Goal: Task Accomplishment & Management: Complete application form

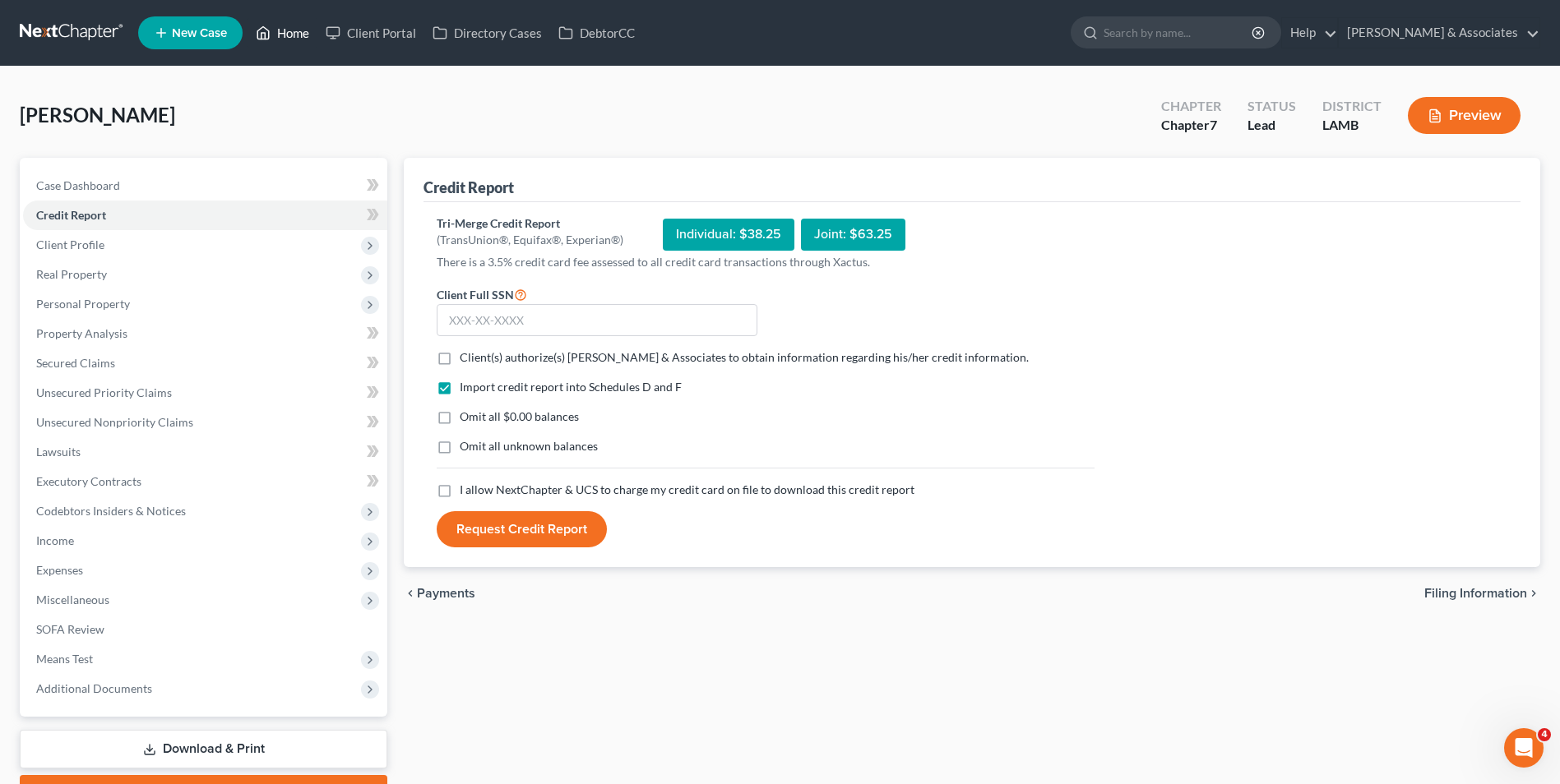
click at [270, 37] on icon at bounding box center [264, 33] width 12 height 12
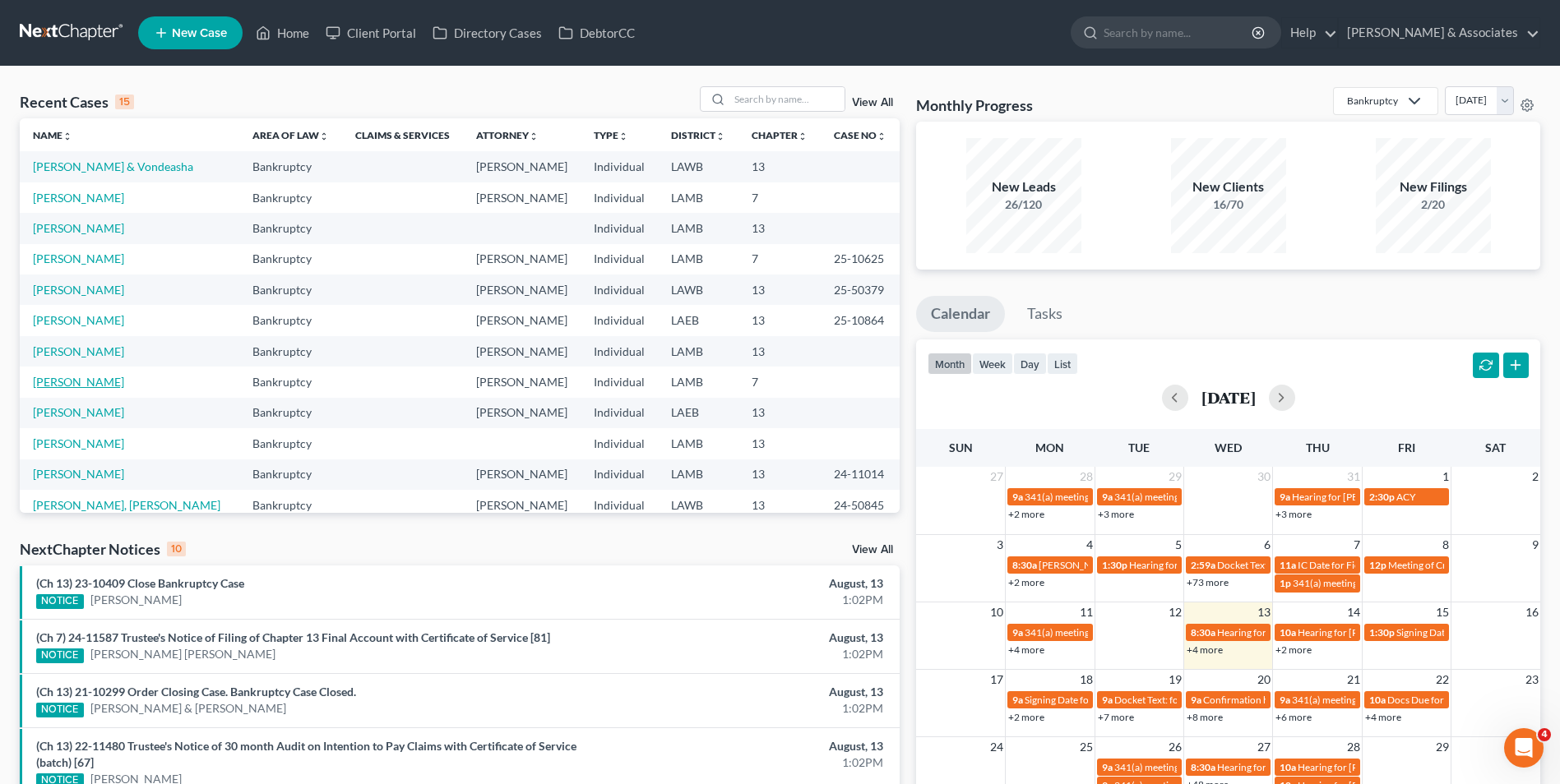
click at [60, 379] on link "[PERSON_NAME]" at bounding box center [78, 381] width 91 height 14
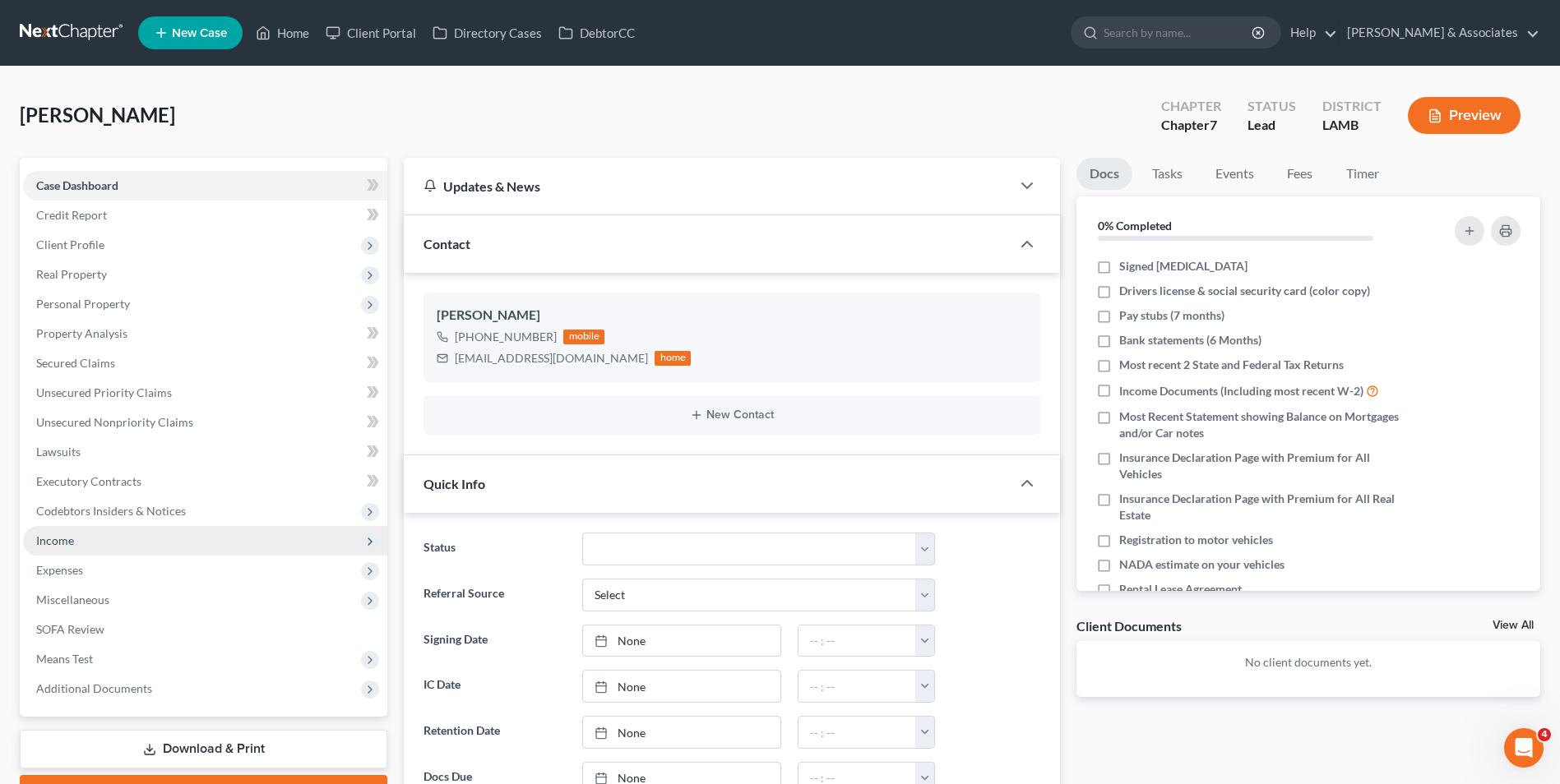
click at [86, 544] on span "Income" at bounding box center [205, 541] width 364 height 30
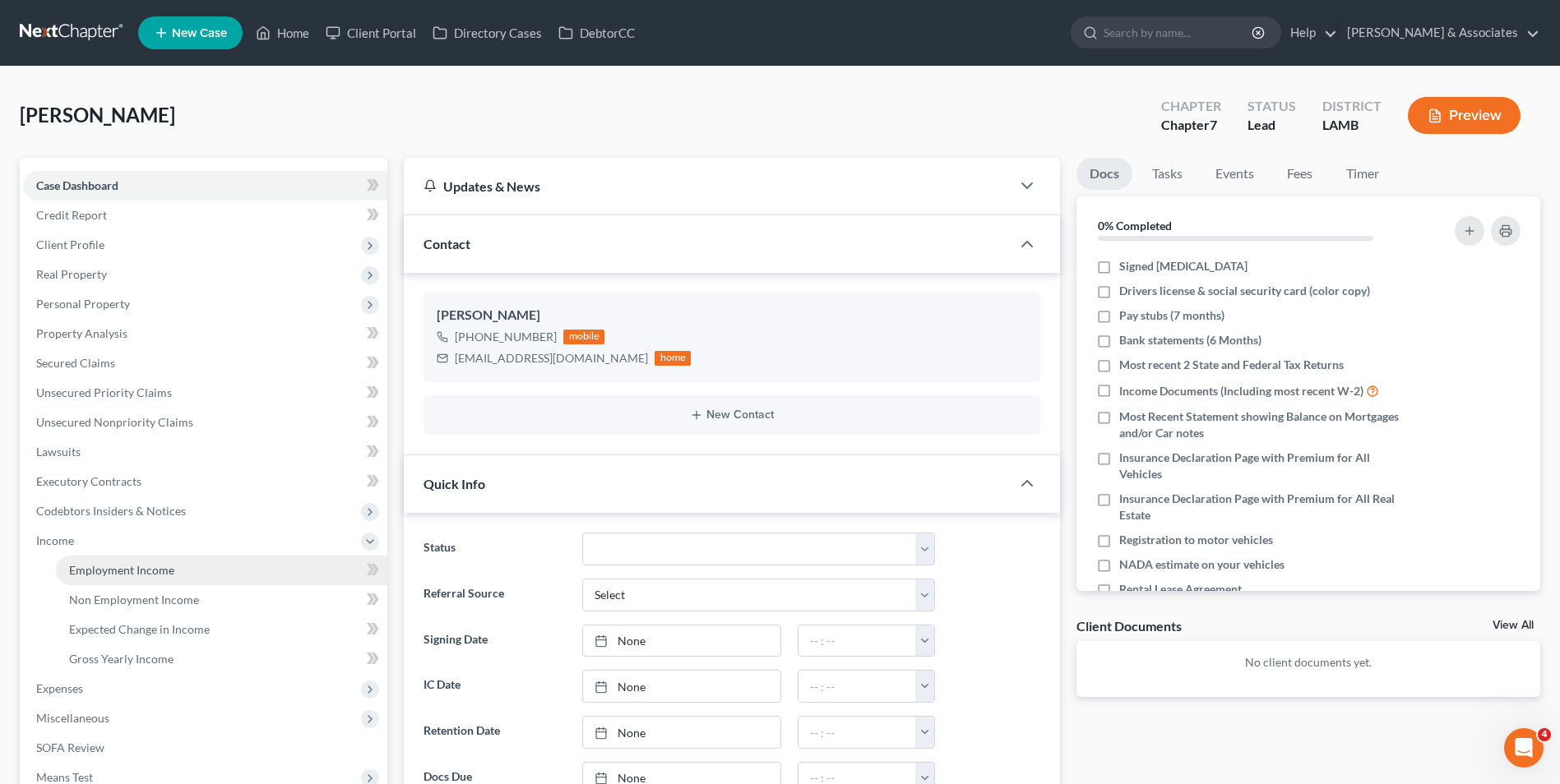
click at [93, 572] on span "Employment Income" at bounding box center [122, 570] width 106 height 14
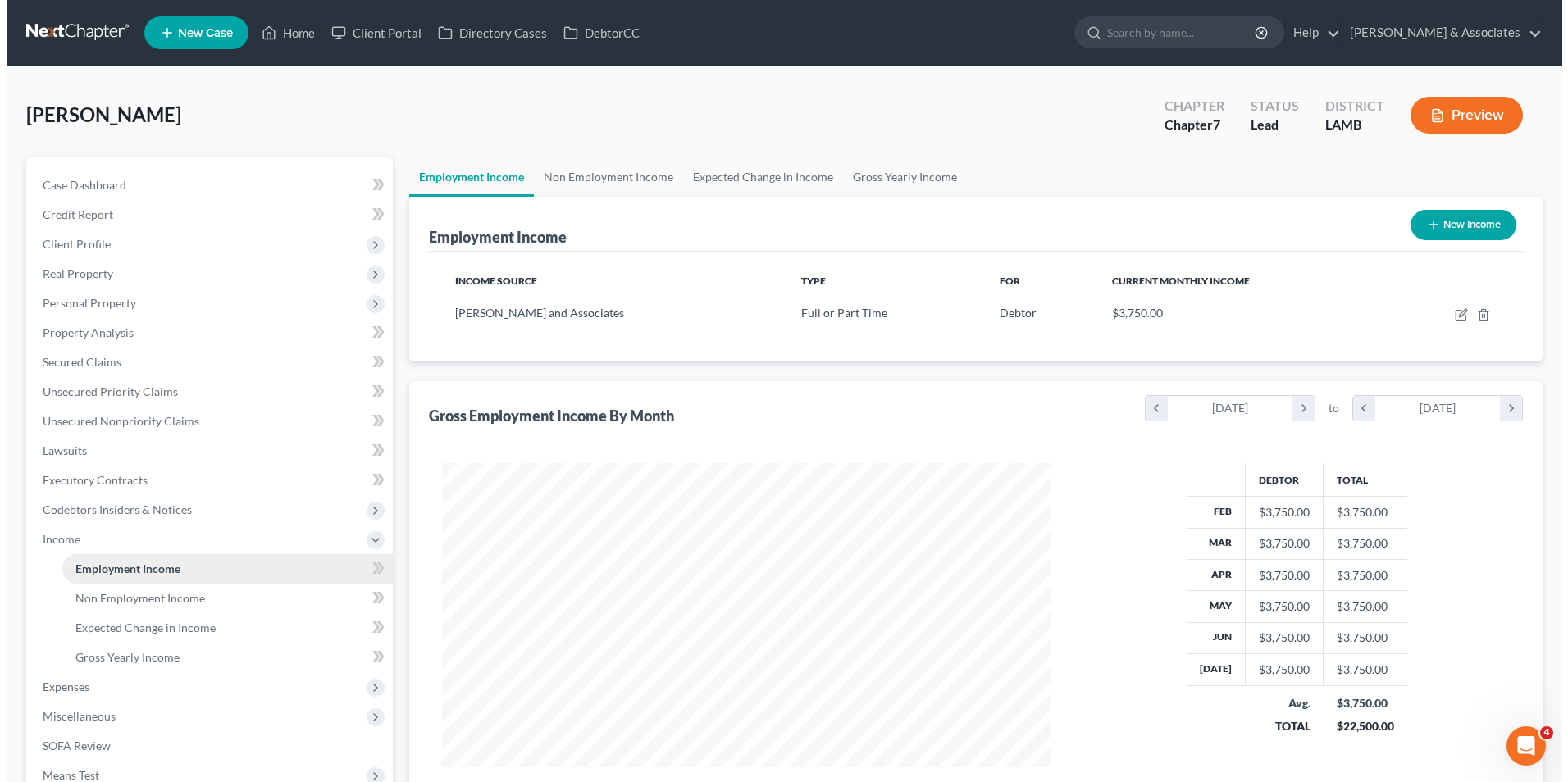
scroll to position [304, 641]
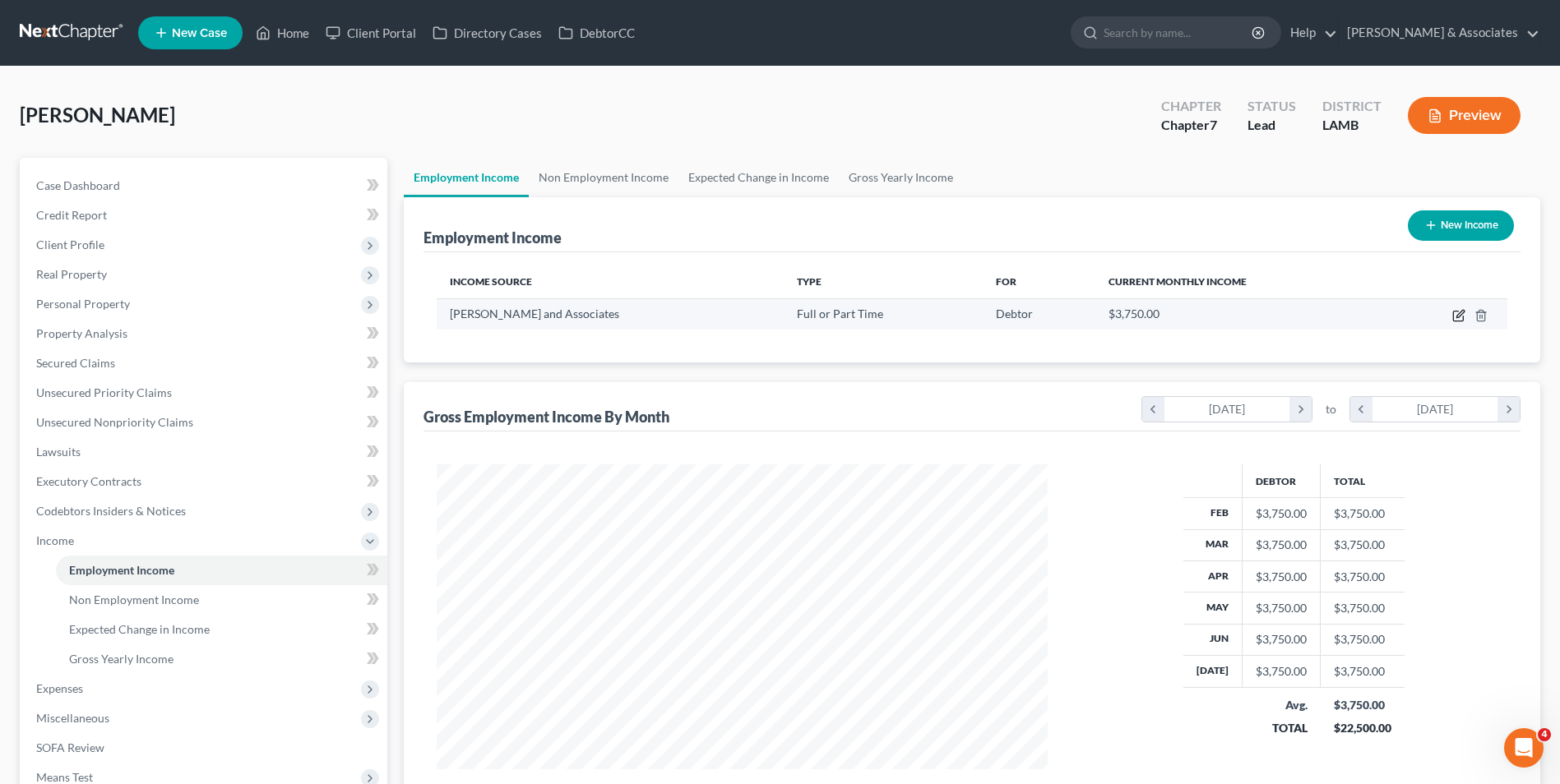
click at [1463, 316] on icon "button" at bounding box center [1458, 316] width 10 height 10
select select "0"
select select "19"
select select "1"
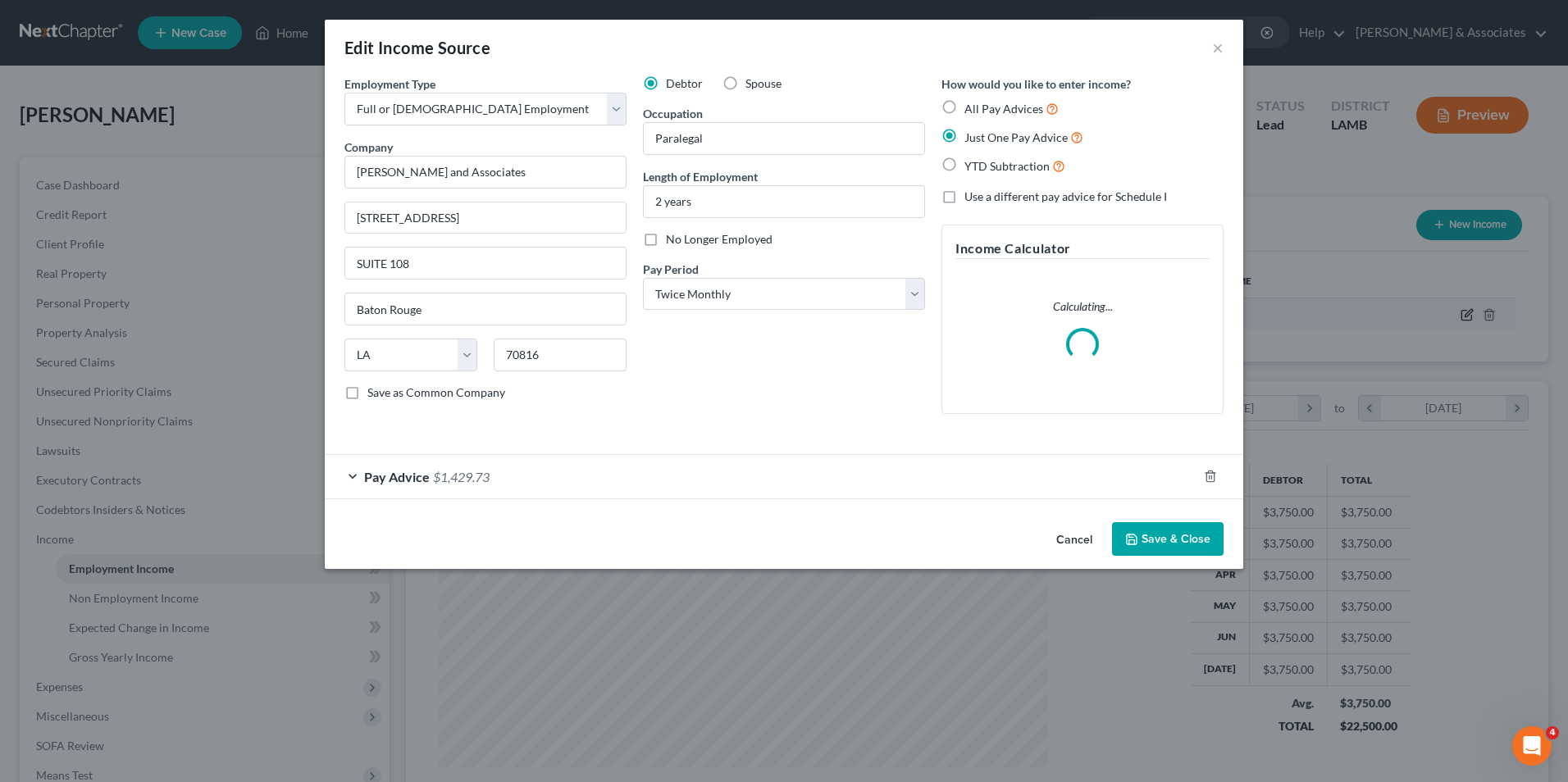
scroll to position [307, 648]
click at [357, 479] on div "Pay Advice $1,429.73" at bounding box center [761, 476] width 872 height 43
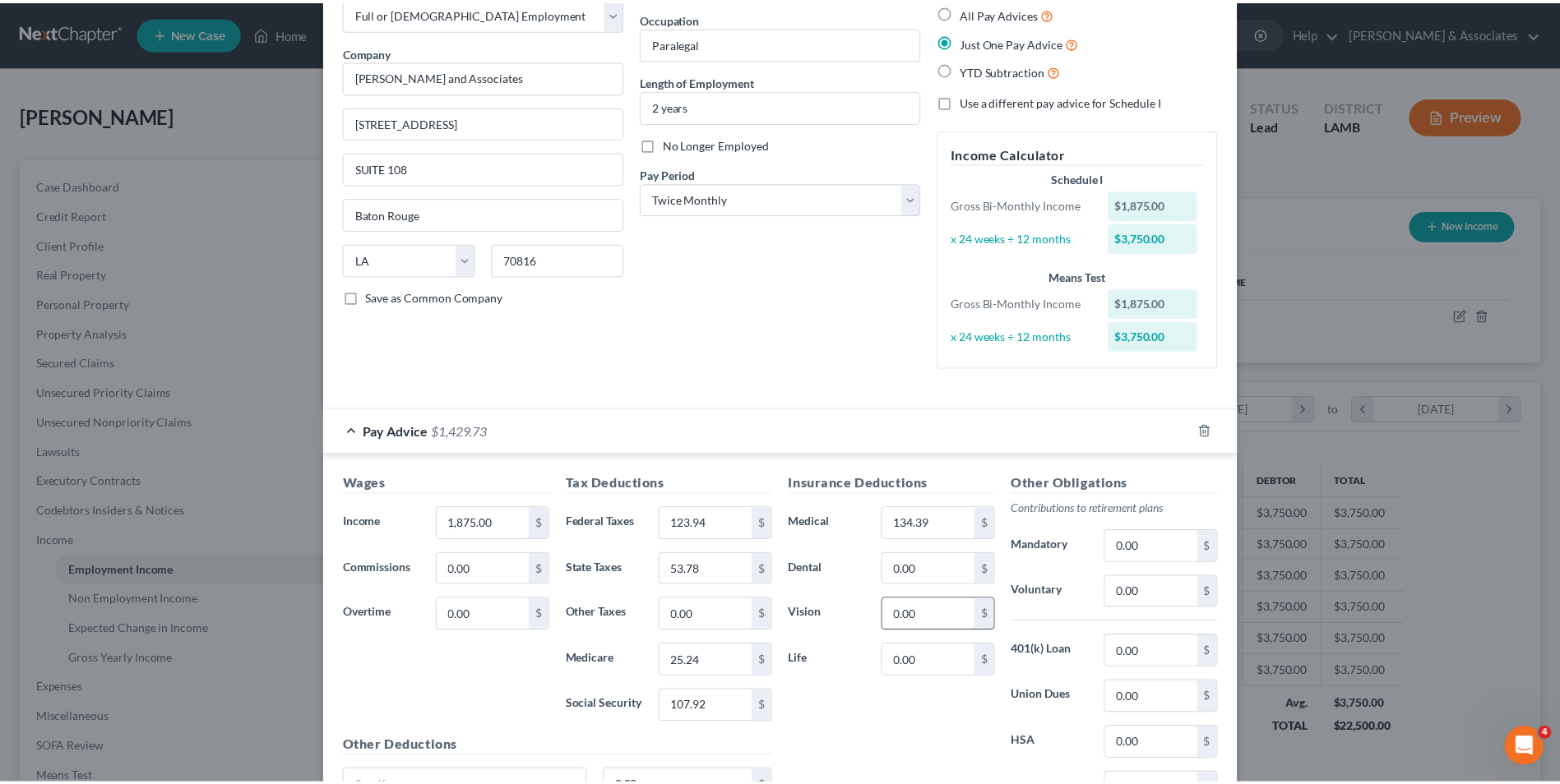
scroll to position [257, 0]
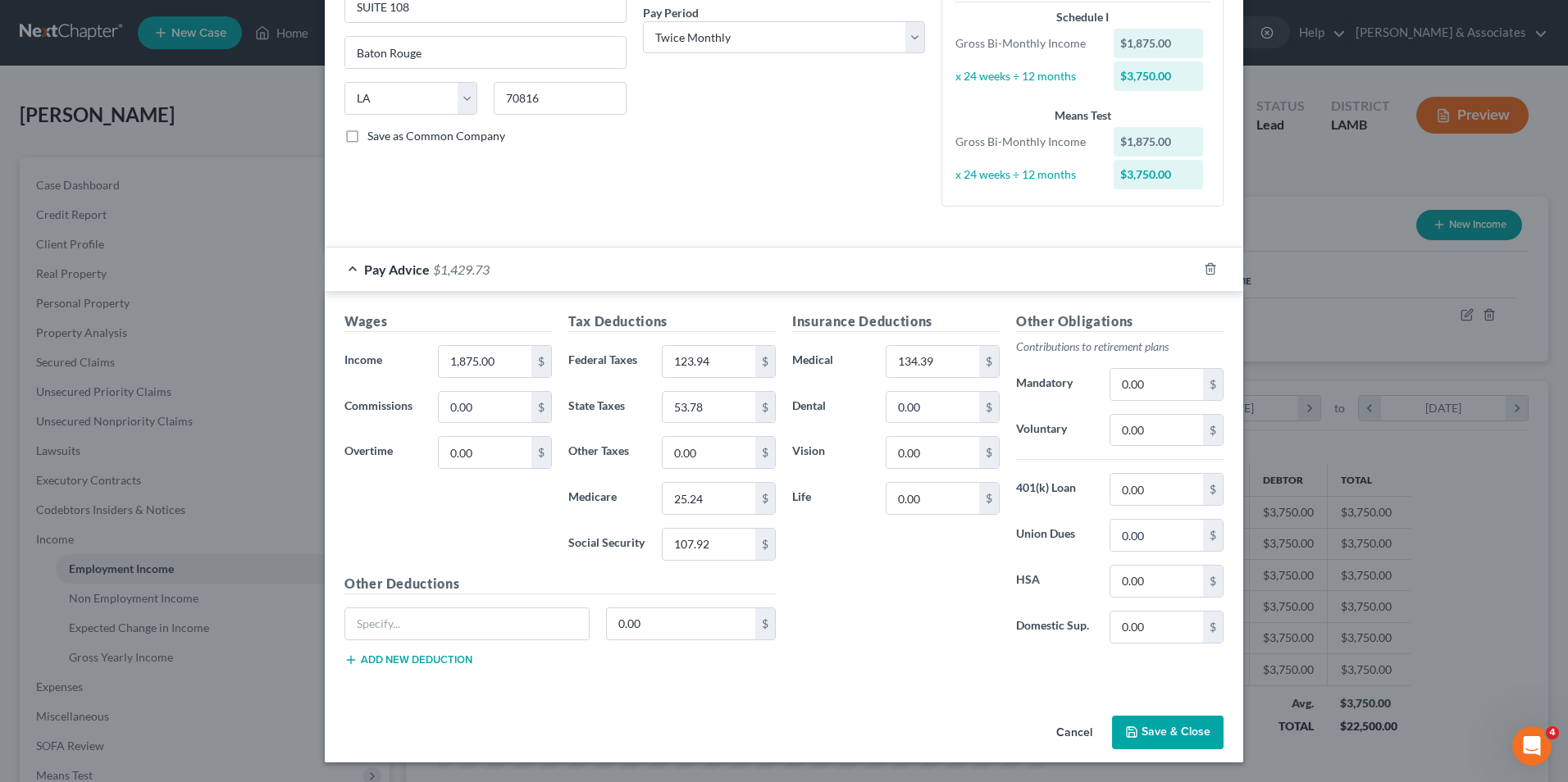
click at [1127, 735] on icon "button" at bounding box center [1132, 732] width 13 height 13
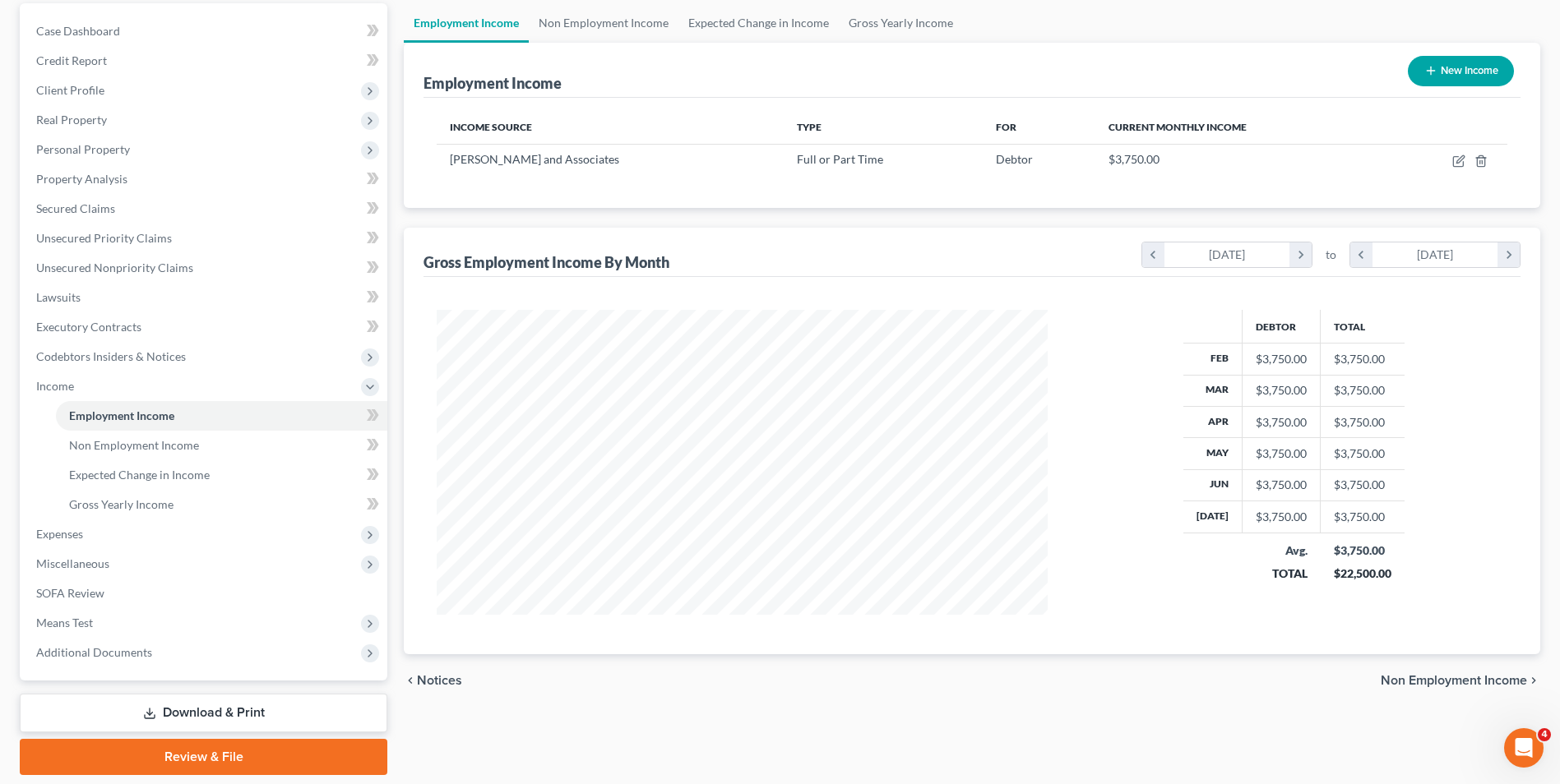
scroll to position [126, 0]
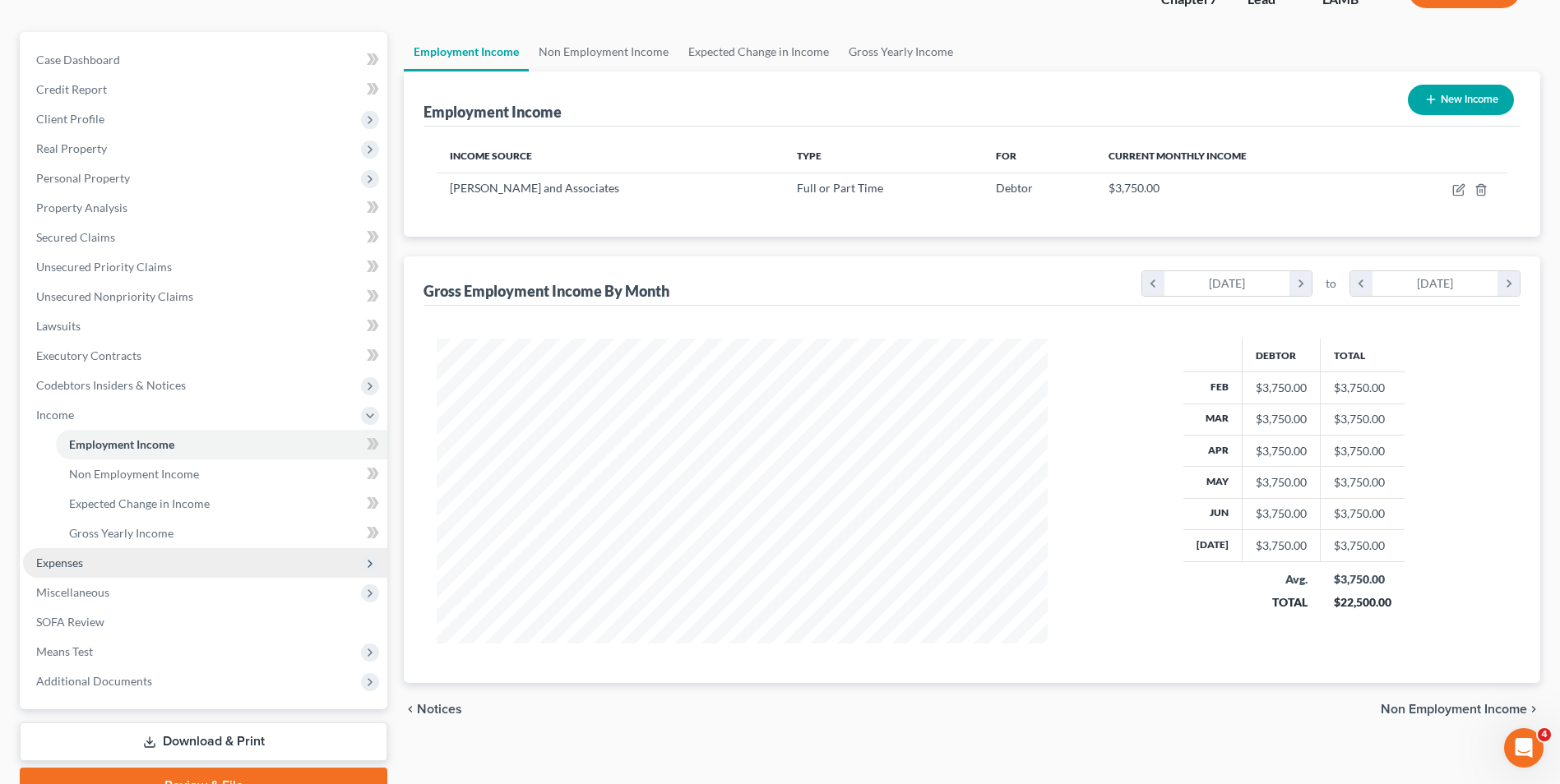
click at [114, 565] on span "Expenses" at bounding box center [205, 563] width 364 height 30
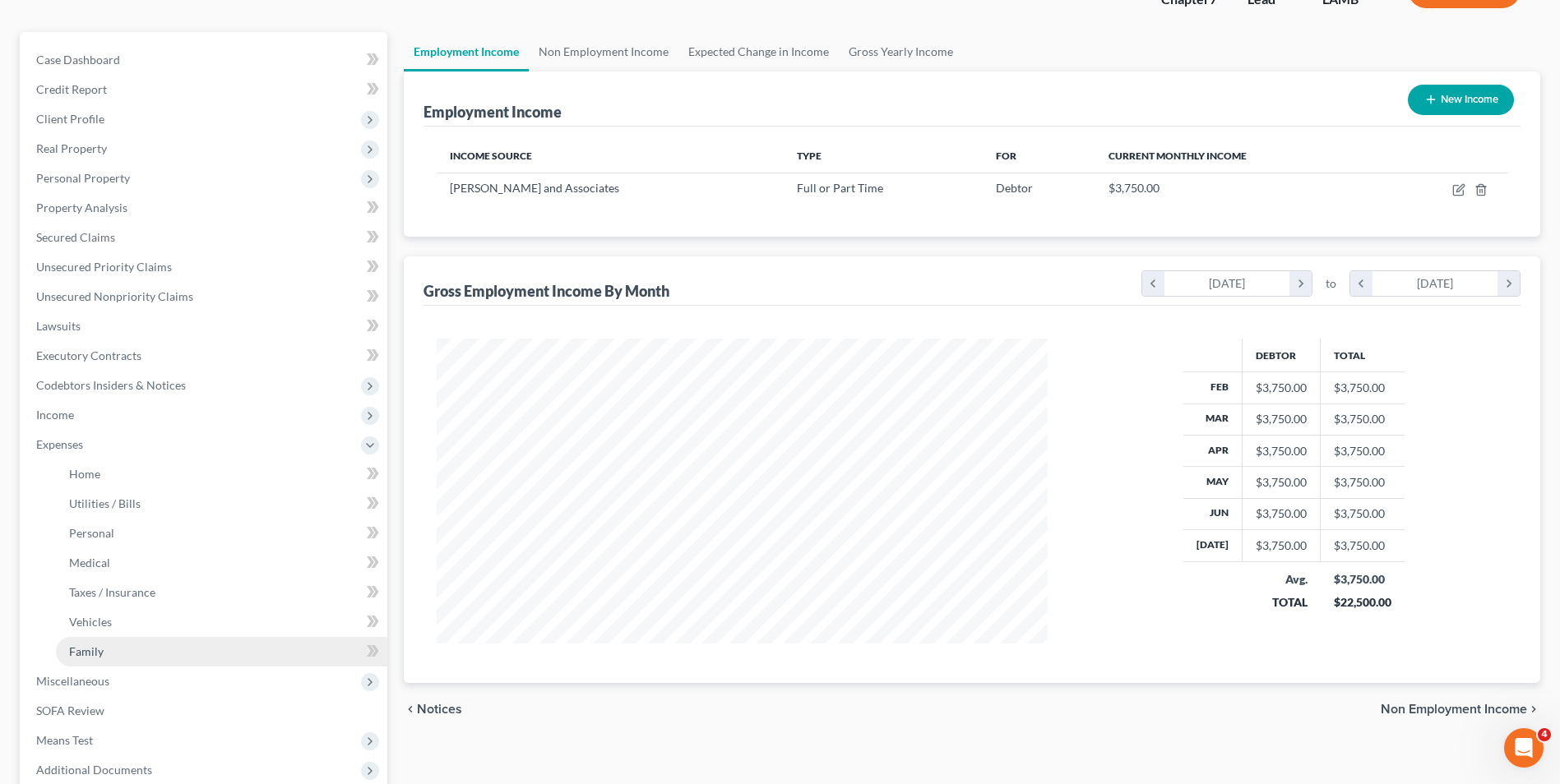
click at [110, 649] on link "Family" at bounding box center [221, 651] width 332 height 30
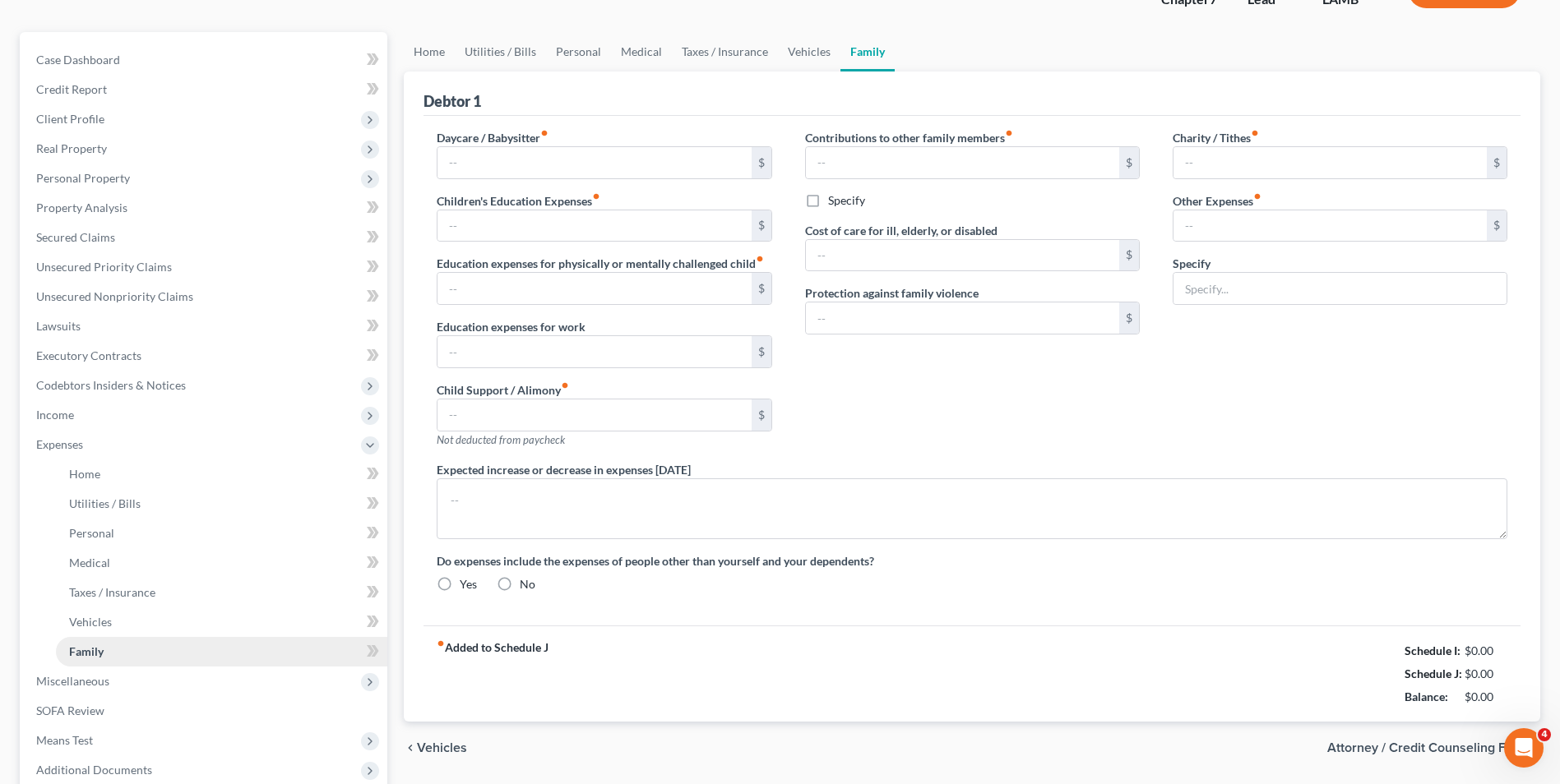
scroll to position [48, 0]
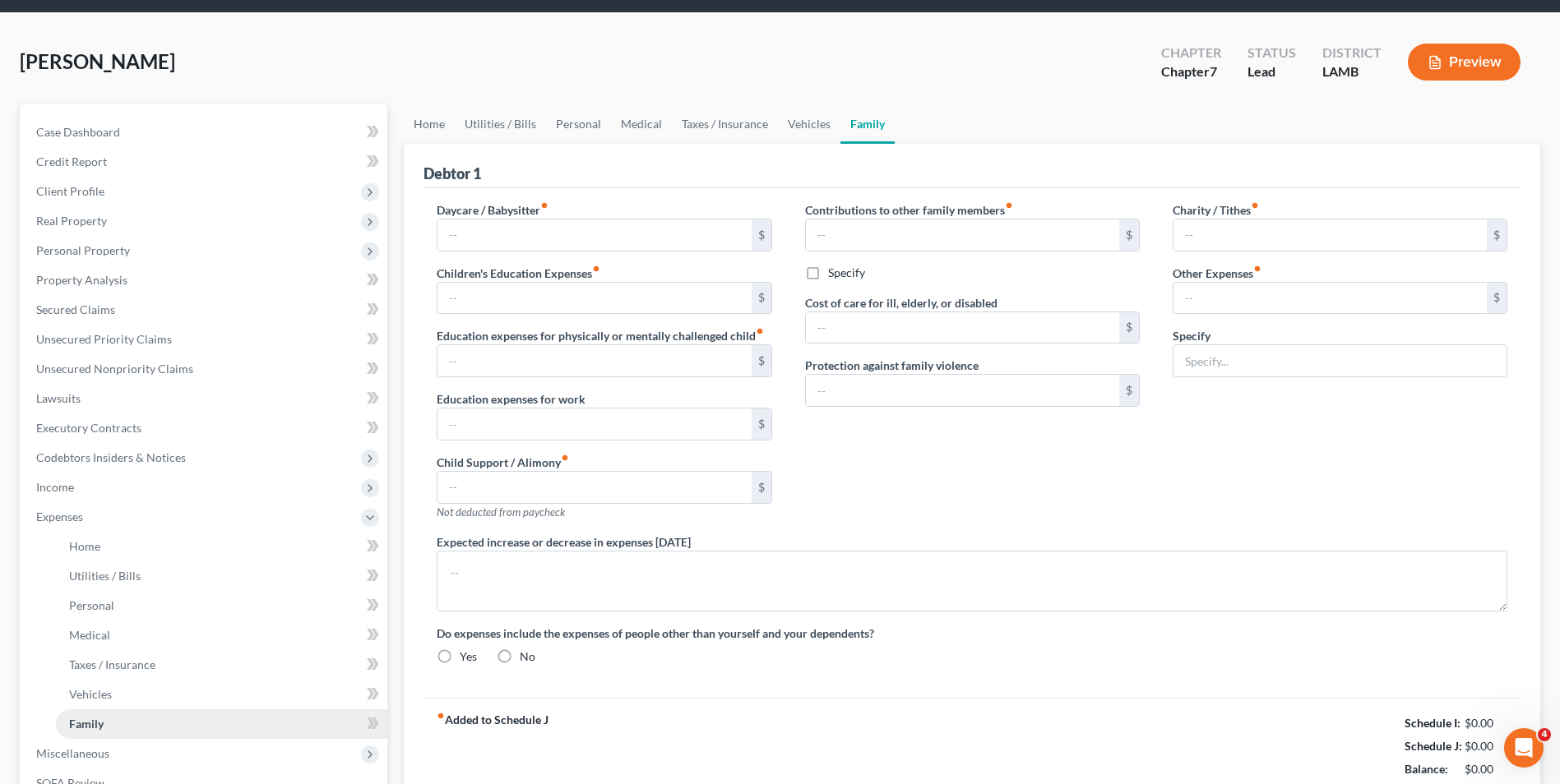
type input "0.00"
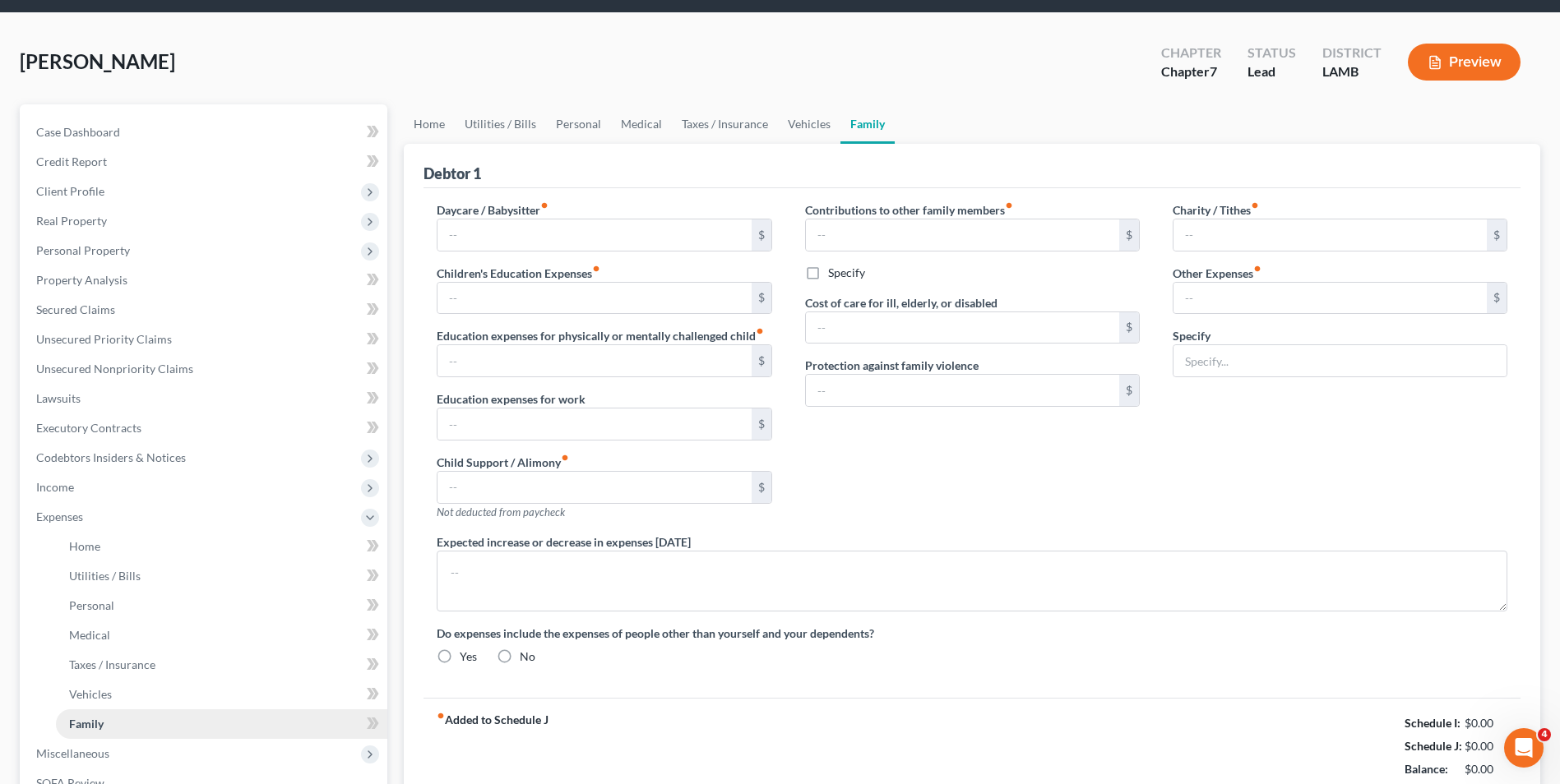
type input "0.00"
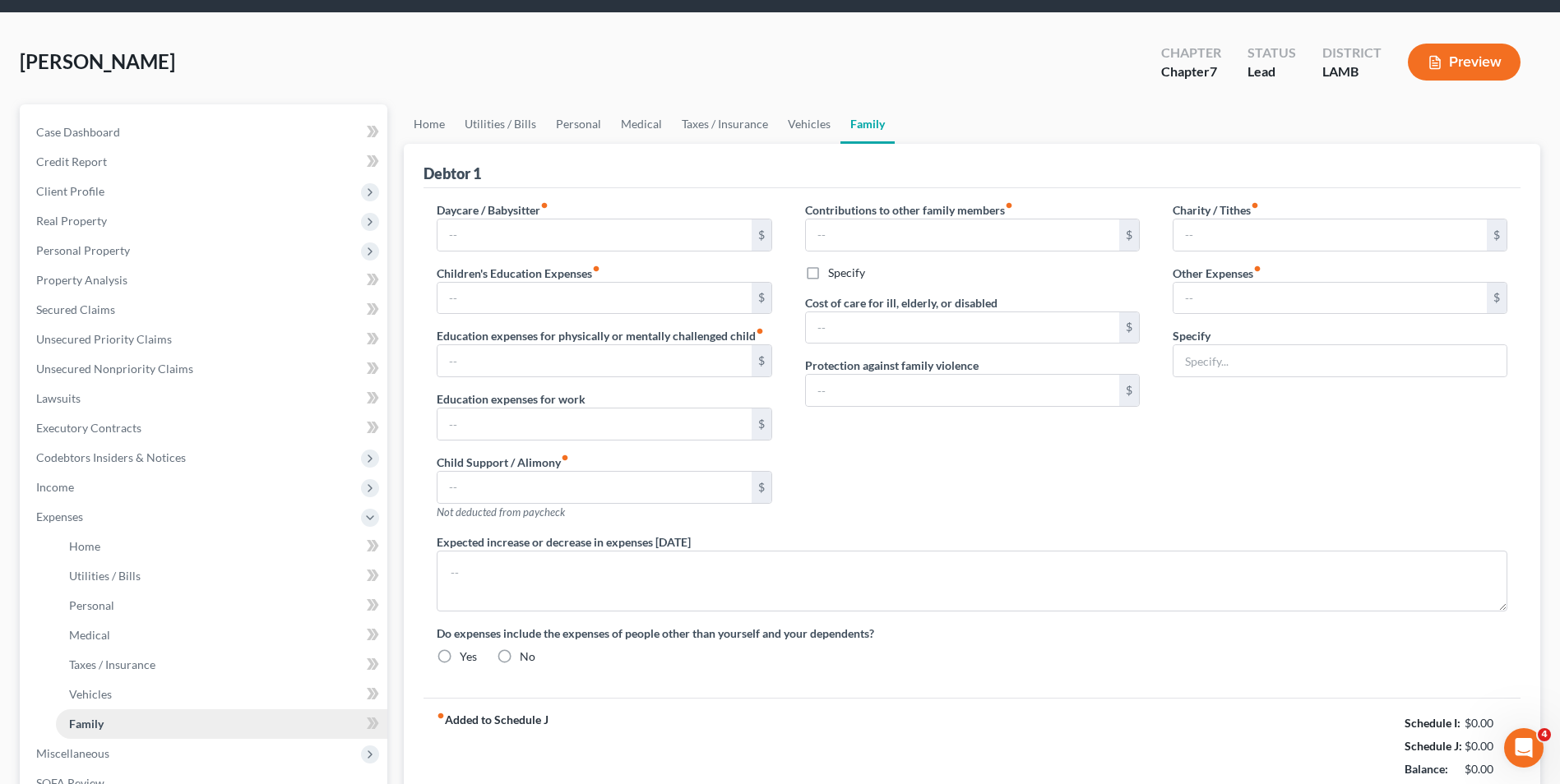
radio input "true"
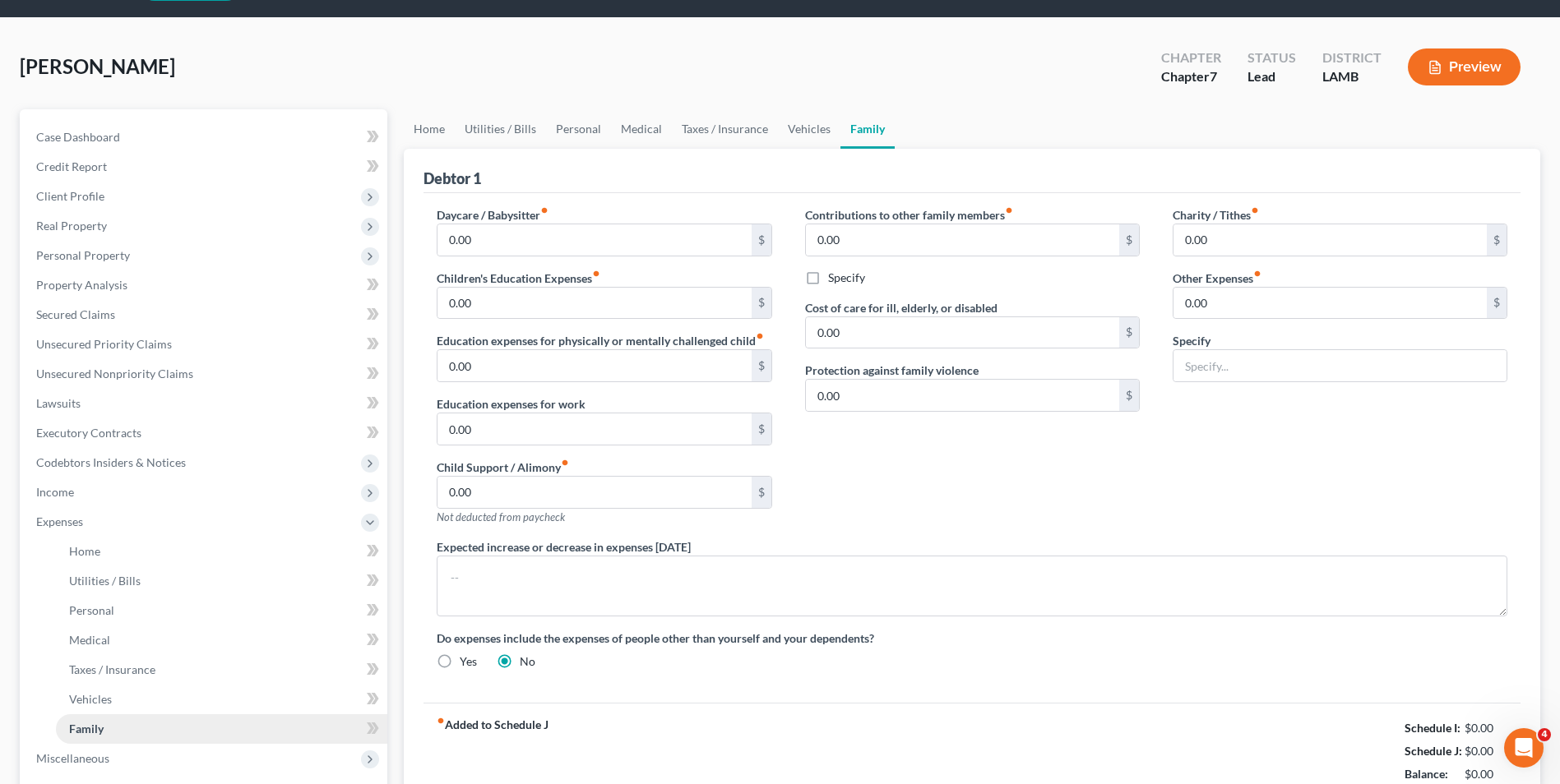
scroll to position [0, 0]
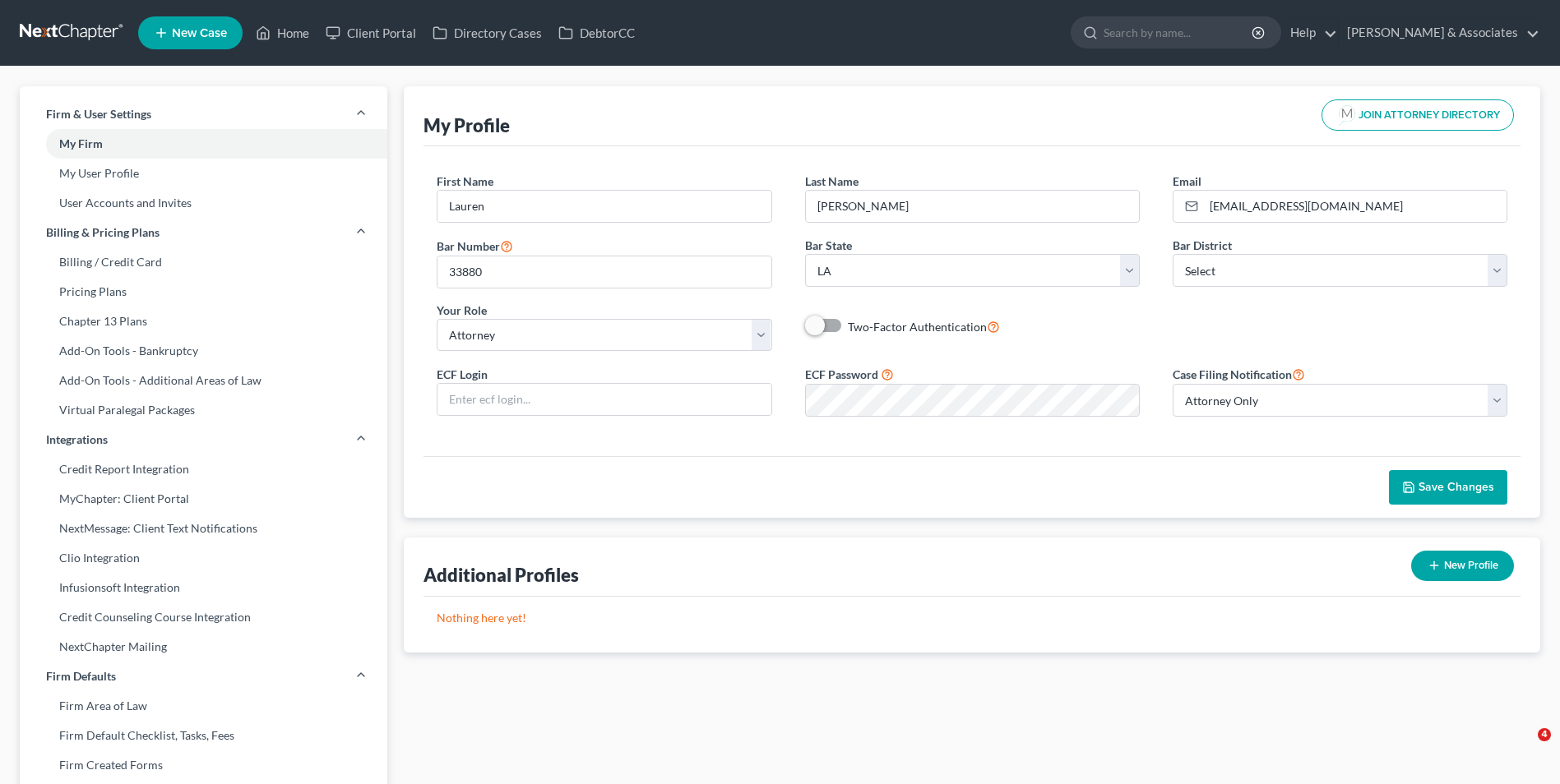
select select "19"
select select "attorney"
select select "0"
click at [277, 32] on link "Home" at bounding box center [283, 33] width 70 height 30
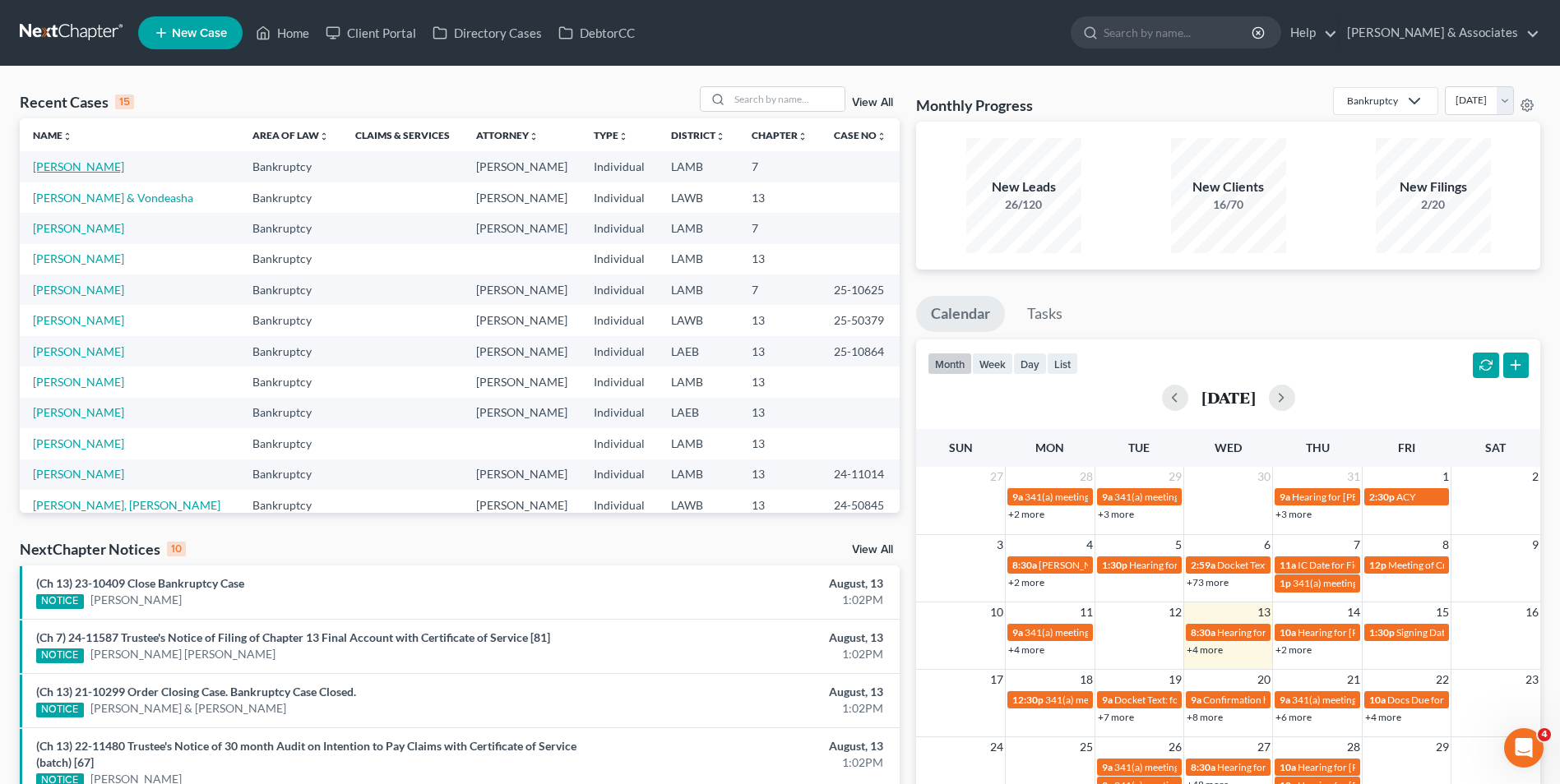
click at [59, 168] on link "[PERSON_NAME]" at bounding box center [78, 166] width 91 height 14
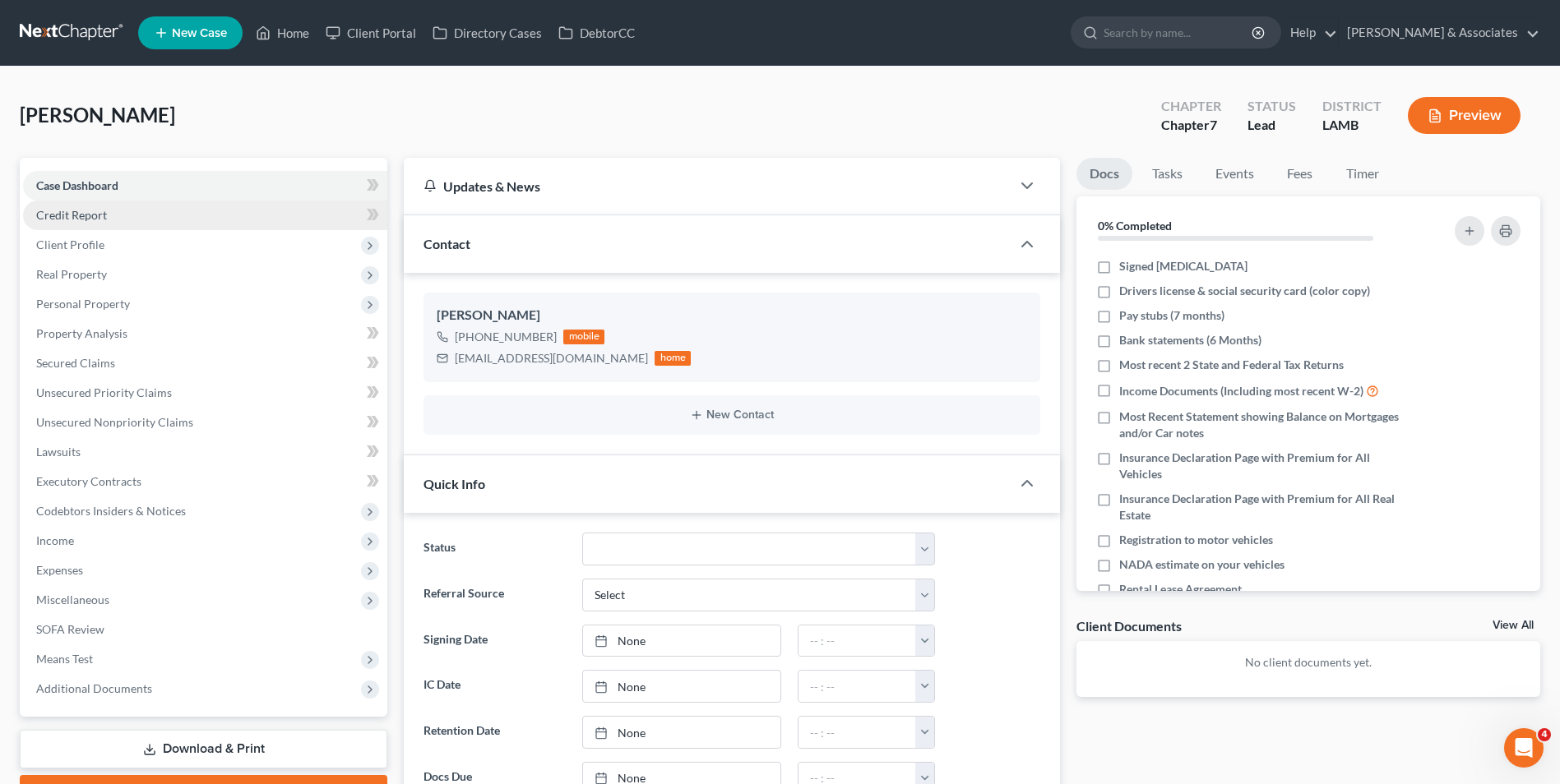
click at [248, 214] on link "Credit Report" at bounding box center [205, 215] width 364 height 30
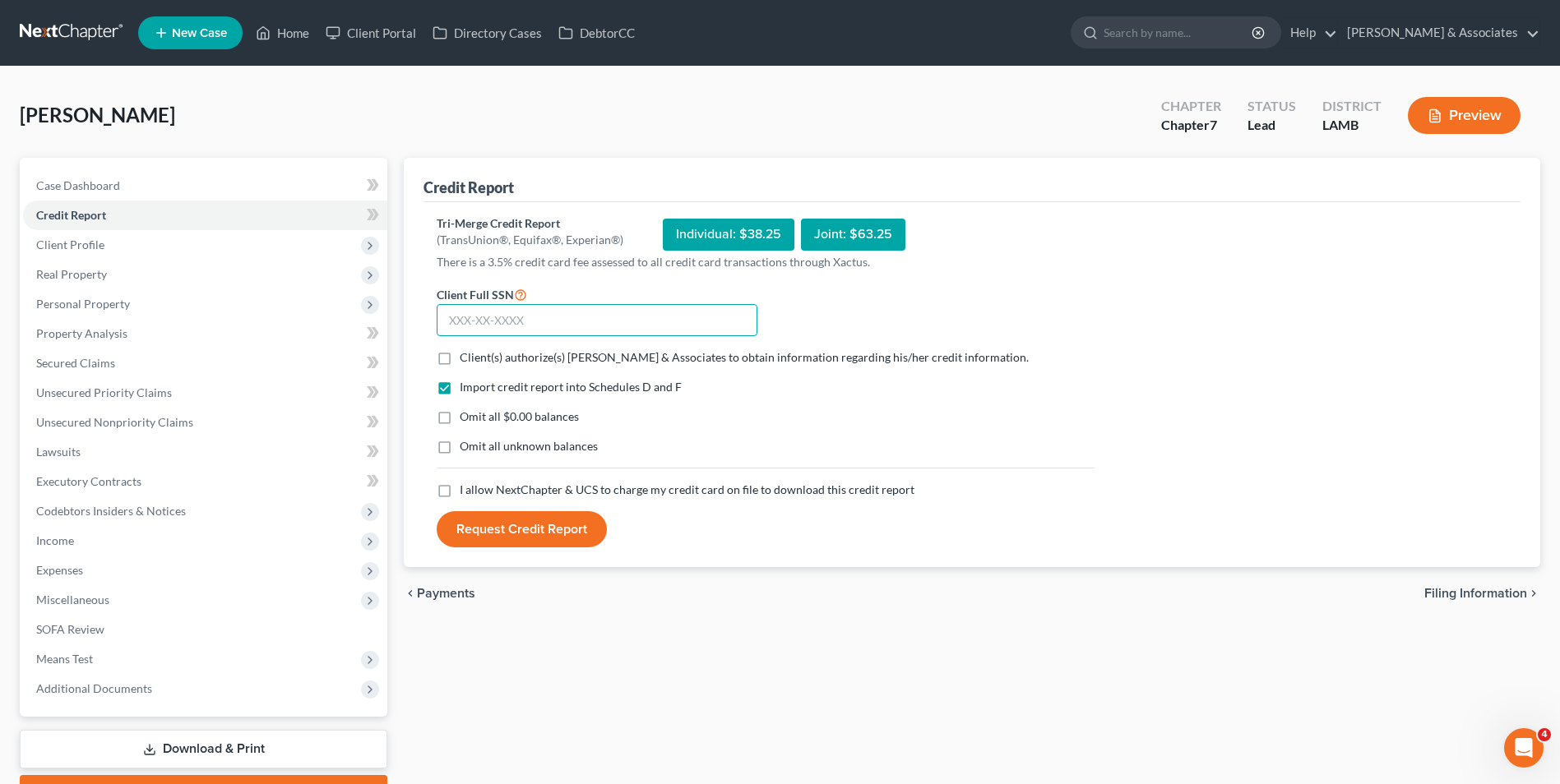
click at [560, 319] on input "text" at bounding box center [597, 321] width 321 height 33
click at [510, 310] on input "text" at bounding box center [597, 321] width 321 height 33
type input "659-03-7978"
click at [459, 485] on label "I allow NextChapter & UCS to charge my credit card on file to download this cre…" at bounding box center [686, 489] width 455 height 16
click at [466, 485] on input "I allow NextChapter & UCS to charge my credit card on file to download this cre…" at bounding box center [471, 486] width 11 height 11
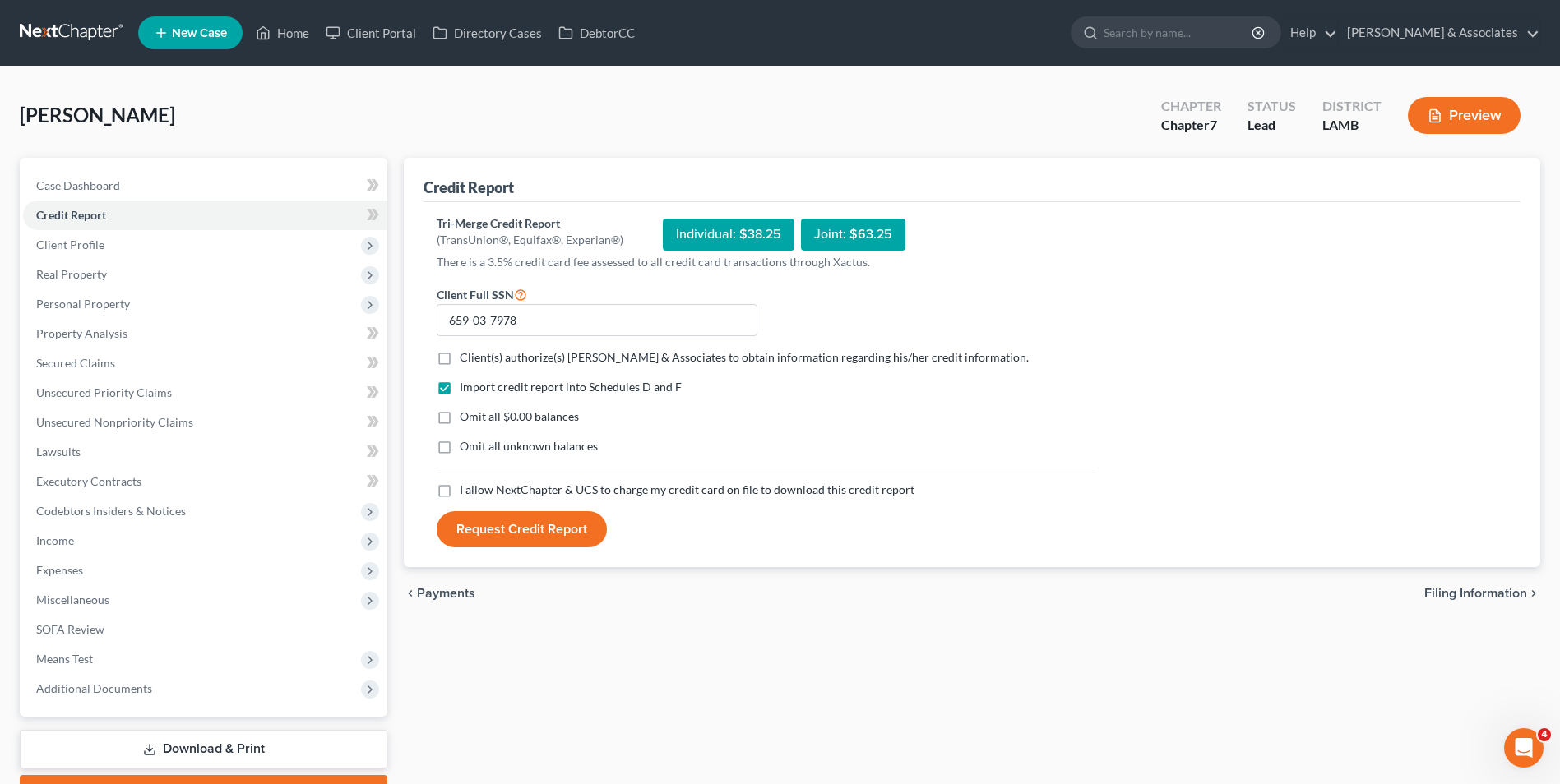
checkbox input "true"
click at [744, 229] on div "Individual: $38.25" at bounding box center [729, 234] width 132 height 32
click at [552, 523] on button "Request Credit Report" at bounding box center [521, 529] width 170 height 37
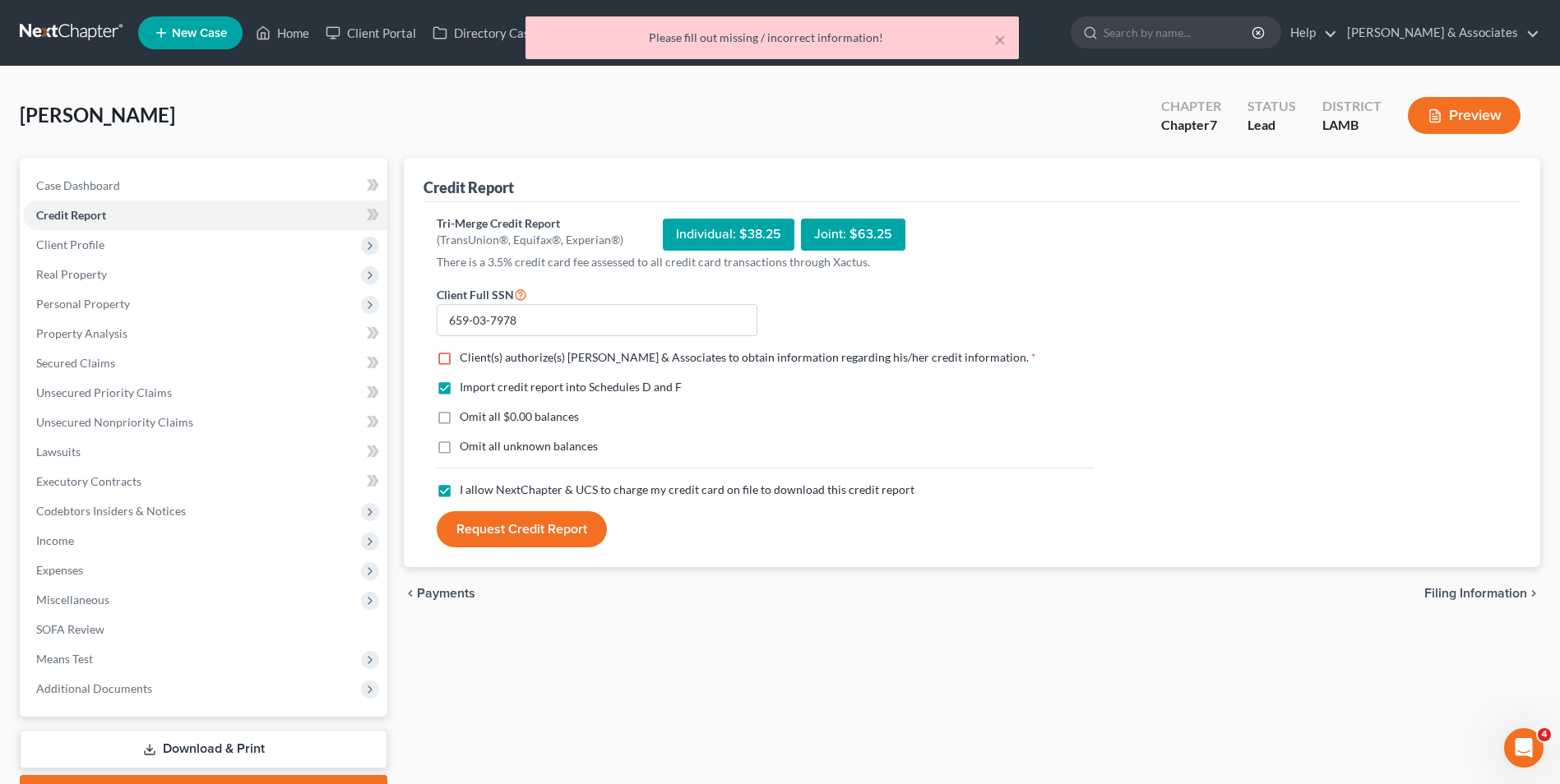
click at [433, 344] on form "Client Full SSN * 659-03-7978 Client(s) authorize(s) Diment & Associates to obt…" at bounding box center [766, 416] width 675 height 264
click at [459, 358] on label "Client(s) authorize(s) Diment & Associates to obtain information regarding his/…" at bounding box center [748, 357] width 577 height 16
click at [466, 358] on input "Client(s) authorize(s) Diment & Associates to obtain information regarding his/…" at bounding box center [471, 355] width 11 height 11
checkbox input "true"
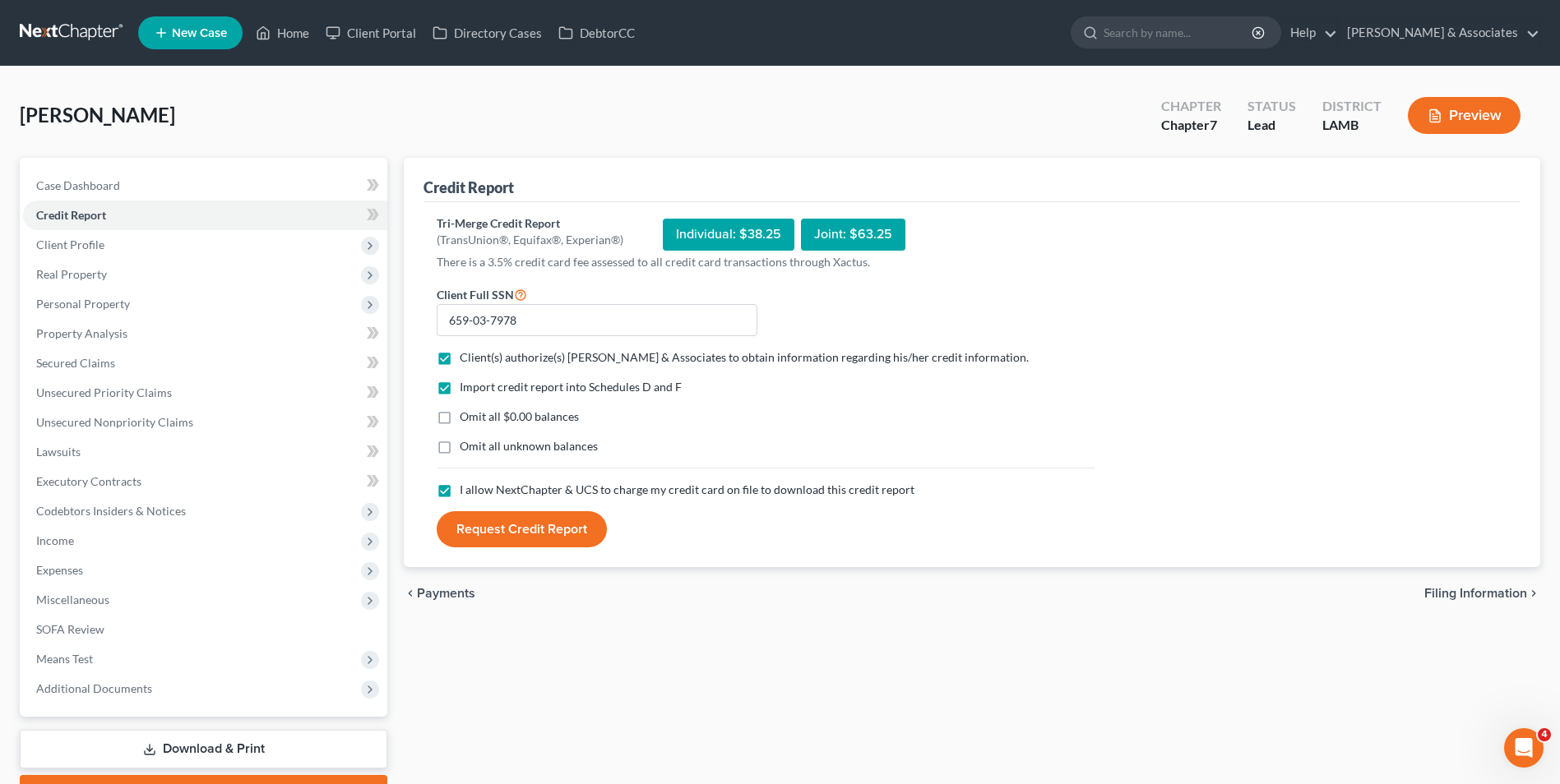
click at [530, 533] on button "Request Credit Report" at bounding box center [521, 529] width 170 height 37
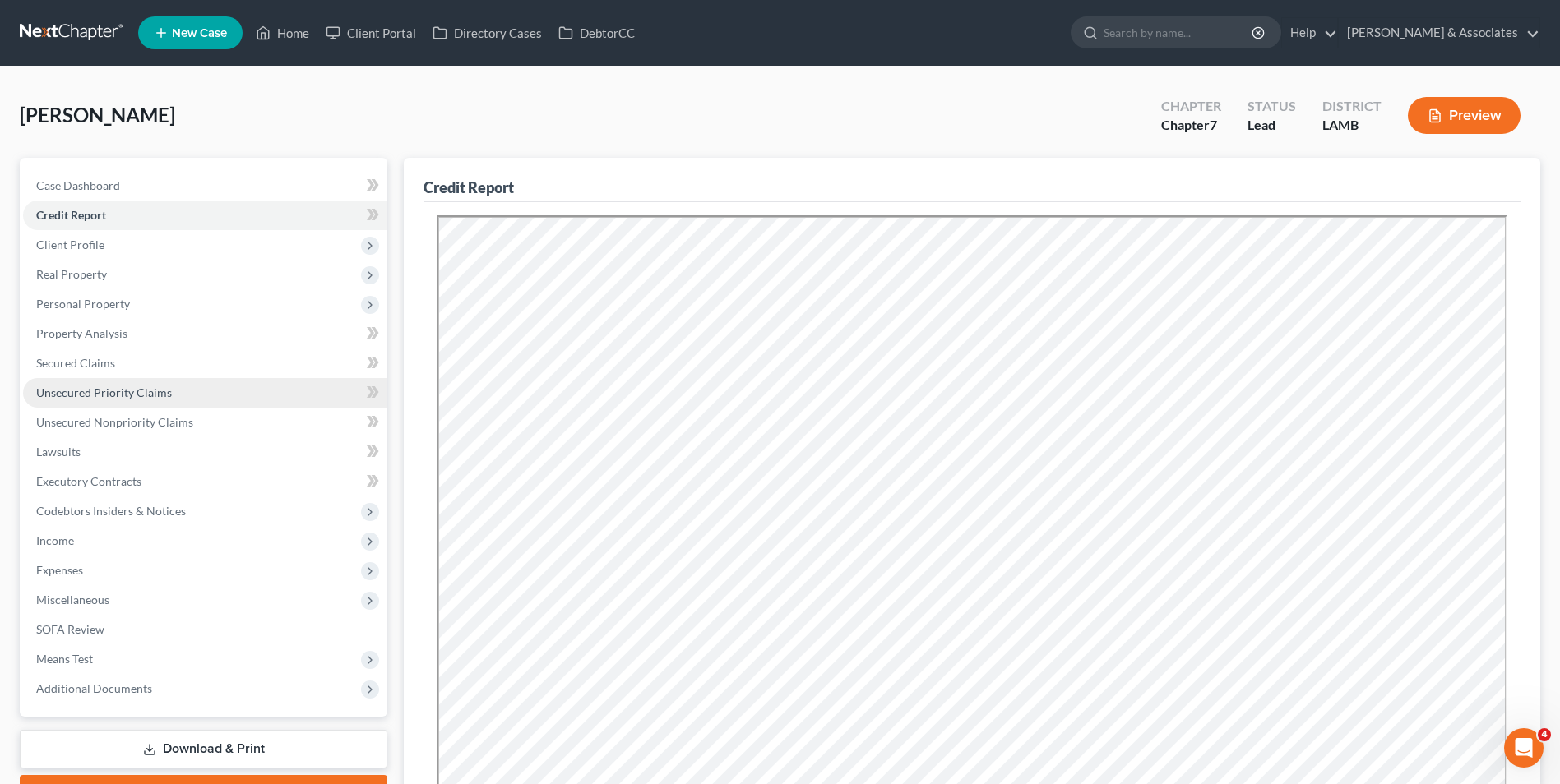
click at [132, 395] on span "Unsecured Priority Claims" at bounding box center [104, 392] width 136 height 14
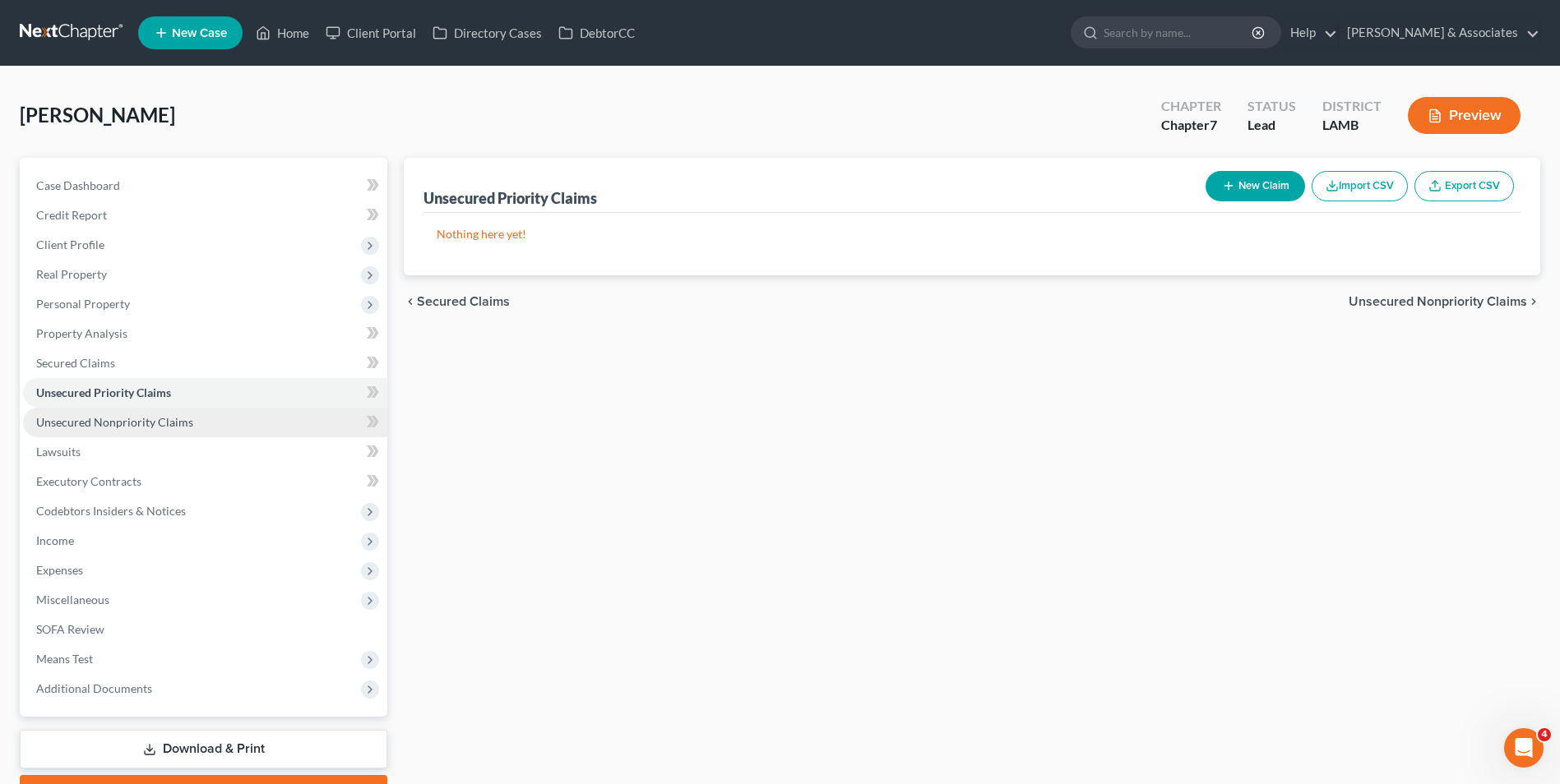
click at [147, 421] on span "Unsecured Nonpriority Claims" at bounding box center [114, 422] width 157 height 14
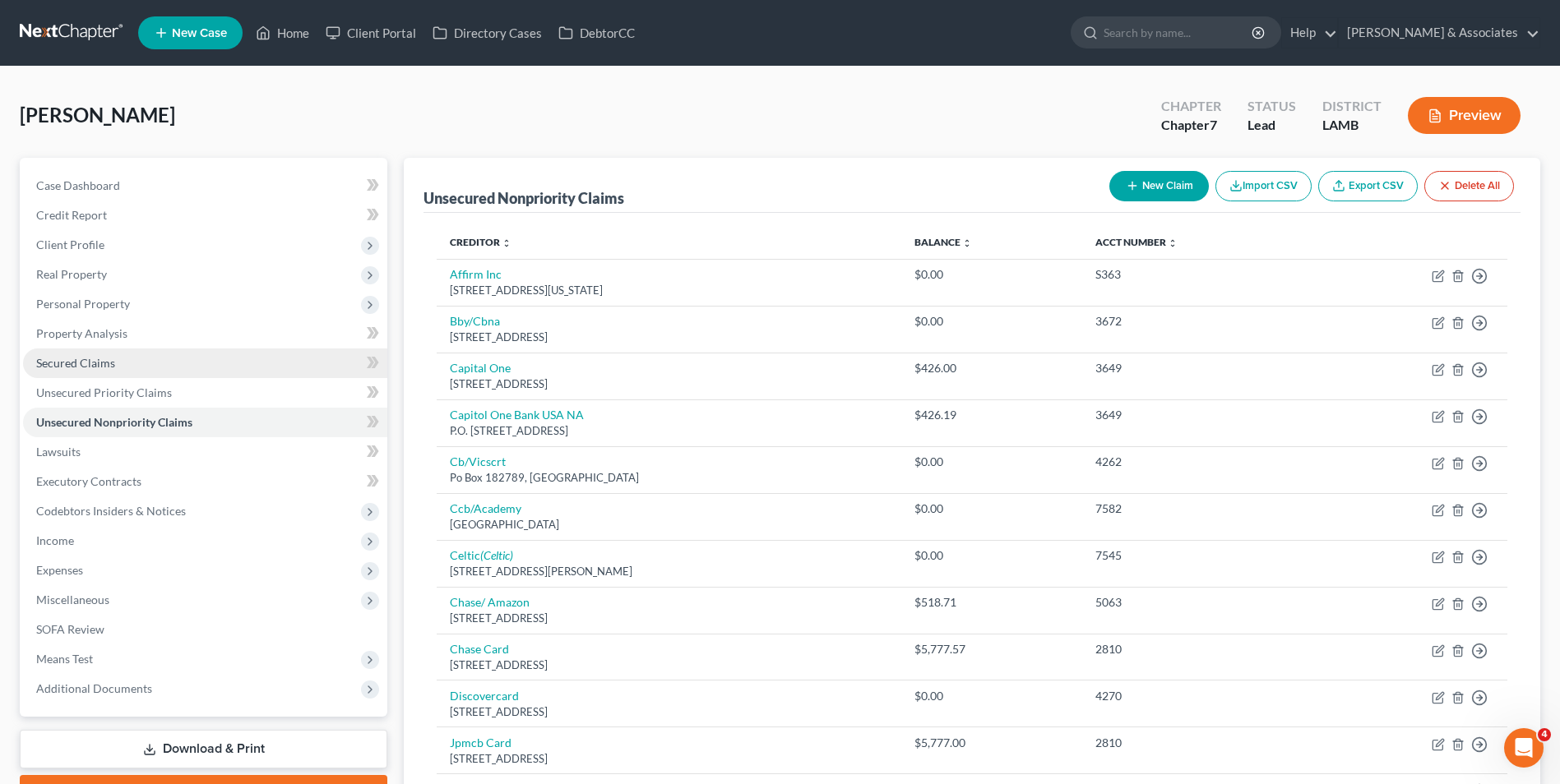
click at [145, 367] on link "Secured Claims" at bounding box center [205, 363] width 364 height 30
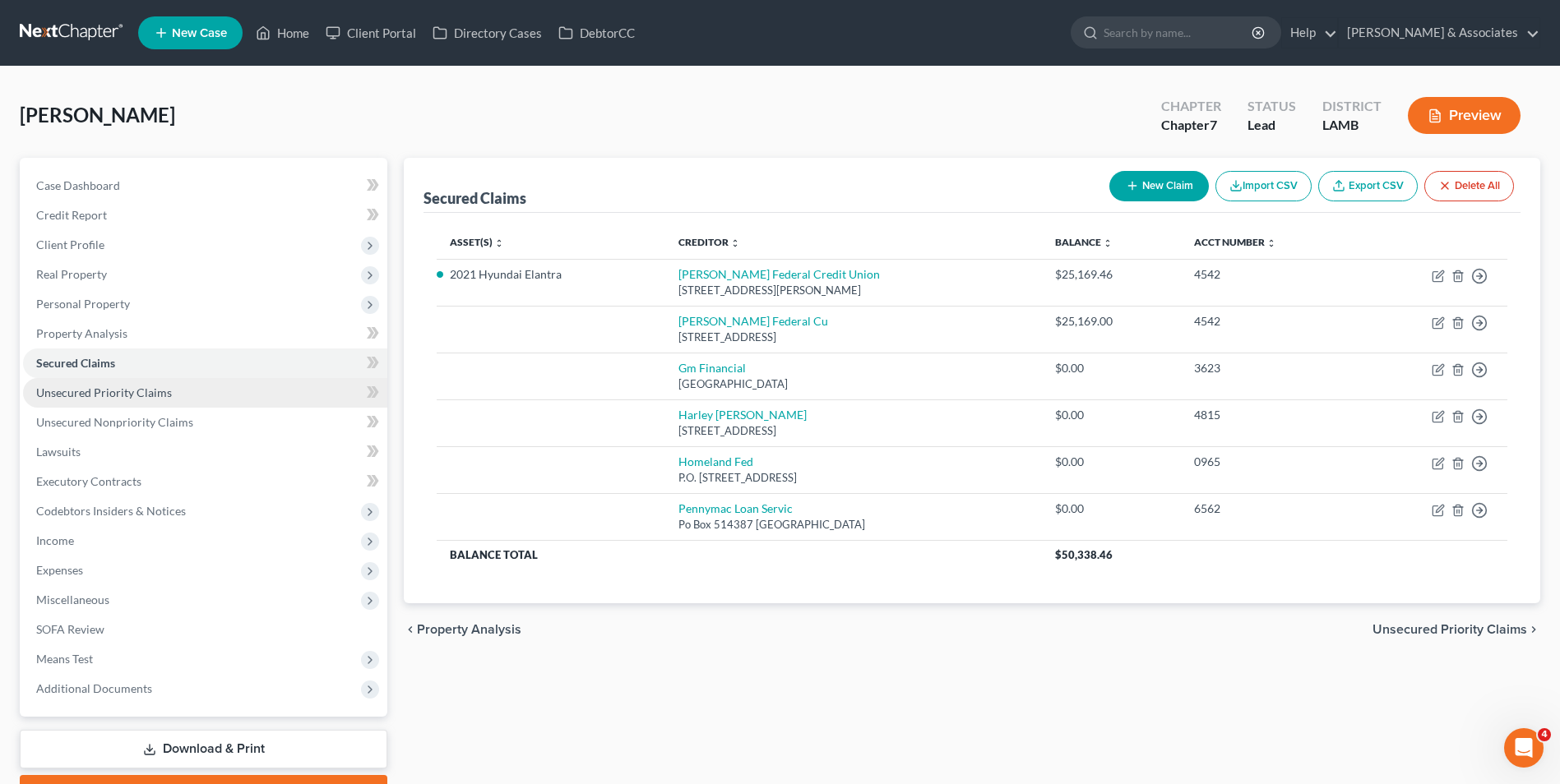
click at [144, 402] on link "Unsecured Priority Claims" at bounding box center [205, 393] width 364 height 30
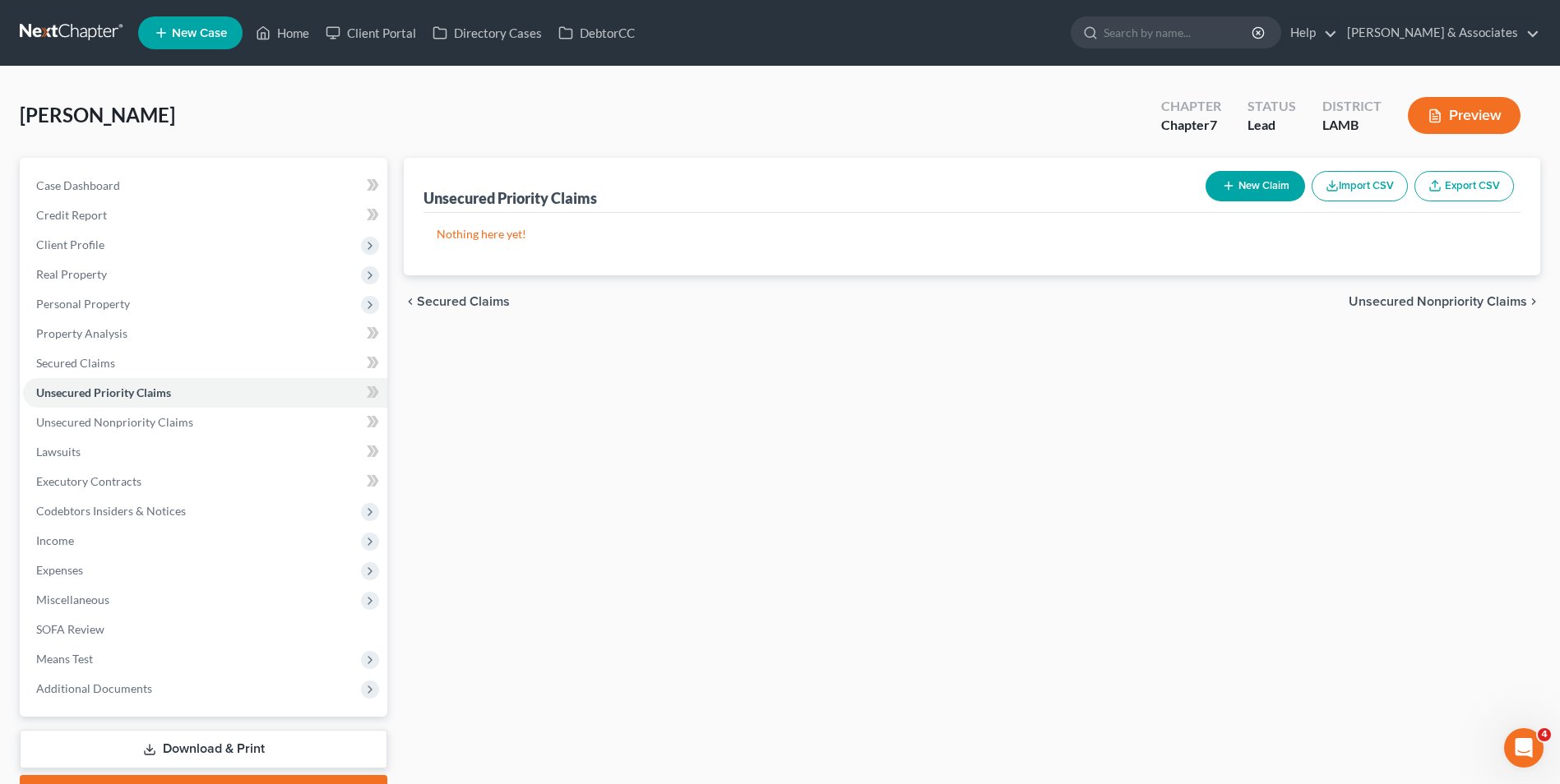
click at [1259, 188] on button "New Claim" at bounding box center [1255, 186] width 100 height 31
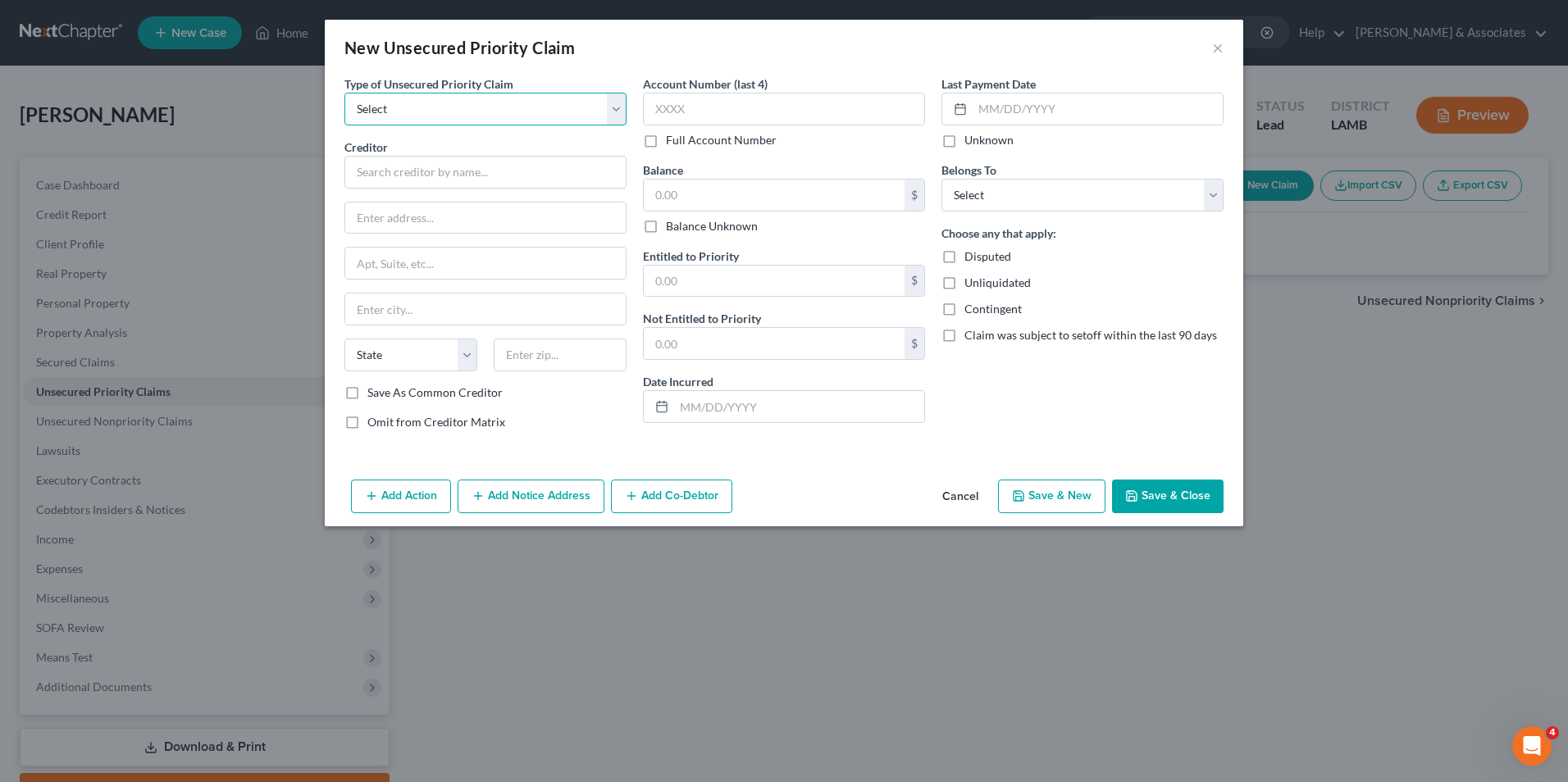
click at [400, 105] on select "Select Taxes & Other Government Units Domestic Support Obligations Extensions o…" at bounding box center [485, 109] width 282 height 33
select select "0"
click at [344, 93] on select "Select Taxes & Other Government Units Domestic Support Obligations Extensions o…" at bounding box center [485, 109] width 282 height 33
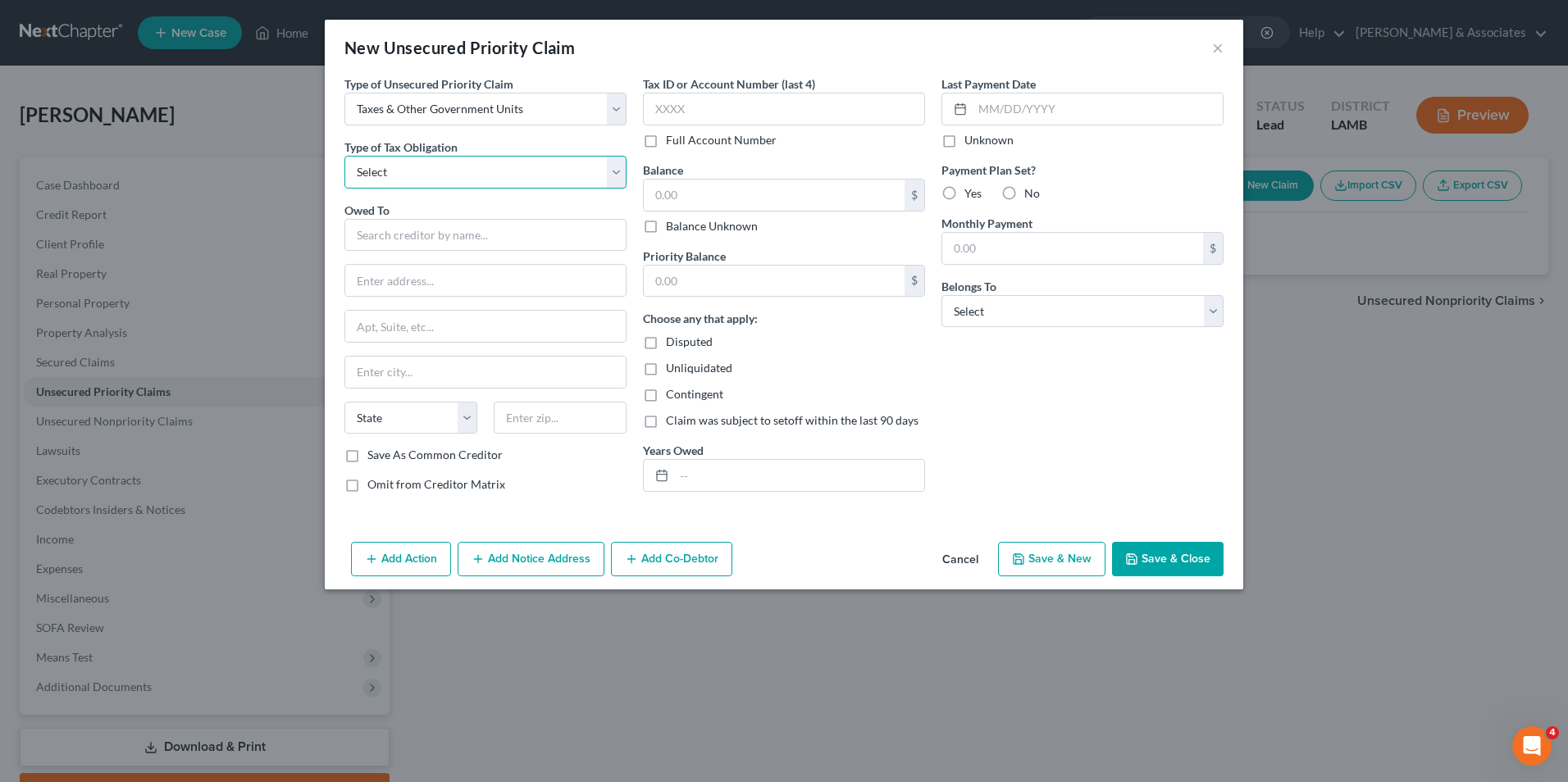
click at [399, 166] on select "Select Federal City State Franchise Tax Board Other" at bounding box center [485, 172] width 282 height 33
select select "4"
click at [344, 156] on select "Select Federal City State Franchise Tax Board Other" at bounding box center [485, 172] width 282 height 33
click at [400, 247] on input "text" at bounding box center [485, 235] width 282 height 33
click at [455, 105] on select "Select Taxes & Other Government Units Domestic Support Obligations Extensions o…" at bounding box center [485, 109] width 282 height 33
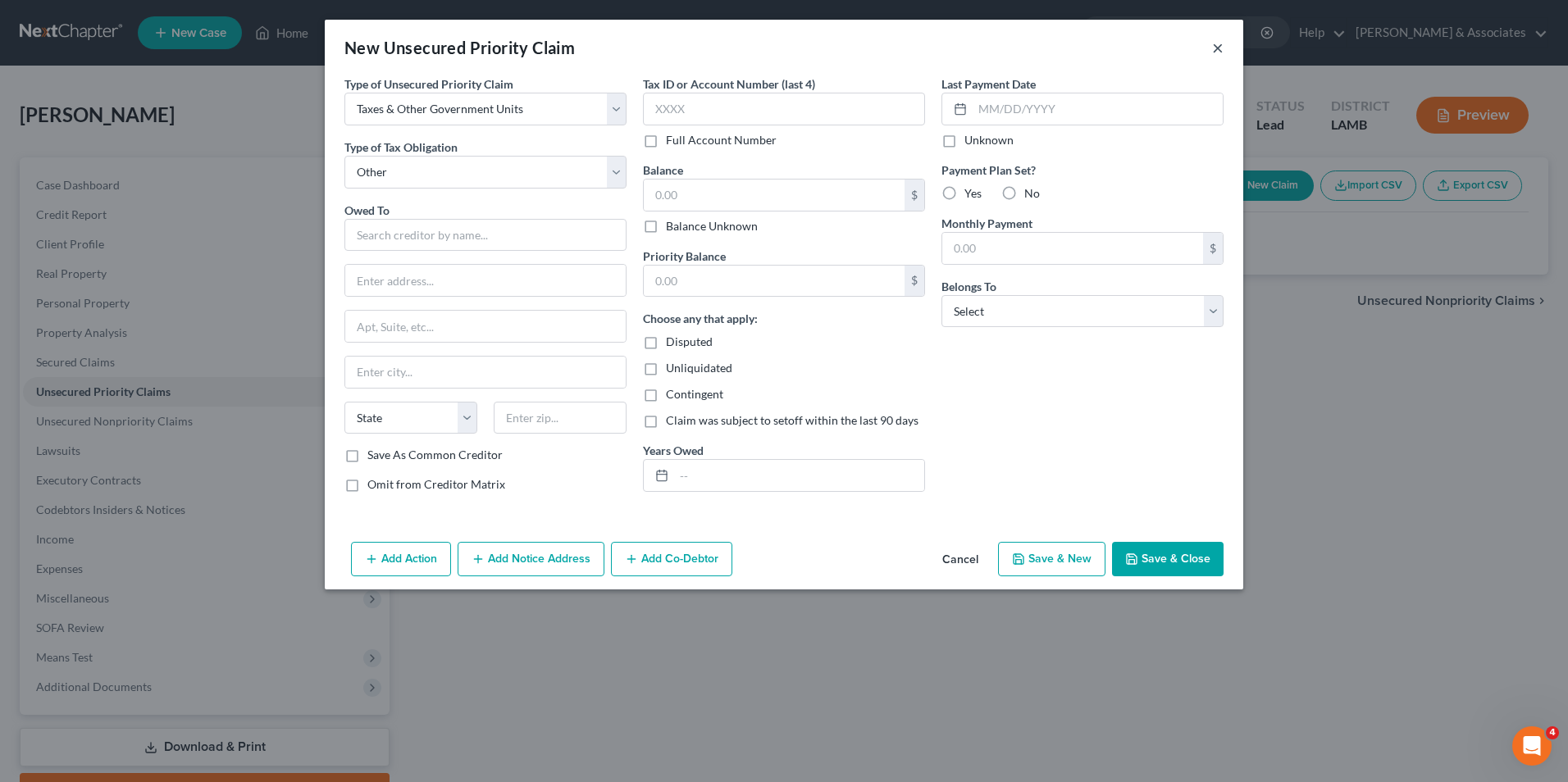
click at [1212, 49] on button "×" at bounding box center [1217, 47] width 12 height 20
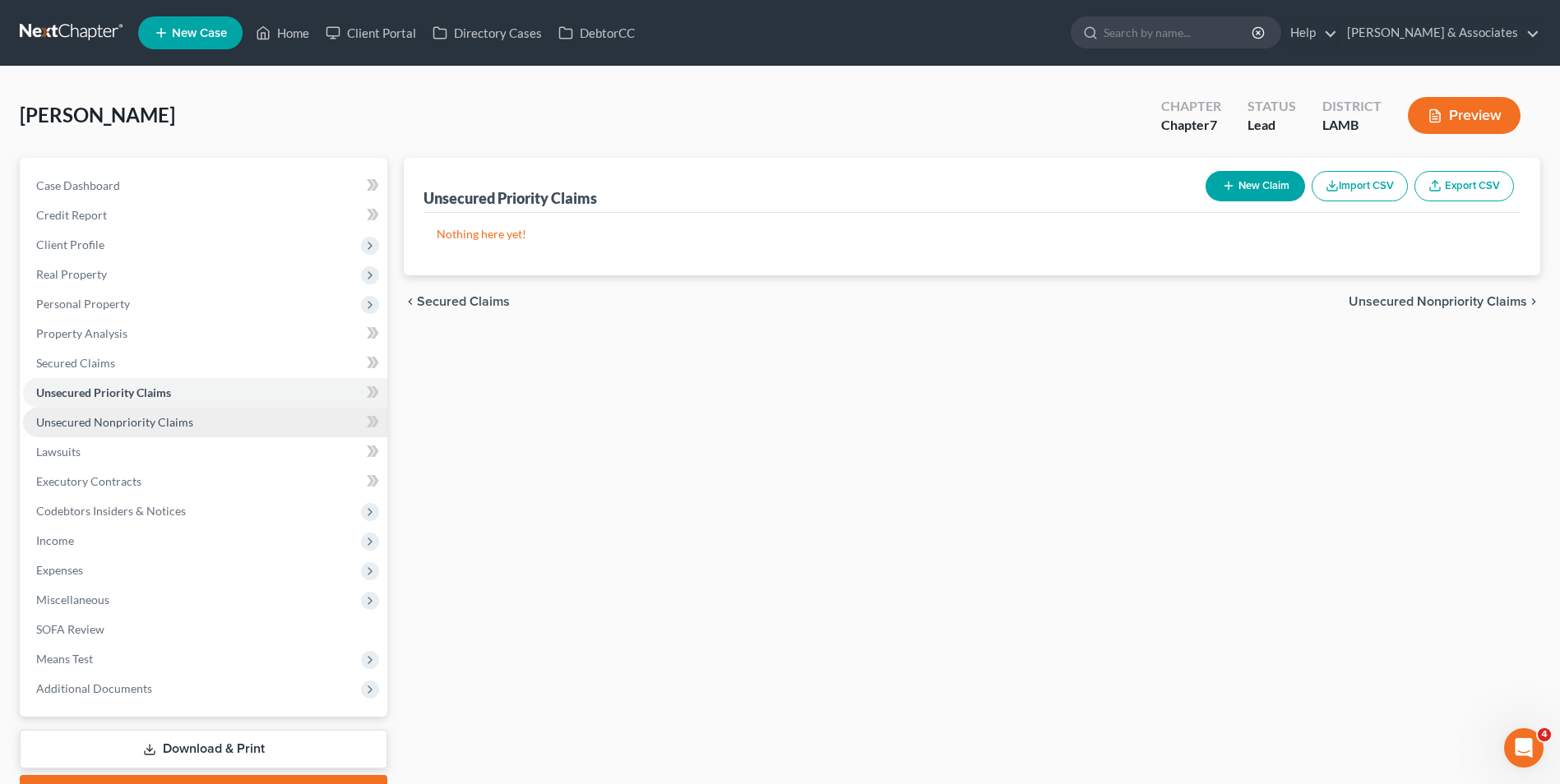
click at [158, 424] on span "Unsecured Nonpriority Claims" at bounding box center [114, 422] width 157 height 14
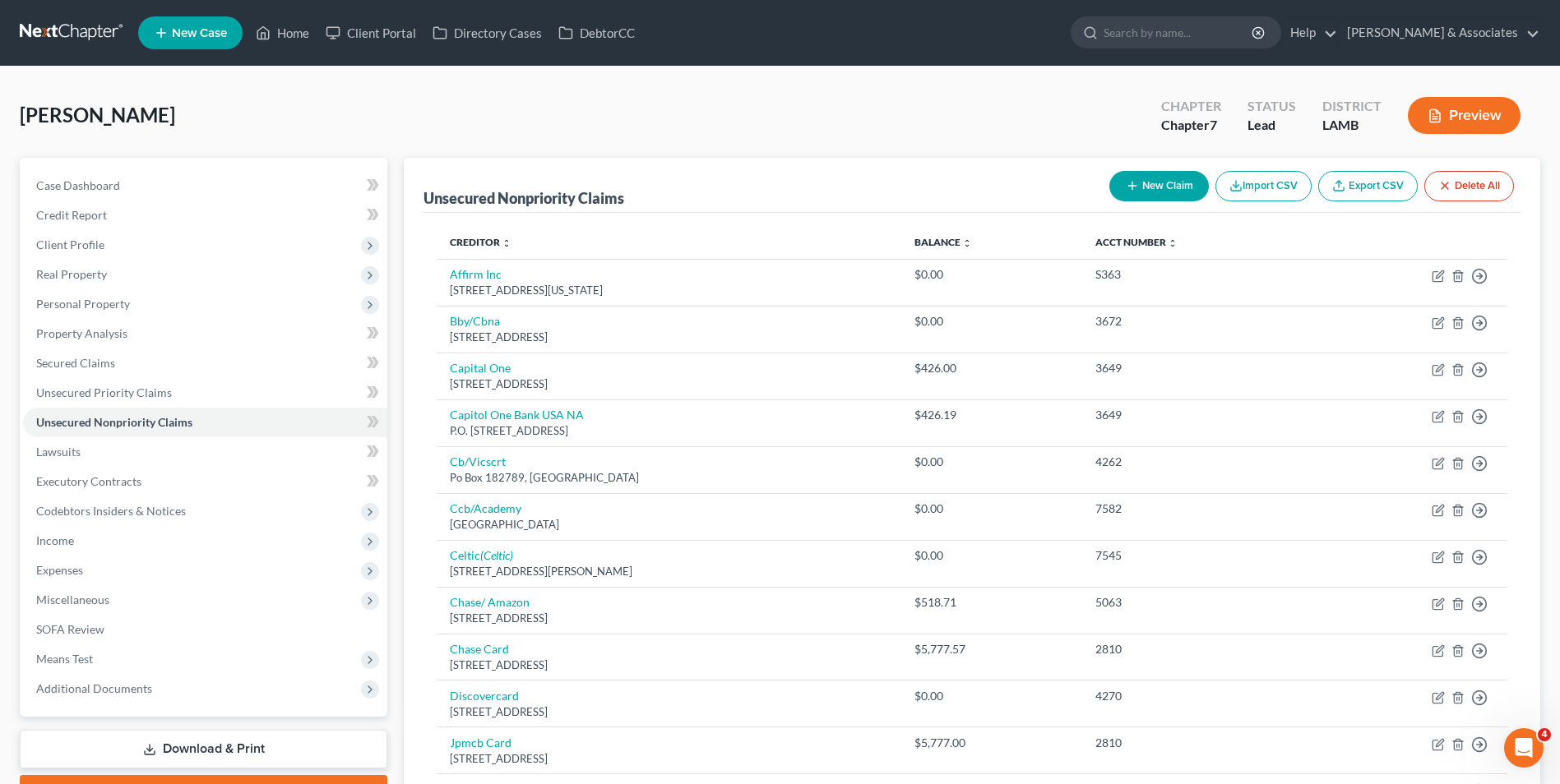
click at [1133, 185] on icon "button" at bounding box center [1132, 186] width 13 height 13
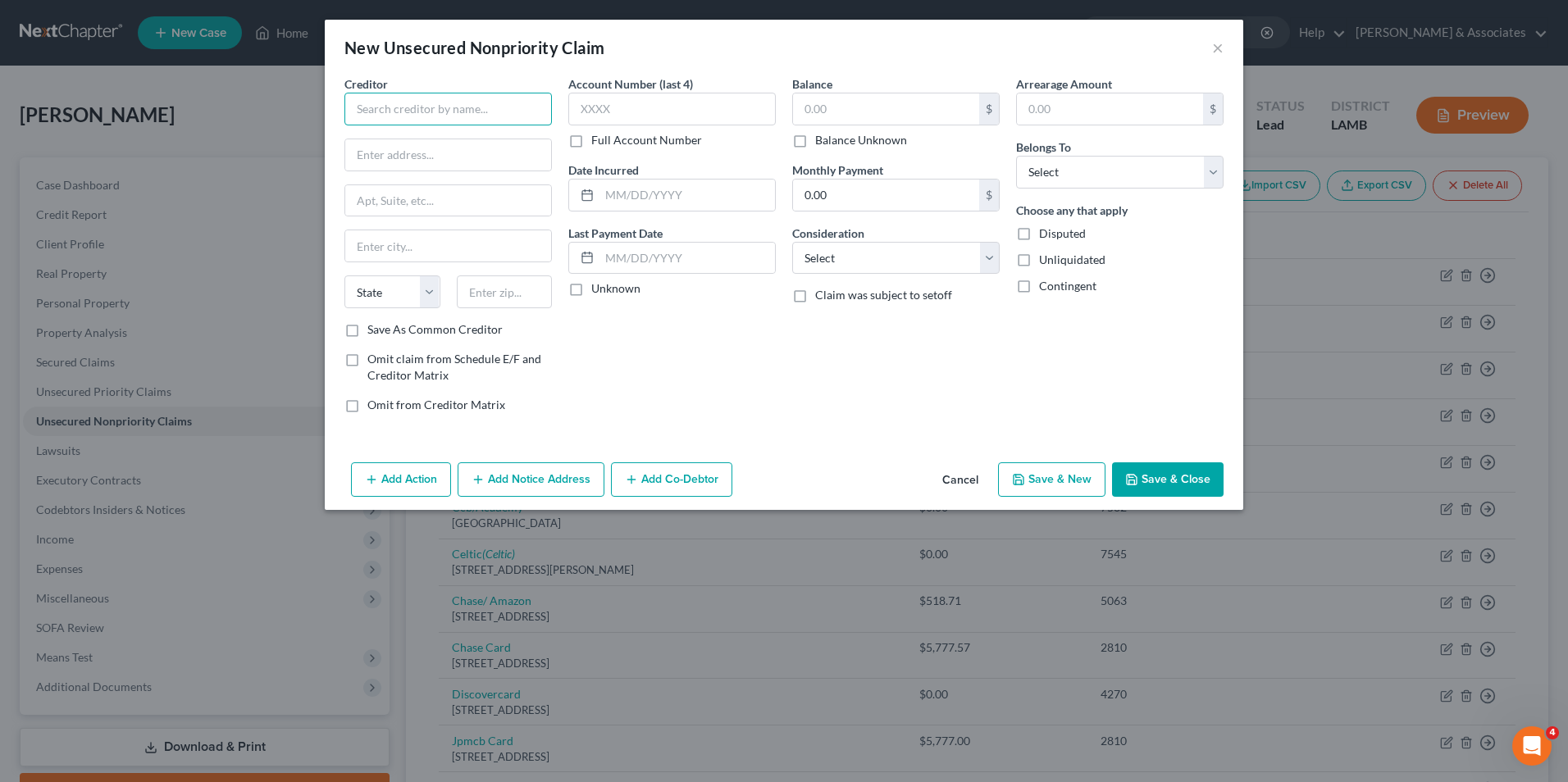
click at [466, 113] on input "text" at bounding box center [448, 109] width 207 height 33
click at [887, 253] on select "Select Cable / Satellite Services Collection Agency Credit Card Debt Debt Couns…" at bounding box center [895, 258] width 207 height 33
select select "17"
click at [792, 242] on select "Select Cable / Satellite Services Collection Agency Credit Card Debt Debt Couns…" at bounding box center [895, 258] width 207 height 33
click at [490, 118] on input "text" at bounding box center [448, 109] width 207 height 33
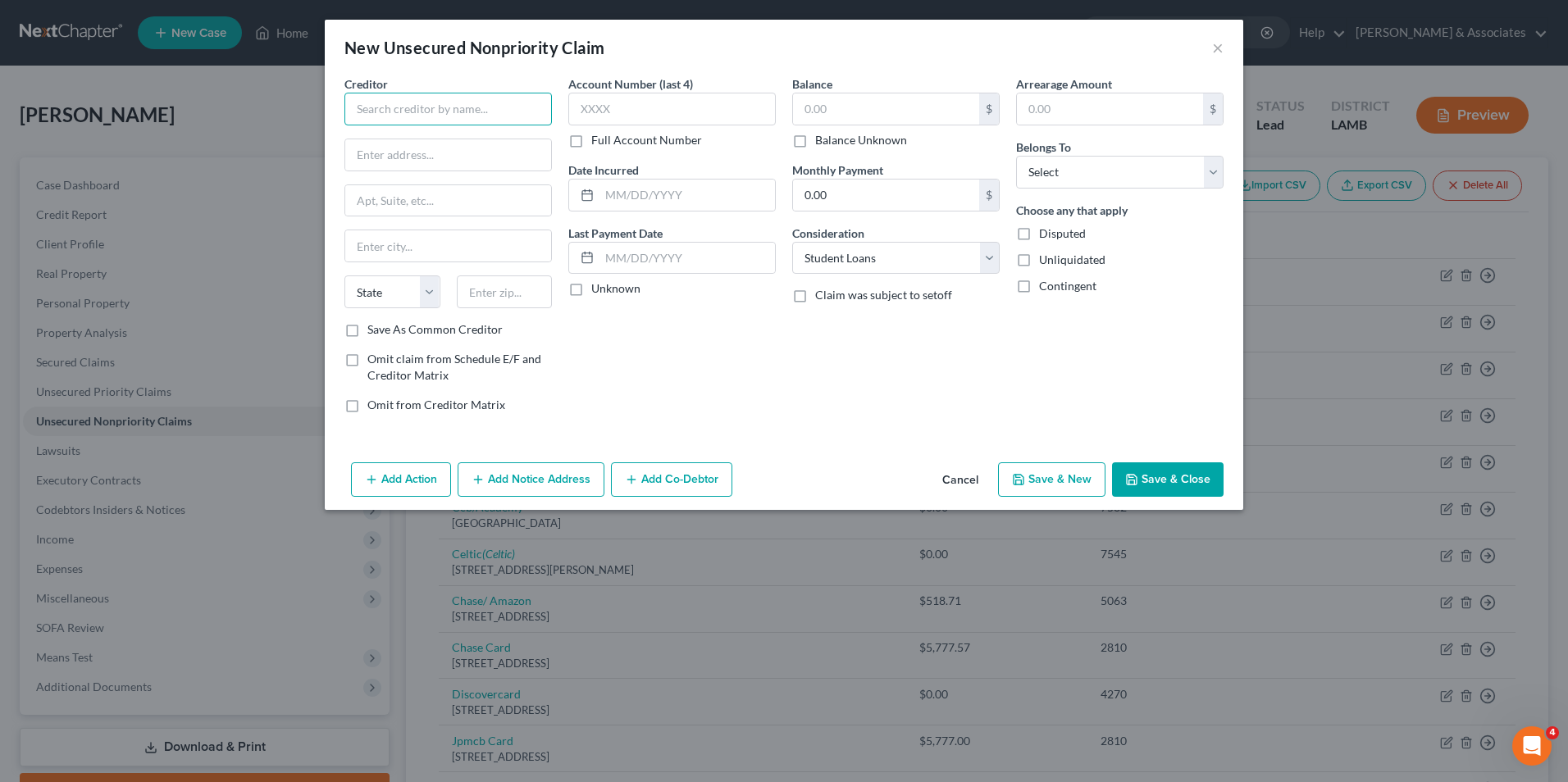
click at [372, 117] on input "text" at bounding box center [448, 109] width 207 height 33
type input "MOHELA/DOFED"
type input "633 Spirit Dirive"
click at [435, 238] on input "text" at bounding box center [448, 245] width 206 height 32
drag, startPoint x: 526, startPoint y: 316, endPoint x: 526, endPoint y: 298, distance: 18.0
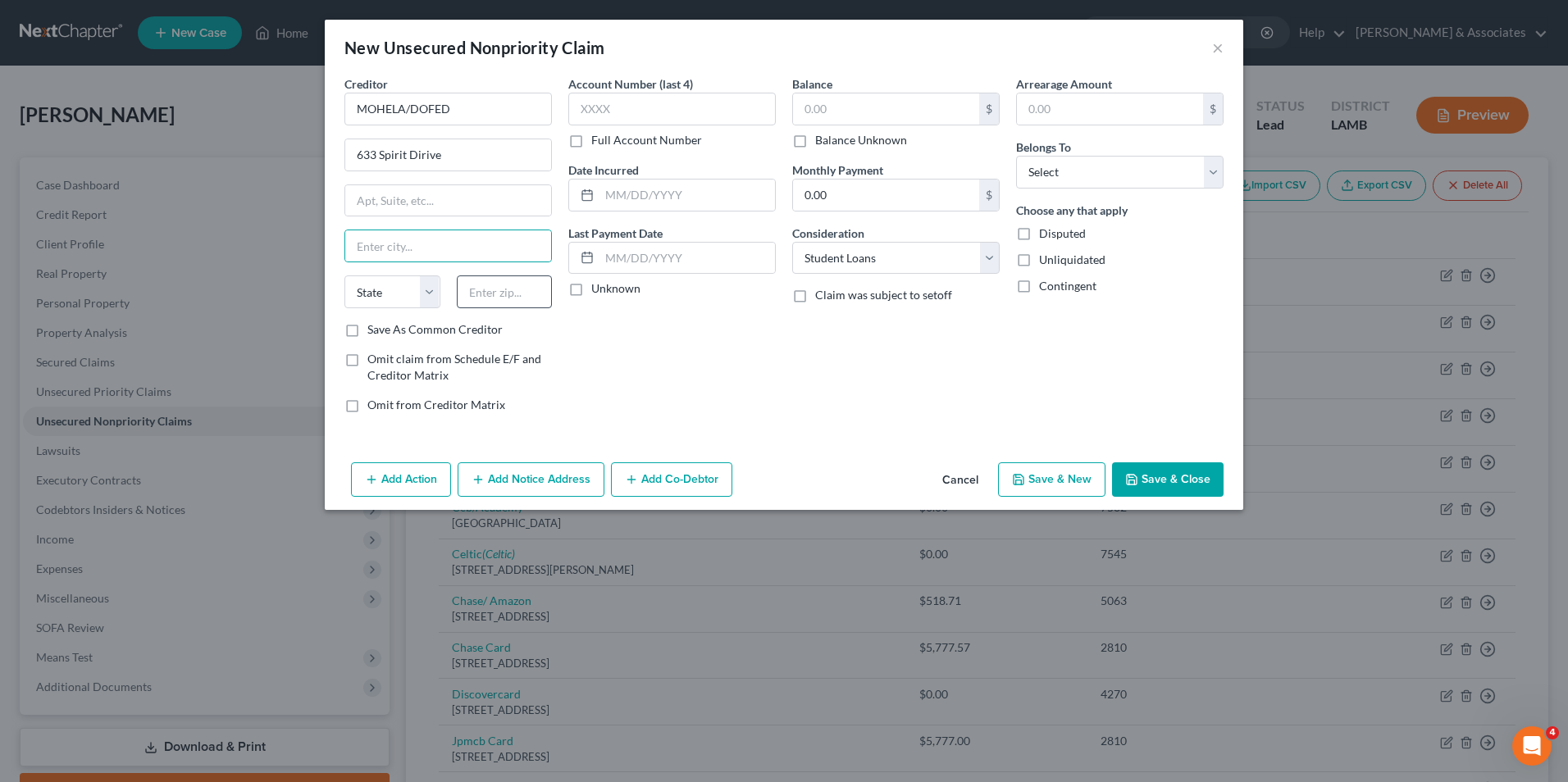
click at [527, 310] on div "State [US_STATE] AK AR AZ CA CO CT DE DC [GEOGRAPHIC_DATA] [GEOGRAPHIC_DATA] GU…" at bounding box center [449, 298] width 224 height 46
click at [527, 293] on input "text" at bounding box center [505, 291] width 96 height 33
type input "63005"
type input "Chesterfield"
select select "26"
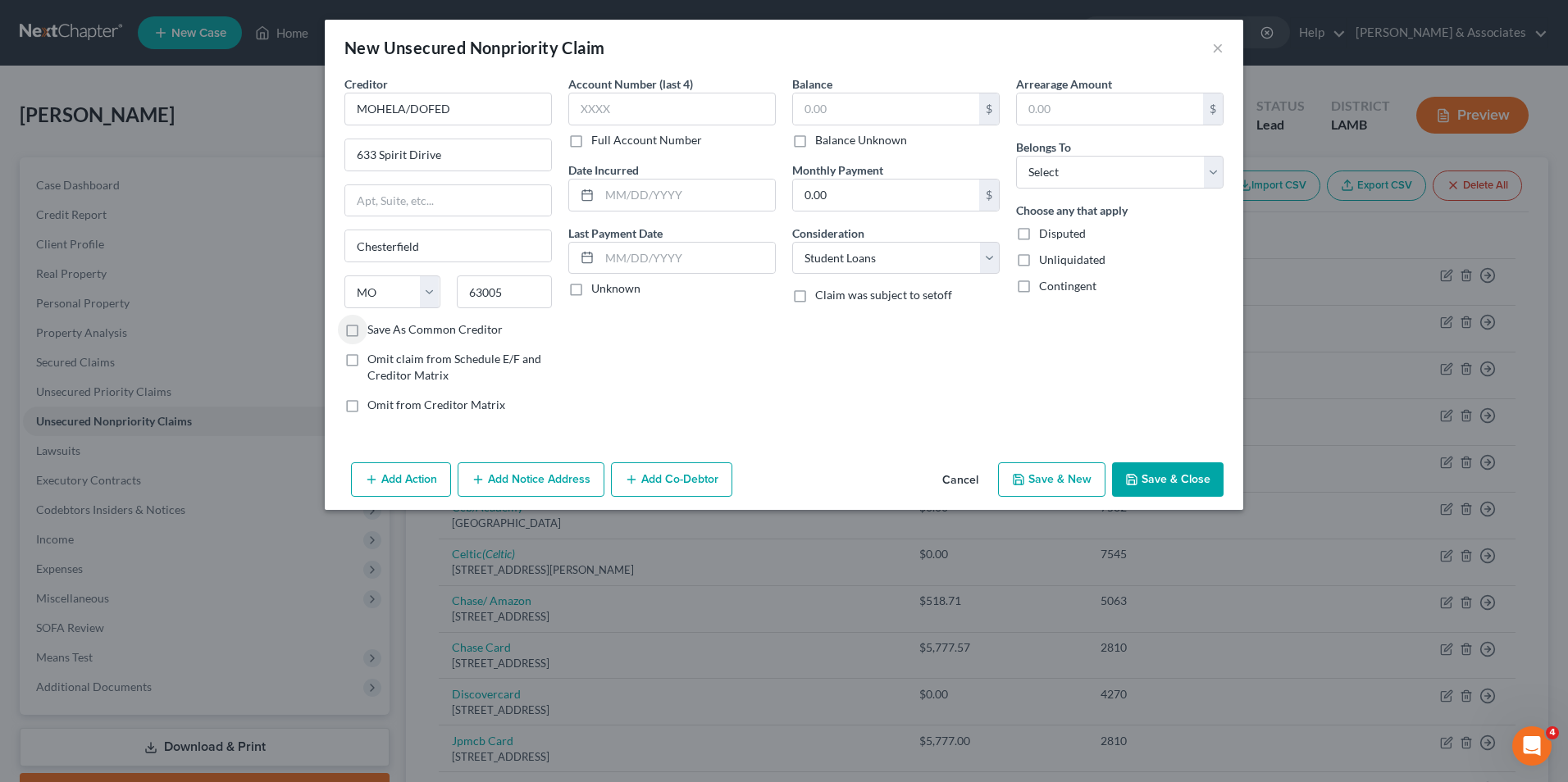
click at [367, 332] on label "Save As Common Creditor" at bounding box center [434, 329] width 135 height 16
click at [374, 332] on input "Save As Common Creditor" at bounding box center [379, 326] width 11 height 11
checkbox input "true"
click at [634, 113] on input "text" at bounding box center [672, 109] width 207 height 33
type input "0507"
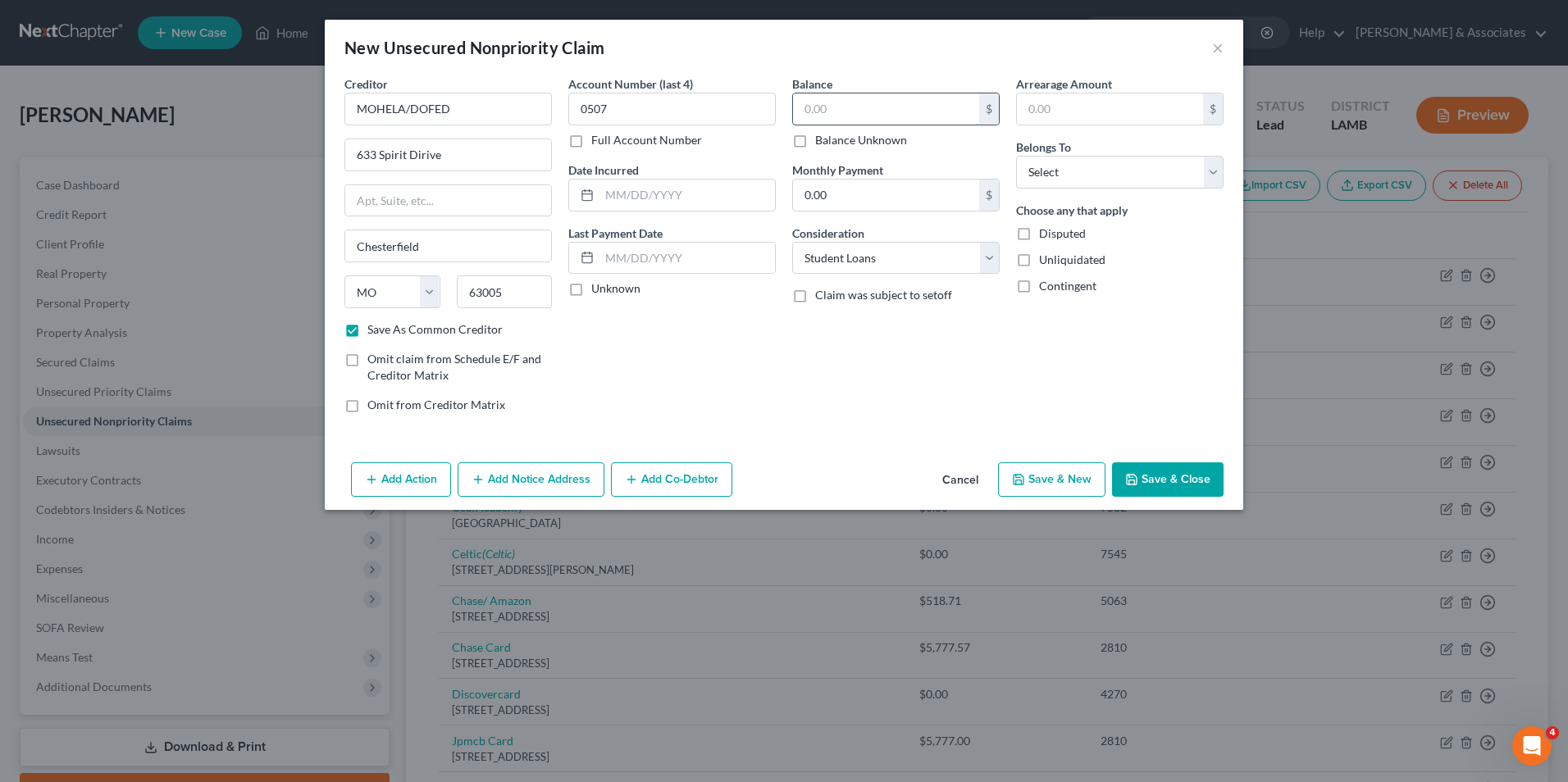
click at [812, 102] on input "text" at bounding box center [886, 109] width 186 height 32
type input "7,040"
click at [650, 198] on input "text" at bounding box center [686, 195] width 175 height 32
type input "[DATE]"
click at [1164, 161] on select "Select Debtor 1 Only Debtor 2 Only Debtor 1 And Debtor 2 Only At Least One Of T…" at bounding box center [1119, 172] width 207 height 33
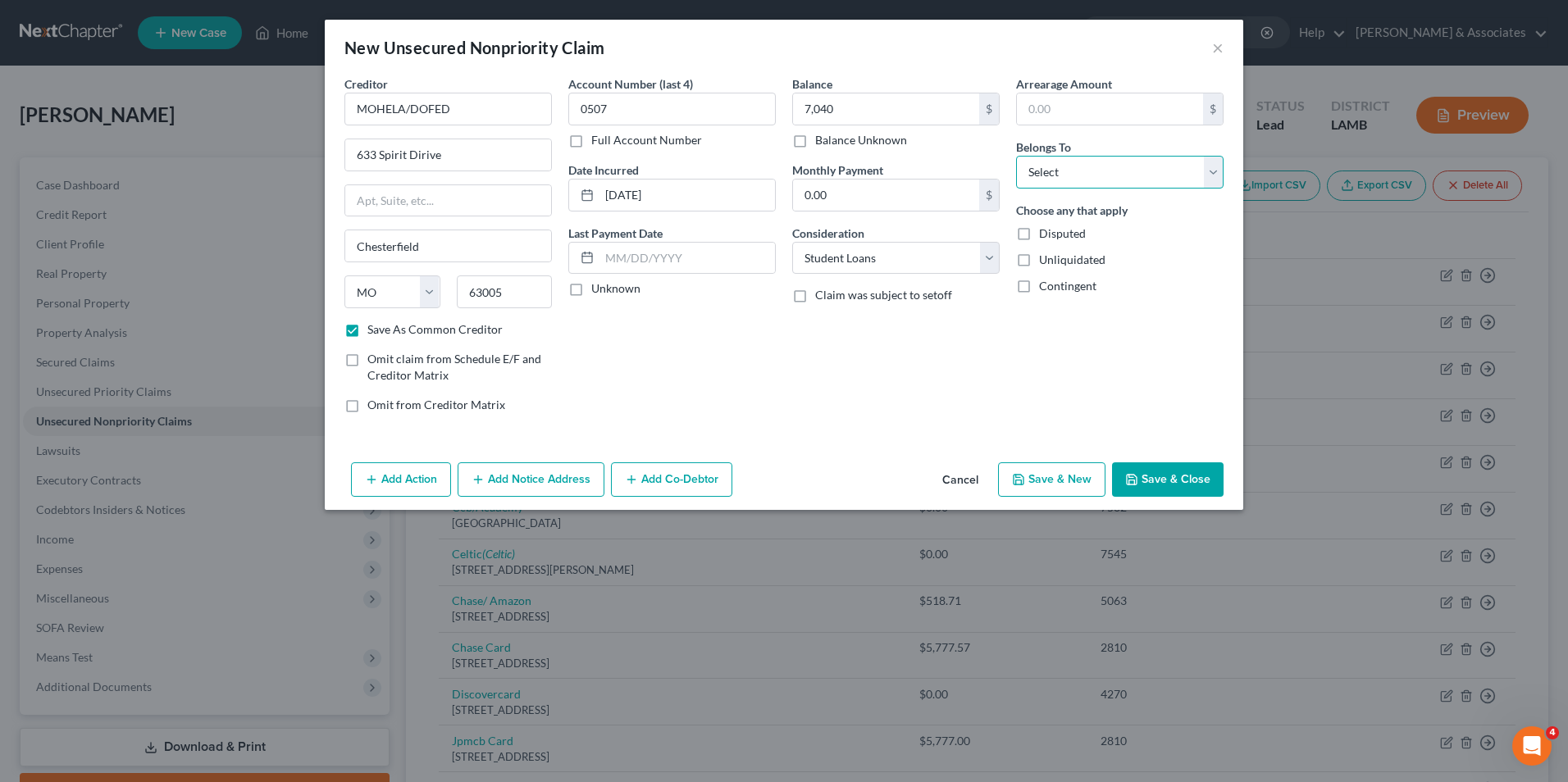
select select "0"
click at [1016, 156] on select "Select Debtor 1 Only Debtor 2 Only Debtor 1 And Debtor 2 Only At Least One Of T…" at bounding box center [1119, 172] width 207 height 33
click at [1157, 466] on button "Save & Close" at bounding box center [1167, 480] width 111 height 34
checkbox input "false"
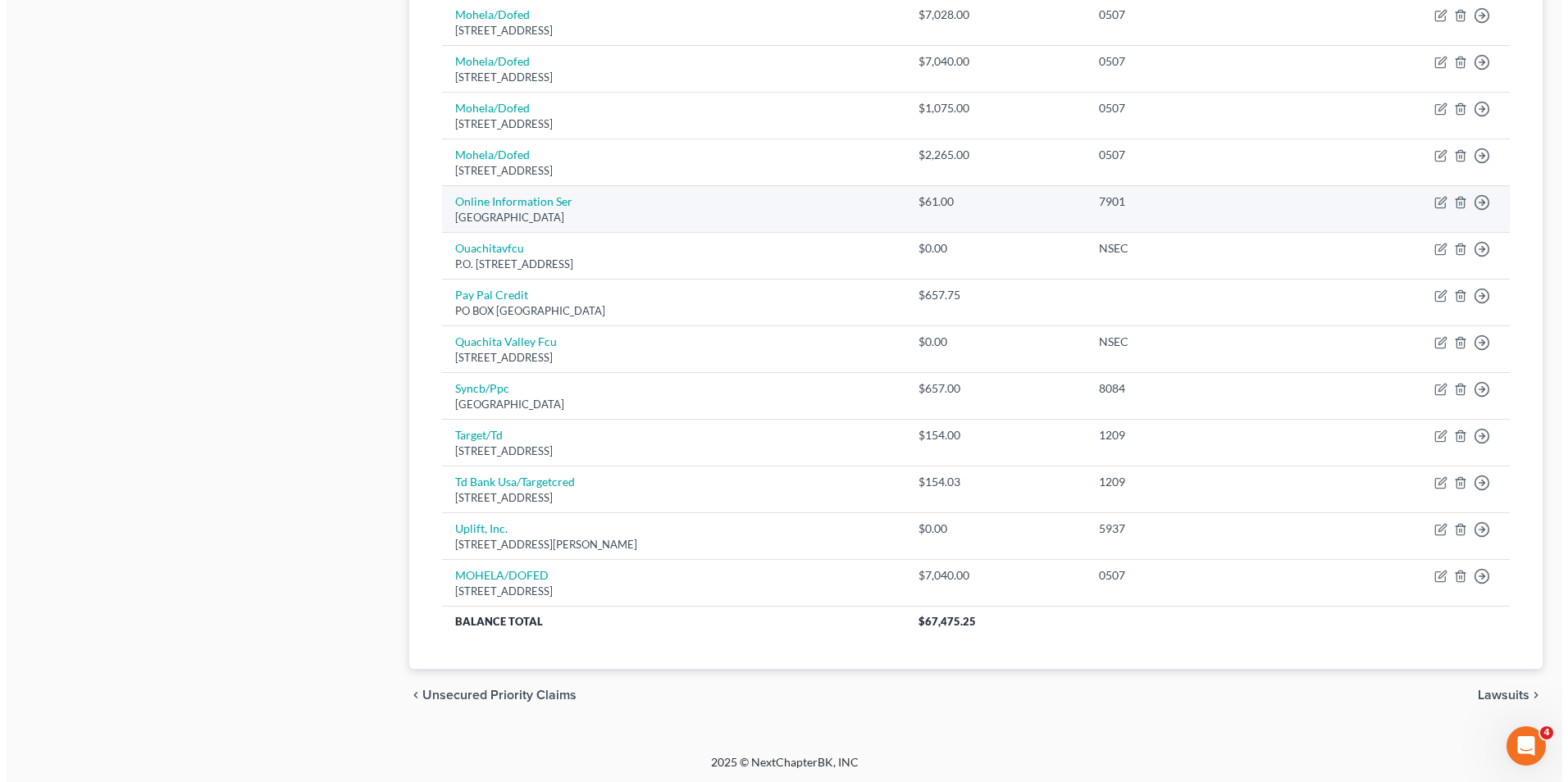
scroll to position [1102, 0]
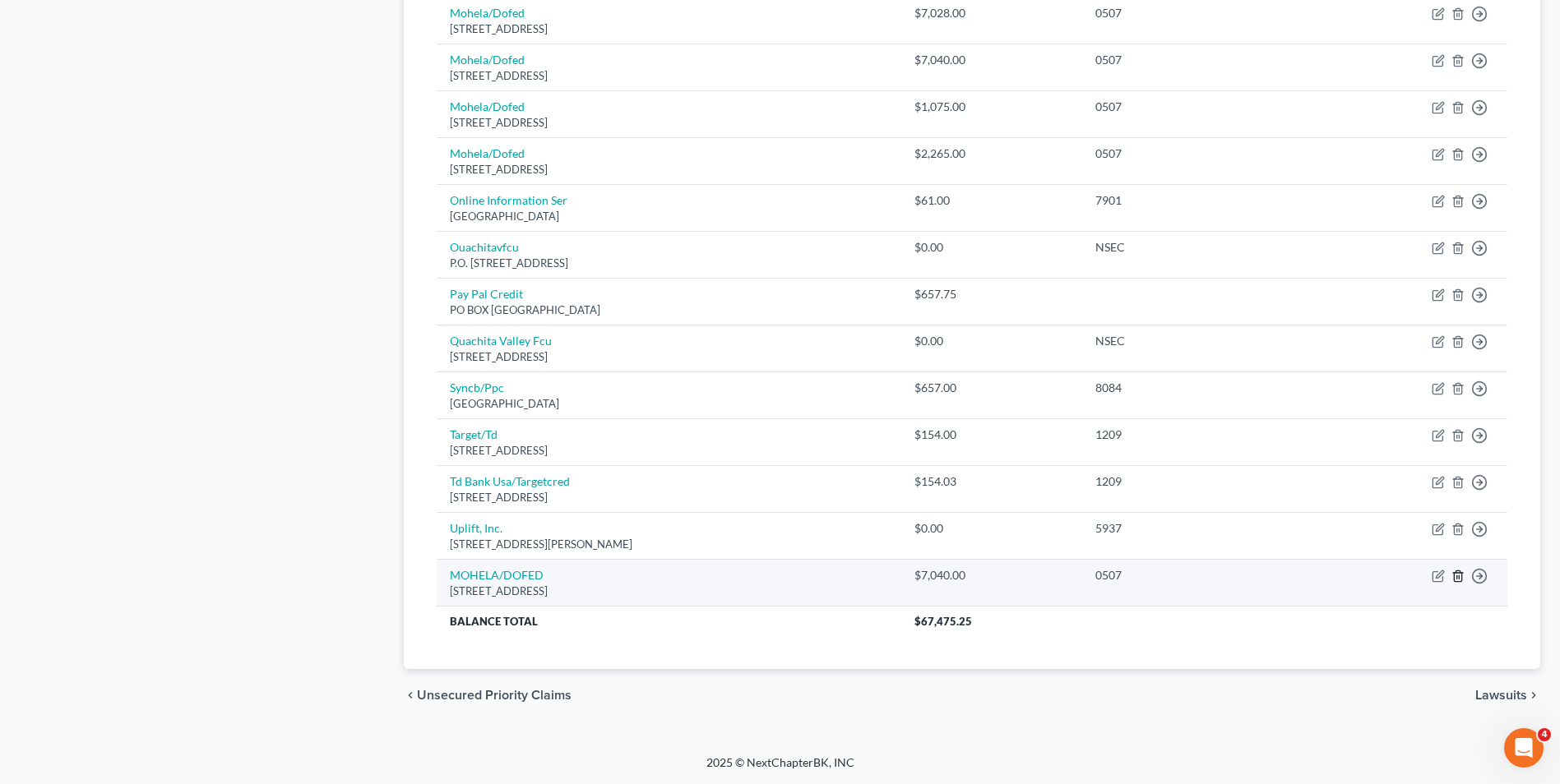
click at [1455, 577] on icon "button" at bounding box center [1458, 576] width 13 height 13
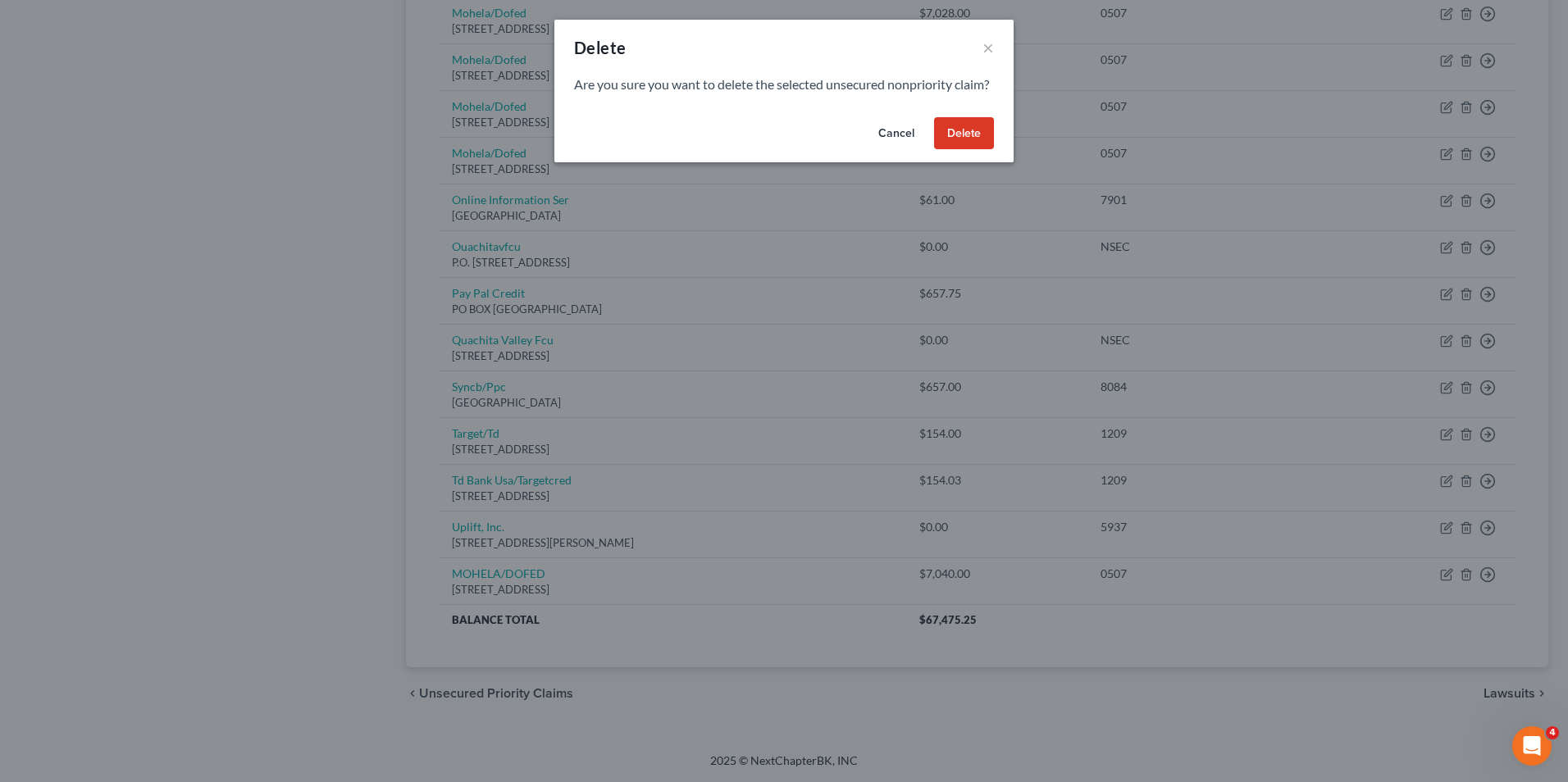
click at [955, 150] on button "Delete" at bounding box center [963, 133] width 59 height 33
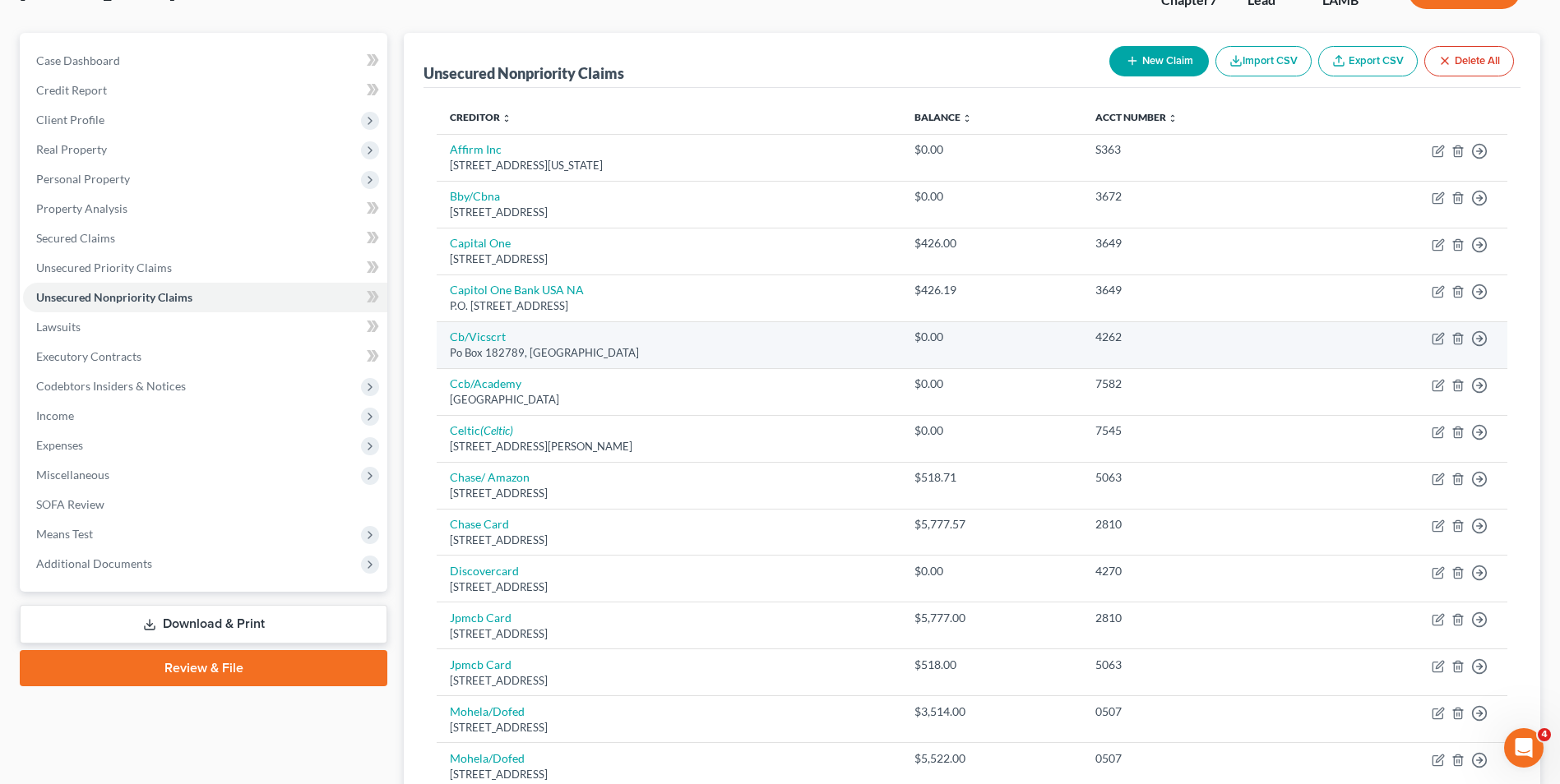
scroll to position [154, 0]
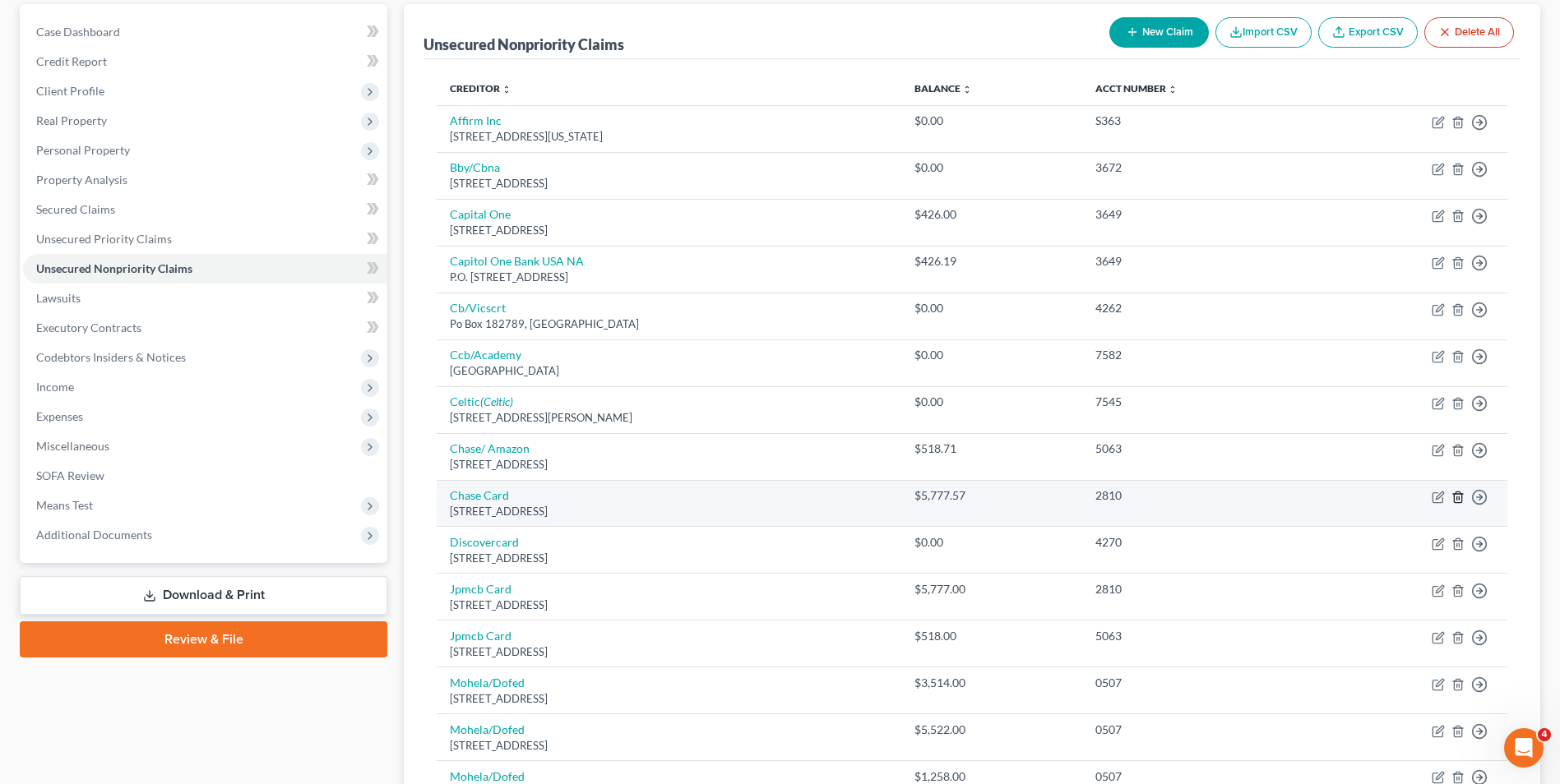
click at [1458, 499] on icon "button" at bounding box center [1458, 498] width 13 height 13
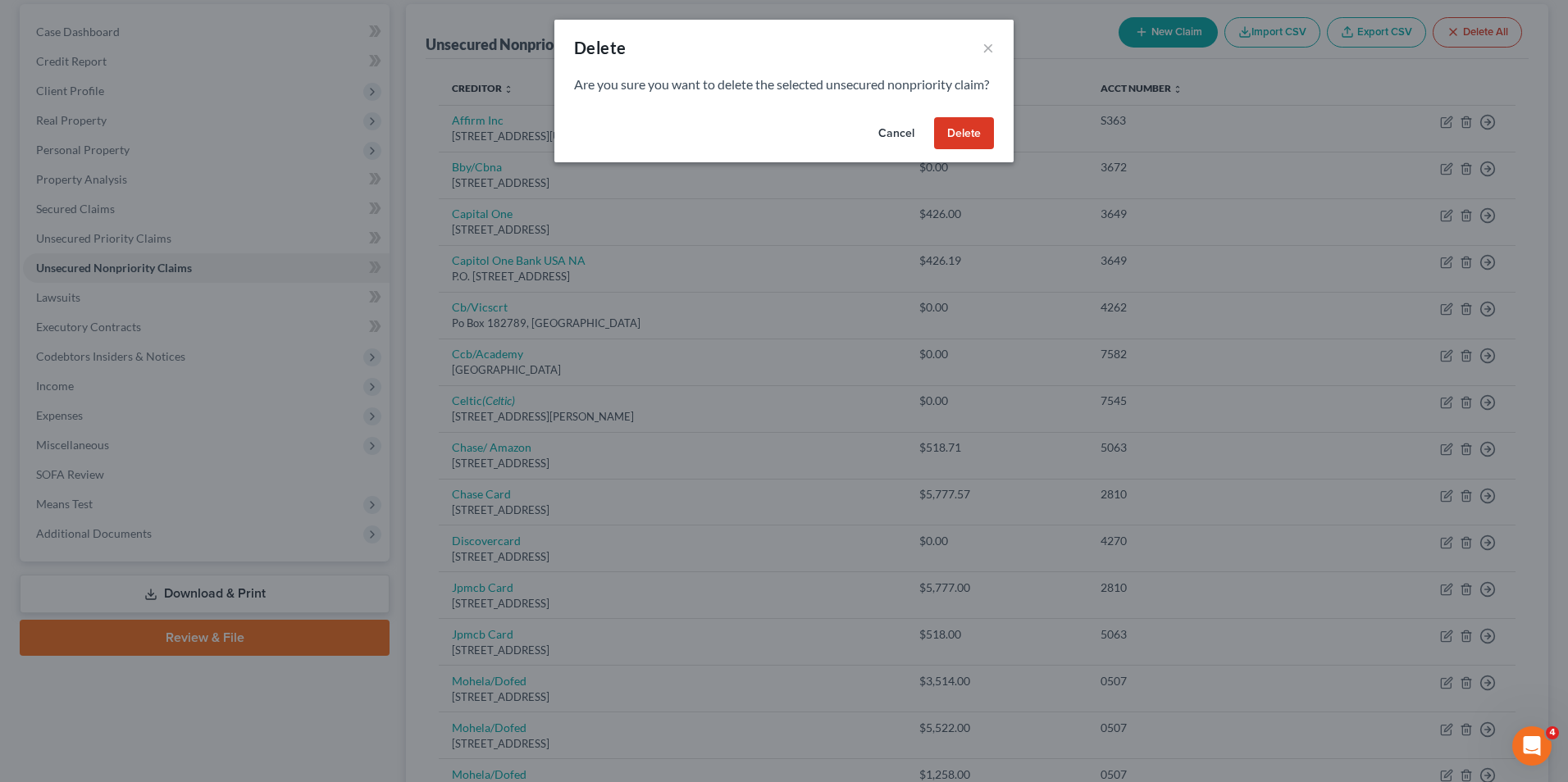
click at [949, 150] on button "Delete" at bounding box center [963, 133] width 59 height 33
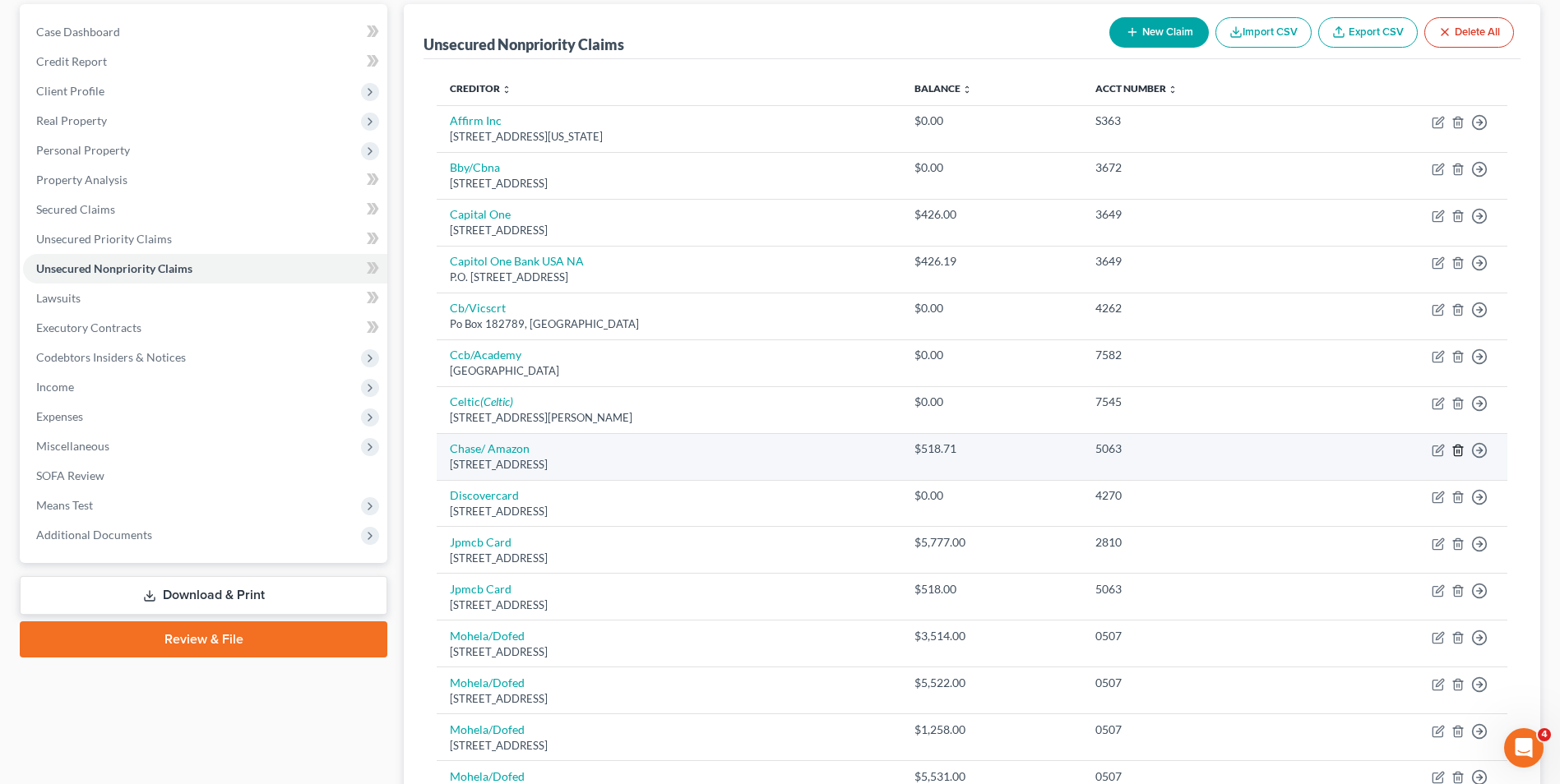
click at [1458, 455] on icon "button" at bounding box center [1458, 450] width 8 height 11
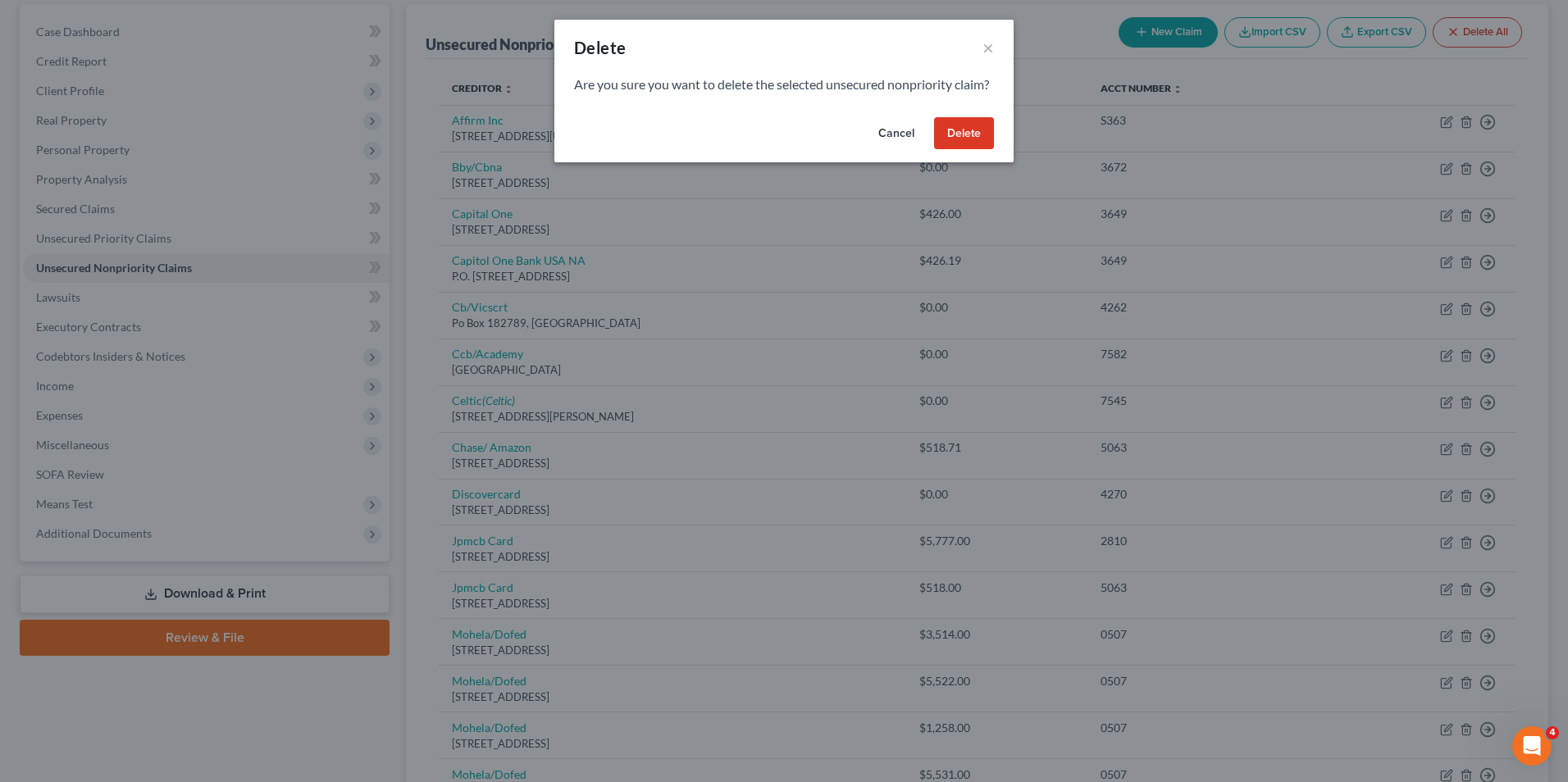
click at [978, 150] on button "Delete" at bounding box center [963, 133] width 59 height 33
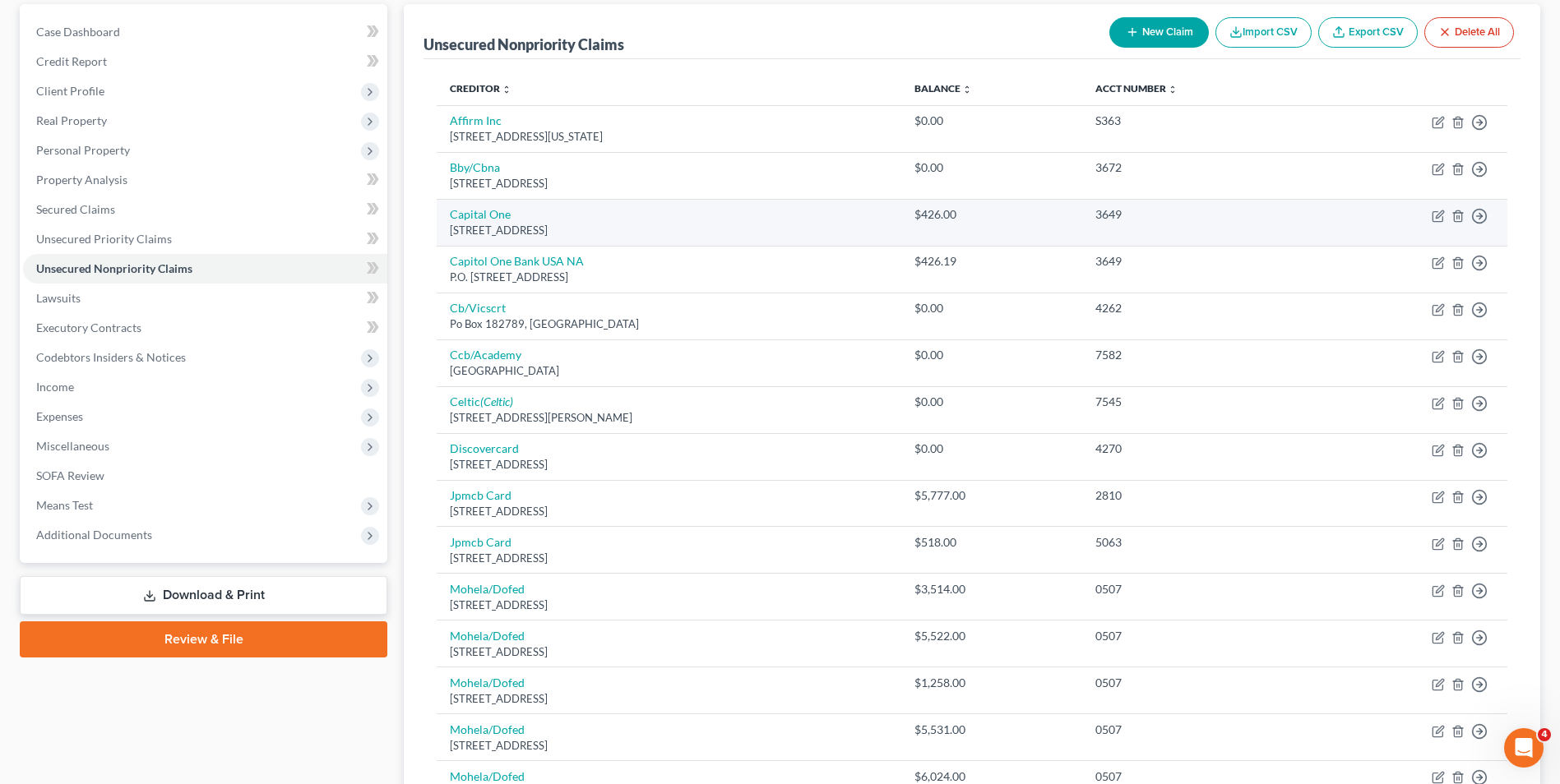
click at [1069, 214] on div "$426.00" at bounding box center [991, 214] width 155 height 16
click at [1440, 215] on icon "button" at bounding box center [1440, 214] width 8 height 8
select select "46"
select select "2"
select select "0"
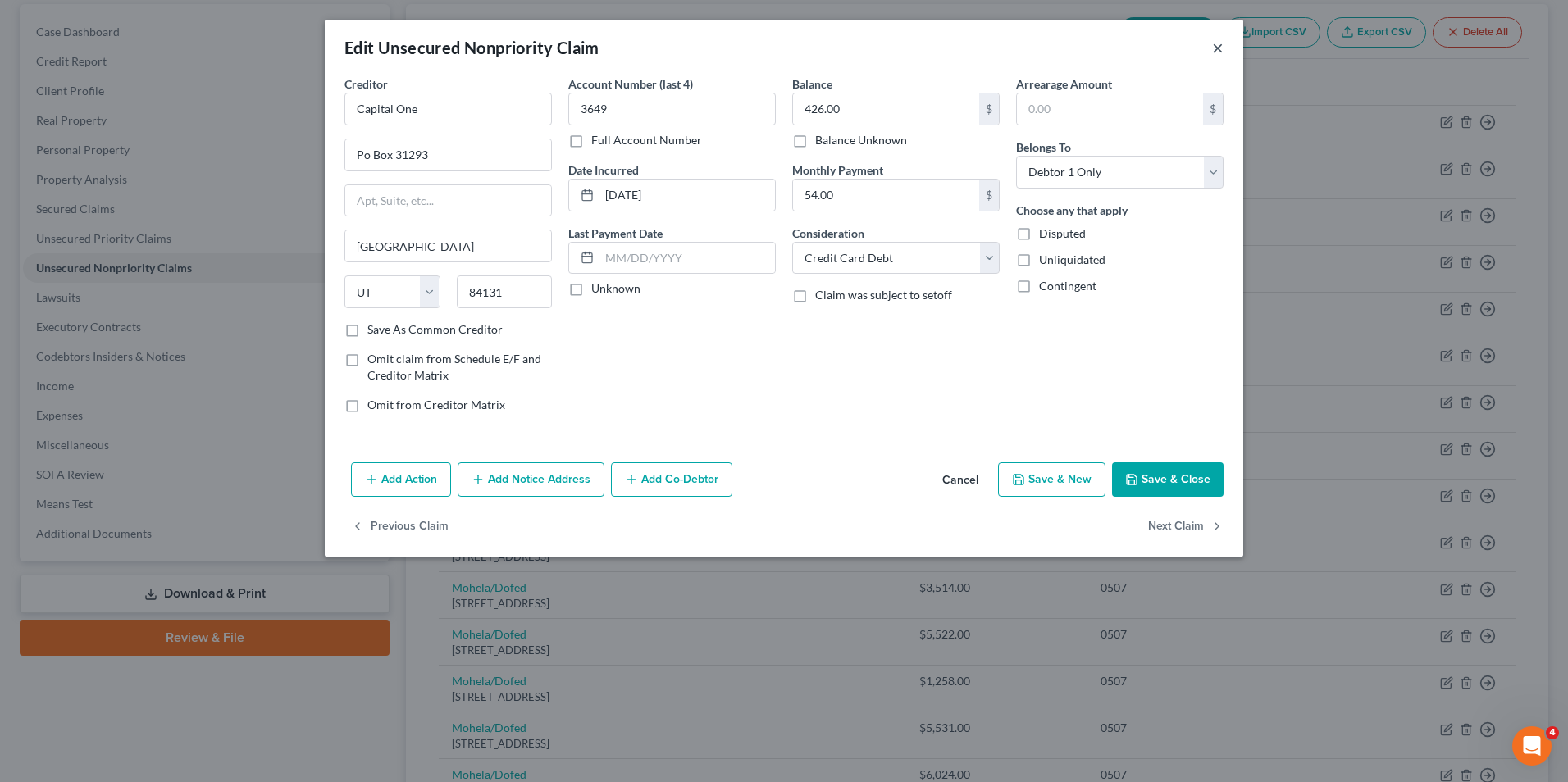
click at [1217, 52] on button "×" at bounding box center [1217, 47] width 12 height 20
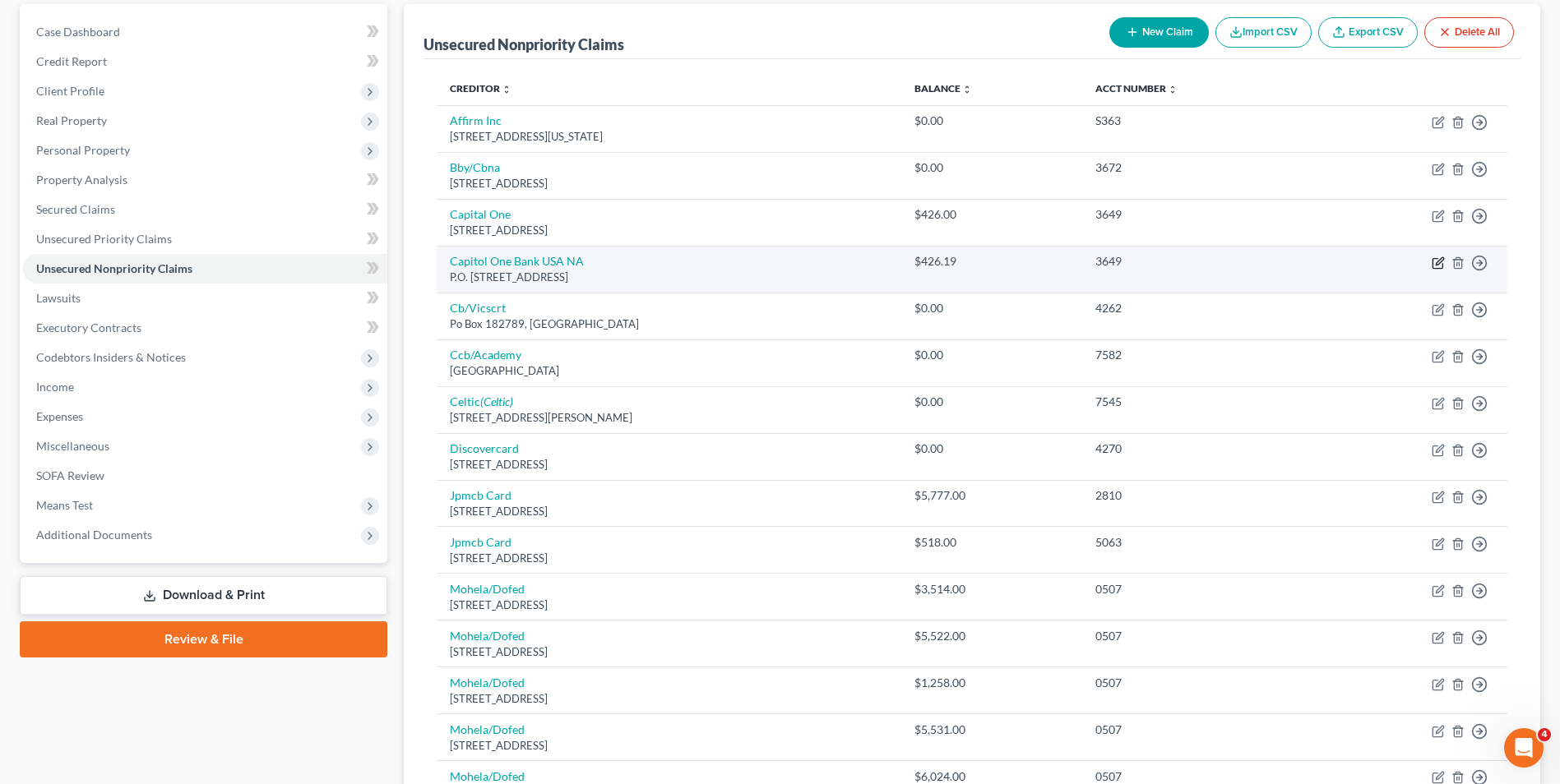
click at [1438, 262] on icon "button" at bounding box center [1439, 263] width 13 height 13
select select "46"
select select "2"
select select "0"
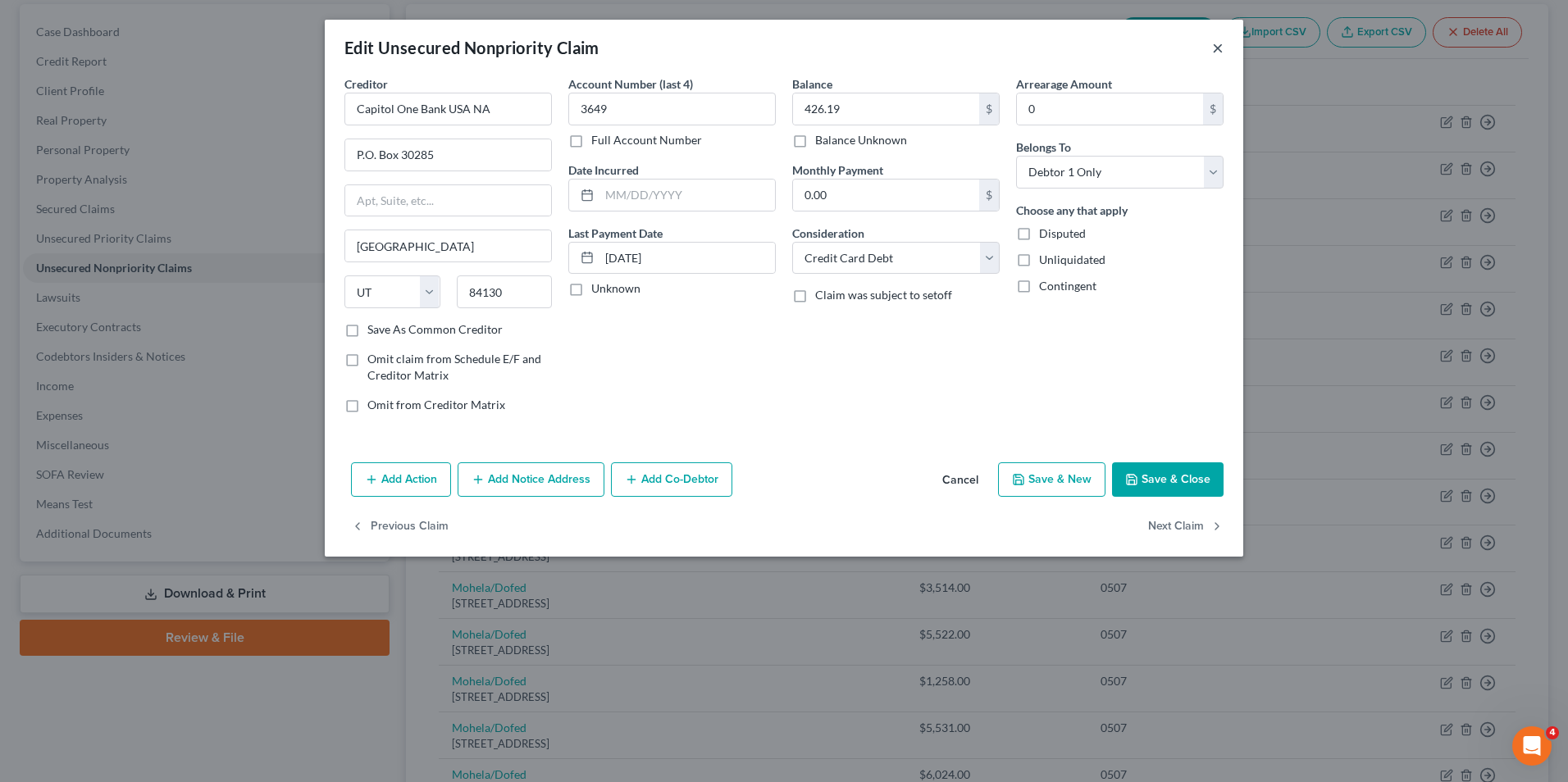
click at [1216, 44] on button "×" at bounding box center [1217, 47] width 12 height 20
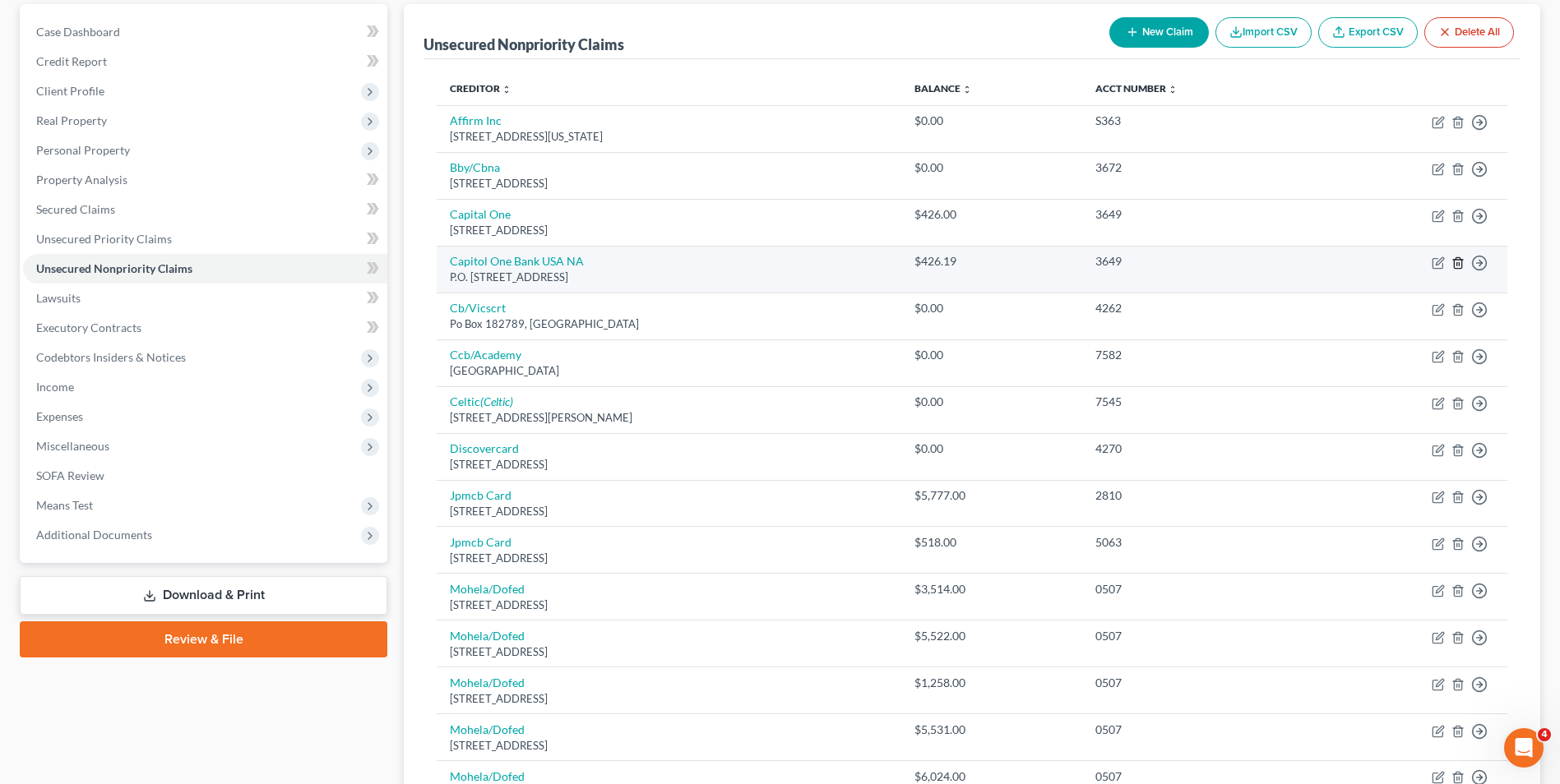
click at [1458, 264] on icon "button" at bounding box center [1458, 263] width 13 height 13
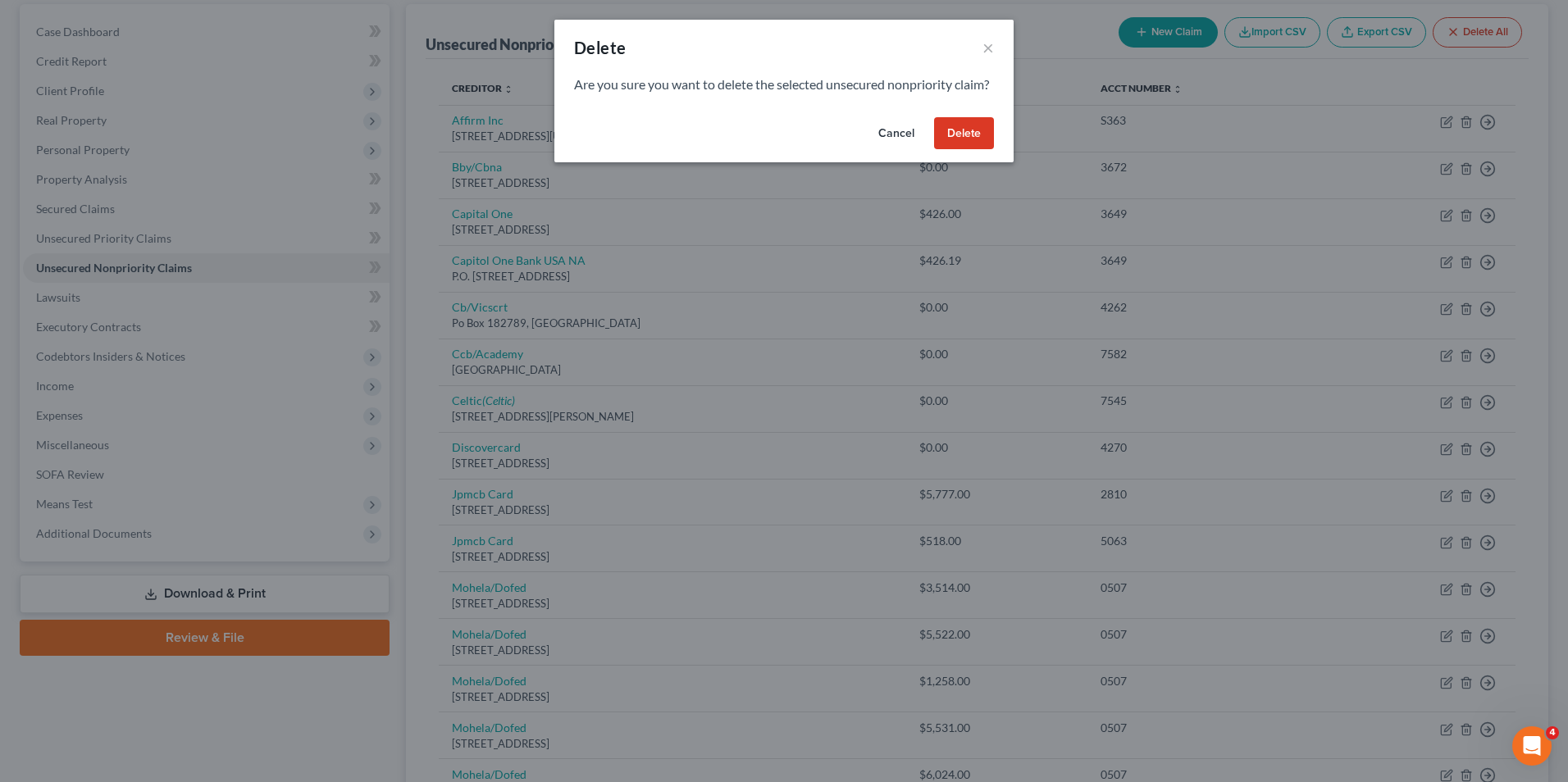
click at [965, 150] on button "Delete" at bounding box center [963, 133] width 59 height 33
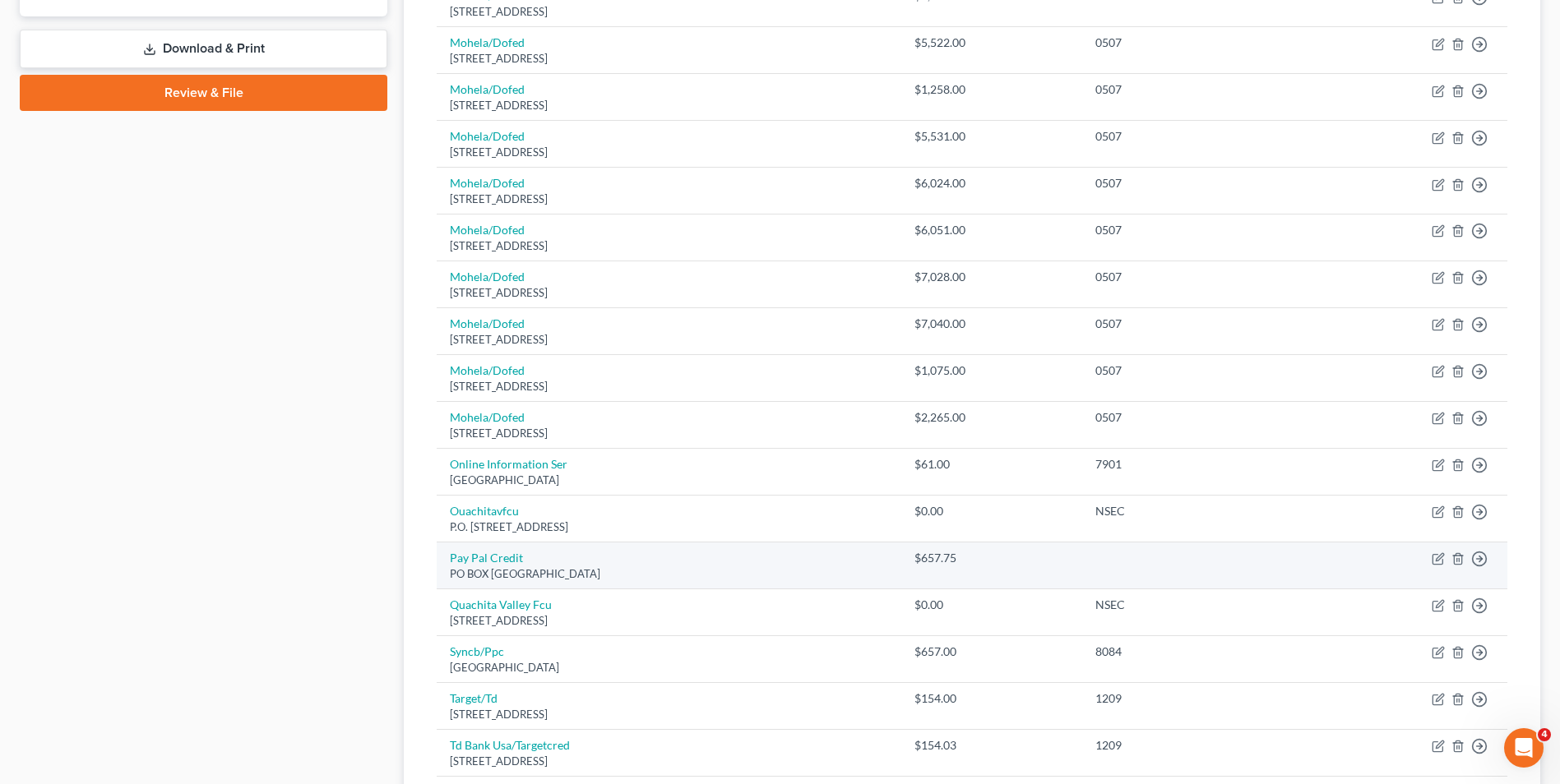
scroll to position [729, 0]
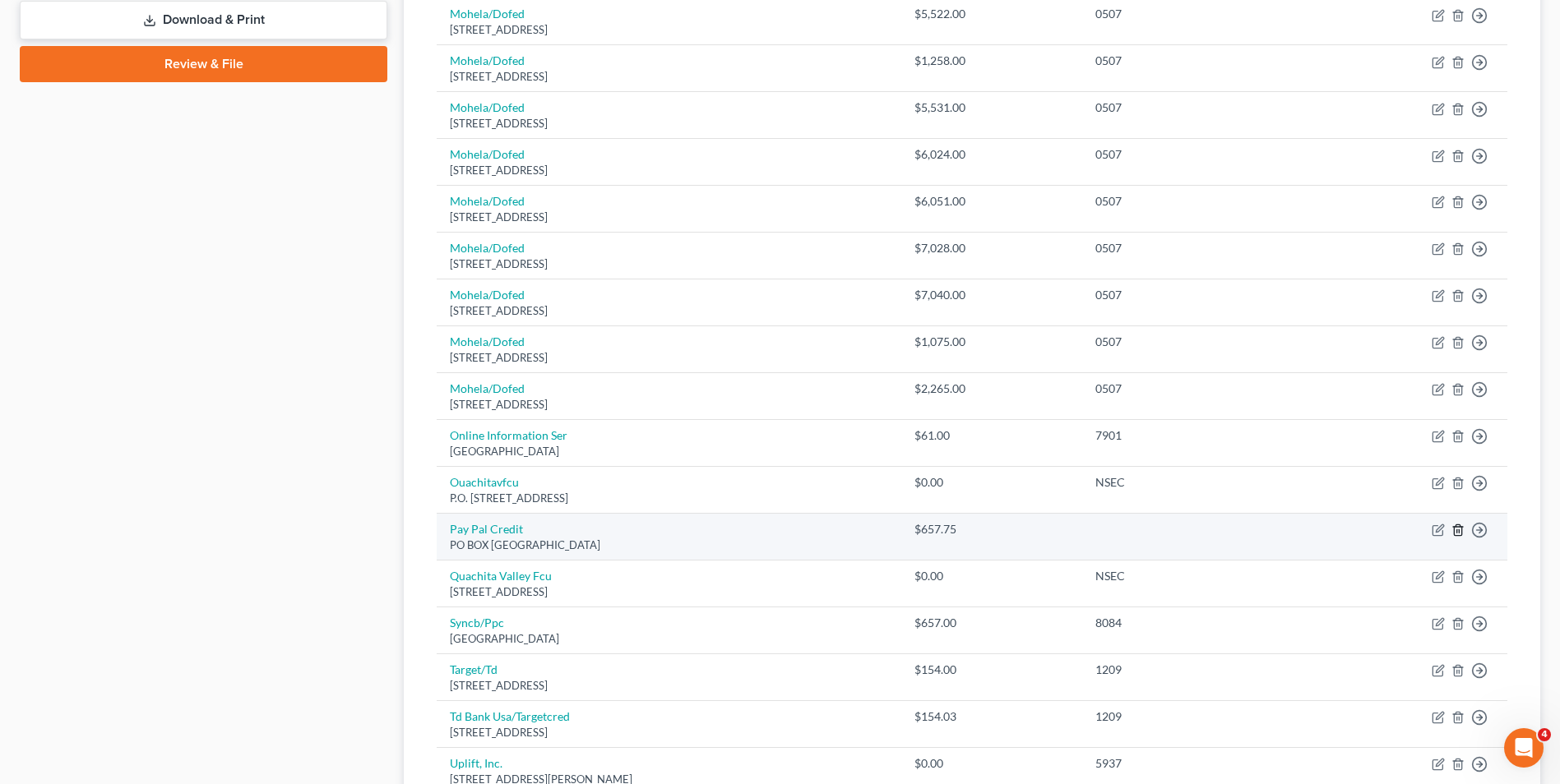
click at [1459, 531] on line "button" at bounding box center [1459, 531] width 0 height 3
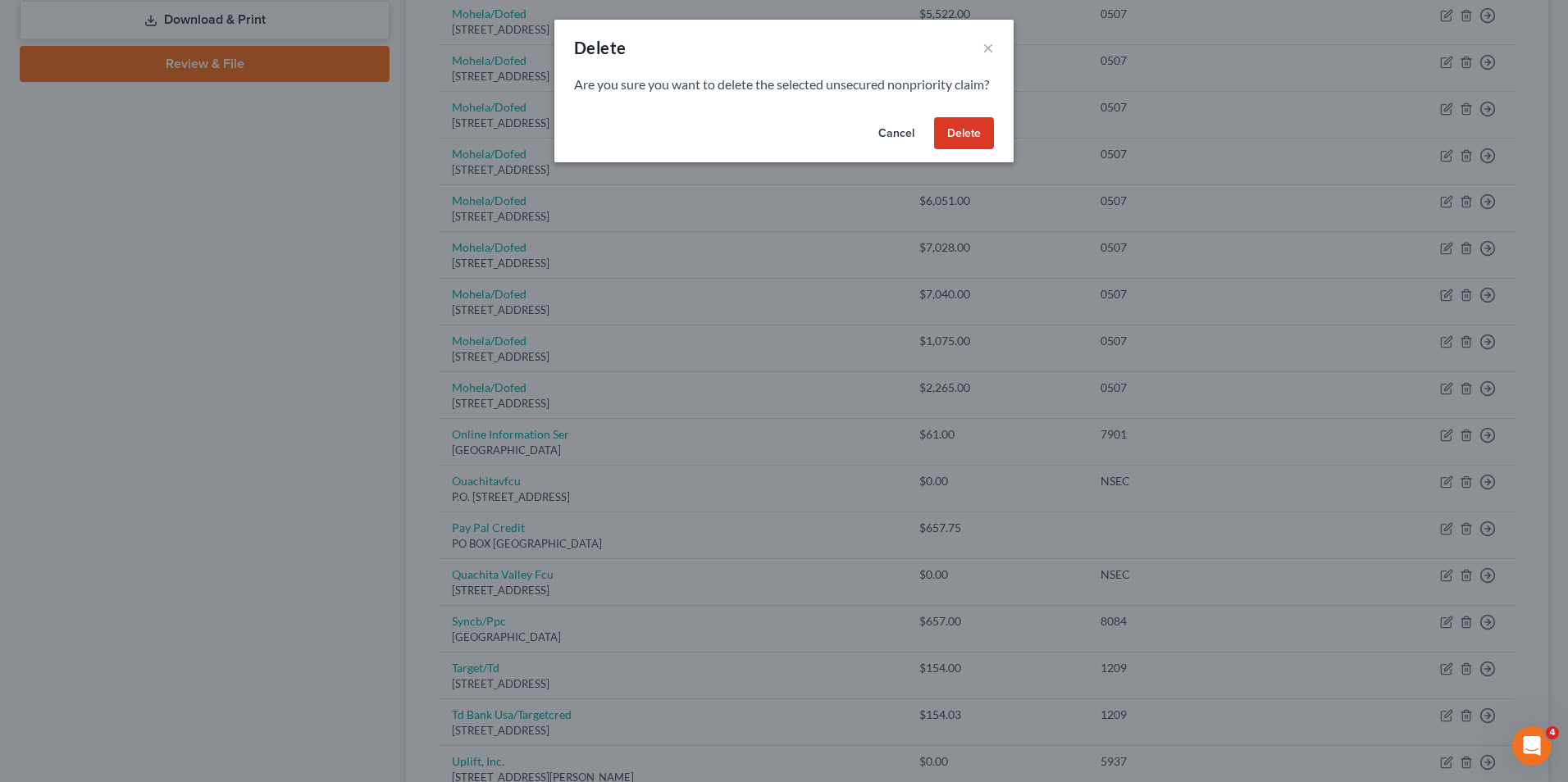
click at [970, 150] on button "Delete" at bounding box center [963, 133] width 59 height 33
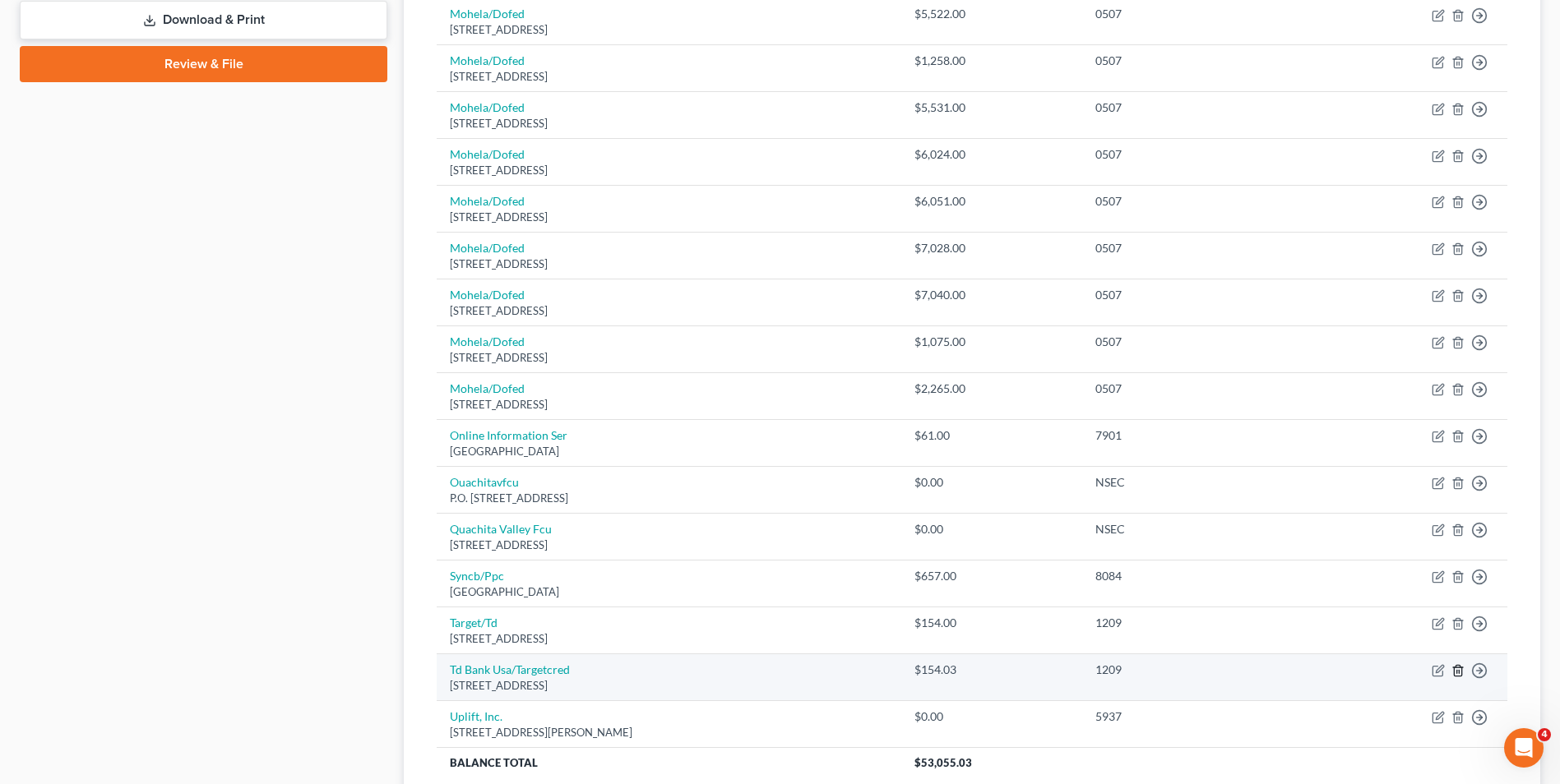
click at [1455, 675] on icon "button" at bounding box center [1458, 671] width 13 height 13
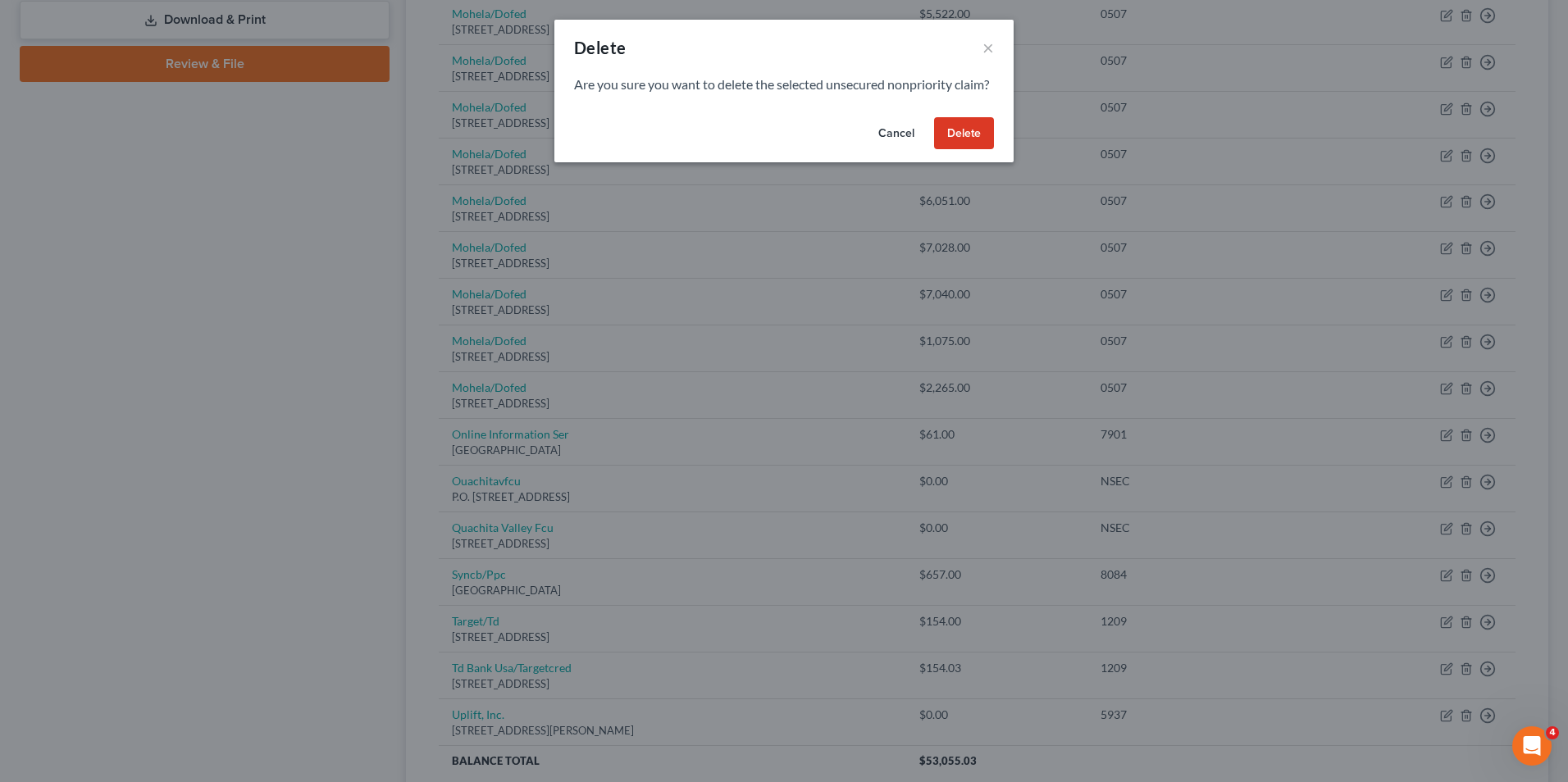
click at [964, 150] on button "Delete" at bounding box center [963, 133] width 59 height 33
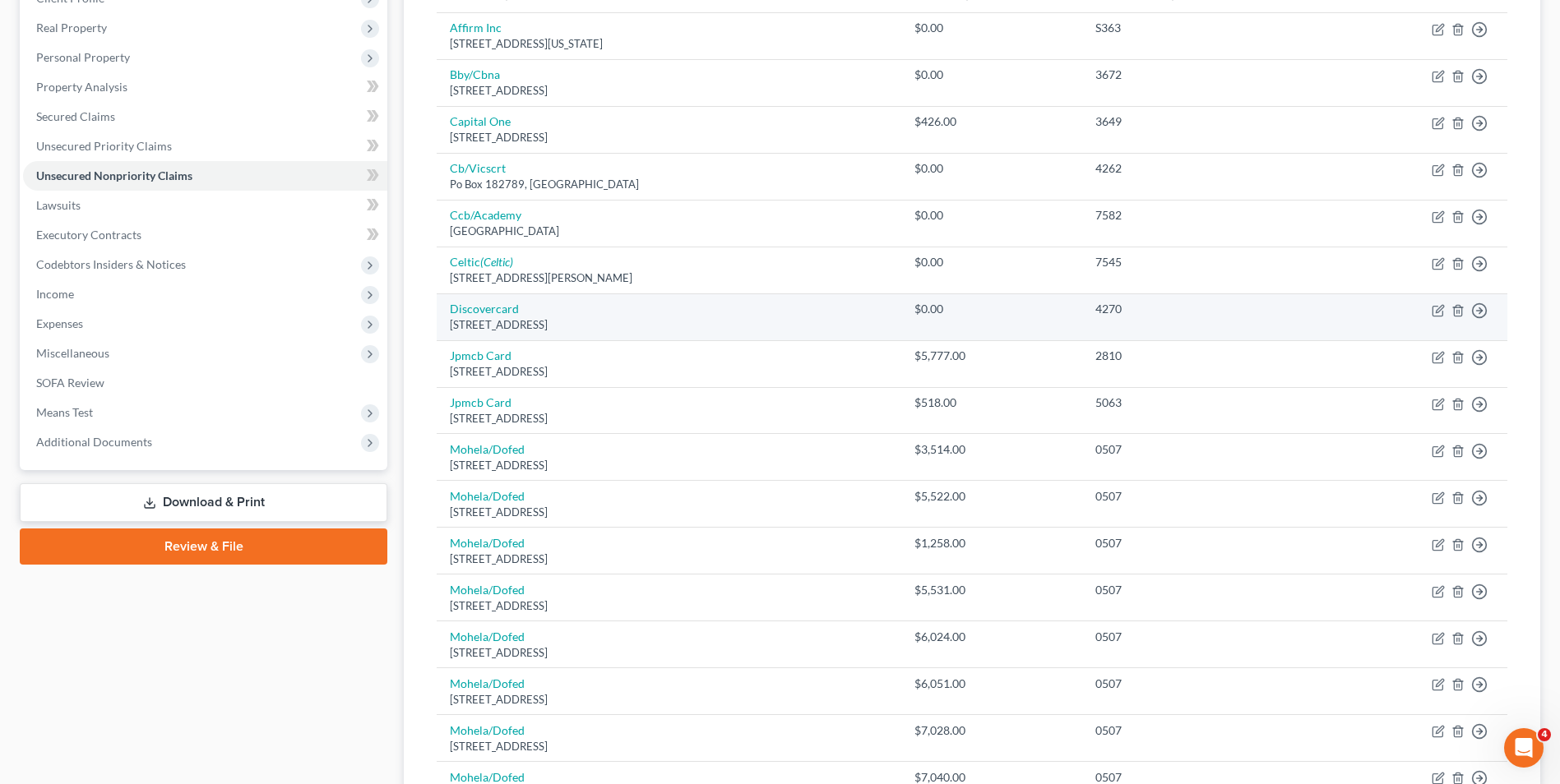
scroll to position [164, 0]
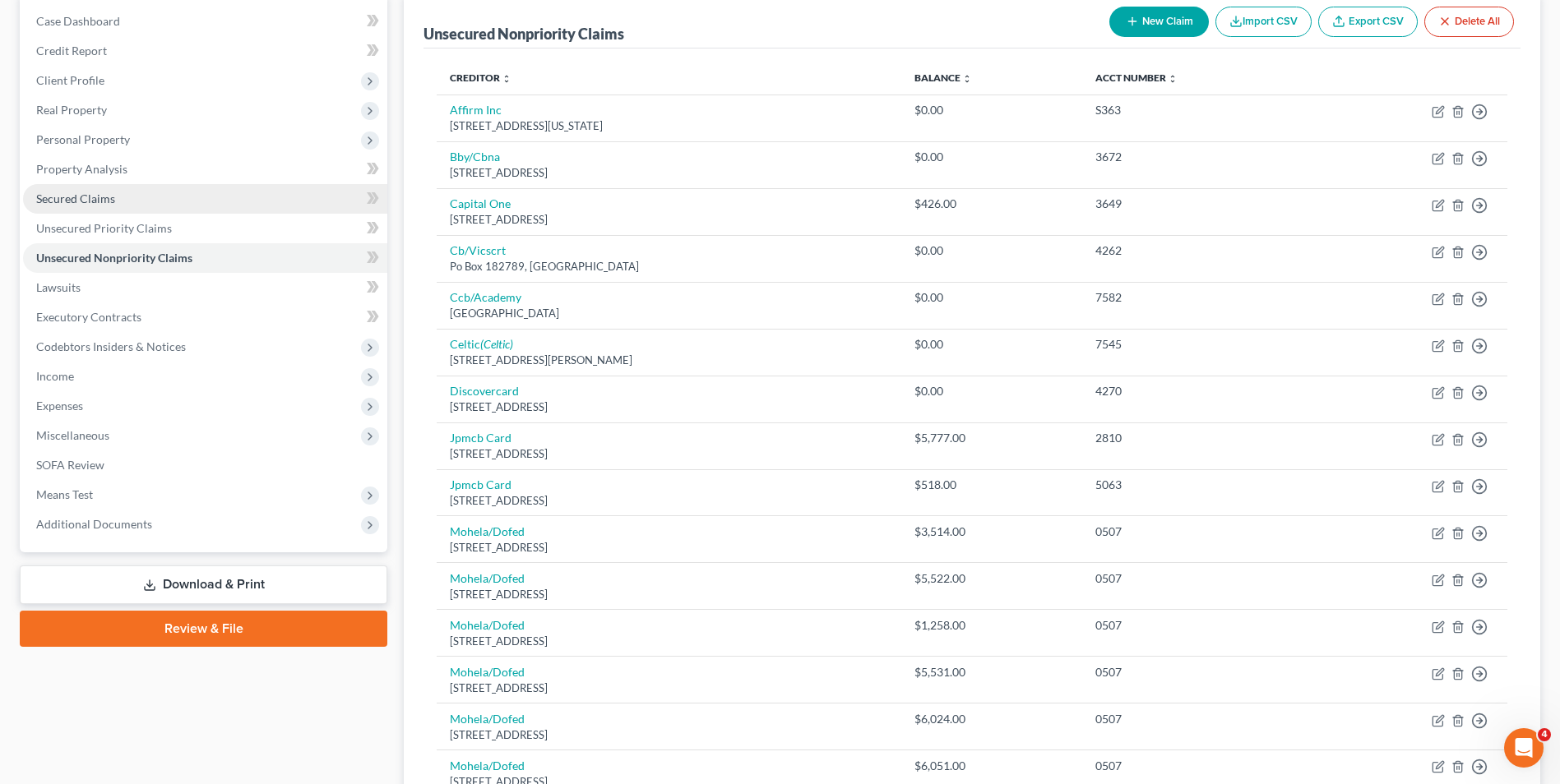
click at [198, 197] on link "Secured Claims" at bounding box center [205, 199] width 364 height 30
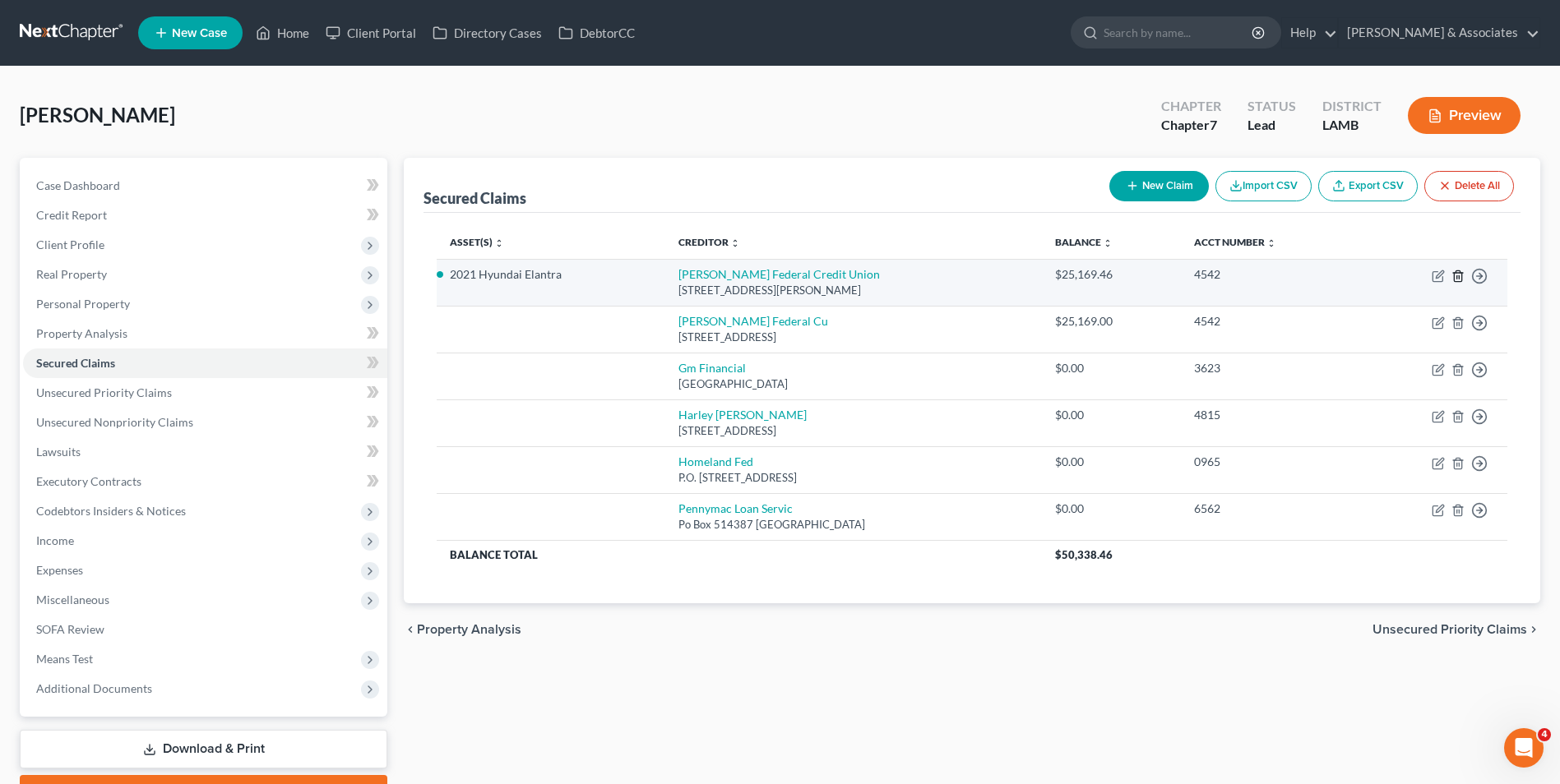
click at [1455, 279] on icon "button" at bounding box center [1458, 277] width 13 height 13
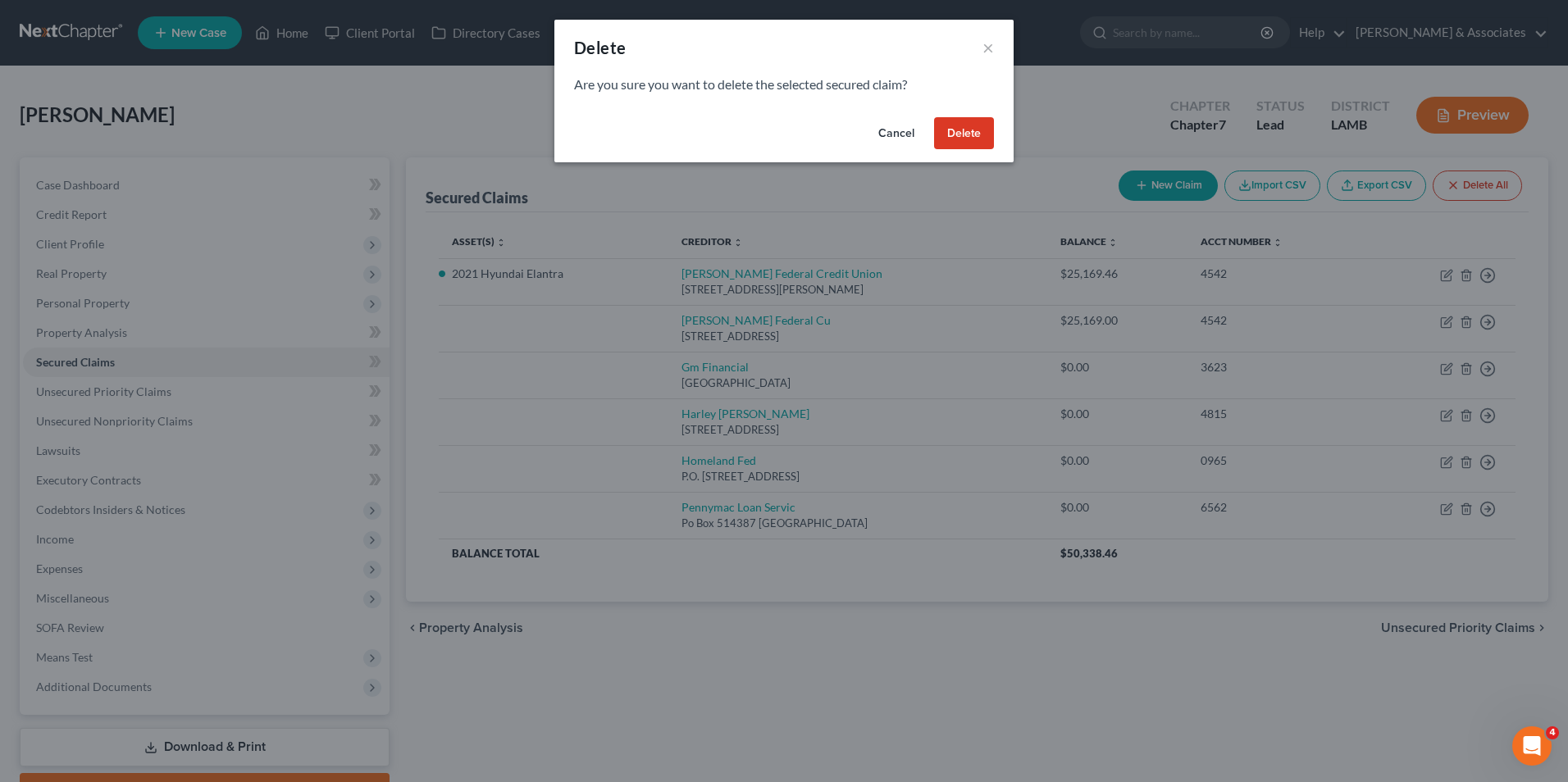
click at [901, 143] on button "Cancel" at bounding box center [896, 133] width 62 height 33
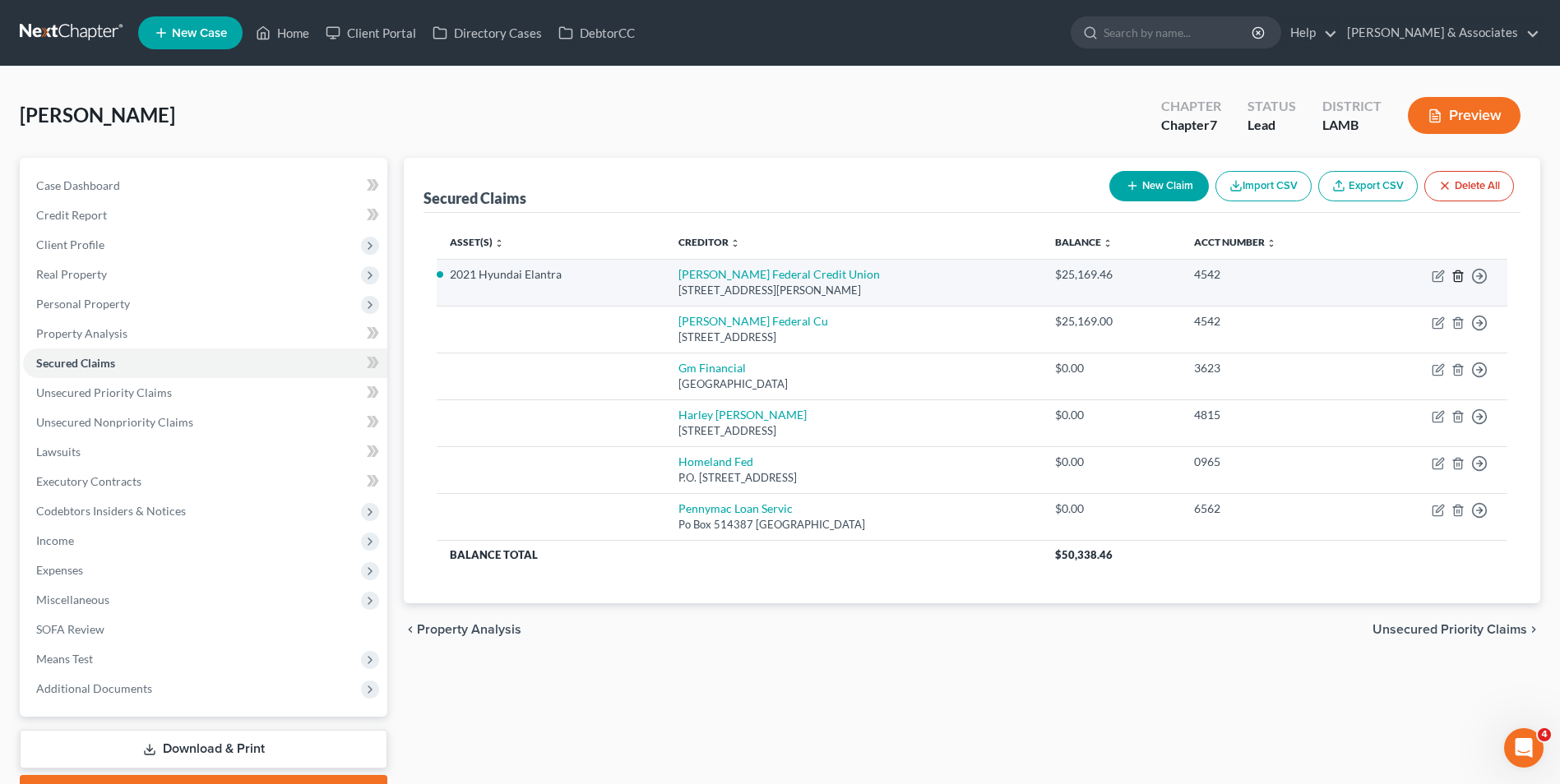
click at [1452, 277] on icon "button" at bounding box center [1458, 277] width 13 height 13
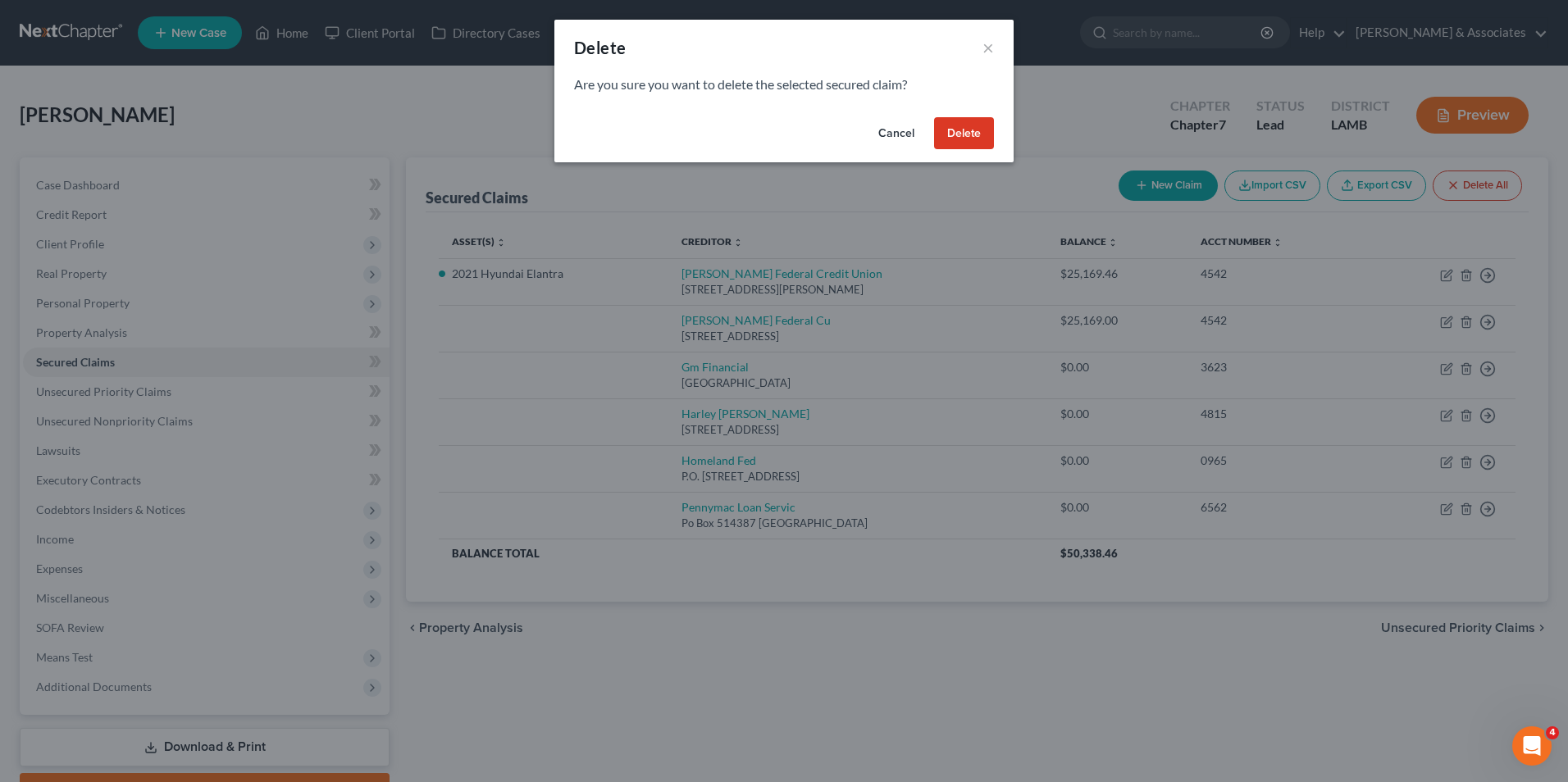
click at [962, 142] on button "Delete" at bounding box center [963, 133] width 59 height 33
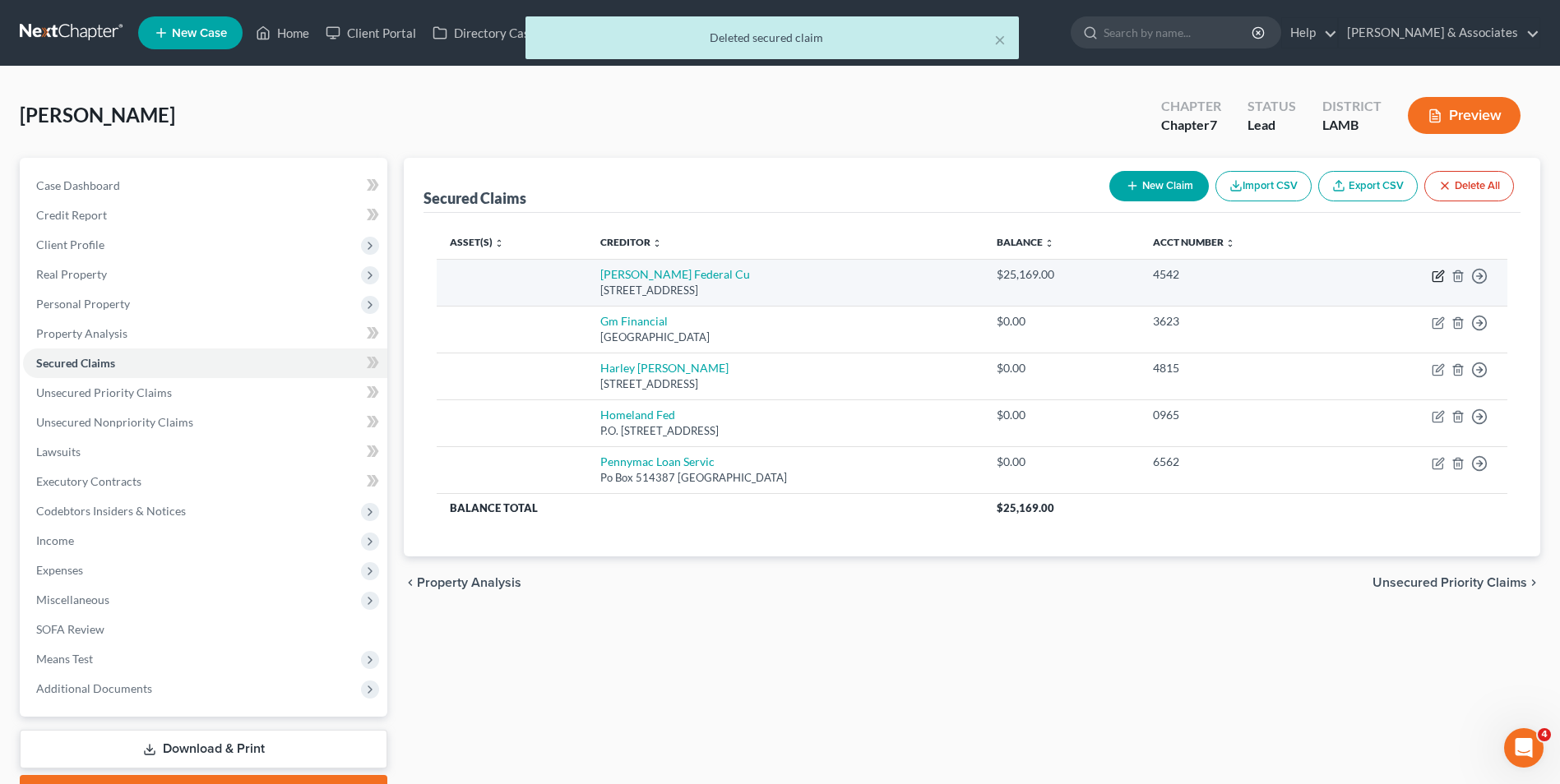
click at [1434, 278] on icon "button" at bounding box center [1439, 277] width 13 height 13
select select "19"
select select "0"
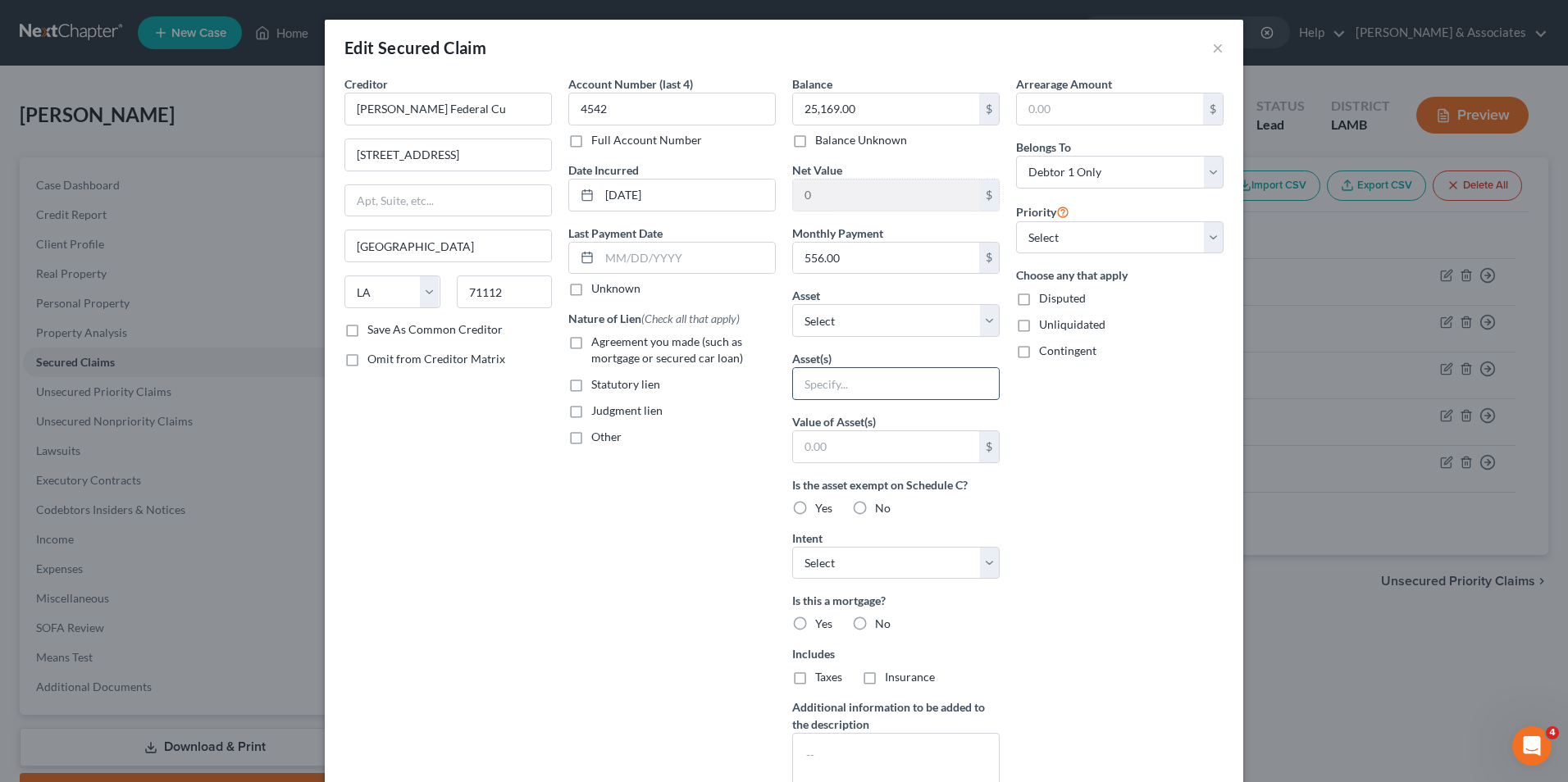
click at [831, 384] on input "text" at bounding box center [895, 383] width 206 height 32
type input "2021 Hyundai Elantra"
type input "[DATE]"
type input "16,918"
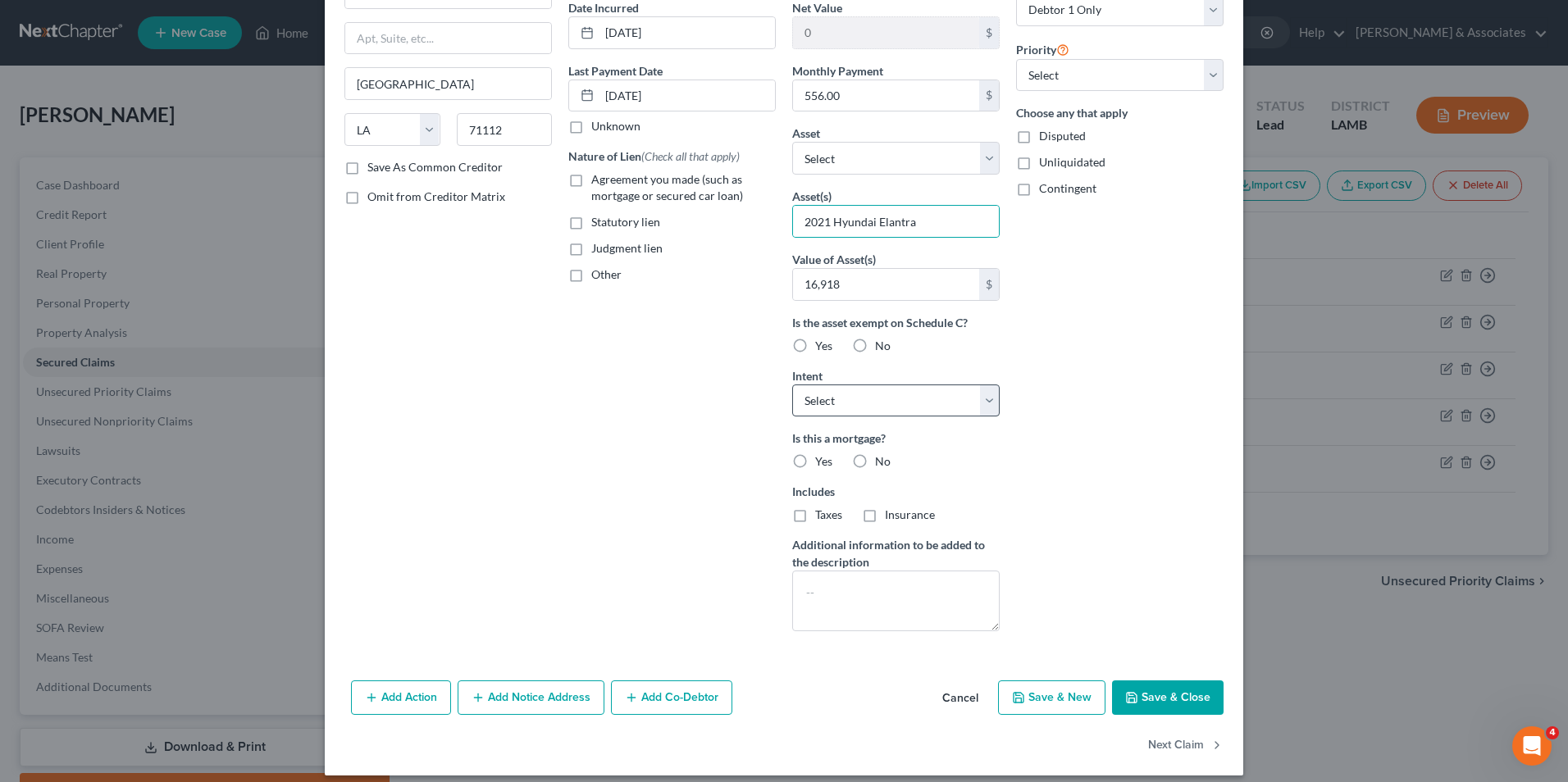
scroll to position [175, 0]
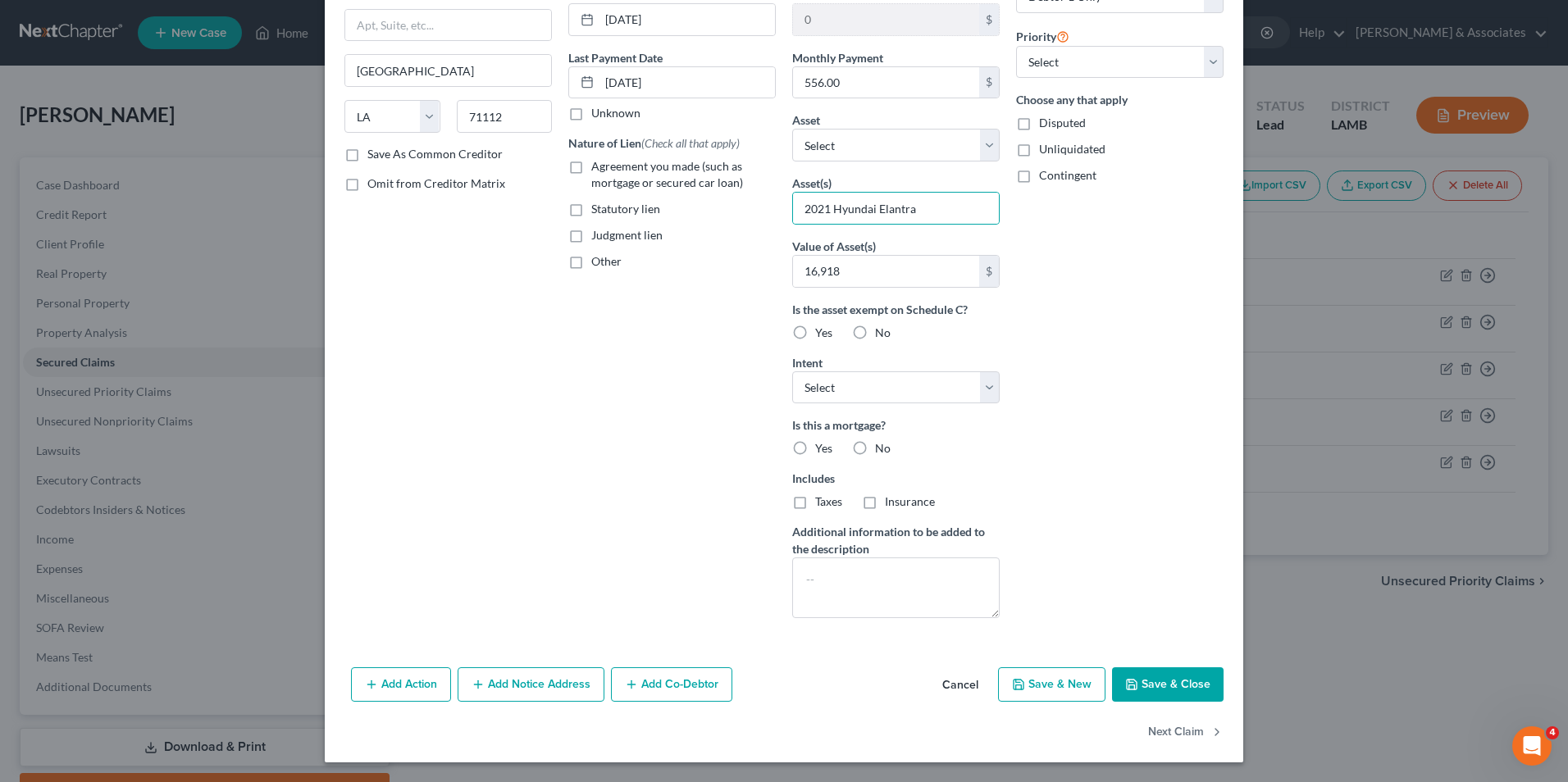
click at [1170, 684] on button "Save & Close" at bounding box center [1167, 684] width 111 height 34
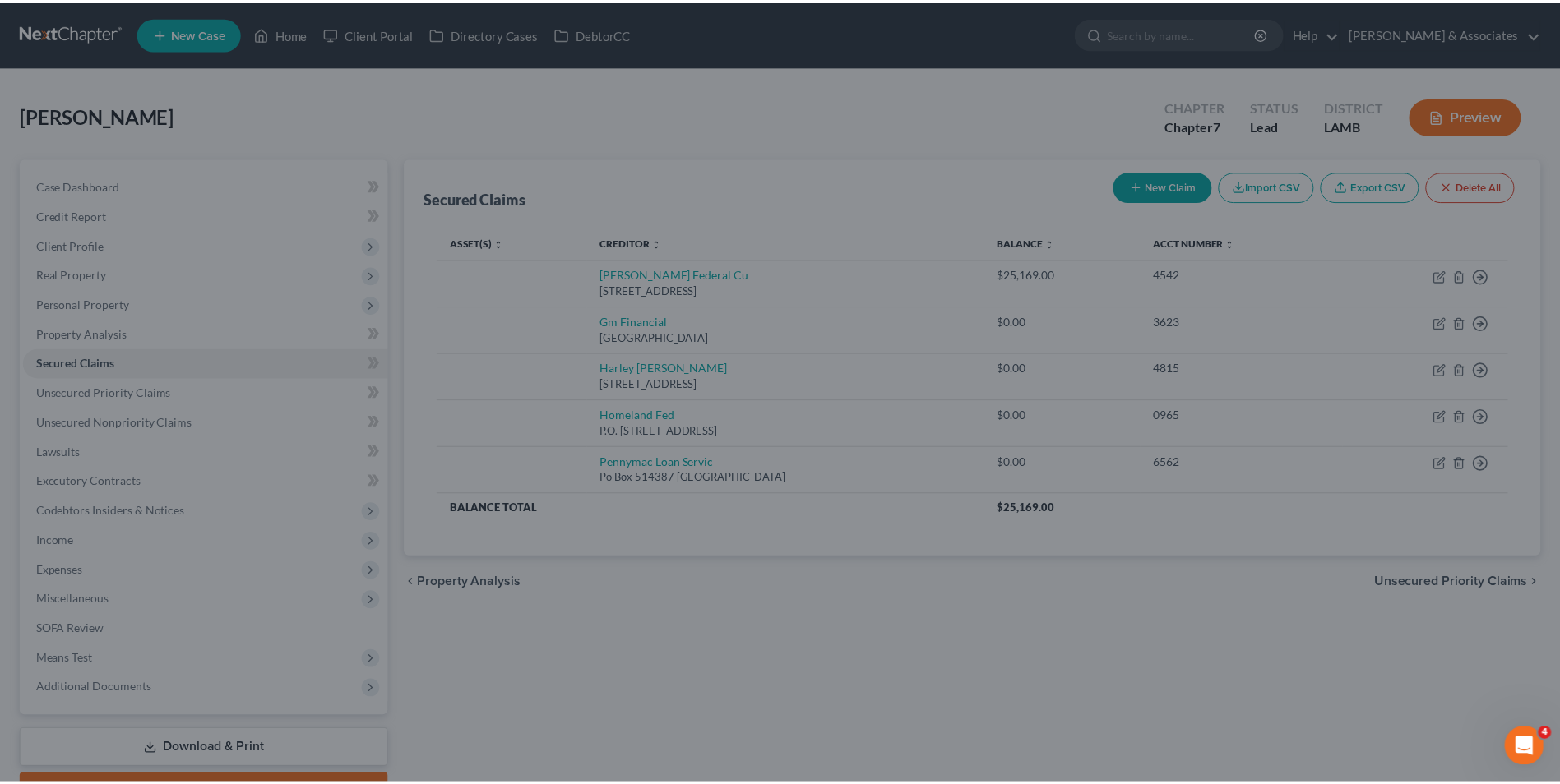
scroll to position [0, 0]
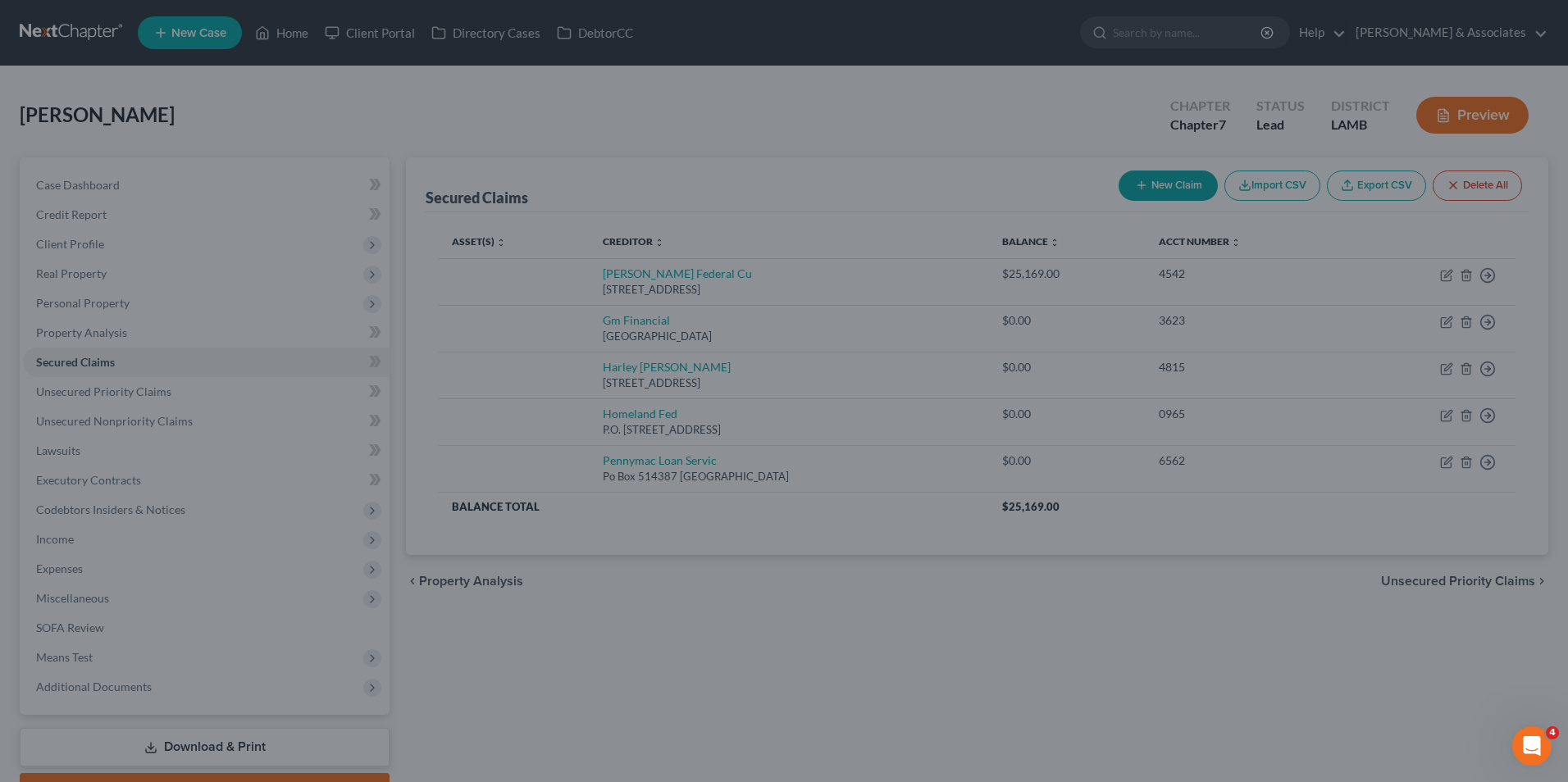
type input "16,918"
type input "0"
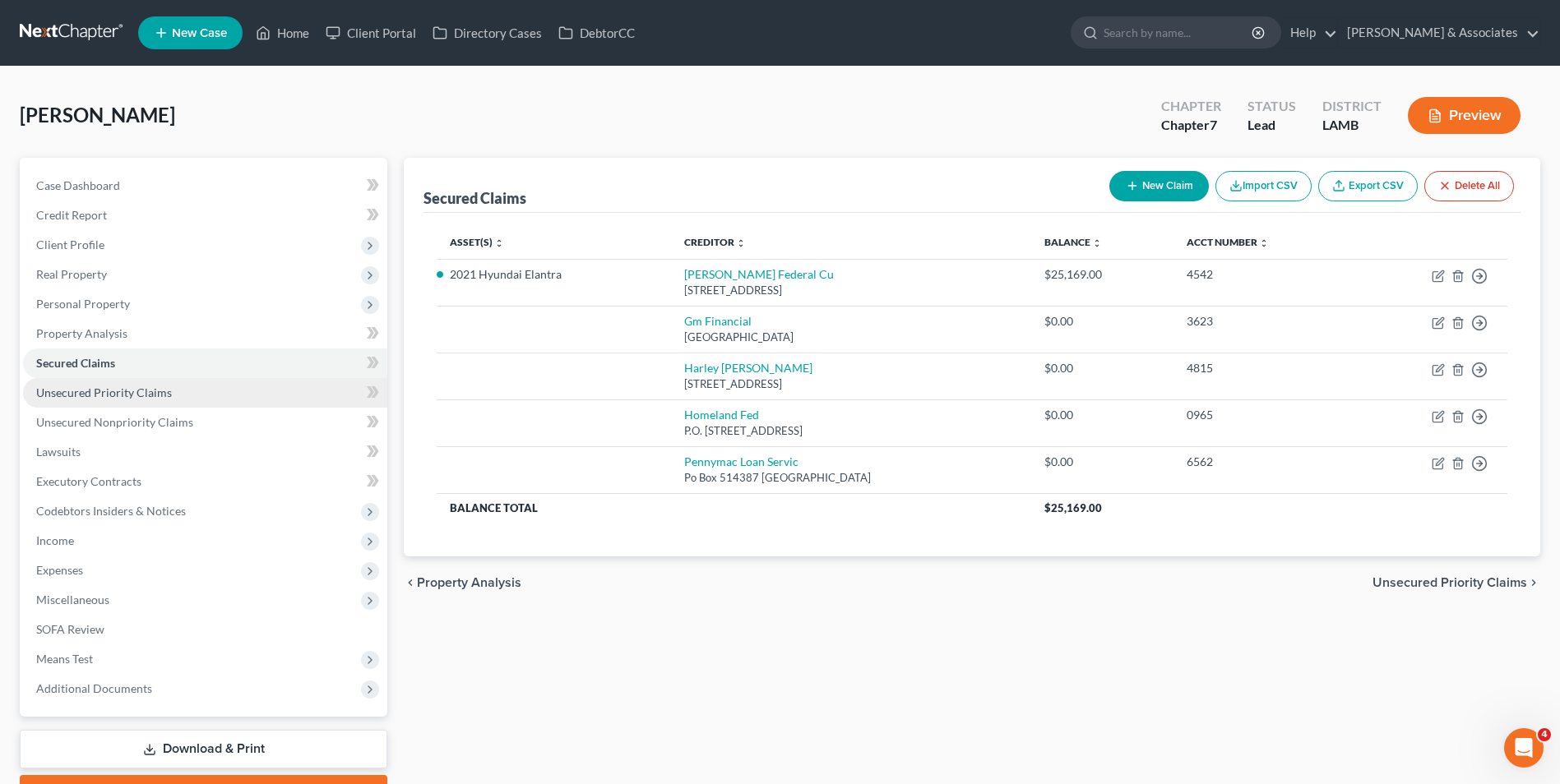
click at [248, 400] on link "Unsecured Priority Claims" at bounding box center [205, 393] width 364 height 30
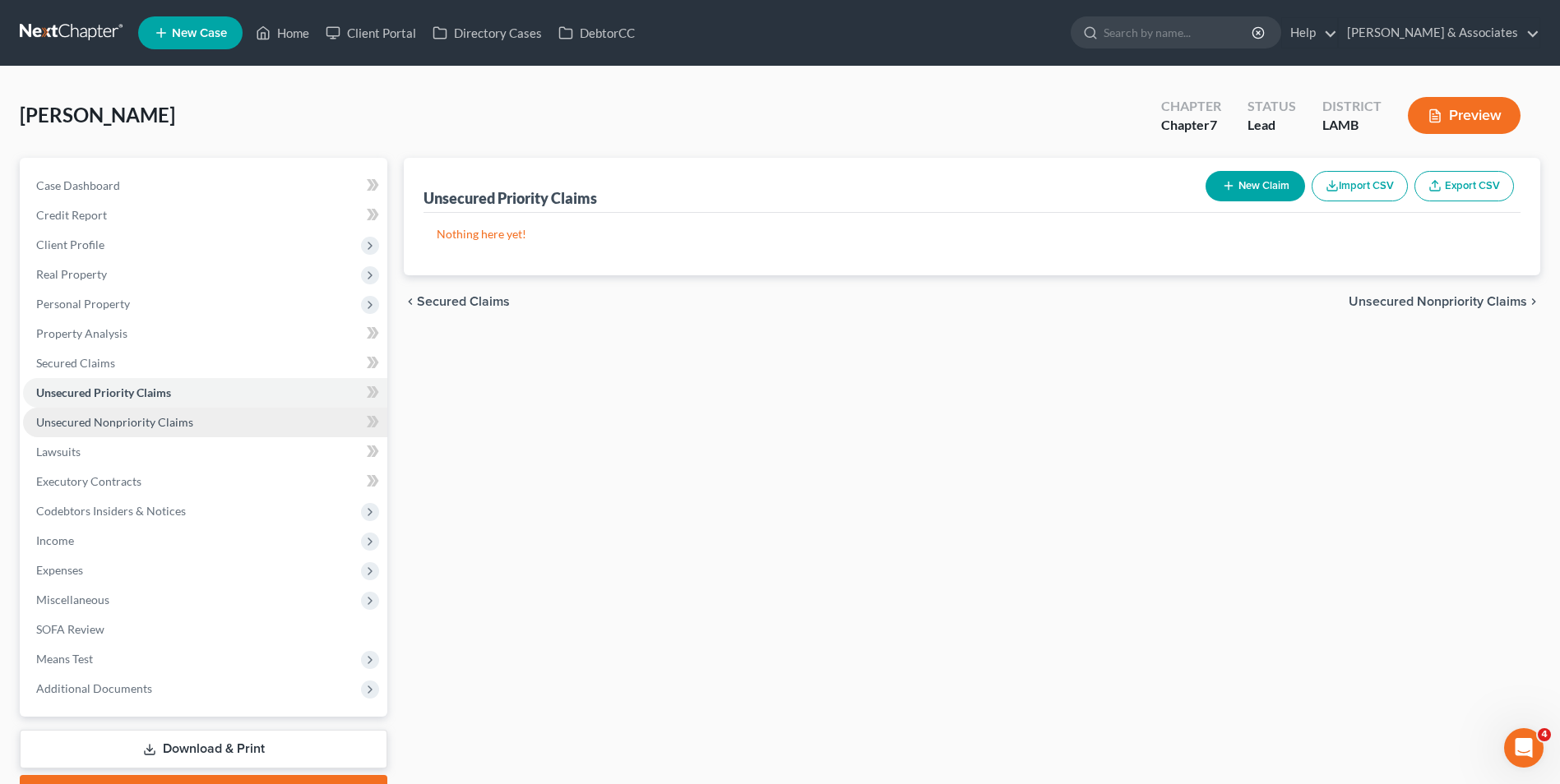
click at [247, 429] on link "Unsecured Nonpriority Claims" at bounding box center [205, 422] width 364 height 30
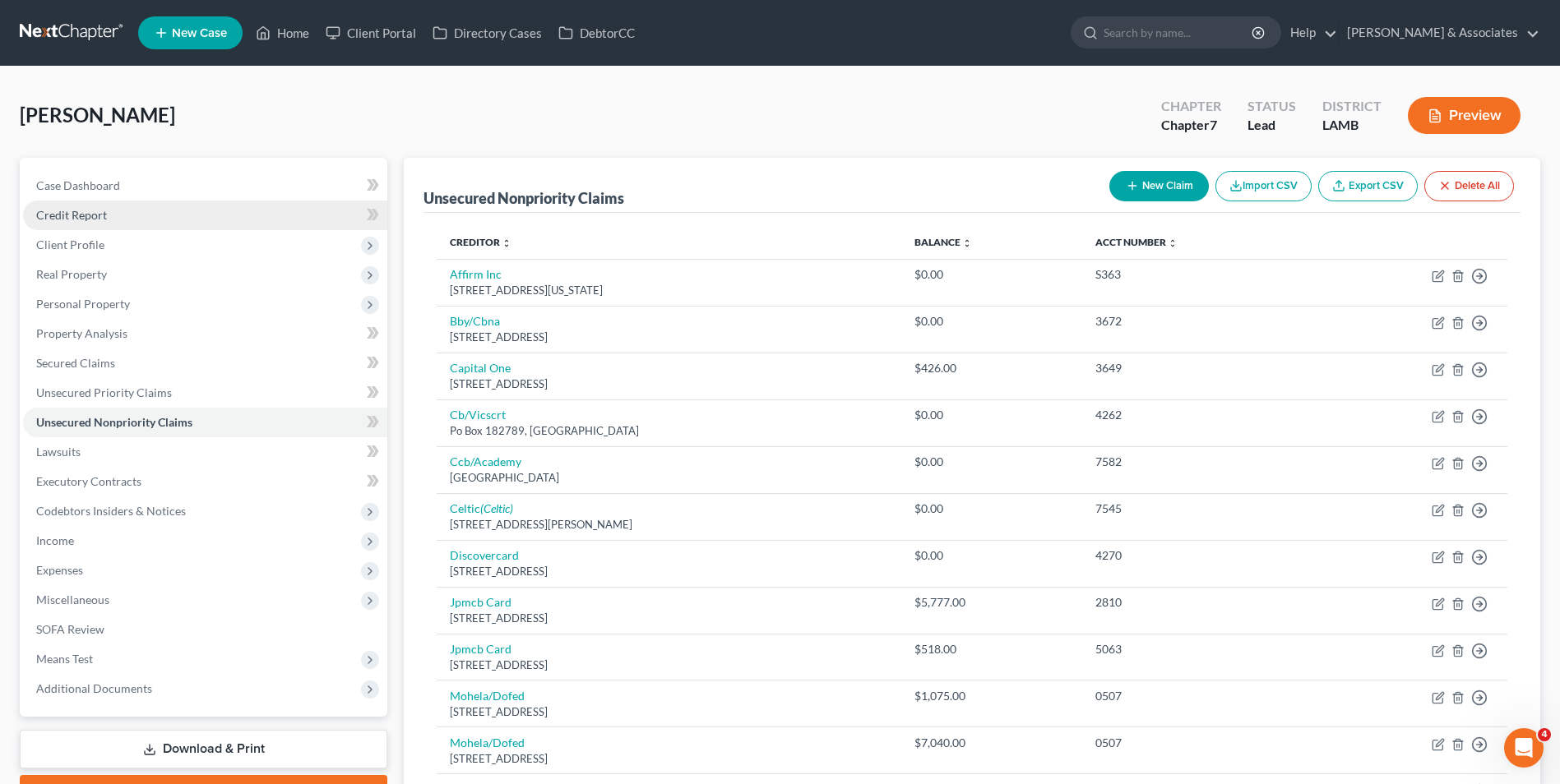
click at [195, 206] on link "Credit Report" at bounding box center [205, 215] width 364 height 30
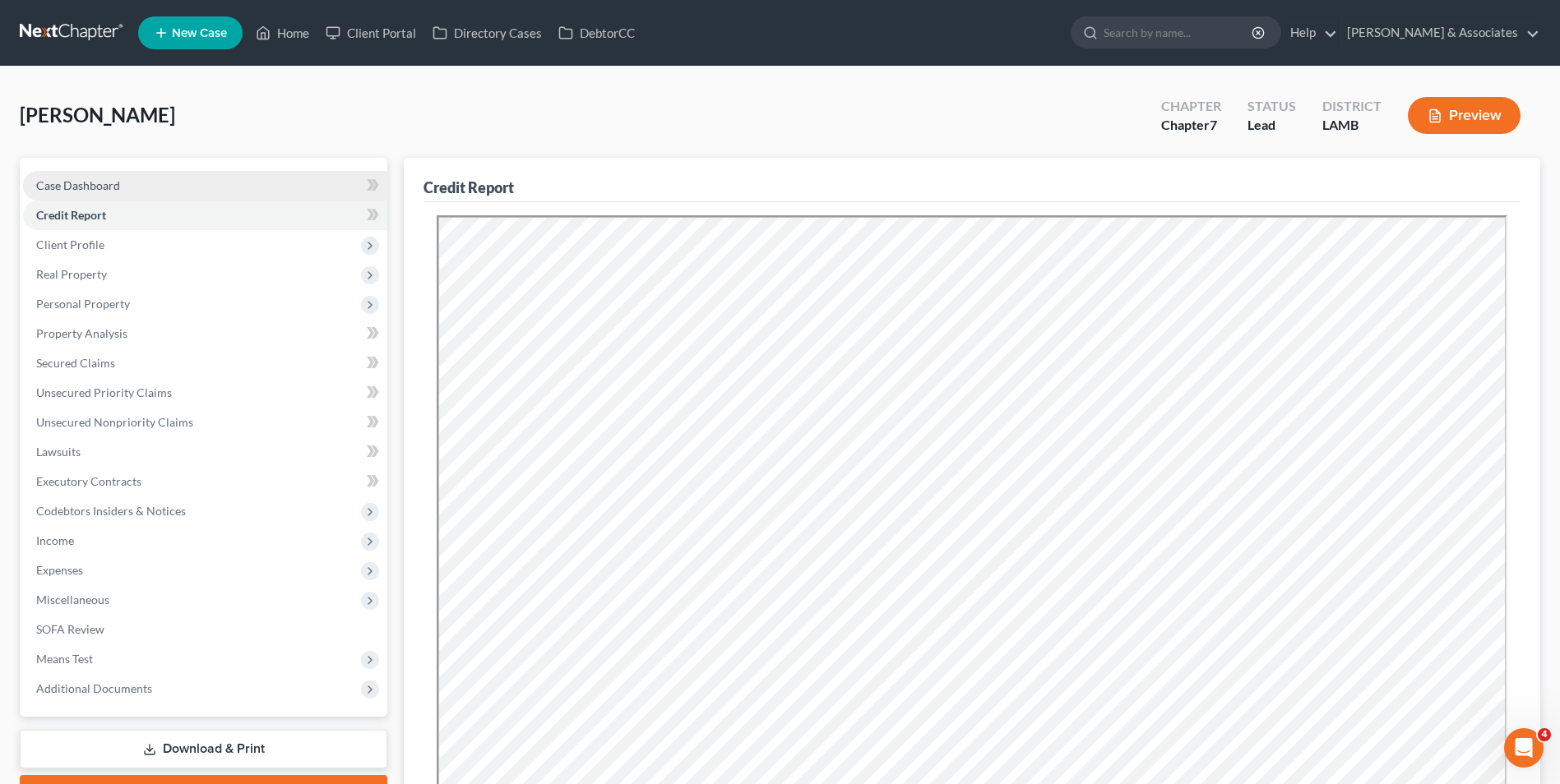
click at [219, 182] on link "Case Dashboard" at bounding box center [205, 185] width 364 height 30
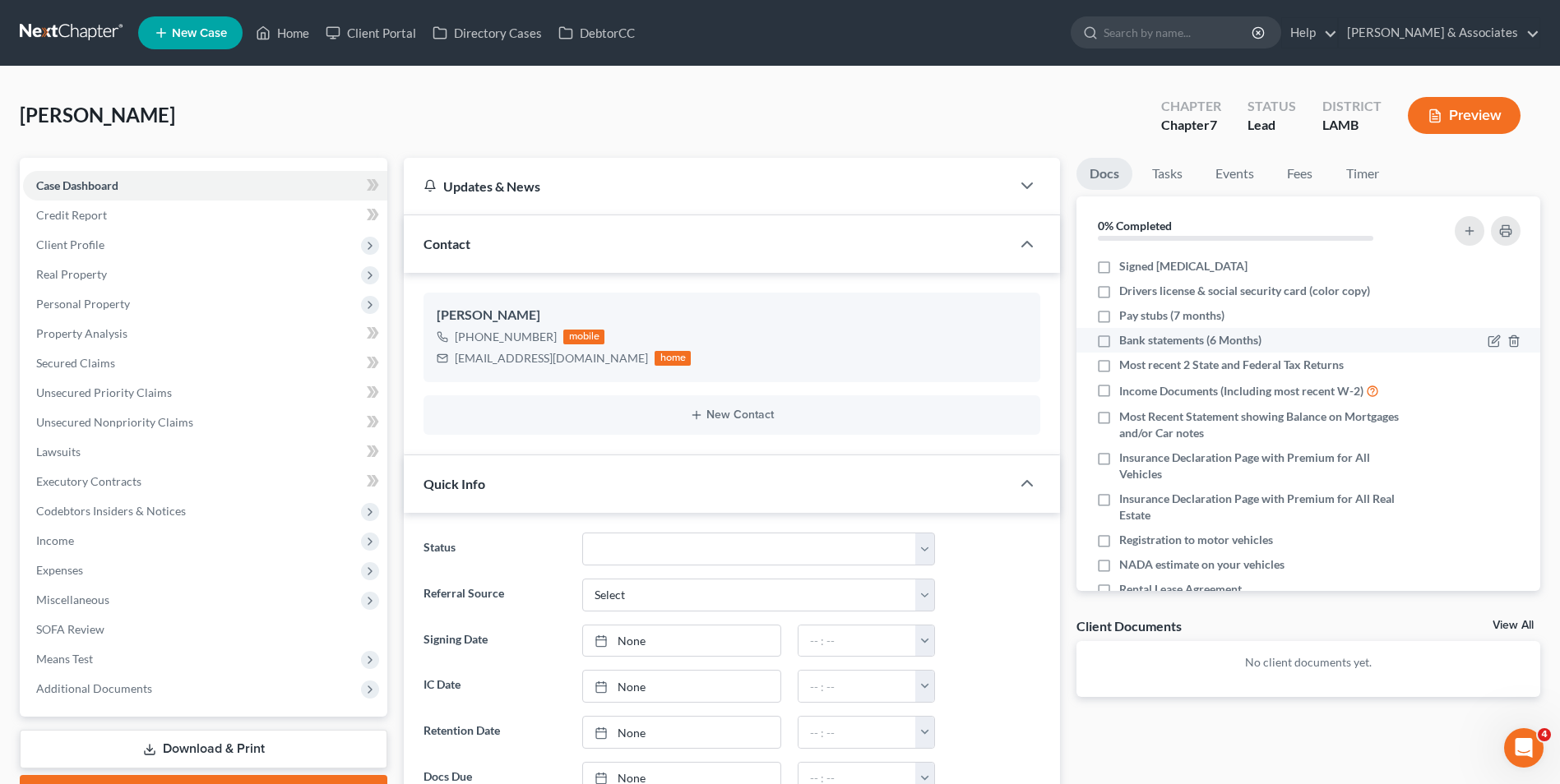
click at [1119, 344] on label "Bank statements (6 Months)" at bounding box center [1190, 340] width 142 height 16
click at [1126, 343] on input "Bank statements (6 Months)" at bounding box center [1130, 337] width 11 height 11
checkbox input "true"
click at [1119, 364] on label "Most recent 2 State and Federal Tax Returns" at bounding box center [1231, 364] width 225 height 16
click at [1126, 364] on input "Most recent 2 State and Federal Tax Returns" at bounding box center [1130, 361] width 11 height 11
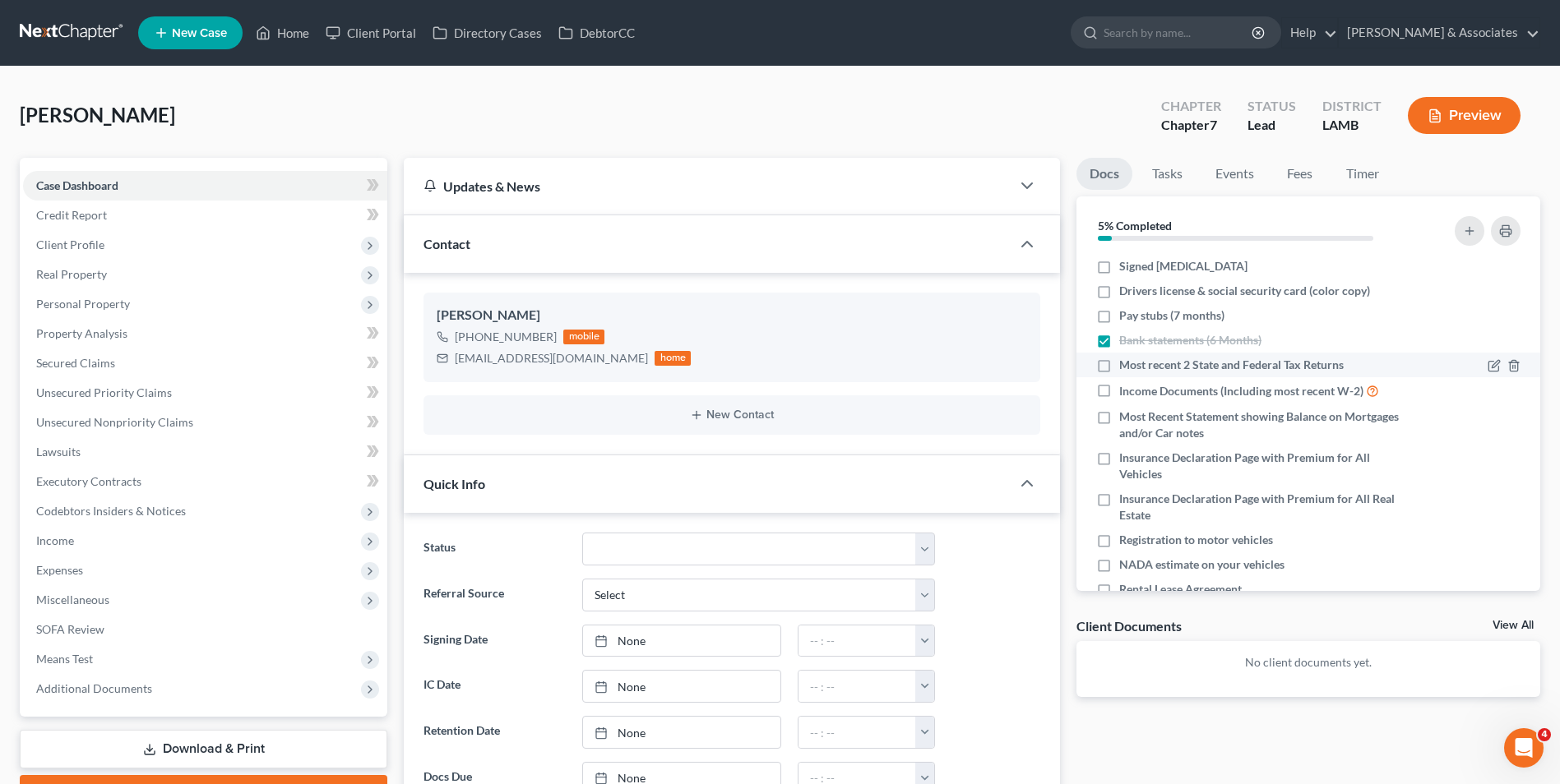
checkbox input "true"
click at [1119, 393] on label "Income Documents (Including most recent W-2)" at bounding box center [1249, 391] width 260 height 19
click at [1126, 392] on input "Income Documents (Including most recent W-2)" at bounding box center [1130, 386] width 11 height 11
checkbox input "true"
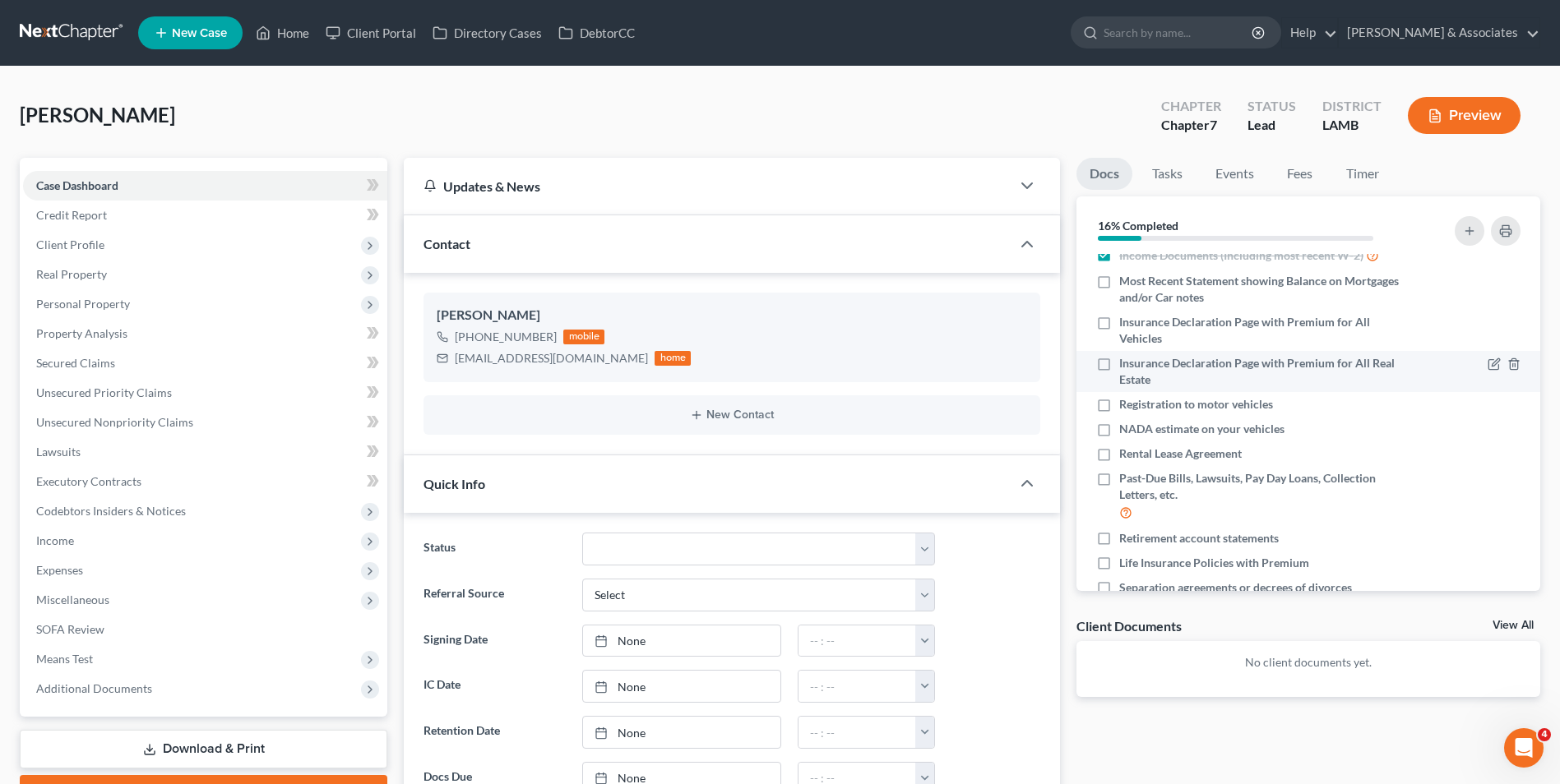
scroll to position [164, 0]
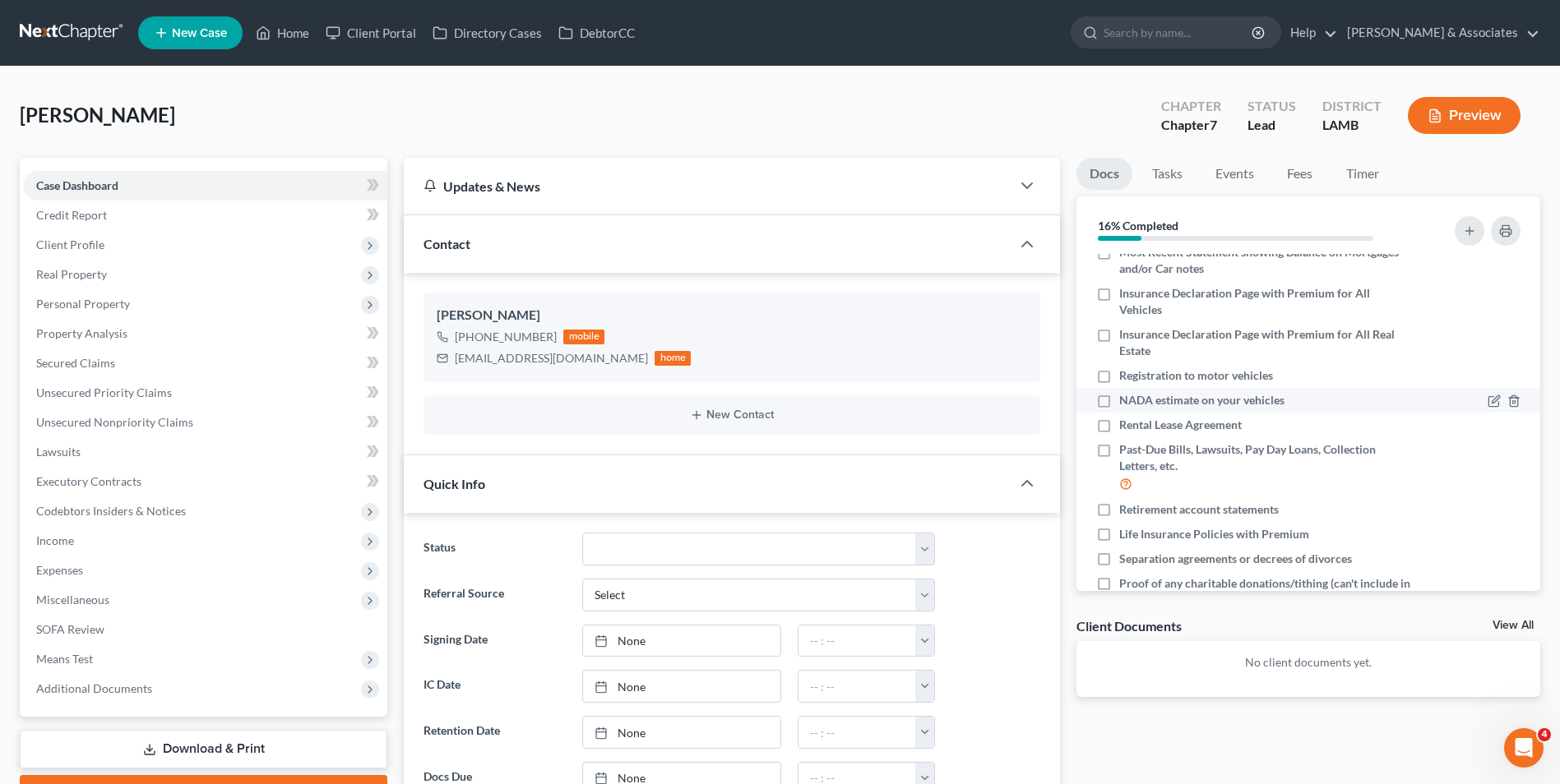
click at [1119, 399] on label "NADA estimate on your vehicles" at bounding box center [1201, 400] width 165 height 16
click at [1126, 399] on input "NADA estimate on your vehicles" at bounding box center [1130, 397] width 11 height 11
checkbox input "true"
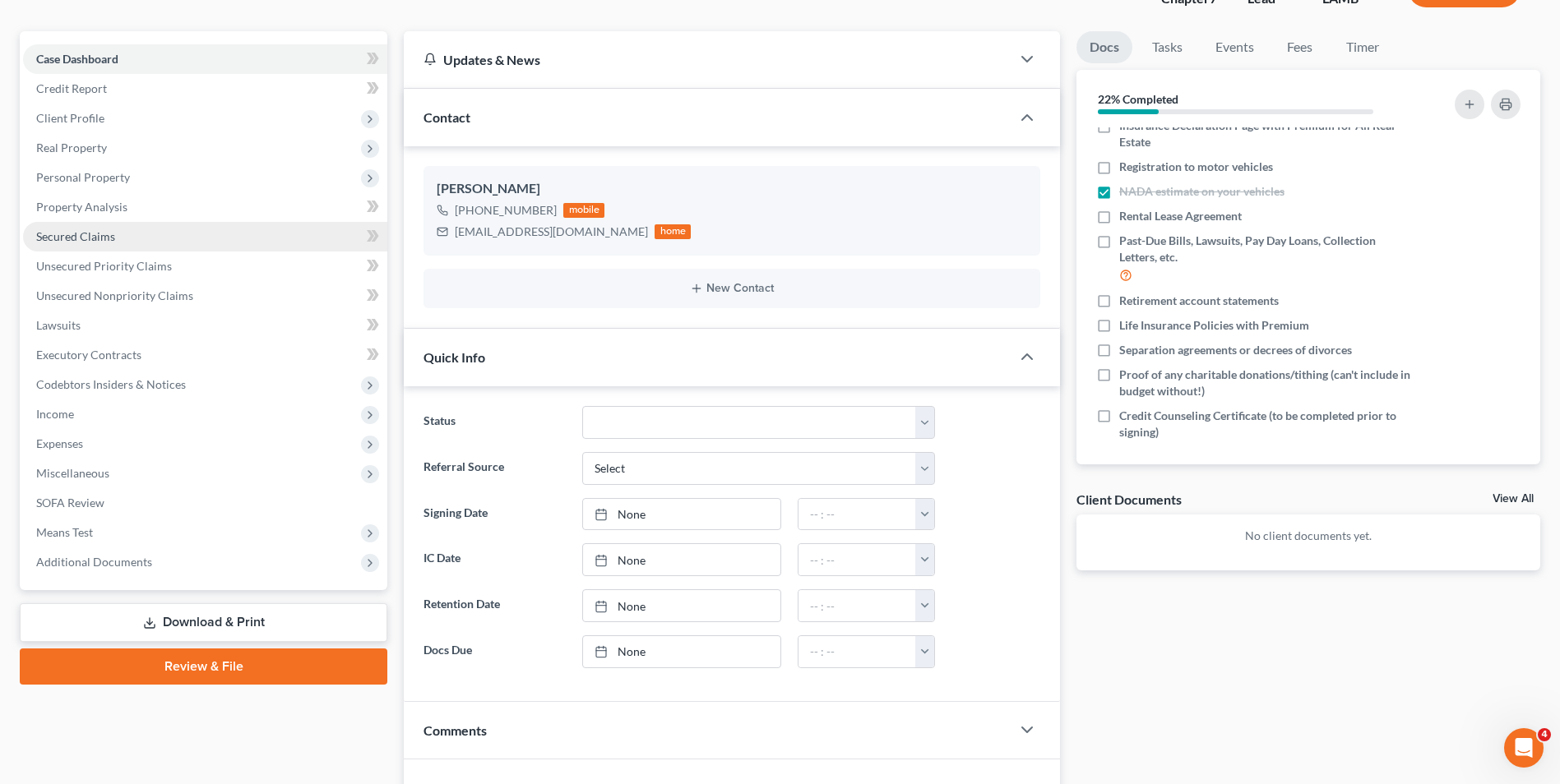
scroll to position [0, 0]
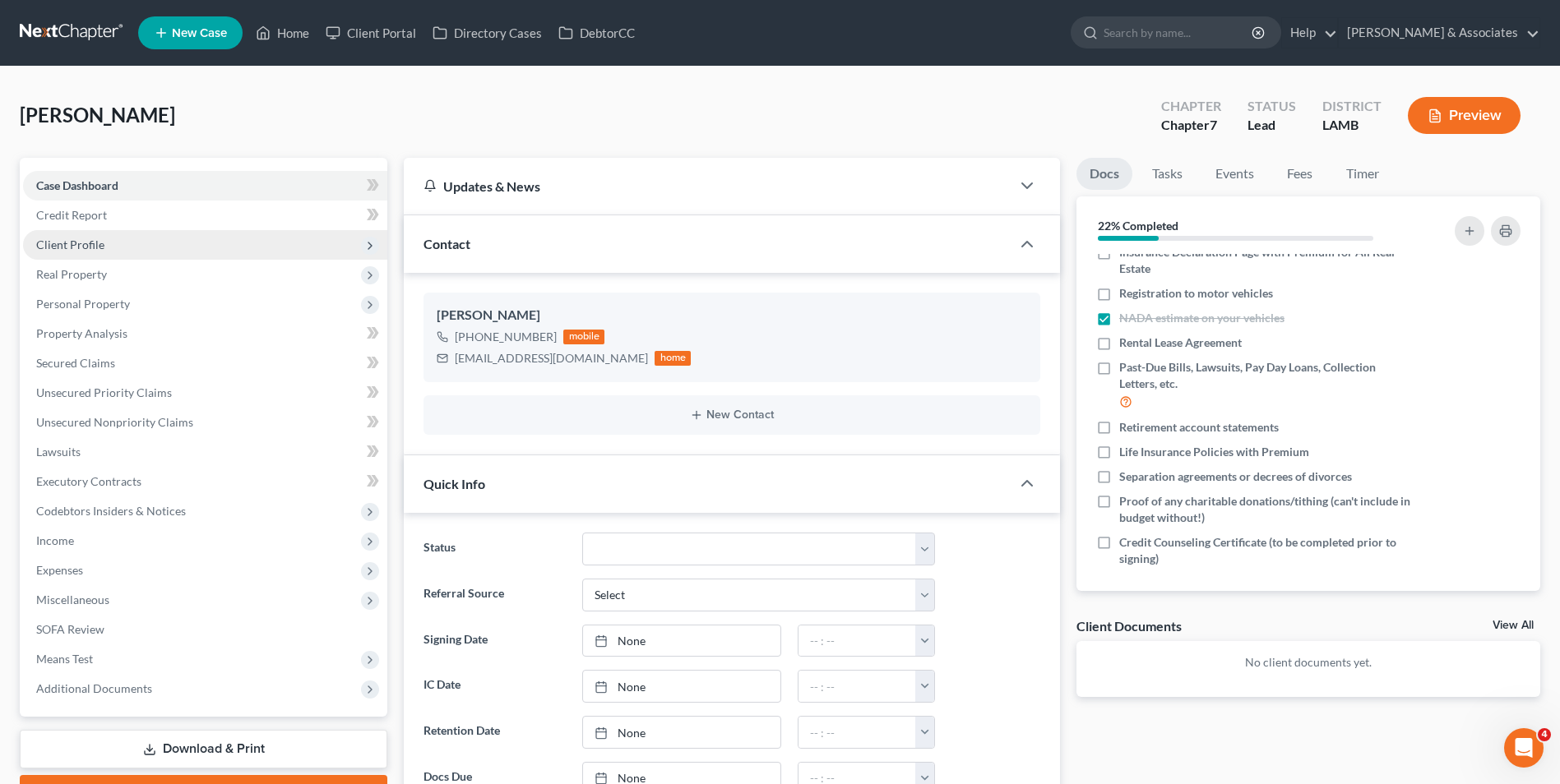
click at [323, 240] on span "Client Profile" at bounding box center [205, 245] width 364 height 30
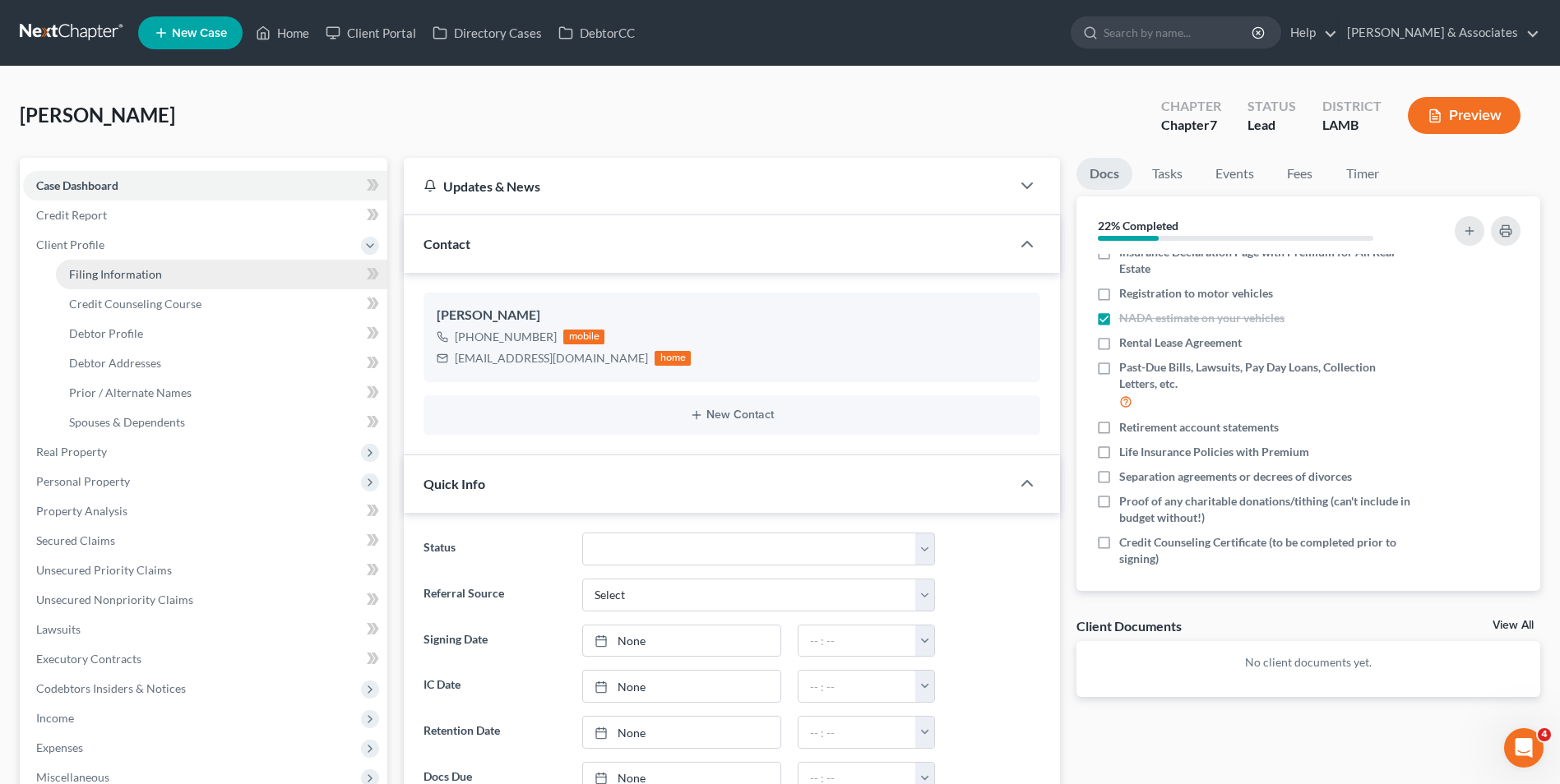
click at [306, 278] on link "Filing Information" at bounding box center [221, 274] width 332 height 30
select select "1"
select select "0"
select select "19"
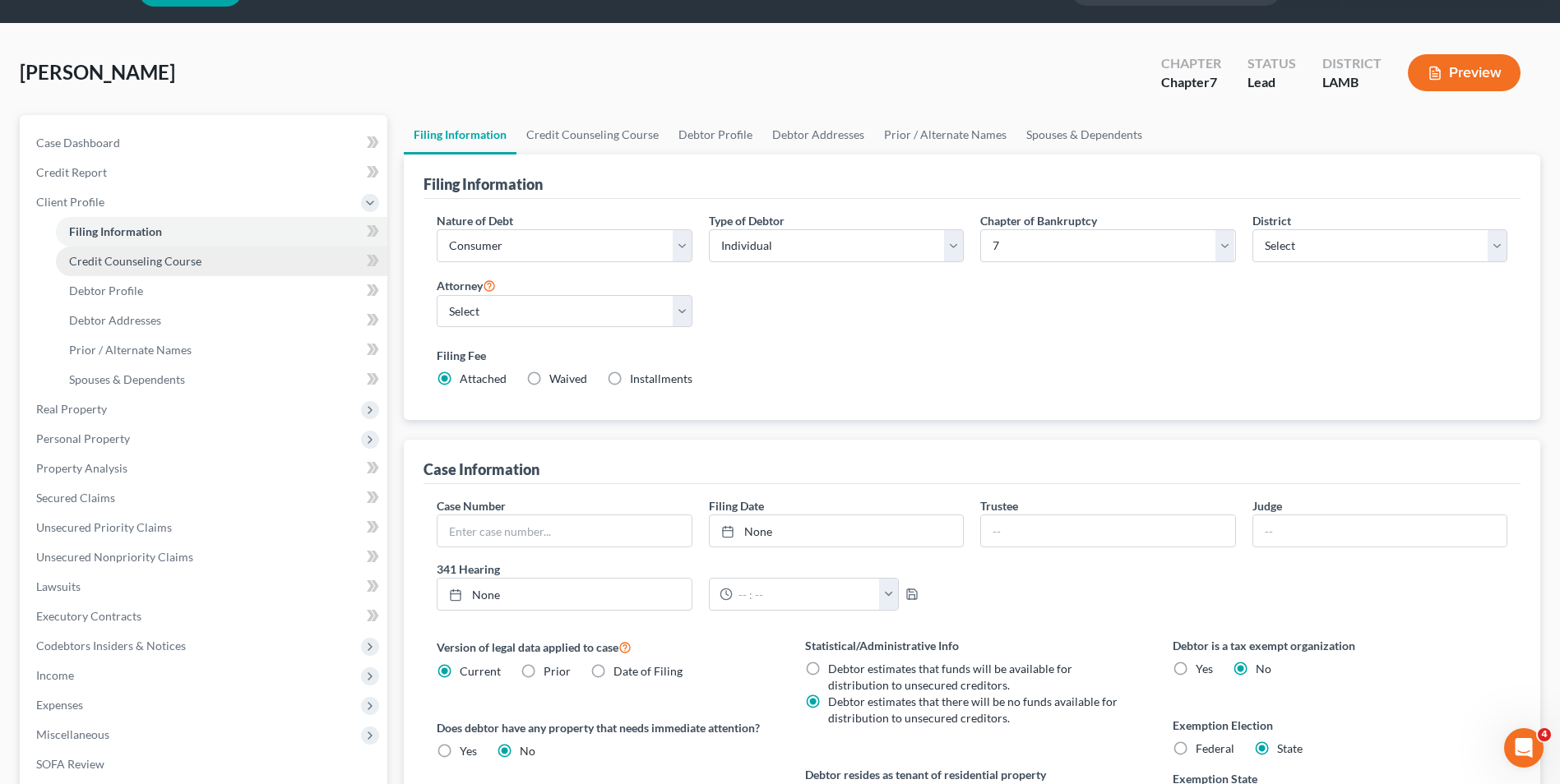
scroll to position [83, 0]
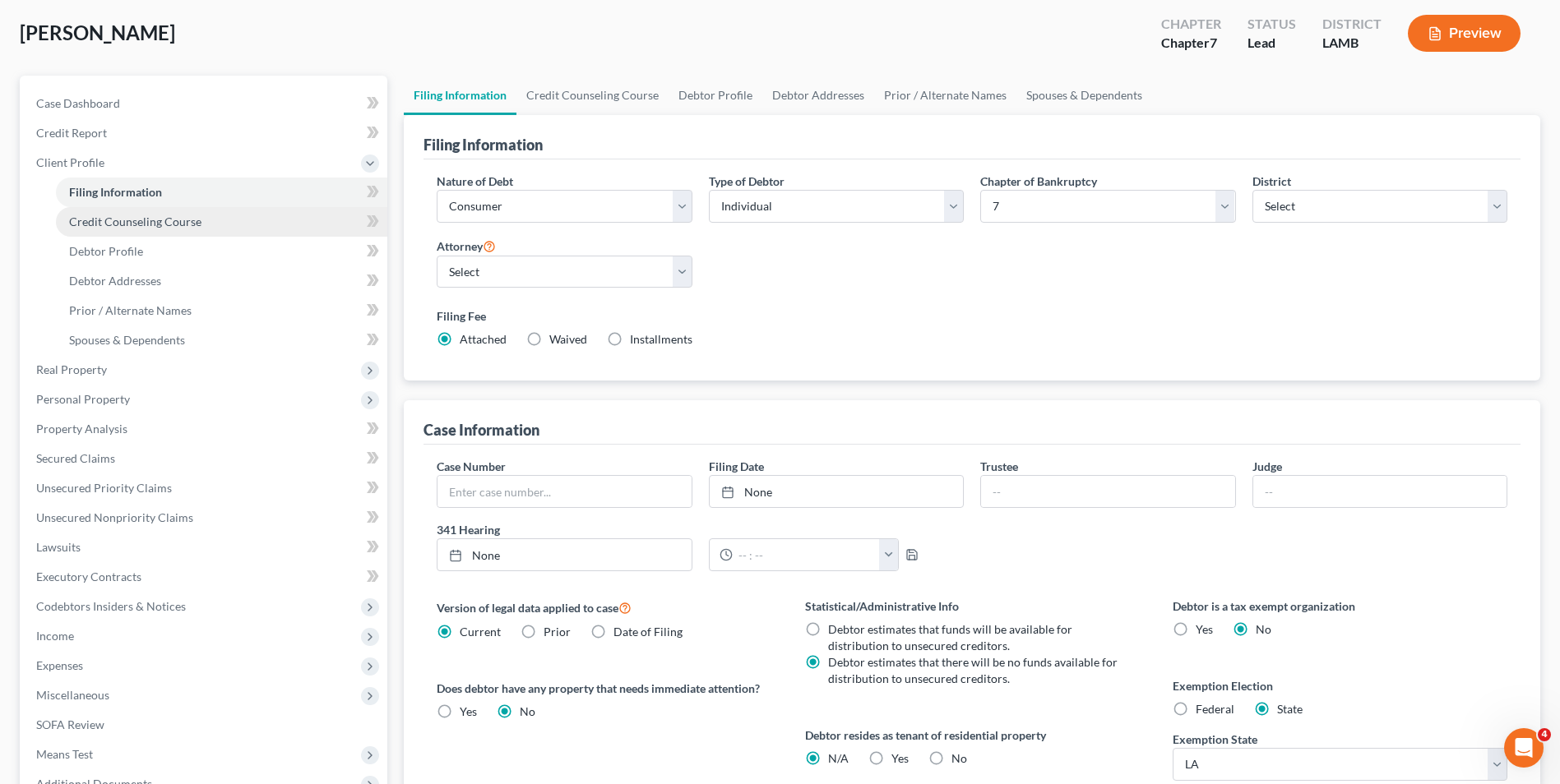
click at [208, 229] on link "Credit Counseling Course" at bounding box center [221, 222] width 332 height 30
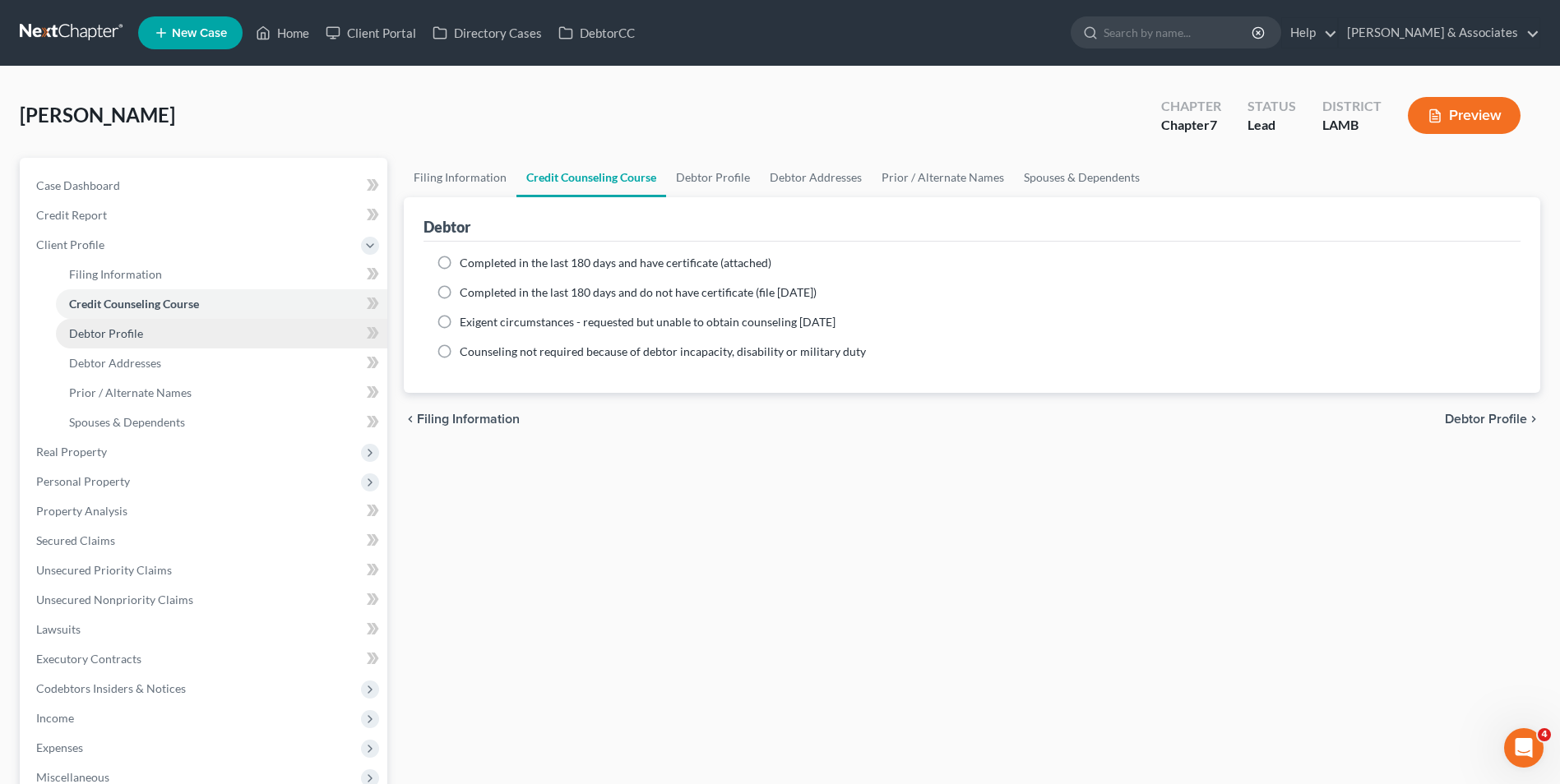
click at [204, 342] on link "Debtor Profile" at bounding box center [221, 333] width 332 height 30
select select "0"
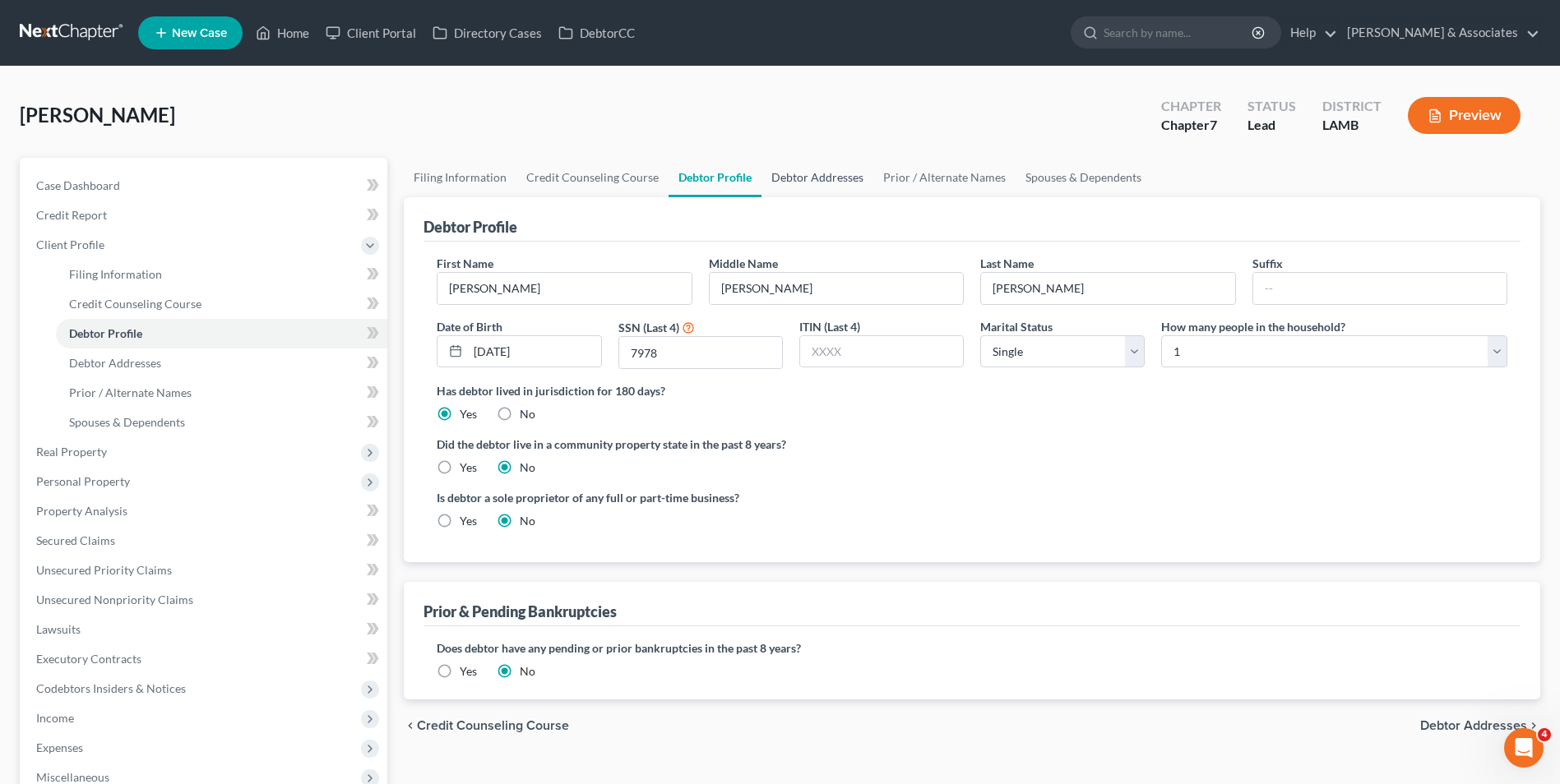
click at [791, 187] on link "Debtor Addresses" at bounding box center [817, 177] width 111 height 39
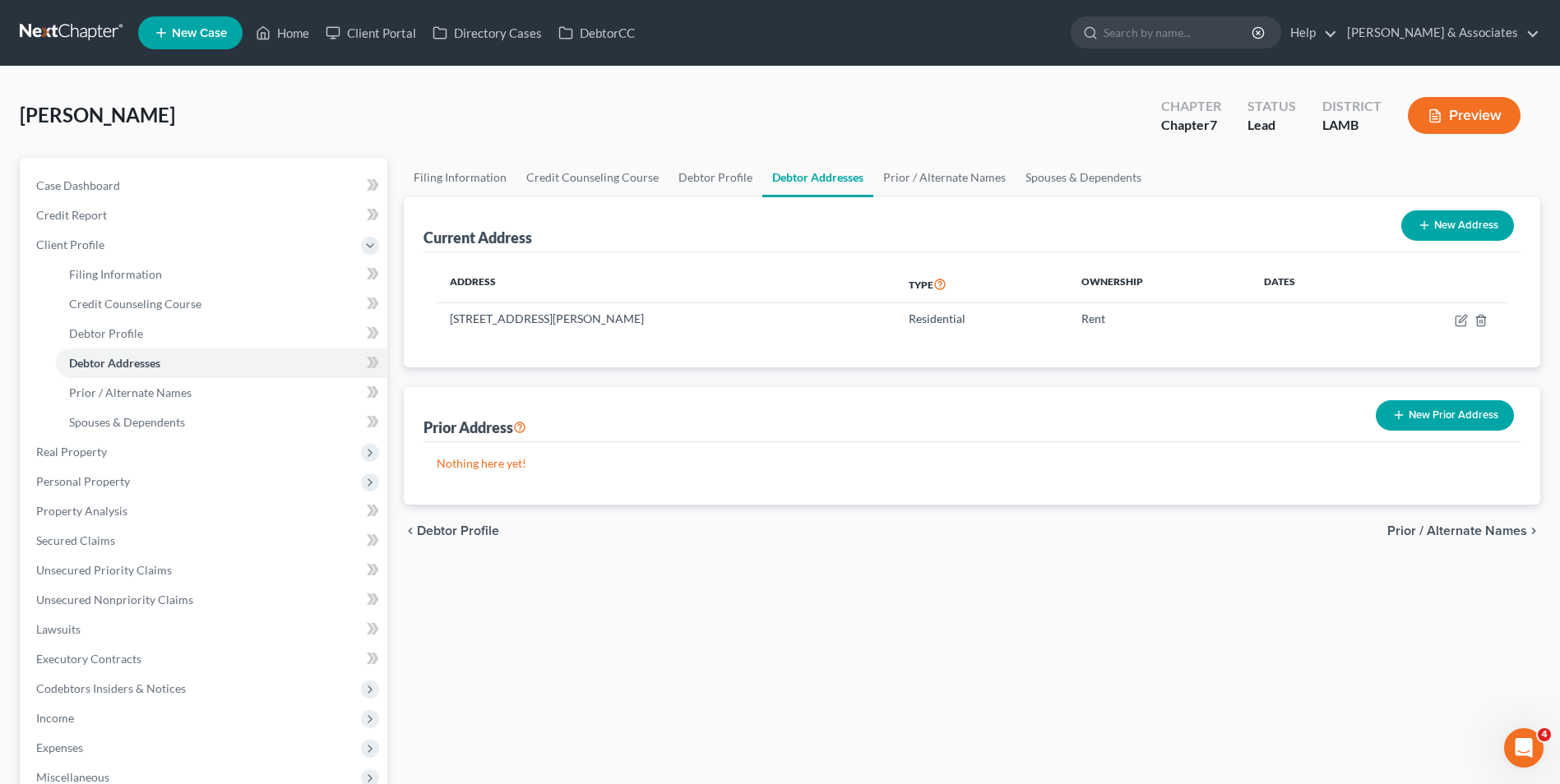
click at [1406, 422] on button "New Prior Address" at bounding box center [1445, 416] width 138 height 31
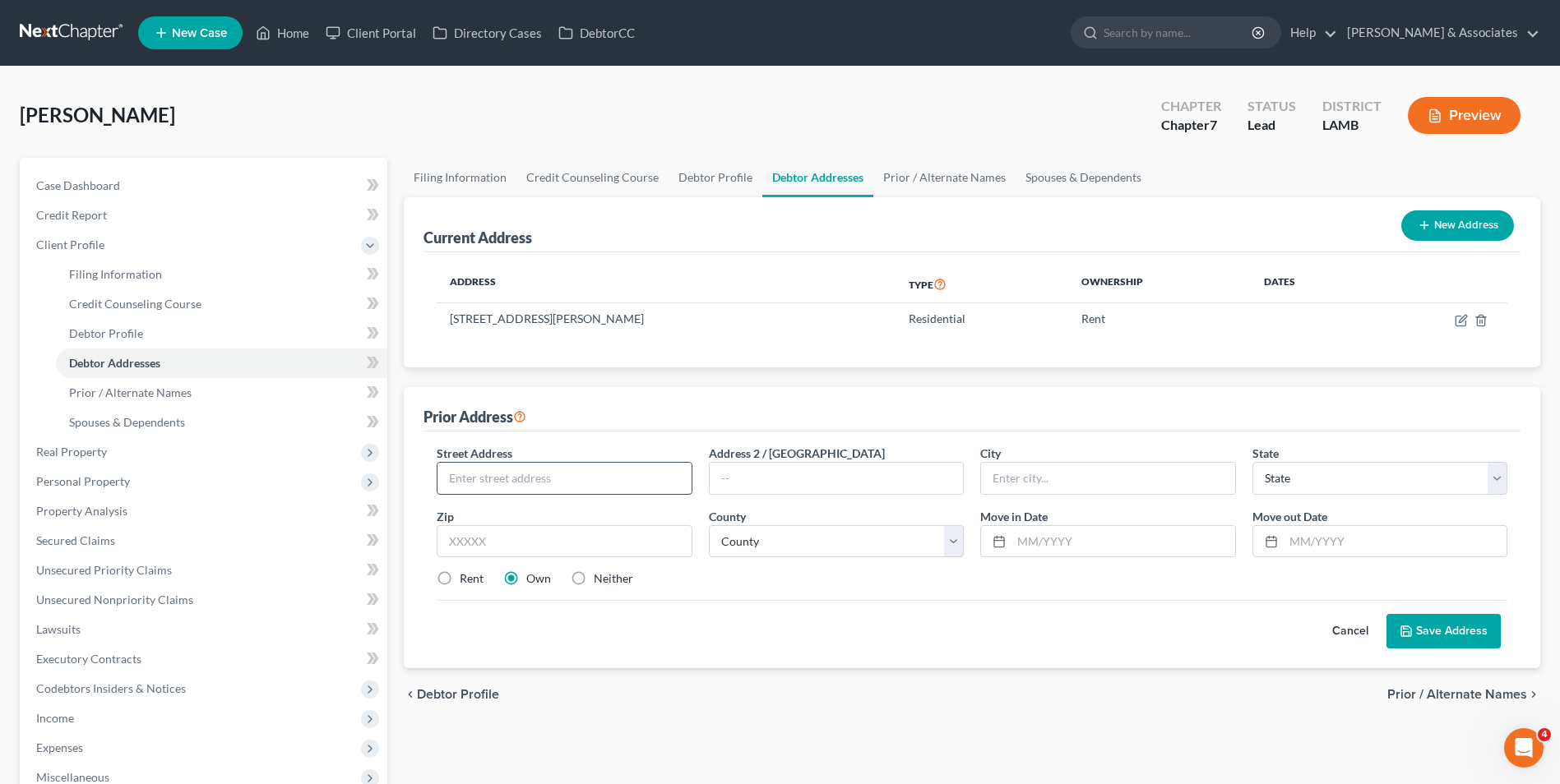
click at [550, 492] on input "text" at bounding box center [564, 478] width 254 height 32
type input "[STREET_ADDRESS]"
click at [678, 532] on input "text" at bounding box center [563, 542] width 255 height 33
type input "70811"
type input "Baton Rouge"
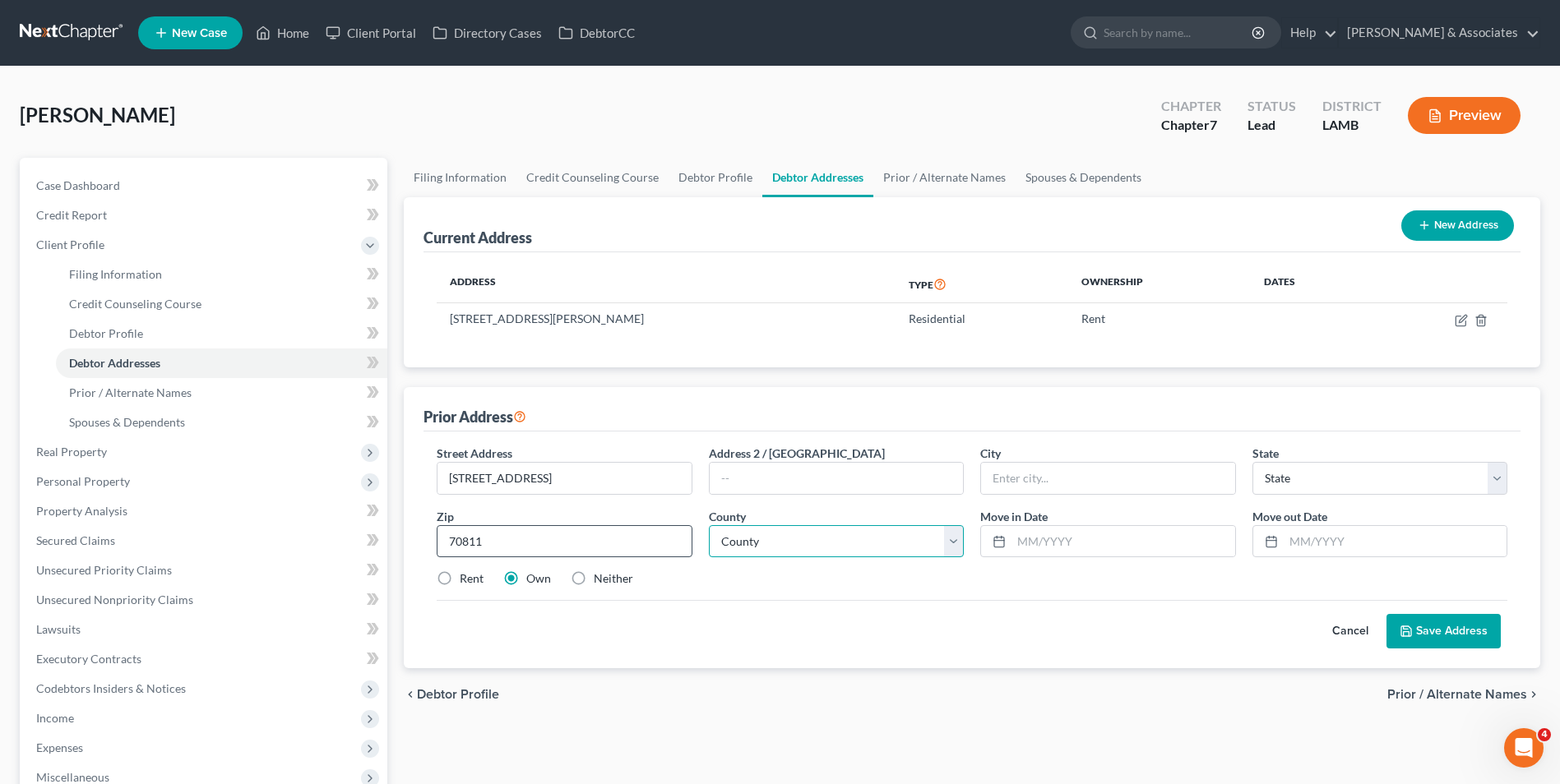
select select "19"
click at [1143, 553] on input "text" at bounding box center [1123, 542] width 223 height 32
type input "[DATE]"
click at [459, 585] on label "Rent" at bounding box center [471, 578] width 24 height 16
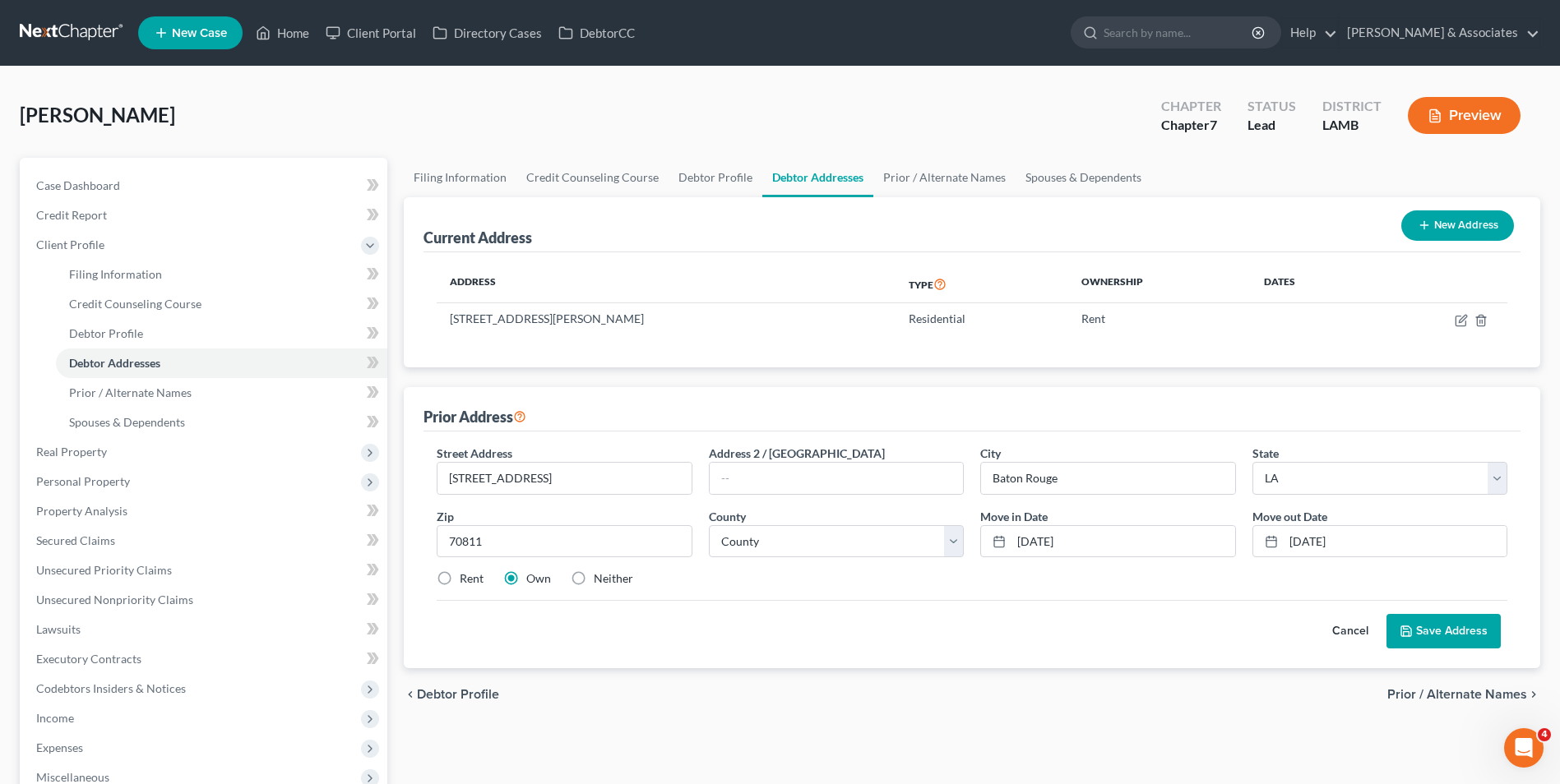
click at [466, 581] on input "Rent" at bounding box center [471, 576] width 11 height 11
radio input "true"
click at [1459, 623] on button "Save Address" at bounding box center [1443, 631] width 114 height 35
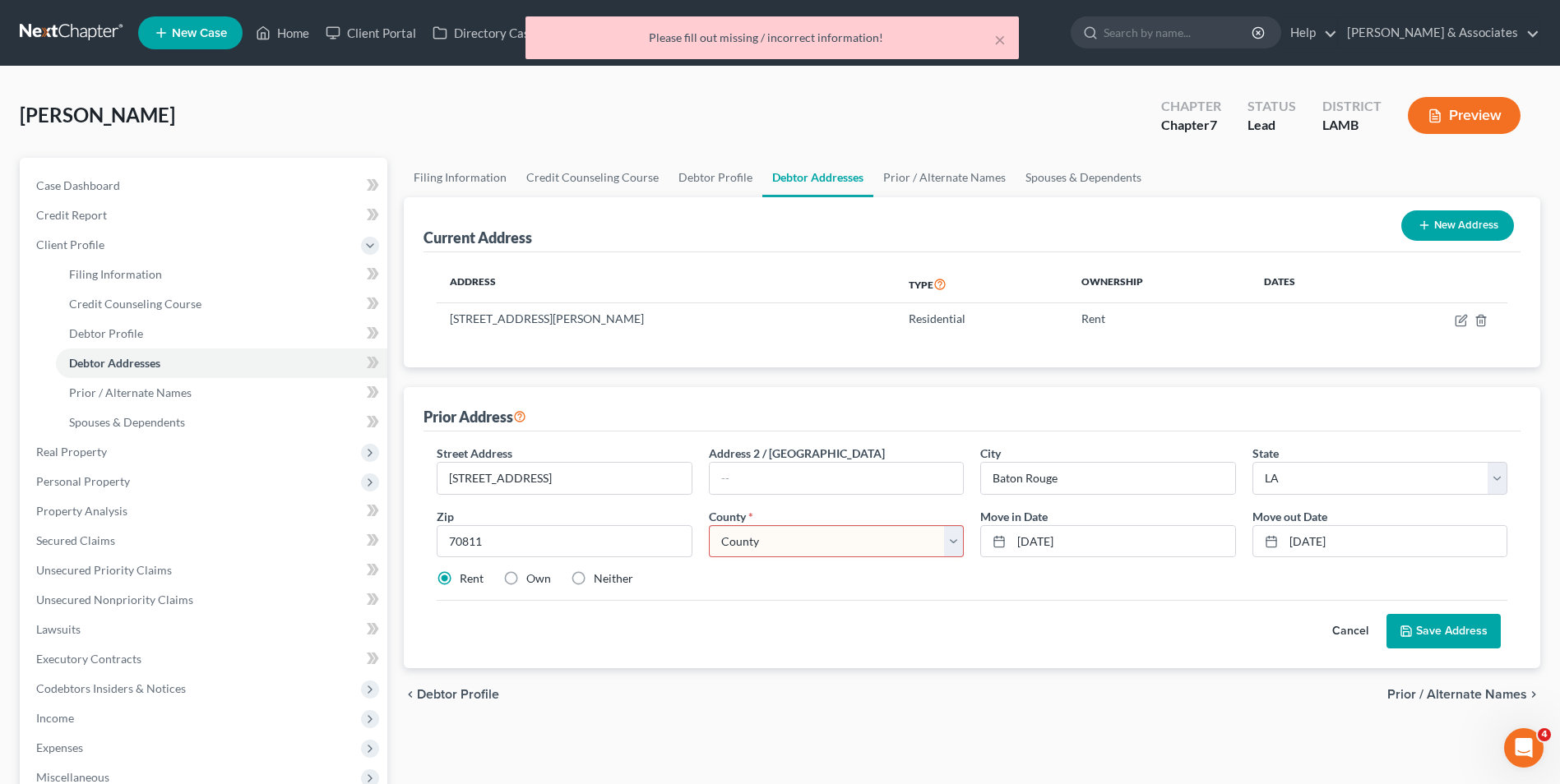
click at [830, 550] on select "County Acadia [PERSON_NAME] [DATE] Assumption Avoyelles [GEOGRAPHIC_DATA] Bienv…" at bounding box center [835, 542] width 255 height 33
select select "16"
click at [708, 526] on select "County Acadia [PERSON_NAME] [DATE] Assumption Avoyelles [GEOGRAPHIC_DATA] Bienv…" at bounding box center [835, 542] width 255 height 33
click at [1440, 619] on button "Save Address" at bounding box center [1443, 631] width 114 height 35
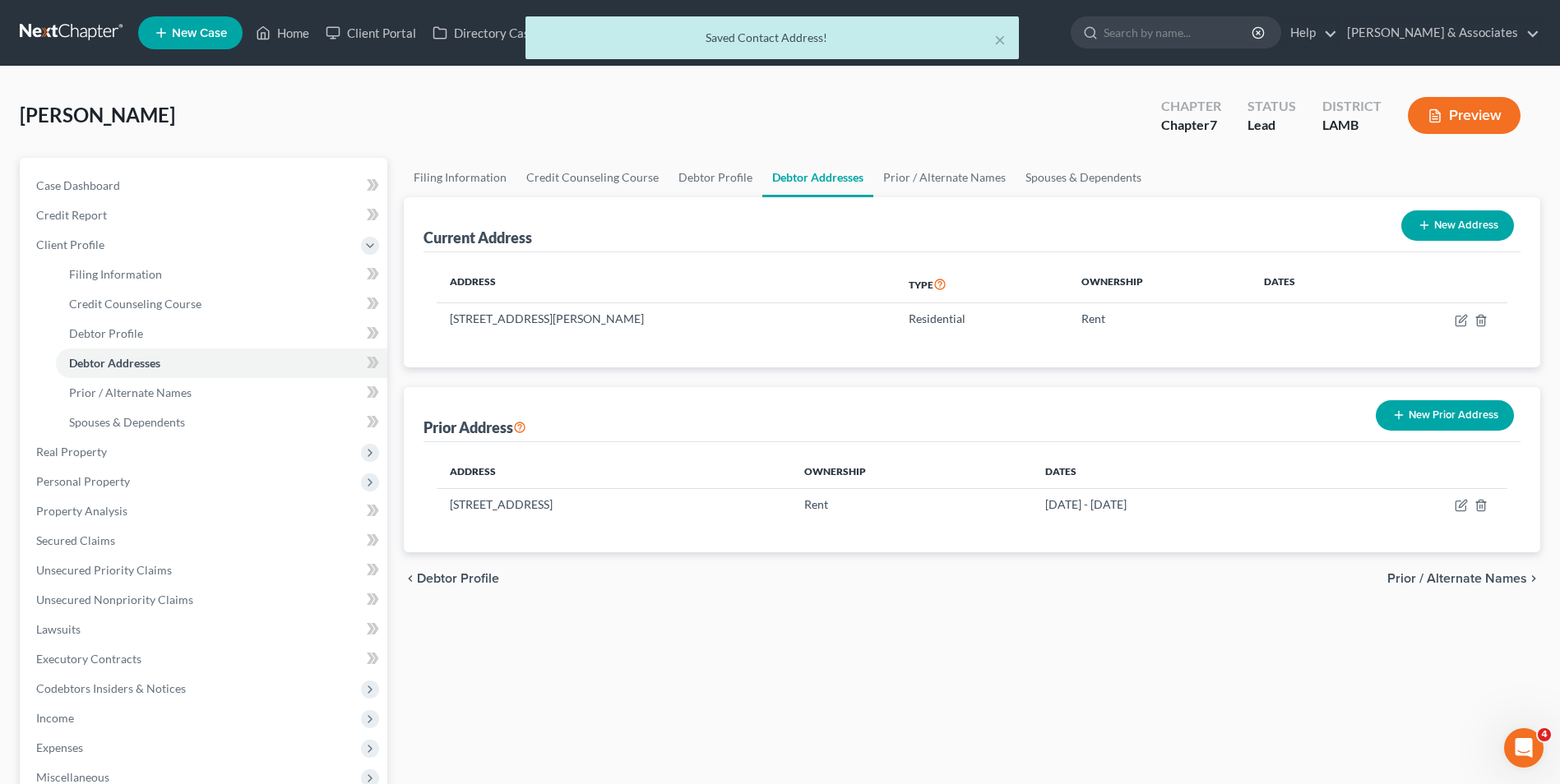
click at [1466, 427] on button "New Prior Address" at bounding box center [1445, 416] width 138 height 31
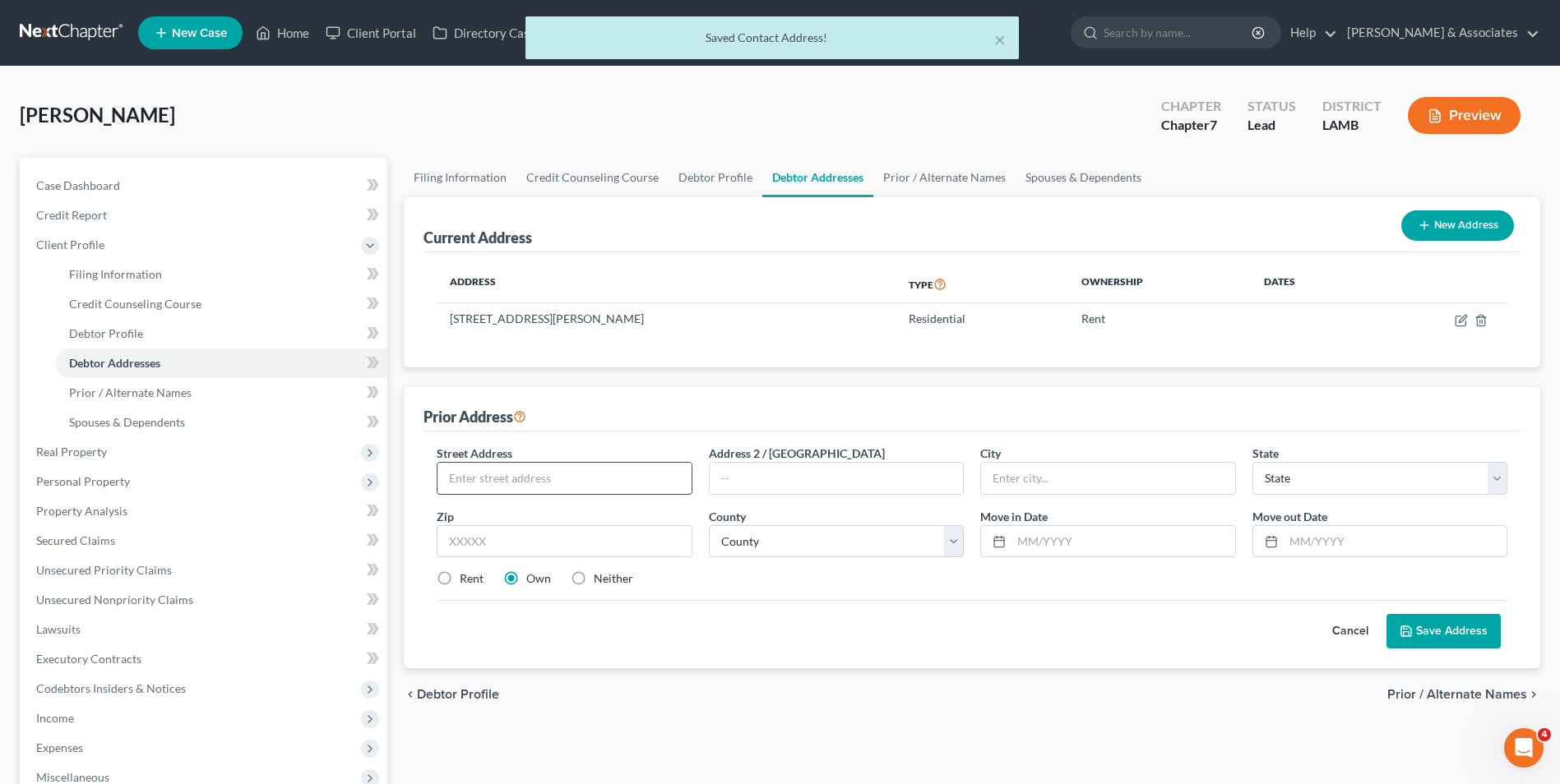
click at [607, 478] on input "text" at bounding box center [564, 478] width 254 height 32
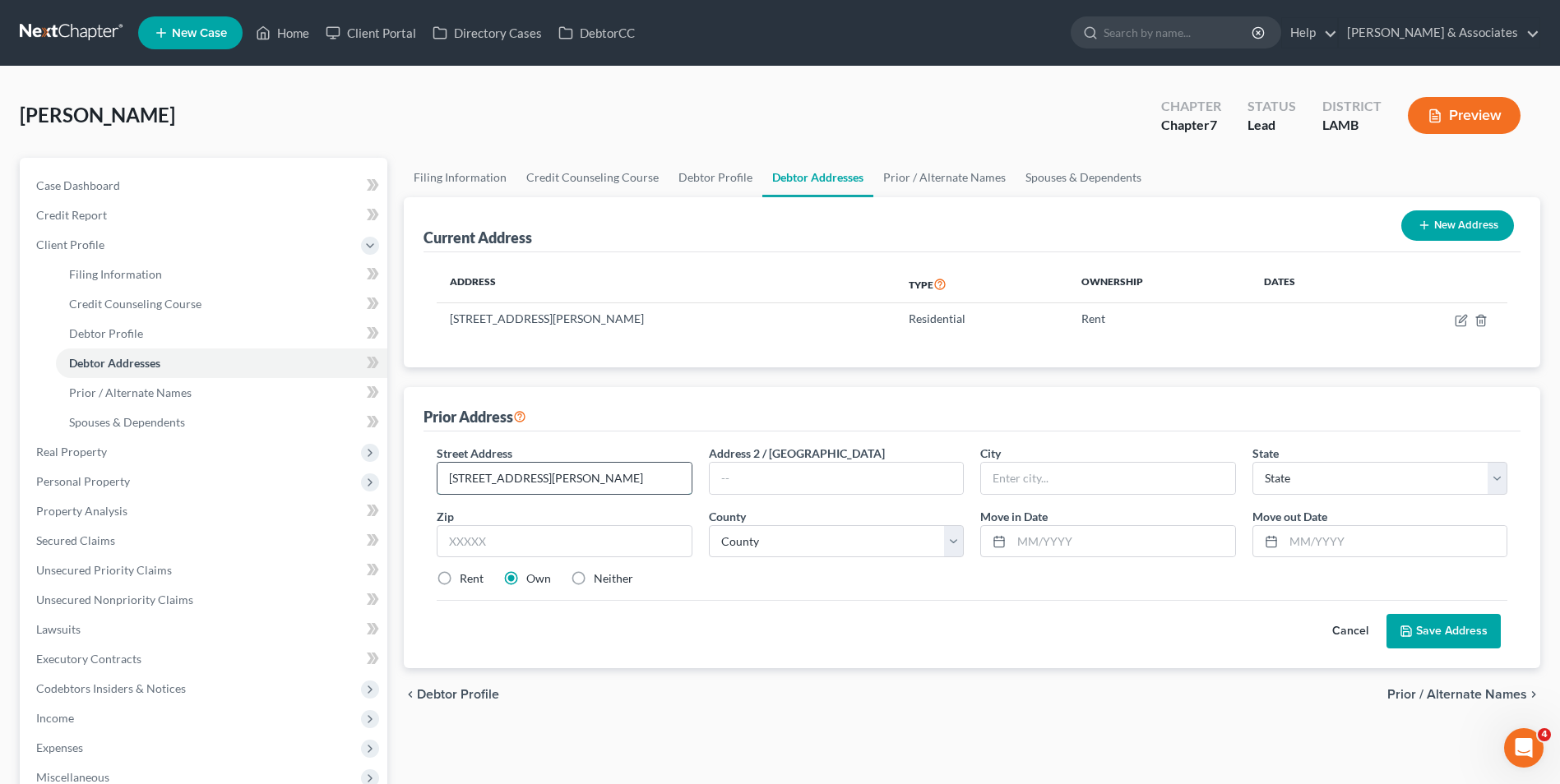
type input "[STREET_ADDRESS][PERSON_NAME]"
type input "[PERSON_NAME][GEOGRAPHIC_DATA]"
type input "70739"
select select "19"
click at [843, 535] on select "County Acadia [PERSON_NAME] [DATE] Assumption Avoyelles [GEOGRAPHIC_DATA] Bienv…" at bounding box center [835, 542] width 255 height 33
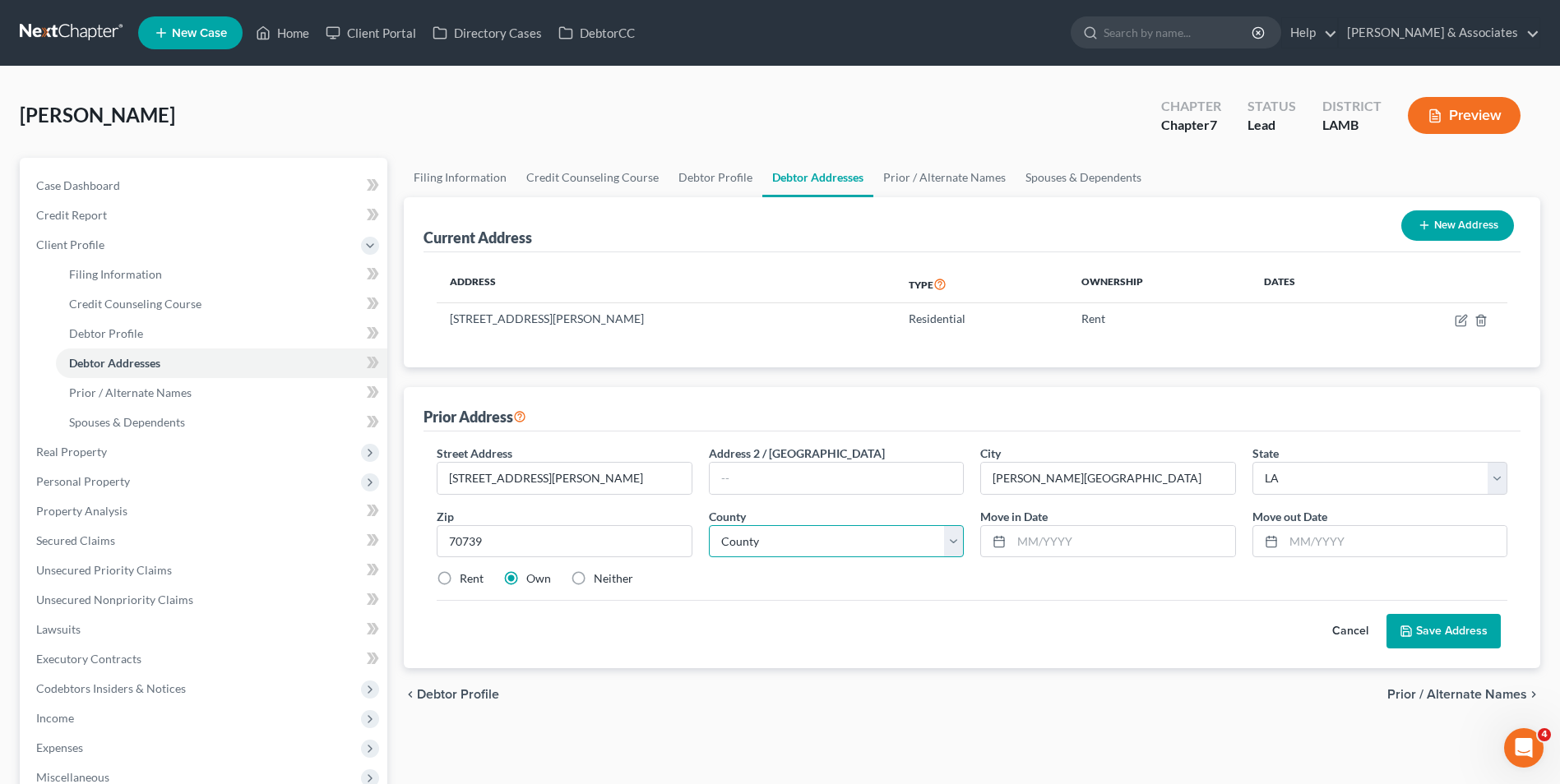
select select "16"
click at [708, 526] on select "County Acadia [PERSON_NAME] [DATE] Assumption Avoyelles [GEOGRAPHIC_DATA] Bienv…" at bounding box center [835, 542] width 255 height 33
click at [1067, 549] on input "text" at bounding box center [1123, 542] width 223 height 32
type input "08/2023"
type input "02/2025"
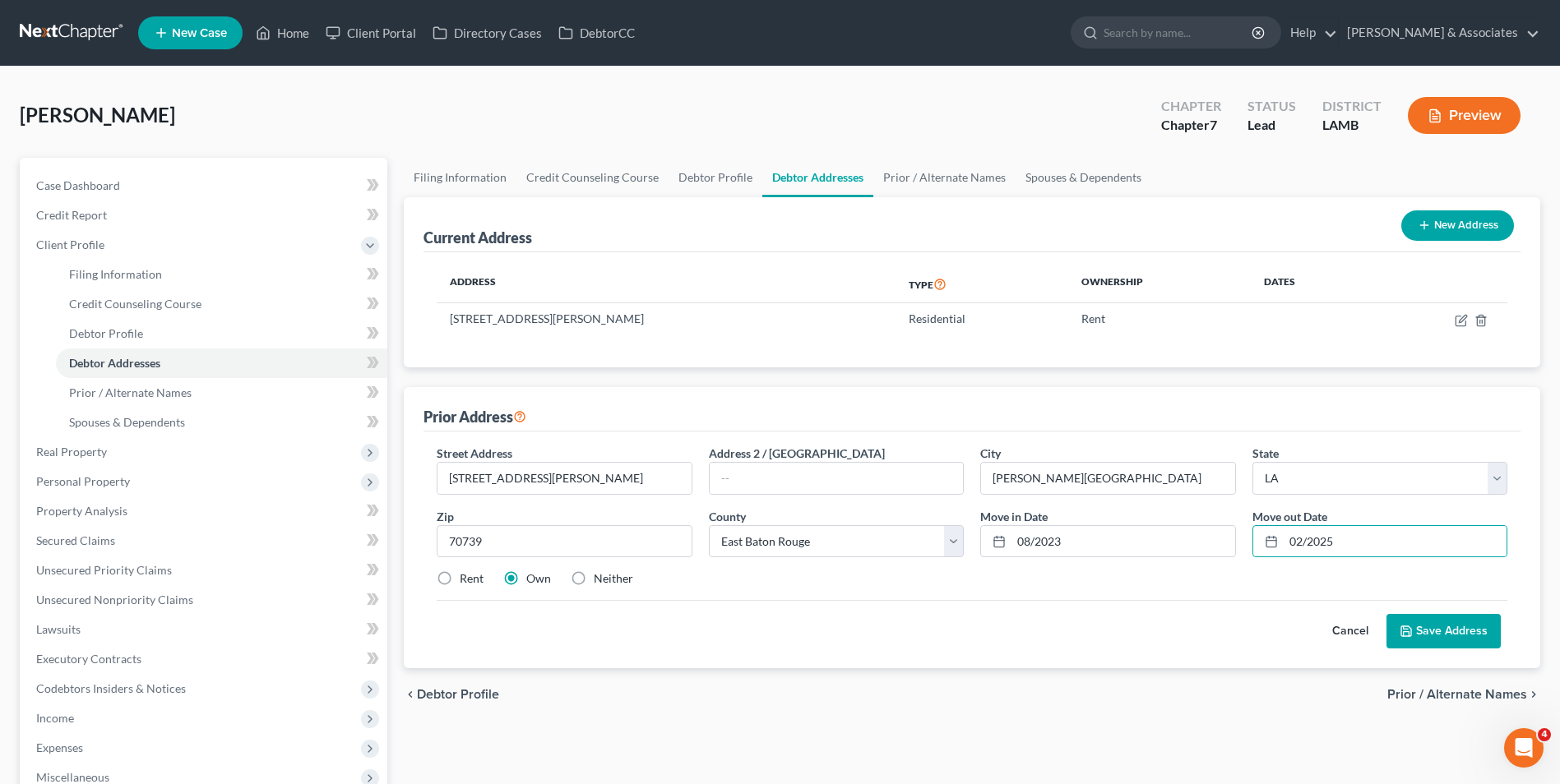
click at [1462, 628] on button "Save Address" at bounding box center [1443, 631] width 114 height 35
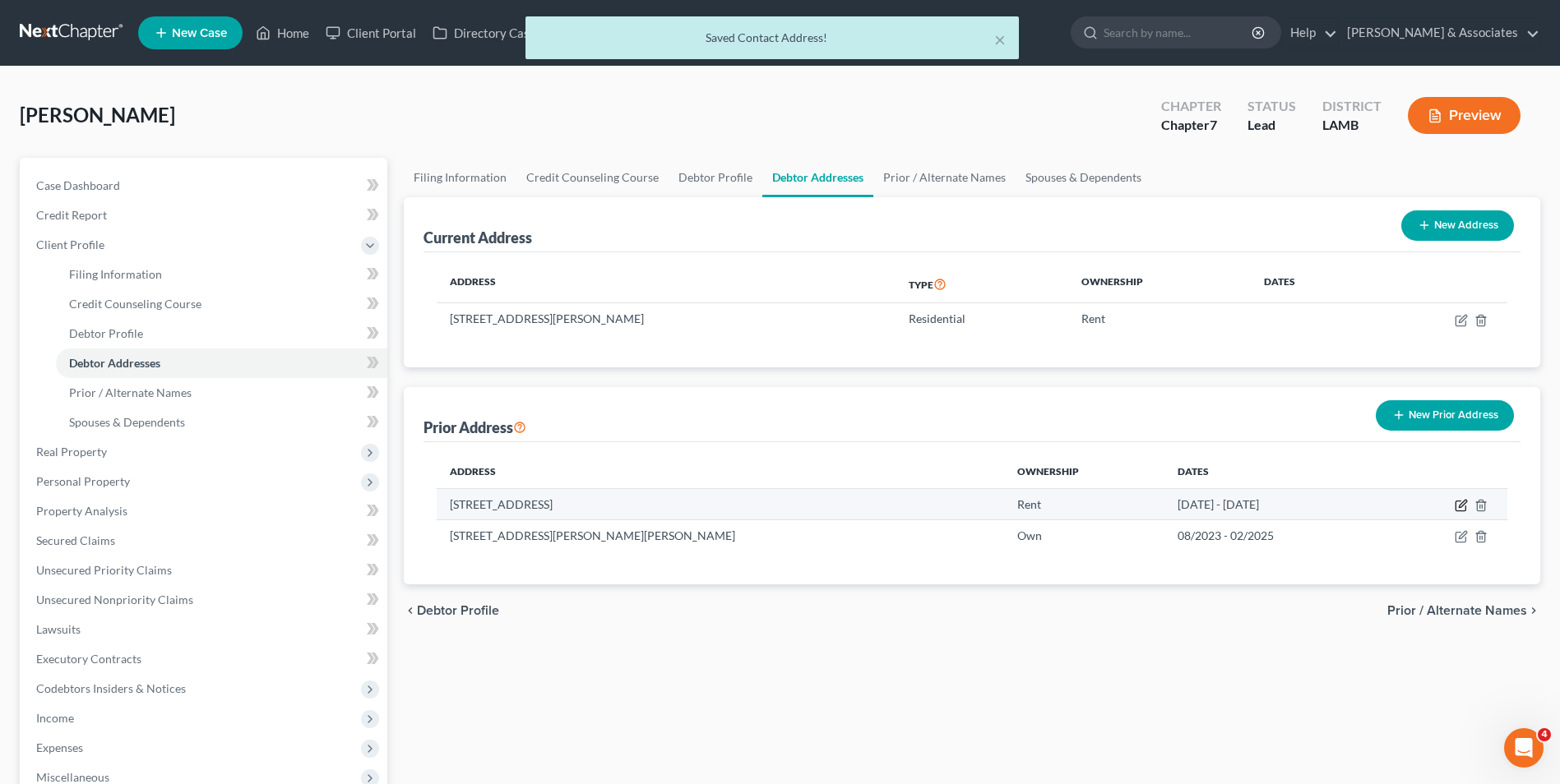
click at [1466, 499] on icon "button" at bounding box center [1461, 505] width 13 height 13
select select "19"
select select "16"
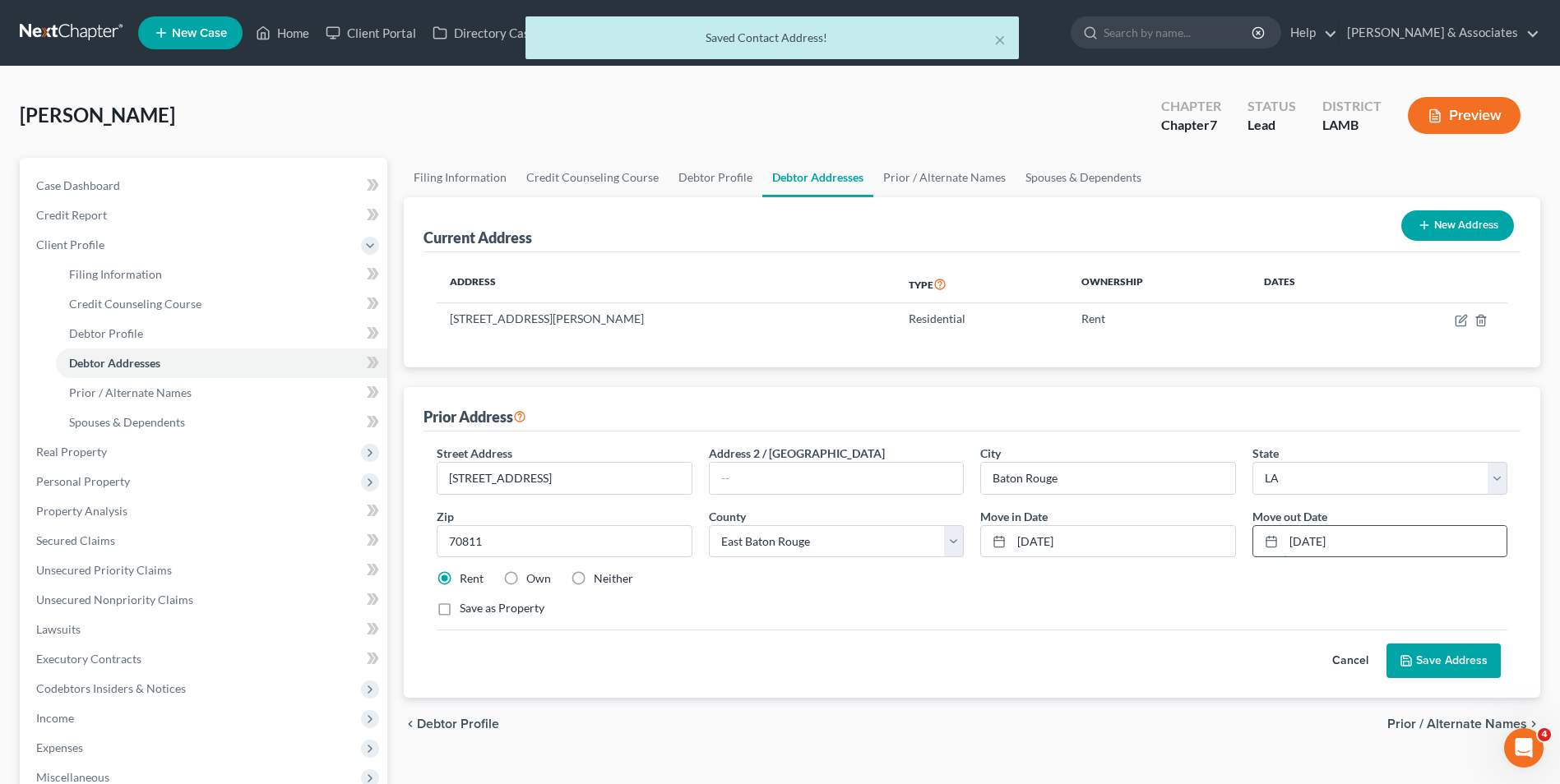
click at [1320, 545] on input "[DATE]" at bounding box center [1396, 542] width 223 height 32
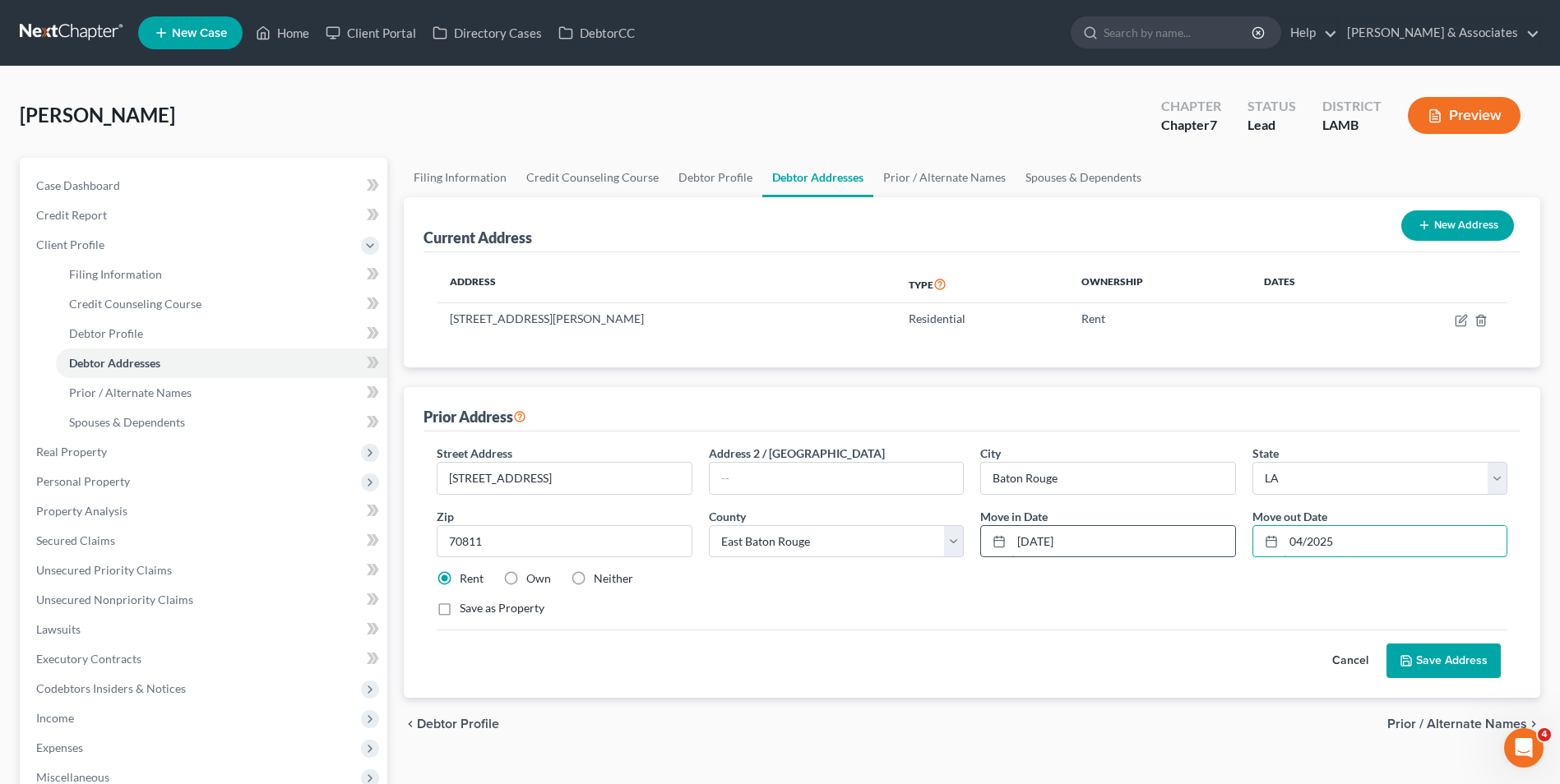
type input "04/2025"
click at [1050, 545] on input "[DATE]" at bounding box center [1123, 542] width 223 height 32
type input "02/2025"
click at [1452, 657] on button "Save Address" at bounding box center [1443, 661] width 114 height 35
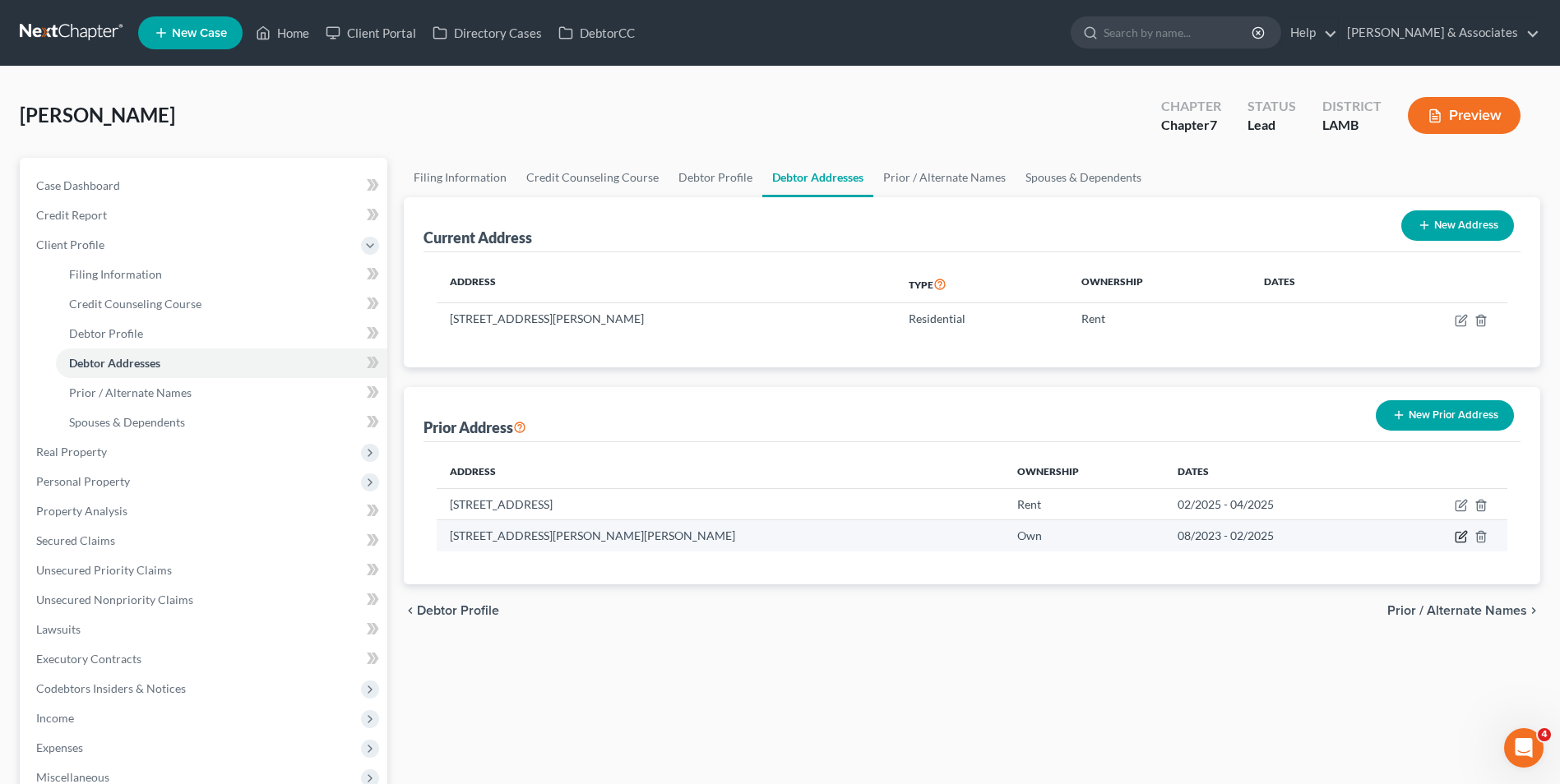
click at [1457, 538] on icon "button" at bounding box center [1461, 537] width 13 height 13
select select "19"
select select "16"
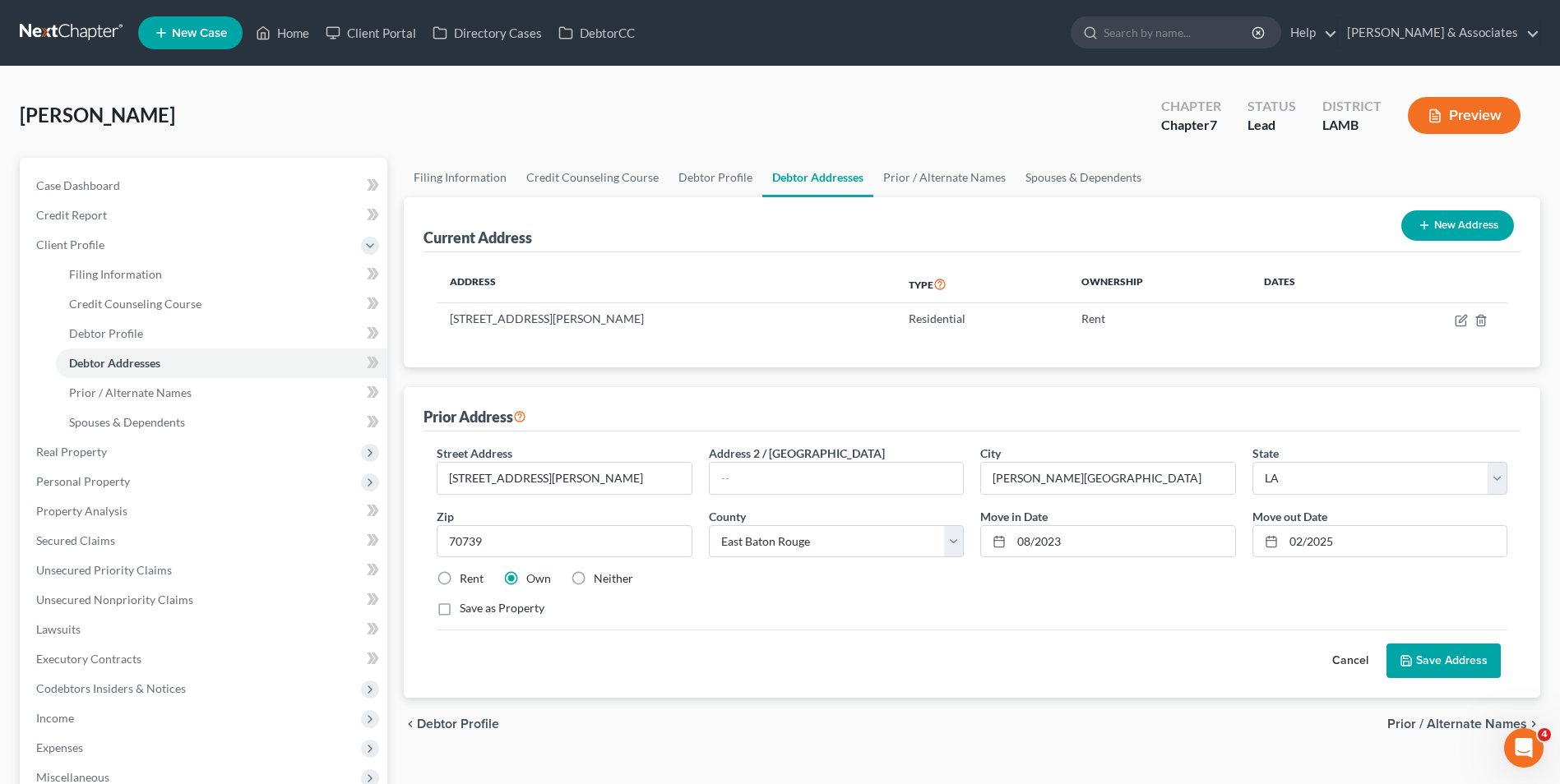
click at [459, 584] on label "Rent" at bounding box center [471, 578] width 24 height 16
click at [466, 581] on input "Rent" at bounding box center [471, 576] width 11 height 11
radio input "true"
click at [1478, 653] on button "Save Address" at bounding box center [1443, 661] width 114 height 35
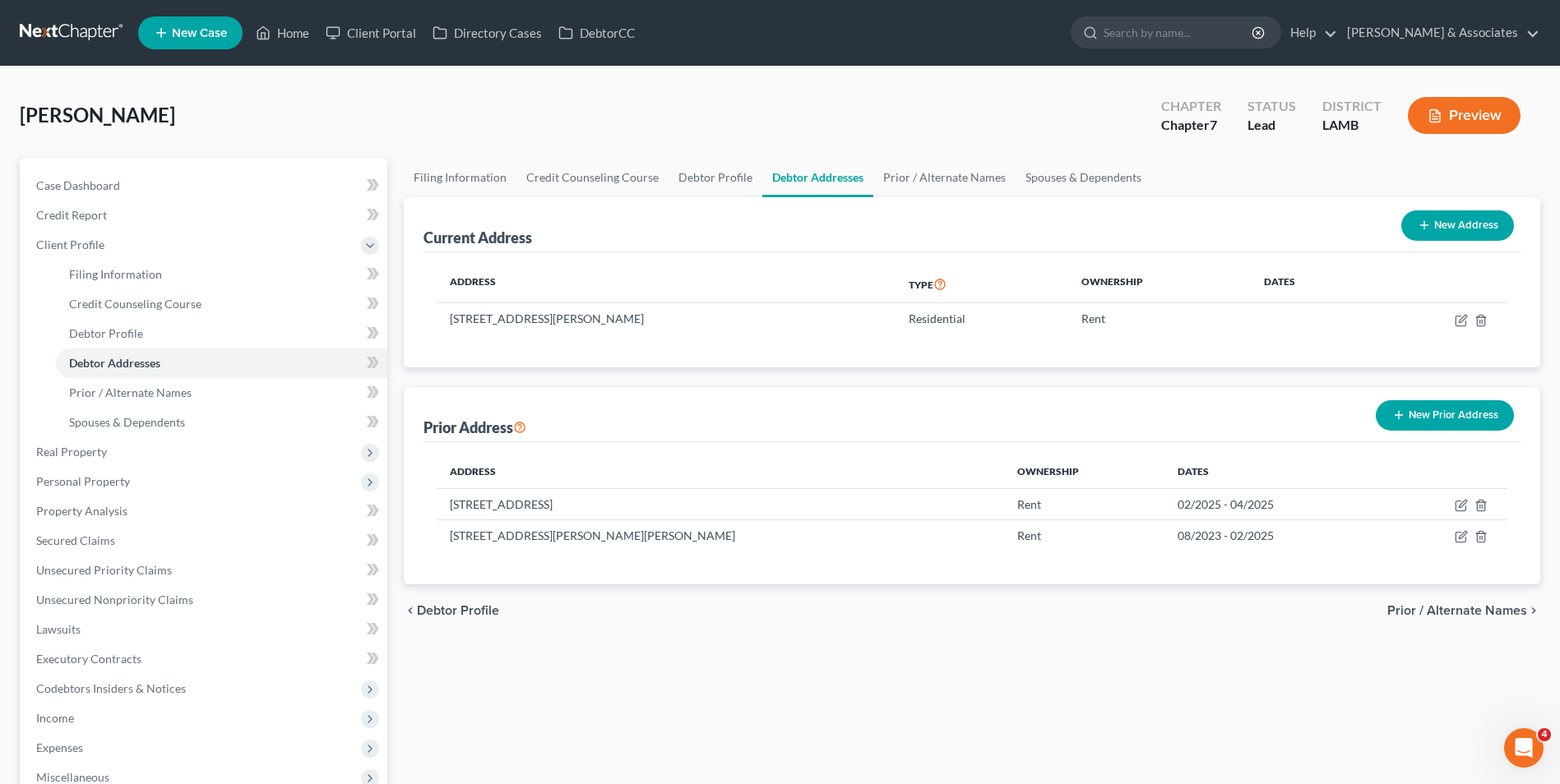
click at [1443, 418] on button "New Prior Address" at bounding box center [1445, 416] width 138 height 31
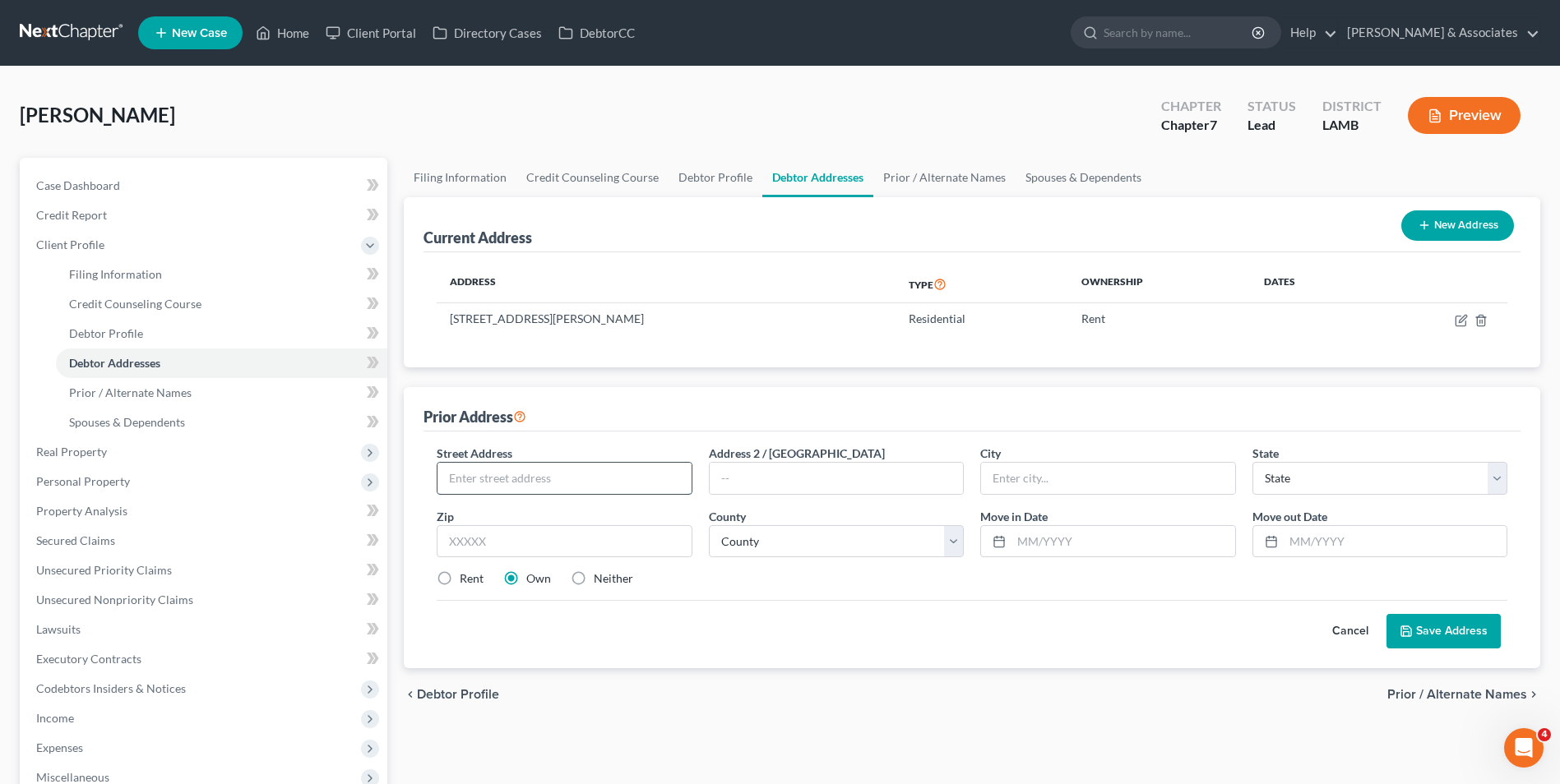
click at [641, 480] on input "text" at bounding box center [564, 478] width 254 height 32
click at [446, 479] on input "[GEOGRAPHIC_DATA]" at bounding box center [564, 478] width 254 height 32
click at [626, 478] on input "[STREET_ADDRESS]" at bounding box center [564, 478] width 254 height 32
type input "[STREET_ADDRESS]"
click at [604, 538] on input "text" at bounding box center [563, 542] width 255 height 33
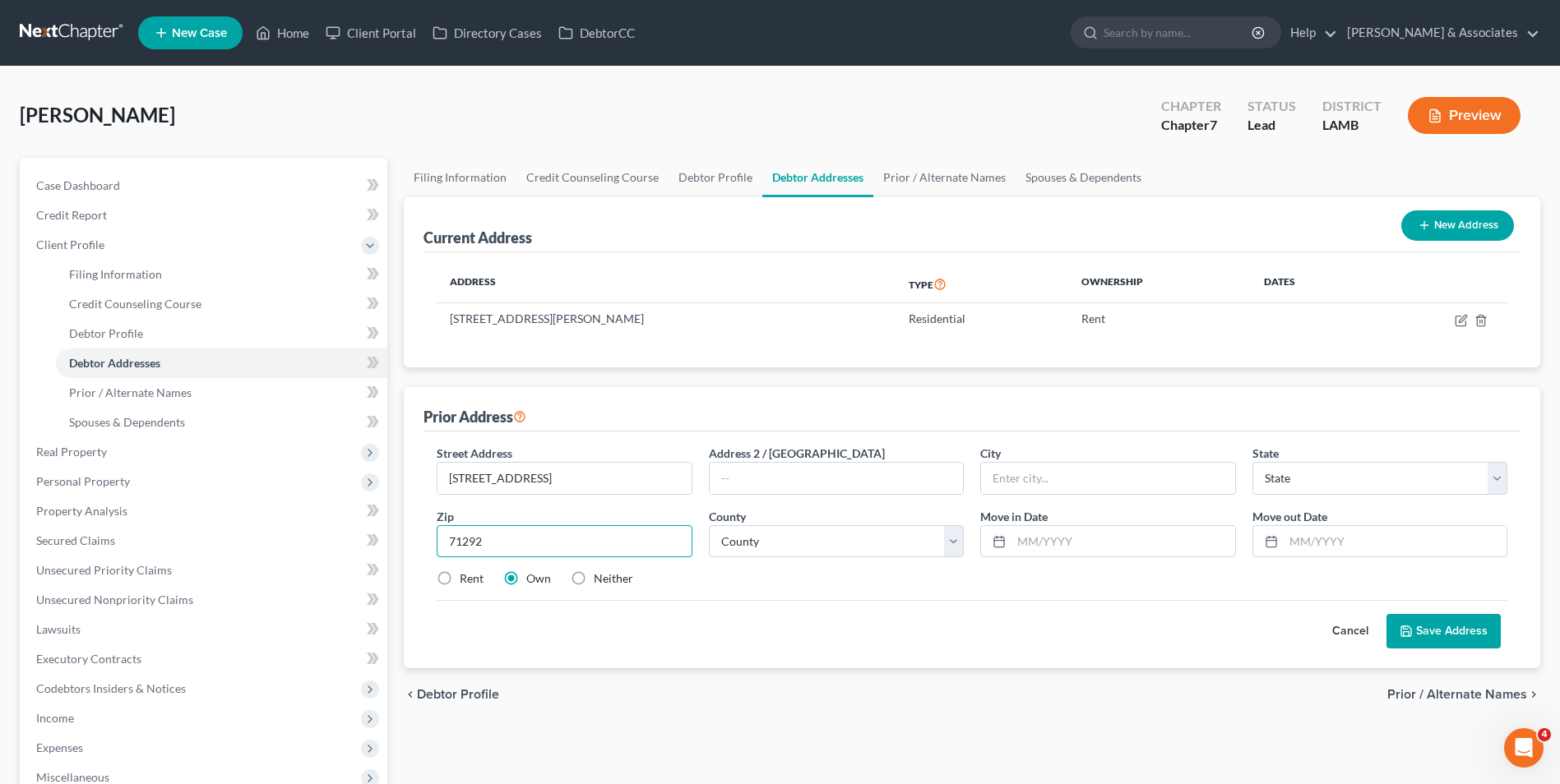
type input "71292"
type input "[GEOGRAPHIC_DATA]"
select select "19"
select select "36"
click at [1312, 551] on input "text" at bounding box center [1396, 542] width 223 height 32
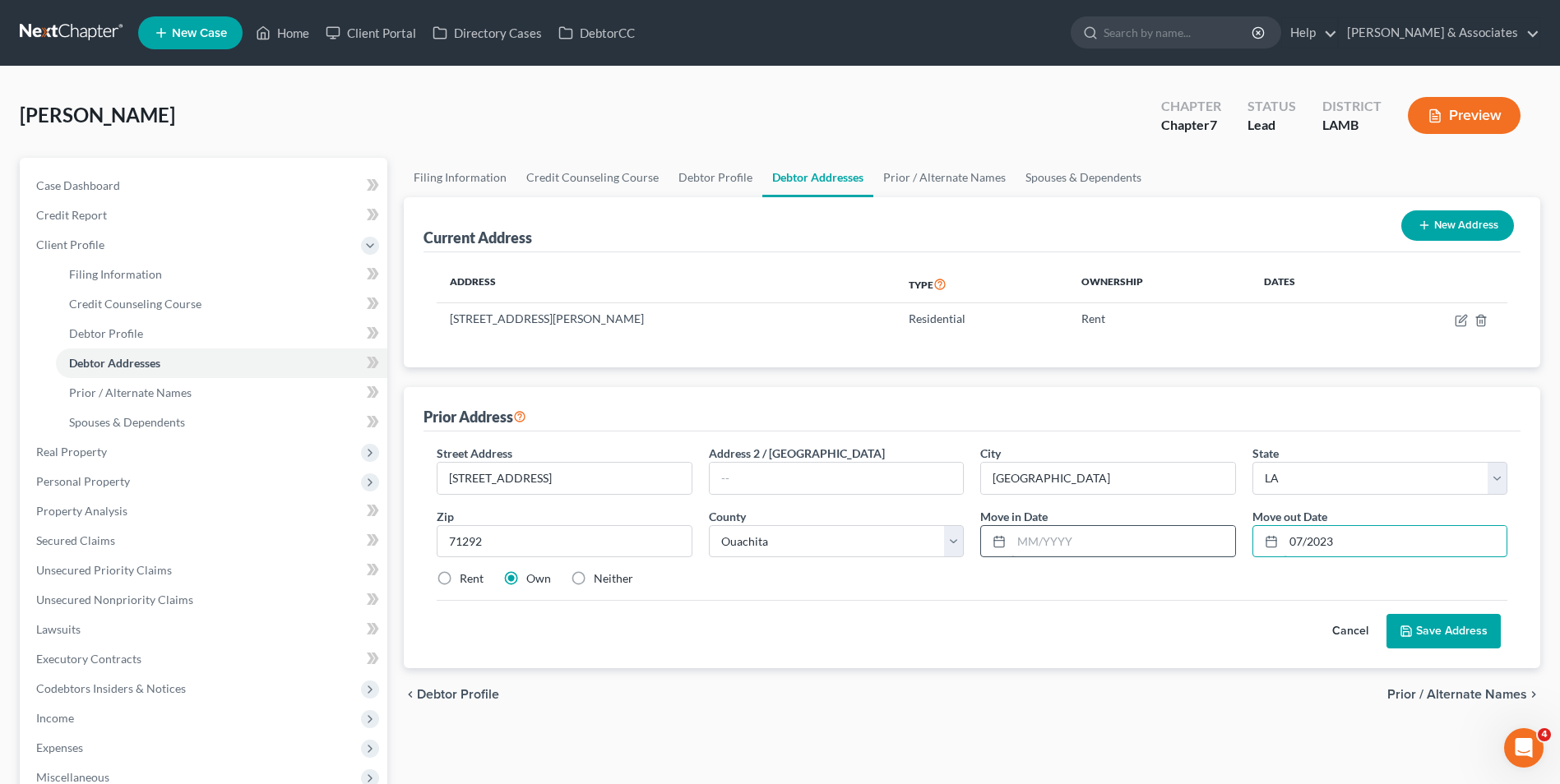
type input "07/2023"
click at [1086, 538] on input "text" at bounding box center [1123, 542] width 223 height 32
click at [459, 582] on label "Rent" at bounding box center [471, 578] width 24 height 16
click at [466, 581] on input "Rent" at bounding box center [471, 576] width 11 height 11
radio input "true"
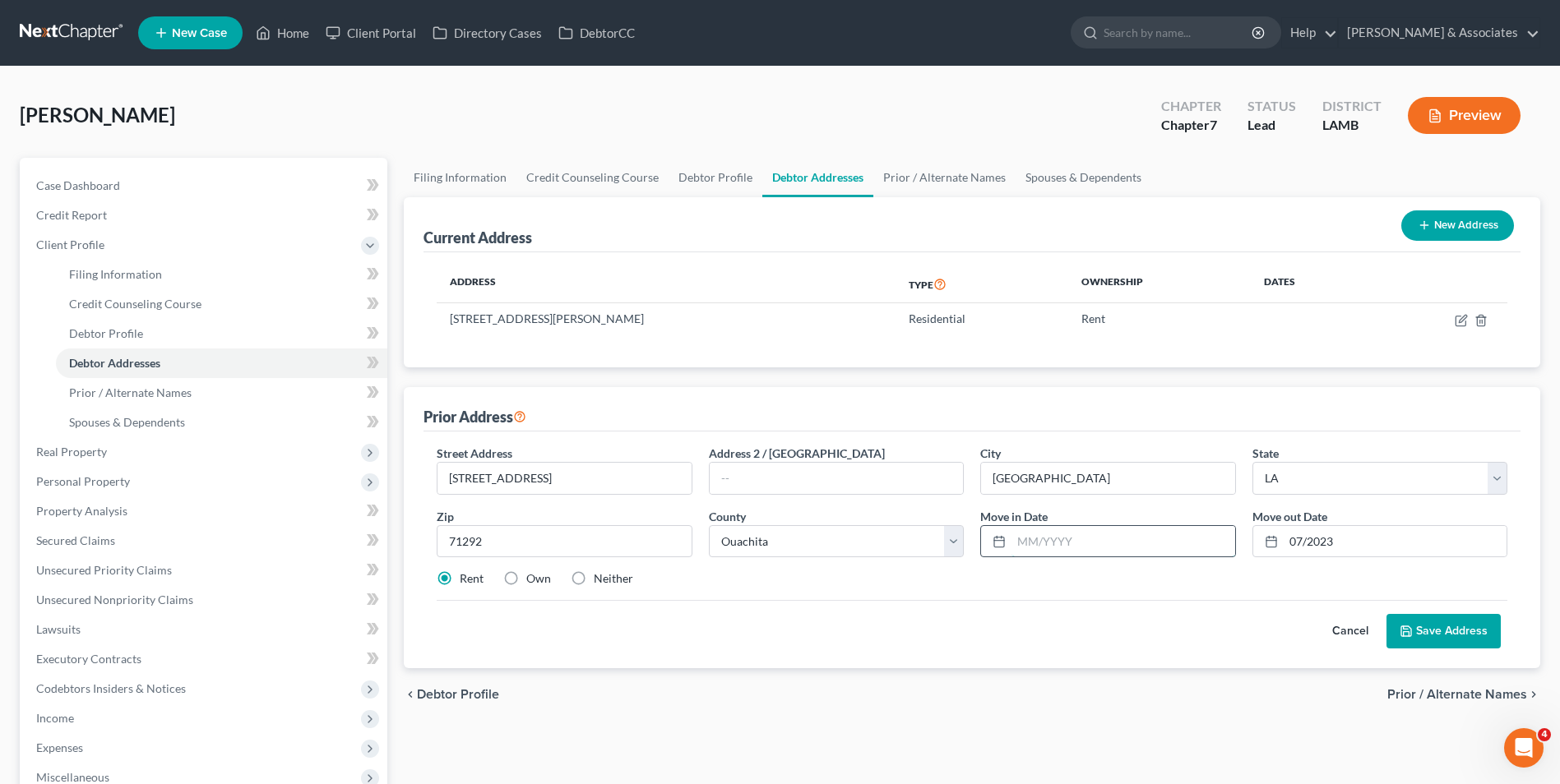
click at [1027, 534] on input "text" at bounding box center [1123, 542] width 223 height 32
type input "01/2025"
click at [1452, 626] on button "Save Address" at bounding box center [1443, 631] width 114 height 35
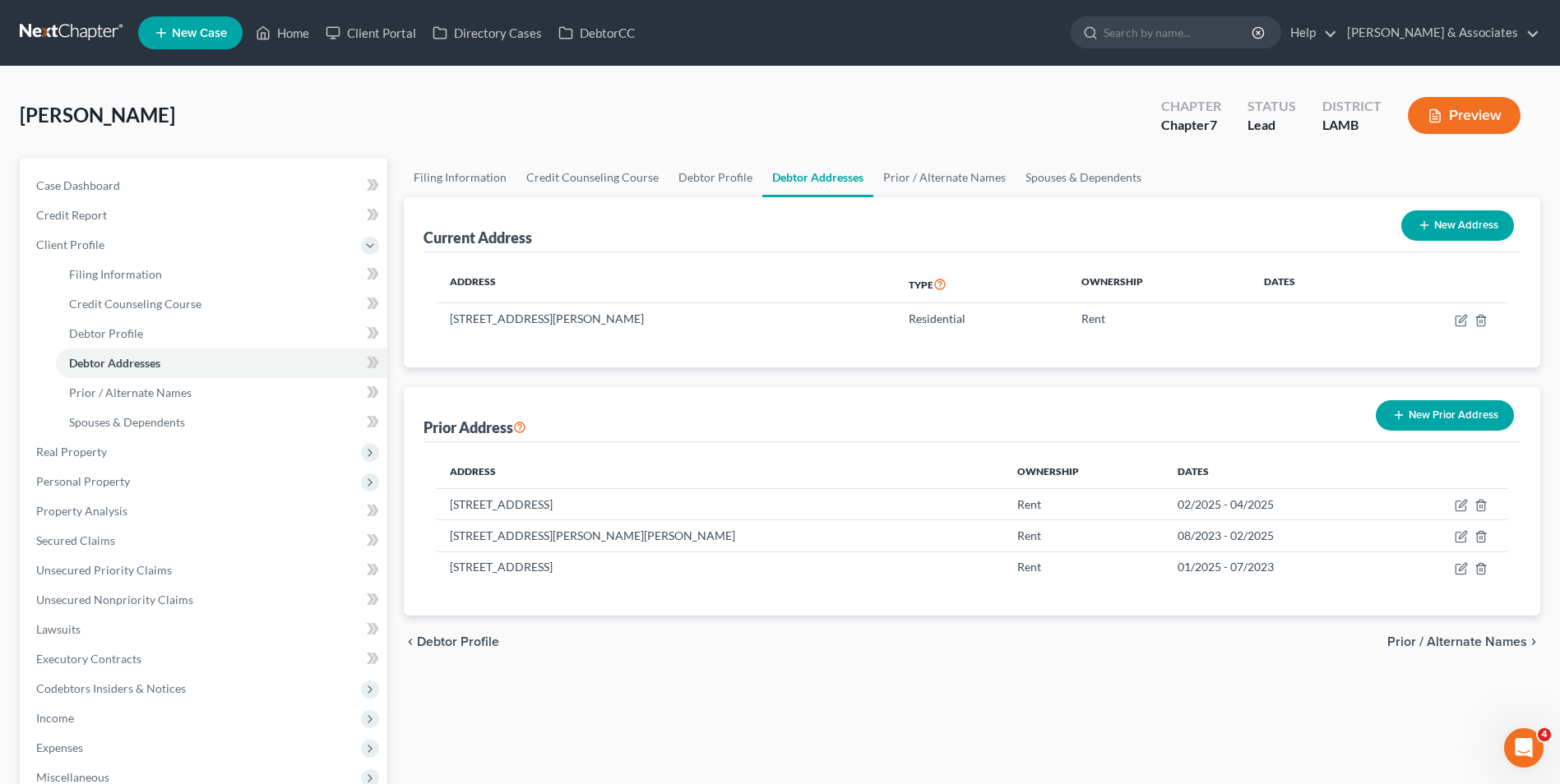
click at [1394, 426] on button "New Prior Address" at bounding box center [1445, 416] width 138 height 31
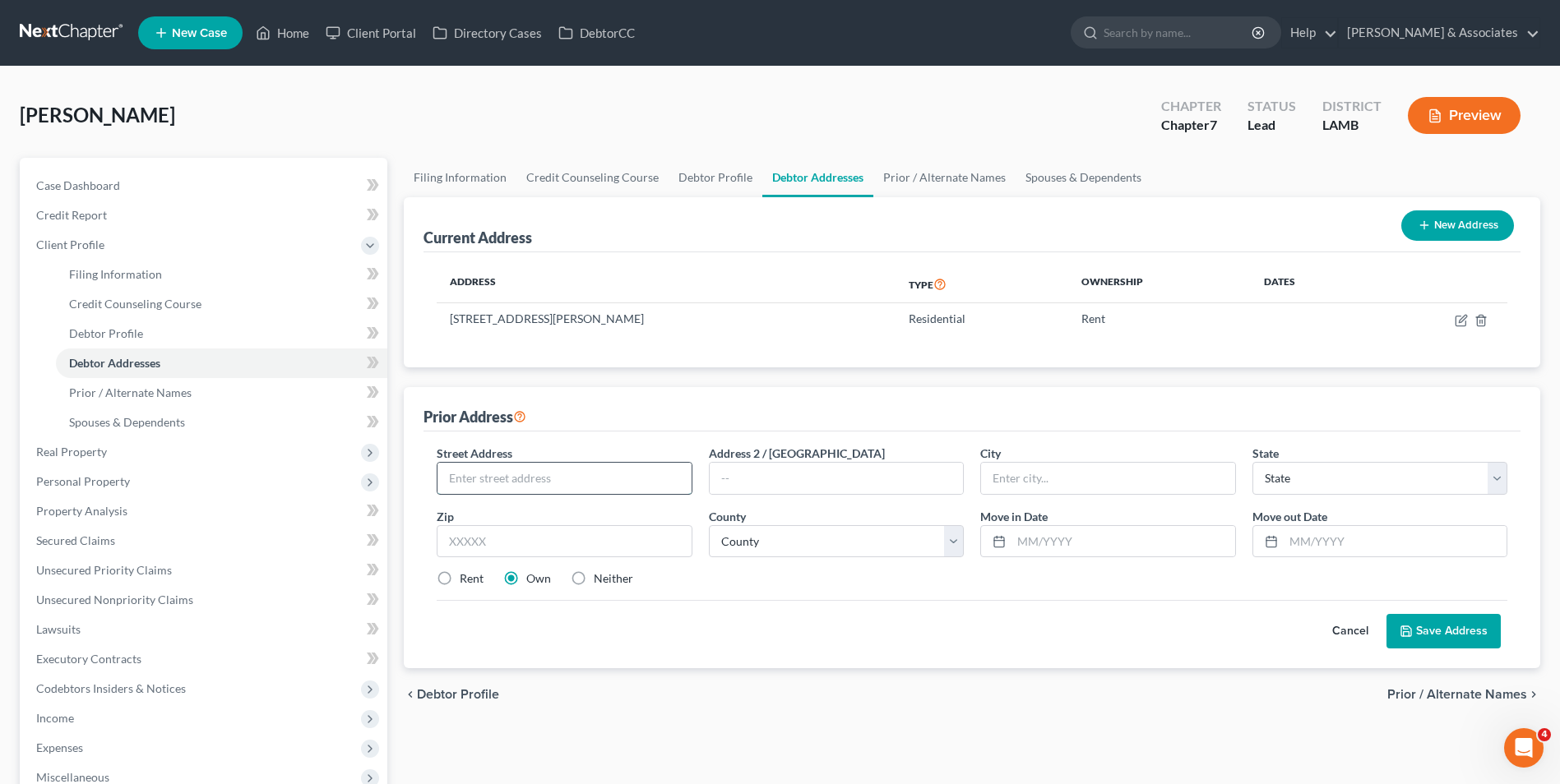
click at [550, 482] on input "text" at bounding box center [564, 478] width 254 height 32
type input "[STREET_ADDRESS][PERSON_NAME]"
type input "[GEOGRAPHIC_DATA]"
select select "19"
type input "71292"
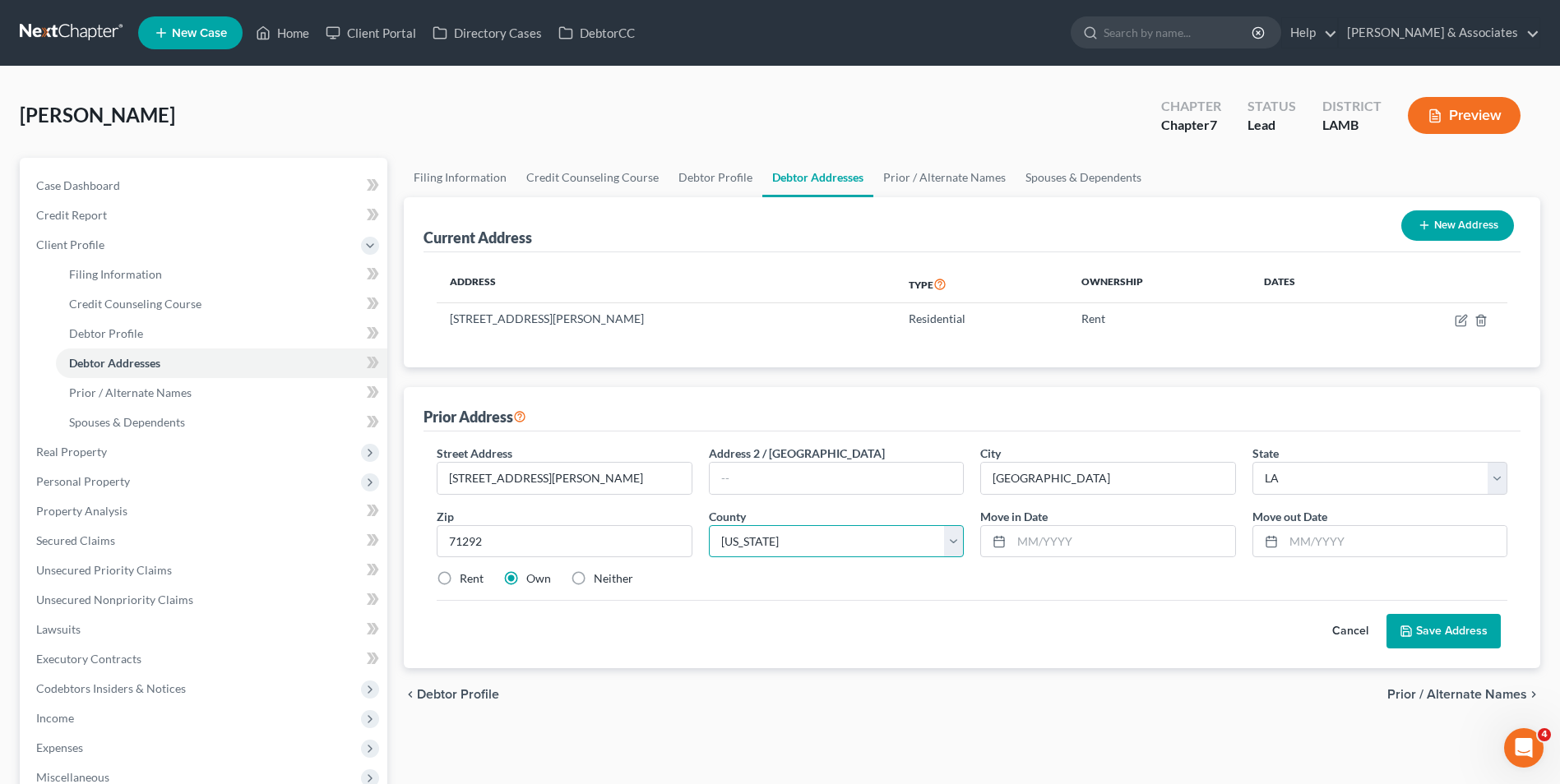
click at [945, 541] on select "County Acadia [PERSON_NAME] [DATE] Assumption Avoyelles [GEOGRAPHIC_DATA] Bienv…" at bounding box center [835, 542] width 255 height 33
select select "36"
click at [708, 526] on select "County Acadia [PERSON_NAME] [DATE] Assumption Avoyelles [GEOGRAPHIC_DATA] Bienv…" at bounding box center [835, 542] width 255 height 33
click at [1044, 534] on input "text" at bounding box center [1123, 542] width 223 height 32
type input "02/2022"
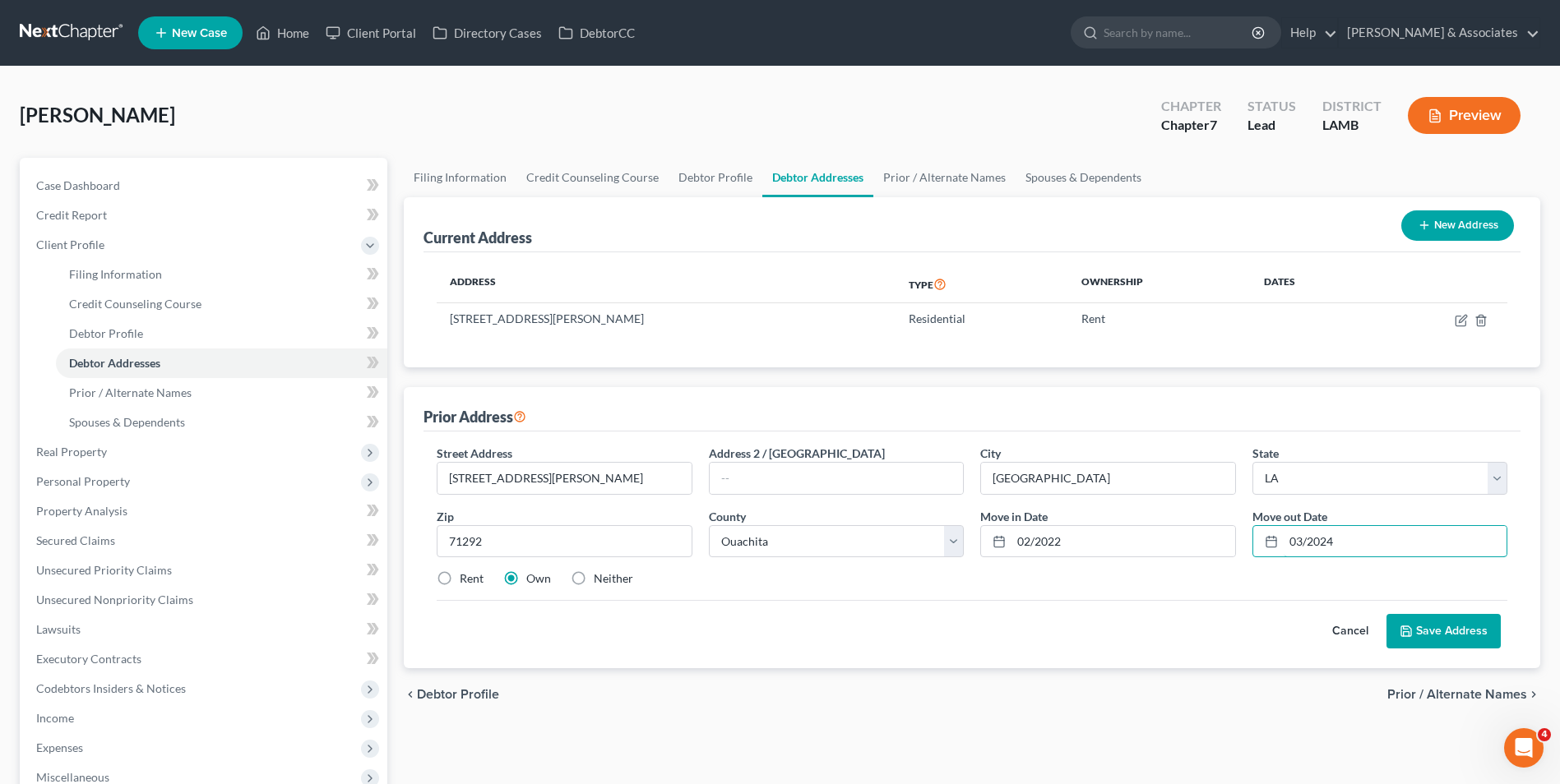
type input "03/2024"
click at [1437, 632] on button "Save Address" at bounding box center [1443, 631] width 114 height 35
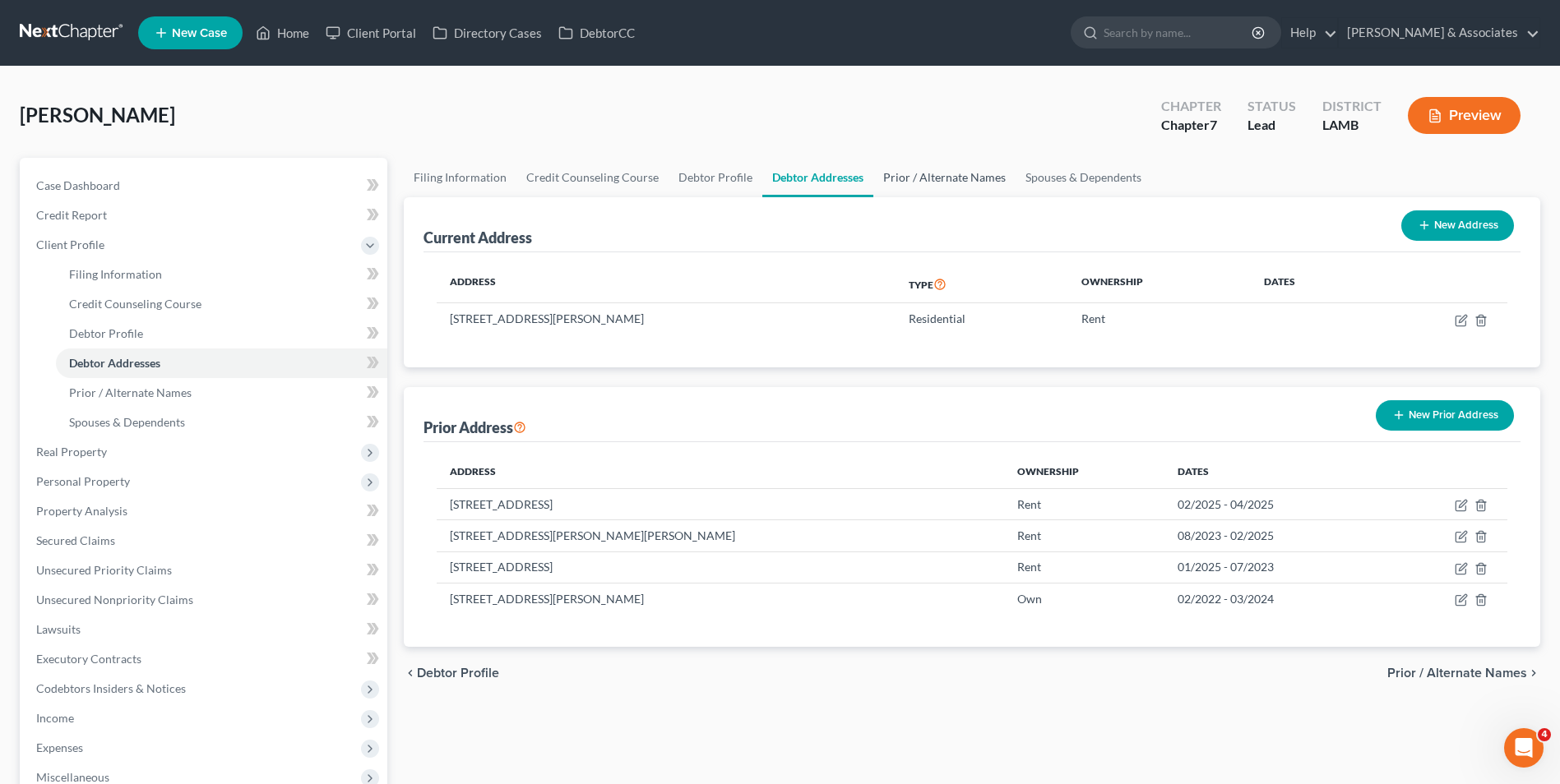
click at [974, 171] on link "Prior / Alternate Names" at bounding box center [945, 177] width 142 height 39
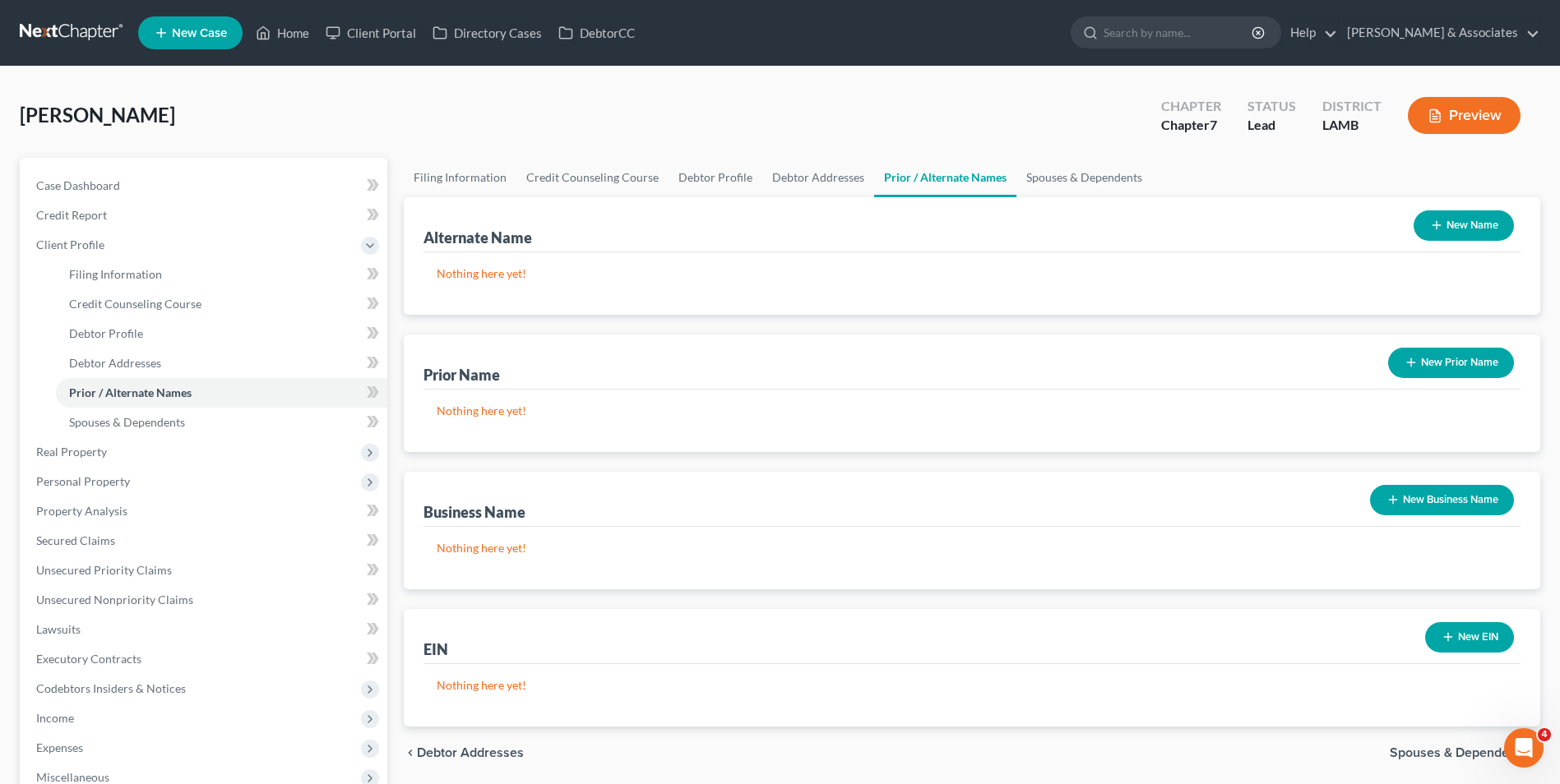
click at [1421, 372] on button "New Prior Name" at bounding box center [1450, 363] width 126 height 31
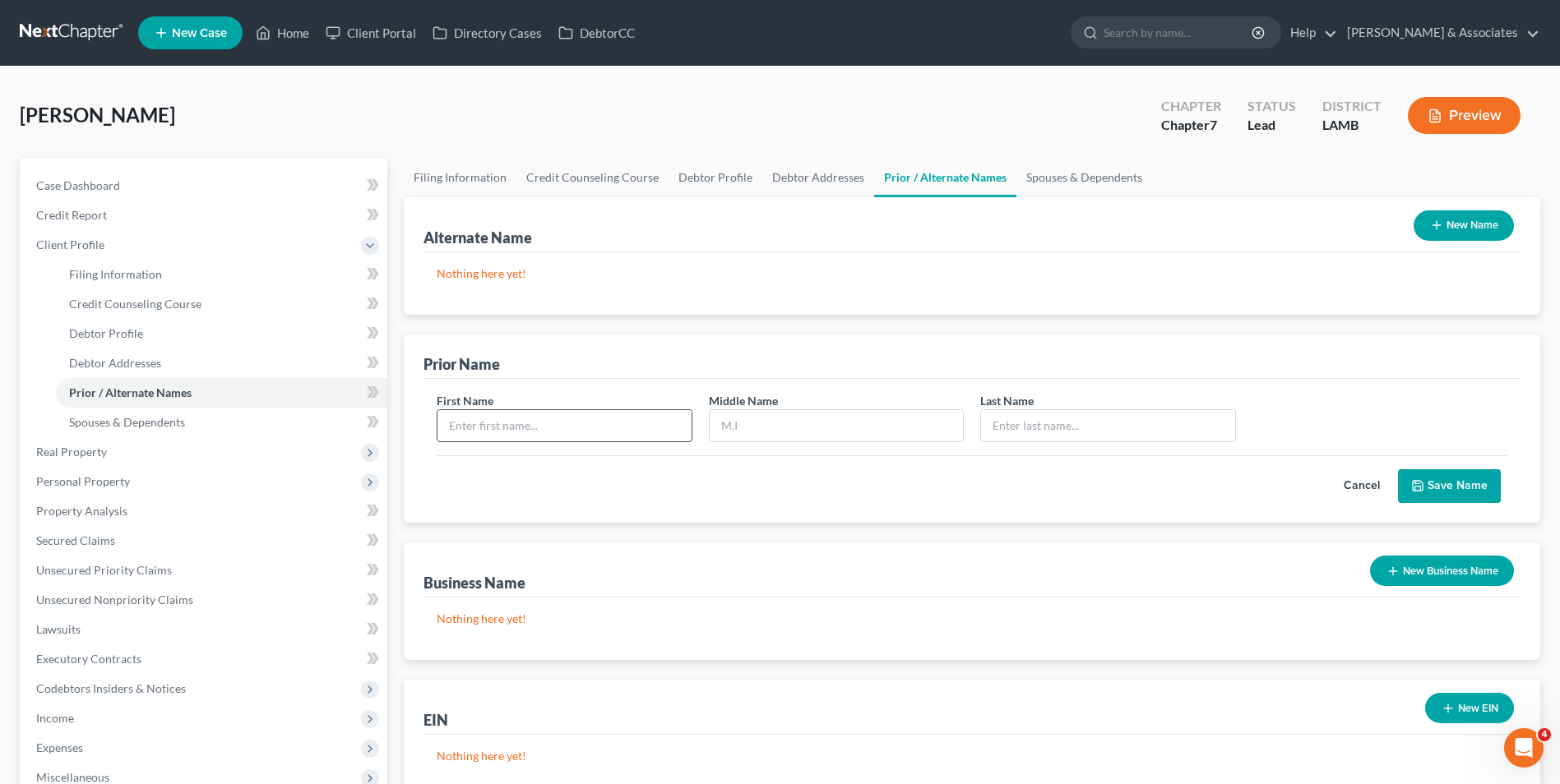
click at [584, 429] on input "text" at bounding box center [564, 426] width 254 height 32
type input "[PERSON_NAME]"
type input "Ludlow"
click at [1472, 478] on button "Save Name" at bounding box center [1449, 487] width 103 height 35
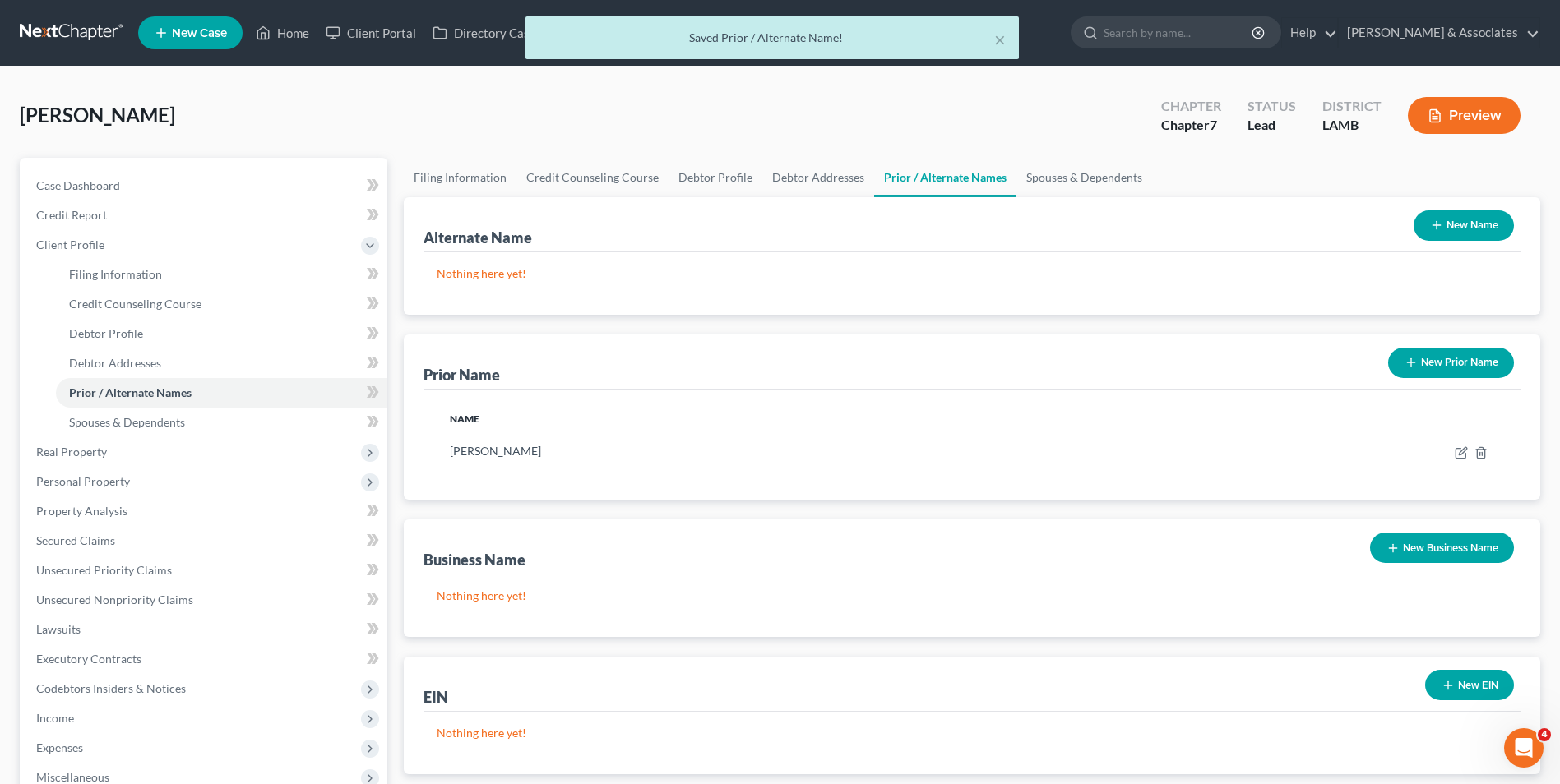
click at [1420, 373] on button "New Prior Name" at bounding box center [1450, 363] width 126 height 31
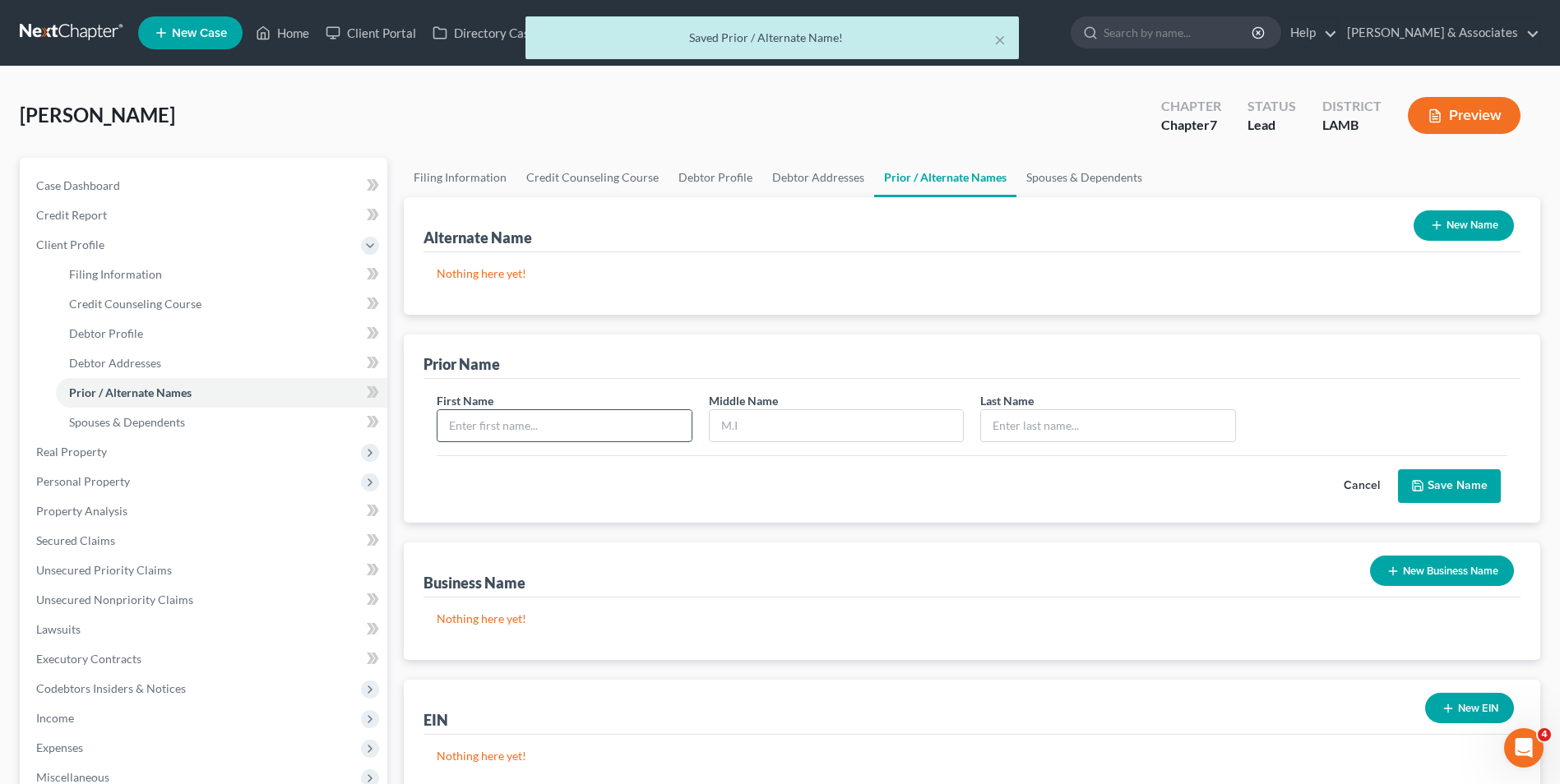
click at [532, 440] on input "text" at bounding box center [564, 426] width 254 height 32
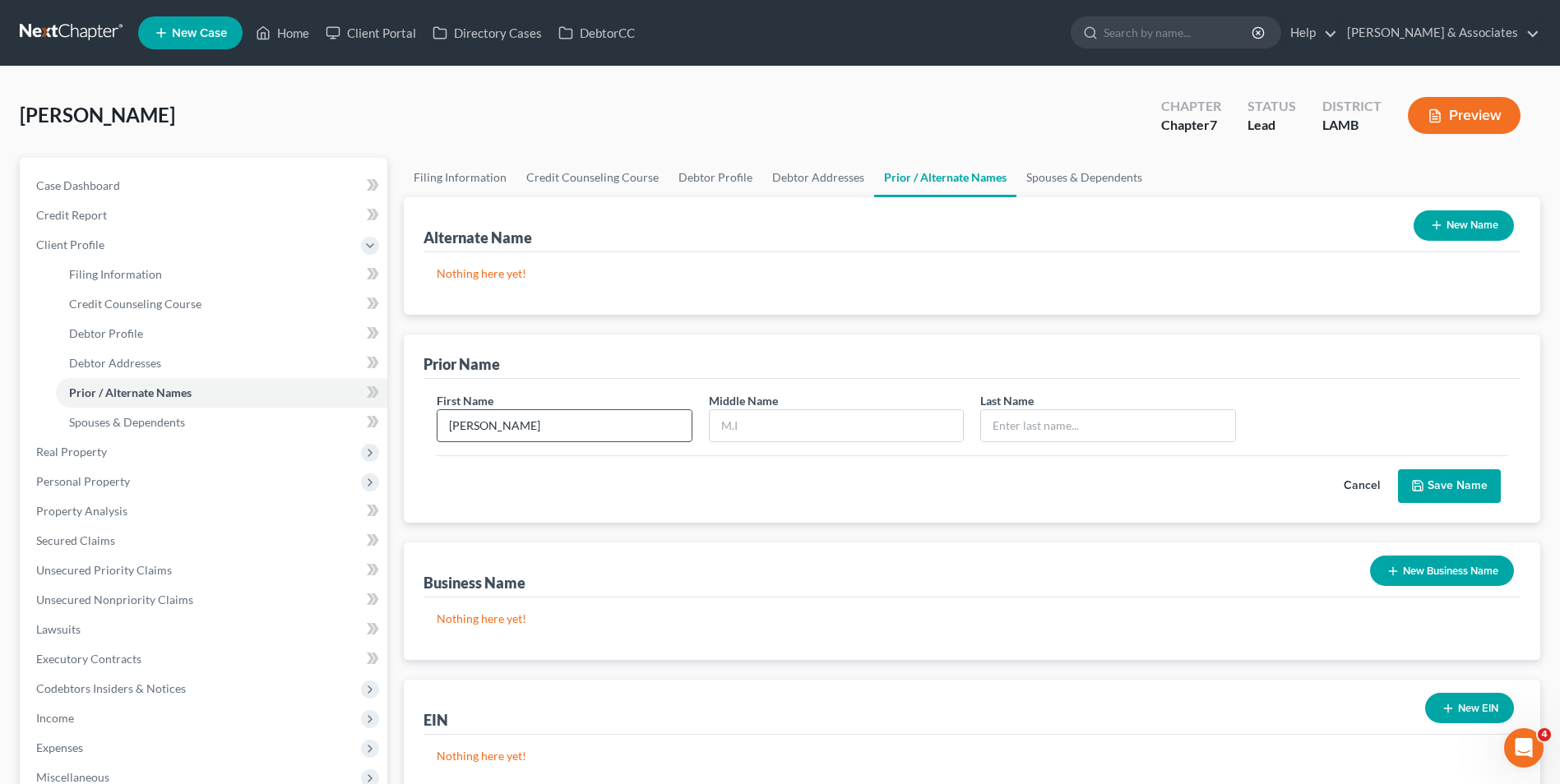
type input "[PERSON_NAME]"
click at [1440, 489] on button "Save Name" at bounding box center [1449, 487] width 103 height 35
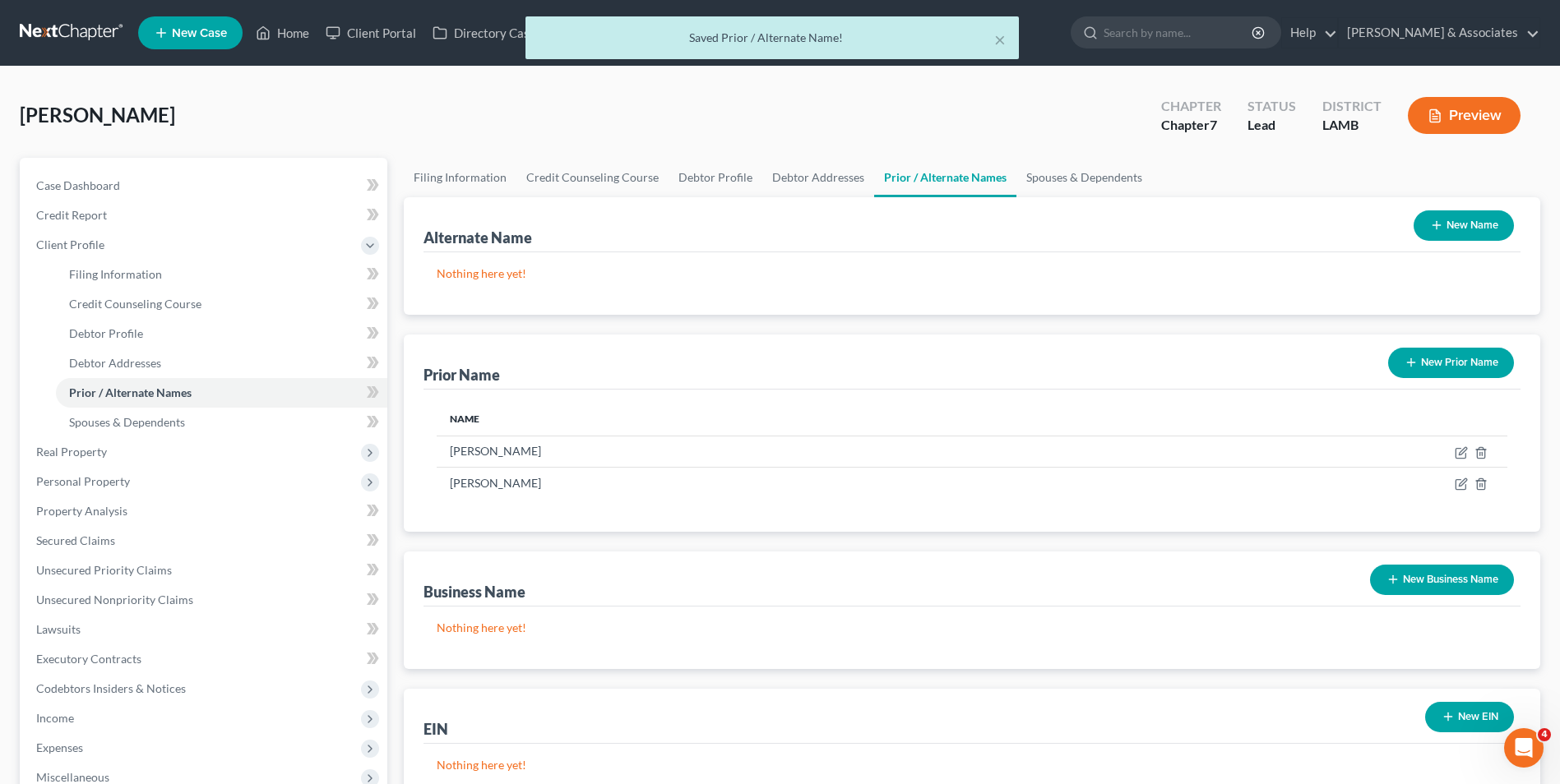
click at [1431, 371] on button "New Prior Name" at bounding box center [1450, 363] width 126 height 31
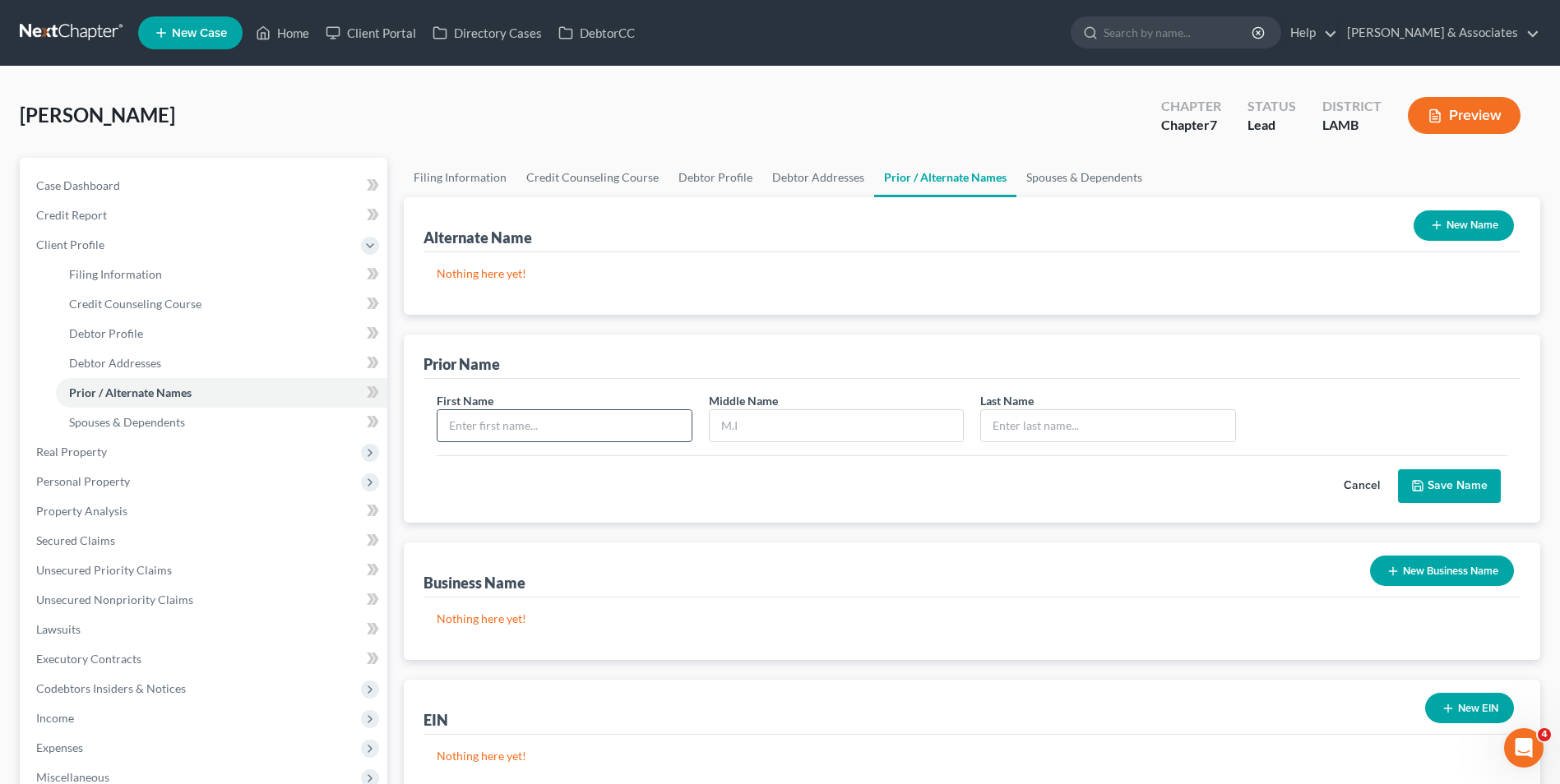
click at [562, 437] on input "text" at bounding box center [564, 426] width 254 height 32
type input "[PERSON_NAME]"
type input "L."
type input "[PERSON_NAME]"
click at [1481, 477] on button "Save Name" at bounding box center [1449, 487] width 103 height 35
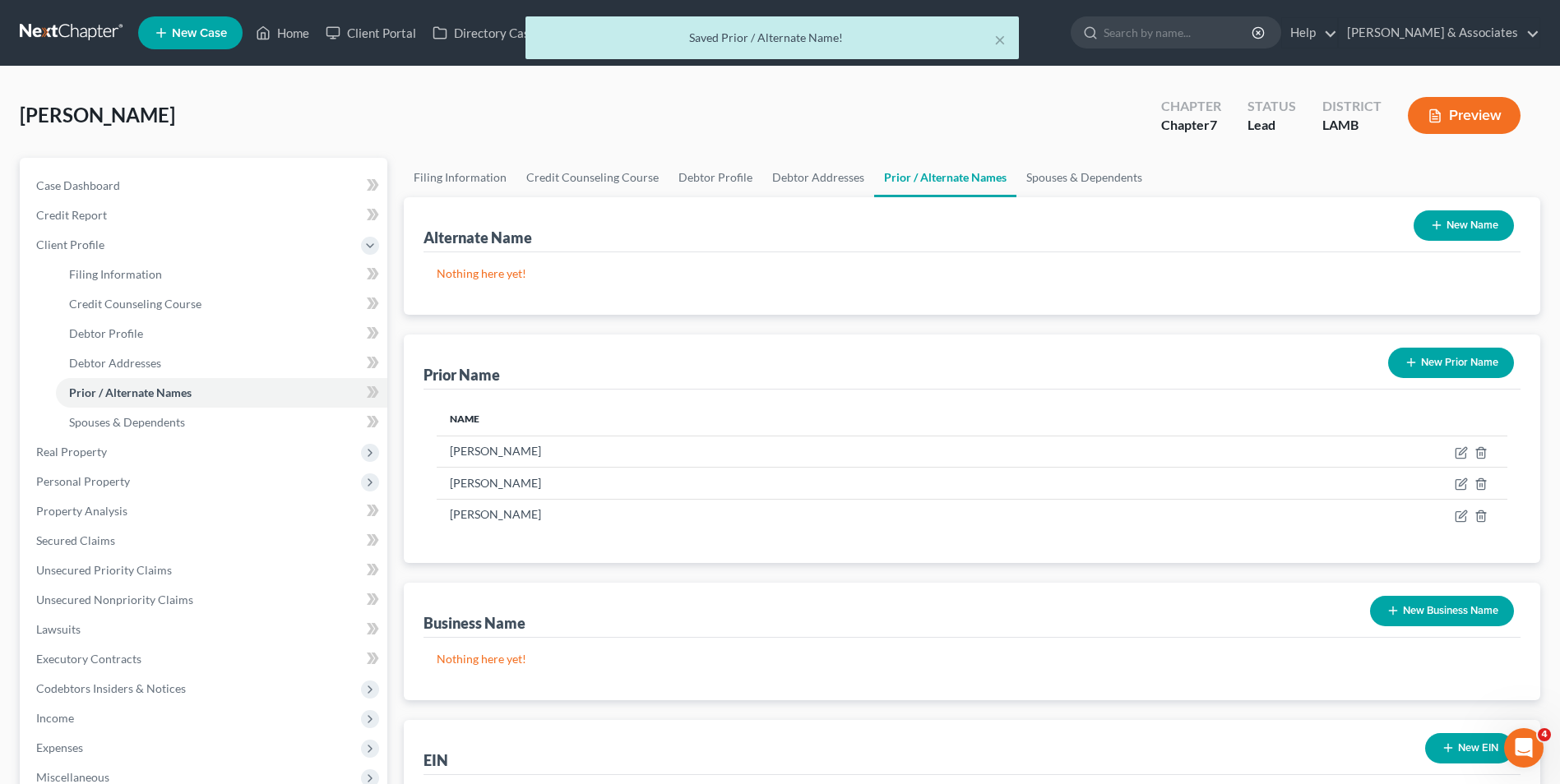
click at [1433, 374] on button "New Prior Name" at bounding box center [1450, 363] width 126 height 31
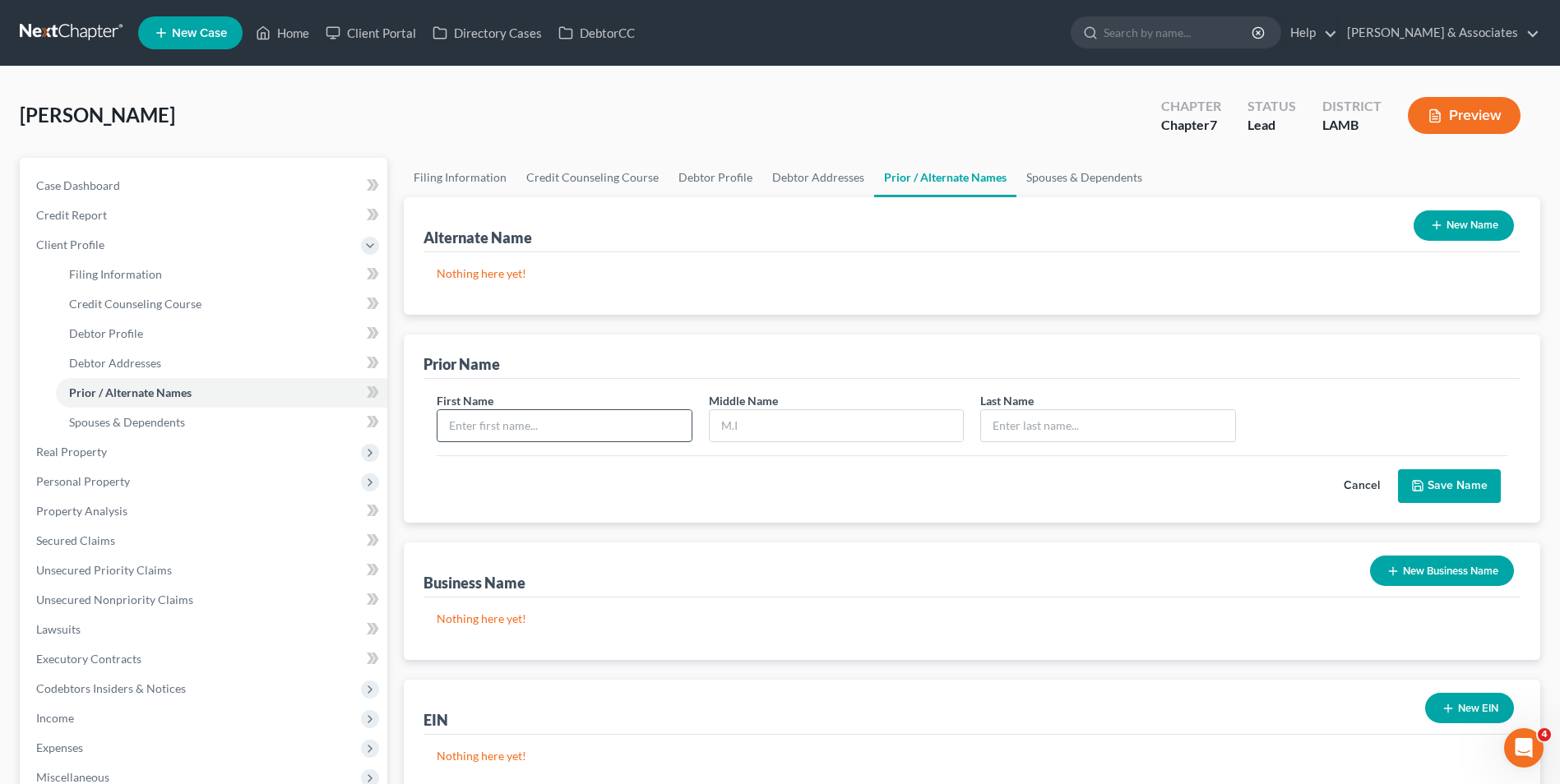
click at [604, 435] on input "text" at bounding box center [564, 426] width 254 height 32
type input "[PERSON_NAME]"
click at [1457, 487] on button "Save Name" at bounding box center [1449, 487] width 103 height 35
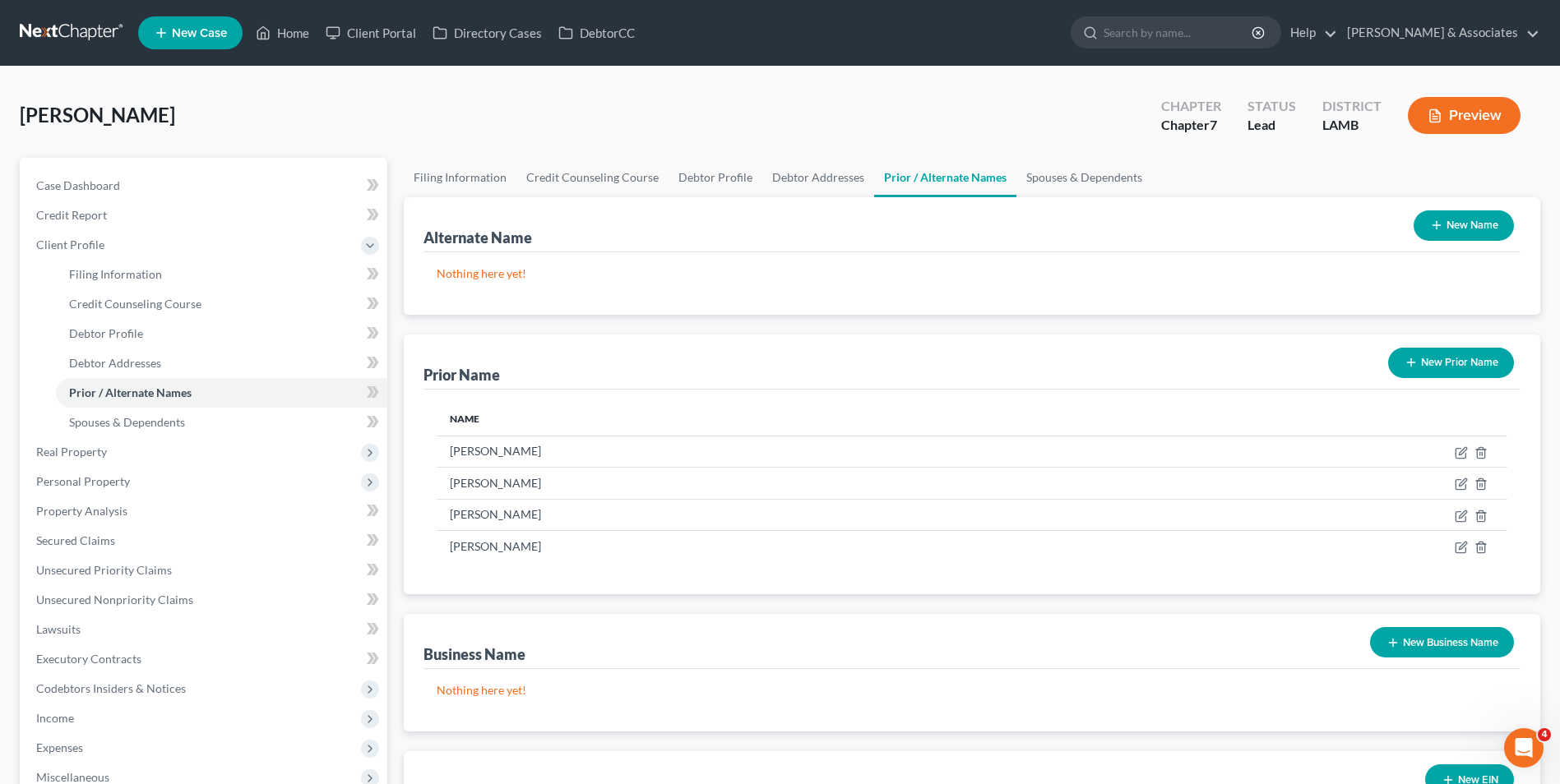
click at [1419, 361] on button "New Prior Name" at bounding box center [1450, 363] width 126 height 31
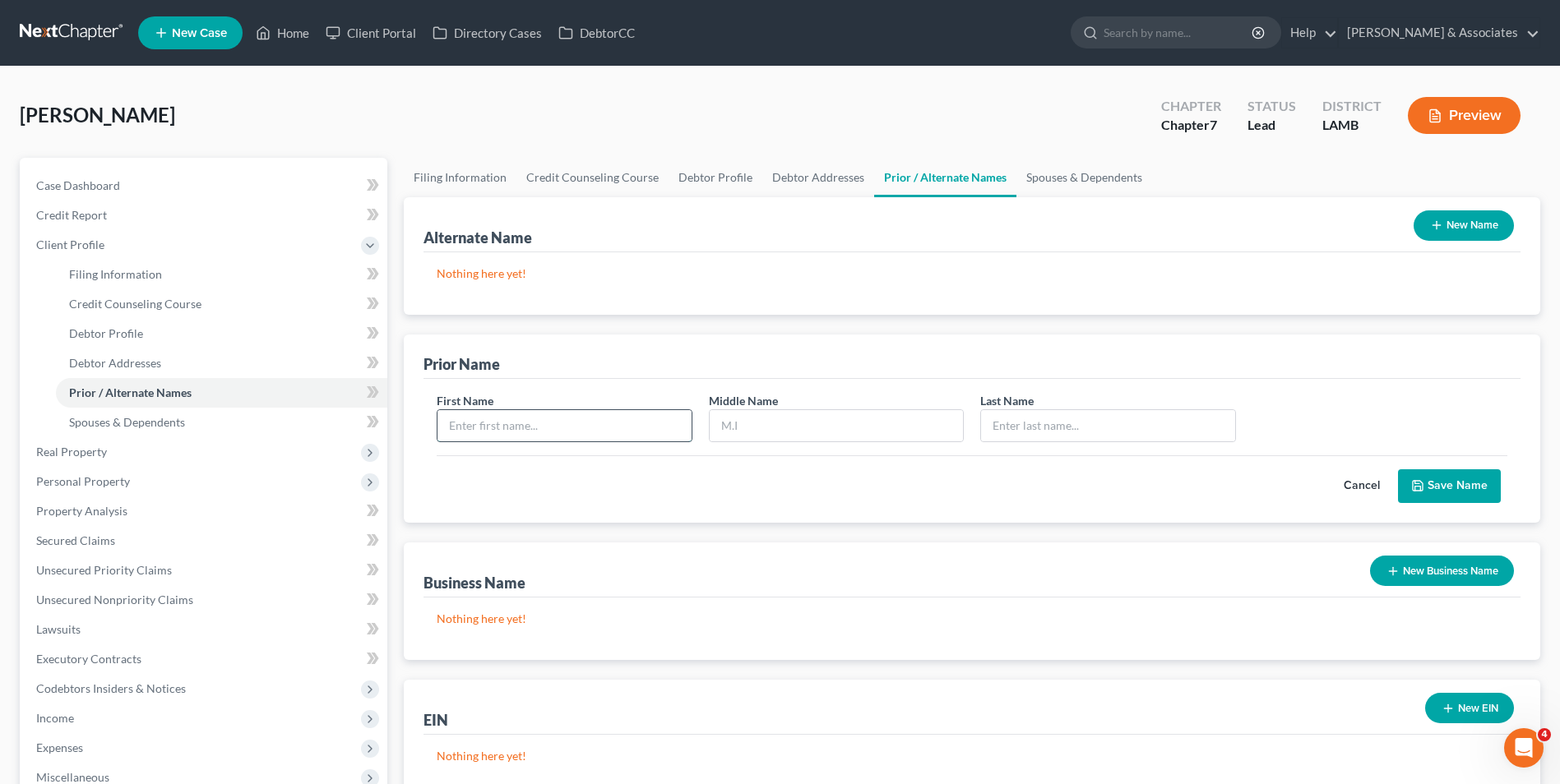
click at [631, 429] on input "text" at bounding box center [564, 426] width 254 height 32
type input "[PERSON_NAME]"
type input "L."
type input "[PERSON_NAME]"
click at [1454, 494] on button "Save Name" at bounding box center [1449, 487] width 103 height 35
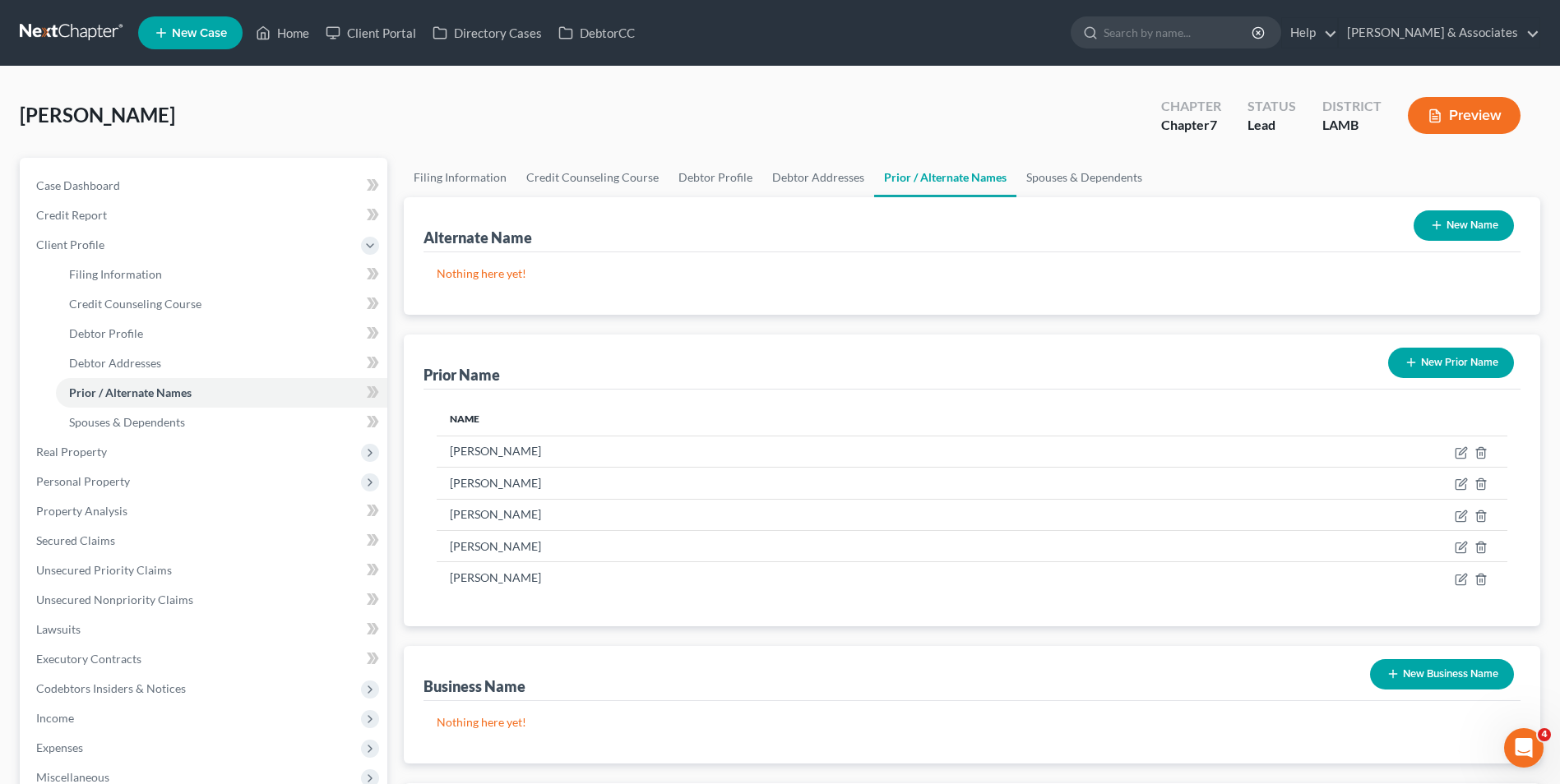
click at [1481, 369] on button "New Prior Name" at bounding box center [1450, 363] width 126 height 31
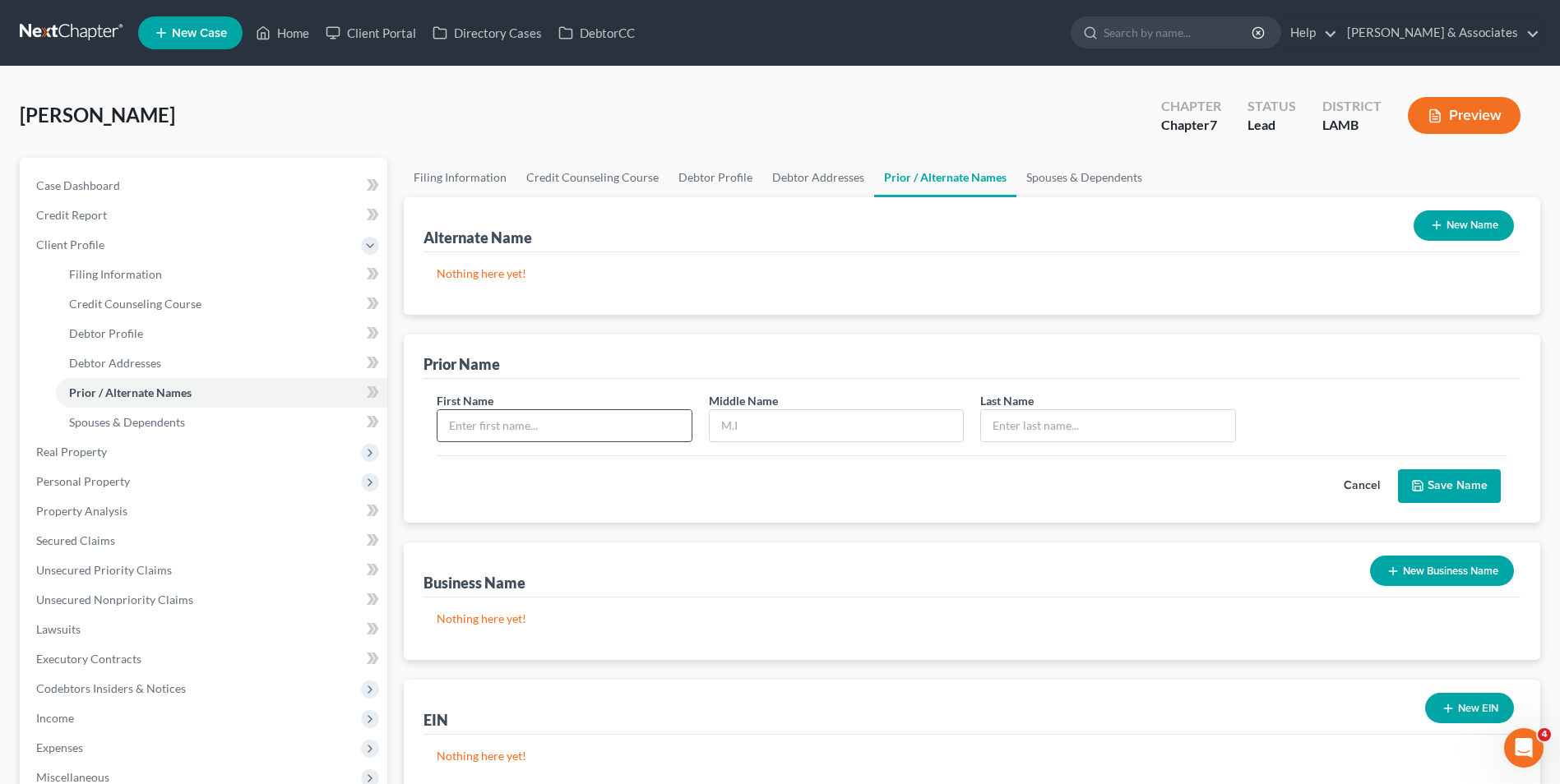
click at [561, 423] on input "text" at bounding box center [564, 426] width 254 height 32
type input "[PERSON_NAME]"
type input "Ludlow"
click at [1487, 488] on button "Save Name" at bounding box center [1449, 487] width 103 height 35
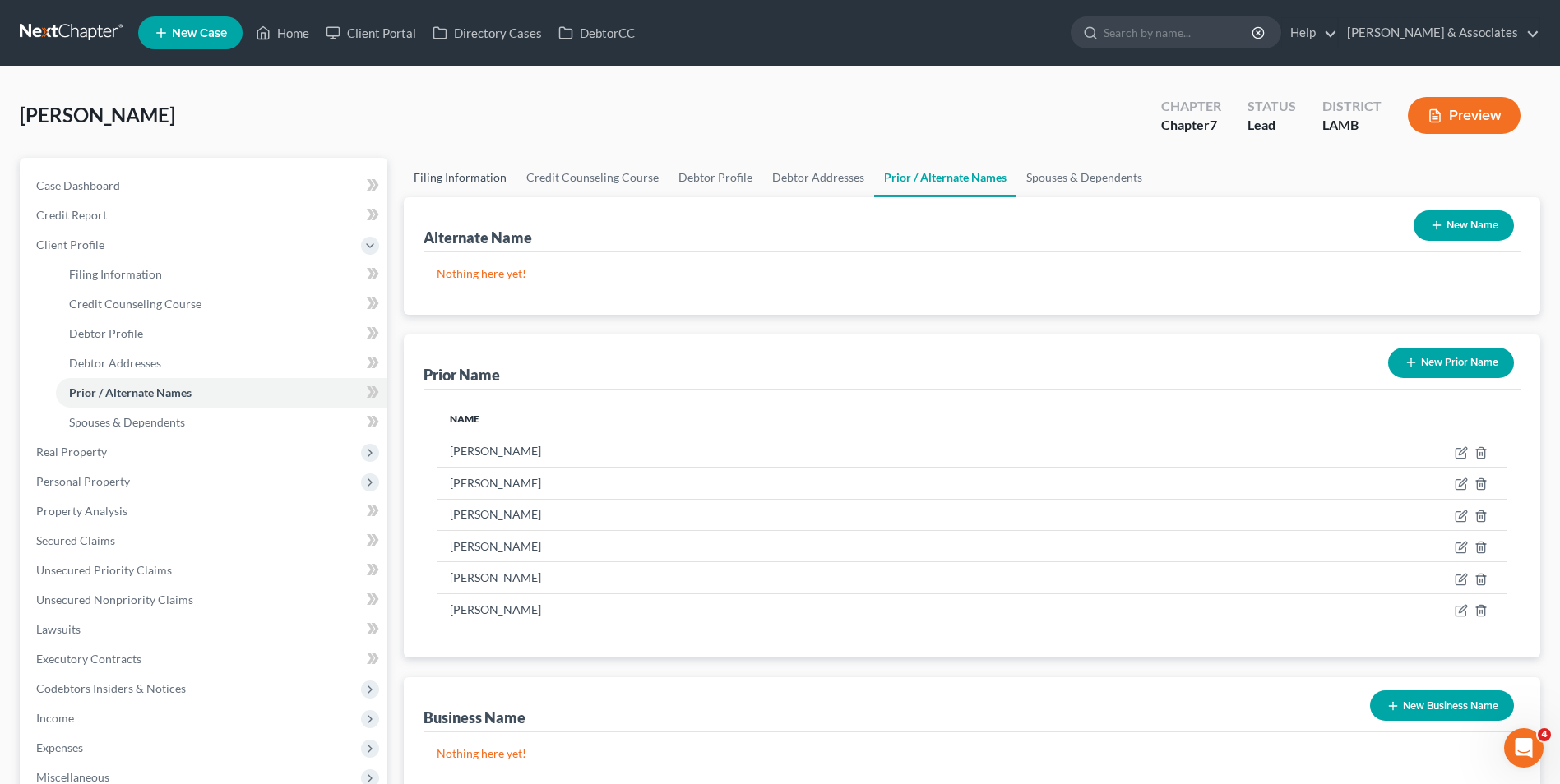
click at [478, 184] on link "Filing Information" at bounding box center [459, 177] width 112 height 39
select select "1"
select select "0"
select select "35"
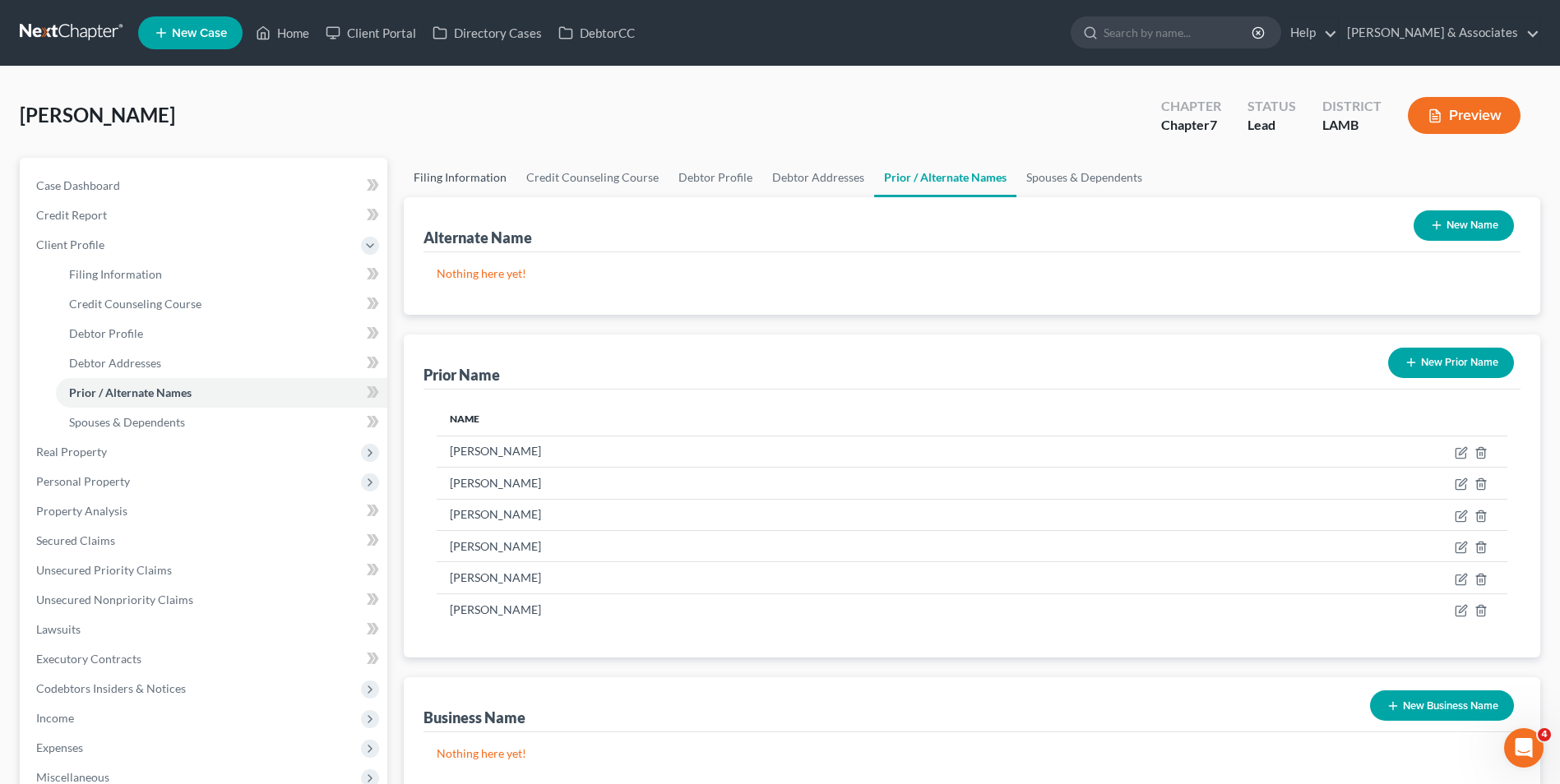
select select "12"
select select "19"
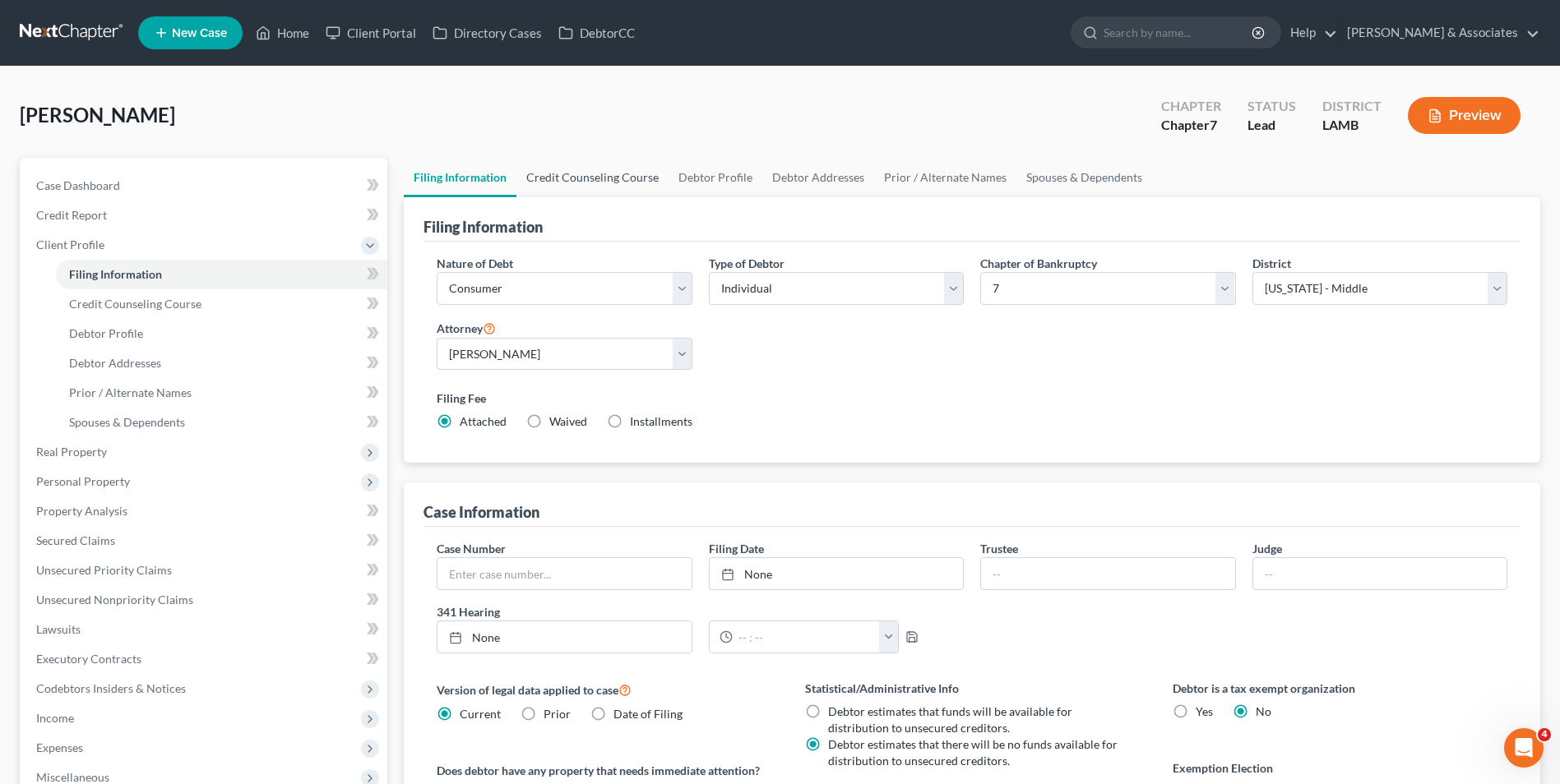
click at [550, 179] on link "Credit Counseling Course" at bounding box center [592, 177] width 152 height 39
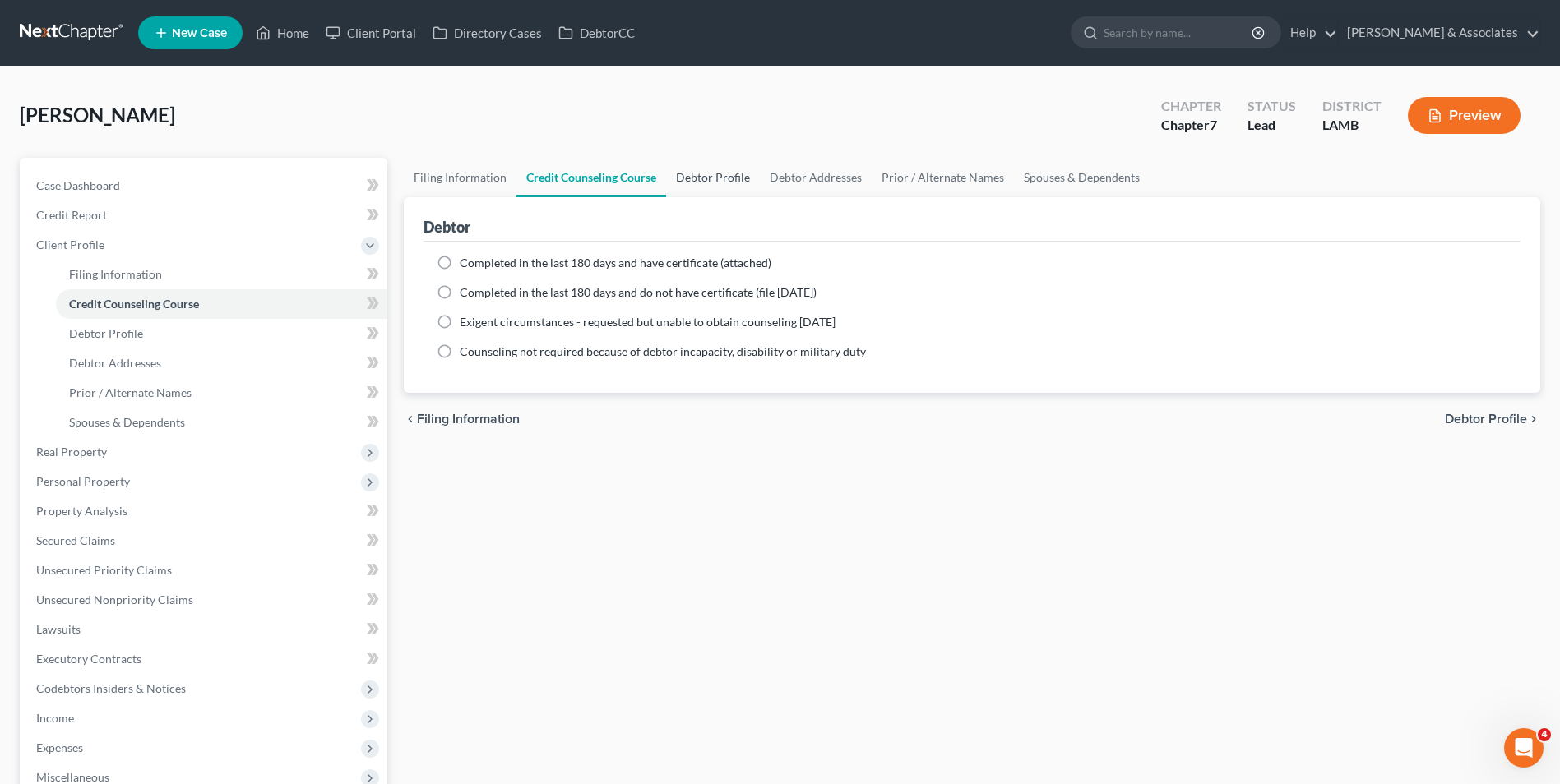
click at [714, 174] on link "Debtor Profile" at bounding box center [713, 177] width 94 height 39
select select "0"
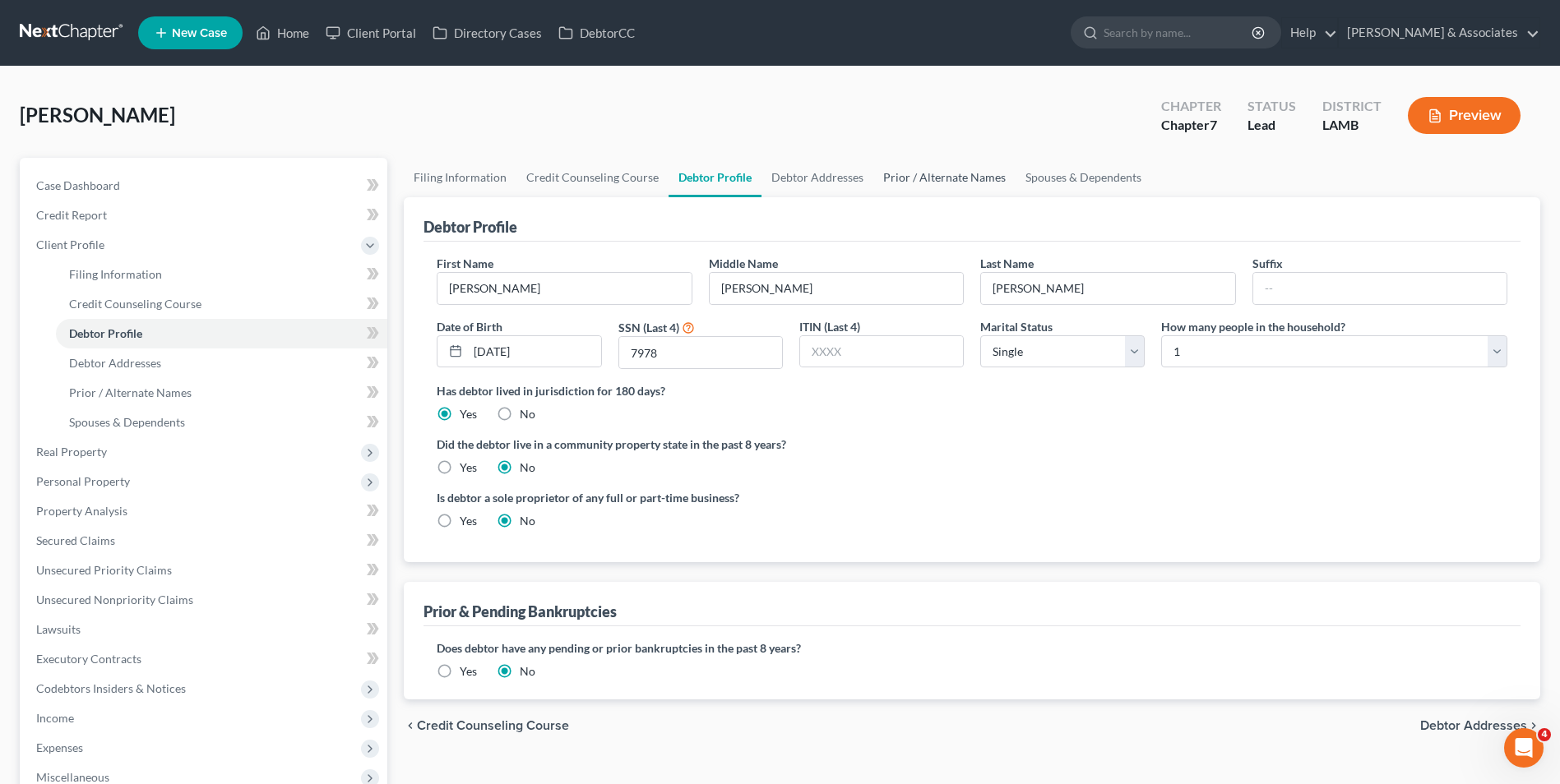
click at [923, 170] on link "Prior / Alternate Names" at bounding box center [945, 177] width 142 height 39
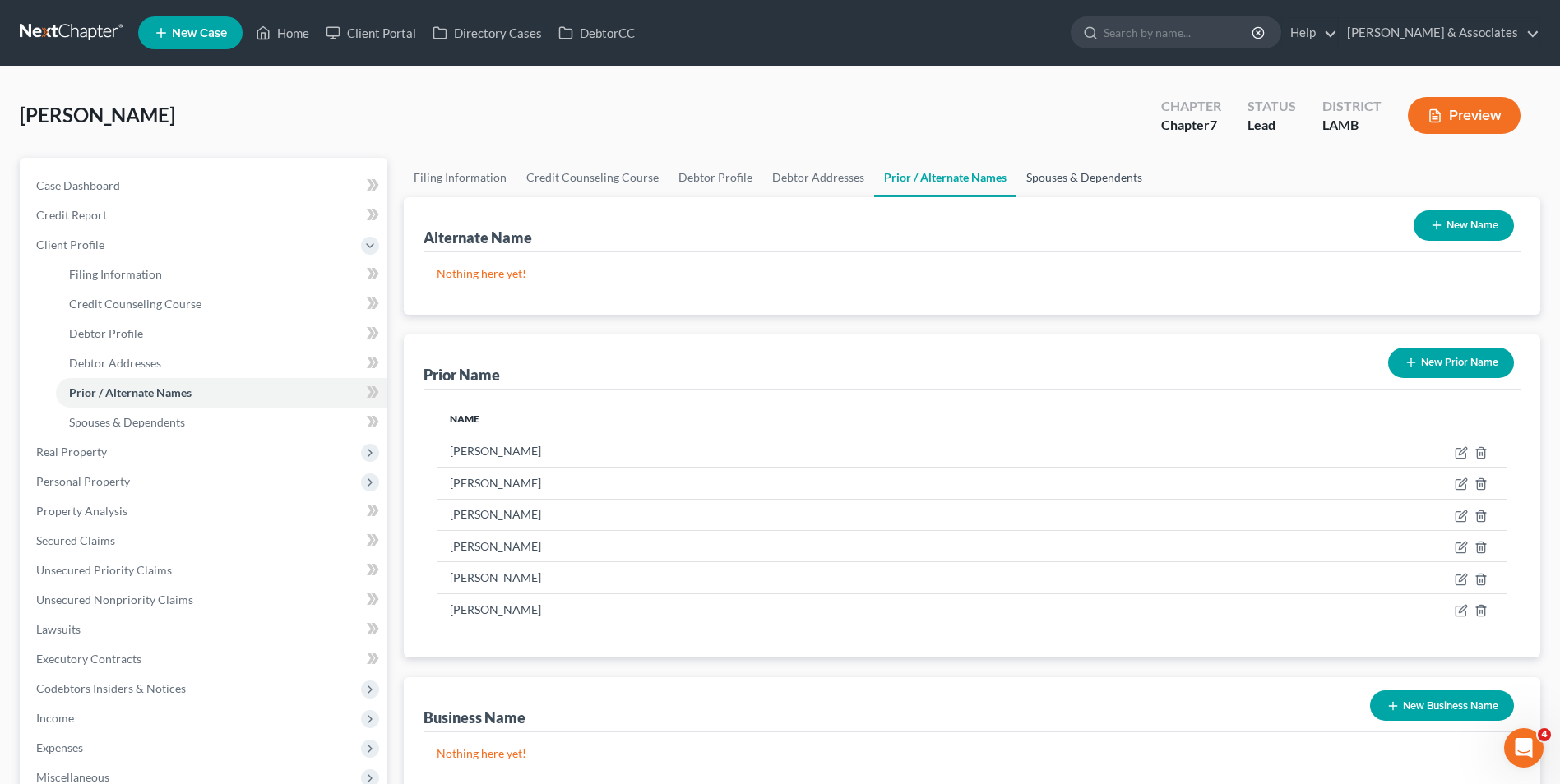
click at [1040, 184] on link "Spouses & Dependents" at bounding box center [1083, 177] width 136 height 39
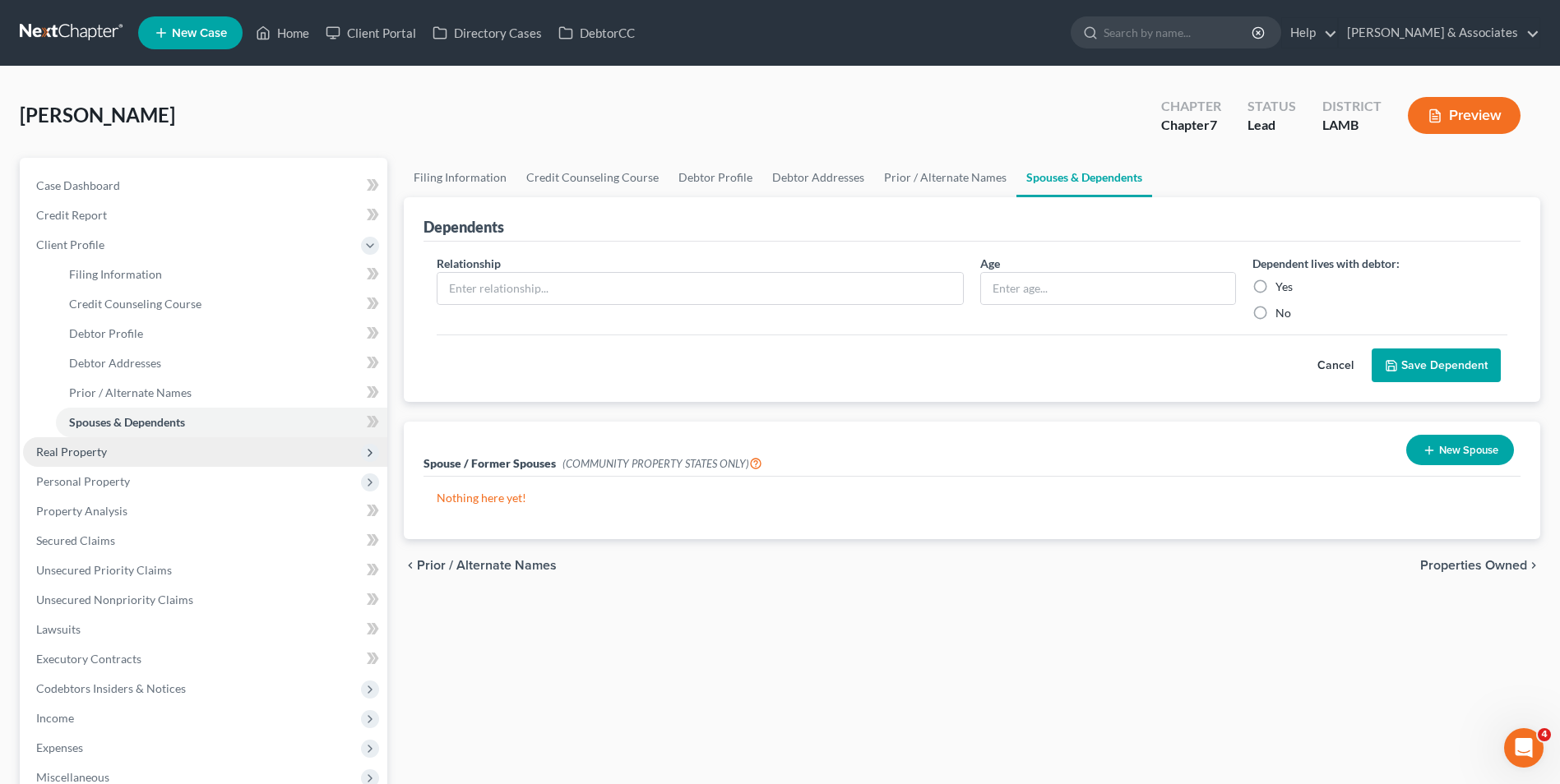
click at [110, 453] on span "Real Property" at bounding box center [205, 452] width 364 height 30
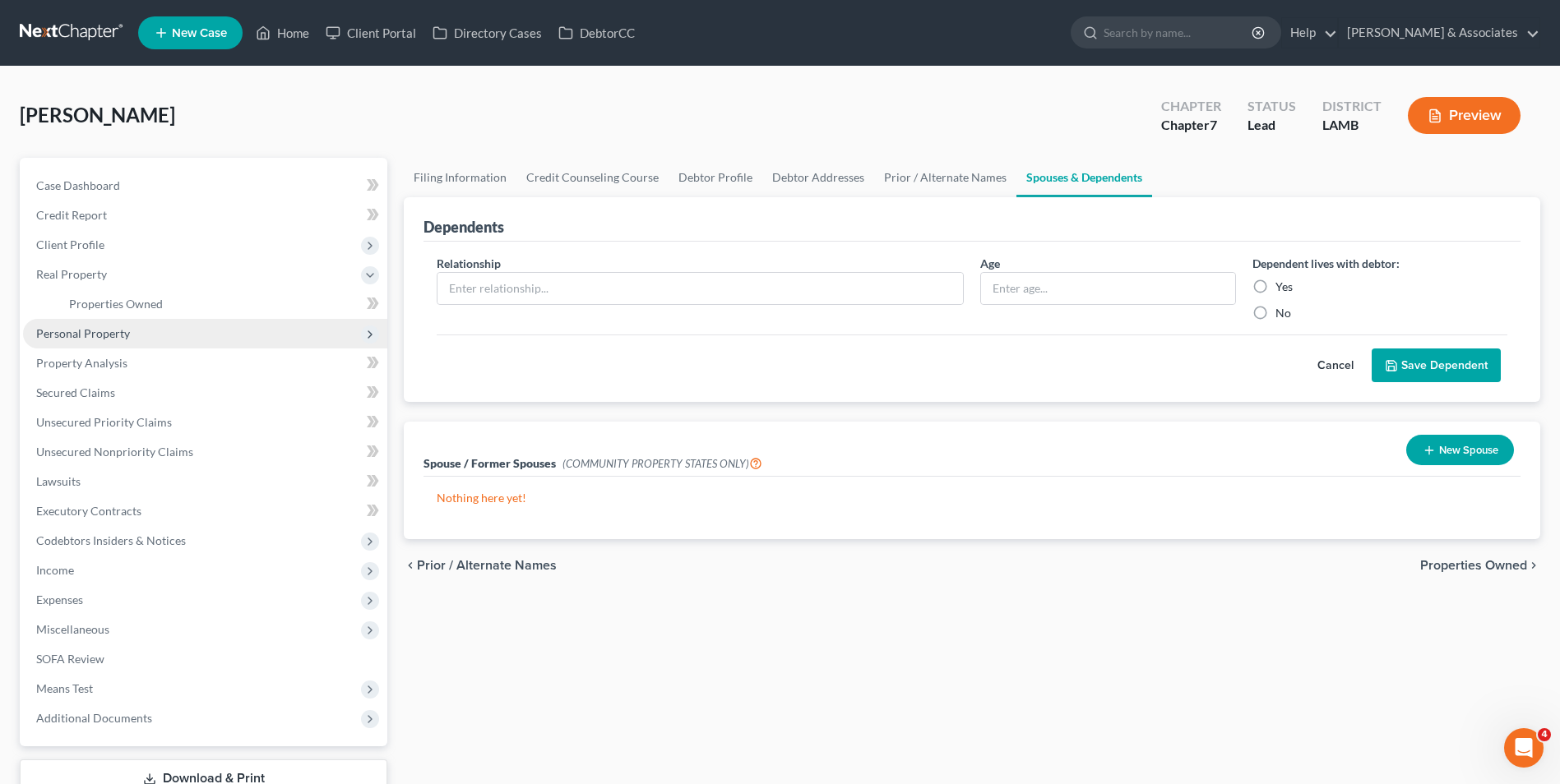
click at [146, 322] on span "Personal Property" at bounding box center [205, 333] width 364 height 30
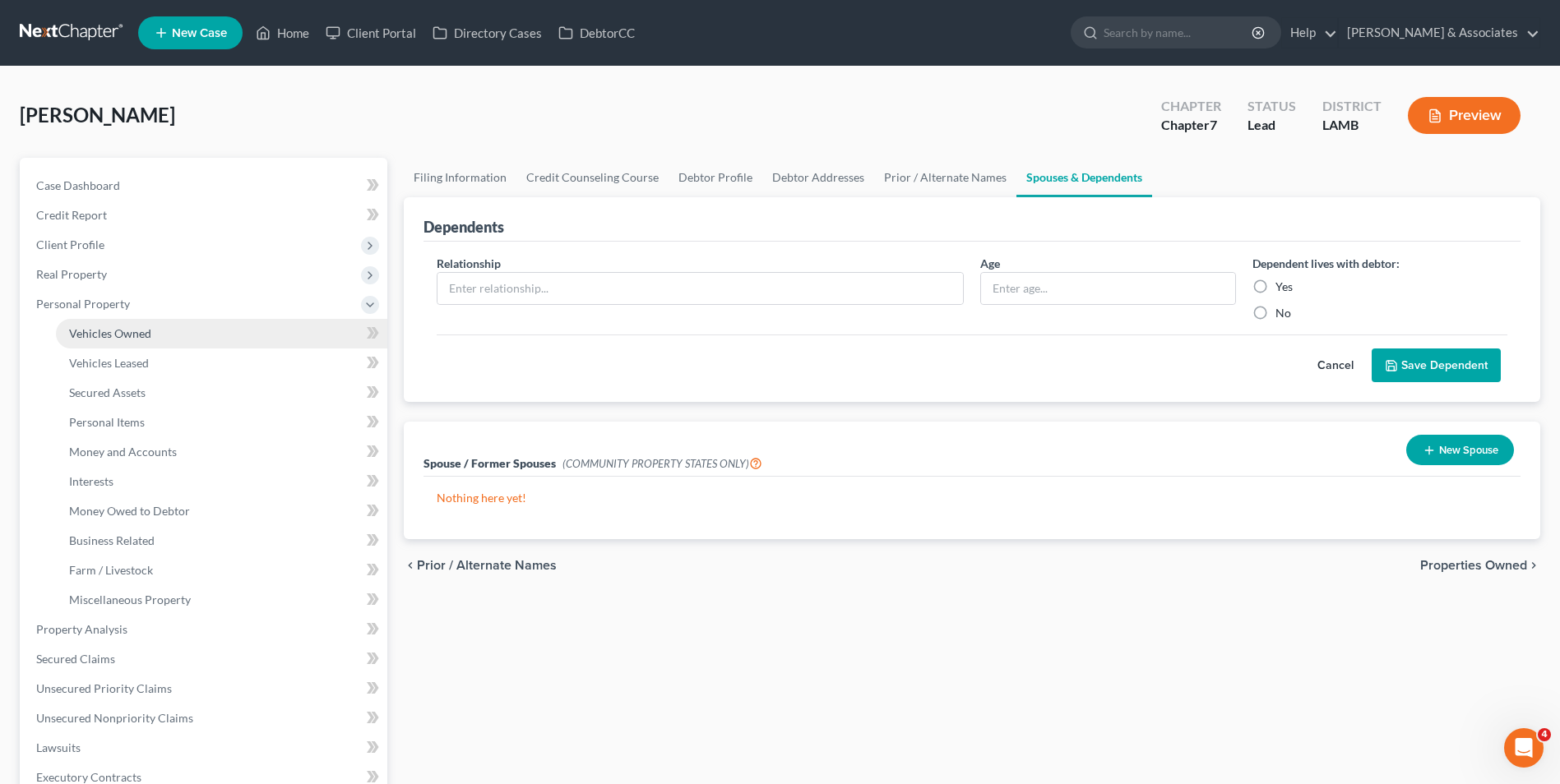
click at [151, 333] on link "Vehicles Owned" at bounding box center [221, 333] width 332 height 30
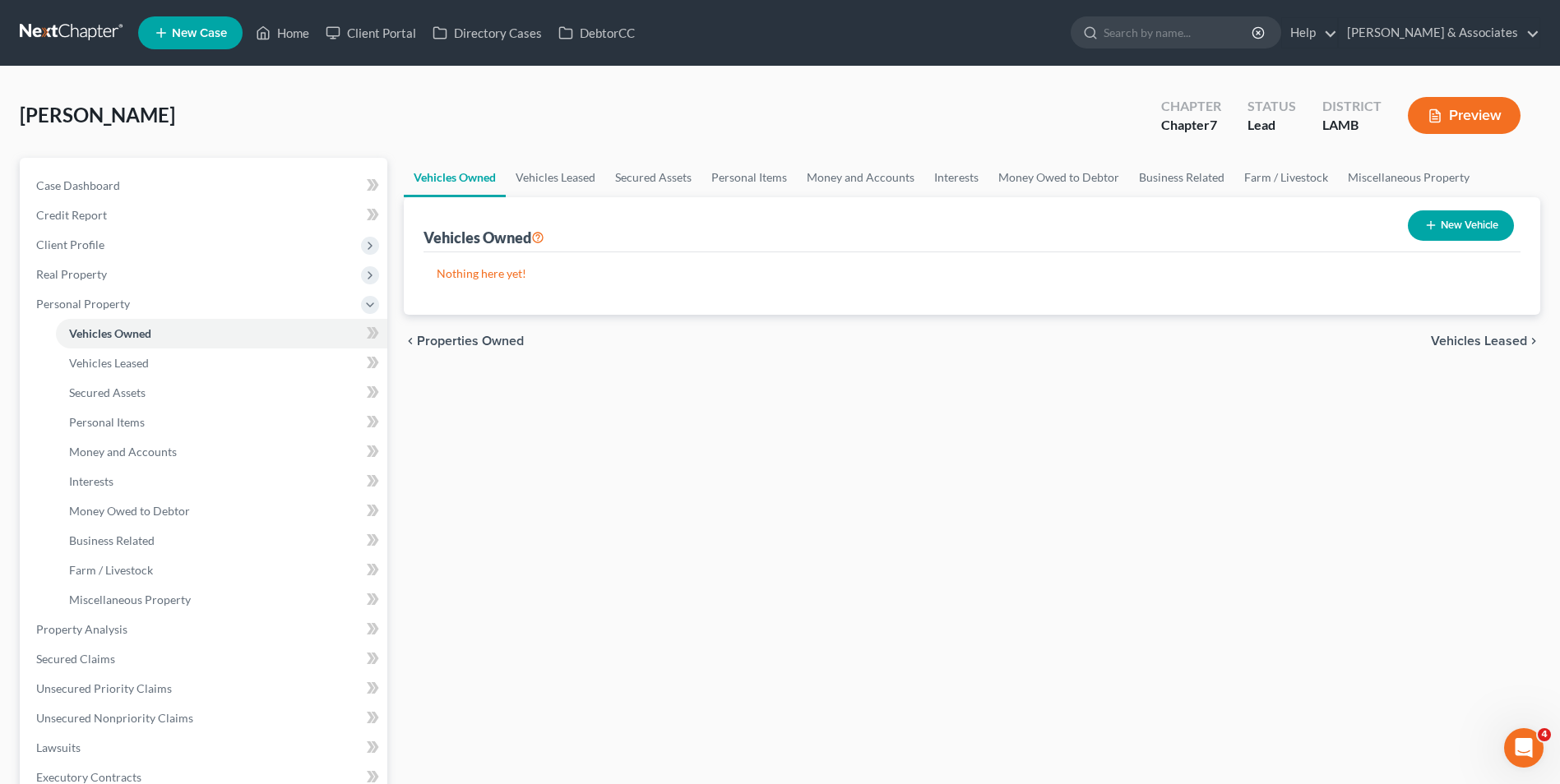
click at [1433, 226] on icon "button" at bounding box center [1431, 226] width 13 height 13
select select "0"
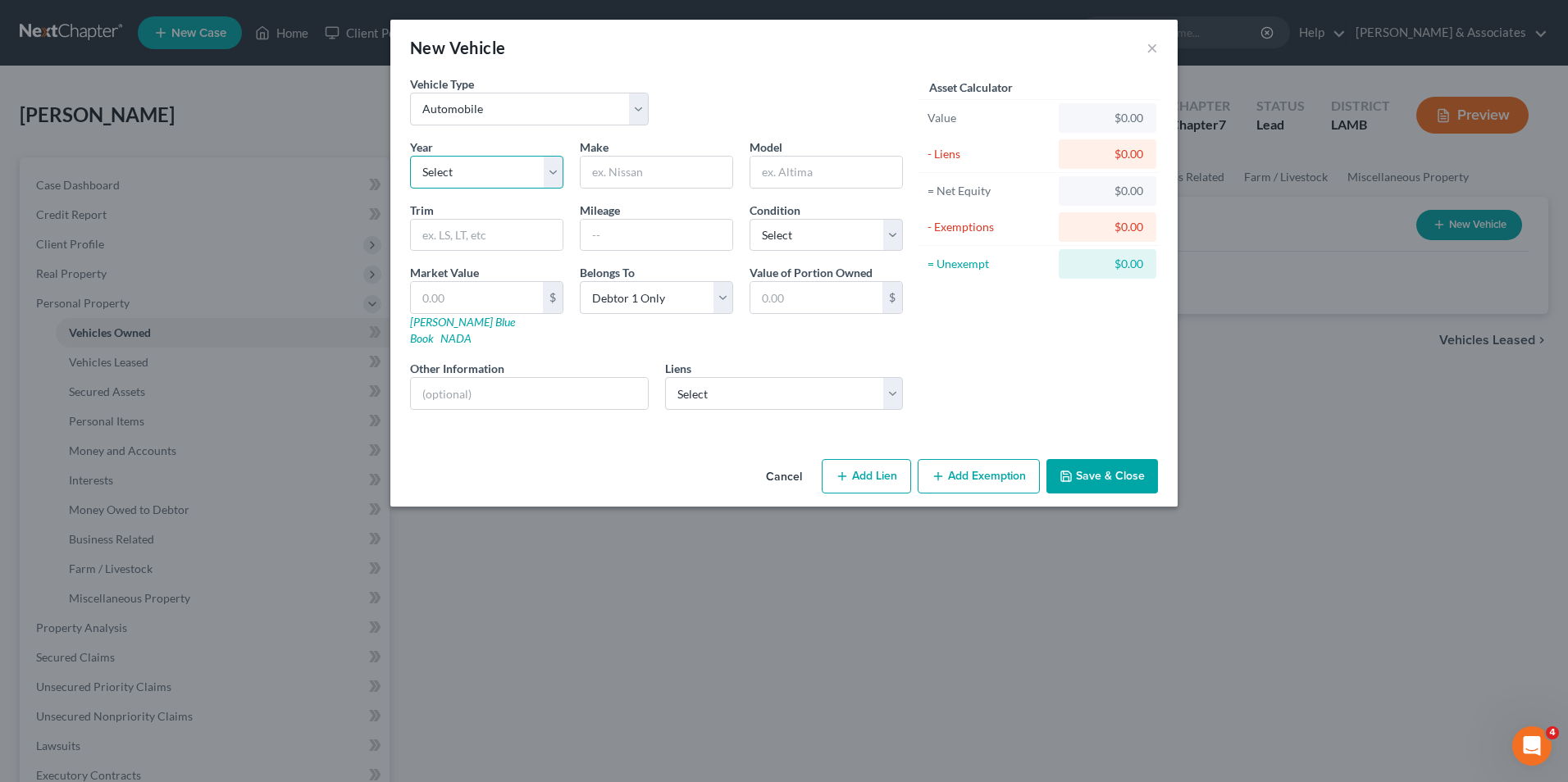
click at [463, 176] on select "Select 2026 2025 2024 2023 2022 2021 2020 2019 2018 2017 2016 2015 2014 2013 20…" at bounding box center [487, 172] width 153 height 33
select select "5"
click at [410, 156] on select "Select 2026 2025 2024 2023 2022 2021 2020 2019 2018 2017 2016 2015 2014 2013 20…" at bounding box center [487, 172] width 153 height 33
click at [661, 179] on input "text" at bounding box center [657, 172] width 151 height 32
type input "H"
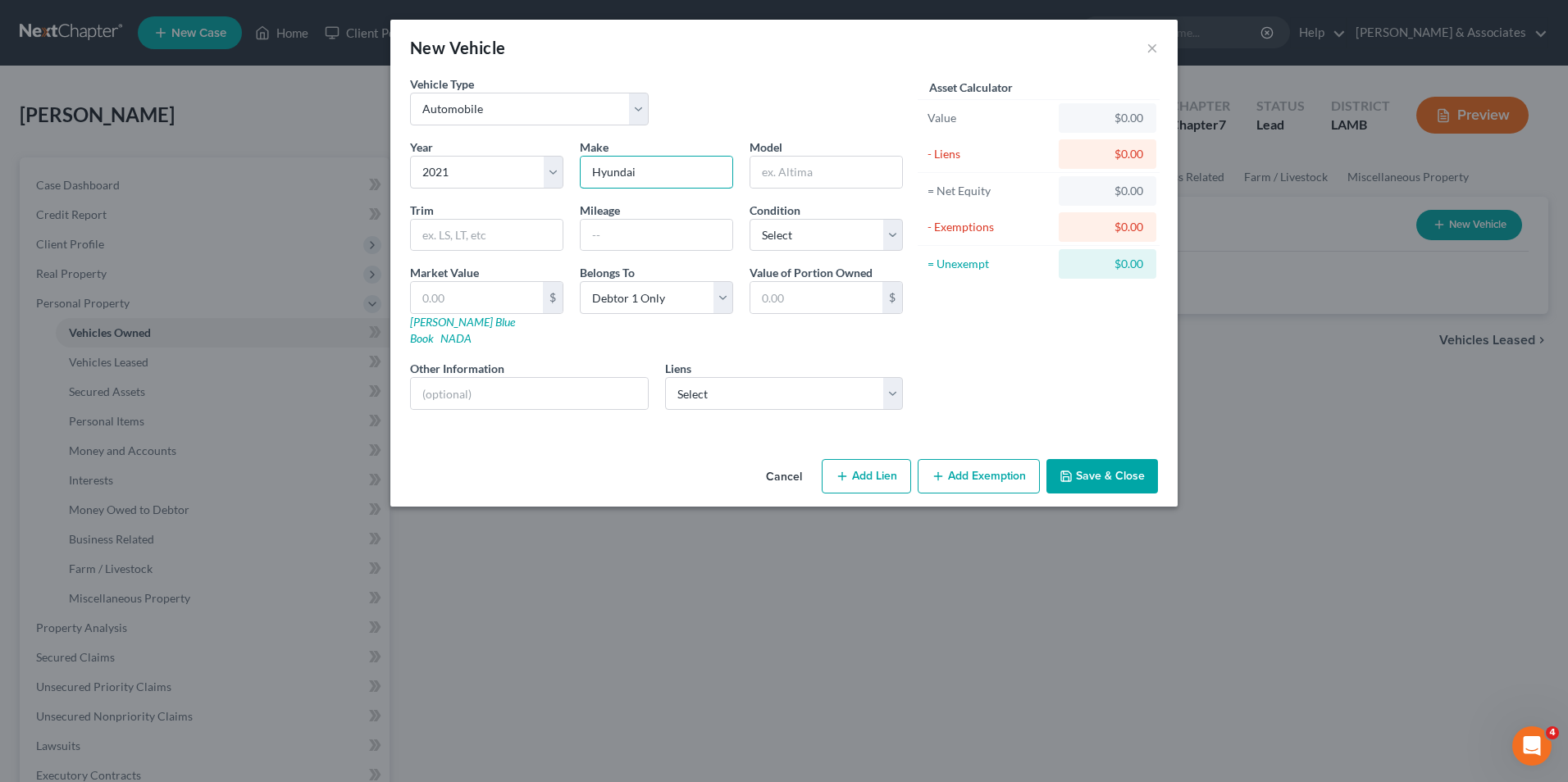
type input "Hyundai"
type input "Elantra"
type input "55000"
click at [854, 243] on select "Select Excellent Very Good Good Fair Poor" at bounding box center [826, 235] width 153 height 33
select select "3"
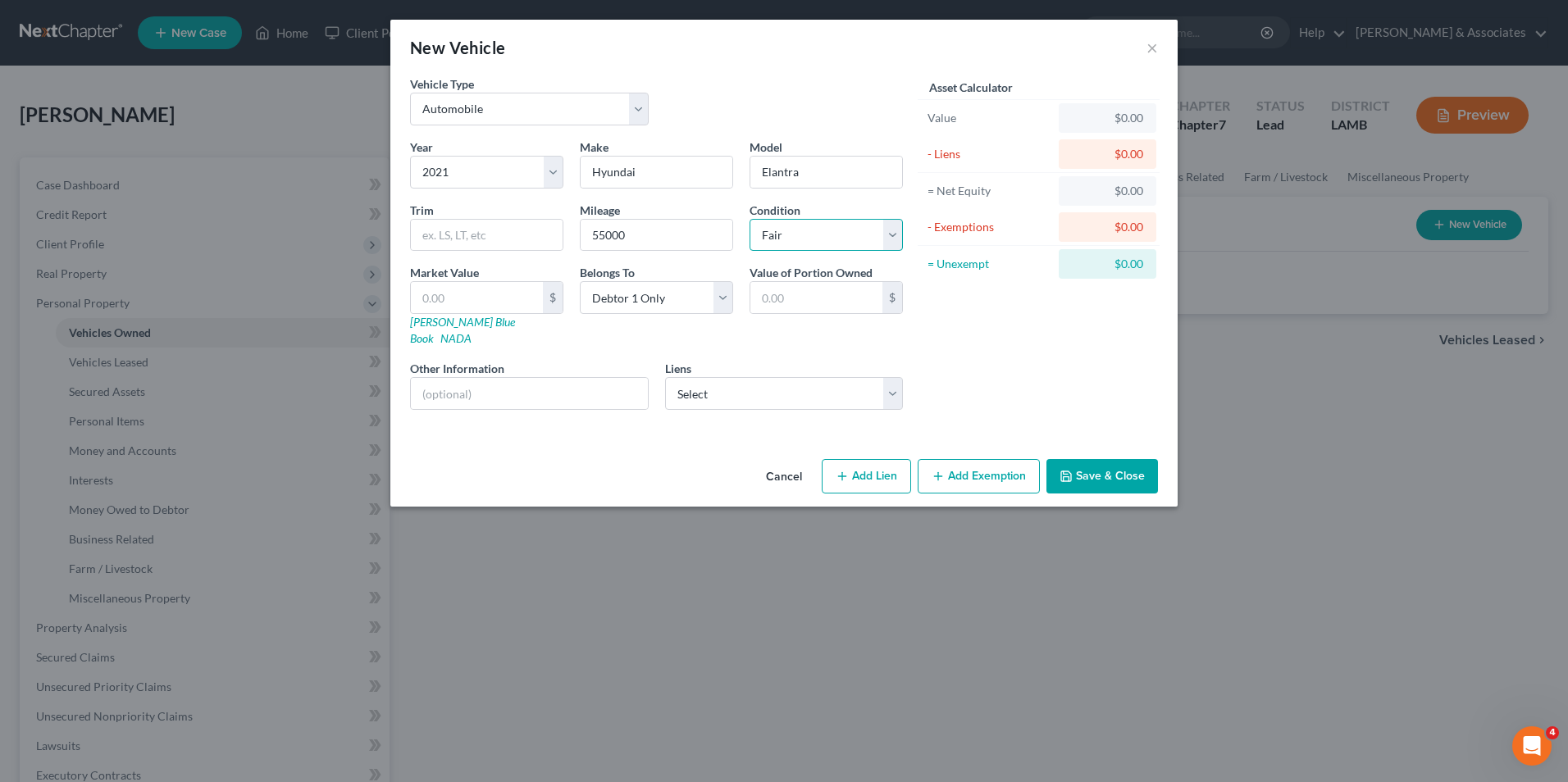
click at [749, 218] on select "Select Excellent Very Good Good Fair Poor" at bounding box center [826, 235] width 153 height 33
click at [503, 310] on input "text" at bounding box center [477, 297] width 132 height 32
click at [433, 310] on input "text" at bounding box center [477, 297] width 132 height 32
type input "1"
type input "1.00"
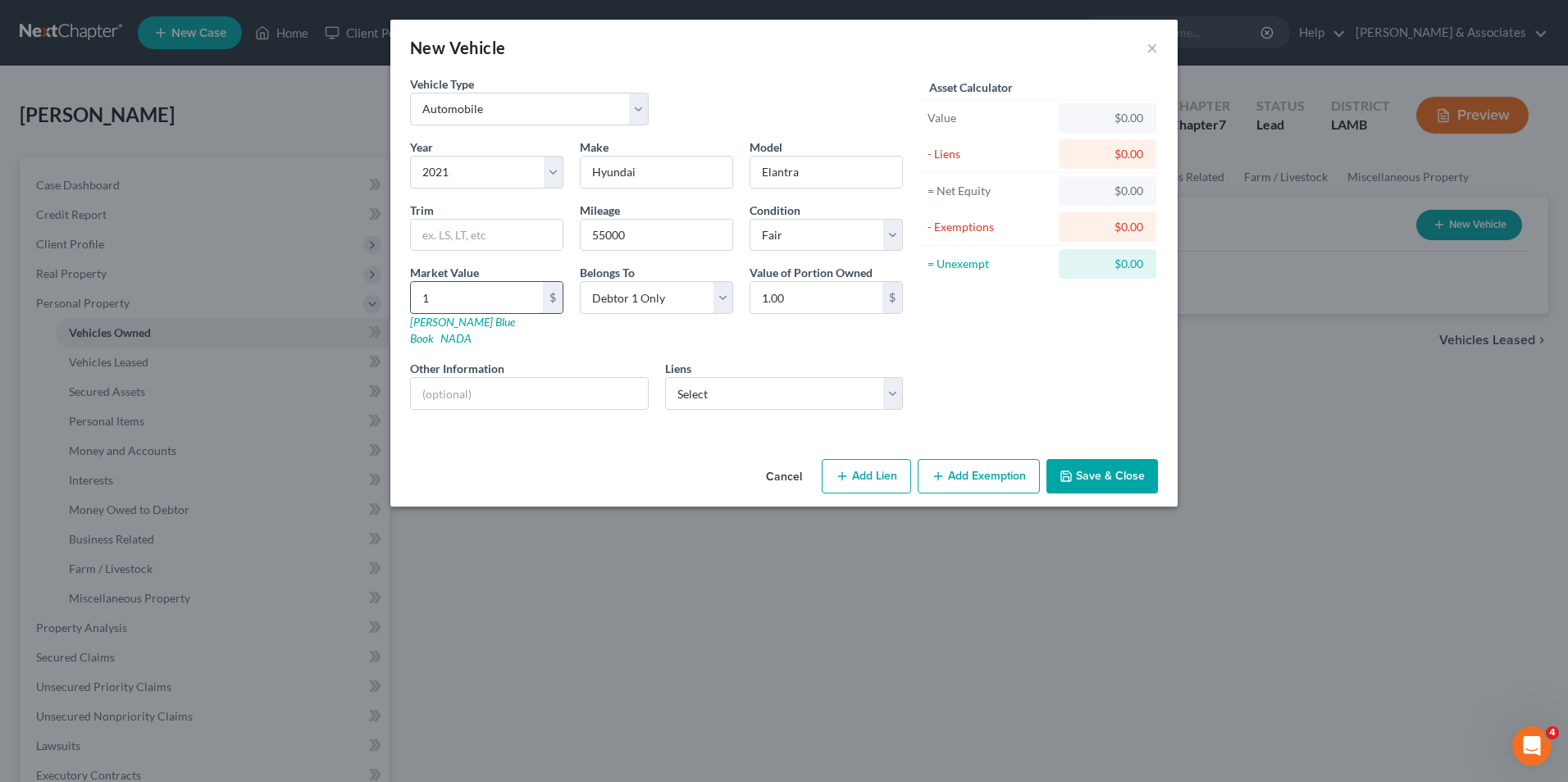
type input "16"
type input "16.00"
type input "169"
type input "169.00"
type input "1691"
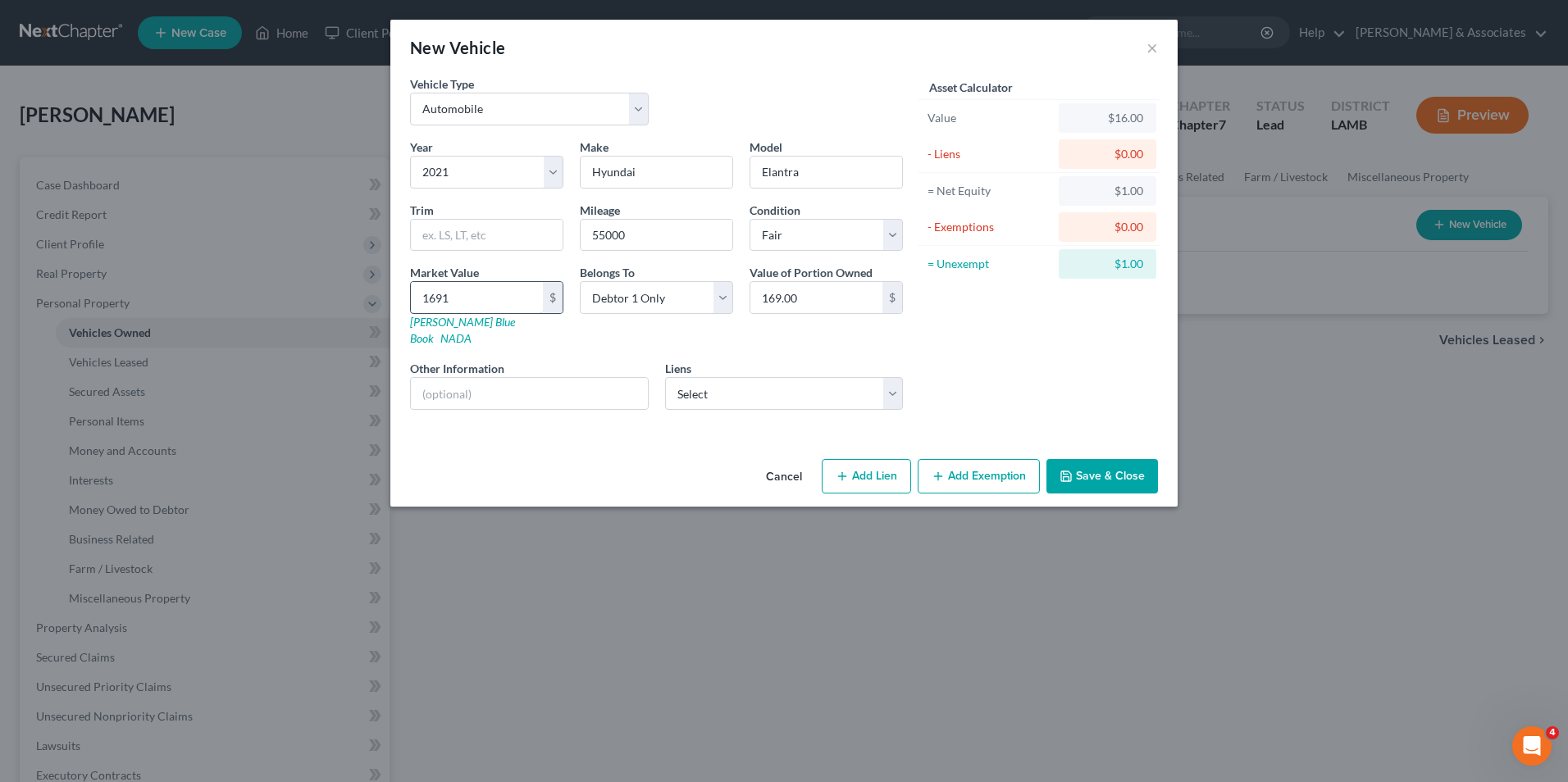
type input "1,691.00"
type input "16,918"
type input "16,918.00"
type input "16,918"
click at [723, 378] on select "Select Gm Financial - $0.00 Harley [PERSON_NAME] - $0.00 Homeland Fed - $0.00 P…" at bounding box center [784, 394] width 239 height 33
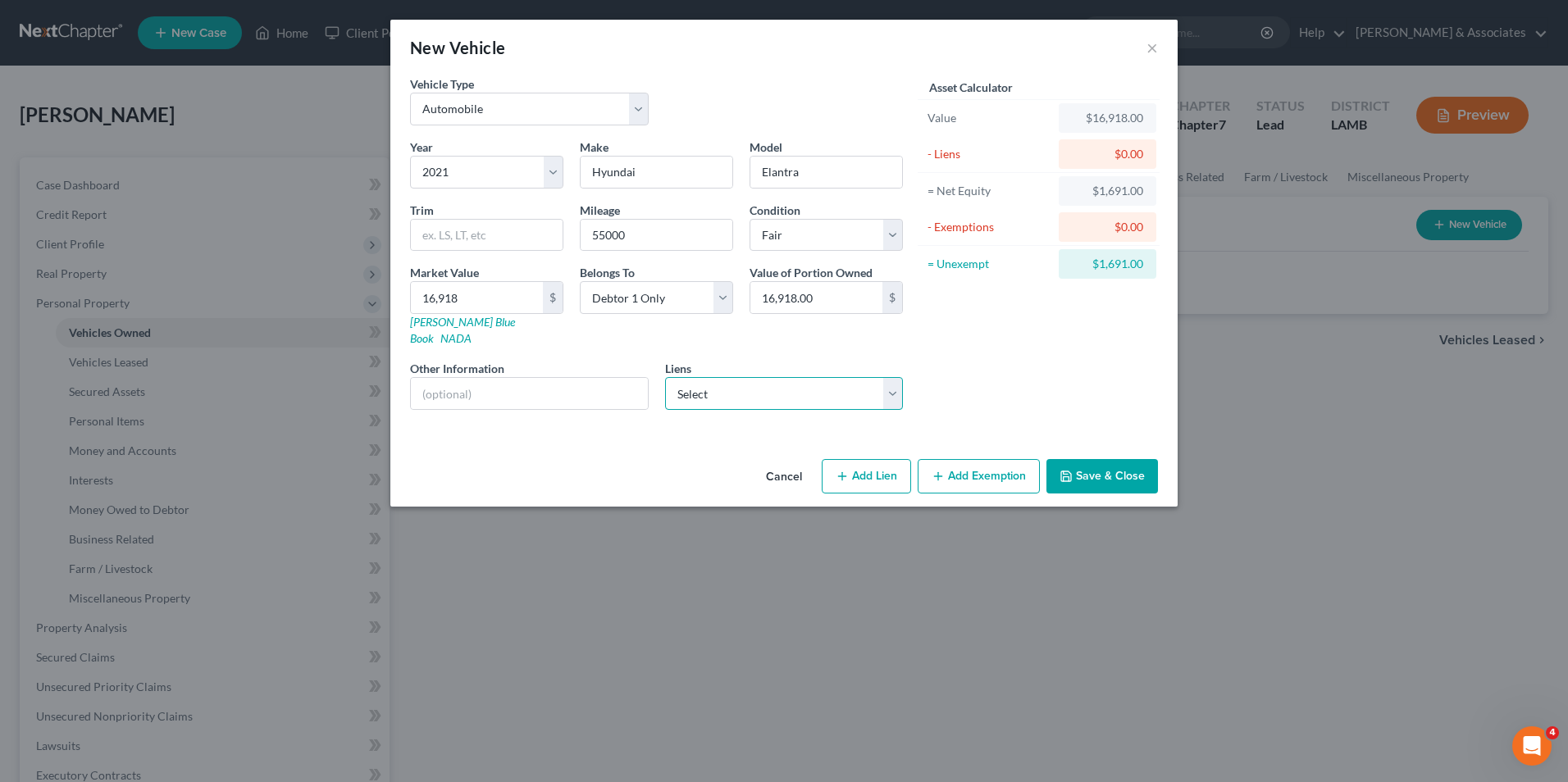
click at [723, 378] on select "Select Gm Financial - $0.00 Harley [PERSON_NAME] - $0.00 Homeland Fed - $0.00 P…" at bounding box center [784, 394] width 239 height 33
click at [1075, 459] on button "Save & Close" at bounding box center [1102, 476] width 111 height 34
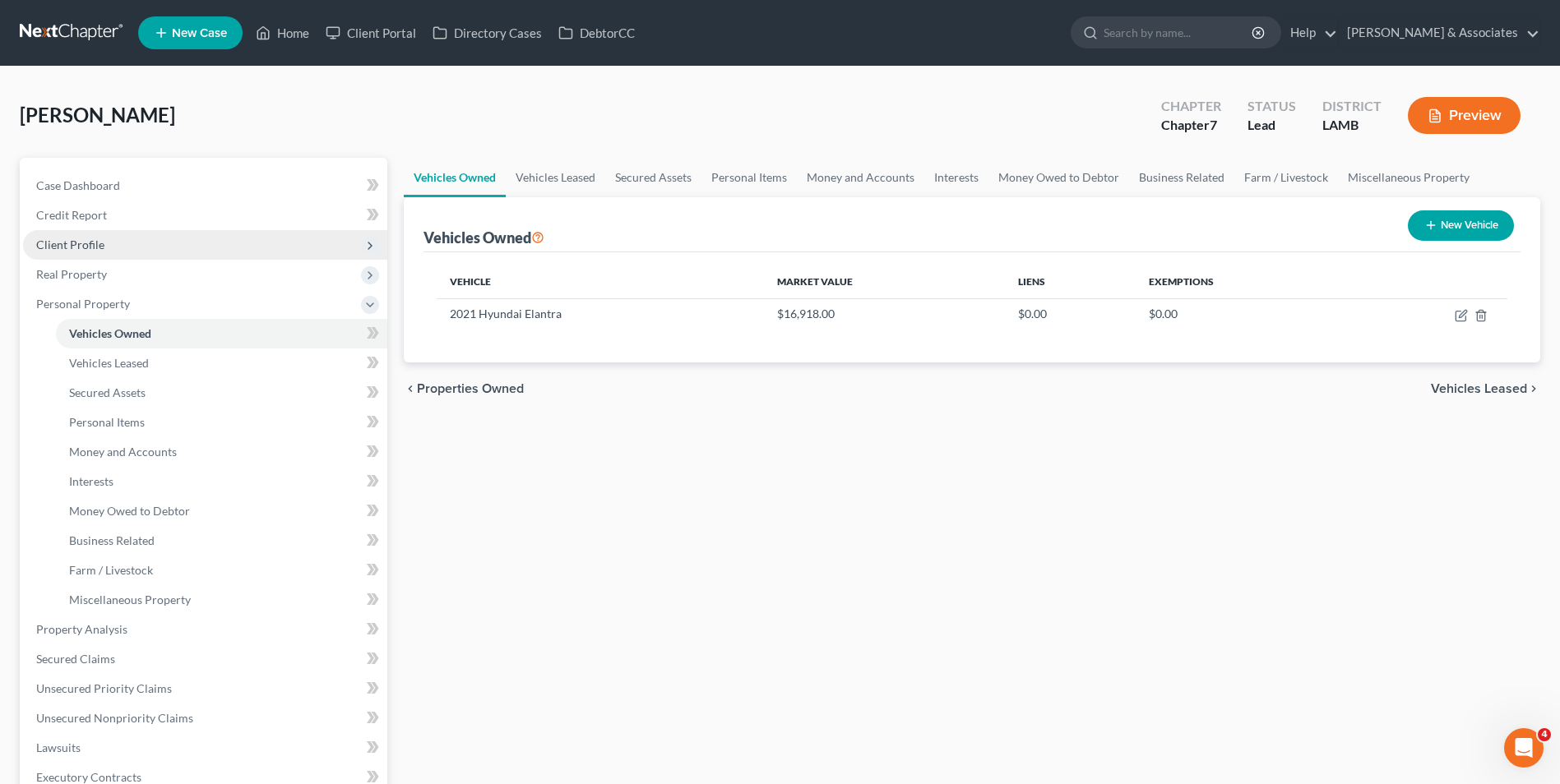
click at [165, 240] on span "Client Profile" at bounding box center [205, 245] width 364 height 30
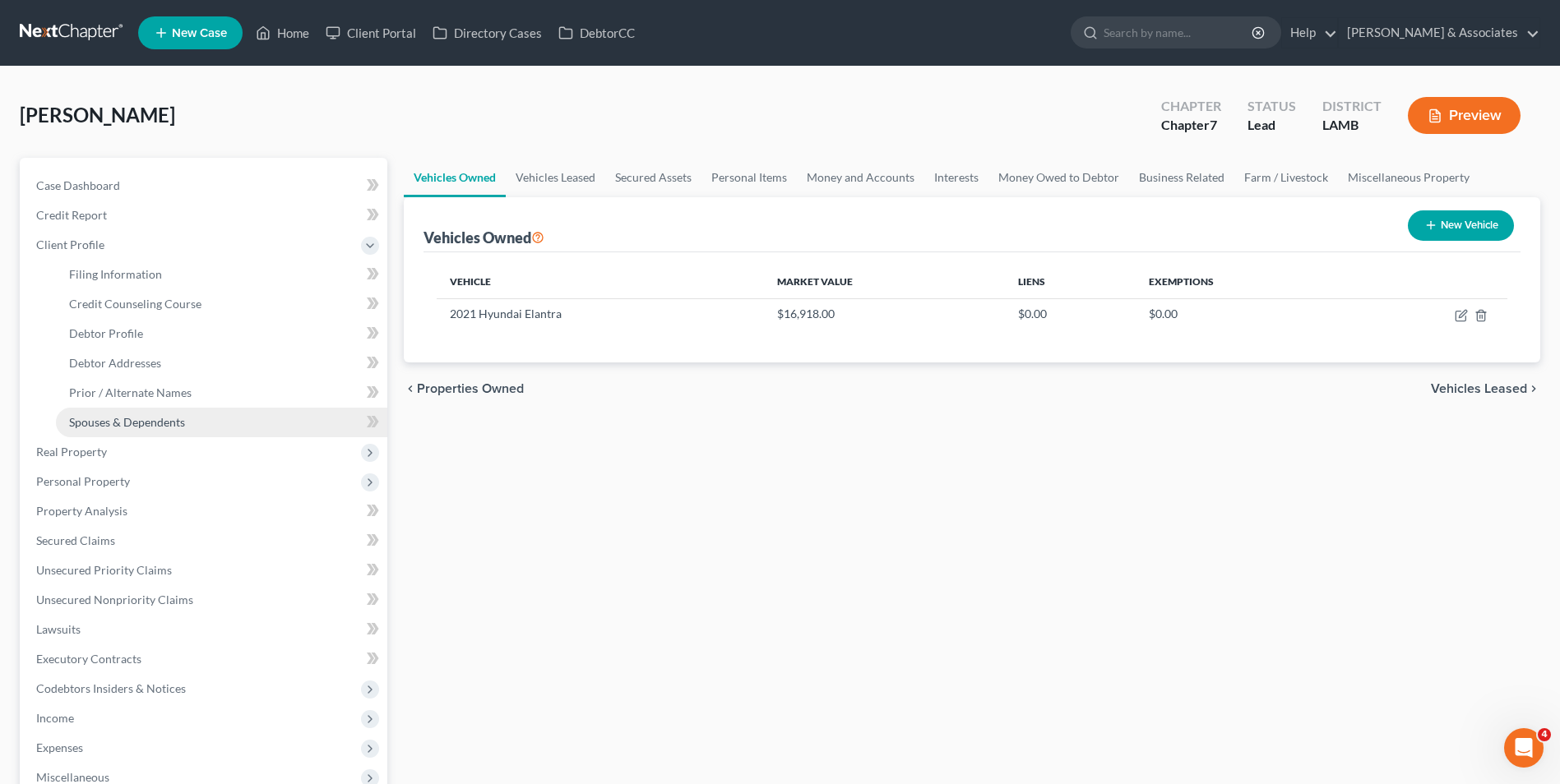
click at [186, 425] on link "Spouses & Dependents" at bounding box center [221, 422] width 332 height 30
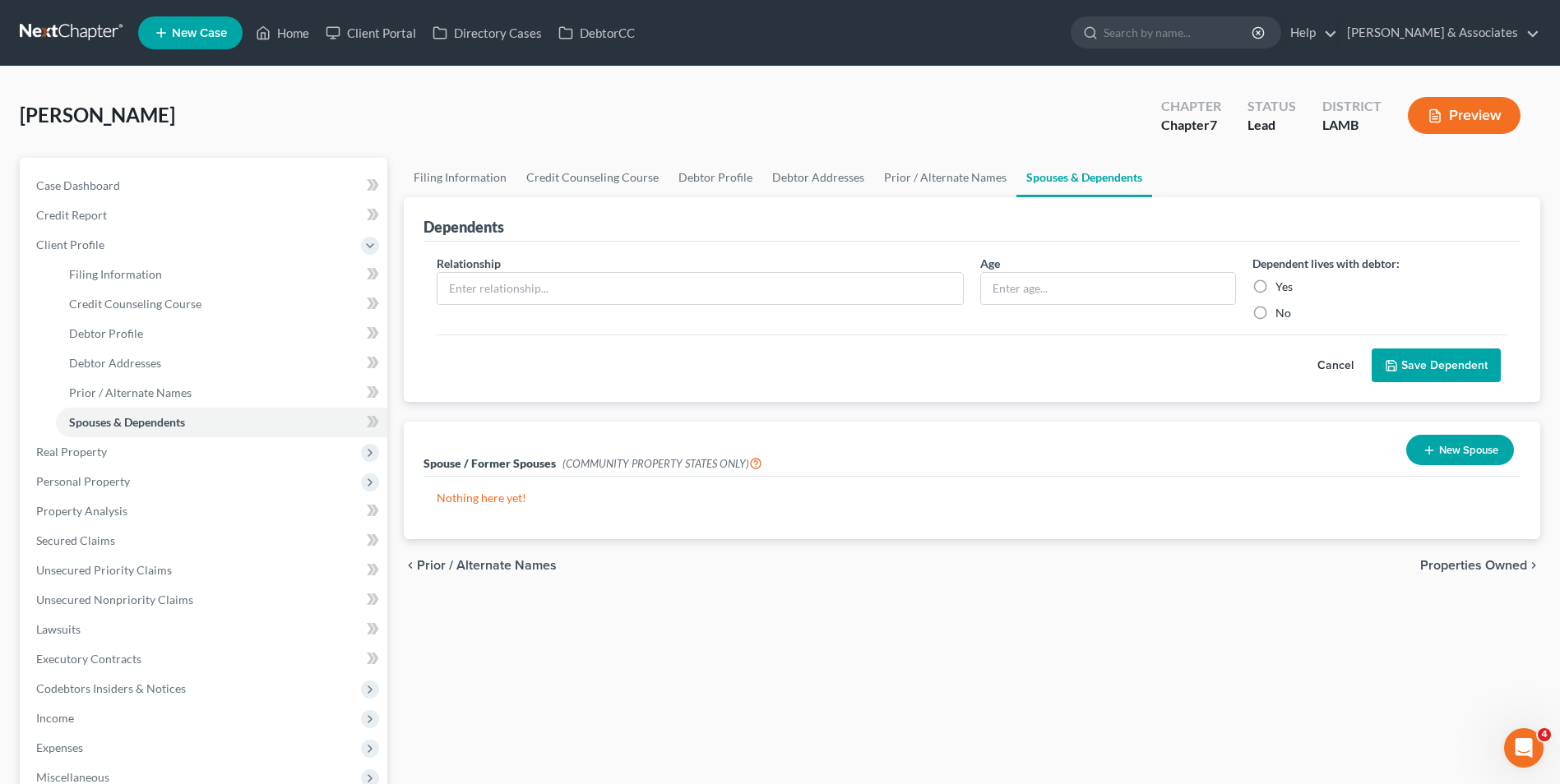
click at [1460, 451] on button "New Spouse" at bounding box center [1460, 451] width 108 height 31
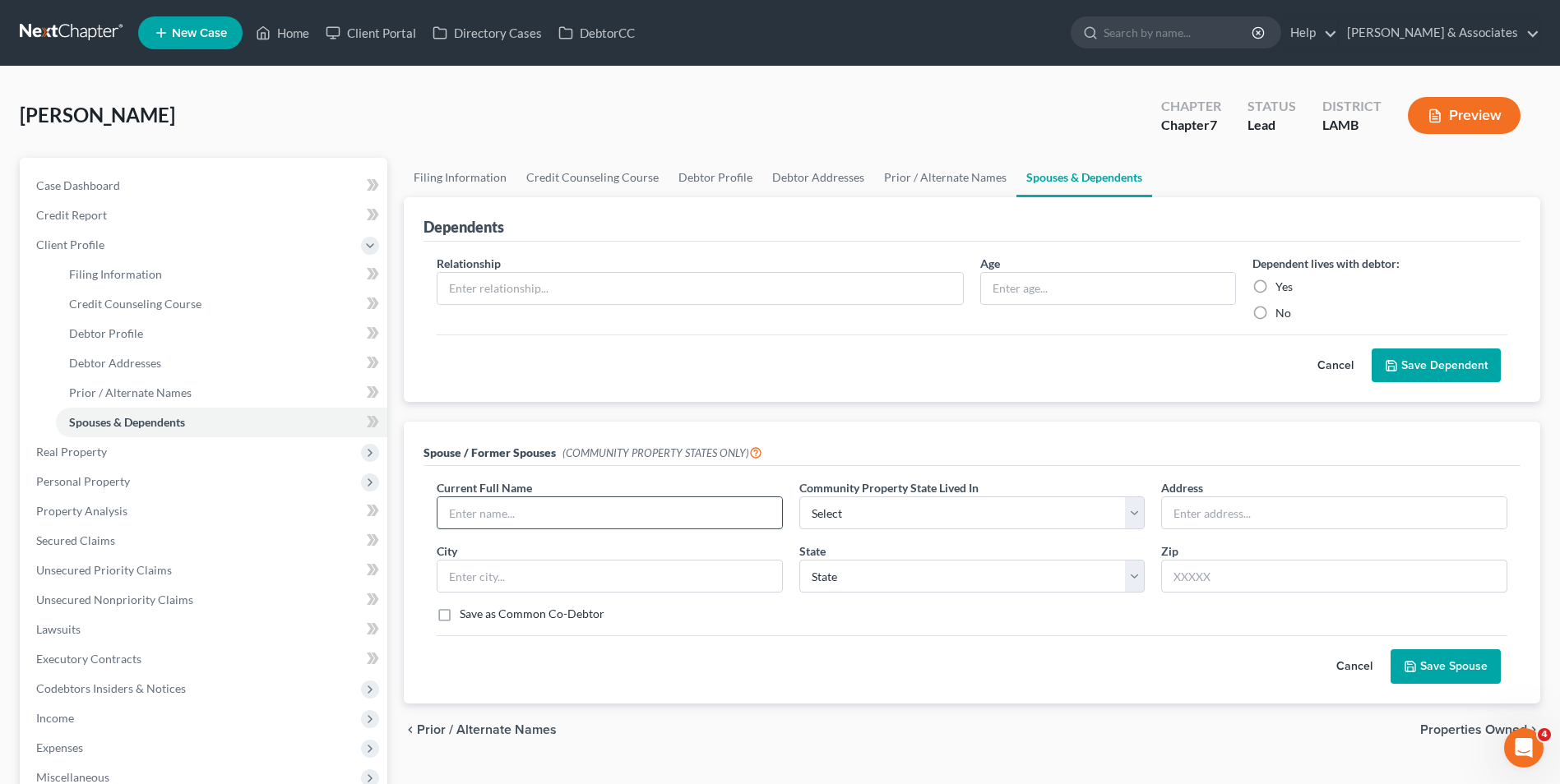
click at [704, 517] on input "text" at bounding box center [609, 513] width 344 height 32
type input "[PERSON_NAME]"
select select "4"
click at [1424, 657] on button "Save Spouse" at bounding box center [1446, 667] width 111 height 35
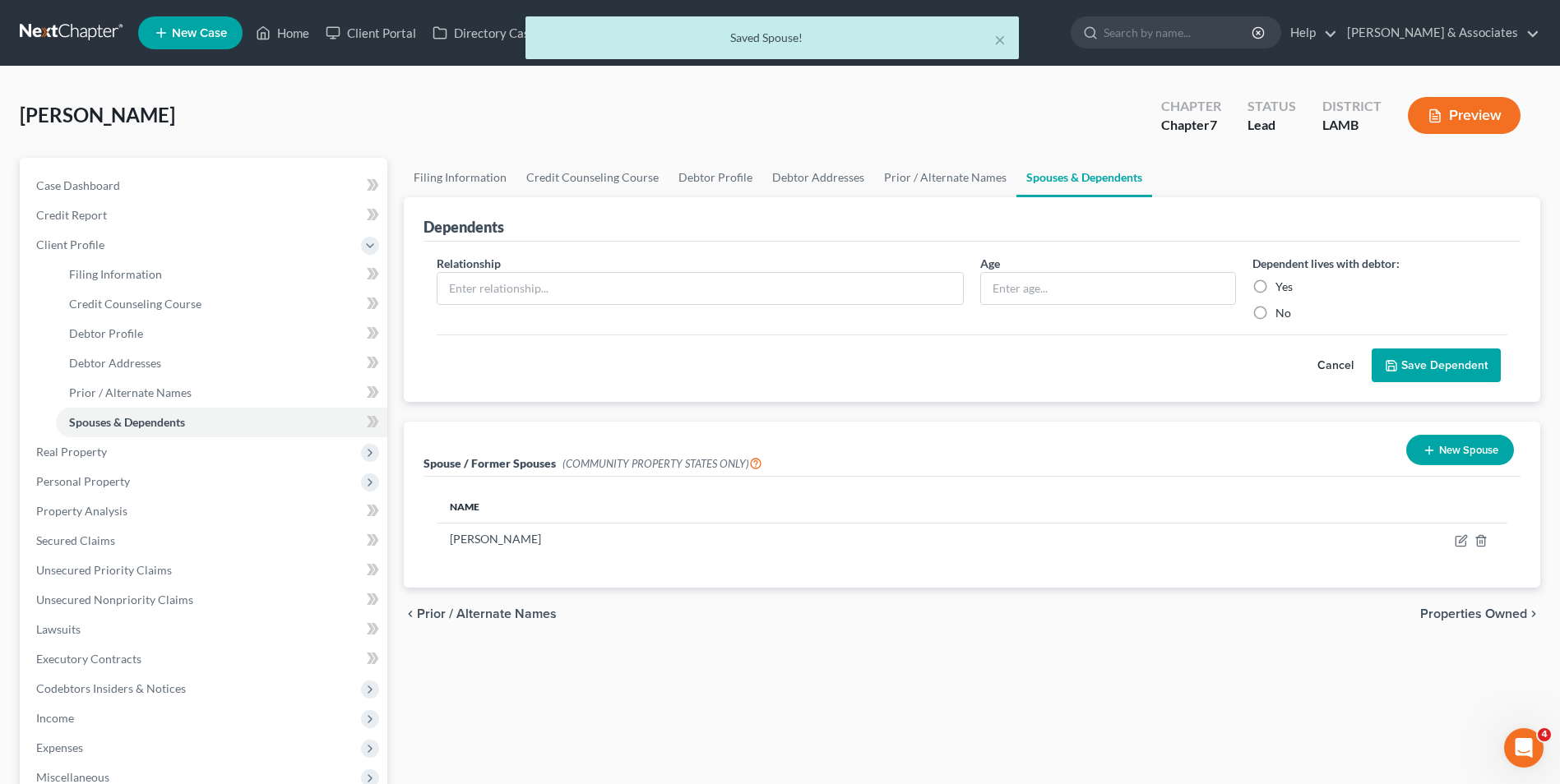
click at [1451, 444] on button "New Spouse" at bounding box center [1460, 451] width 108 height 31
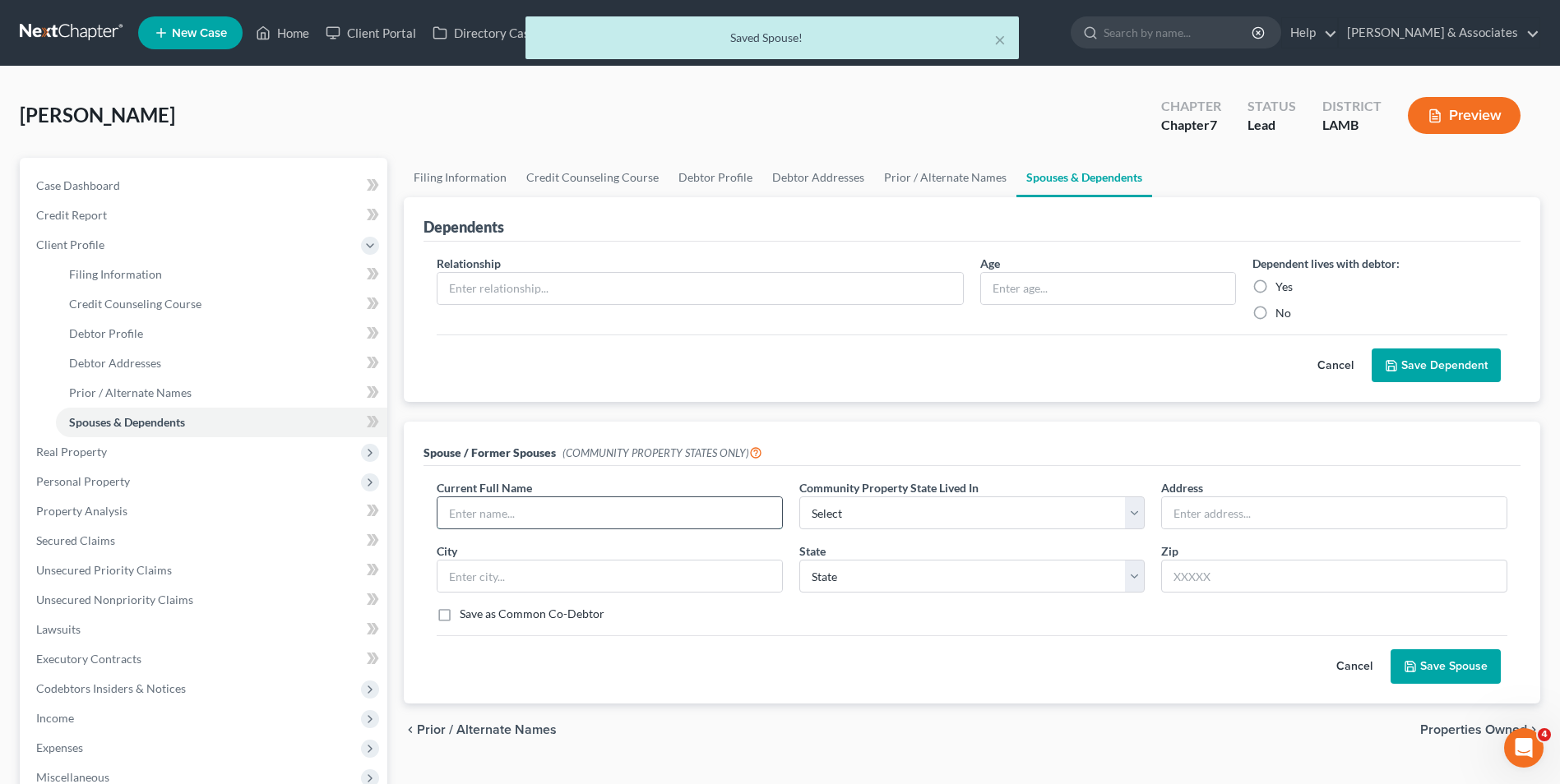
click at [609, 510] on input "text" at bounding box center [609, 513] width 344 height 32
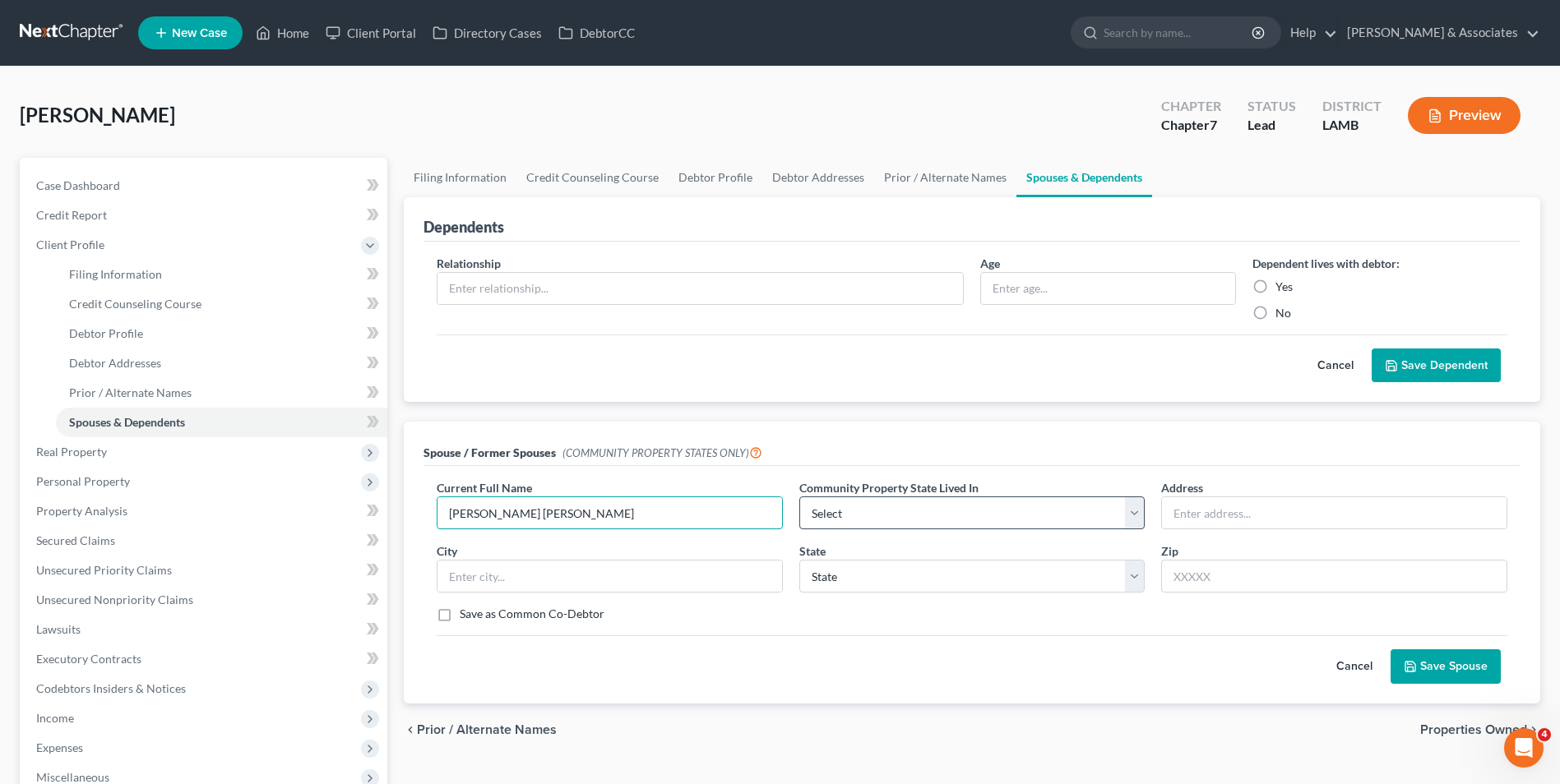
type input "[PERSON_NAME] [PERSON_NAME]"
click at [838, 513] on select "Select AZ CA GU ID LA NV NM PR [GEOGRAPHIC_DATA] [GEOGRAPHIC_DATA] [GEOGRAPHIC_…" at bounding box center [973, 513] width 346 height 33
select select "4"
click at [800, 497] on select "Select AZ CA GU ID LA NV NM PR [GEOGRAPHIC_DATA] [GEOGRAPHIC_DATA] [GEOGRAPHIC_…" at bounding box center [973, 513] width 346 height 33
click at [1332, 521] on input "text" at bounding box center [1334, 513] width 344 height 32
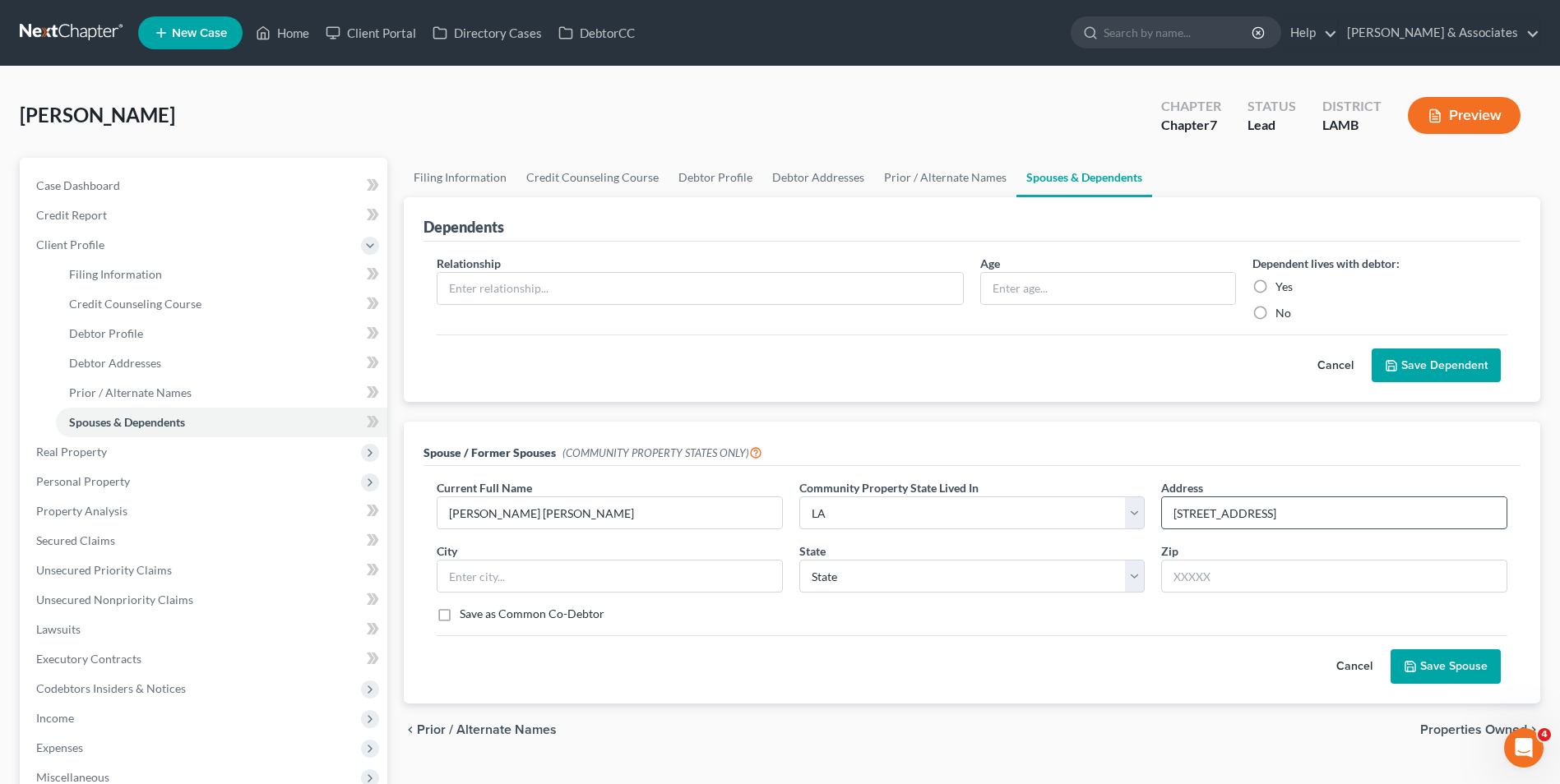
type input "[STREET_ADDRESS]"
type input "71201"
type input "Monroe"
select select "19"
click at [1299, 577] on input "71201" at bounding box center [1334, 576] width 346 height 33
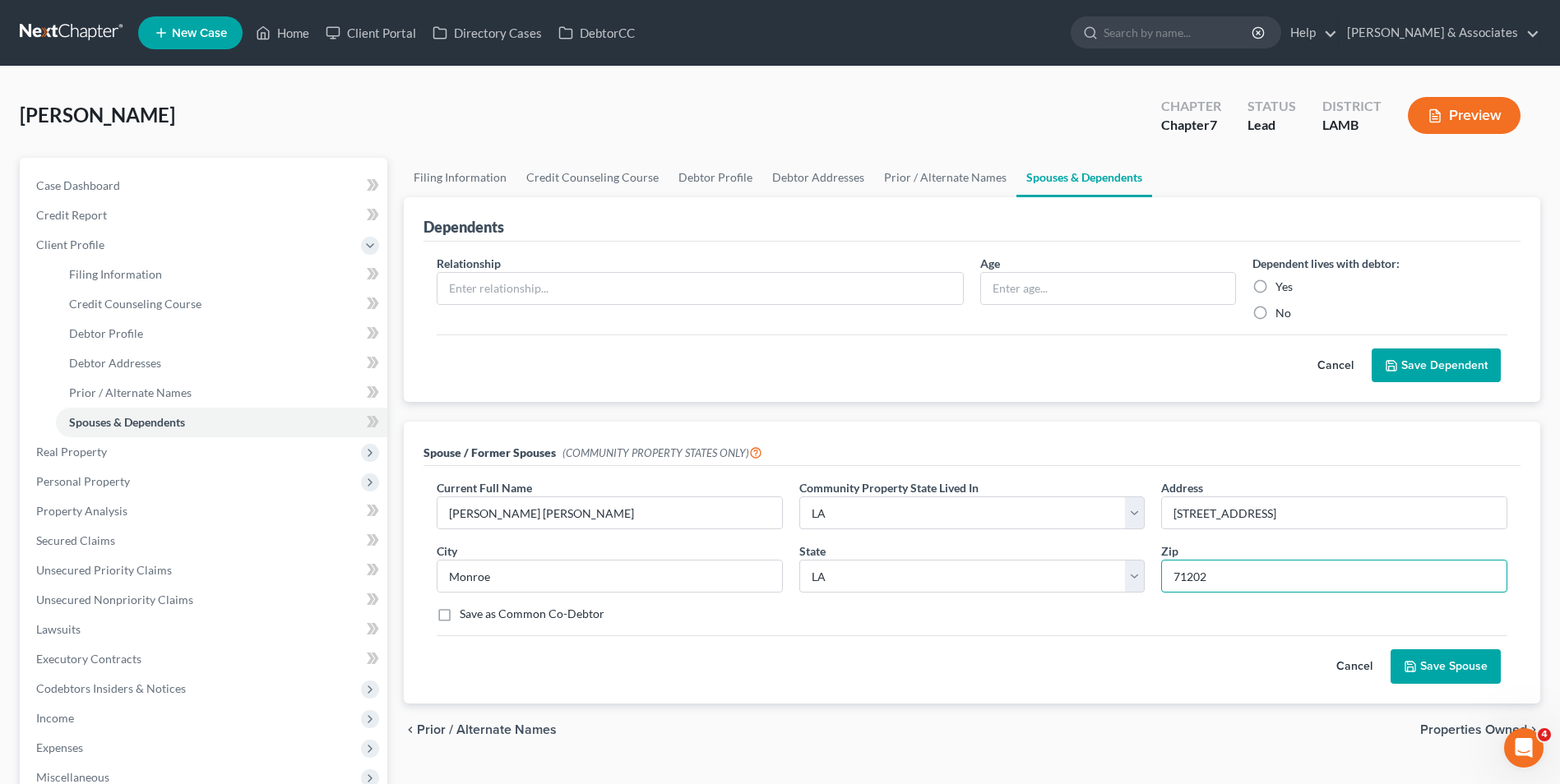
type input "71202"
click at [1419, 667] on button "Save Spouse" at bounding box center [1446, 667] width 111 height 35
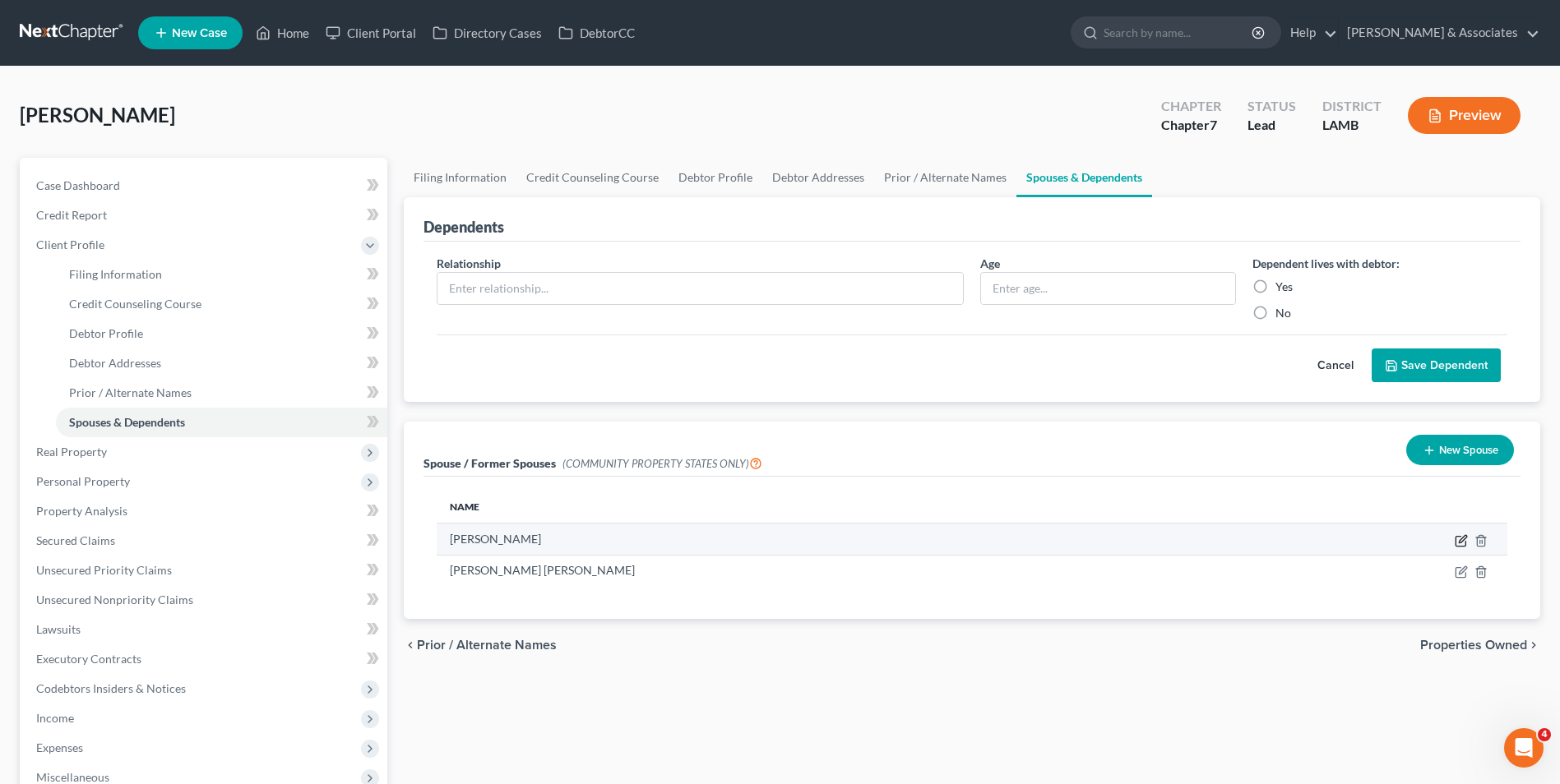
click at [1460, 547] on icon "button" at bounding box center [1461, 541] width 13 height 13
select select "4"
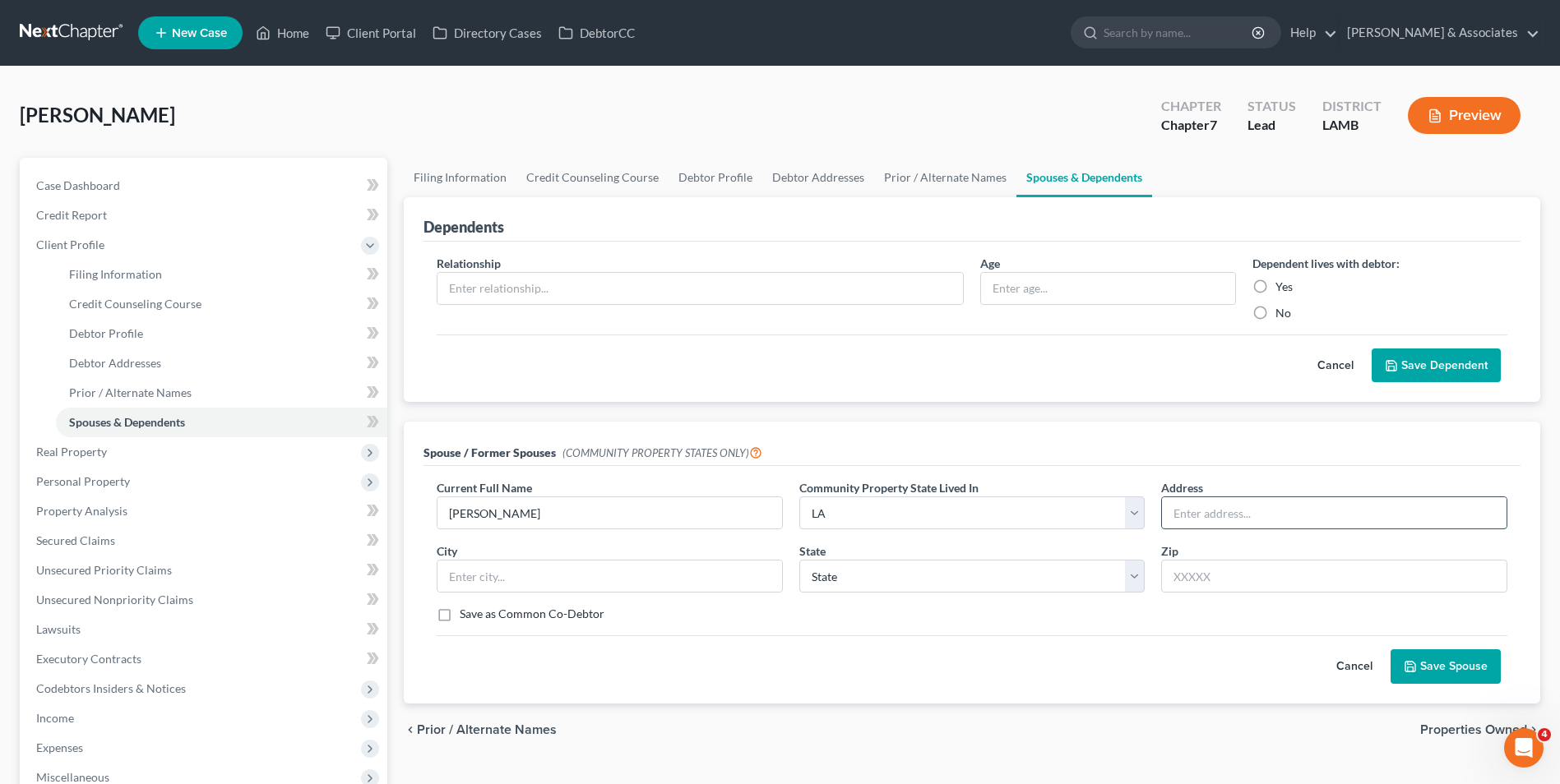
click at [1193, 510] on input "text" at bounding box center [1334, 513] width 344 height 32
type input "[STREET_ADDRESS]"
click at [1300, 569] on input "text" at bounding box center [1334, 576] width 346 height 33
type input "71418"
type input "Columbia"
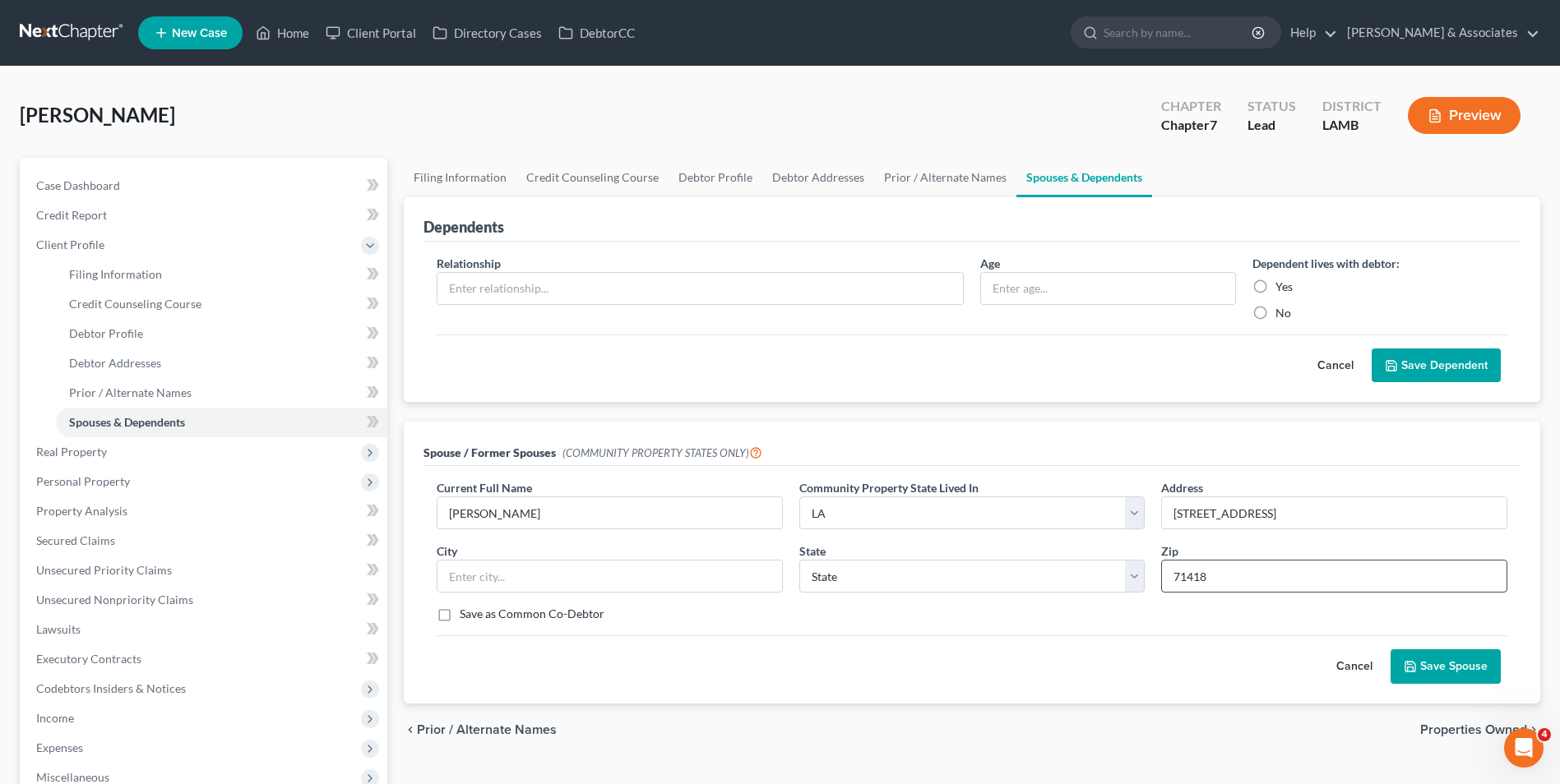
select select "19"
click at [1460, 663] on button "Save Spouse" at bounding box center [1446, 667] width 111 height 35
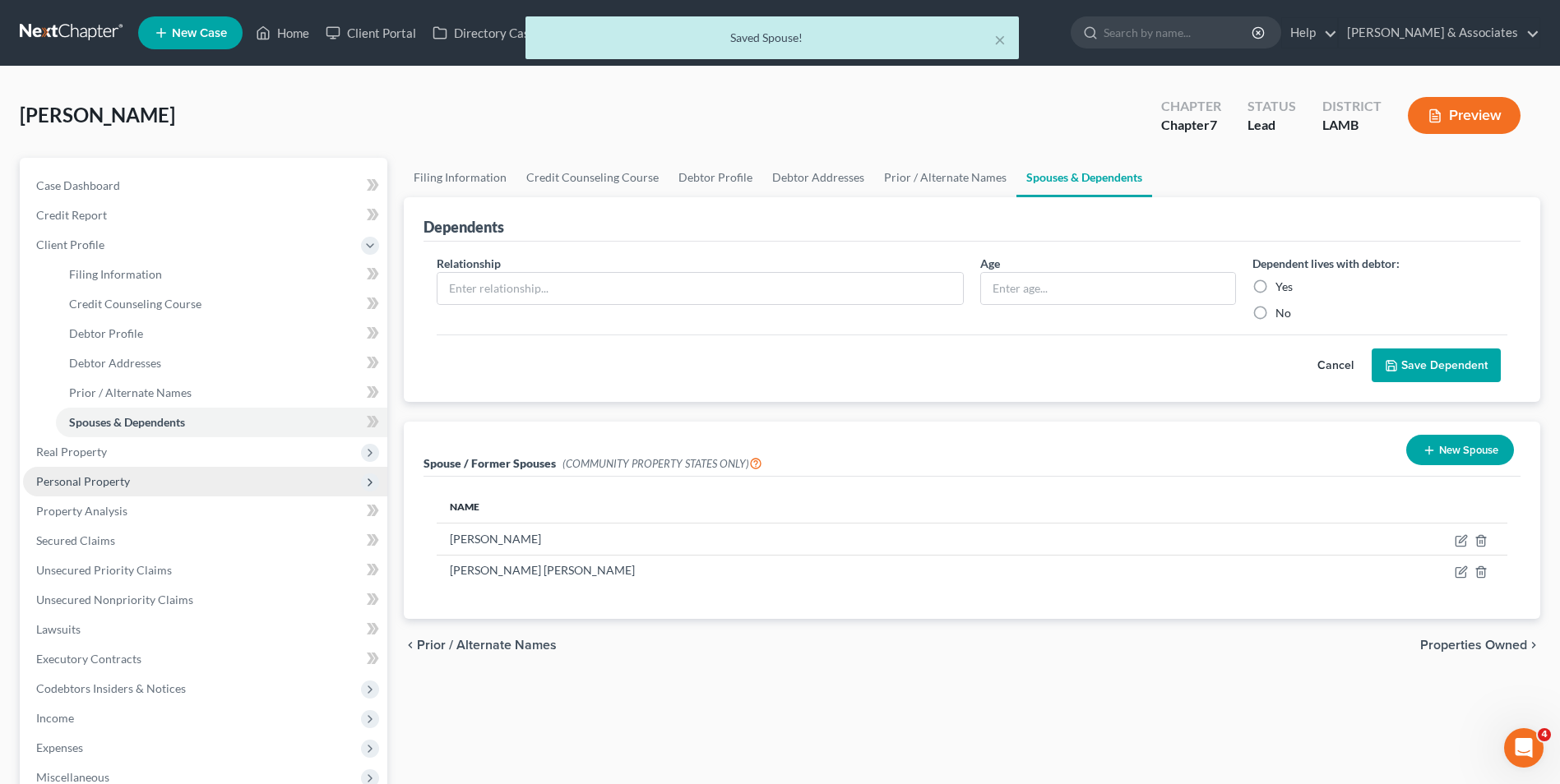
click at [114, 480] on span "Personal Property" at bounding box center [84, 481] width 94 height 14
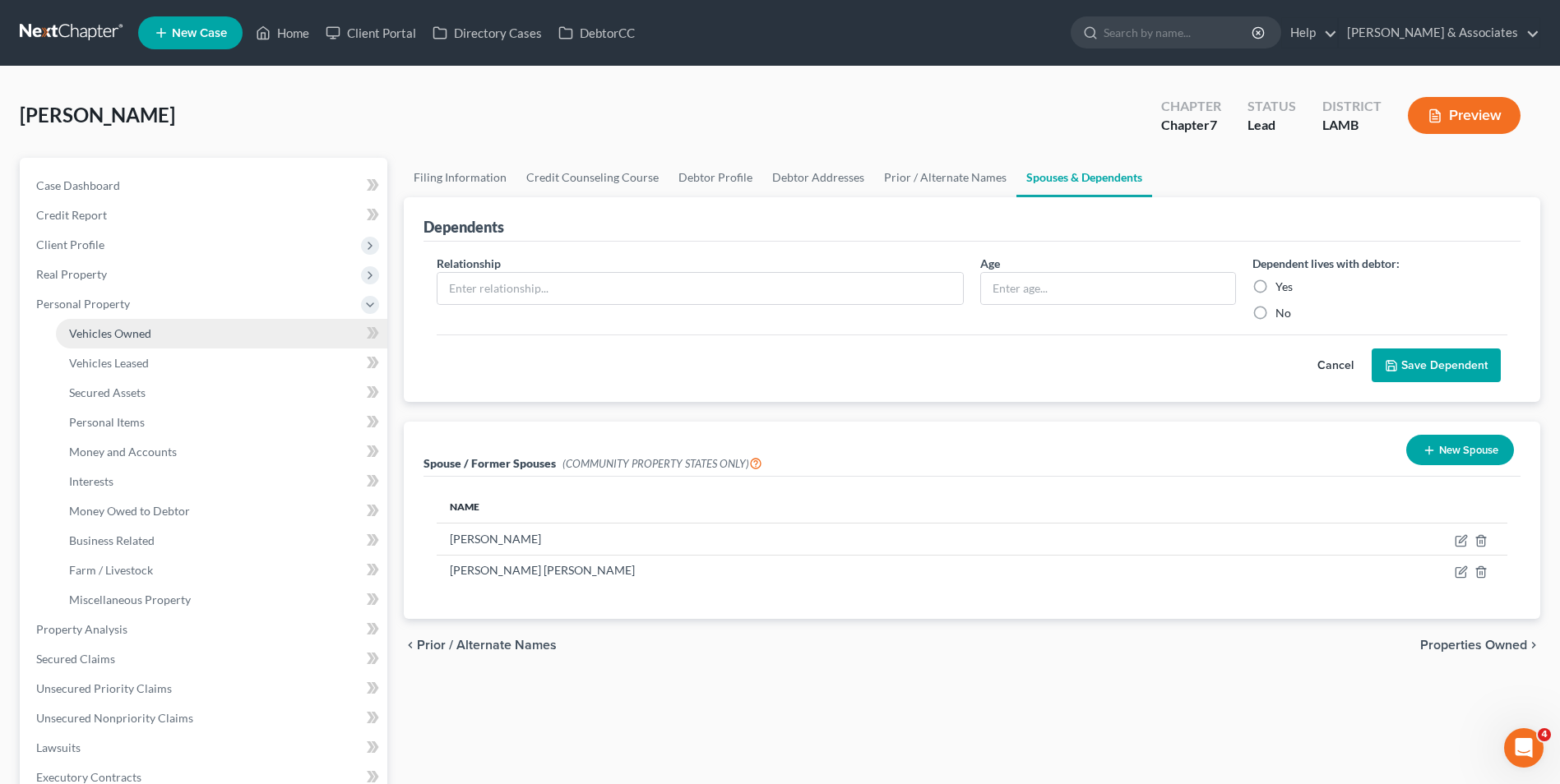
click at [136, 347] on link "Vehicles Owned" at bounding box center [221, 333] width 332 height 30
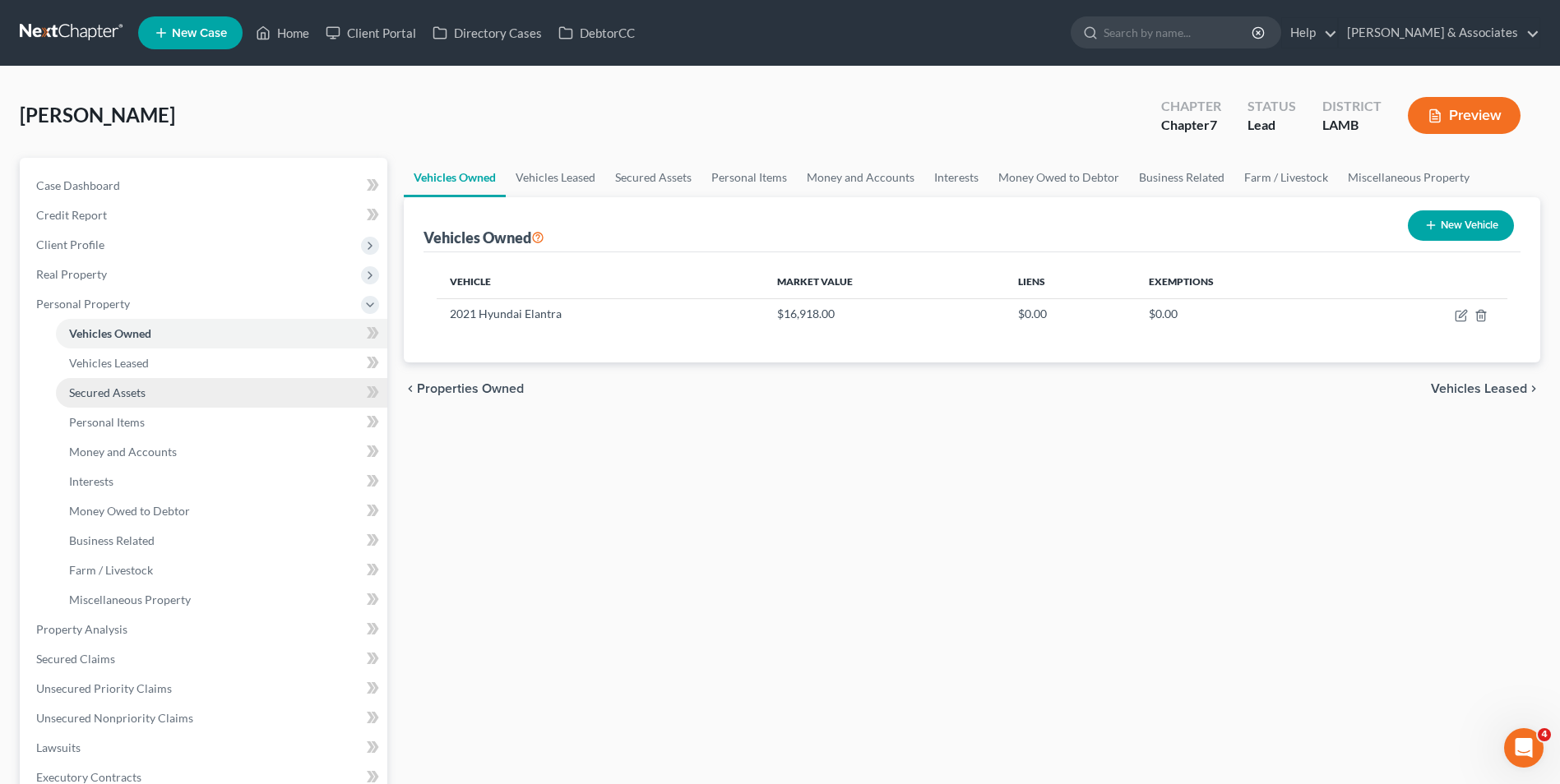
click at [181, 385] on link "Secured Assets" at bounding box center [221, 393] width 332 height 30
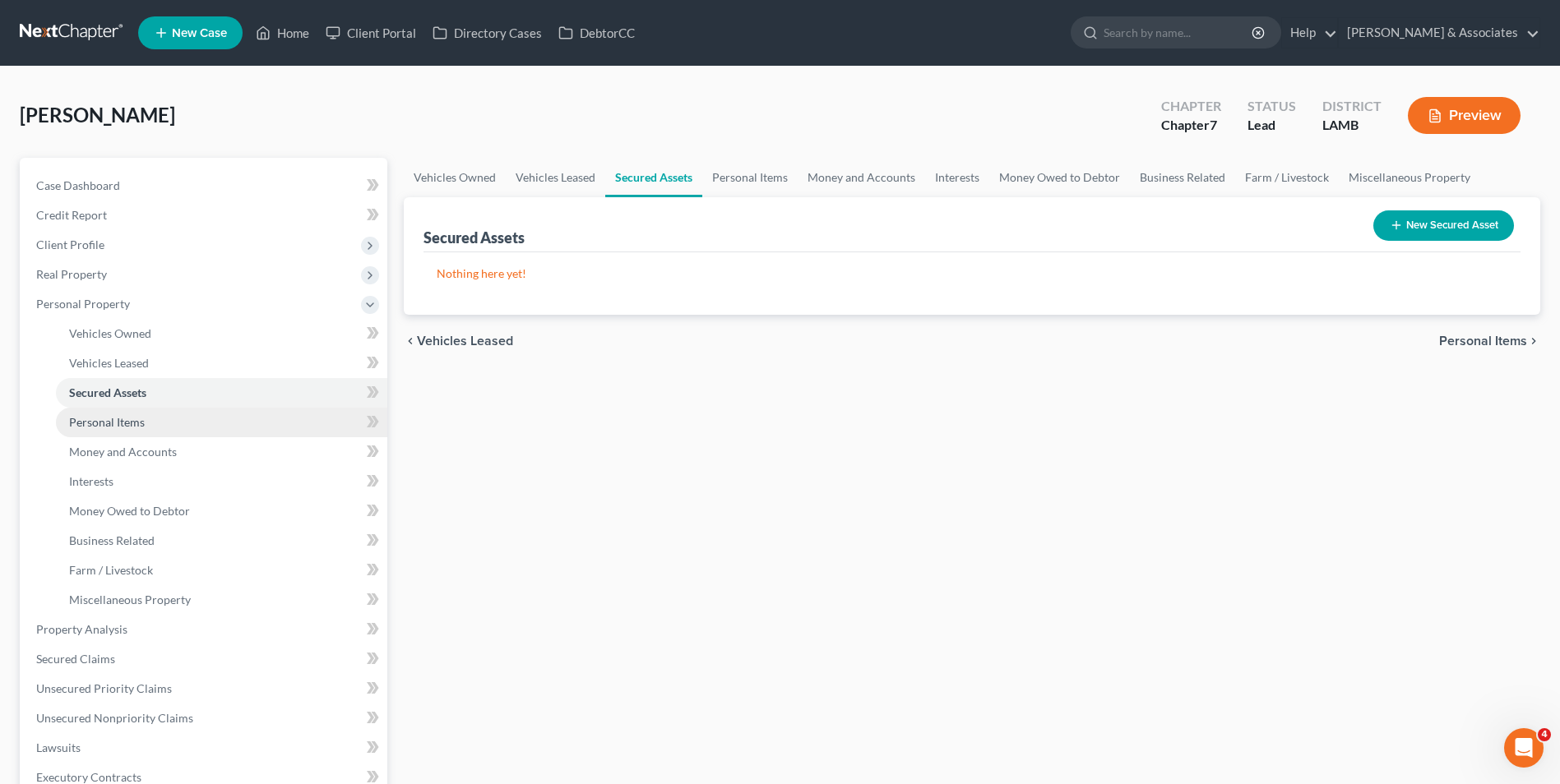
click at [181, 416] on link "Personal Items" at bounding box center [221, 422] width 332 height 30
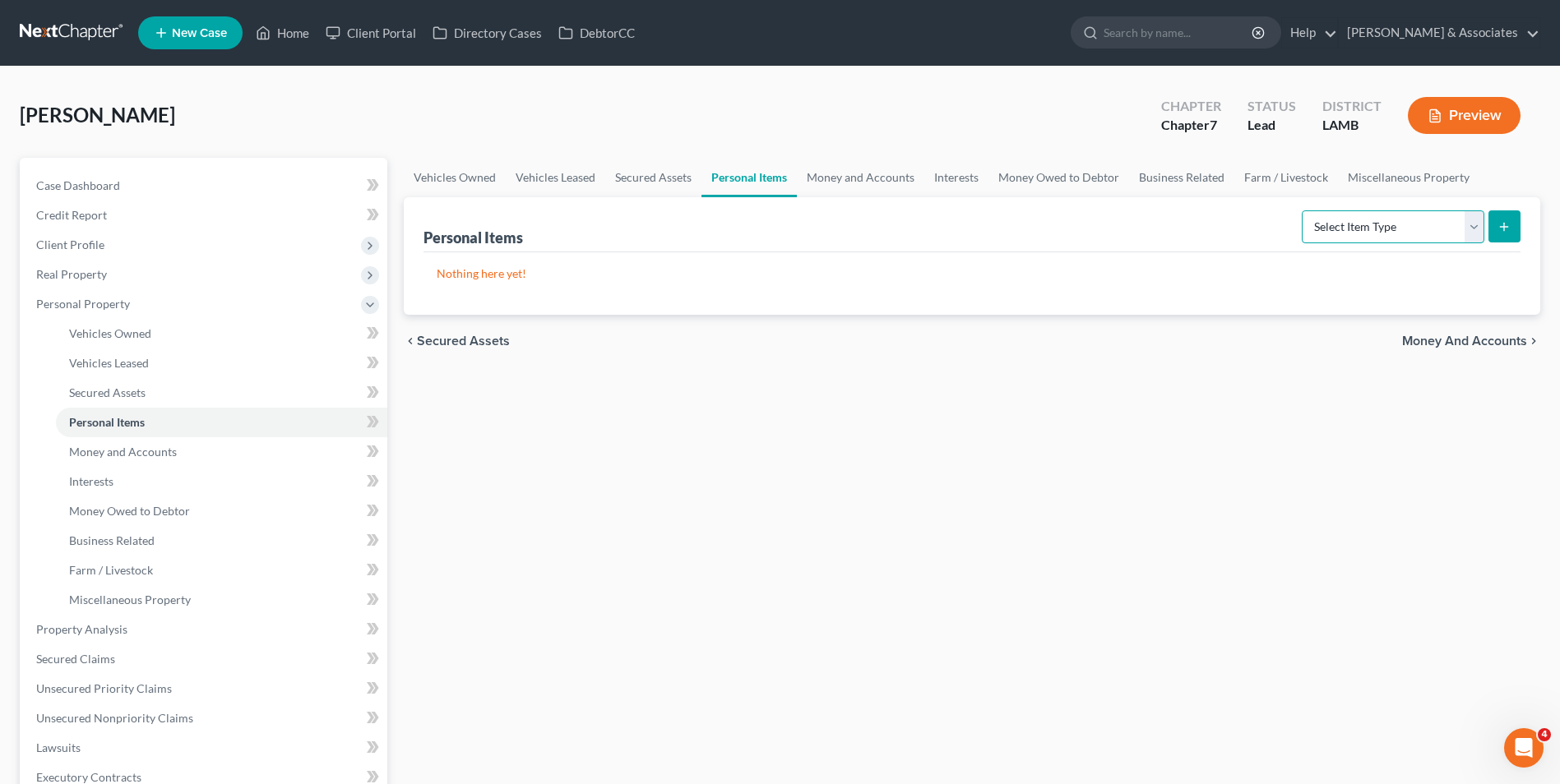
click at [1321, 235] on select "Select Item Type Clothing Collectibles Of Value Electronics Firearms Household …" at bounding box center [1393, 227] width 183 height 33
click at [1437, 228] on select "Select Item Type Clothing Collectibles Of Value Electronics Firearms Household …" at bounding box center [1393, 227] width 183 height 33
select select "clothing"
click at [1303, 210] on select "Select Item Type Clothing Collectibles Of Value Electronics Firearms Household …" at bounding box center [1393, 227] width 183 height 33
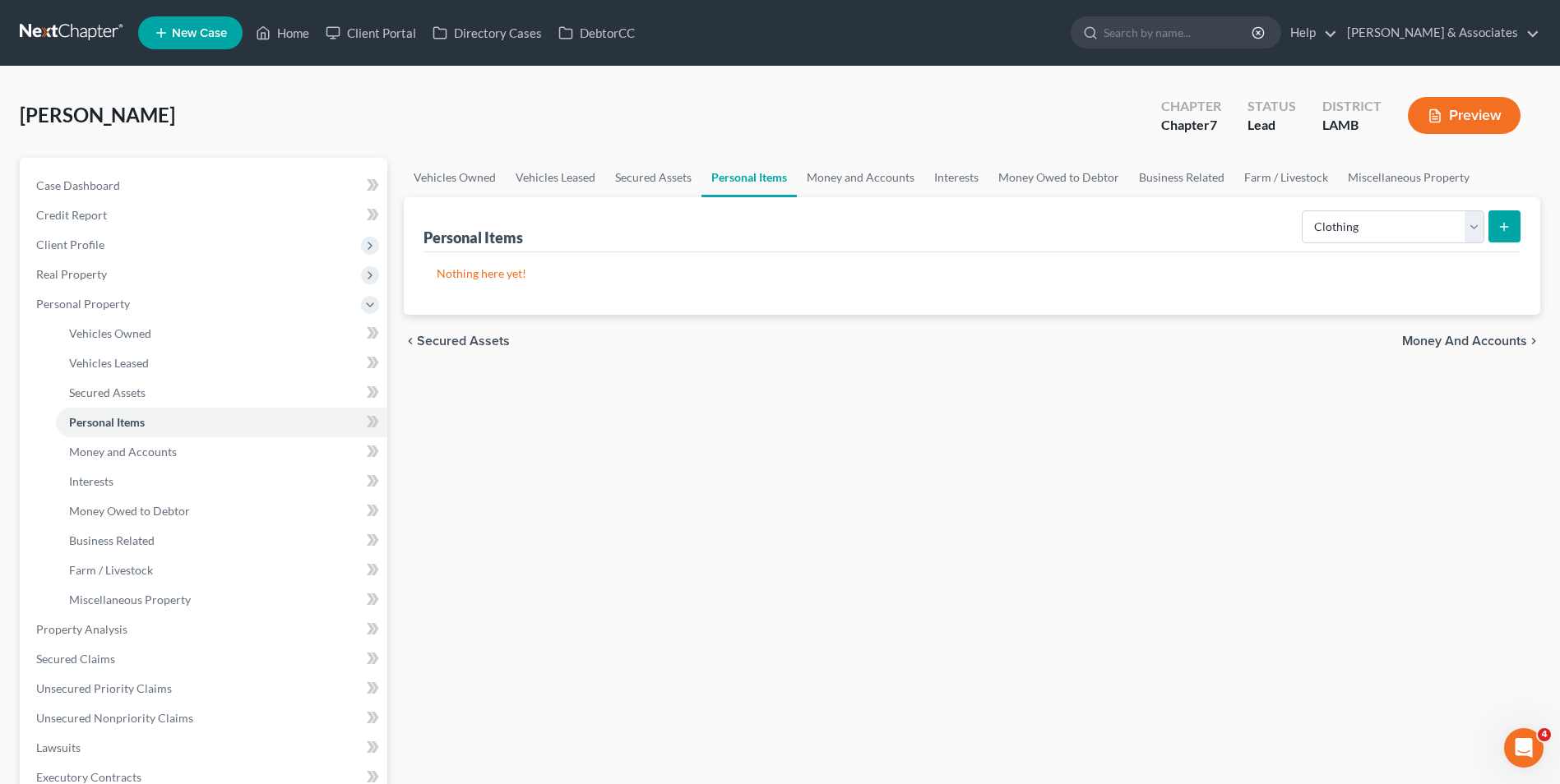
click at [1492, 228] on button "submit" at bounding box center [1504, 226] width 32 height 32
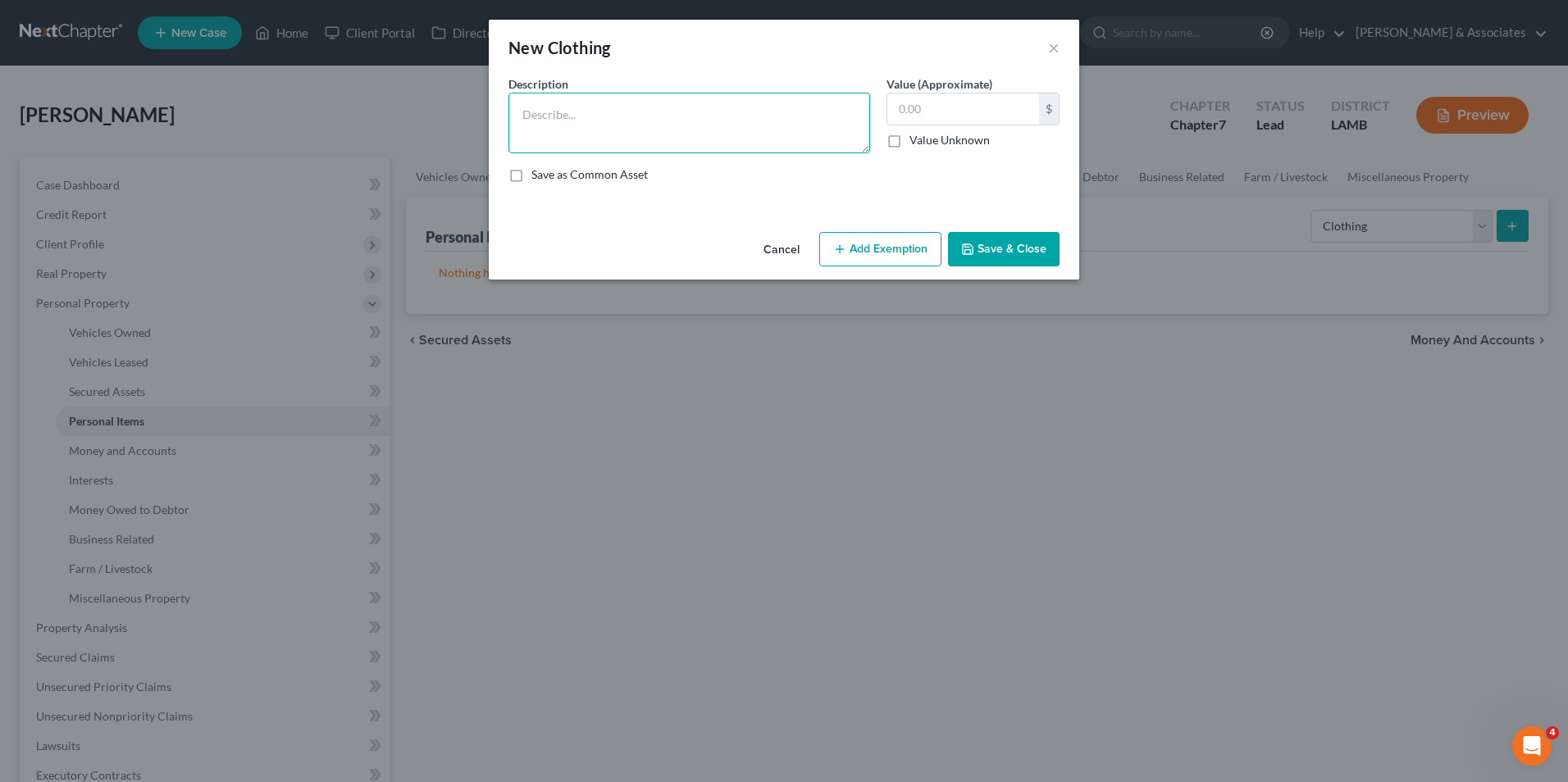
click at [729, 122] on textarea at bounding box center [688, 123] width 361 height 60
type textarea "Used Clothing"
type input "350.00"
click at [976, 236] on button "Save & Close" at bounding box center [1003, 249] width 111 height 34
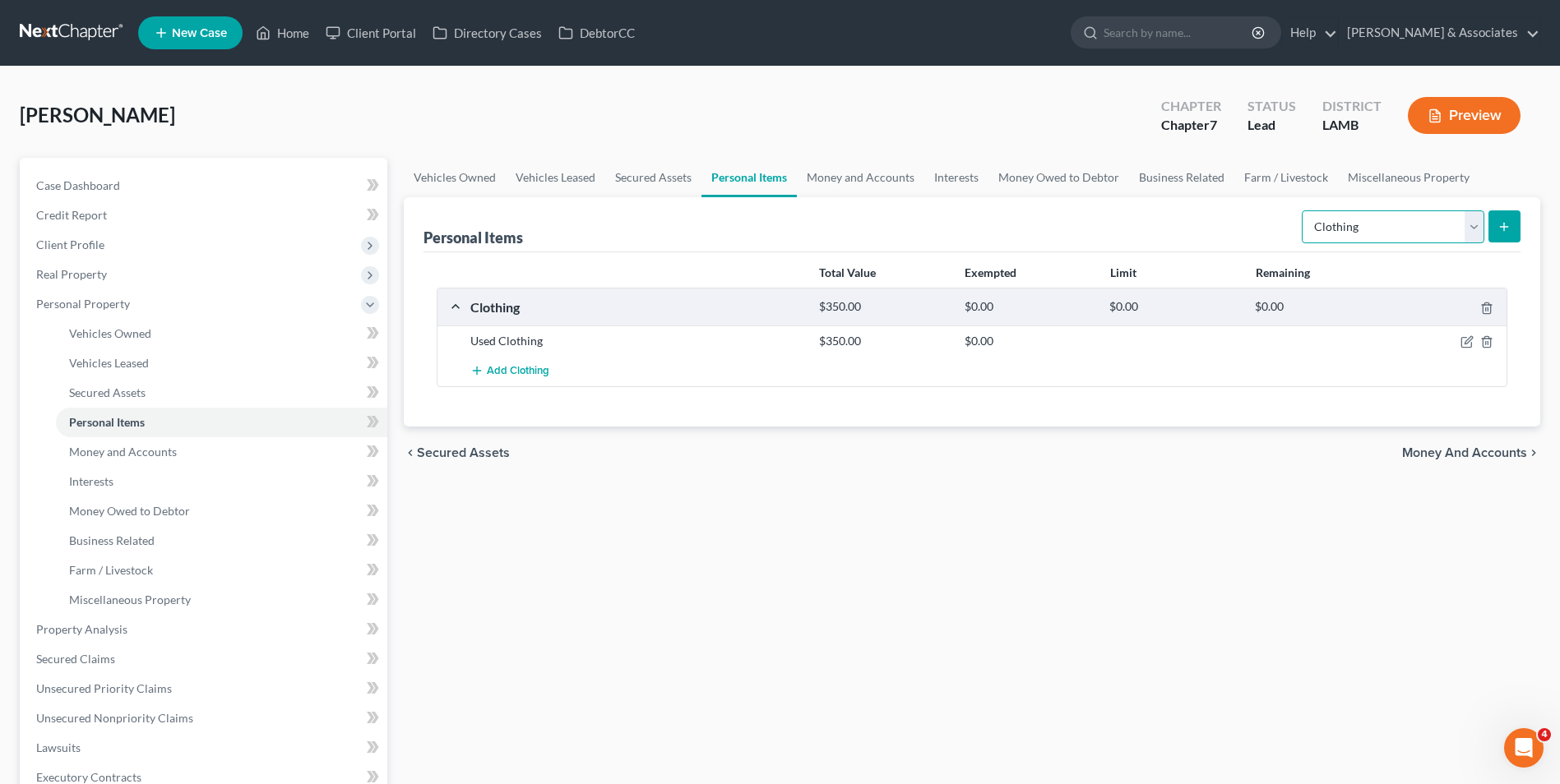
click at [1350, 233] on select "Select Item Type Clothing Collectibles Of Value Electronics Firearms Household …" at bounding box center [1393, 227] width 183 height 33
click at [1303, 210] on select "Select Item Type Clothing Collectibles Of Value Electronics Firearms Household …" at bounding box center [1393, 227] width 183 height 33
click at [1437, 225] on select "Select Item Type Clothing Collectibles Of Value Electronics Firearms Household …" at bounding box center [1393, 227] width 183 height 33
select select "electronics"
click at [1303, 210] on select "Select Item Type Clothing Collectibles Of Value Electronics Firearms Household …" at bounding box center [1393, 227] width 183 height 33
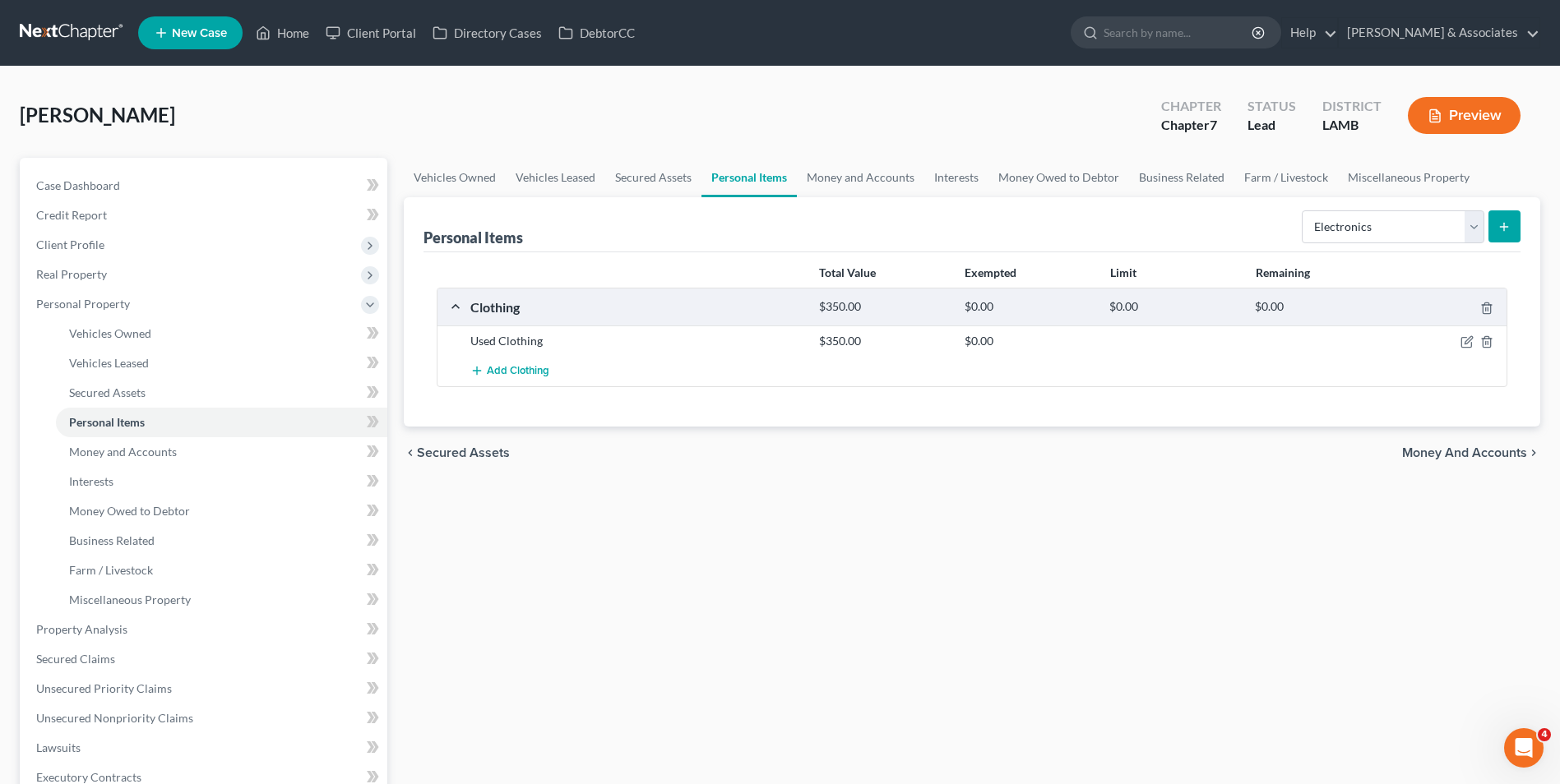
click at [1501, 227] on line "submit" at bounding box center [1504, 227] width 8 height 0
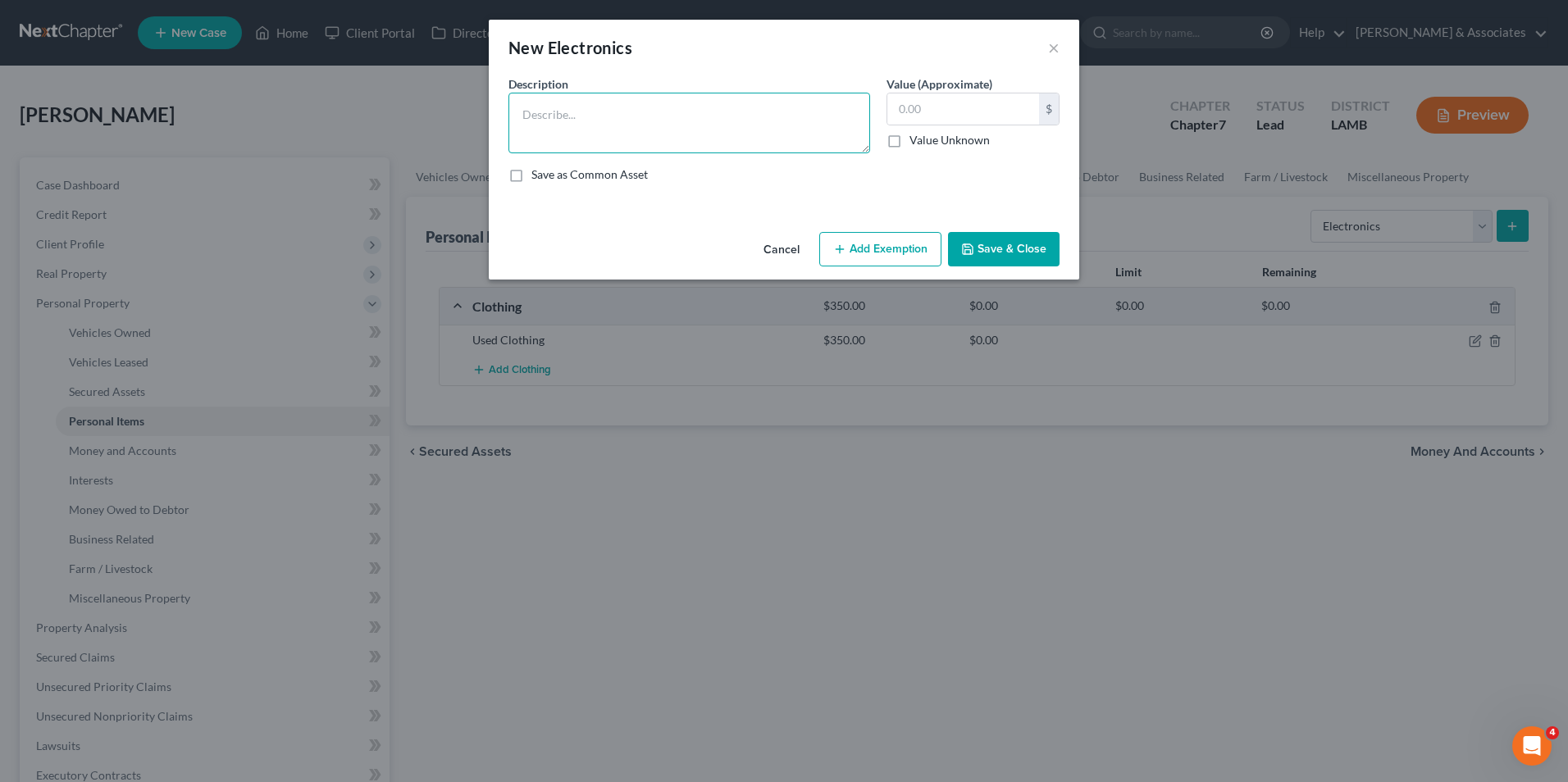
click at [821, 129] on textarea at bounding box center [688, 123] width 361 height 60
type textarea "T"
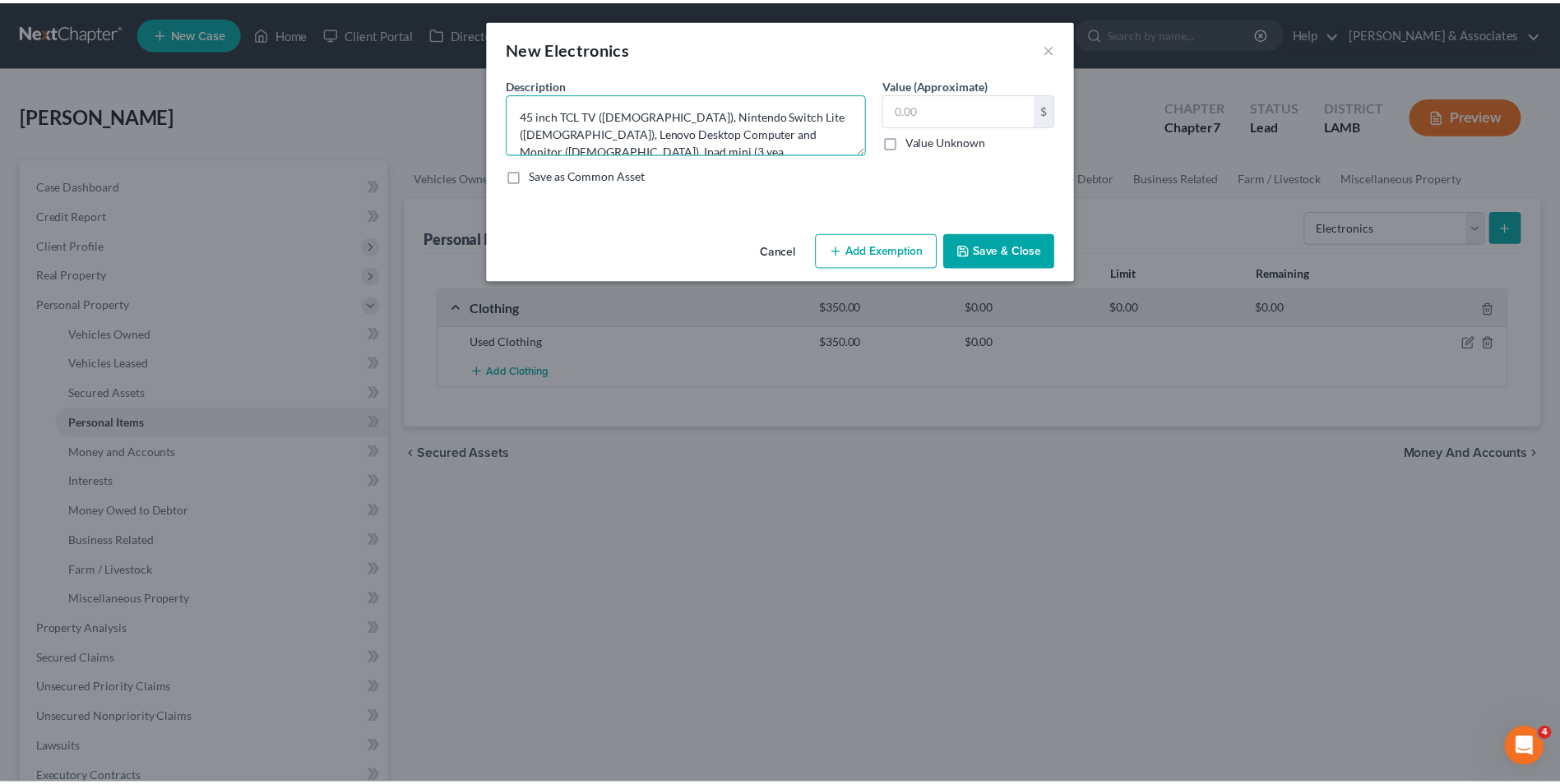
scroll to position [3, 0]
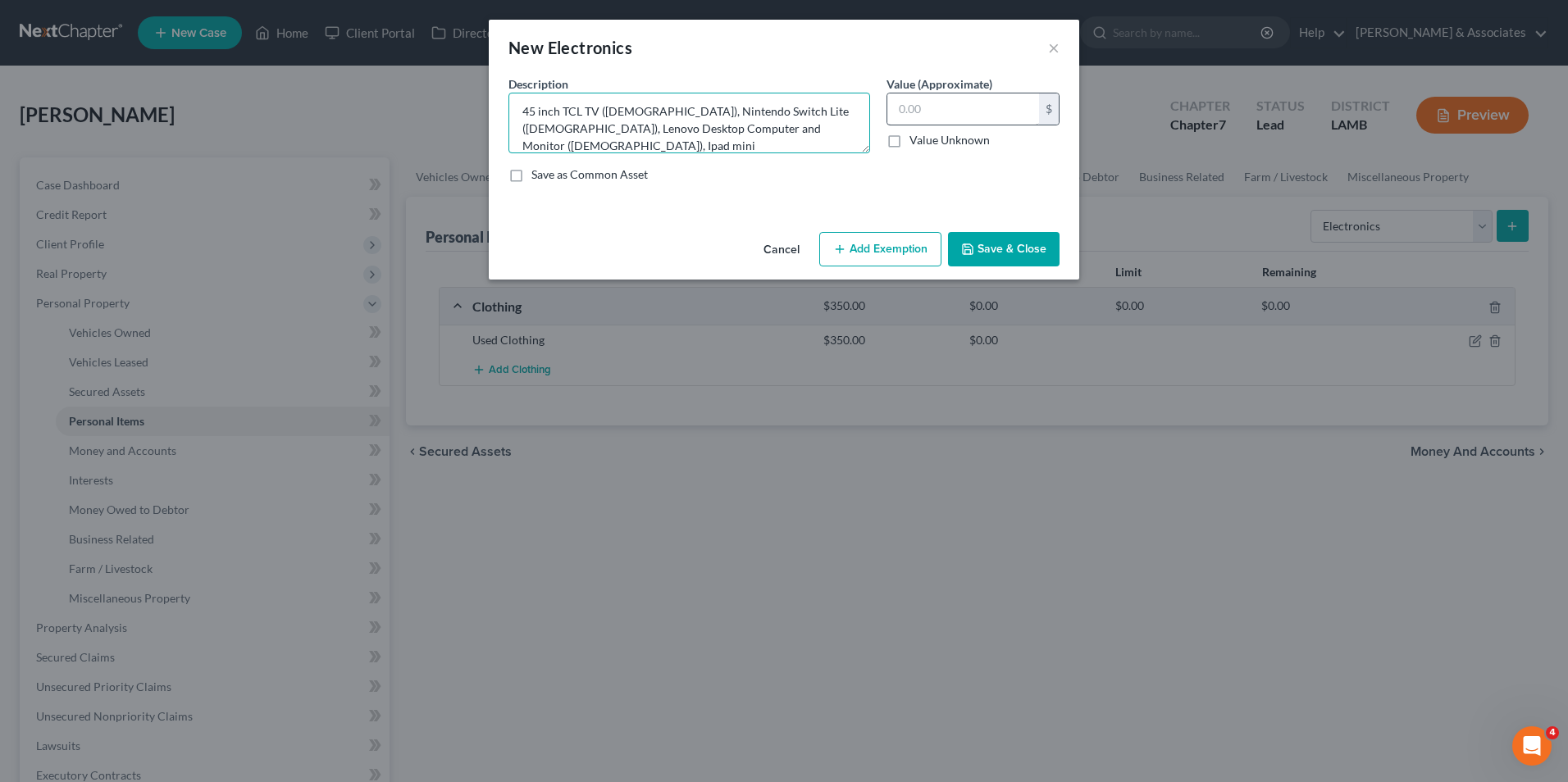
type textarea "45 inch TCL TV ([DEMOGRAPHIC_DATA]), Nintendo Switch Lite ([DEMOGRAPHIC_DATA]),…"
click at [1003, 115] on input "text" at bounding box center [963, 109] width 151 height 32
type input "200.00"
click at [1039, 237] on button "Save & Close" at bounding box center [1003, 249] width 111 height 34
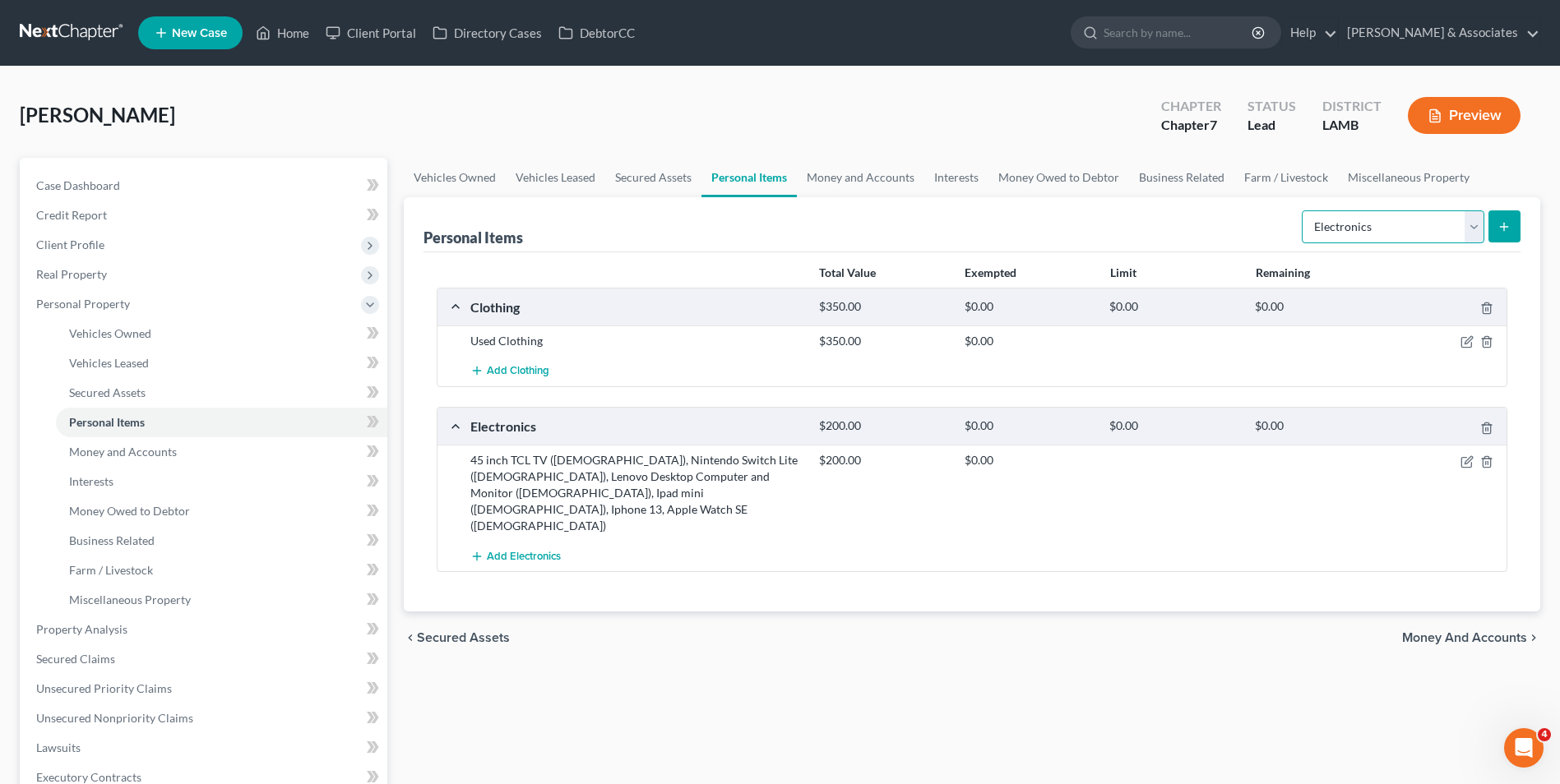
click at [1348, 216] on select "Select Item Type Clothing Collectibles Of Value Electronics Firearms Household …" at bounding box center [1393, 227] width 183 height 33
click at [1303, 210] on select "Select Item Type Clothing Collectibles Of Value Electronics Firearms Household …" at bounding box center [1393, 227] width 183 height 33
click at [1473, 224] on select "Select Item Type Clothing Collectibles Of Value Electronics Firearms Household …" at bounding box center [1393, 227] width 183 height 33
select select "household_goods"
click at [1303, 210] on select "Select Item Type Clothing Collectibles Of Value Electronics Firearms Household …" at bounding box center [1393, 227] width 183 height 33
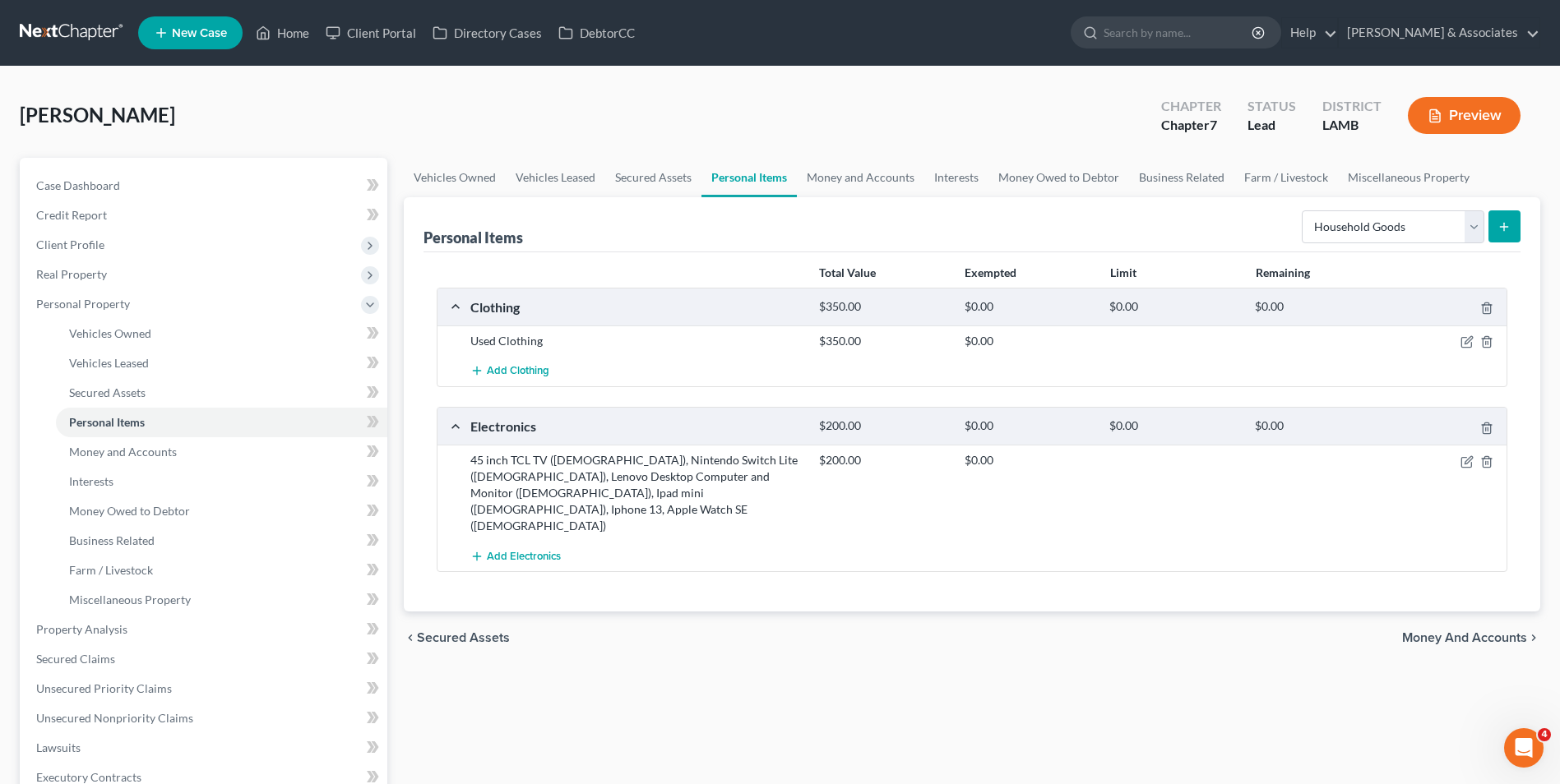
click at [1511, 230] on icon "submit" at bounding box center [1504, 227] width 13 height 13
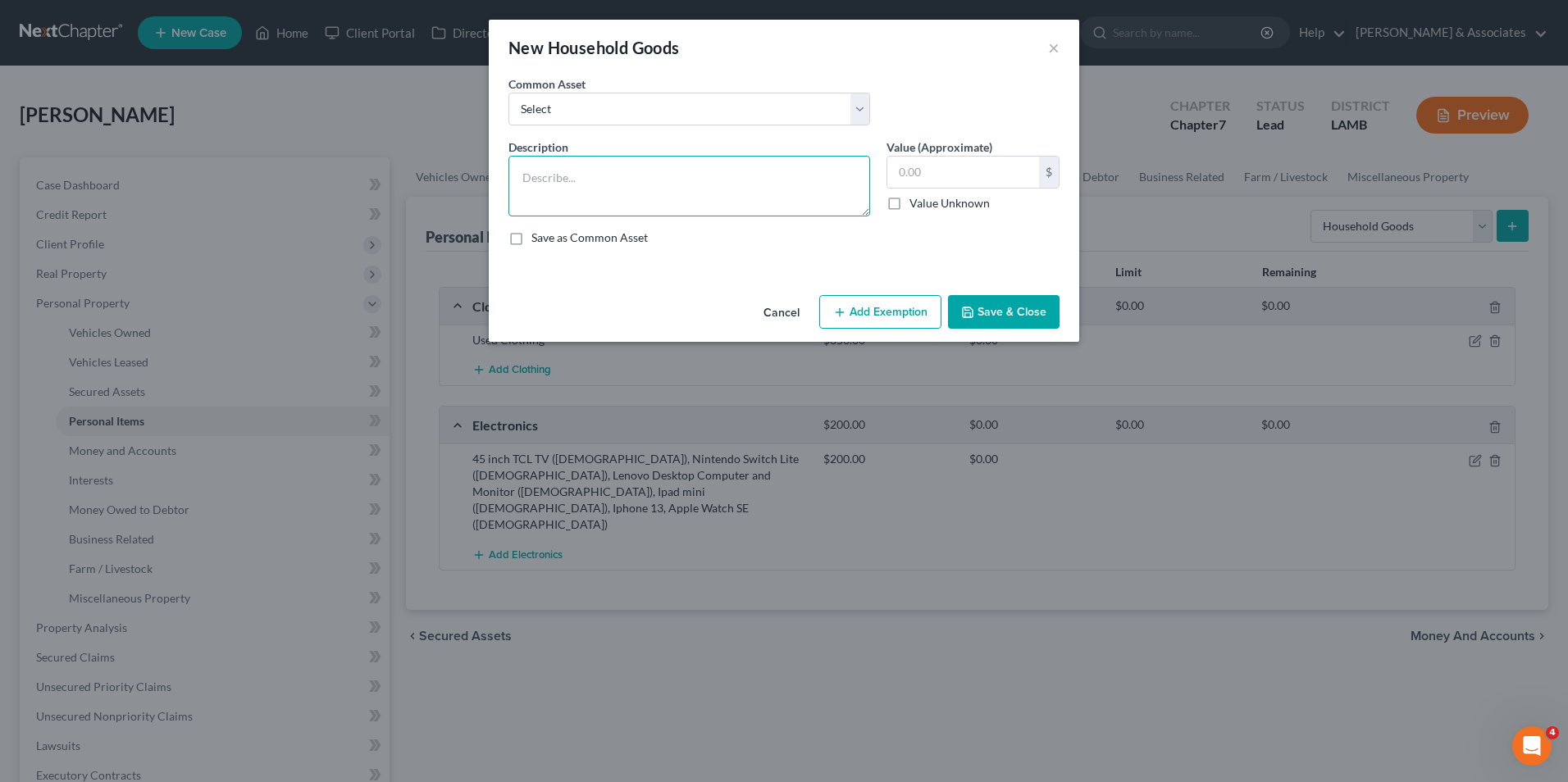
click at [621, 178] on textarea at bounding box center [688, 186] width 361 height 60
click at [688, 177] on textarea "couch, bed, 4 end tables, 3 lamps" at bounding box center [688, 186] width 361 height 60
click at [556, 173] on textarea "couch, bed, 4 end tables, 3 lamps," at bounding box center [688, 186] width 361 height 60
click at [719, 178] on textarea "couch, bed, 4 end tables, 3 lamps," at bounding box center [688, 186] width 361 height 60
type textarea "couch, bed, 4 end tables, 3 lamps, dresser, desk, dining table"
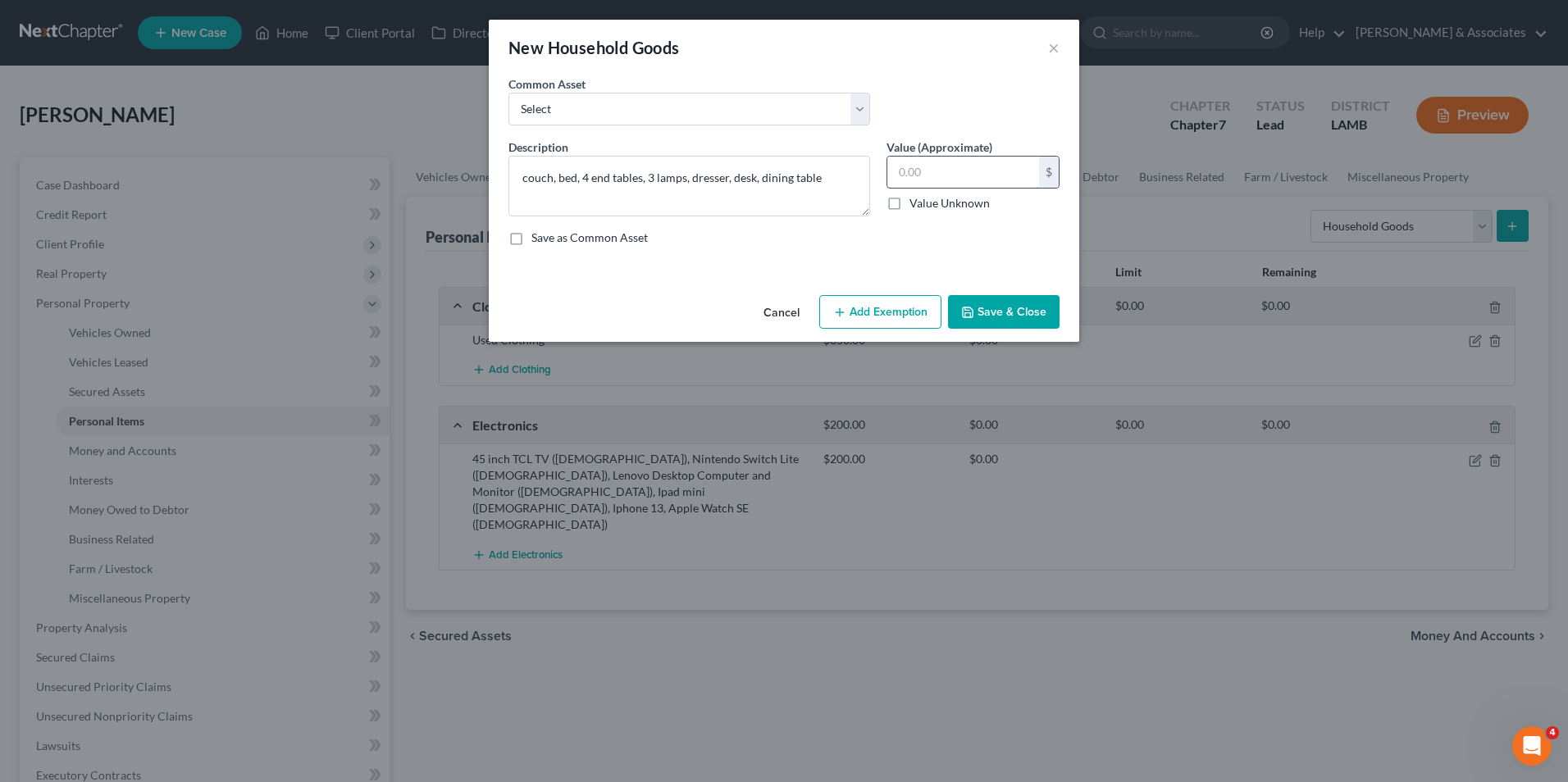
click at [906, 181] on input "text" at bounding box center [963, 172] width 151 height 32
type input "400.00"
click at [562, 112] on select "Select Appliances and furniture" at bounding box center [688, 109] width 361 height 33
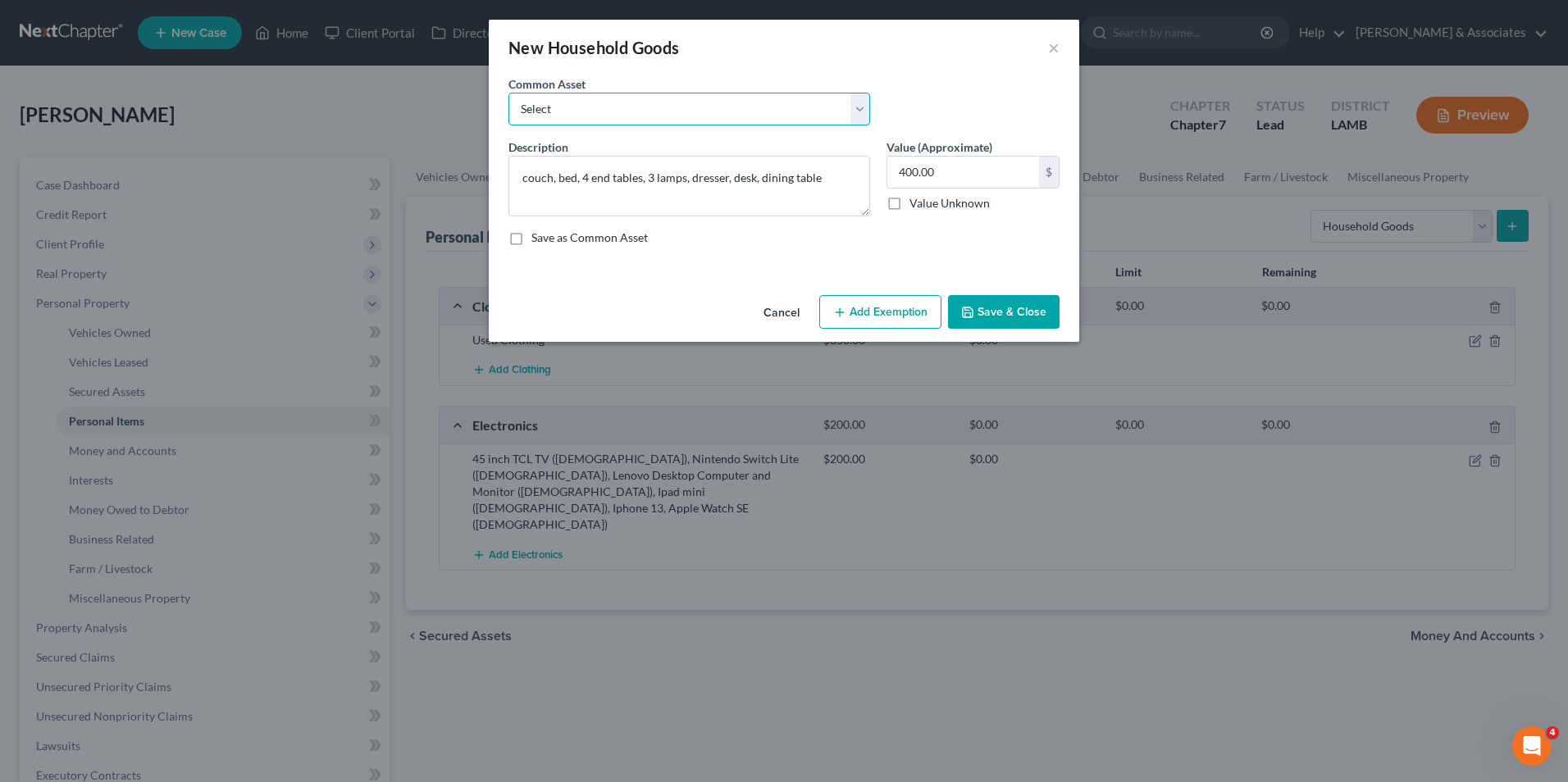
select select "0"
click at [508, 93] on select "Select Appliances and furniture" at bounding box center [688, 109] width 361 height 33
type textarea "Appliances and furniture"
type input "1,000.00"
click at [980, 310] on button "Save & Close" at bounding box center [1003, 312] width 111 height 34
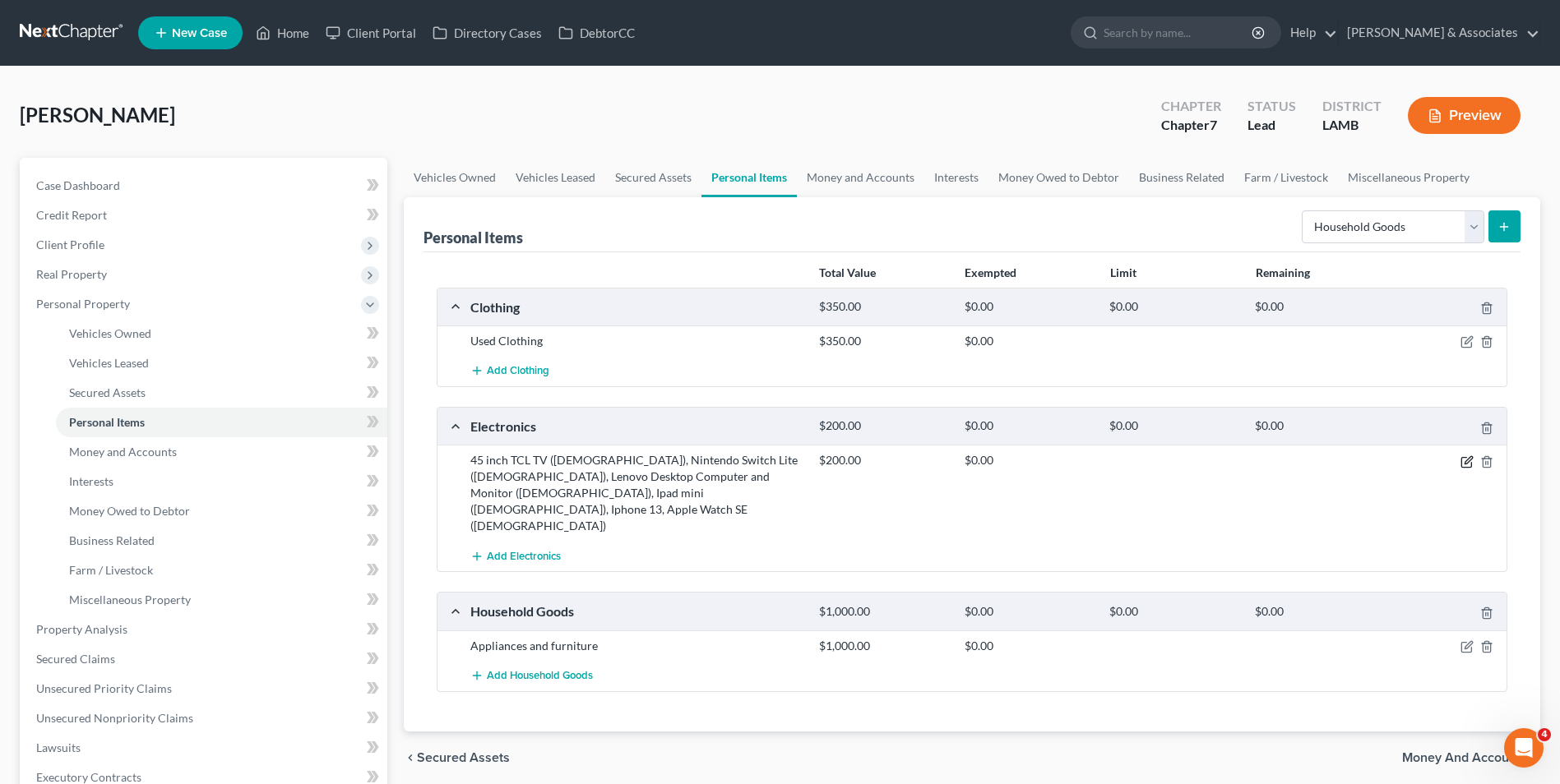
click at [1467, 458] on icon "button" at bounding box center [1467, 462] width 13 height 13
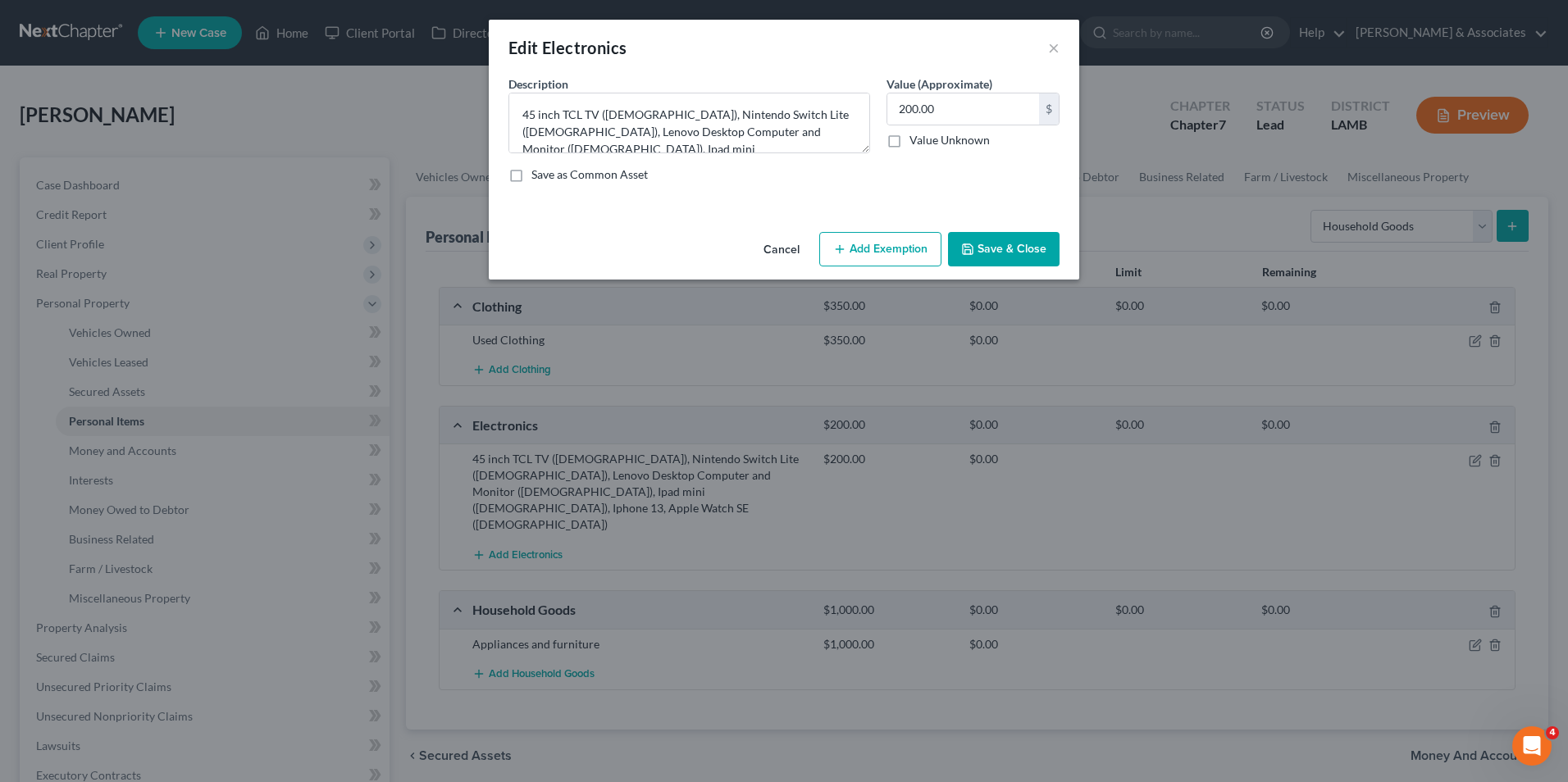
click at [1003, 242] on button "Save & Close" at bounding box center [1003, 249] width 111 height 34
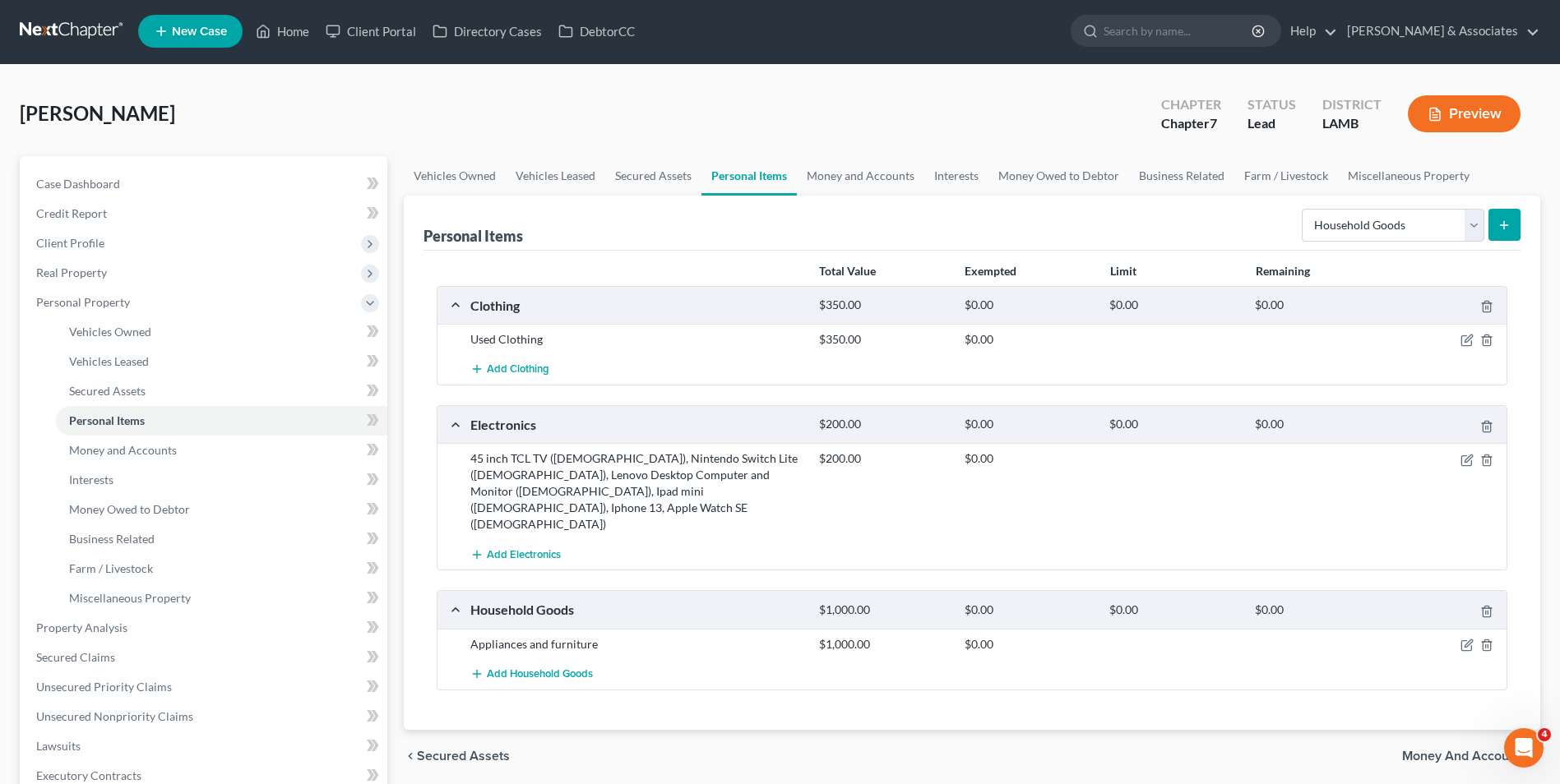
scroll to position [83, 0]
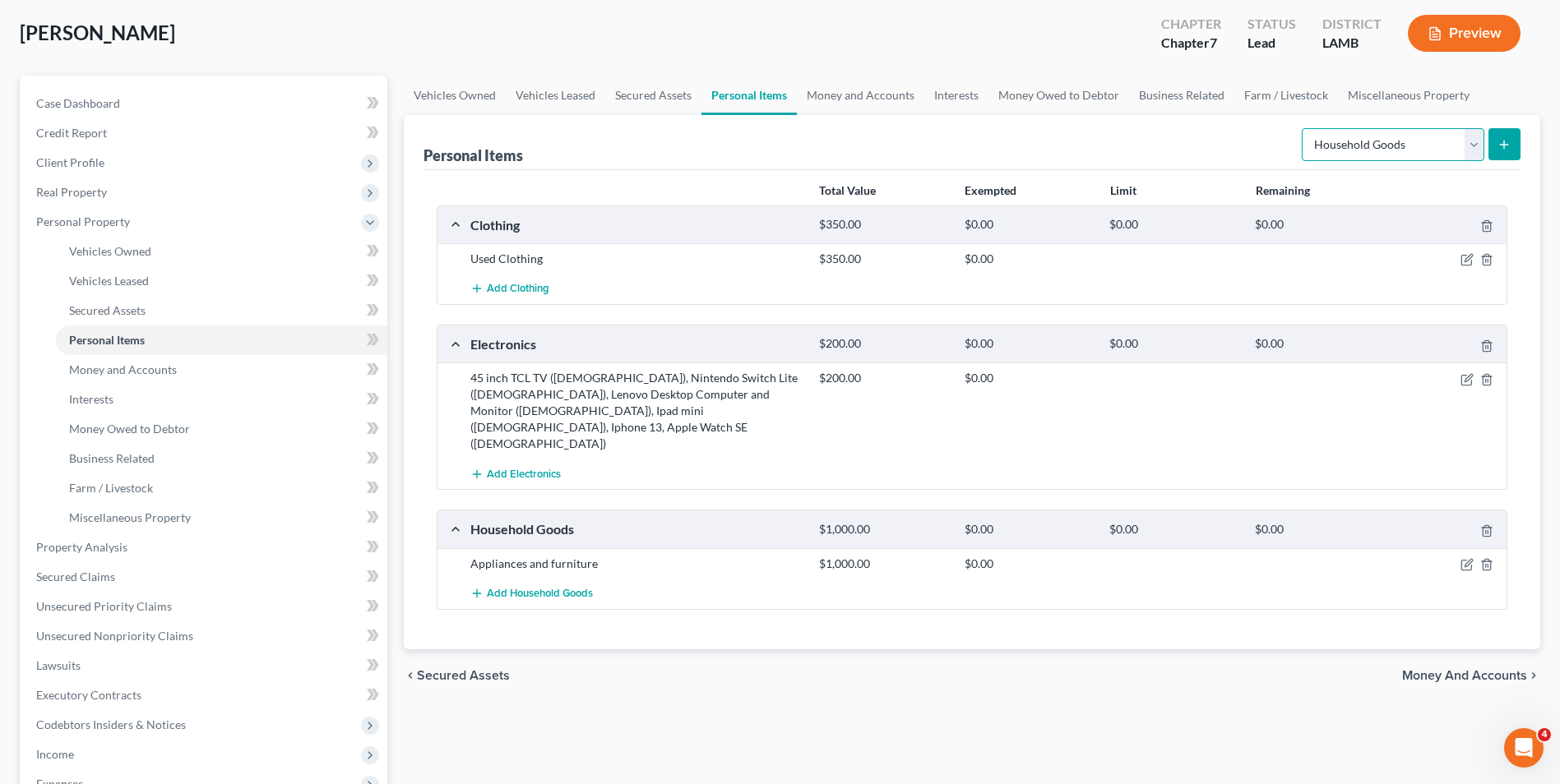
click at [1472, 140] on select "Select Item Type Clothing Collectibles Of Value Electronics Firearms Household …" at bounding box center [1393, 144] width 183 height 33
select select "jewelry"
click at [1303, 128] on select "Select Item Type Clothing Collectibles Of Value Electronics Firearms Household …" at bounding box center [1393, 144] width 183 height 33
click at [1498, 150] on icon "submit" at bounding box center [1504, 145] width 13 height 13
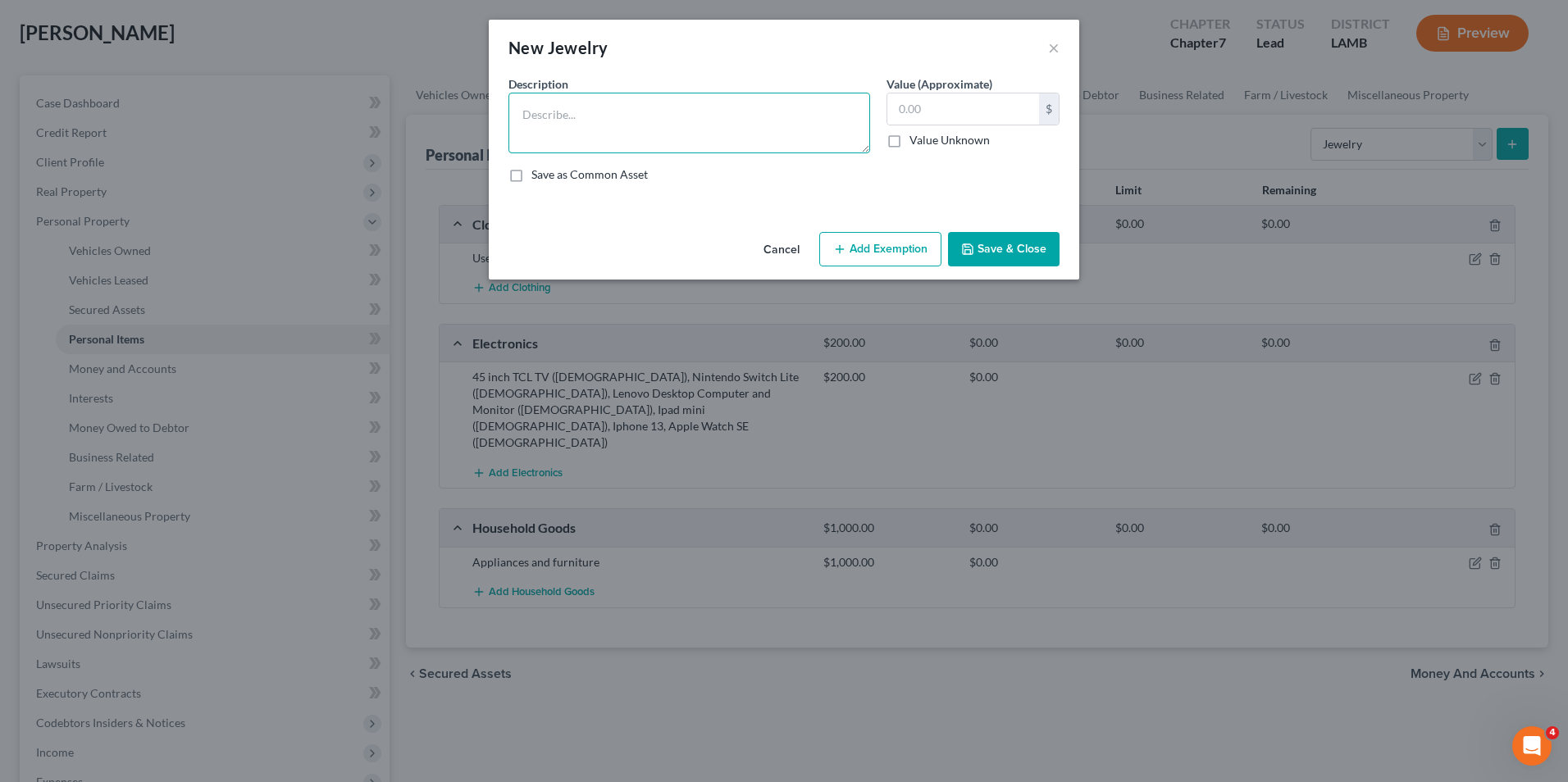
click at [764, 122] on textarea at bounding box center [688, 123] width 361 height 60
type textarea "Misc Costume Jewelry"
type input "10.00"
click at [1026, 245] on button "Save & Close" at bounding box center [1003, 249] width 111 height 34
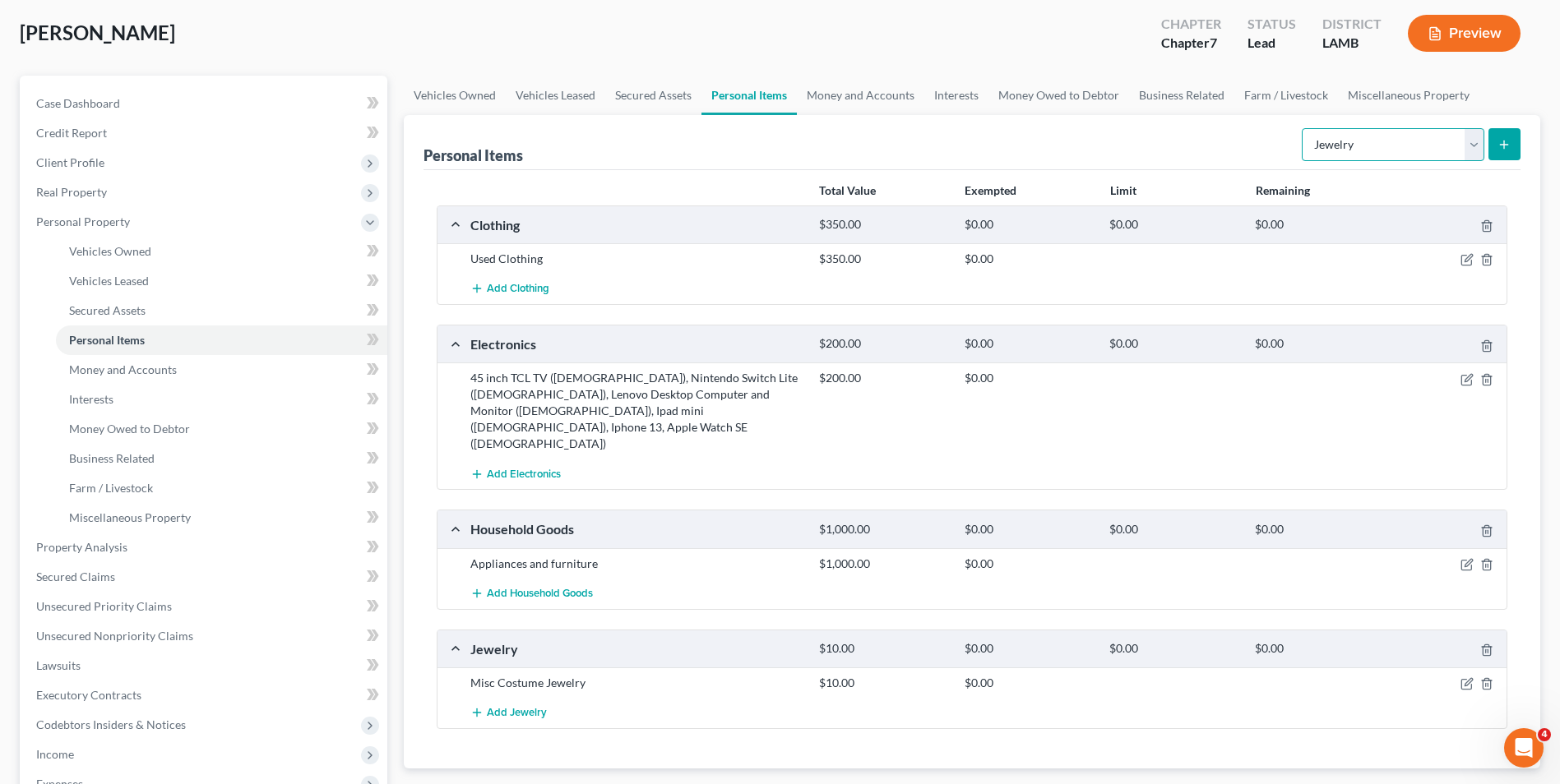
click at [1352, 134] on select "Select Item Type Clothing Collectibles Of Value Electronics Firearms Household …" at bounding box center [1393, 144] width 183 height 33
select select "pets"
click at [1303, 128] on select "Select Item Type Clothing Collectibles Of Value Electronics Firearms Household …" at bounding box center [1393, 144] width 183 height 33
click at [1500, 152] on button "submit" at bounding box center [1504, 143] width 32 height 32
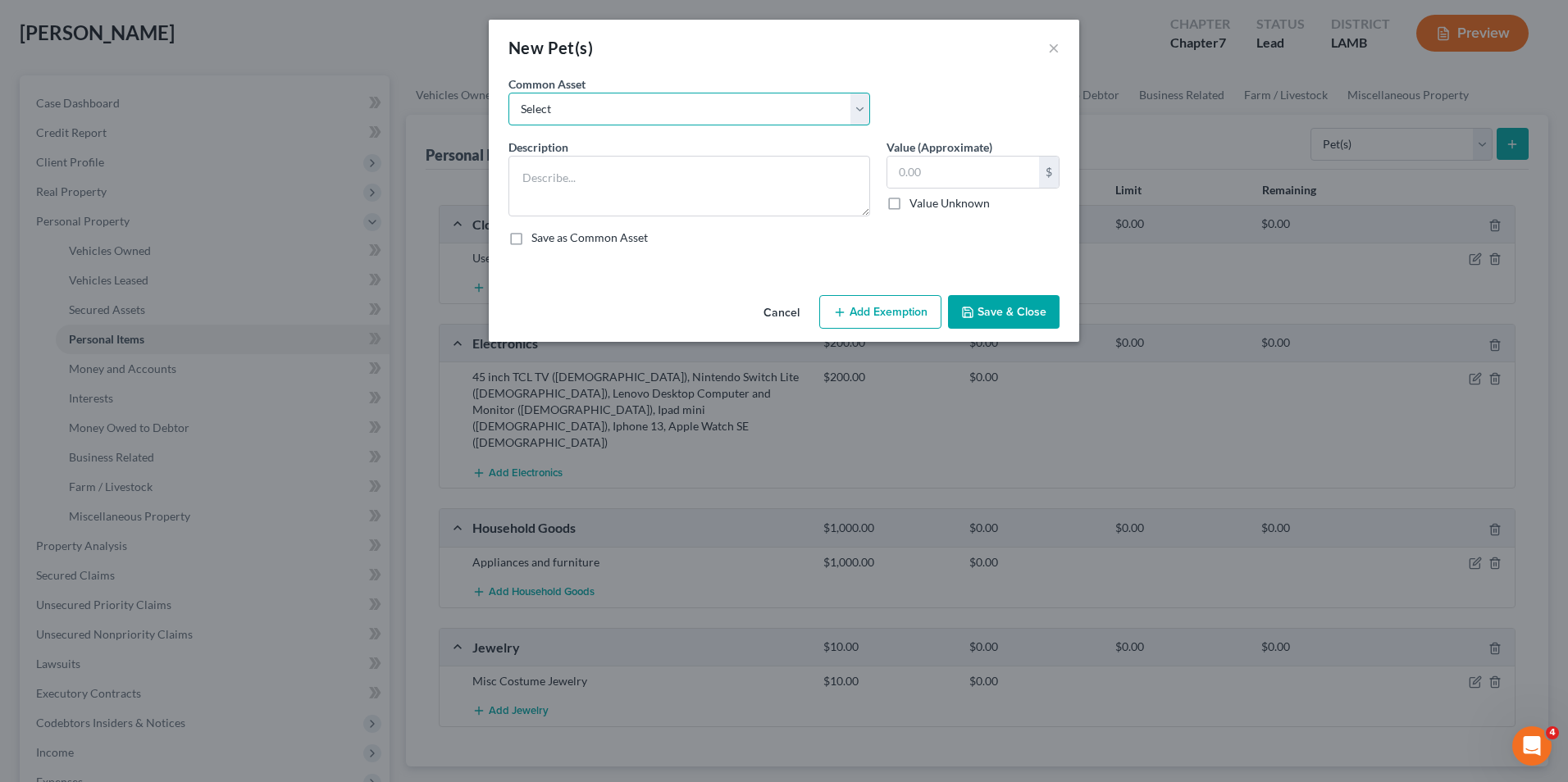
click at [739, 107] on select "Select [GEOGRAPHIC_DATA]" at bounding box center [688, 109] width 361 height 33
click at [715, 105] on select "Select [GEOGRAPHIC_DATA]" at bounding box center [688, 109] width 361 height 33
click at [696, 181] on textarea at bounding box center [688, 186] width 361 height 60
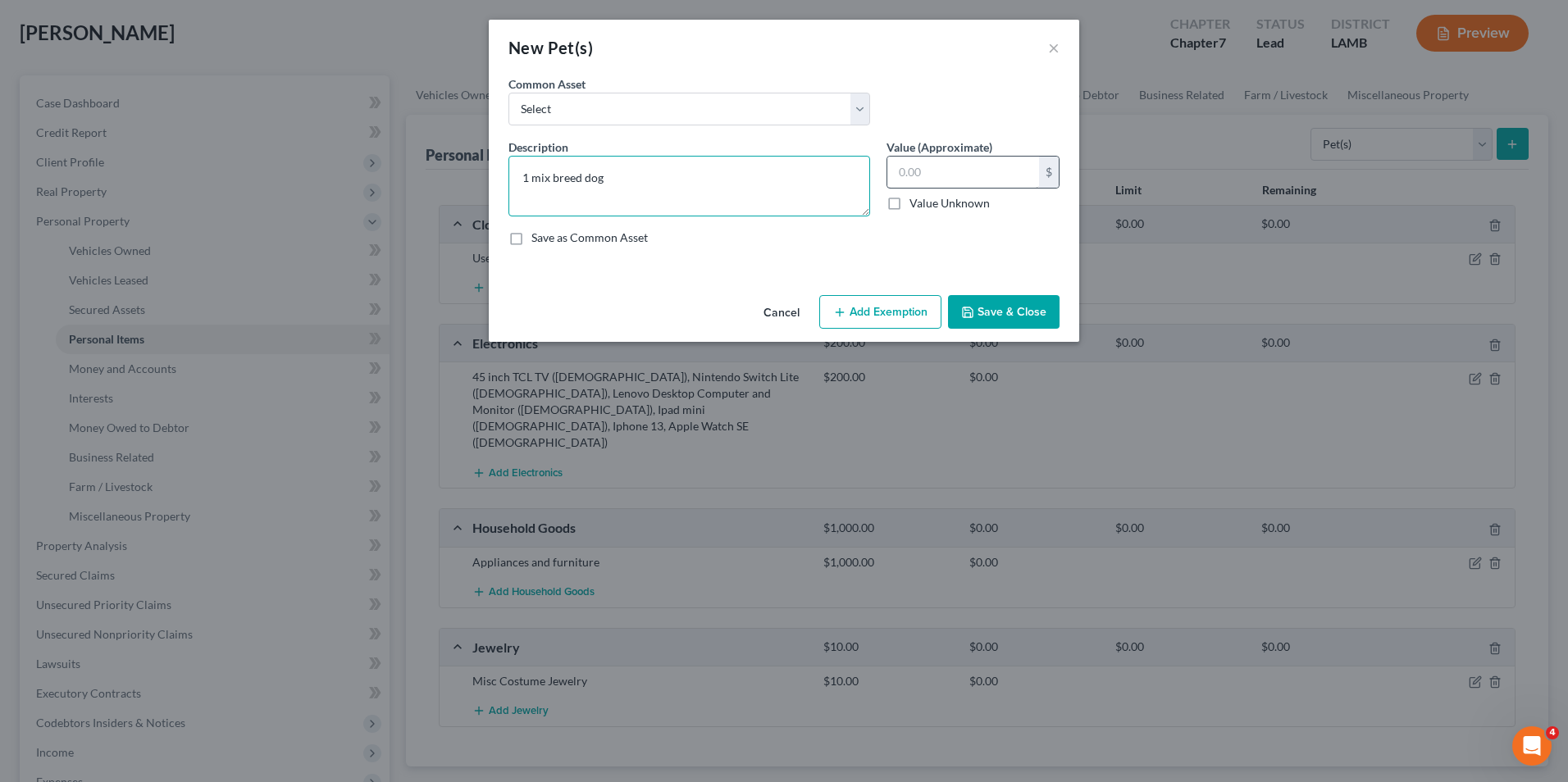
type textarea "1 mix breed dog"
click at [944, 176] on input "text" at bounding box center [963, 172] width 151 height 32
type input "40.00"
click at [797, 191] on textarea "1 mix breed dog" at bounding box center [688, 186] width 361 height 60
type textarea "1 mix breed dog, 1 cat"
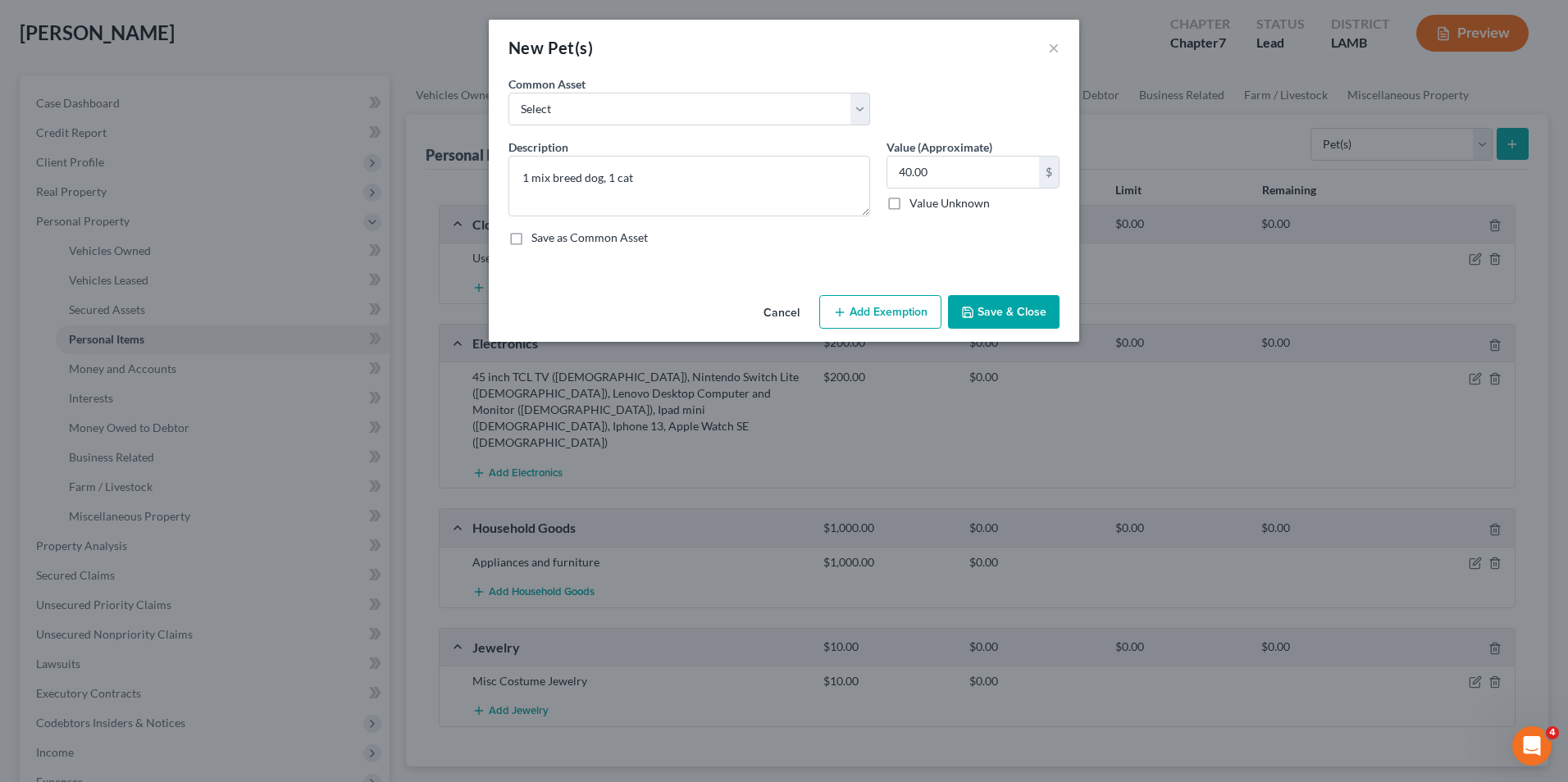
click at [1007, 310] on button "Save & Close" at bounding box center [1003, 312] width 111 height 34
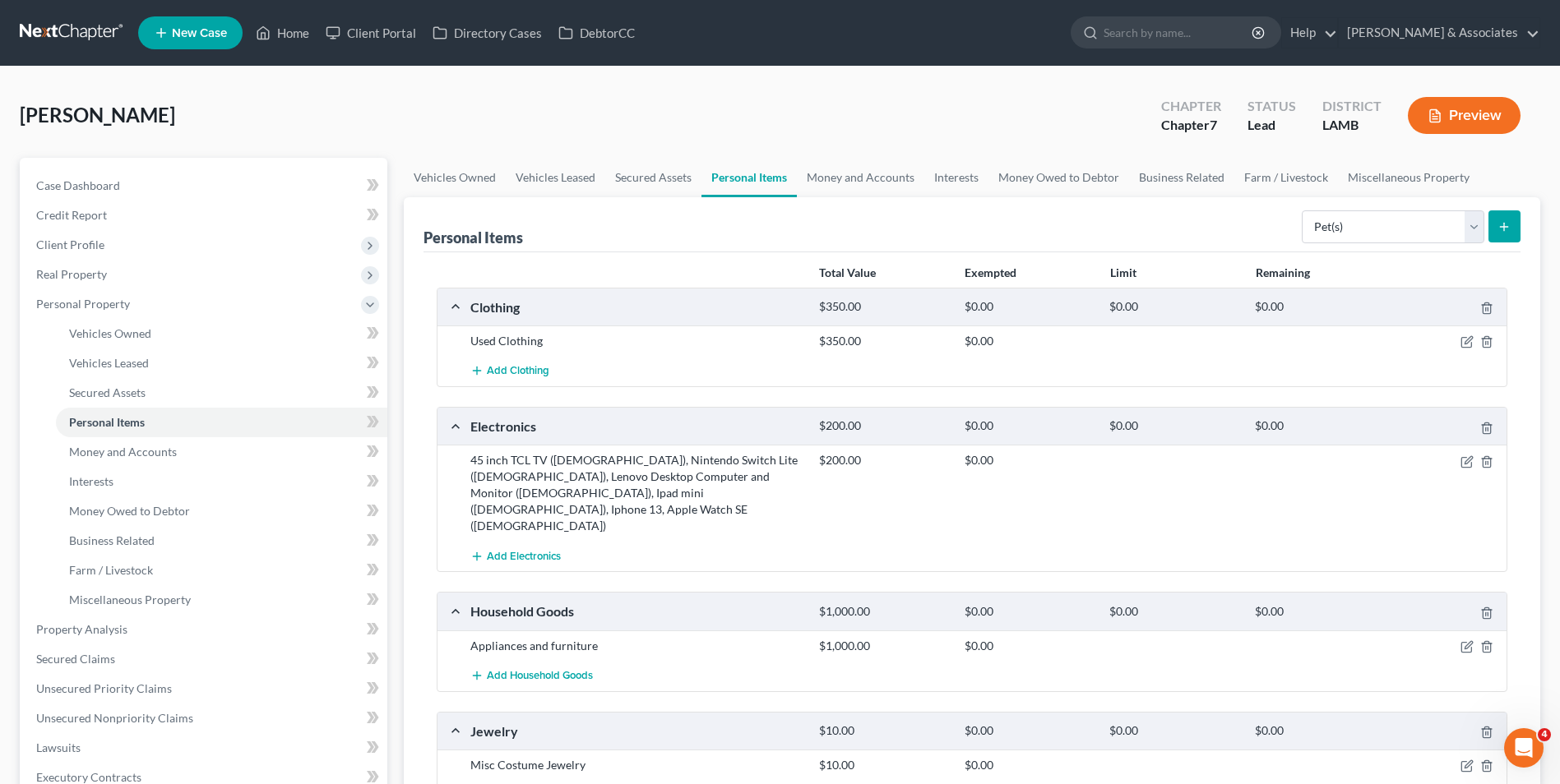
scroll to position [329, 0]
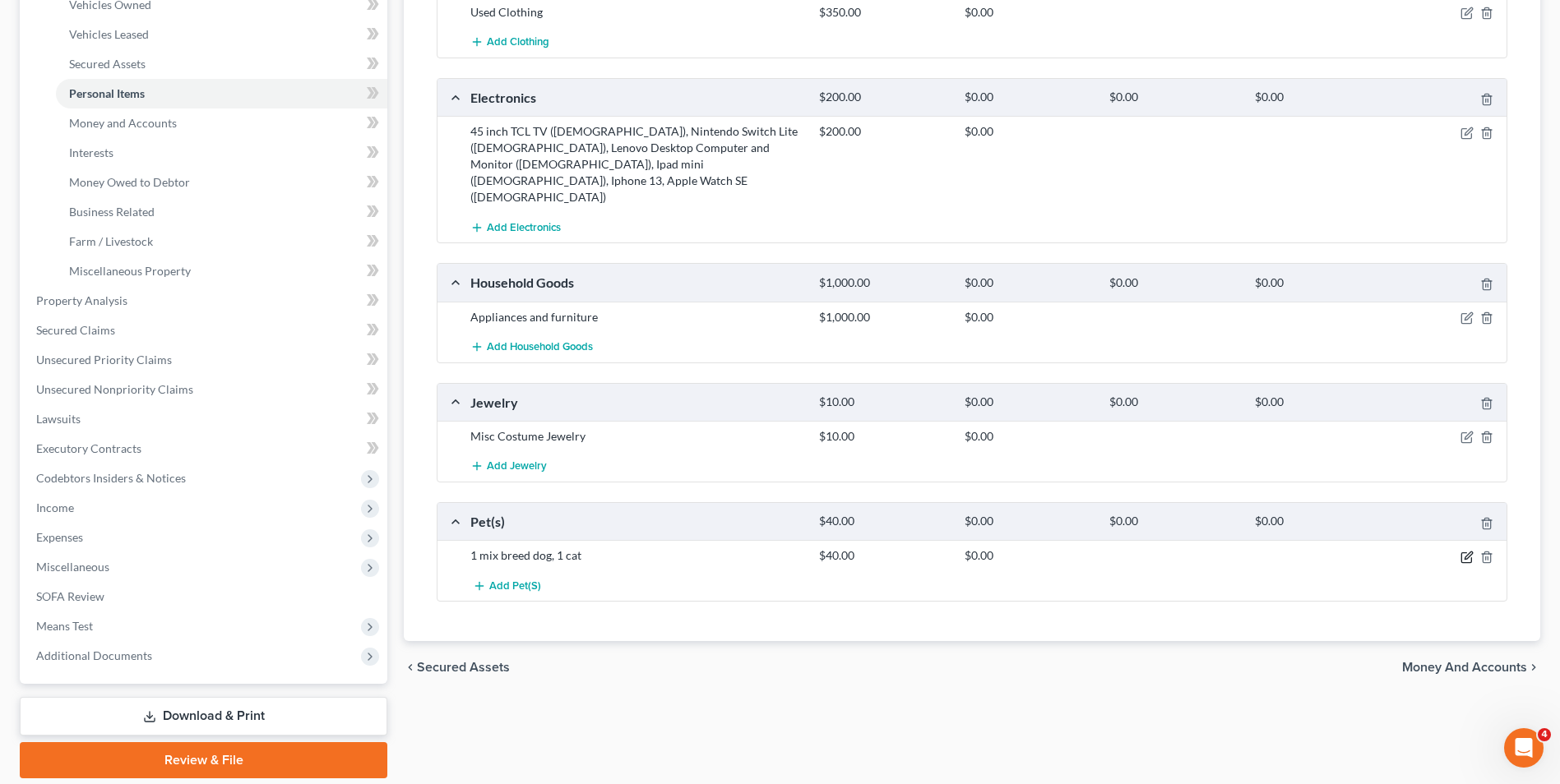
click at [1466, 552] on icon "button" at bounding box center [1466, 557] width 10 height 10
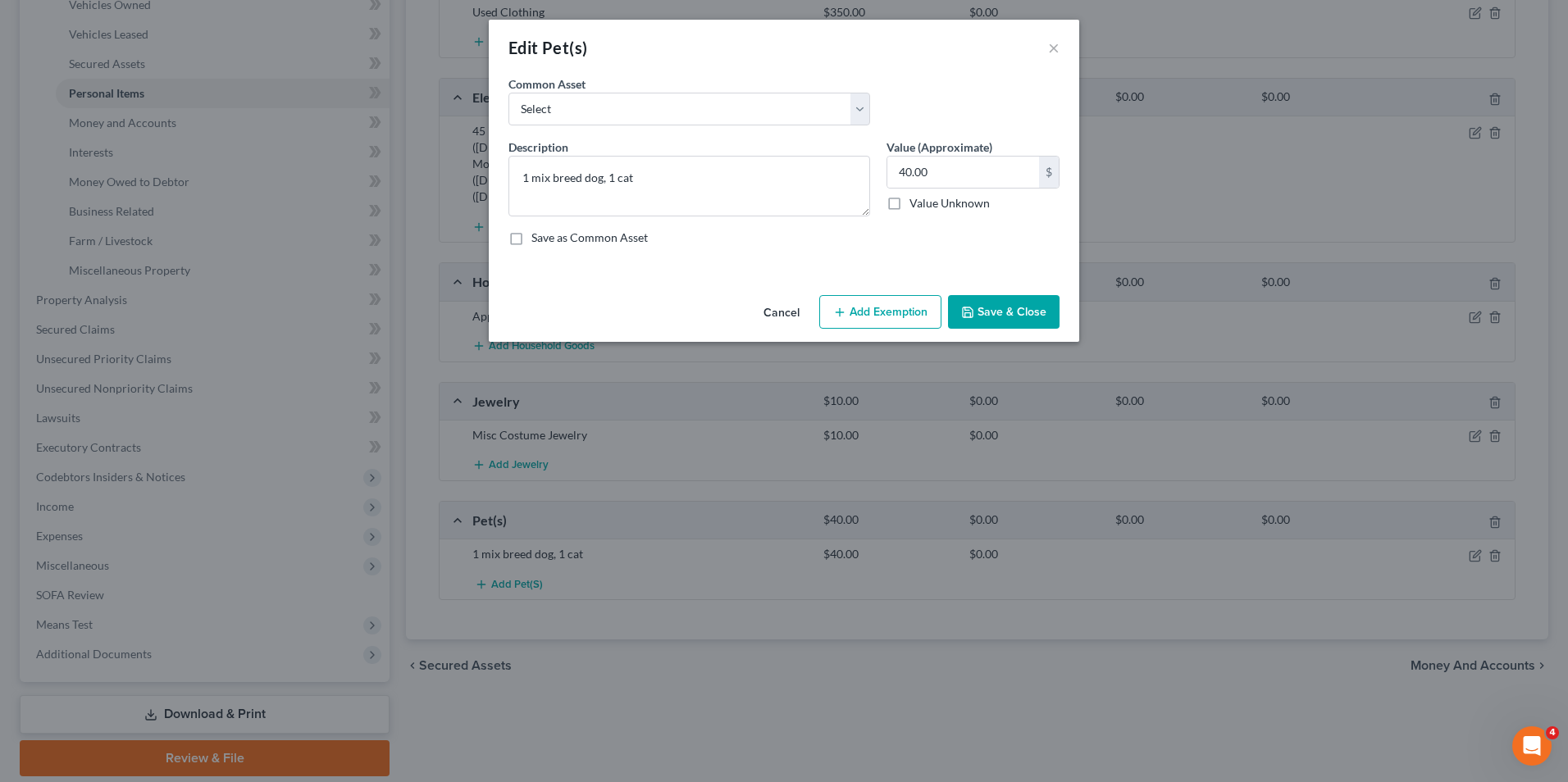
click at [1013, 310] on button "Save & Close" at bounding box center [1003, 312] width 111 height 34
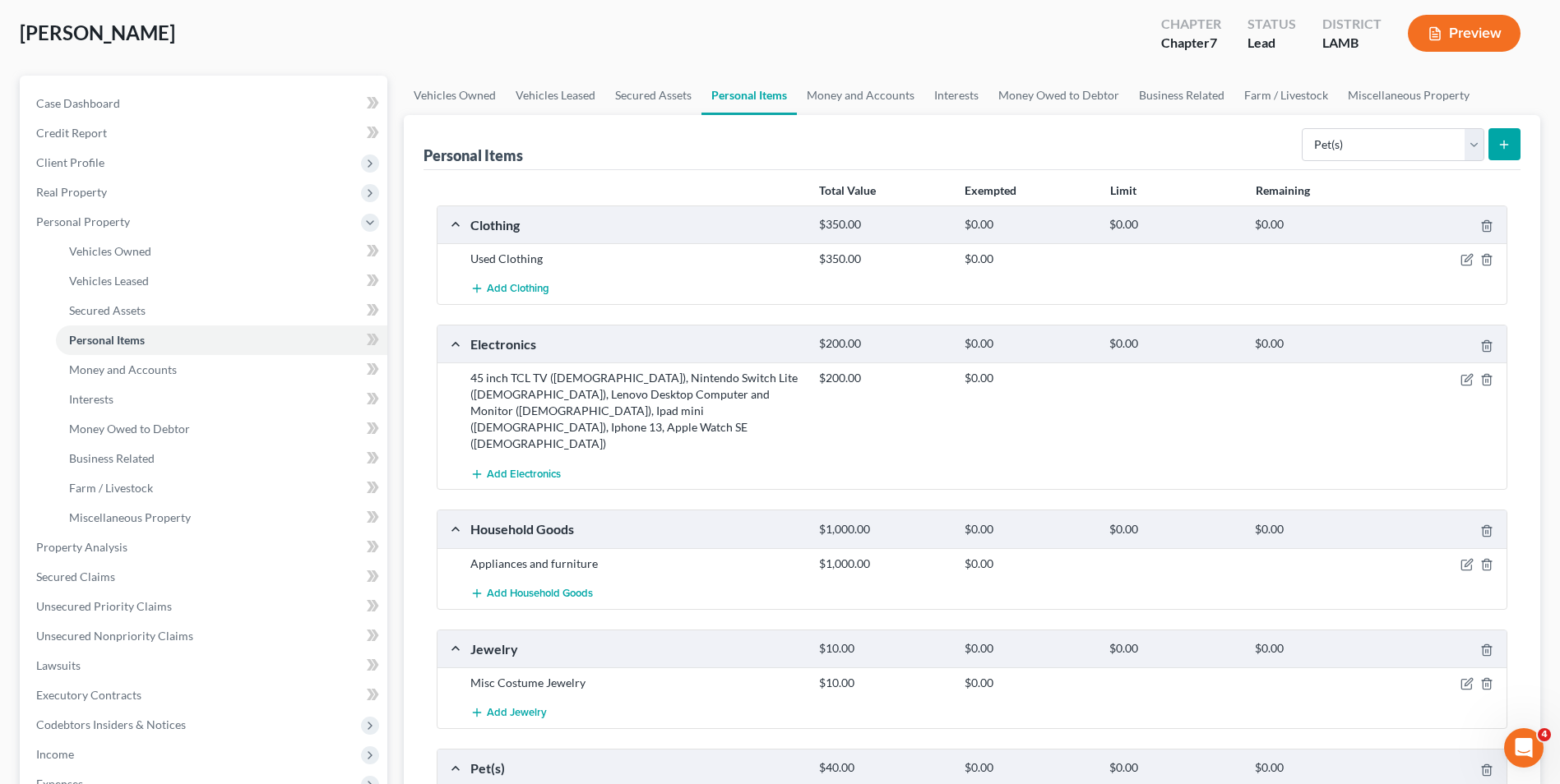
scroll to position [0, 0]
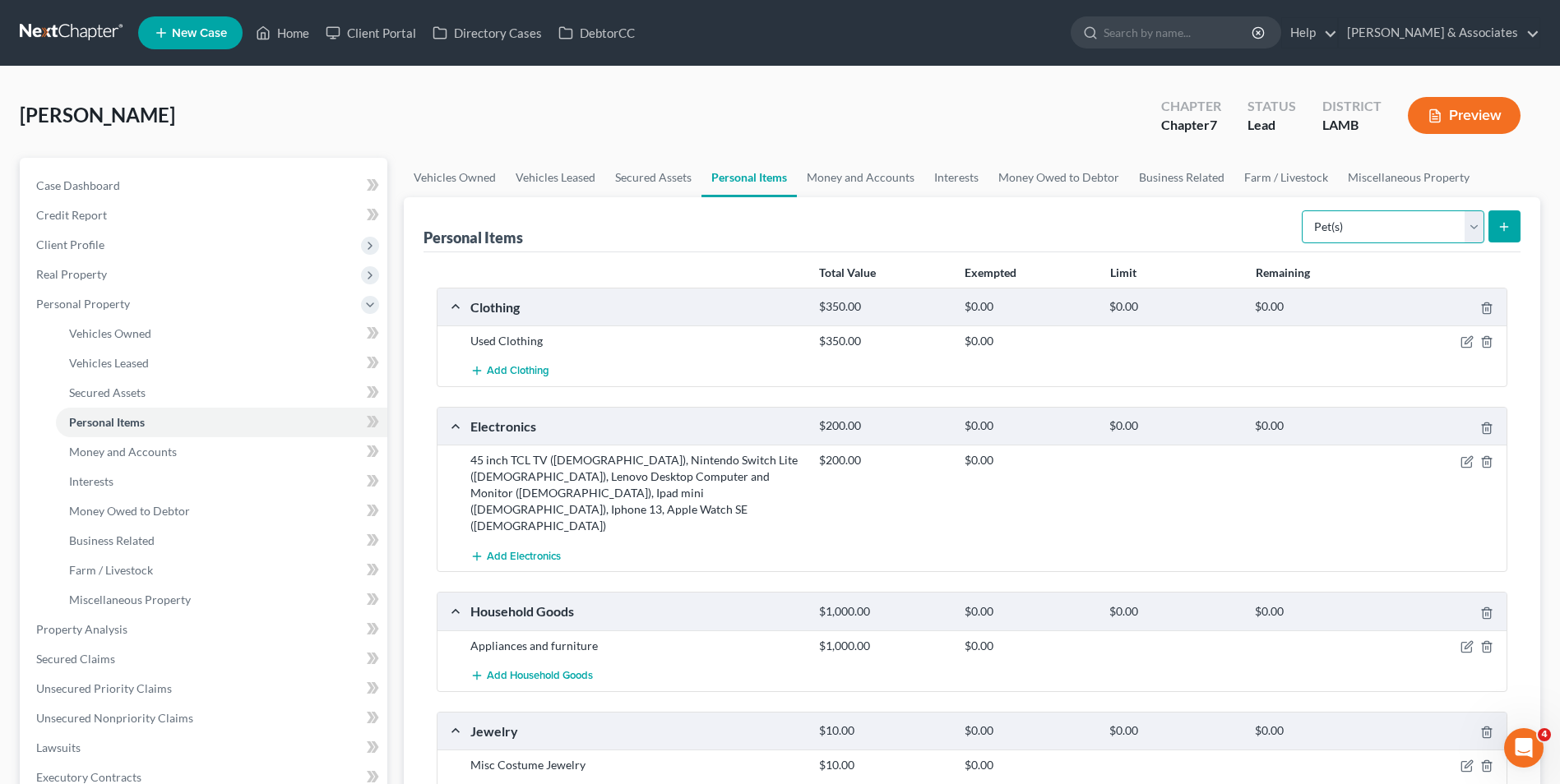
click at [1348, 214] on select "Select Item Type Clothing Collectibles Of Value Electronics Firearms Household …" at bounding box center [1393, 227] width 183 height 33
select select "sports_and_hobby_equipment"
click at [1303, 210] on select "Select Item Type Clothing Collectibles Of Value Electronics Firearms Household …" at bounding box center [1393, 227] width 183 height 33
click at [1501, 225] on icon "submit" at bounding box center [1504, 227] width 13 height 13
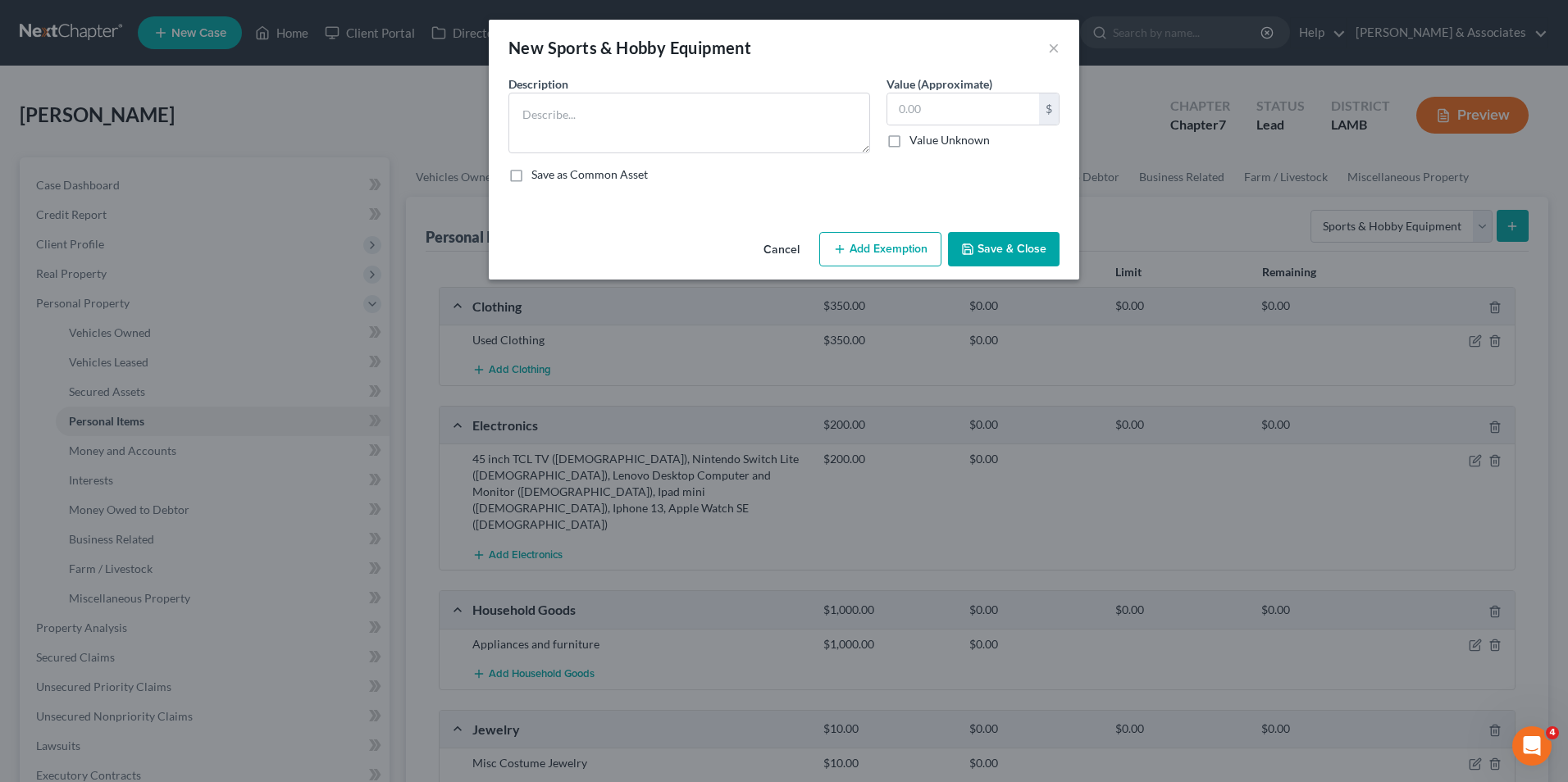
click at [743, 88] on div "Description *" at bounding box center [689, 114] width 378 height 78
click at [750, 110] on textarea at bounding box center [688, 123] width 361 height 60
type textarea "2 3lb weights, work mat"
click at [932, 118] on input "text" at bounding box center [963, 109] width 151 height 32
type input "10.00"
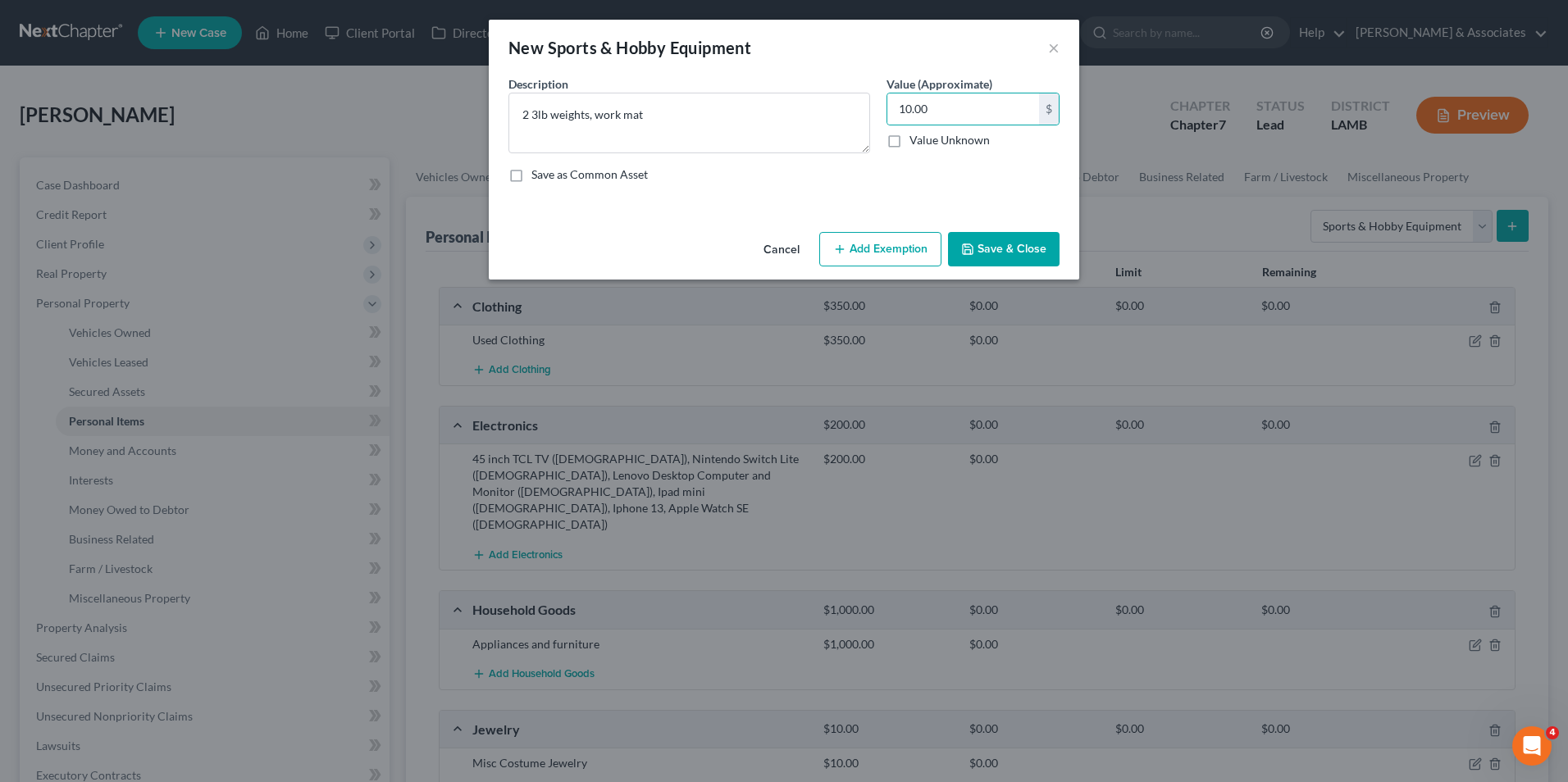
click at [1001, 235] on button "Save & Close" at bounding box center [1003, 249] width 111 height 34
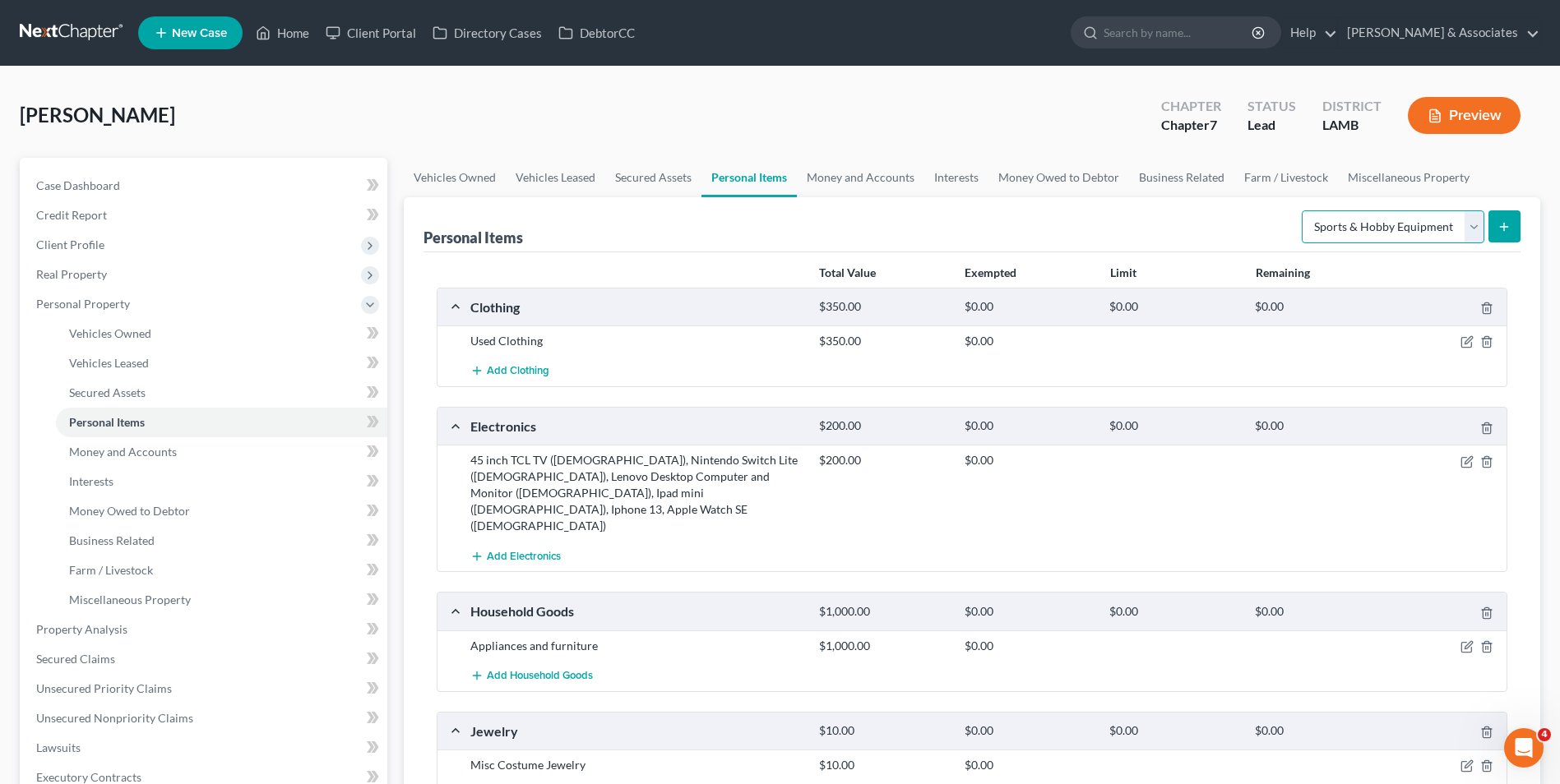
click at [1380, 219] on select "Select Item Type Clothing Collectibles Of Value Electronics Firearms Household …" at bounding box center [1393, 227] width 183 height 33
select select "electronics"
click at [1303, 210] on select "Select Item Type Clothing Collectibles Of Value Electronics Firearms Household …" at bounding box center [1393, 227] width 183 height 33
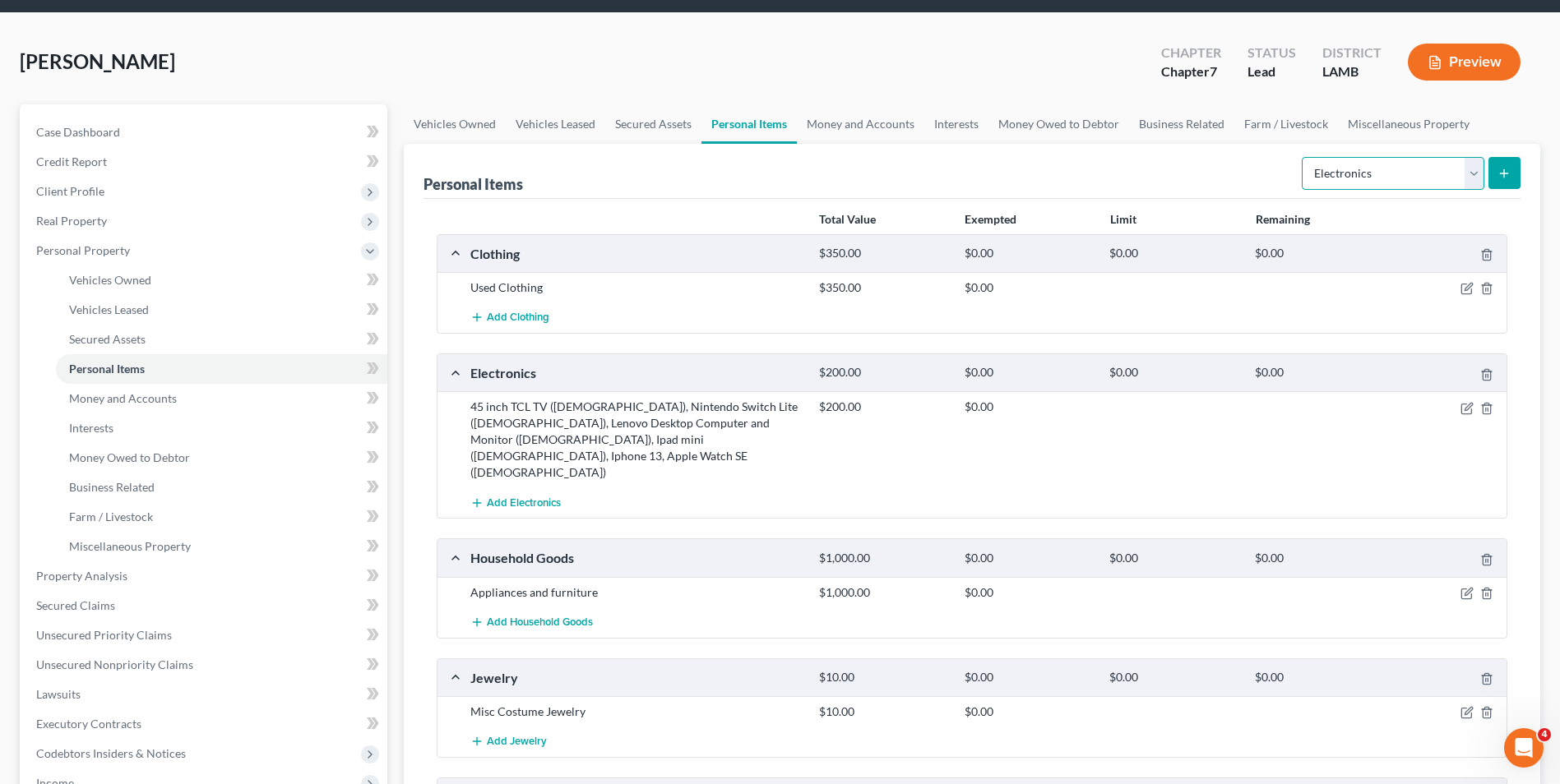
scroll to position [83, 0]
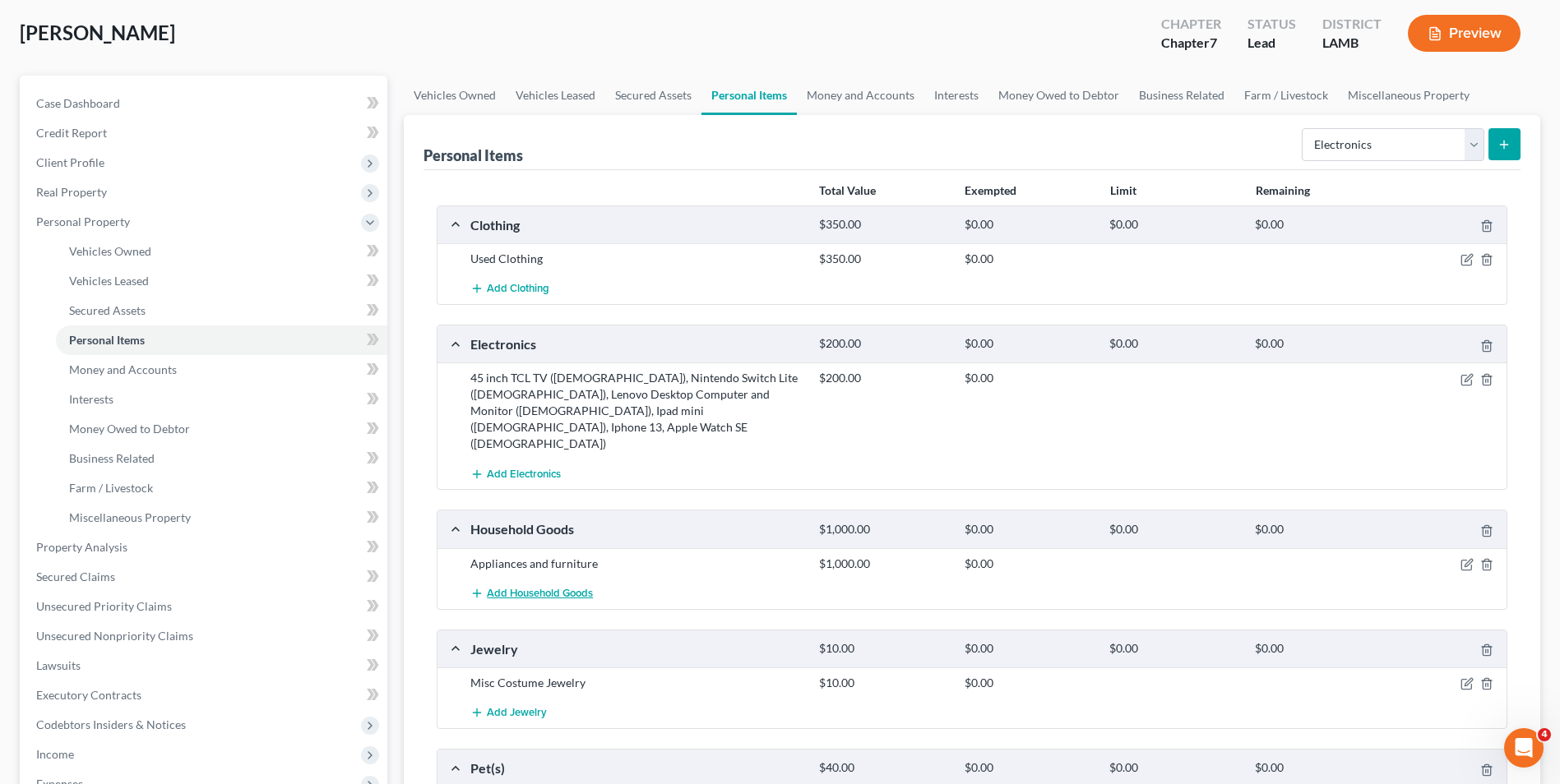
click at [580, 587] on span "Add Household Goods" at bounding box center [539, 594] width 106 height 13
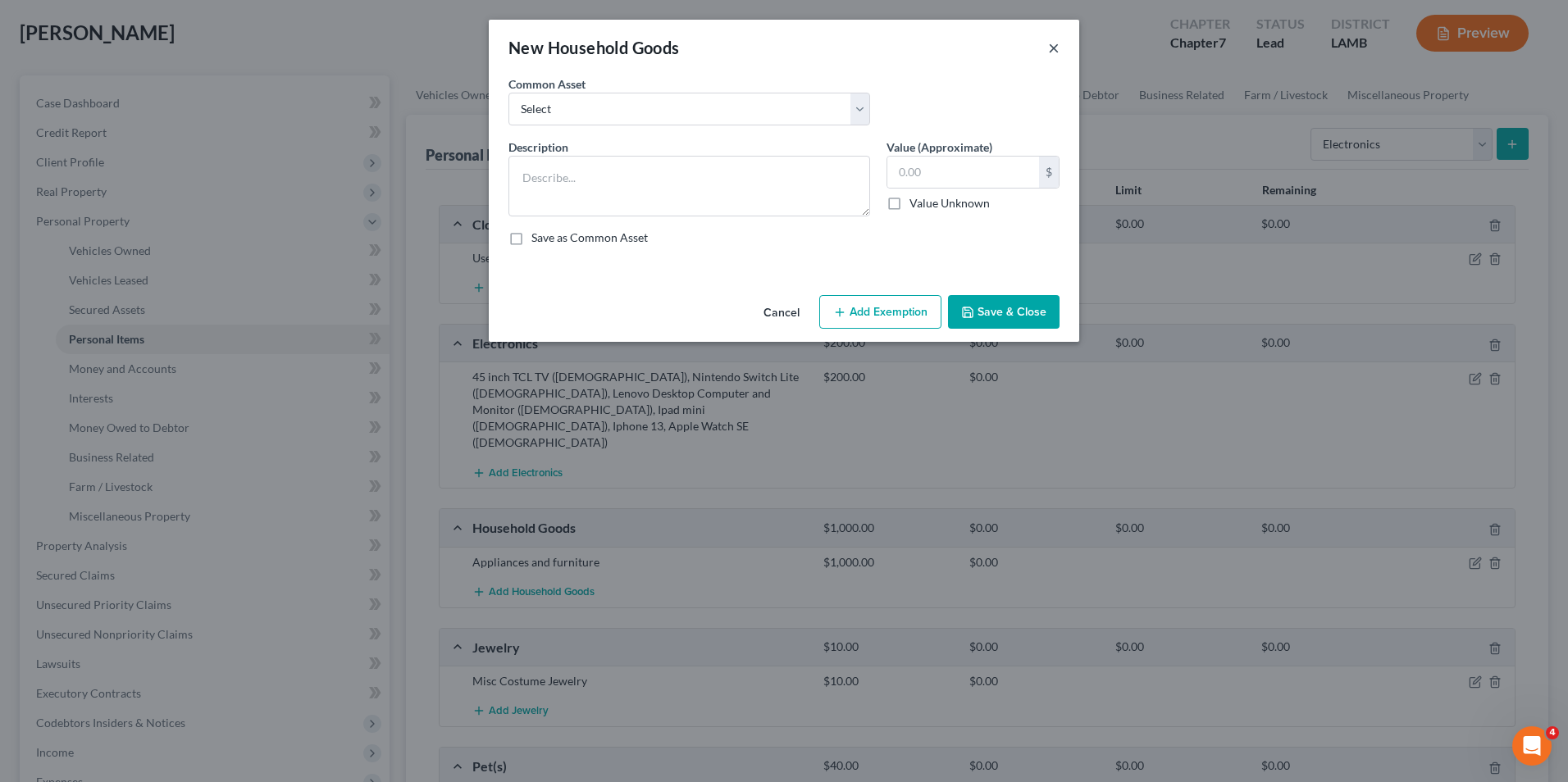
click at [1056, 47] on button "×" at bounding box center [1053, 47] width 12 height 20
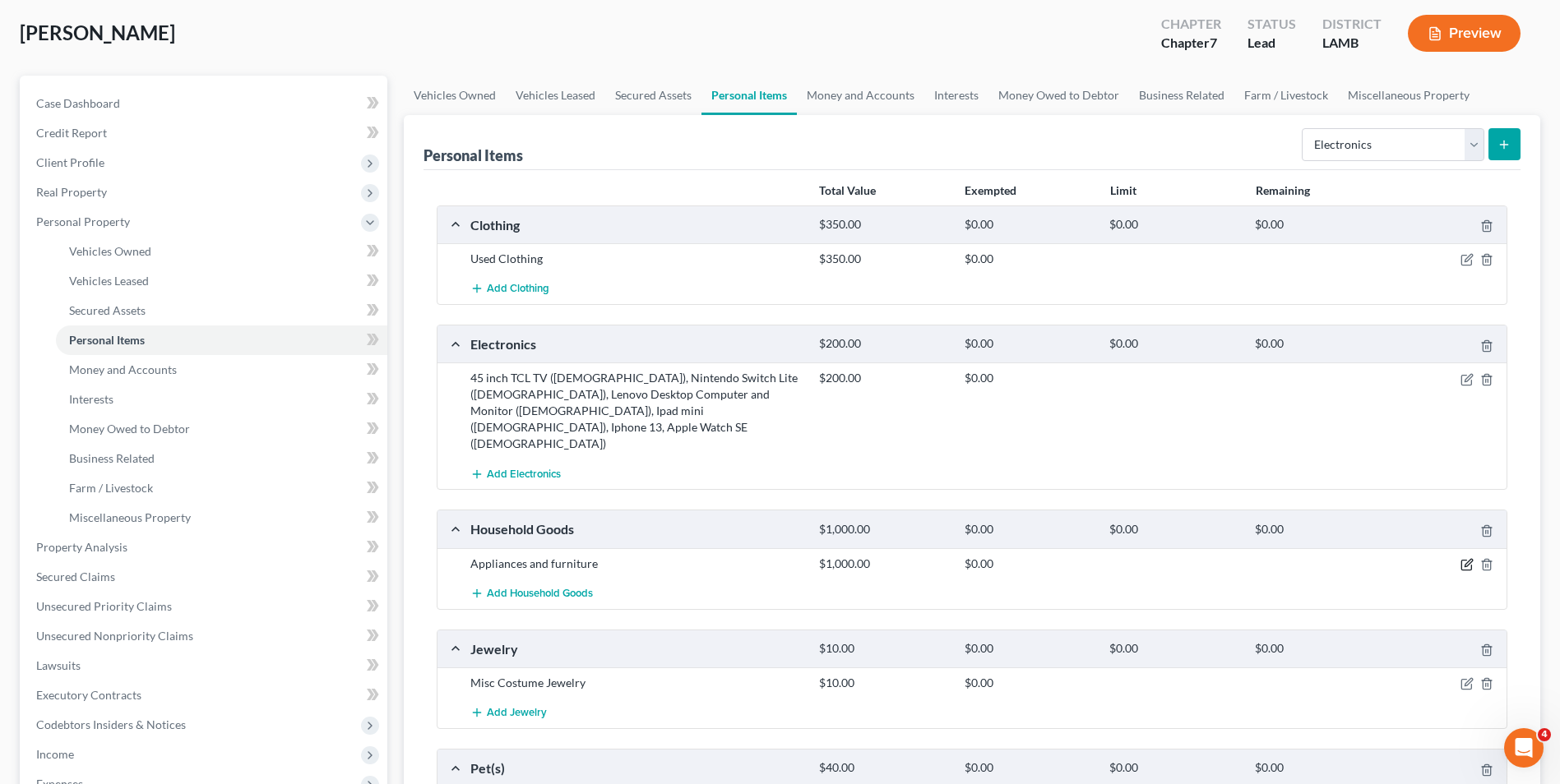
click at [1464, 558] on icon "button" at bounding box center [1467, 565] width 13 height 13
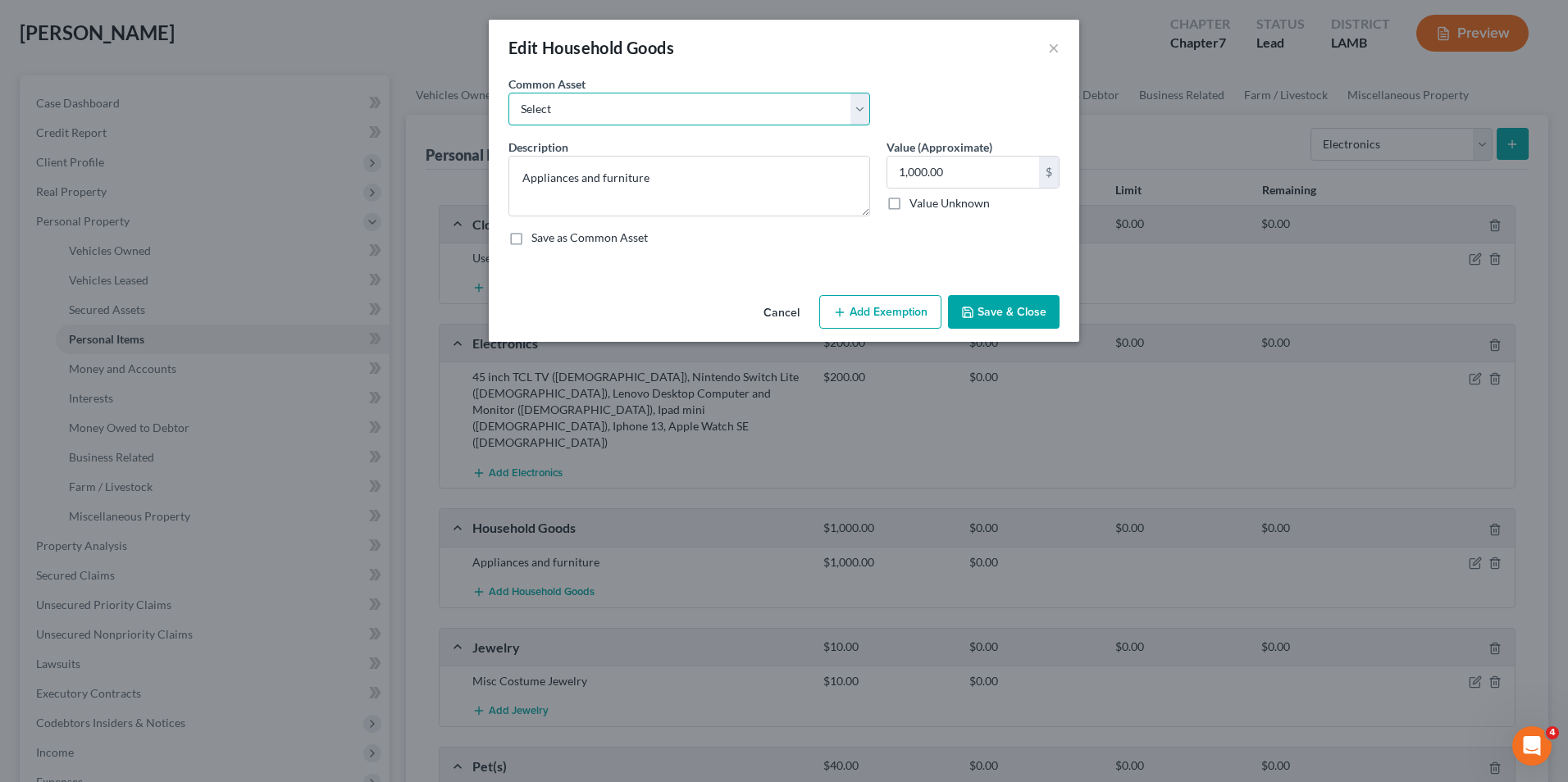
click at [701, 118] on select "Select Appliances and furniture" at bounding box center [688, 109] width 361 height 33
select select "0"
click at [508, 93] on select "Select Appliances and furniture" at bounding box center [688, 109] width 361 height 33
drag, startPoint x: 697, startPoint y: 180, endPoint x: 488, endPoint y: 167, distance: 209.4
click at [488, 167] on div "Edit Household Goods × An exemption set must first be selected from the Filing …" at bounding box center [784, 391] width 1568 height 782
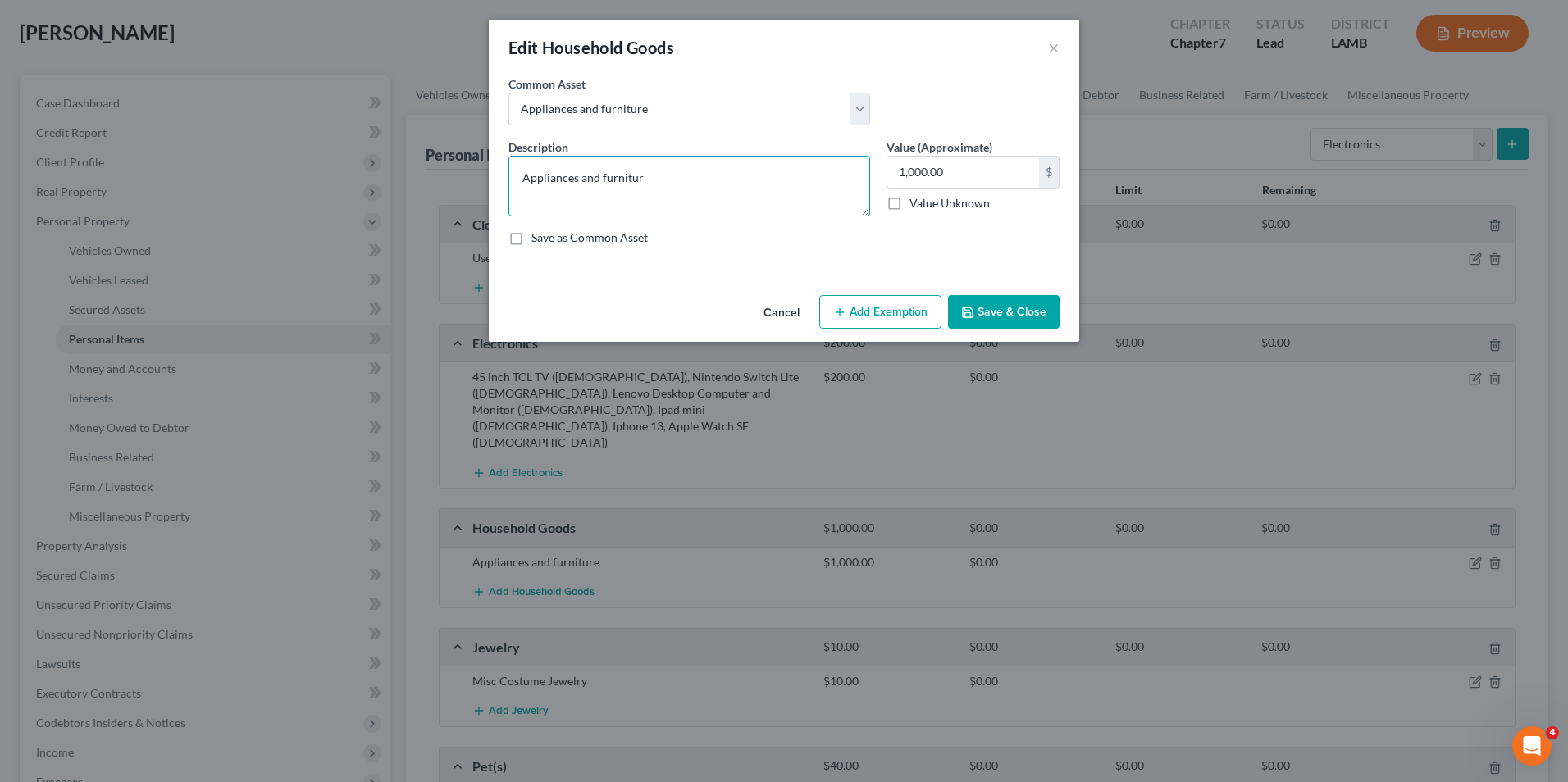
type textarea "Appliances and furniture"
click at [1013, 305] on button "Save & Close" at bounding box center [1003, 312] width 111 height 34
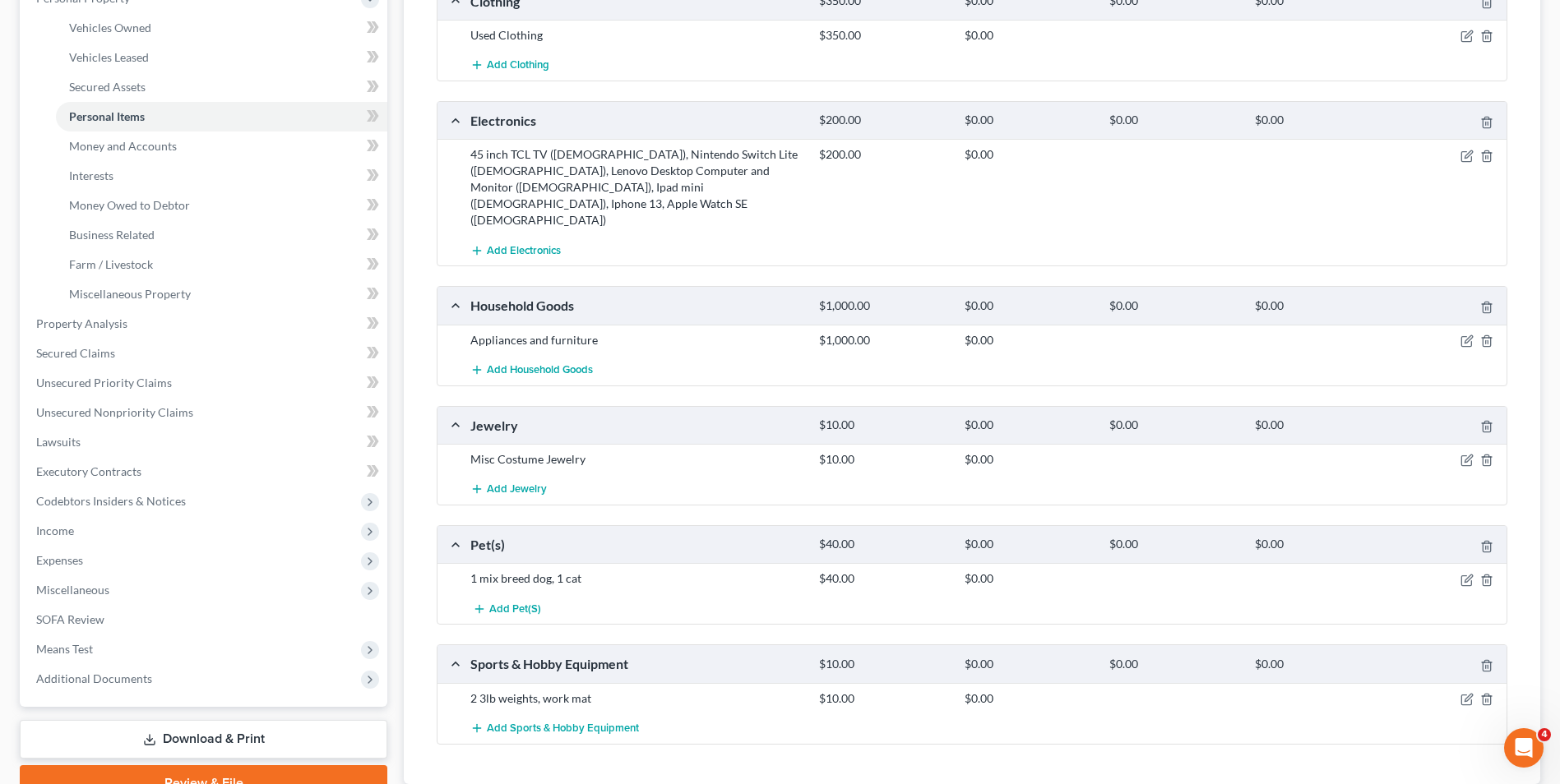
scroll to position [224, 0]
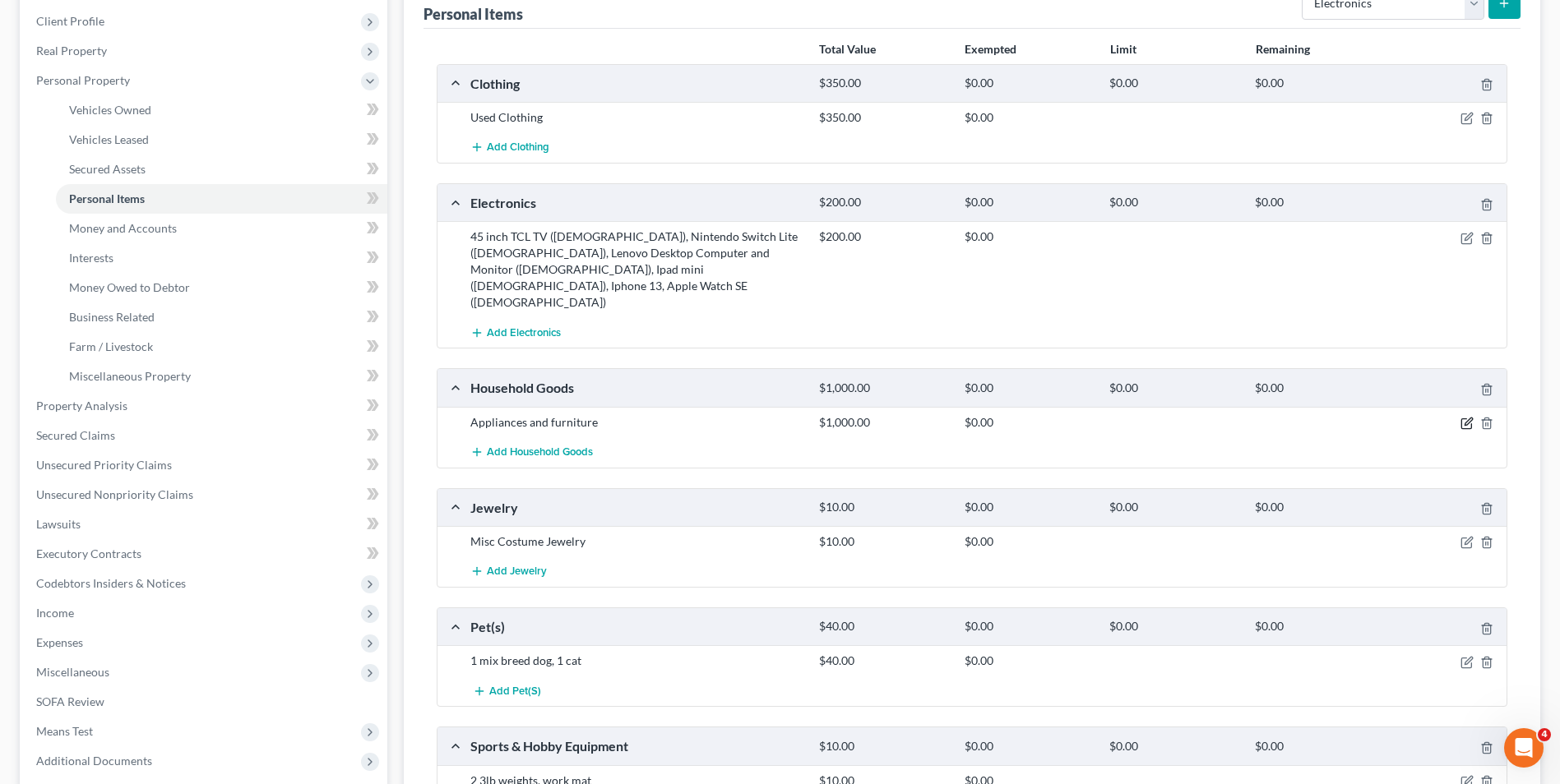
click at [1467, 417] on icon "button" at bounding box center [1467, 424] width 13 height 13
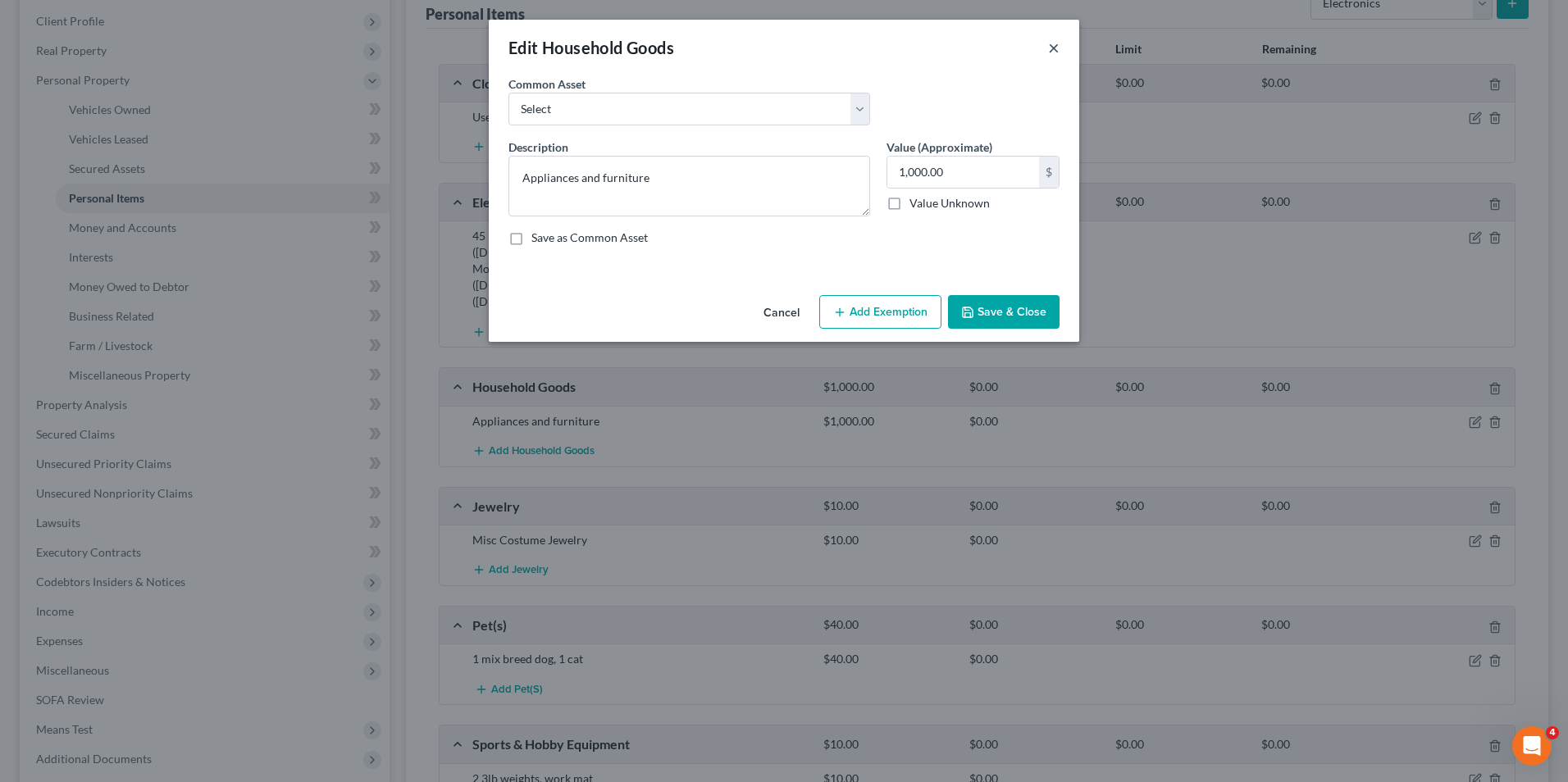
click at [1053, 53] on button "×" at bounding box center [1053, 47] width 12 height 20
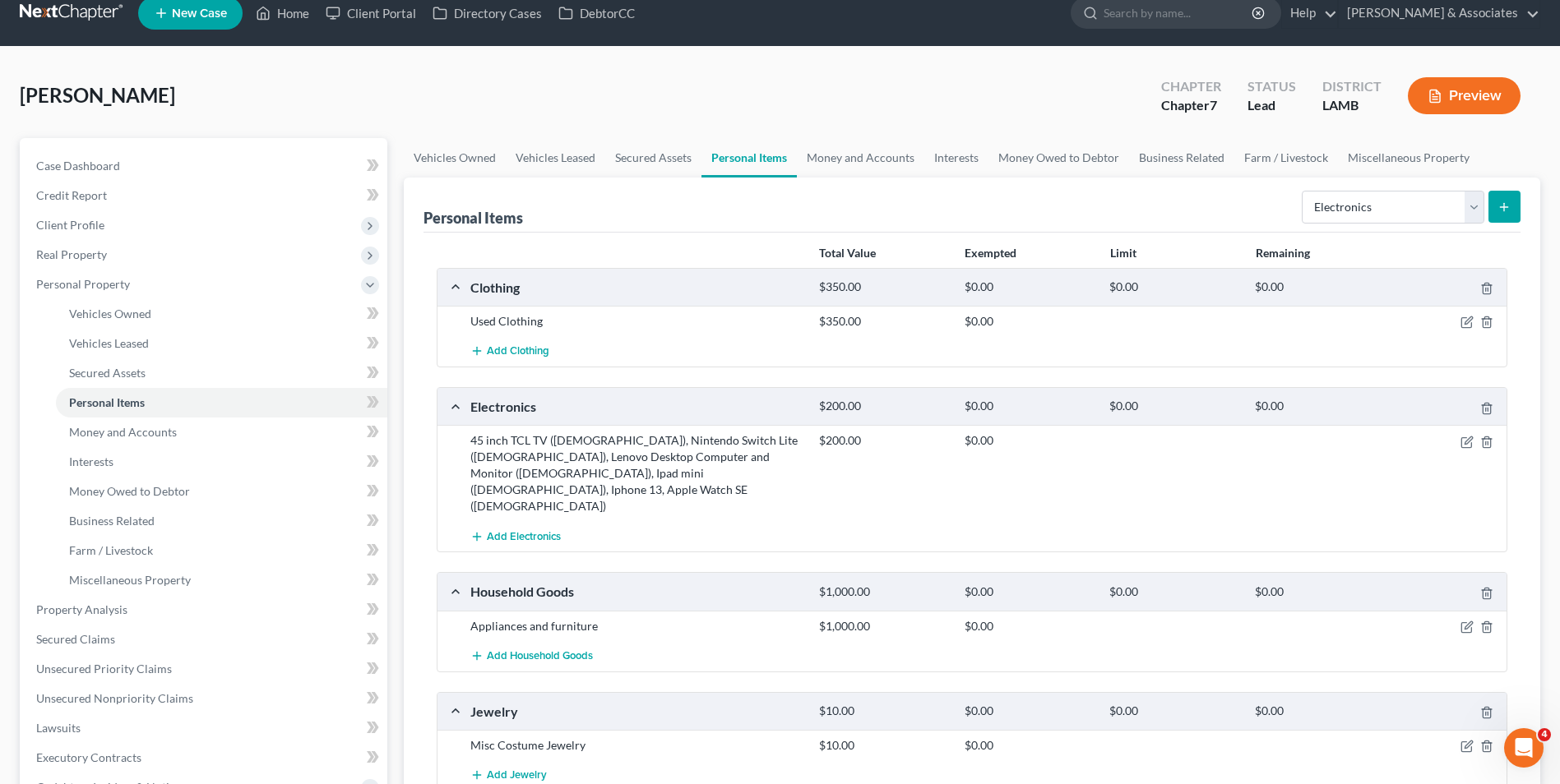
scroll to position [0, 0]
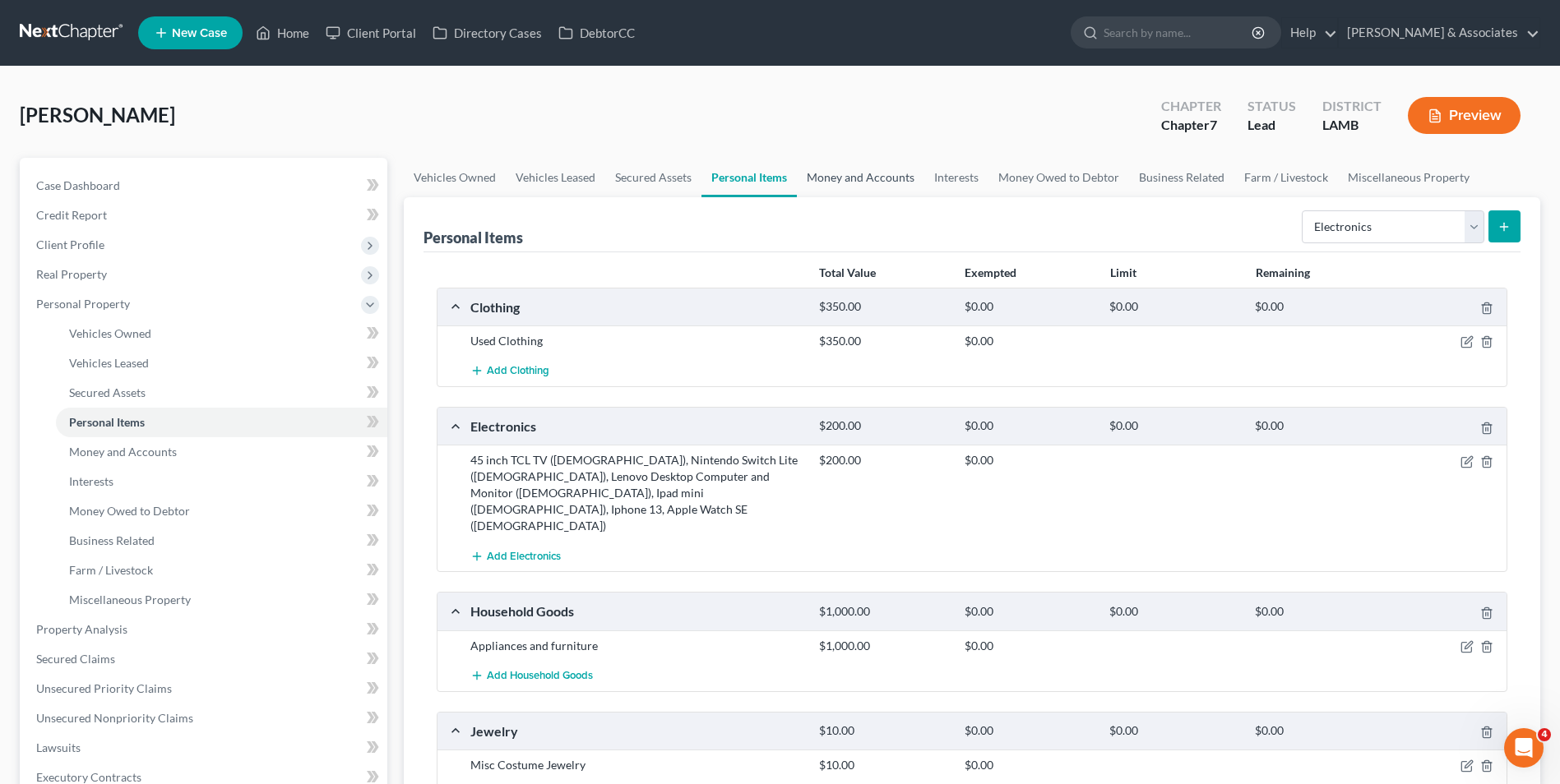
click at [827, 175] on link "Money and Accounts" at bounding box center [860, 177] width 128 height 39
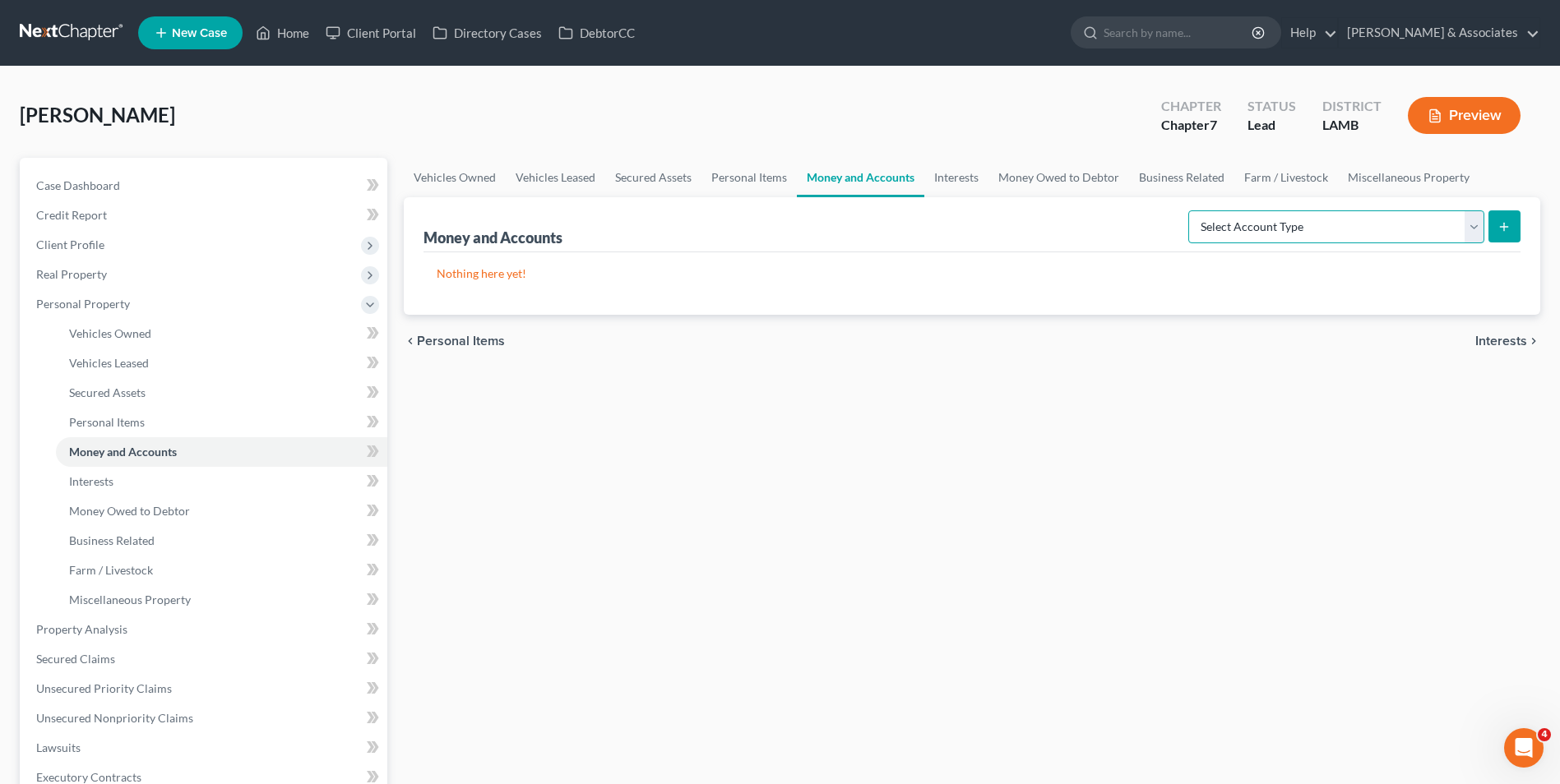
click at [1424, 225] on select "Select Account Type Brokerage Cash on Hand Certificates of Deposit Checking Acc…" at bounding box center [1336, 227] width 296 height 33
select select "cash_on_hand"
click at [1192, 210] on select "Select Account Type Brokerage Cash on Hand Certificates of Deposit Checking Acc…" at bounding box center [1336, 227] width 296 height 33
click at [1503, 232] on icon "submit" at bounding box center [1504, 227] width 13 height 13
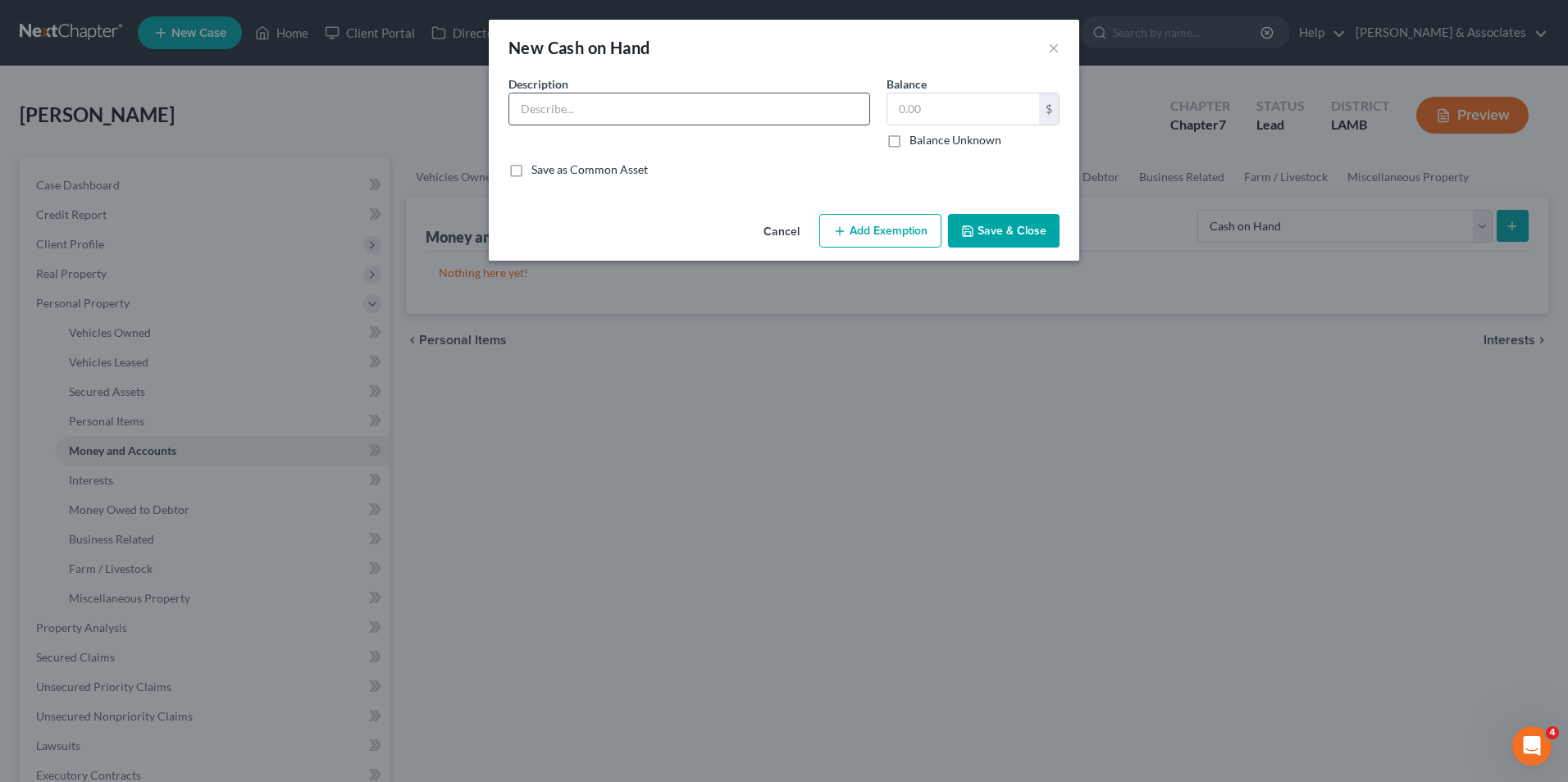
click at [765, 119] on input "text" at bounding box center [689, 109] width 360 height 32
type input "Cash"
type input "0"
click at [1042, 238] on button "Save & Close" at bounding box center [1003, 231] width 111 height 34
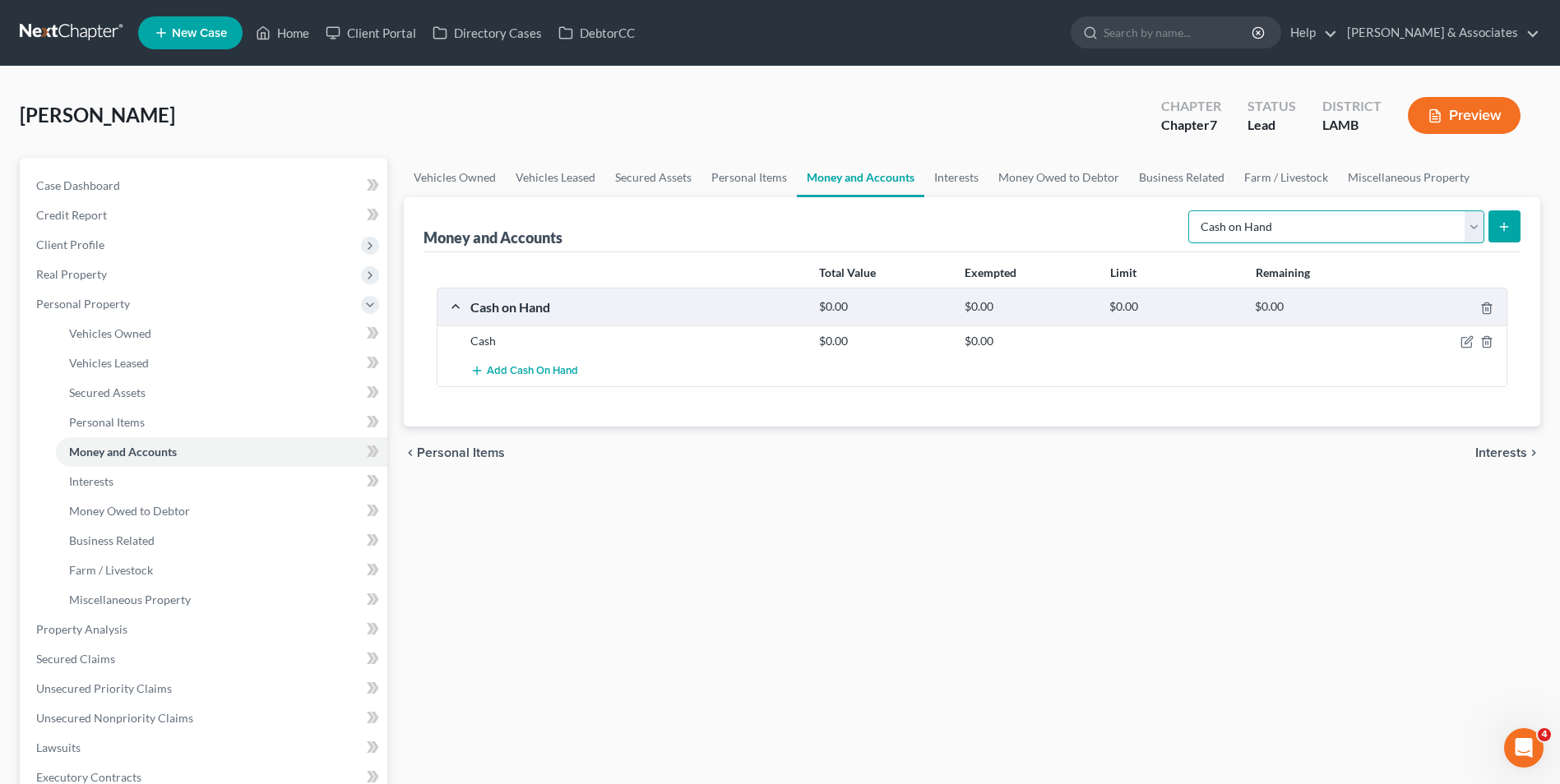
click at [1426, 235] on select "Select Account Type Brokerage Cash on Hand Certificates of Deposit Checking Acc…" at bounding box center [1336, 227] width 296 height 33
select select "checking"
click at [1192, 210] on select "Select Account Type Brokerage Cash on Hand Certificates of Deposit Checking Acc…" at bounding box center [1336, 227] width 296 height 33
click at [1508, 238] on button "submit" at bounding box center [1504, 226] width 32 height 32
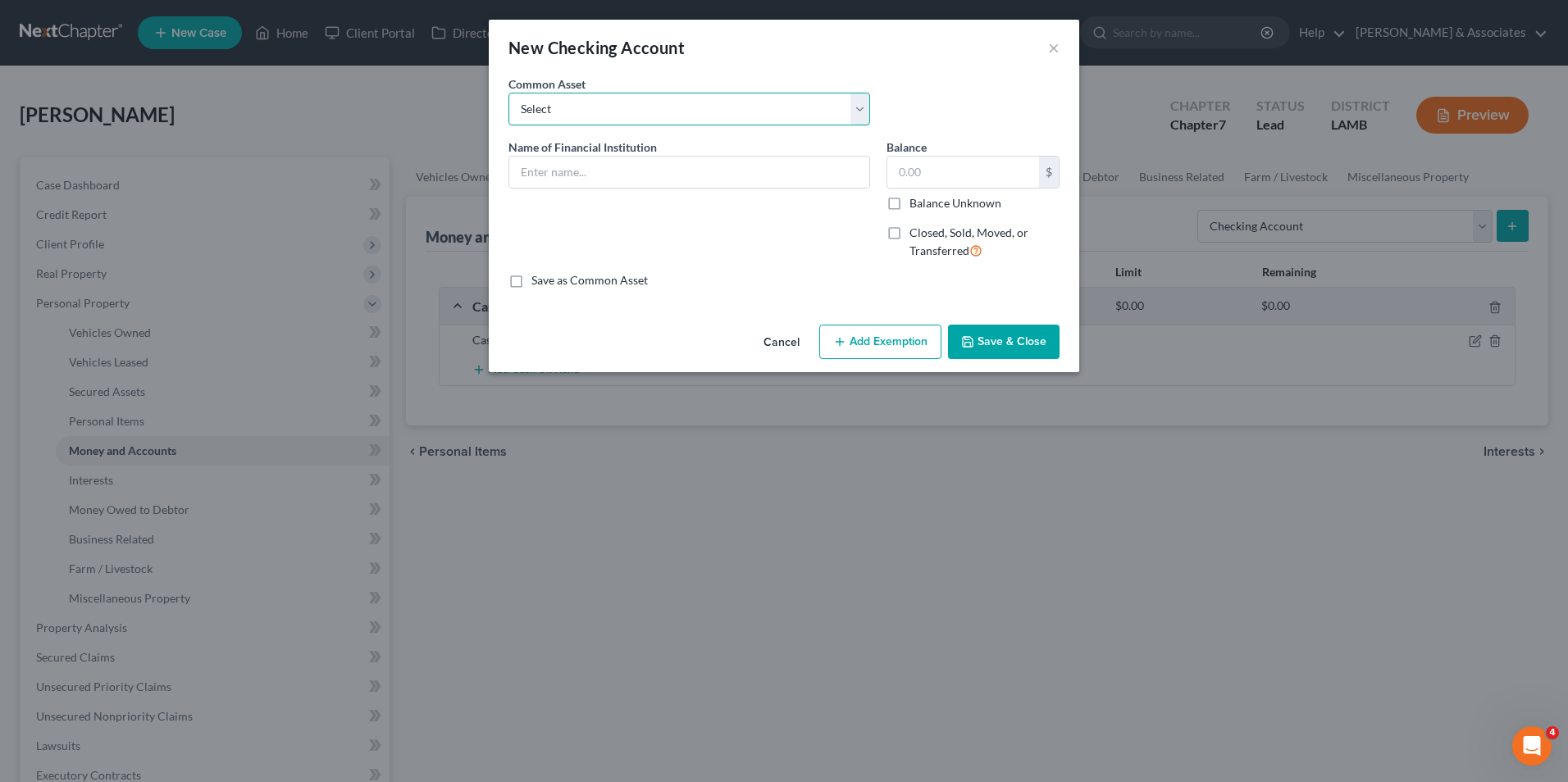
click at [589, 117] on select "Select Essential Federal Credit Union USAA Federal Savings Bank Neighbors Feder…" at bounding box center [688, 109] width 361 height 33
select select "10"
click at [508, 93] on select "Select Essential Federal Credit Union USAA Federal Savings Bank Neighbors Feder…" at bounding box center [688, 109] width 361 height 33
type input "Chase Bank"
click at [950, 171] on input "text" at bounding box center [963, 172] width 151 height 32
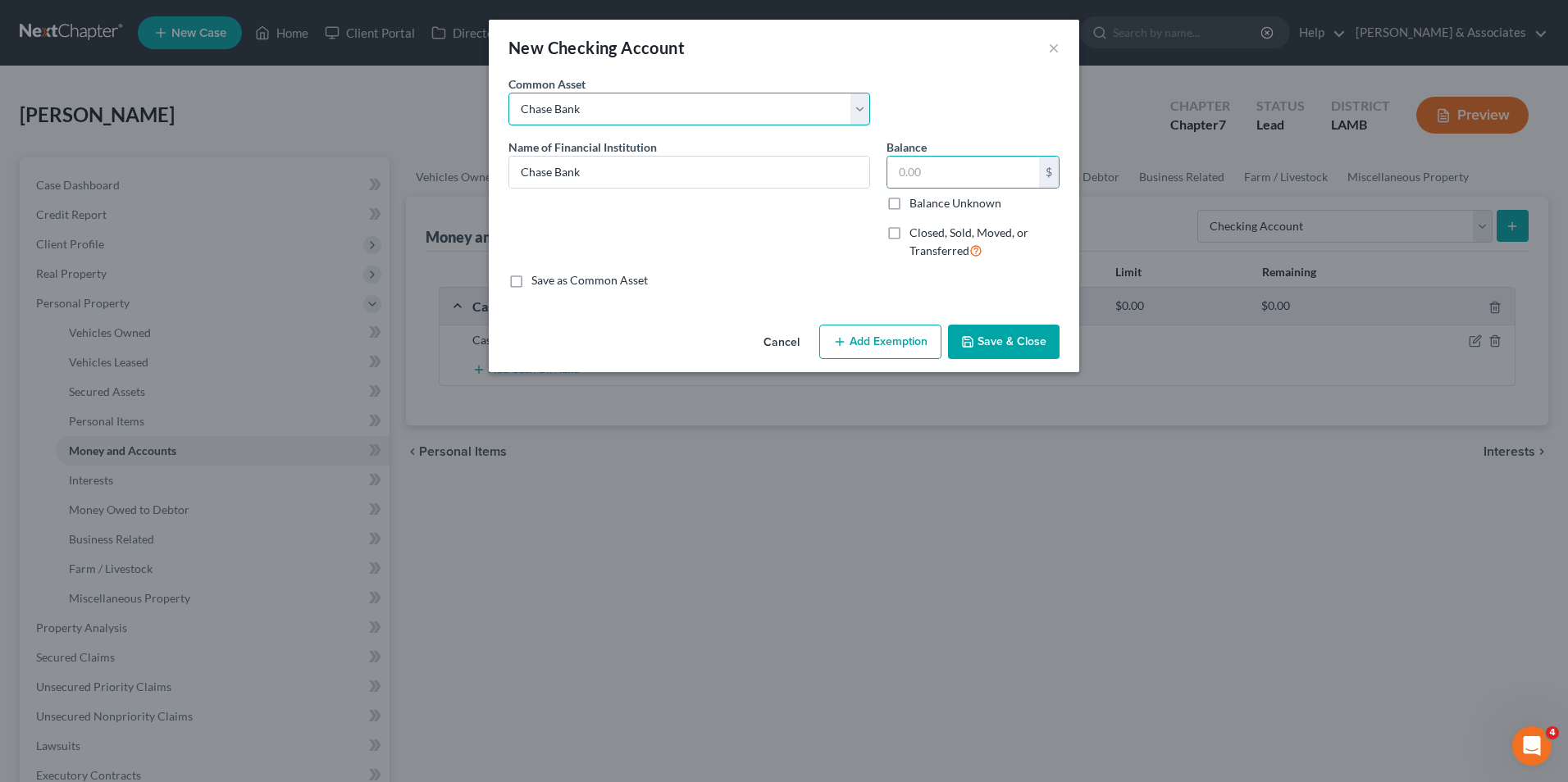
click at [786, 116] on select "Select Essential Federal Credit Union USAA Federal Savings Bank Neighbors Feder…" at bounding box center [688, 109] width 361 height 33
click at [1017, 339] on button "Save & Close" at bounding box center [1003, 342] width 111 height 34
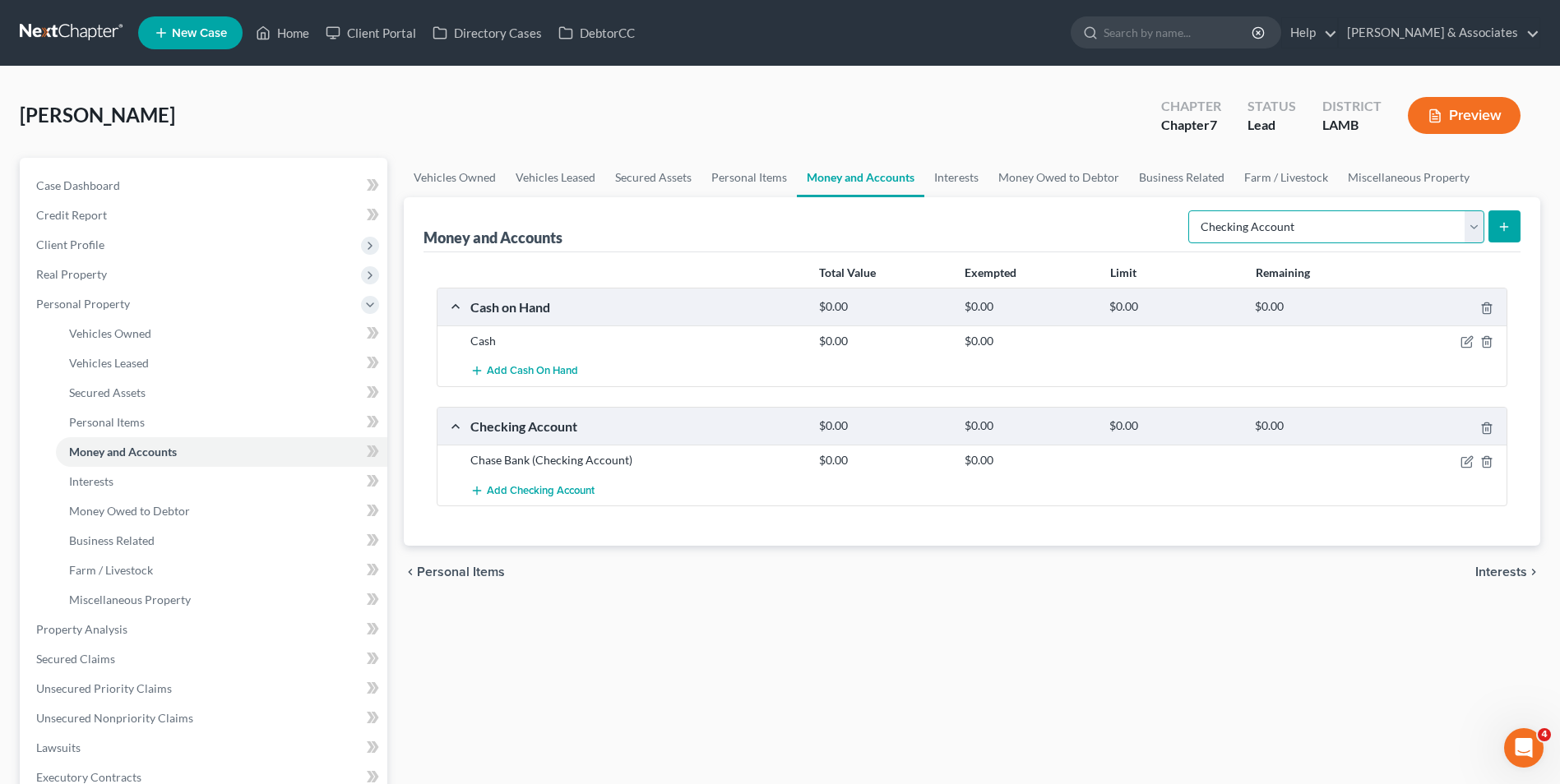
click at [1398, 240] on select "Select Account Type Brokerage Cash on Hand Certificates of Deposit Checking Acc…" at bounding box center [1336, 227] width 296 height 33
select select "savings"
click at [1192, 210] on select "Select Account Type Brokerage Cash on Hand Certificates of Deposit Checking Acc…" at bounding box center [1336, 227] width 296 height 33
click at [1517, 219] on button "submit" at bounding box center [1504, 226] width 32 height 32
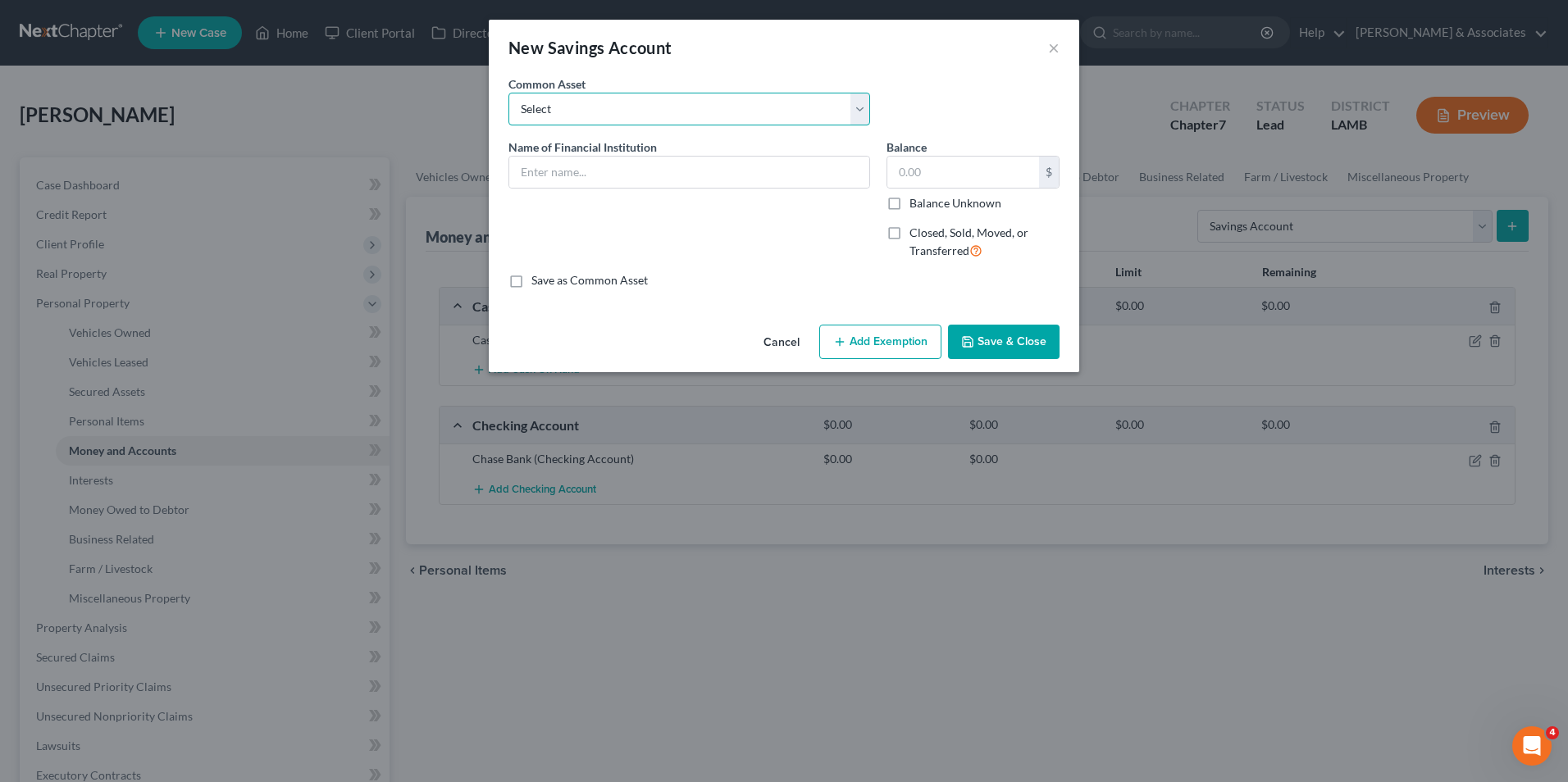
click at [661, 116] on select "Select Essential Federal Credit Union LA Federal Credit Union Regions Bank Chas…" at bounding box center [688, 109] width 361 height 33
select select "3"
click at [508, 93] on select "Select Essential Federal Credit Union LA Federal Credit Union Regions Bank Chas…" at bounding box center [688, 109] width 361 height 33
type input "Chase Bank"
click at [1029, 332] on button "Save & Close" at bounding box center [1003, 342] width 111 height 34
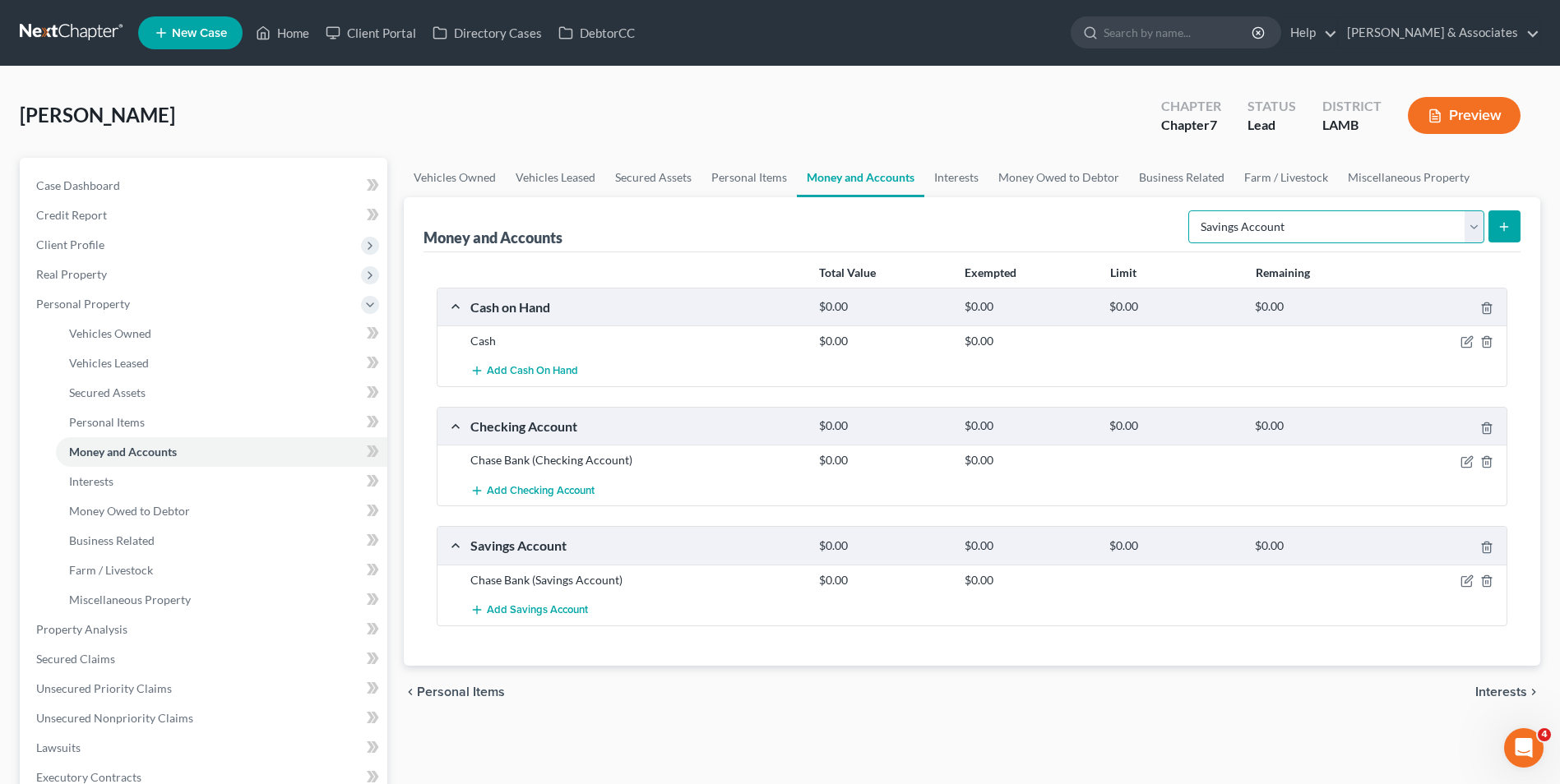
click at [1475, 220] on select "Select Account Type Brokerage Cash on Hand Certificates of Deposit Checking Acc…" at bounding box center [1336, 227] width 296 height 33
select select "checking"
click at [1192, 210] on select "Select Account Type Brokerage Cash on Hand Certificates of Deposit Checking Acc…" at bounding box center [1336, 227] width 296 height 33
click at [1513, 235] on button "submit" at bounding box center [1504, 226] width 32 height 32
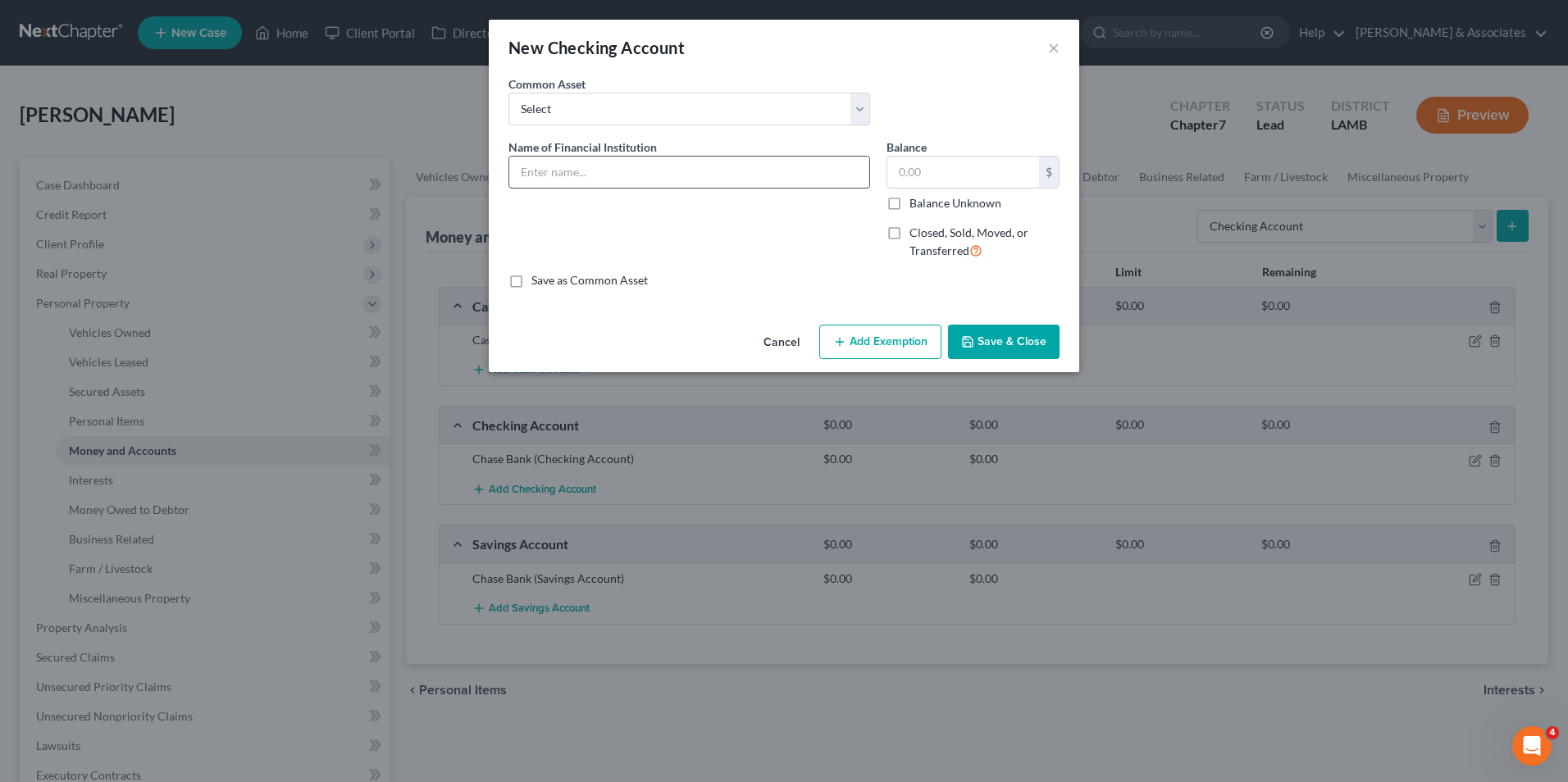
click at [806, 161] on input "text" at bounding box center [689, 172] width 360 height 32
click at [758, 107] on select "Select Essential Federal Credit Union USAA Federal Savings Bank Neighbors Feder…" at bounding box center [688, 109] width 361 height 33
click at [689, 176] on input "text" at bounding box center [689, 172] width 360 height 32
click at [685, 123] on select "Select Essential Federal Credit Union USAA Federal Savings Bank Neighbors Feder…" at bounding box center [688, 109] width 361 height 33
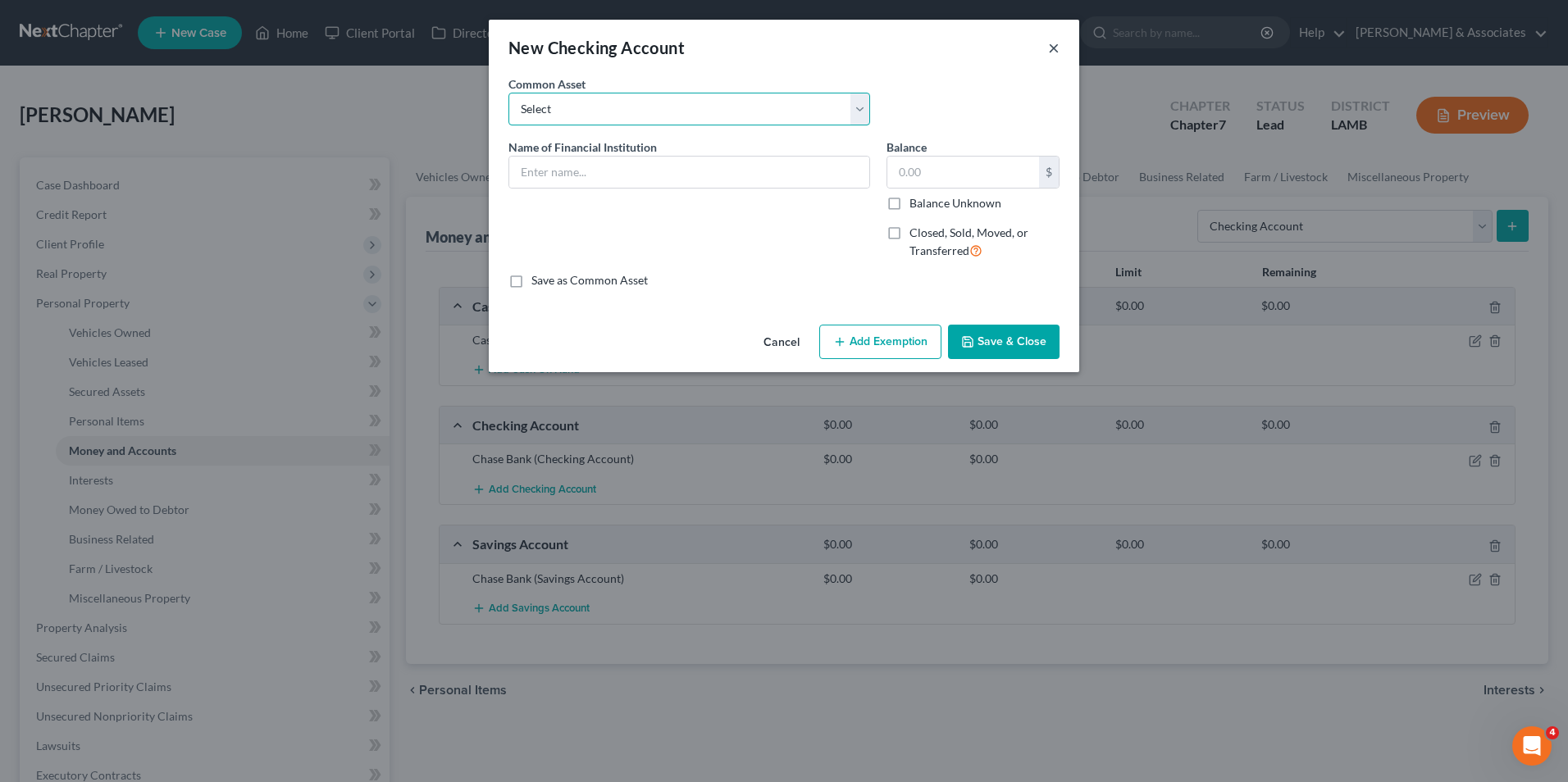
select select "4"
type input "Capital One"
type input "0.00"
checkbox input "true"
click at [1051, 48] on button "×" at bounding box center [1053, 47] width 12 height 20
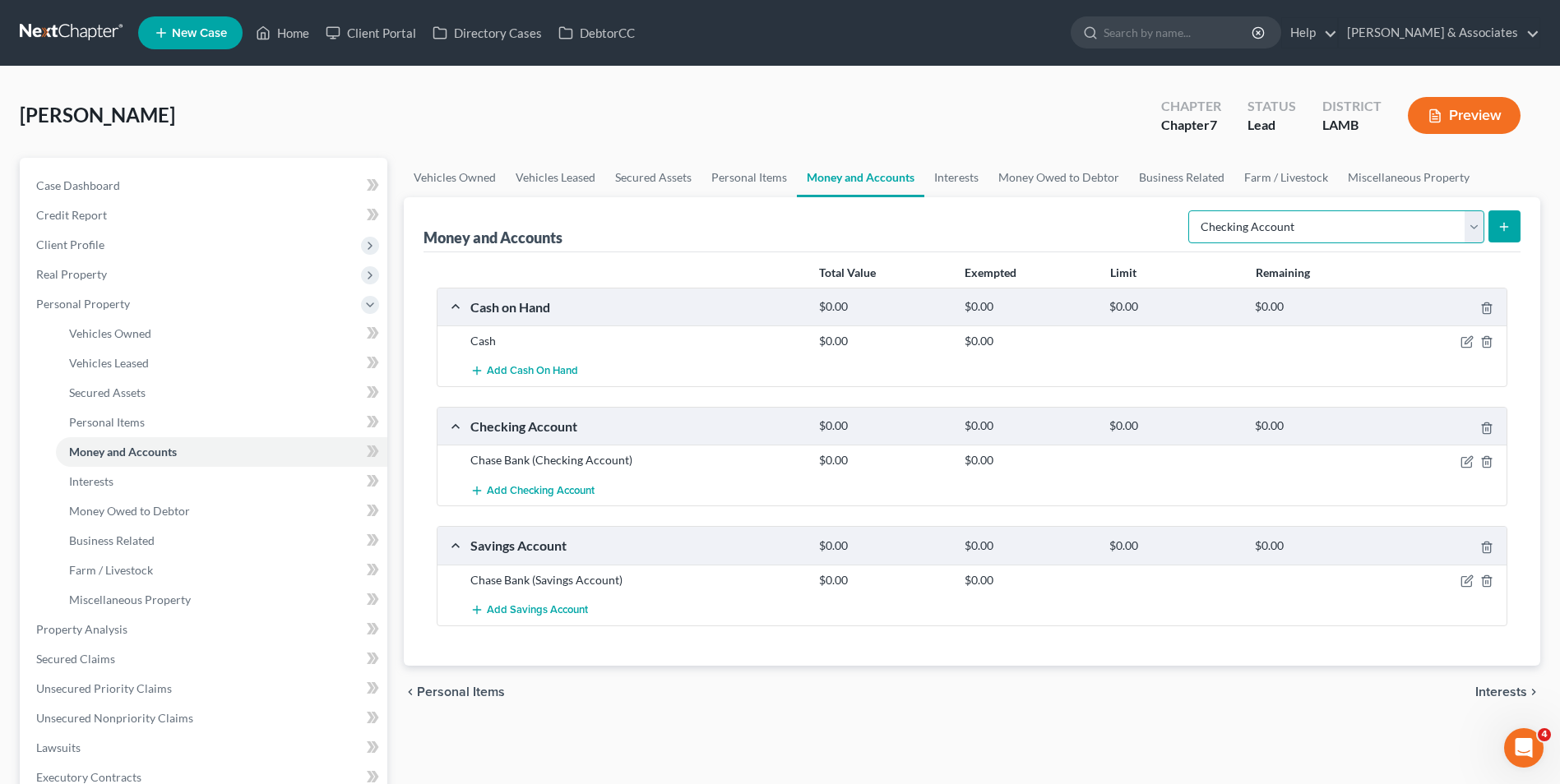
click at [1471, 233] on select "Select Account Type Brokerage Cash on Hand Certificates of Deposit Checking Acc…" at bounding box center [1336, 227] width 296 height 33
select select "other"
click at [1192, 210] on select "Select Account Type Brokerage Cash on Hand Certificates of Deposit Checking Acc…" at bounding box center [1336, 227] width 296 height 33
click at [1517, 229] on button "submit" at bounding box center [1504, 226] width 32 height 32
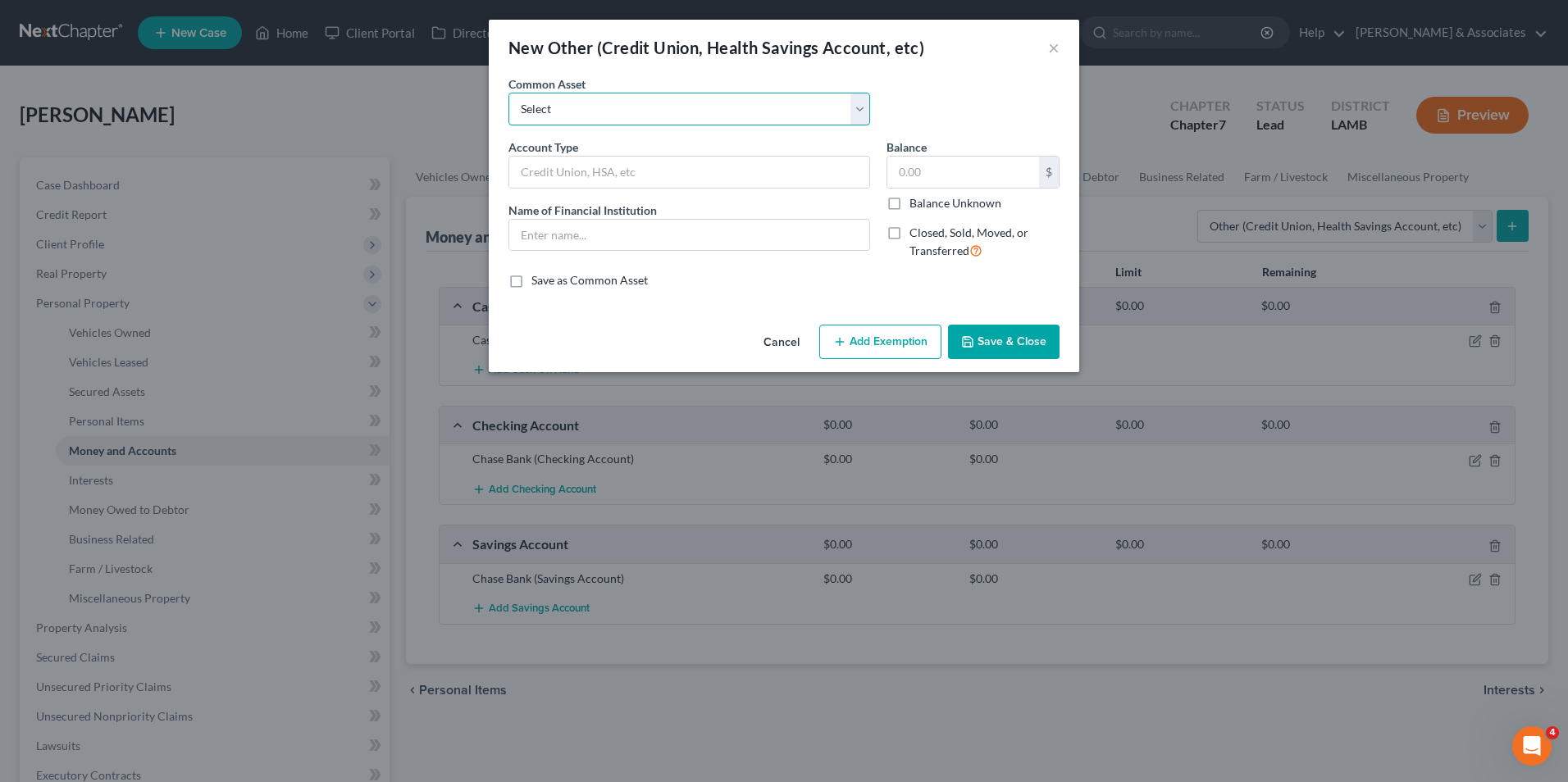
click at [612, 113] on select "Select Online Financial Platform Online Financial Platform Online Financial Pla…" at bounding box center [688, 109] width 361 height 33
select select "7"
click at [508, 93] on select "Select Online Financial Platform Online Financial Platform Online Financial Pla…" at bounding box center [688, 109] width 361 height 33
type input "Online Financial Platform - Venmo"
type input "Venmo"
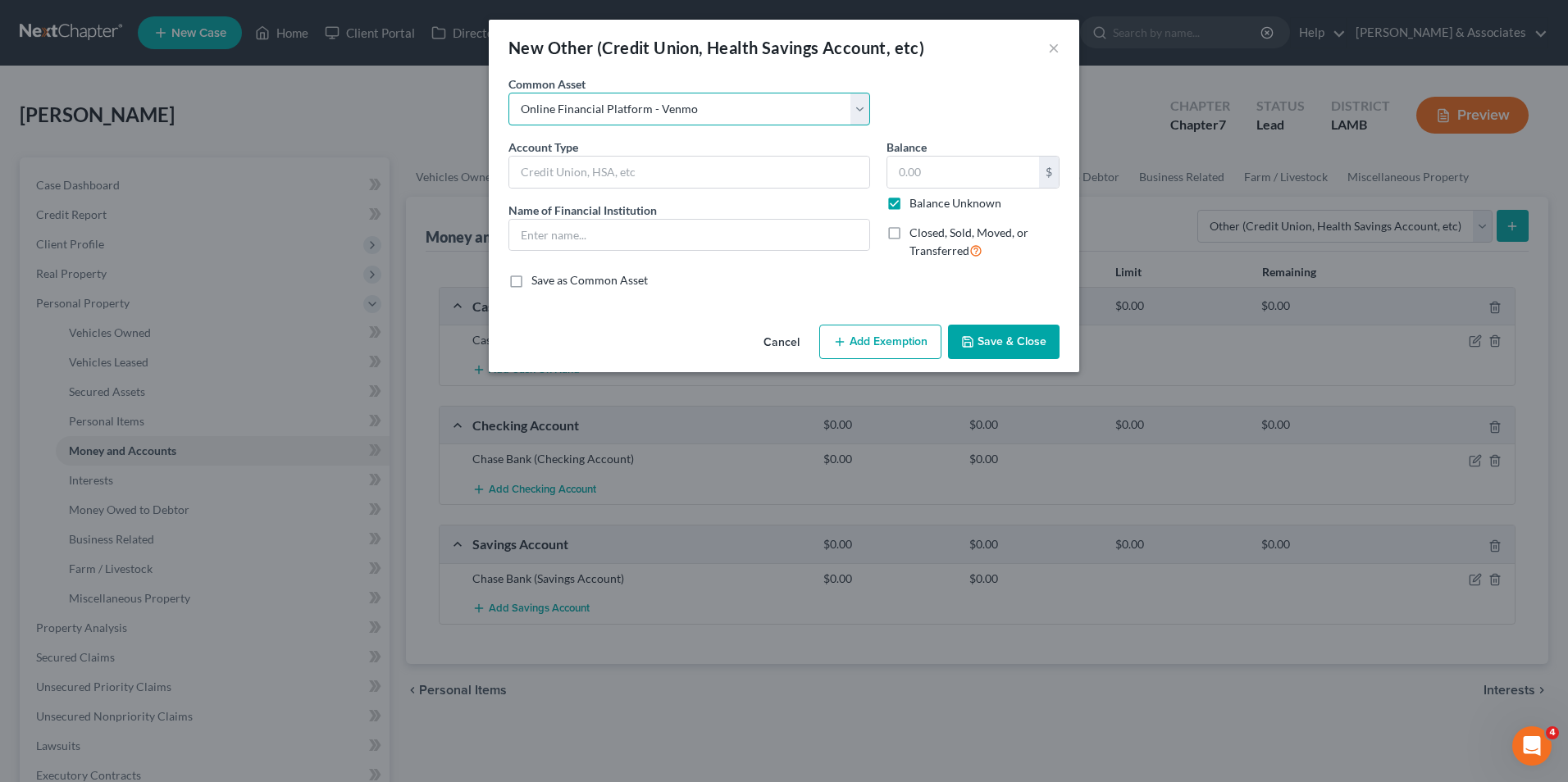
type input "0.00"
checkbox input "true"
click at [988, 334] on button "Save & Close" at bounding box center [1003, 342] width 111 height 34
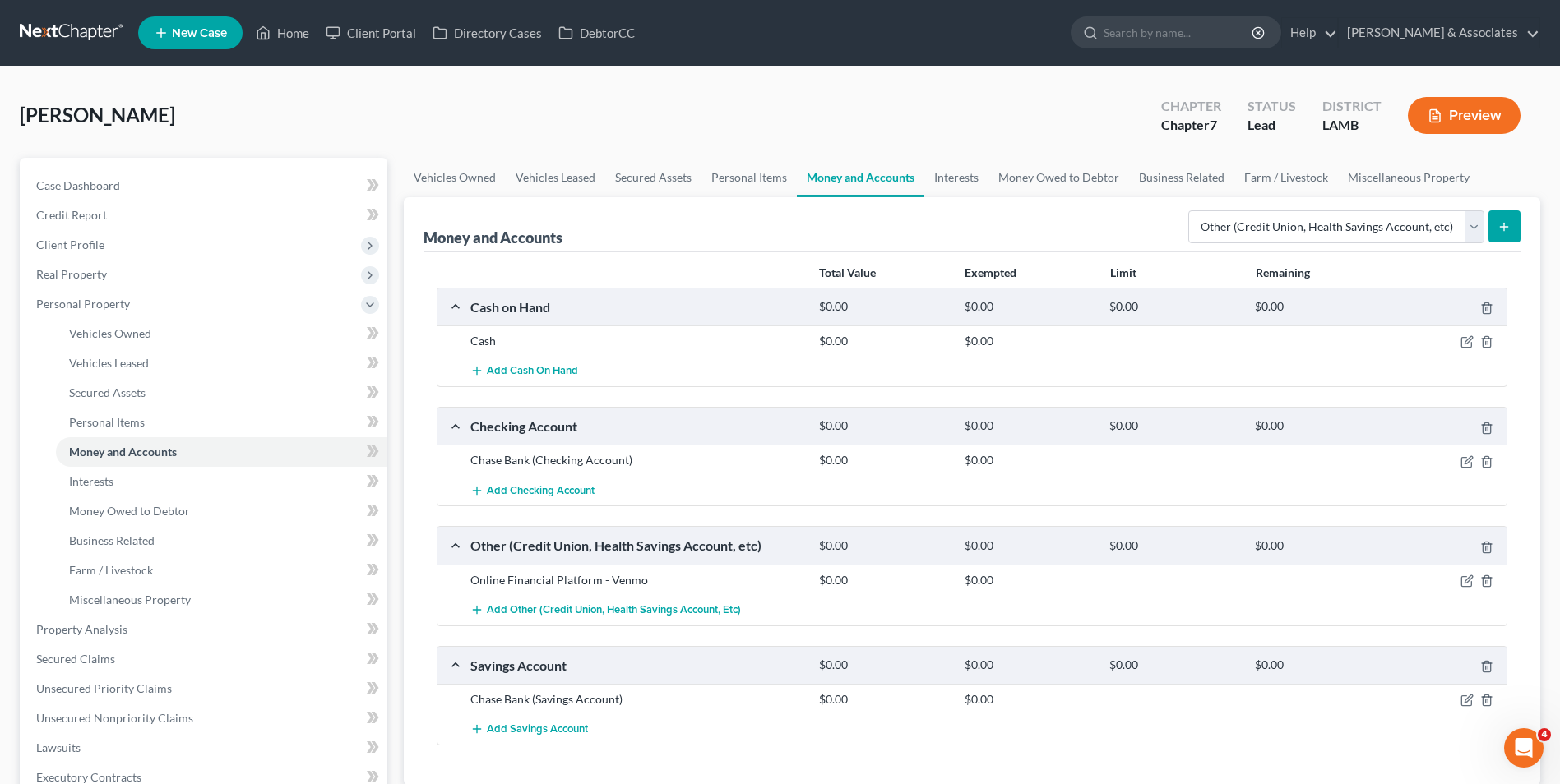
click at [1516, 218] on button "submit" at bounding box center [1504, 226] width 32 height 32
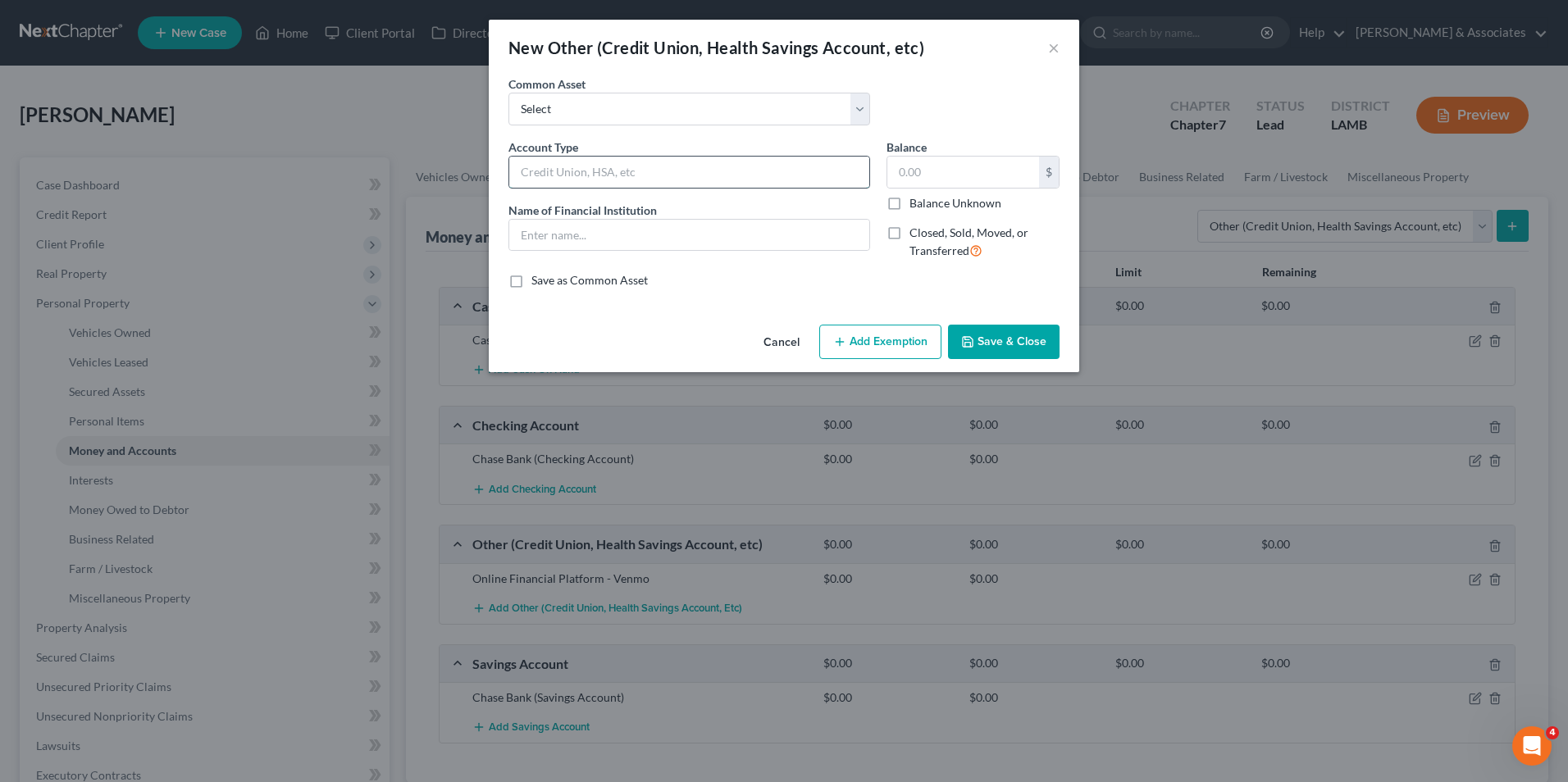
click at [736, 187] on input "text" at bounding box center [689, 172] width 360 height 32
type input "C"
click at [857, 106] on select "Select Online Financial Platform Online Financial Platform Online Financial Pla…" at bounding box center [688, 109] width 361 height 33
select select "9"
click at [508, 93] on select "Select Online Financial Platform Online Financial Platform Online Financial Pla…" at bounding box center [688, 109] width 361 height 33
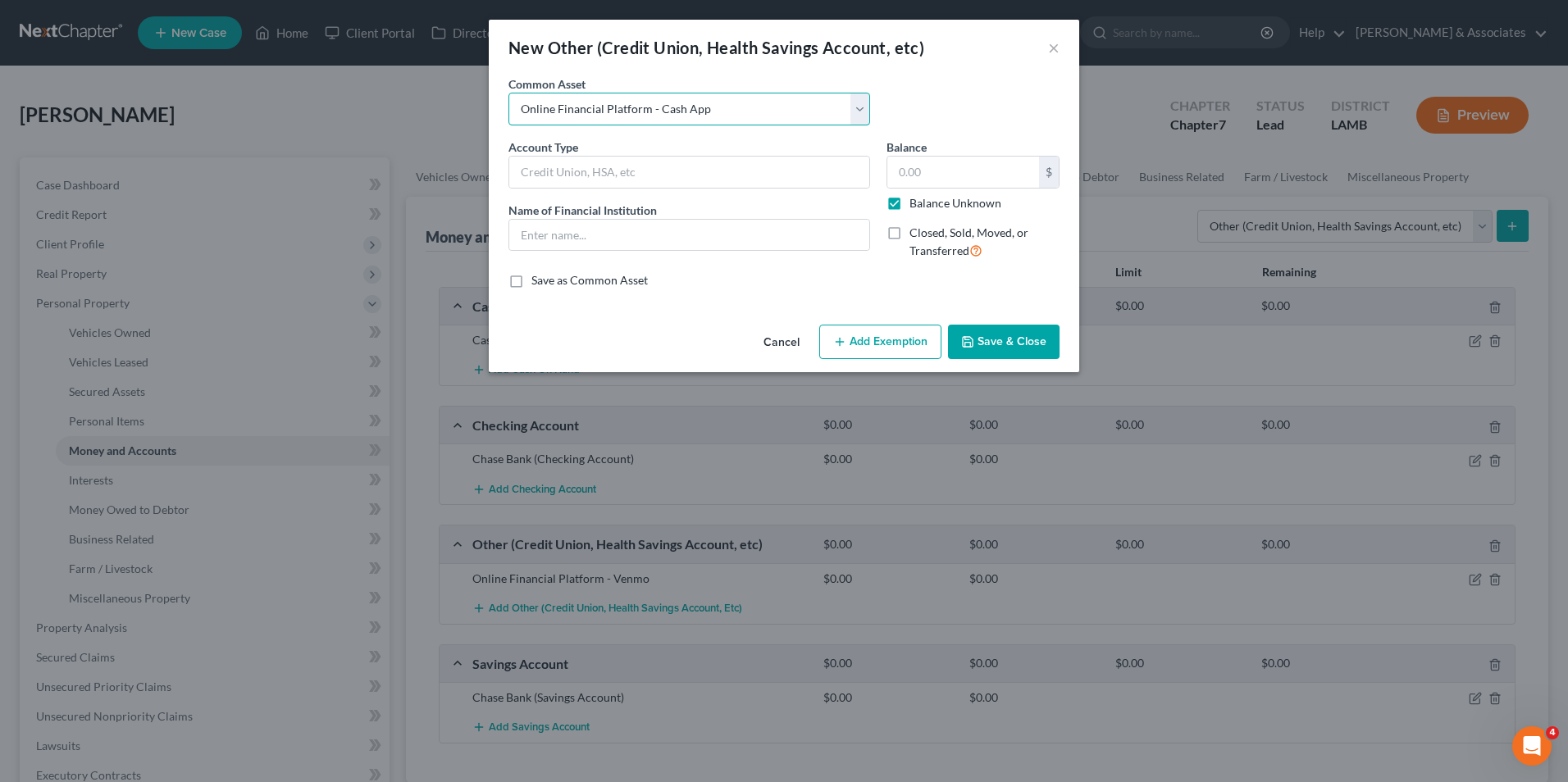
type input "Online Financial Platform - Cash App"
type input "Cash App"
type input "0.00"
checkbox input "true"
click at [990, 339] on button "Save & Close" at bounding box center [1003, 342] width 111 height 34
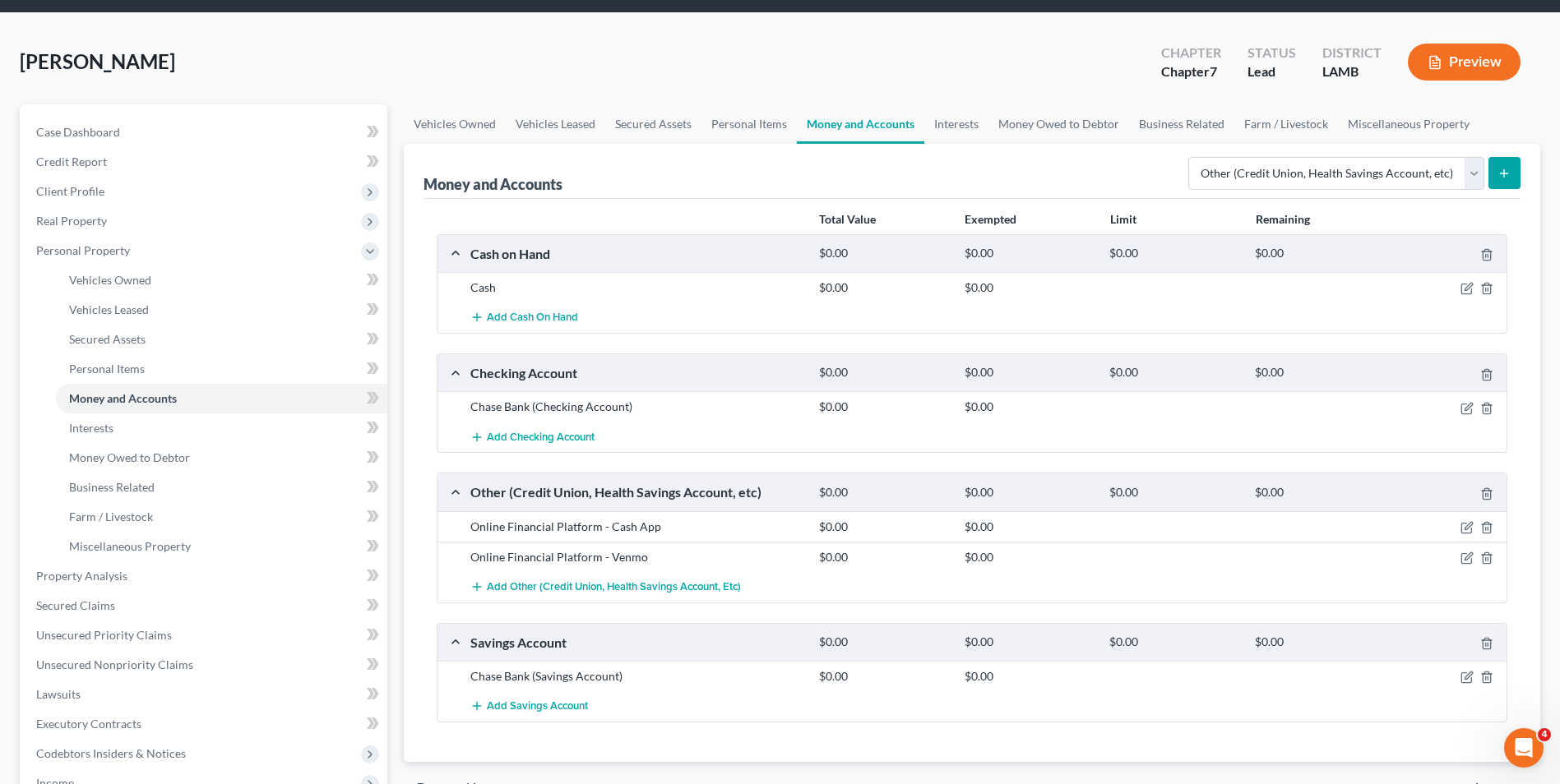
scroll to position [83, 0]
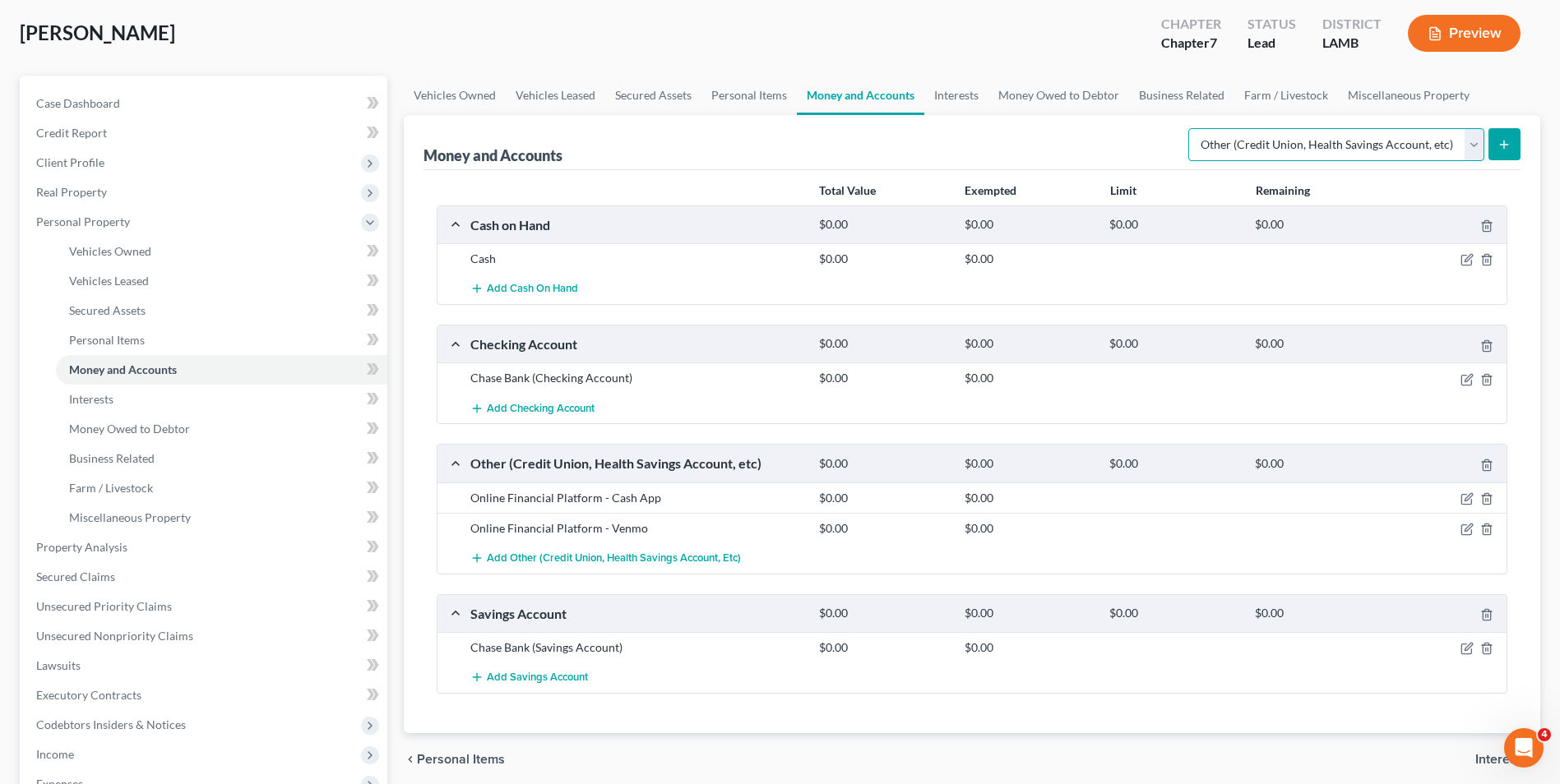
click at [1479, 145] on select "Select Account Type Brokerage Cash on Hand Certificates of Deposit Checking Acc…" at bounding box center [1336, 144] width 296 height 33
click at [1517, 146] on button "submit" at bounding box center [1504, 143] width 32 height 32
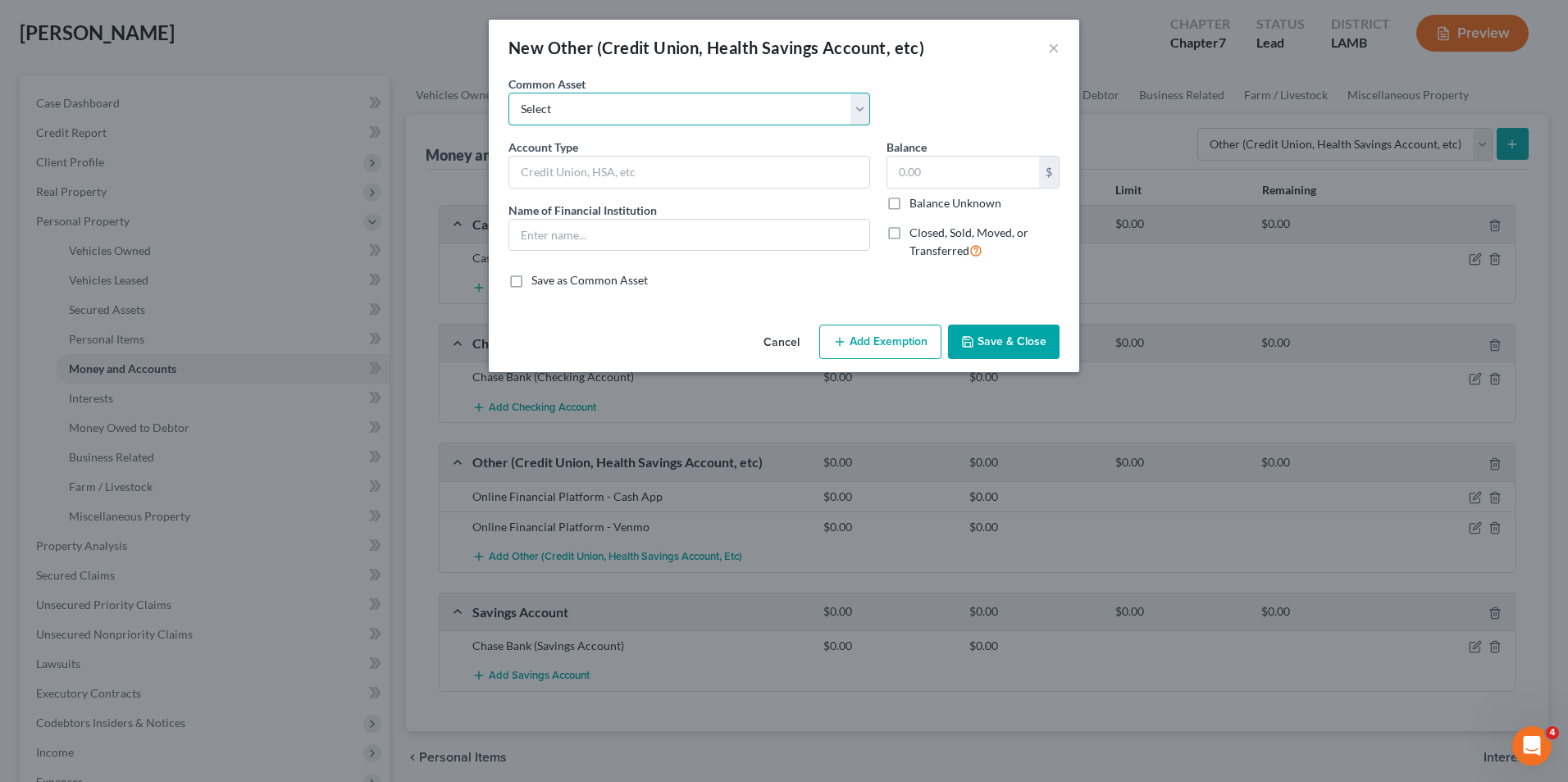
click at [746, 125] on select "Select Online Financial Platform Online Financial Platform Online Financial Pla…" at bounding box center [688, 109] width 361 height 33
select select "6"
click at [508, 93] on select "Select Online Financial Platform Online Financial Platform Online Financial Pla…" at bounding box center [688, 109] width 361 height 33
type input "Online Financial Platform - PayPal"
type input "PayPal"
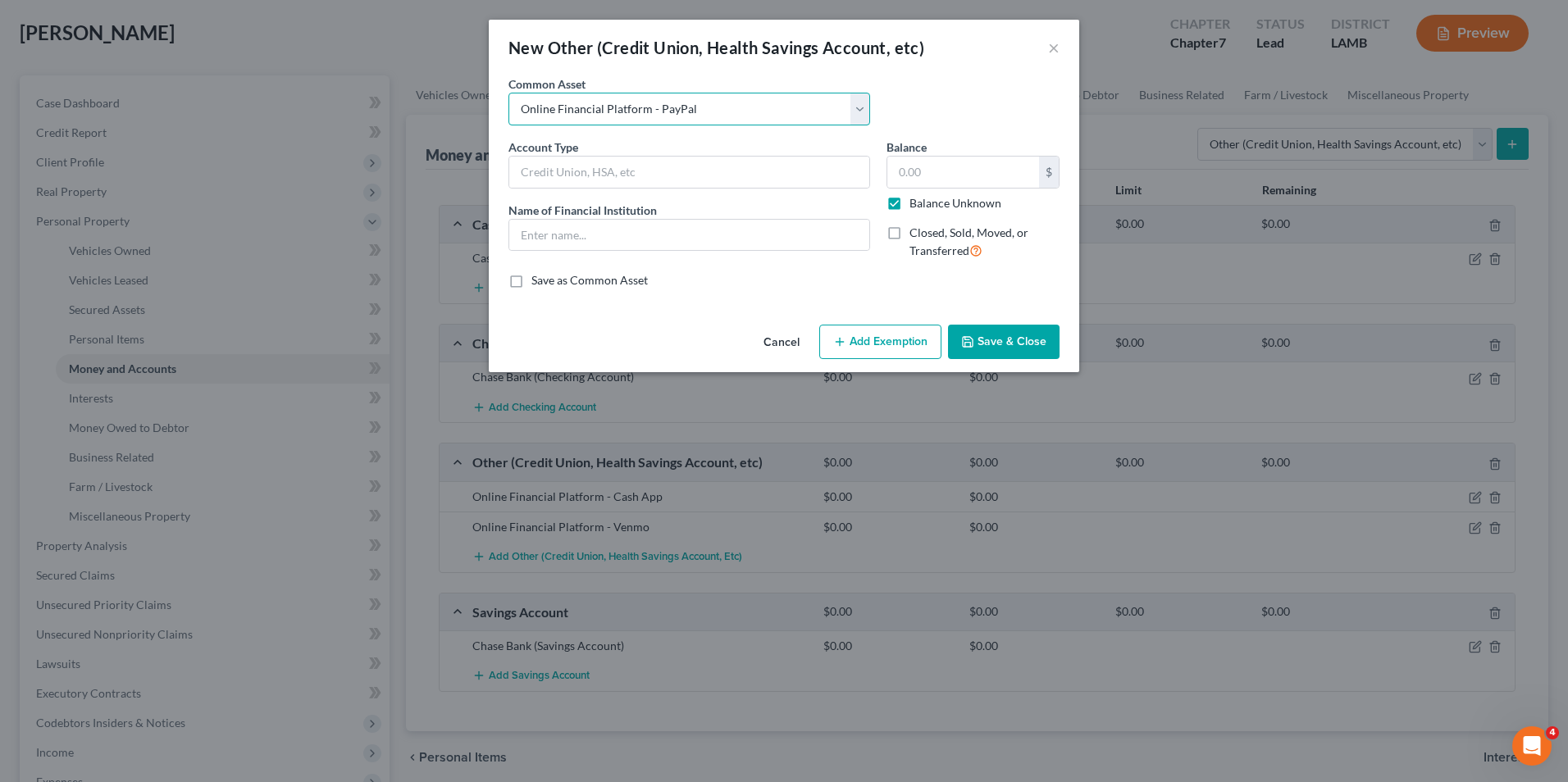
type input "0.00"
checkbox input "true"
click at [991, 342] on button "Save & Close" at bounding box center [1003, 342] width 111 height 34
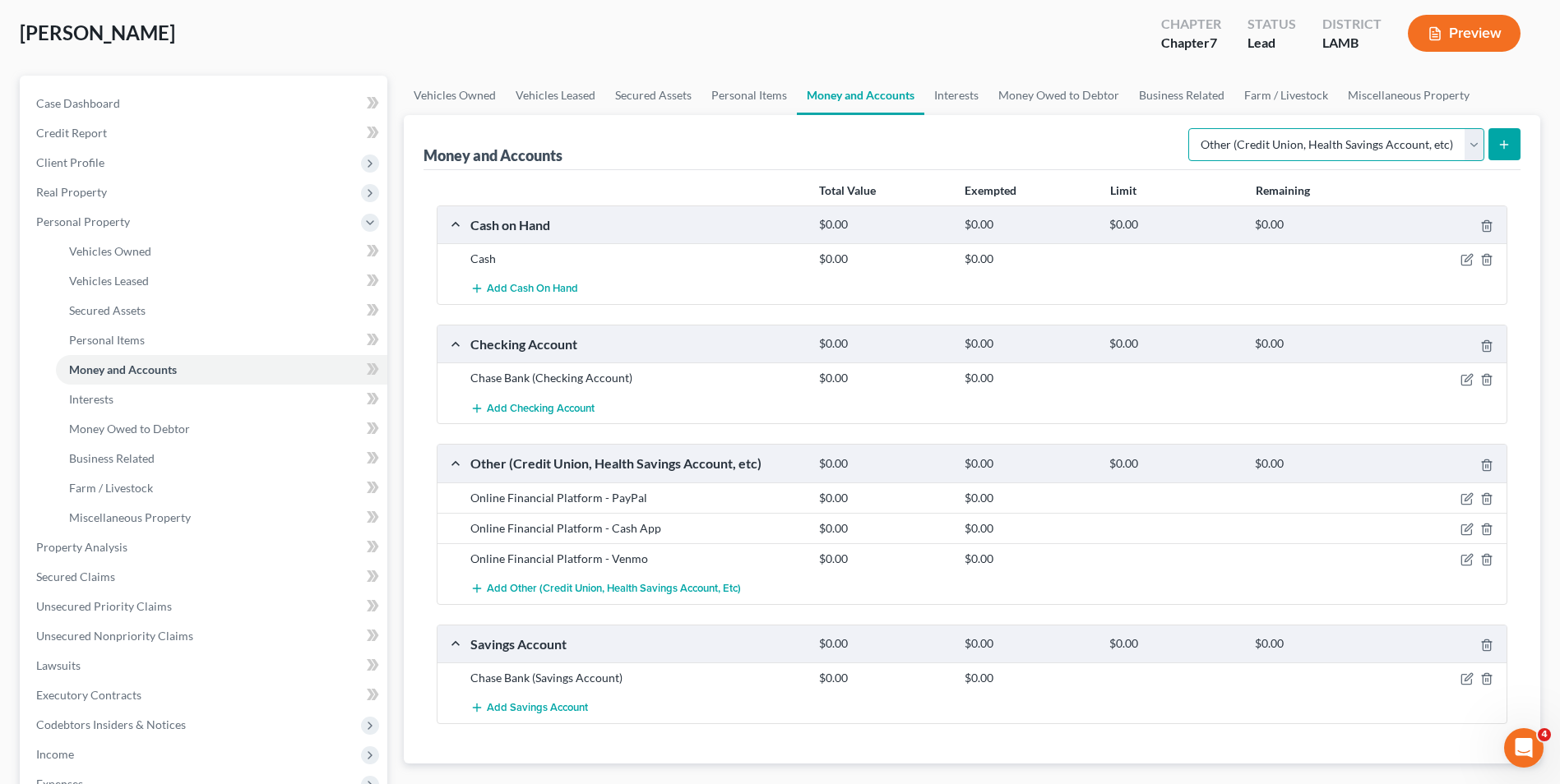
click at [1475, 147] on select "Select Account Type Brokerage Cash on Hand Certificates of Deposit Checking Acc…" at bounding box center [1336, 144] width 296 height 33
select select "checking"
click at [1192, 128] on select "Select Account Type Brokerage Cash on Hand Certificates of Deposit Checking Acc…" at bounding box center [1336, 144] width 296 height 33
click at [1498, 143] on icon "submit" at bounding box center [1504, 145] width 13 height 13
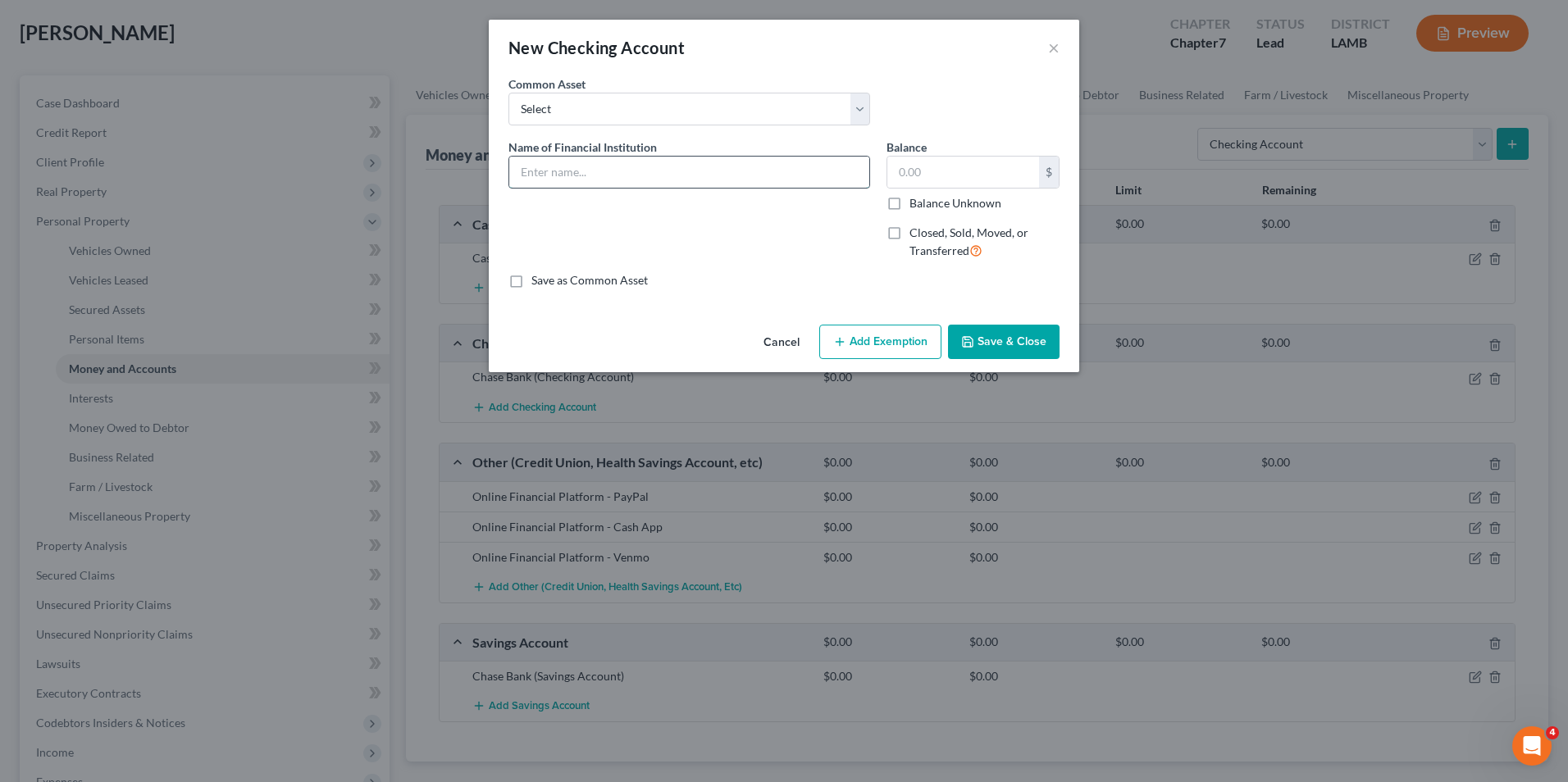
click at [667, 163] on input "text" at bounding box center [689, 172] width 360 height 32
type input "b"
type input "[PERSON_NAME] Federal Credit Union"
click at [622, 114] on select "Select Essential Federal Credit Union USAA Federal Savings Bank Neighbors Feder…" at bounding box center [688, 109] width 361 height 33
click at [508, 93] on select "Select Essential Federal Credit Union USAA Federal Savings Bank Neighbors Feder…" at bounding box center [688, 109] width 361 height 33
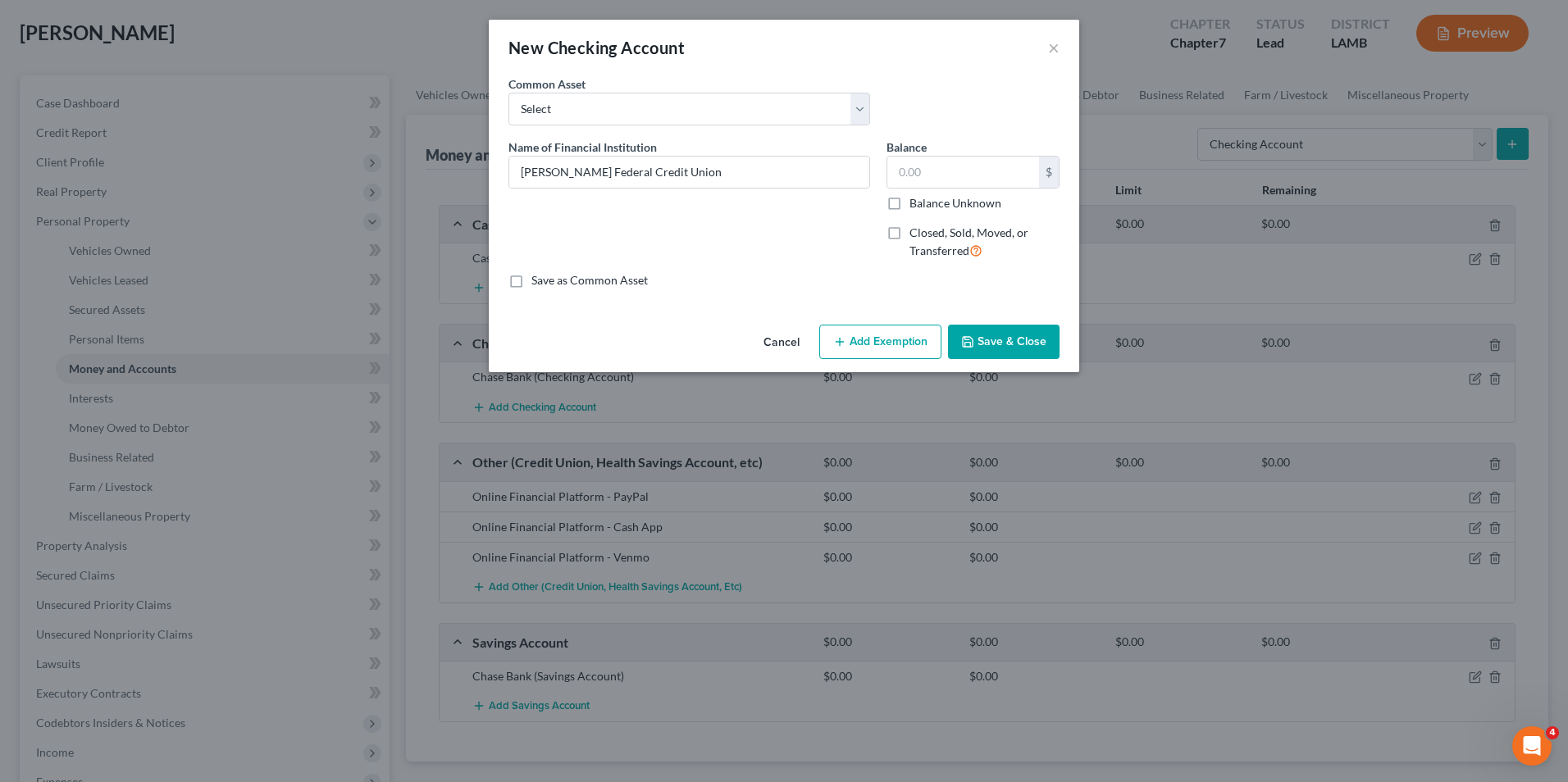
click at [910, 230] on label "Closed, Sold, Moved, or Transferred" at bounding box center [984, 242] width 150 height 35
click at [916, 230] on input "Closed, Sold, Moved, or Transferred" at bounding box center [921, 229] width 11 height 11
checkbox input "true"
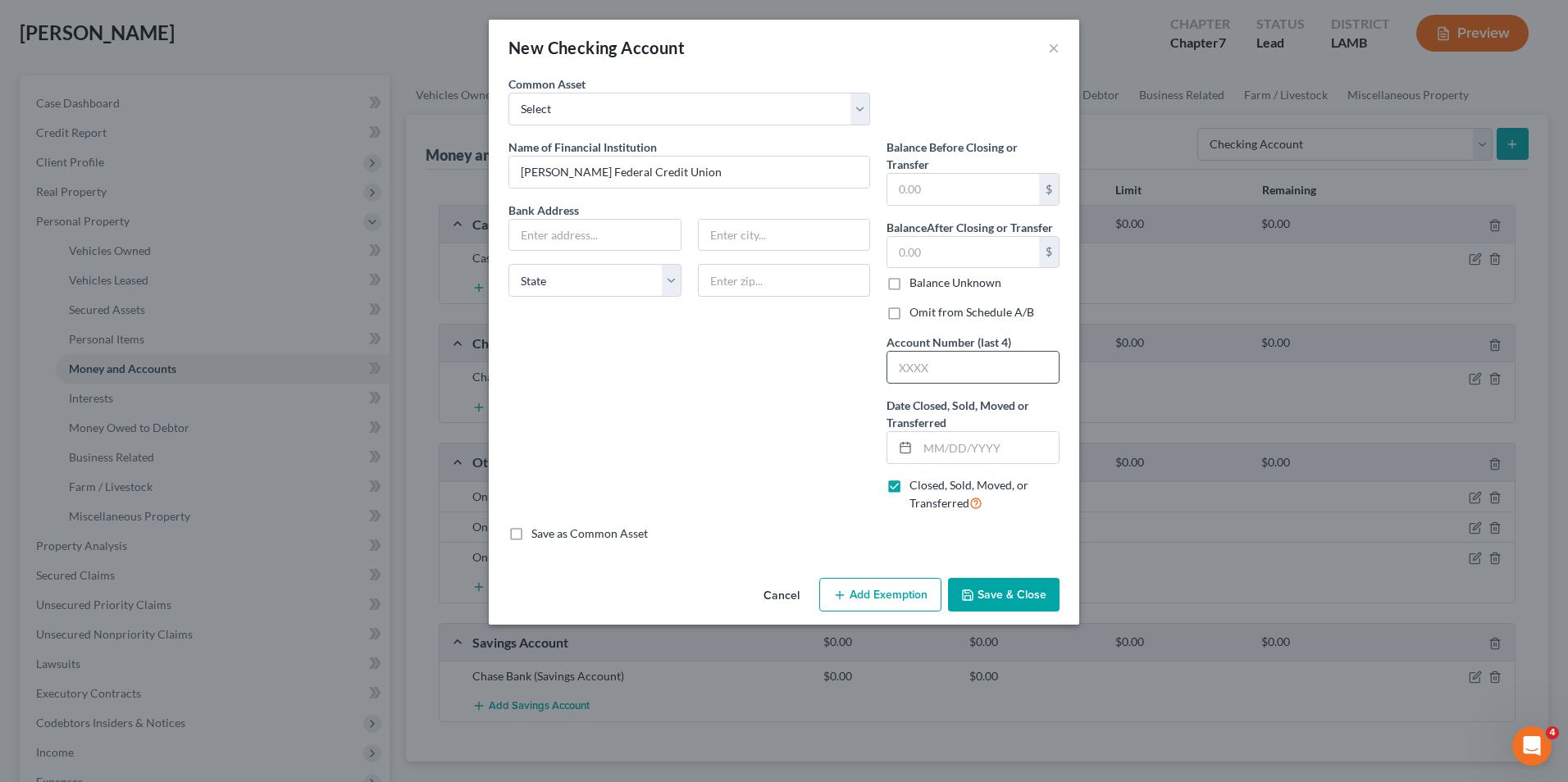
click at [985, 365] on input "text" at bounding box center [973, 367] width 172 height 32
click at [976, 372] on input "text" at bounding box center [973, 367] width 172 height 32
type input "5845"
click at [926, 199] on input "text" at bounding box center [963, 189] width 151 height 32
type input "0"
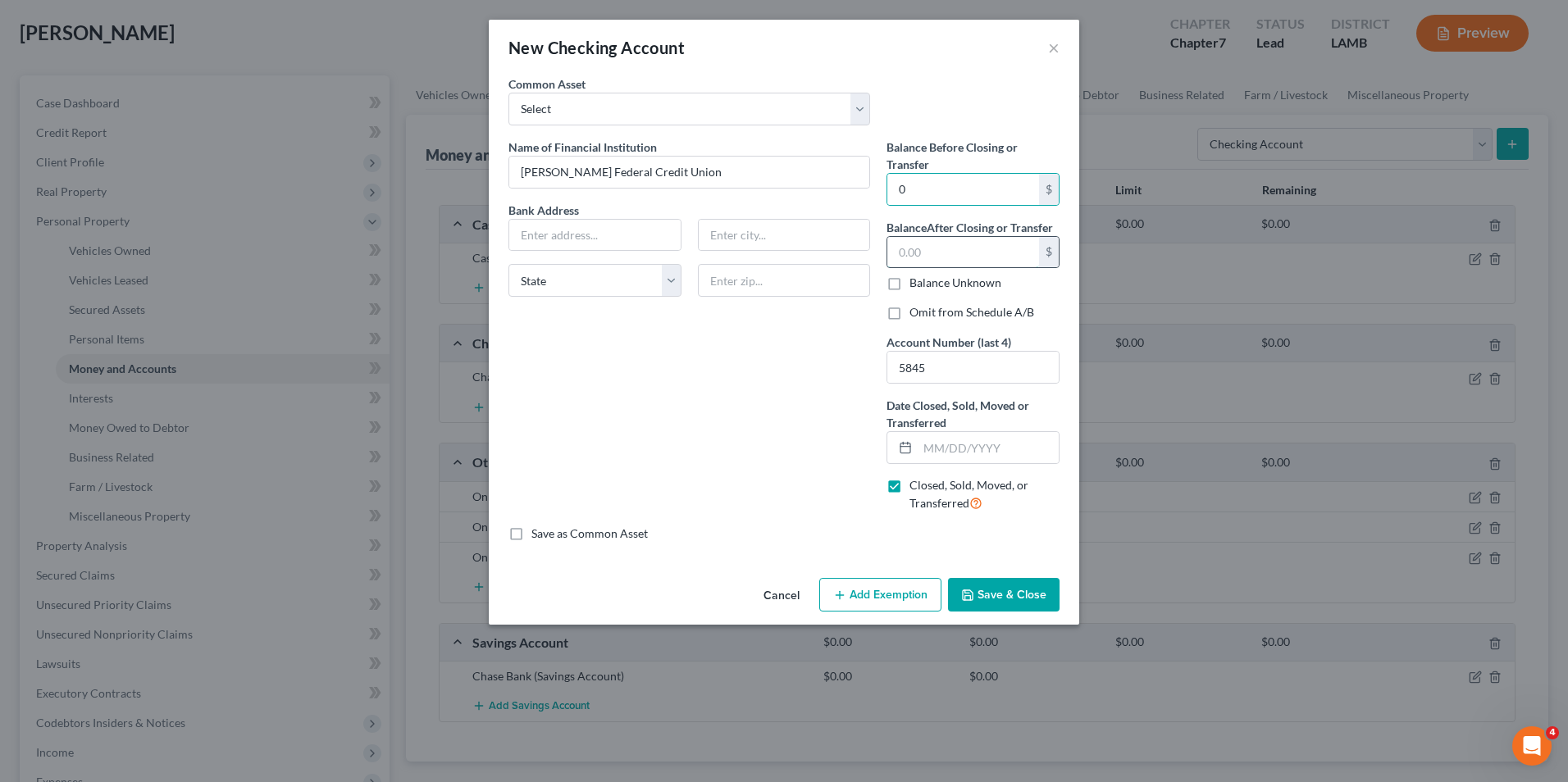
click at [934, 251] on input "text" at bounding box center [963, 252] width 151 height 32
type input "0"
click at [961, 451] on input "text" at bounding box center [987, 448] width 141 height 32
type input "0"
type input "[DATE]"
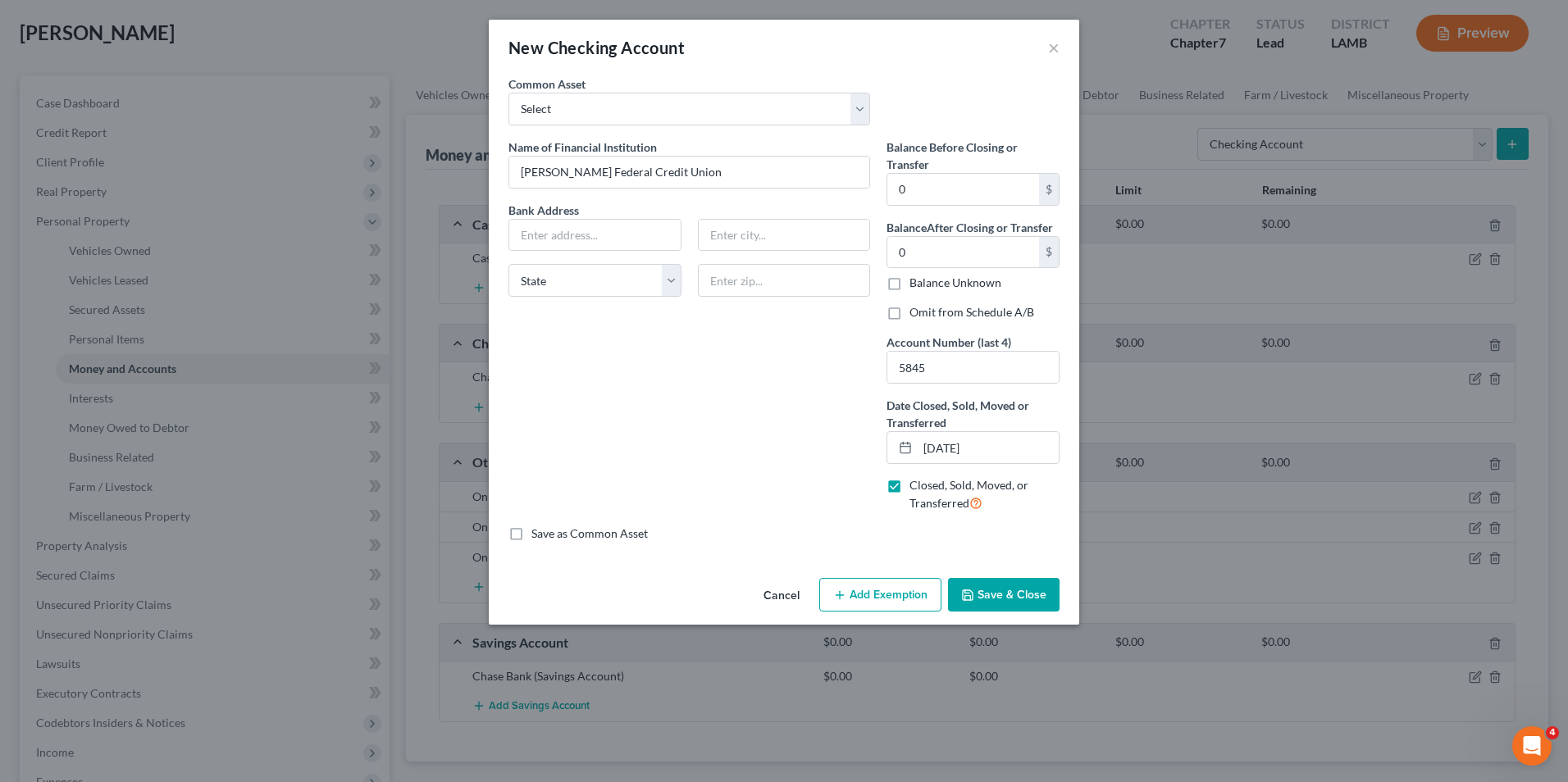
click at [1021, 593] on button "Save & Close" at bounding box center [1003, 595] width 111 height 34
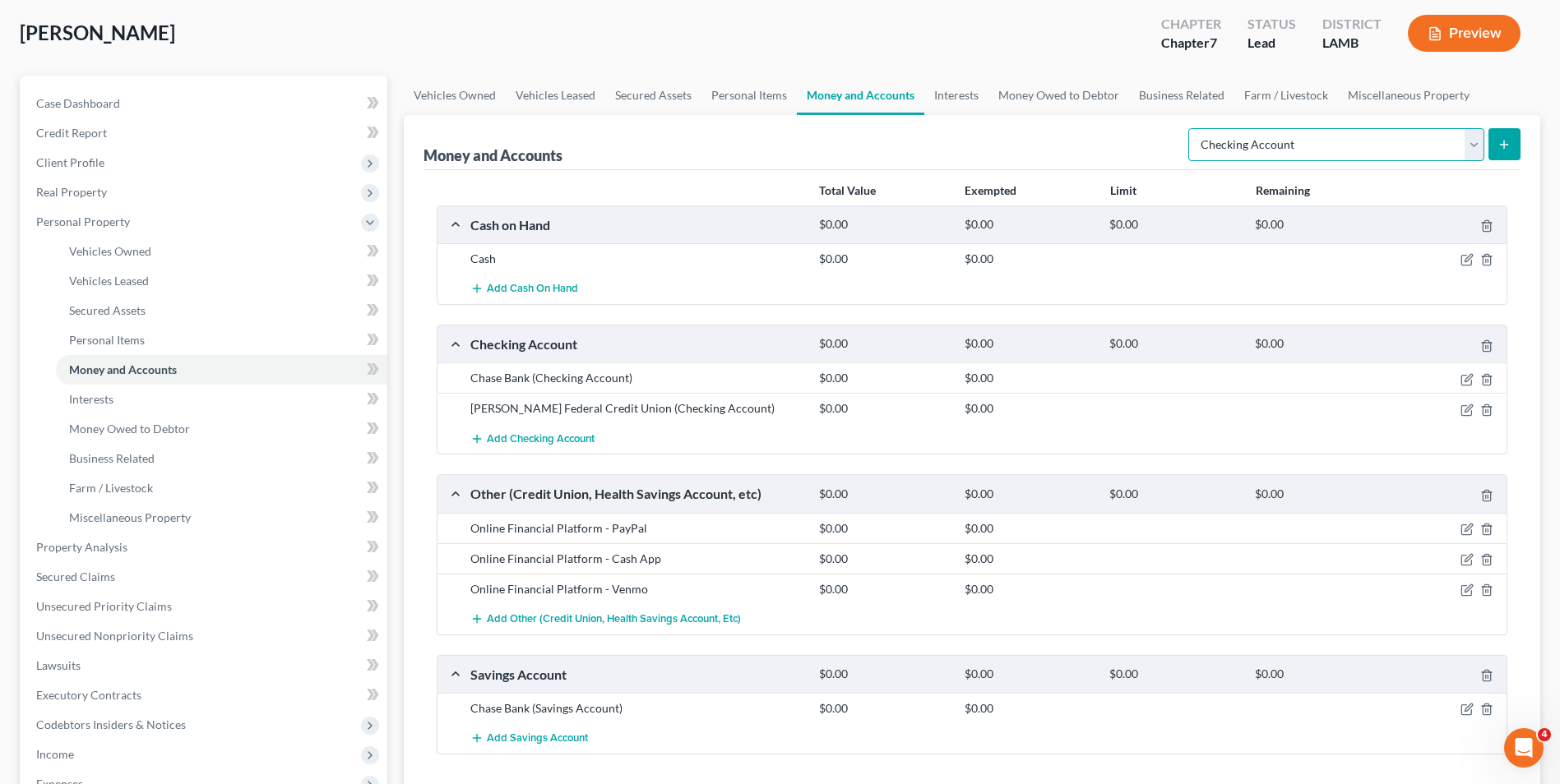
click at [1452, 144] on select "Select Account Type Brokerage Cash on Hand Certificates of Deposit Checking Acc…" at bounding box center [1336, 144] width 296 height 33
click at [1192, 128] on select "Select Account Type Brokerage Cash on Hand Certificates of Deposit Checking Acc…" at bounding box center [1336, 144] width 296 height 33
click at [1462, 406] on icon "button" at bounding box center [1466, 410] width 10 height 10
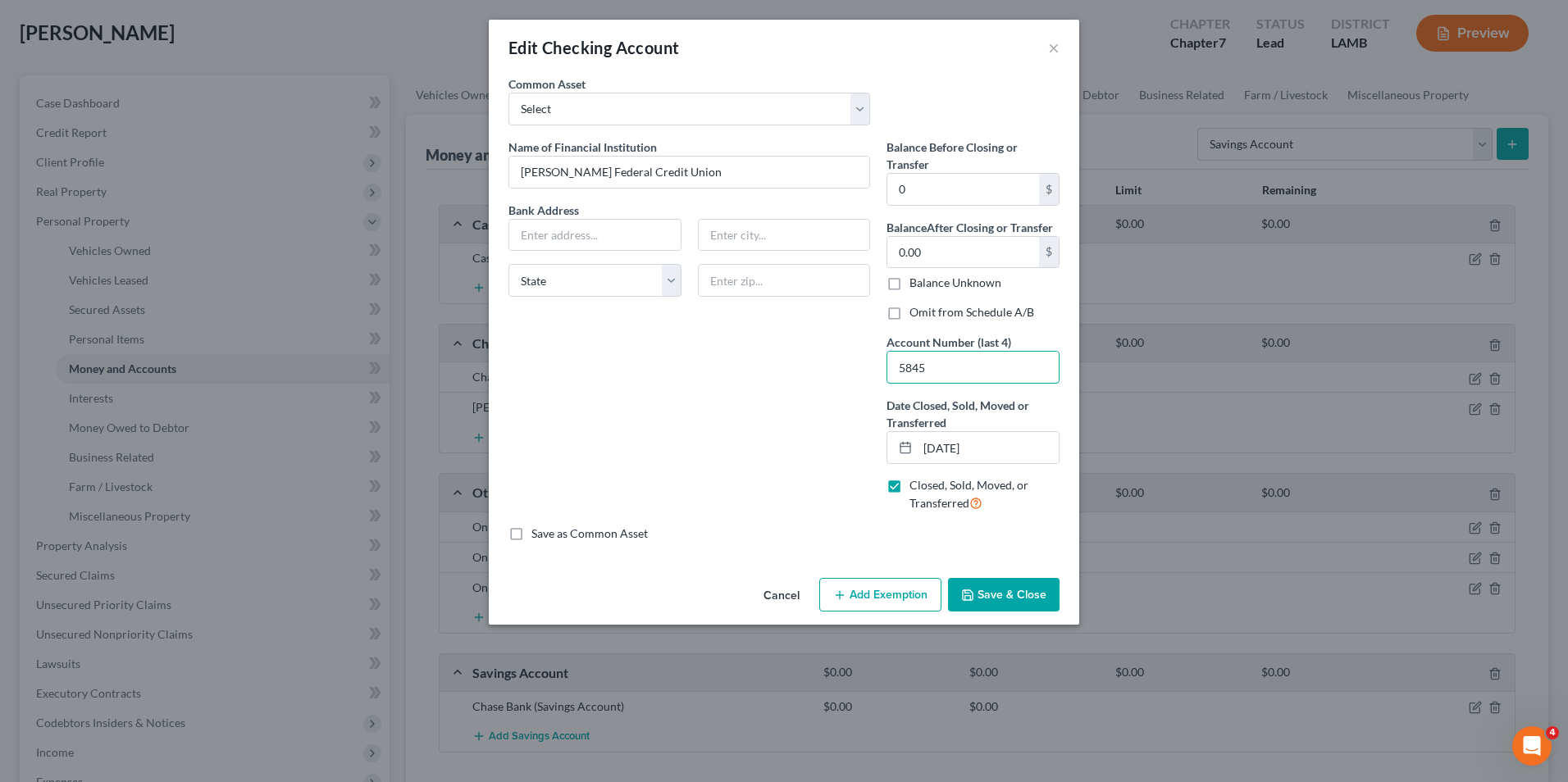
drag, startPoint x: 975, startPoint y: 362, endPoint x: 880, endPoint y: 337, distance: 98.2
click at [880, 337] on div "Balance Before Closing or Transfer 0 $ Balance After Closing or Transfer 0.00 $…" at bounding box center [973, 333] width 190 height 387
click at [1032, 584] on button "Save & Close" at bounding box center [1003, 595] width 111 height 34
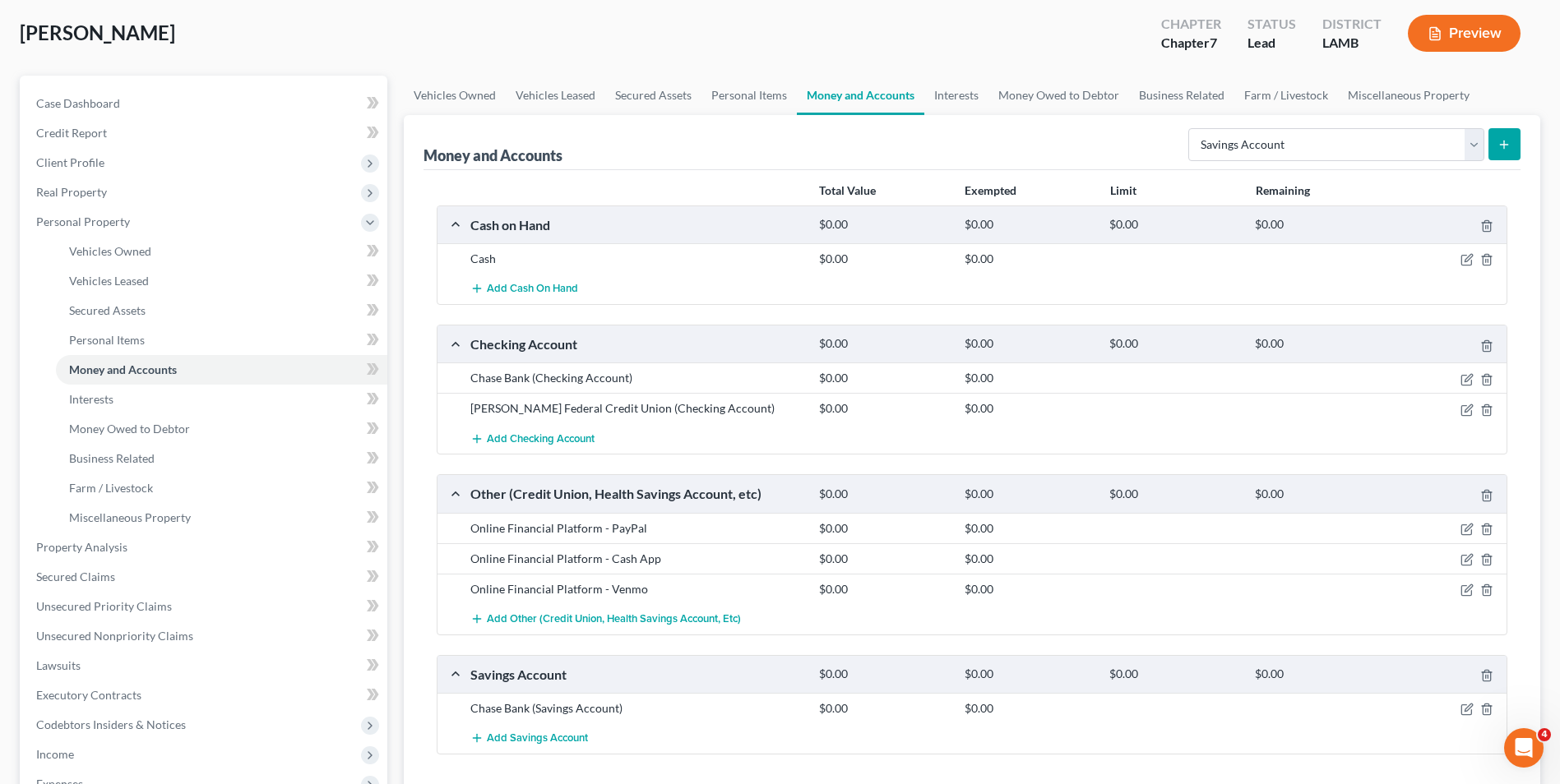
click at [1496, 151] on button "submit" at bounding box center [1504, 143] width 32 height 32
click at [1513, 148] on button "submit" at bounding box center [1504, 143] width 32 height 32
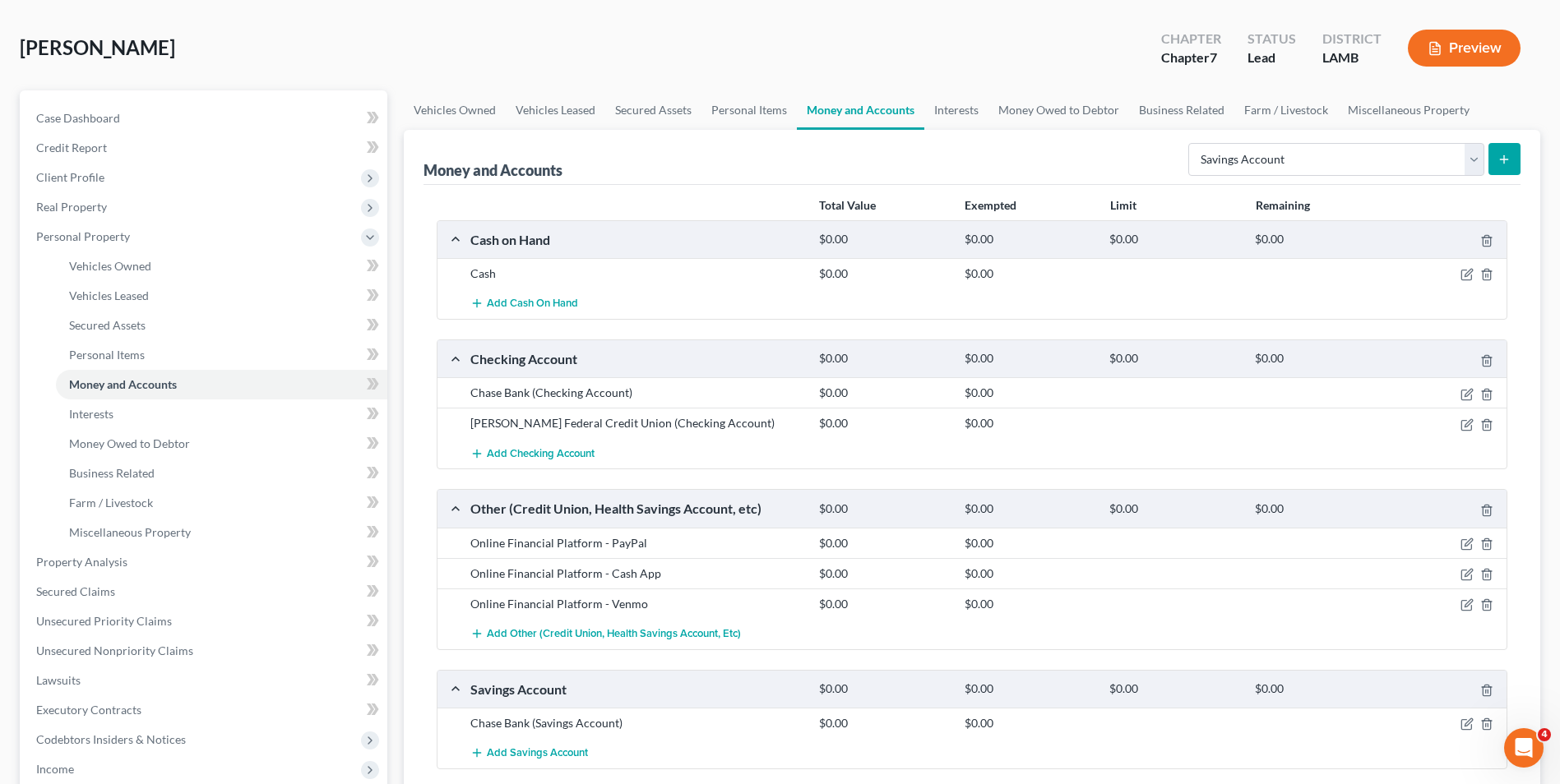
scroll to position [57, 0]
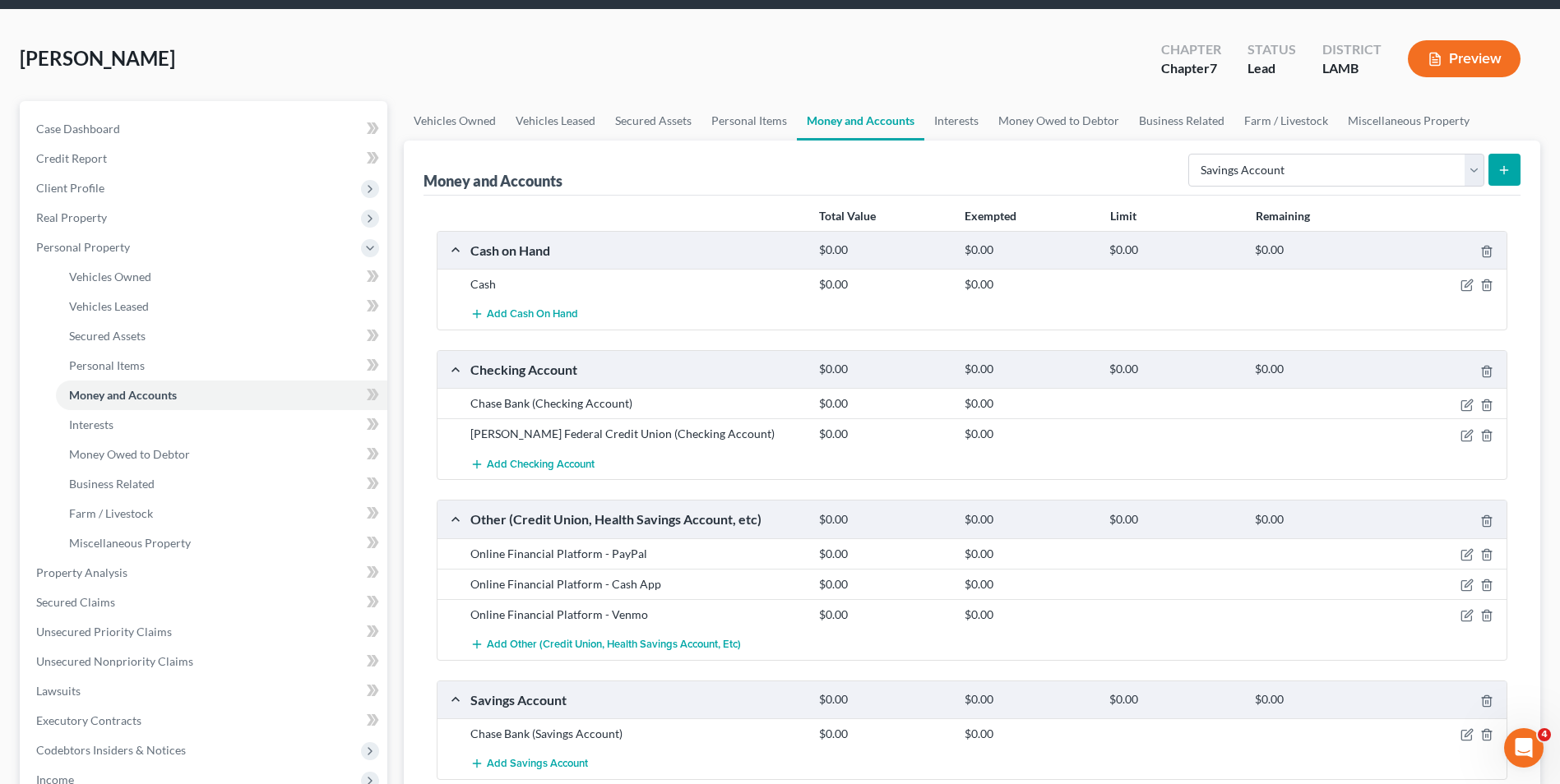
click at [1373, 151] on div "Select Account Type Brokerage Cash on Hand Certificates of Deposit Checking Acc…" at bounding box center [1350, 168] width 338 height 43
click at [1373, 168] on select "Select Account Type Brokerage Cash on Hand Certificates of Deposit Checking Acc…" at bounding box center [1336, 170] width 296 height 33
click at [1192, 154] on select "Select Account Type Brokerage Cash on Hand Certificates of Deposit Checking Acc…" at bounding box center [1336, 170] width 296 height 33
click at [1503, 168] on icon "submit" at bounding box center [1504, 170] width 13 height 13
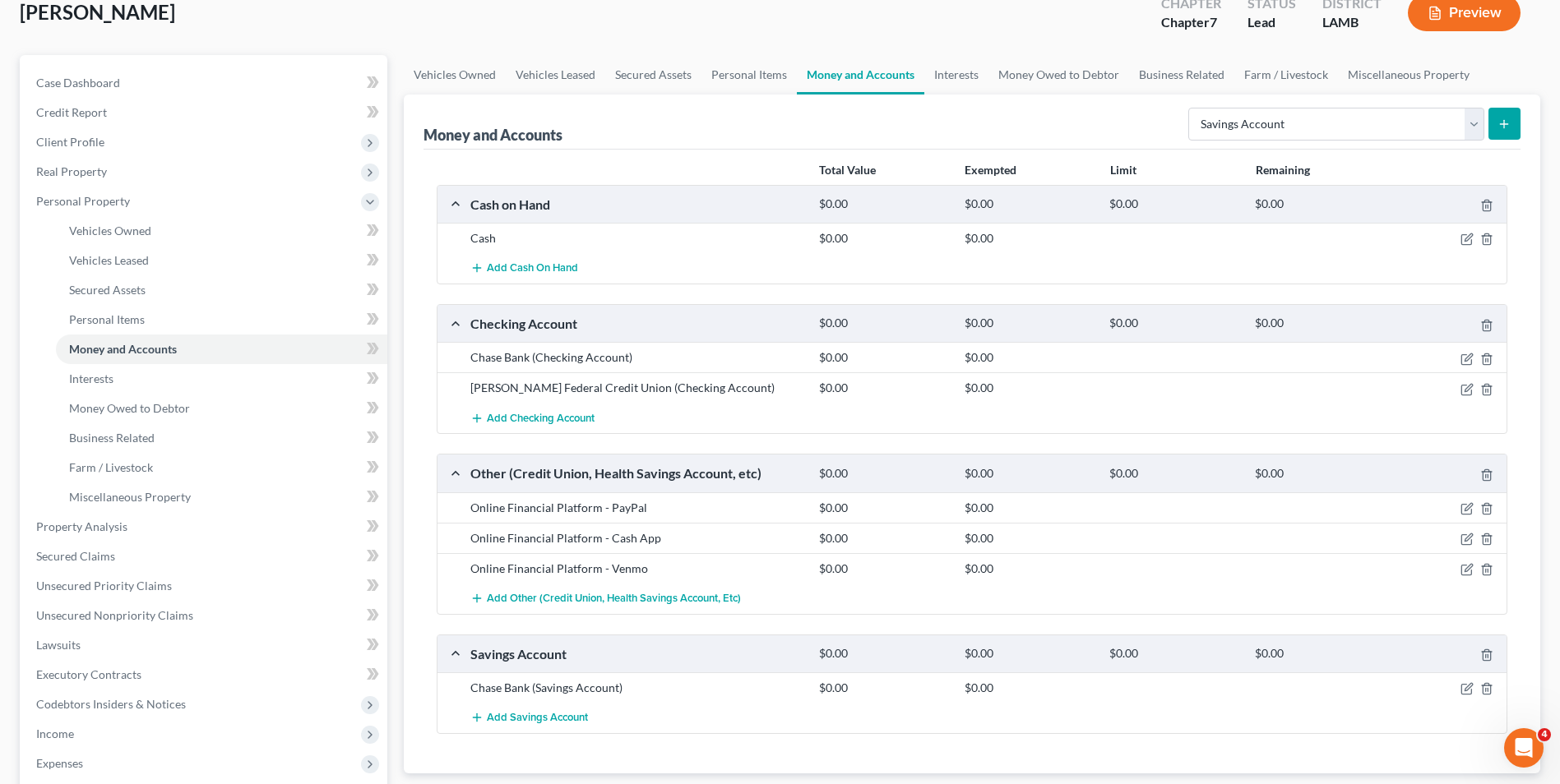
scroll to position [221, 0]
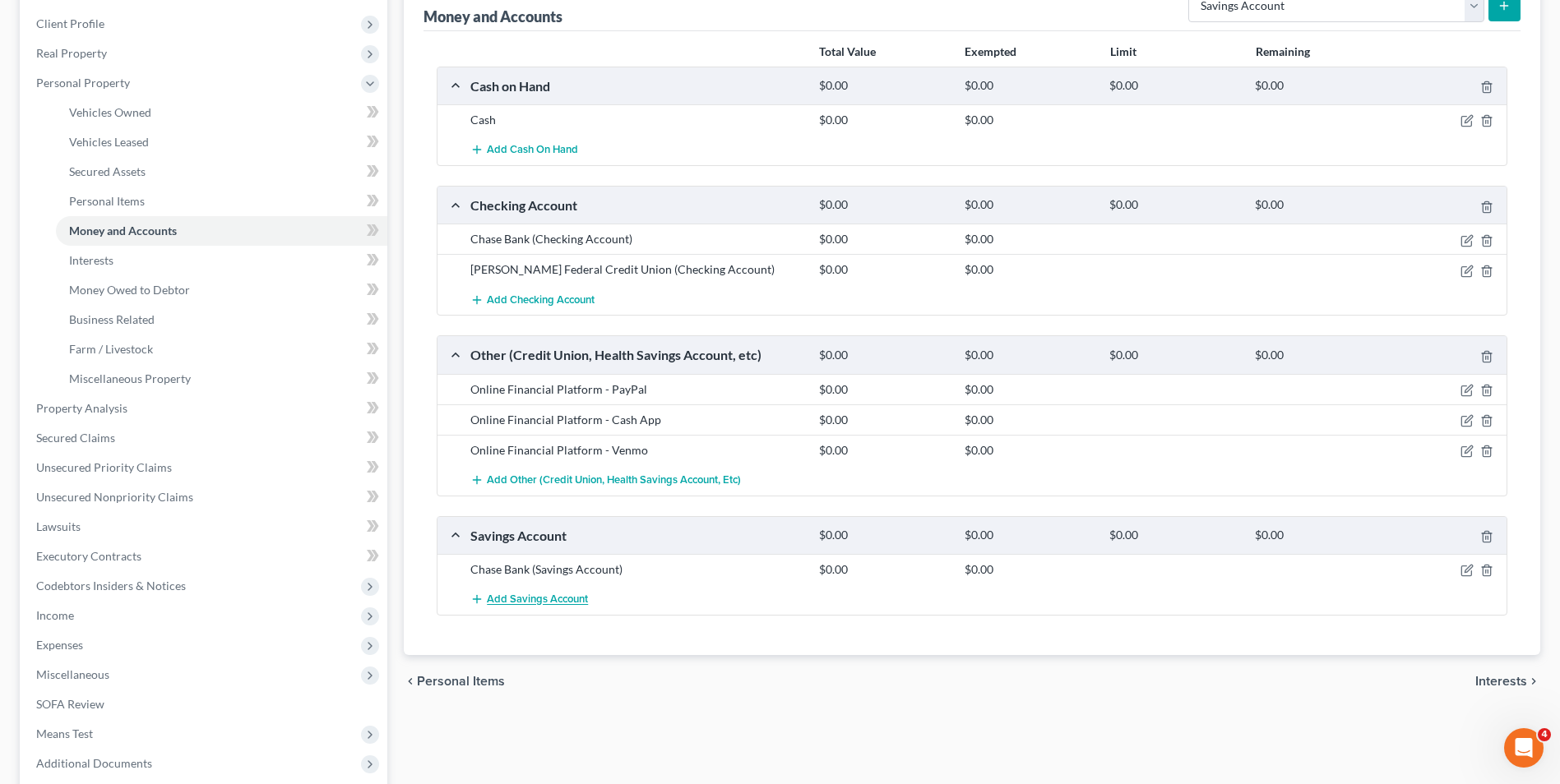
click at [549, 600] on span "Add Savings Account" at bounding box center [536, 600] width 101 height 13
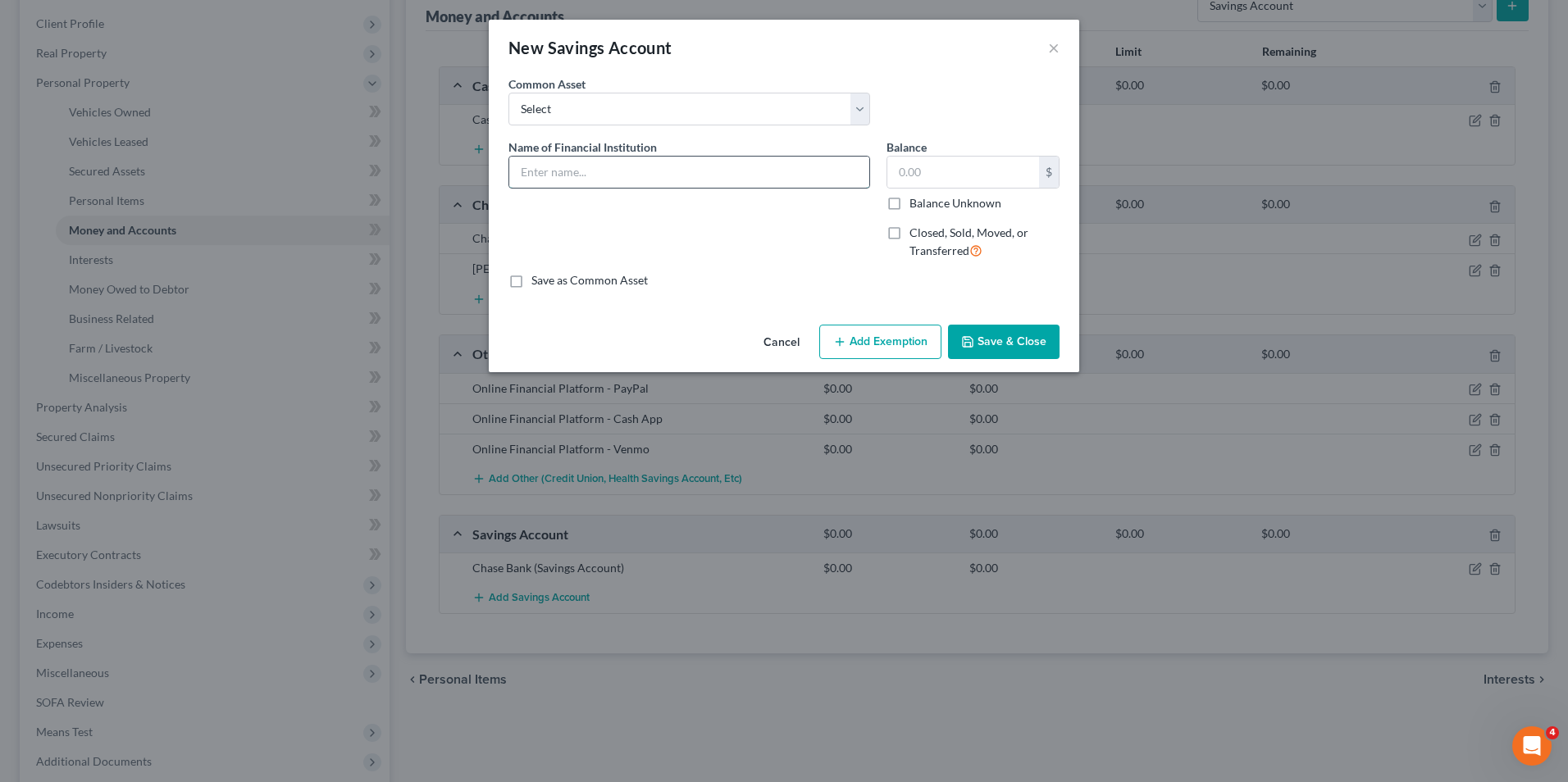
click at [629, 172] on input "text" at bounding box center [689, 172] width 360 height 32
click at [910, 232] on label "Closed, Sold, Moved, or Transferred" at bounding box center [984, 242] width 150 height 35
click at [916, 232] on input "Closed, Sold, Moved, or Transferred" at bounding box center [921, 229] width 11 height 11
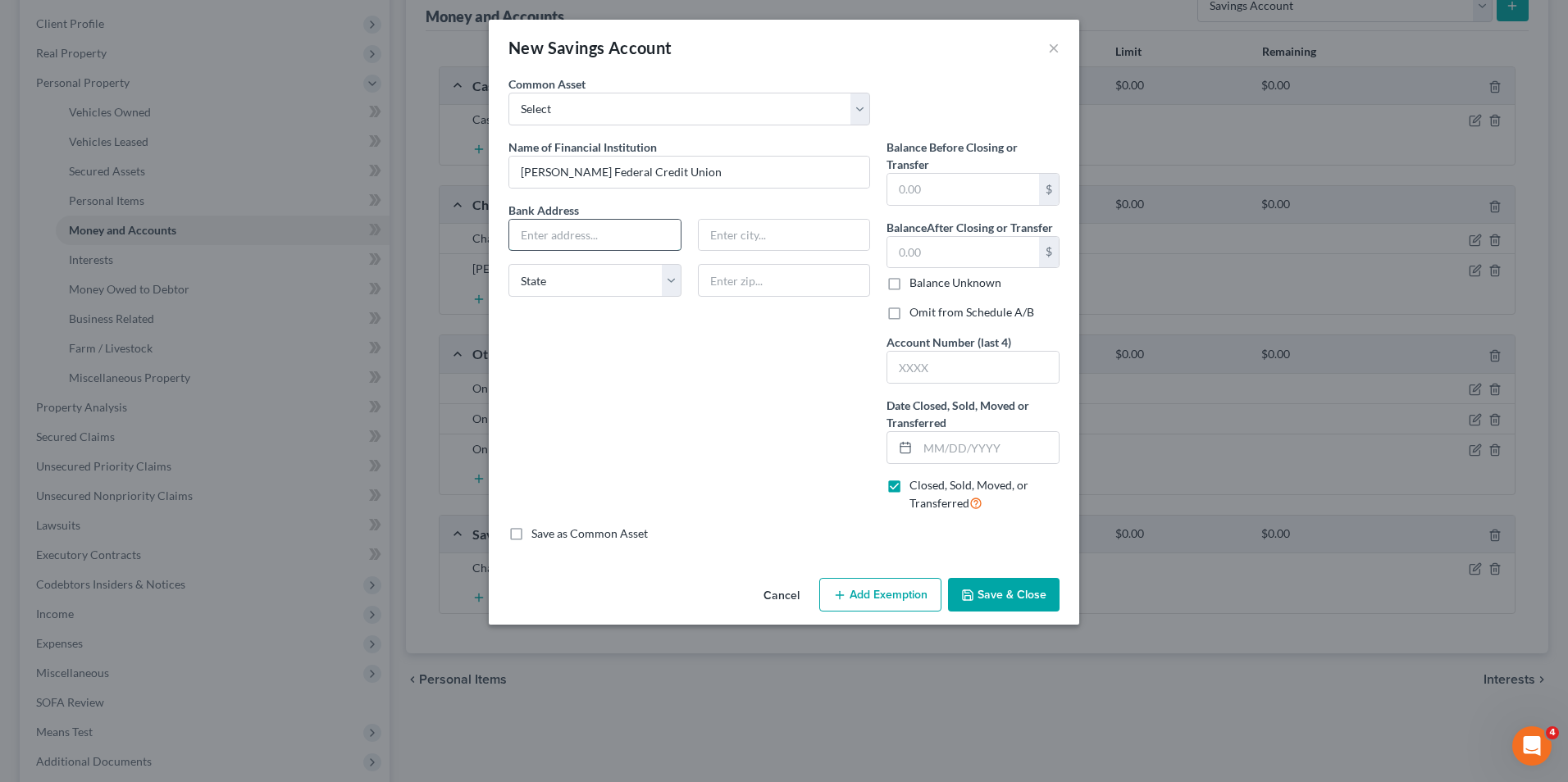
click at [639, 236] on input "text" at bounding box center [594, 235] width 172 height 32
click at [945, 359] on input "text" at bounding box center [973, 367] width 172 height 32
click at [958, 458] on input "text" at bounding box center [987, 448] width 141 height 32
click at [896, 254] on input "text" at bounding box center [963, 252] width 151 height 32
click at [627, 239] on input "text" at bounding box center [594, 235] width 172 height 32
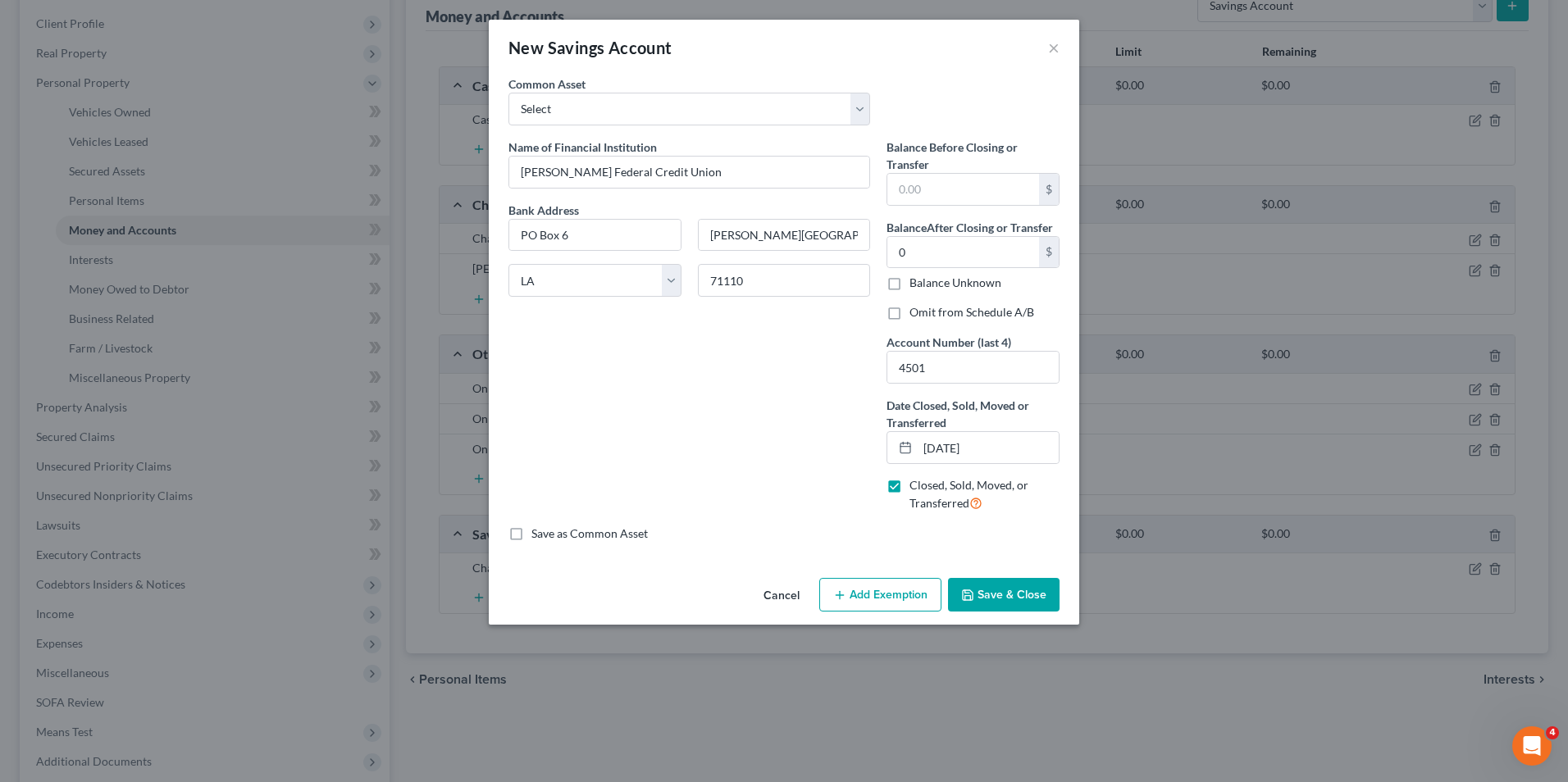
click at [996, 597] on button "Save & Close" at bounding box center [1003, 595] width 111 height 34
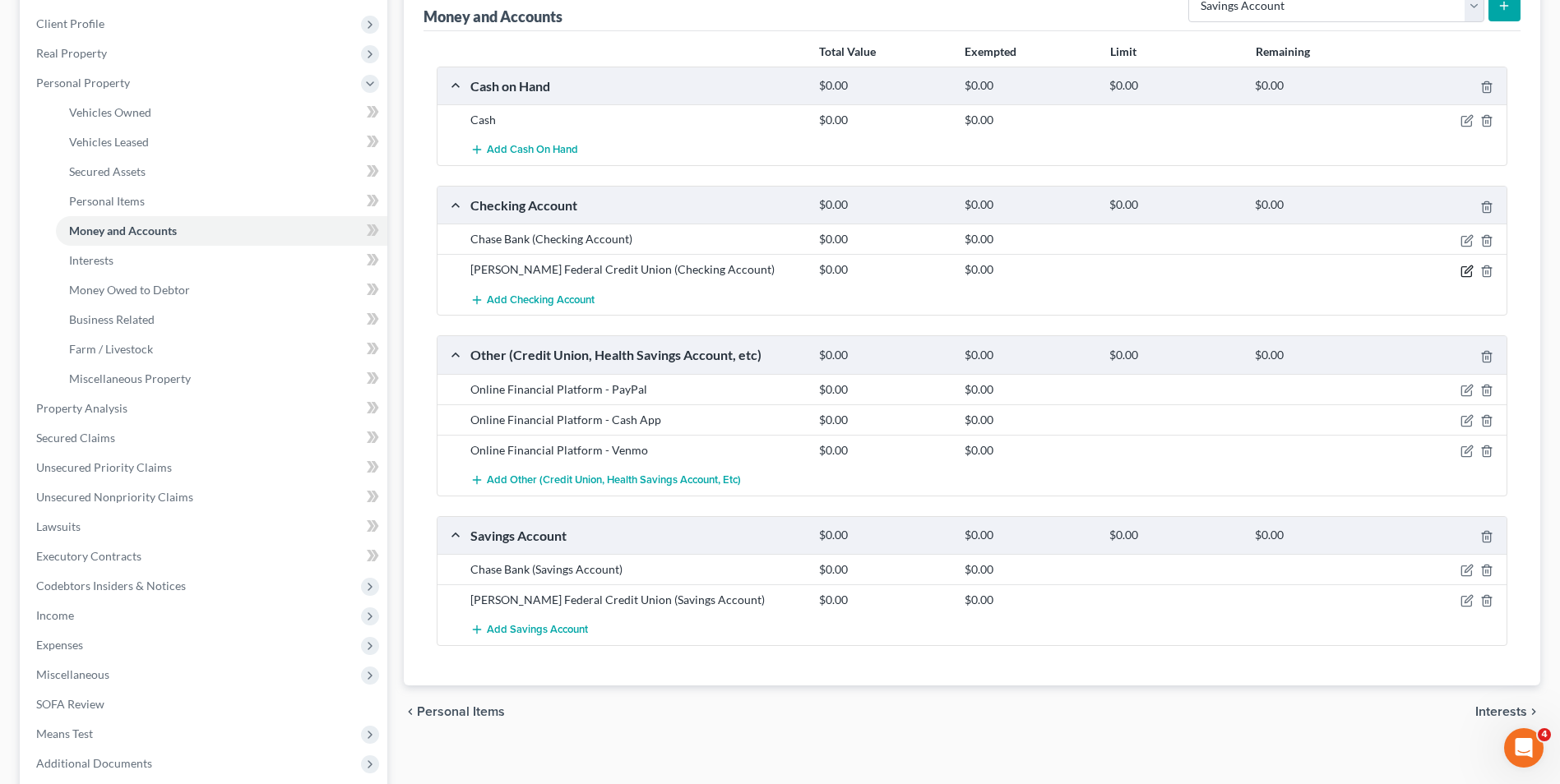
click at [1462, 273] on icon "button" at bounding box center [1467, 271] width 13 height 13
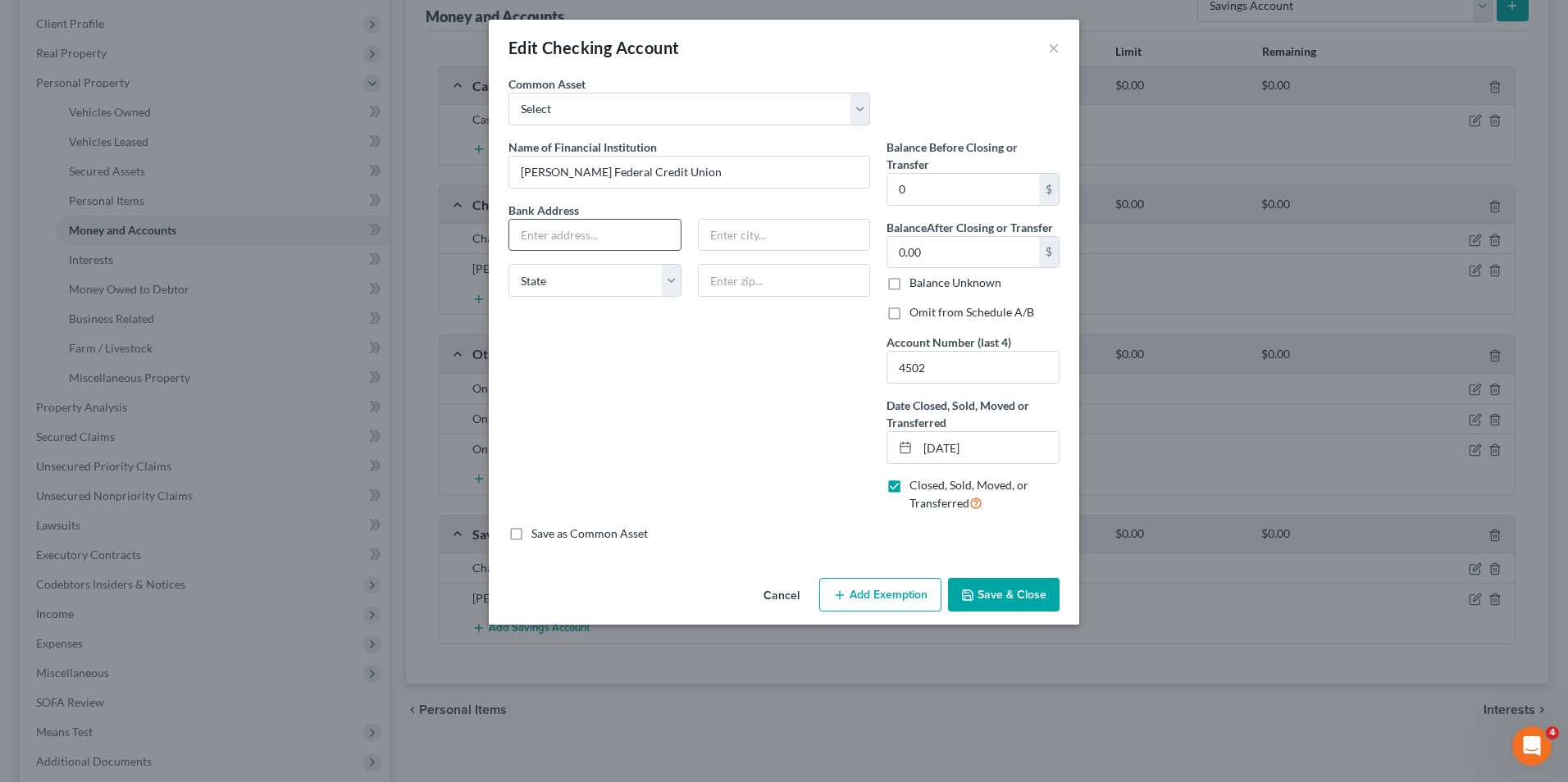
click at [595, 242] on input "text" at bounding box center [594, 235] width 172 height 32
click at [983, 587] on button "Save & Close" at bounding box center [1003, 595] width 111 height 34
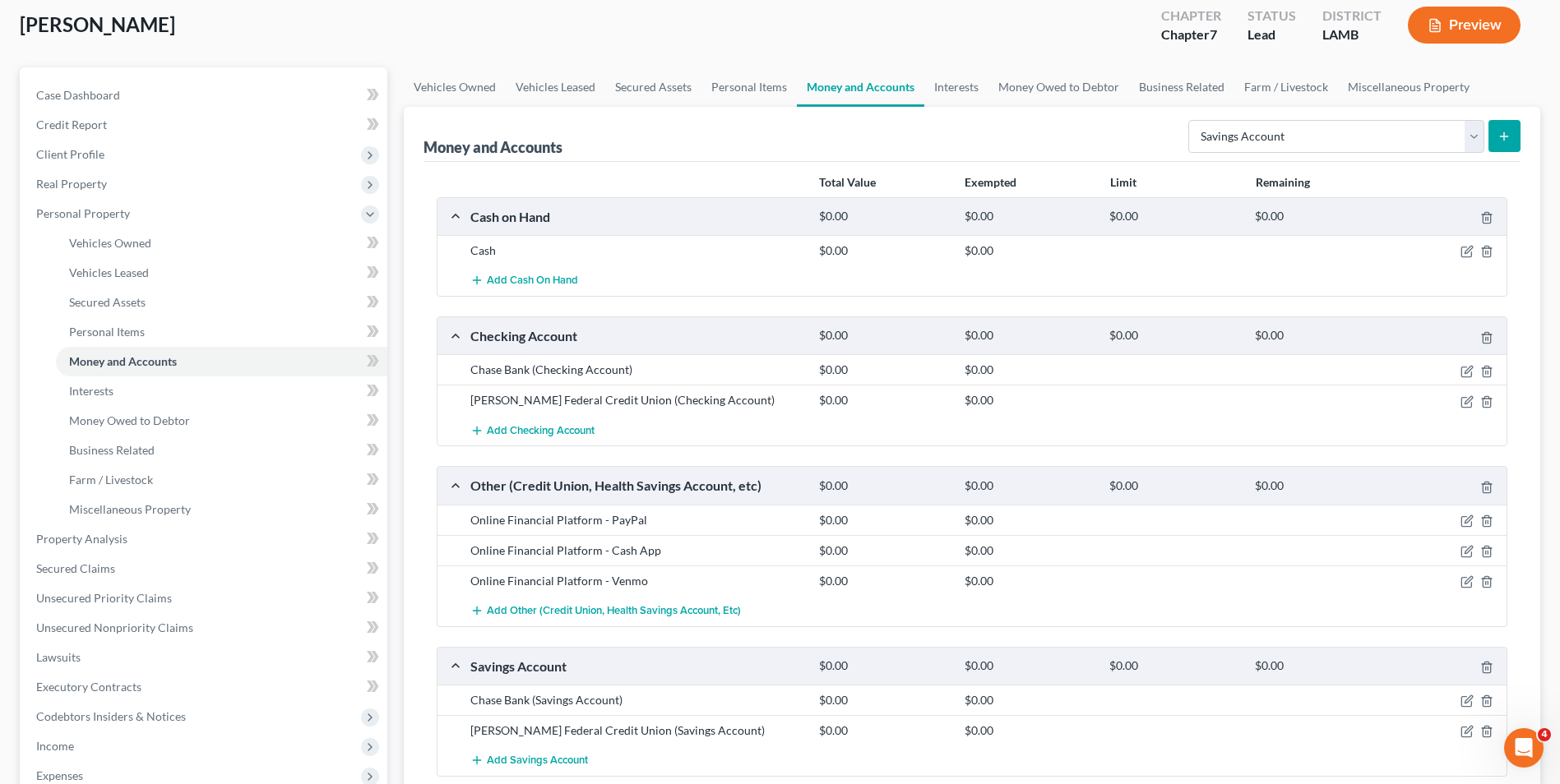
scroll to position [57, 0]
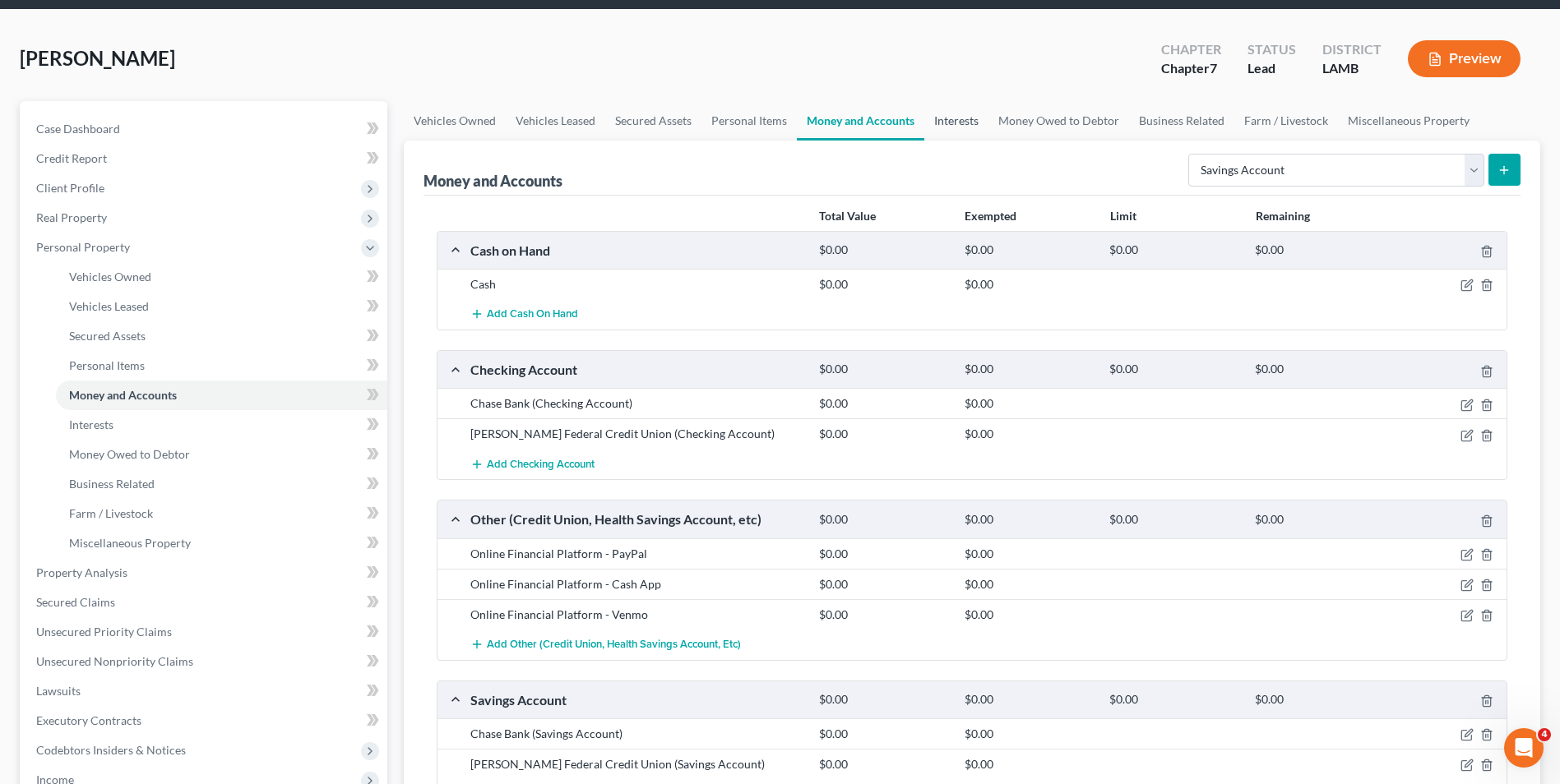
click at [954, 117] on link "Interests" at bounding box center [956, 120] width 64 height 39
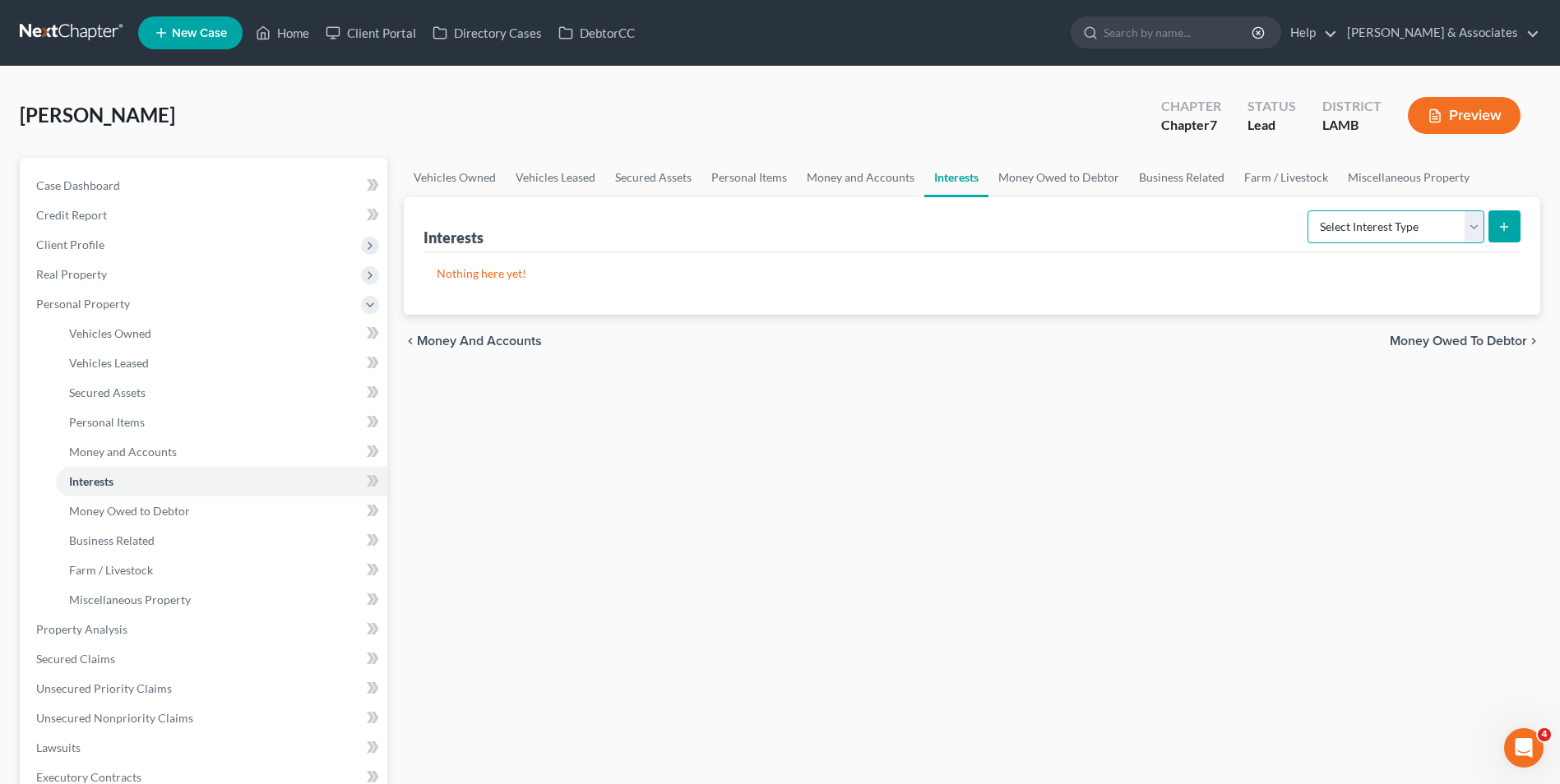
click at [1376, 236] on select "Select Interest Type 401K Annuity Bond Education IRA Government Bond Government…" at bounding box center [1396, 227] width 177 height 33
click at [1018, 183] on link "Money Owed to Debtor" at bounding box center [1058, 177] width 140 height 39
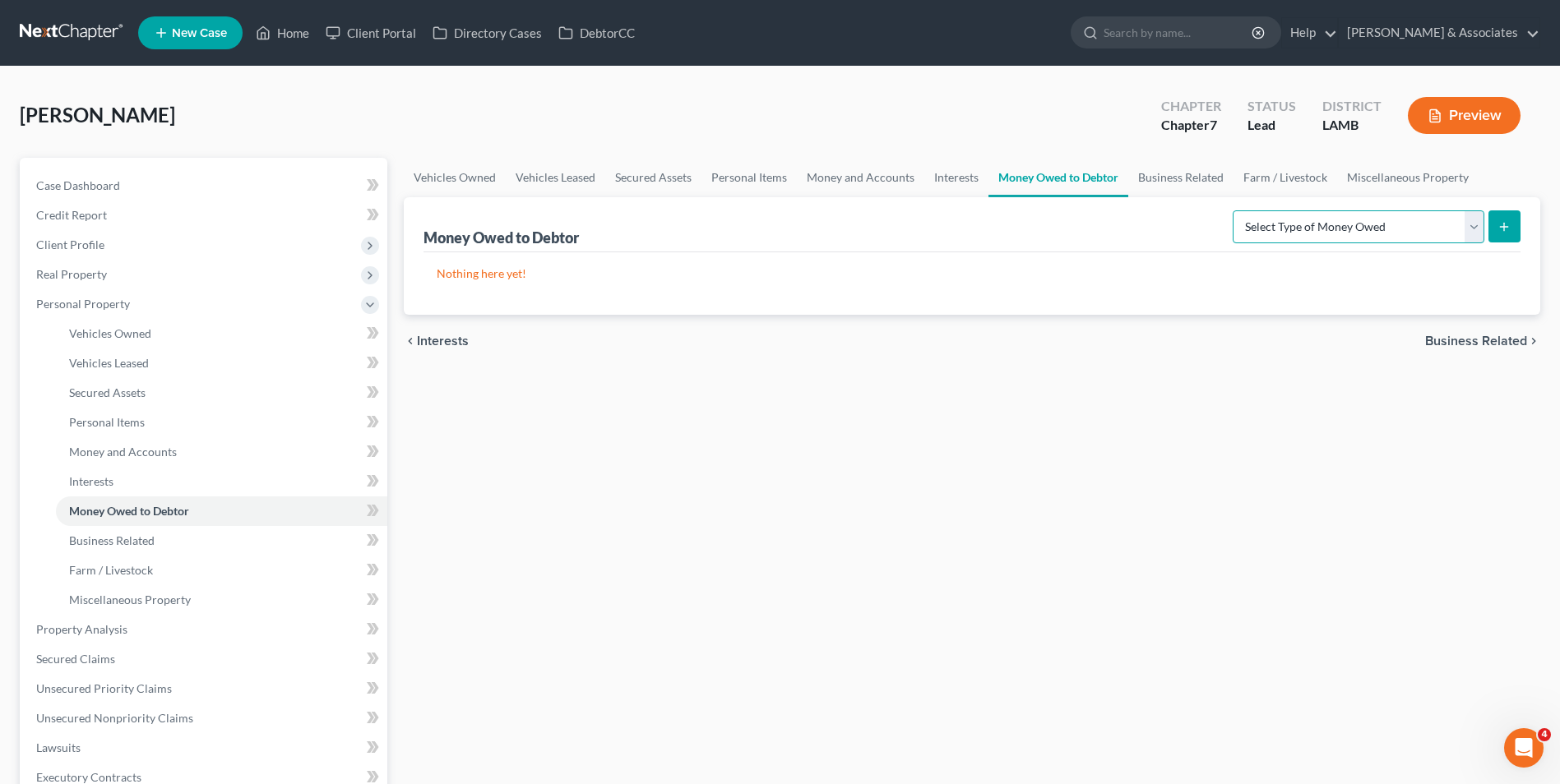
click at [1263, 231] on select "Select Type of Money Owed Accounts Receivable Alimony Child Support Claims Agai…" at bounding box center [1358, 227] width 252 height 33
click at [1235, 210] on select "Select Type of Money Owed Accounts Receivable Alimony Child Support Claims Agai…" at bounding box center [1358, 227] width 252 height 33
click at [1500, 231] on icon "submit" at bounding box center [1504, 227] width 13 height 13
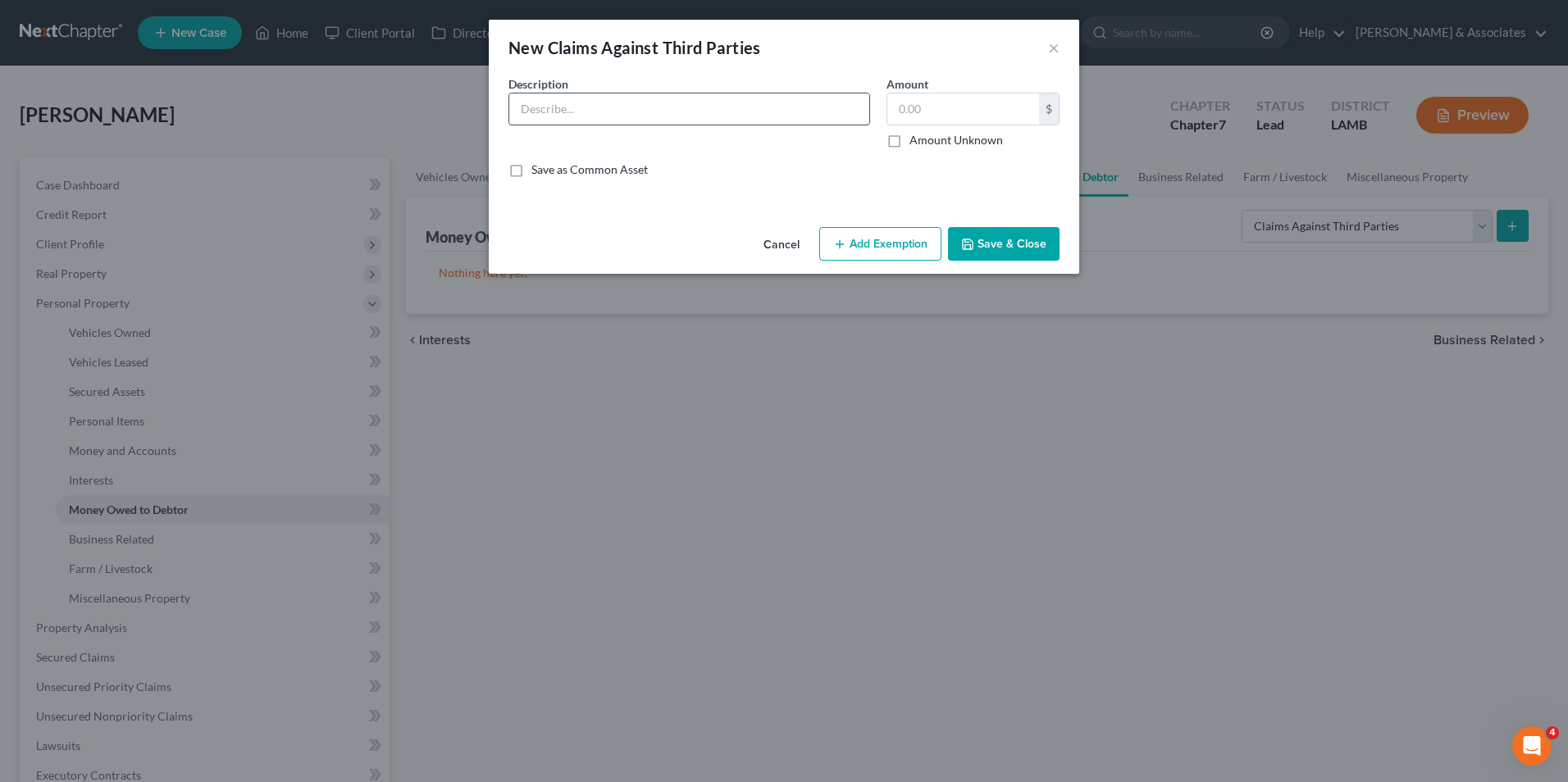
click at [656, 118] on input "text" at bounding box center [689, 109] width 360 height 32
click at [671, 108] on input "text" at bounding box center [689, 109] width 360 height 32
click at [683, 112] on input "Vehicle Collision (Police # 25-" at bounding box center [689, 109] width 360 height 32
click at [722, 106] on input "Vehicle Collision ([PERSON_NAME] Springs Police # 25-00009310)" at bounding box center [689, 109] width 360 height 32
click at [1005, 253] on button "Save & Close" at bounding box center [1003, 244] width 111 height 34
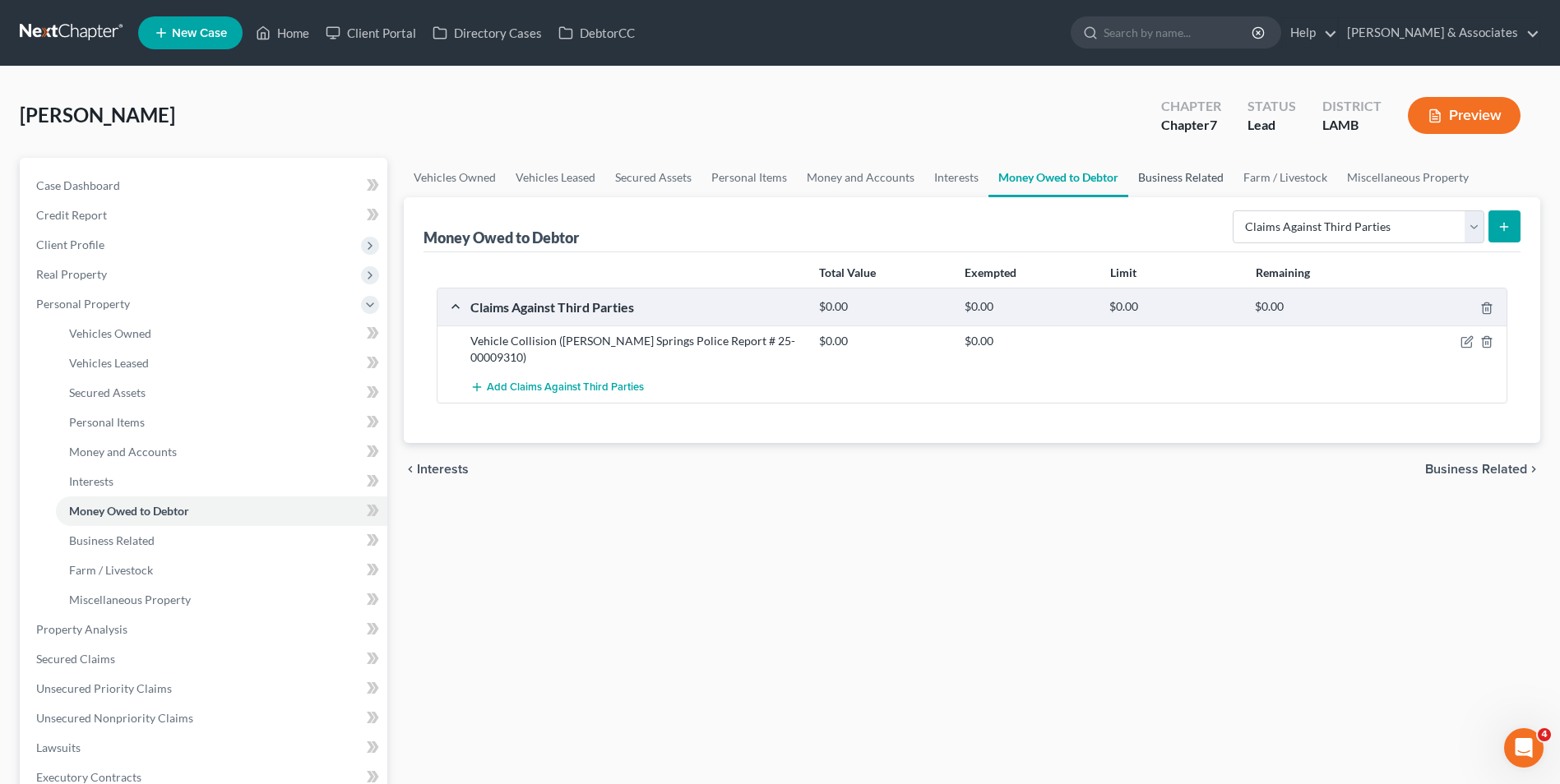
click at [1186, 180] on link "Business Related" at bounding box center [1181, 177] width 106 height 39
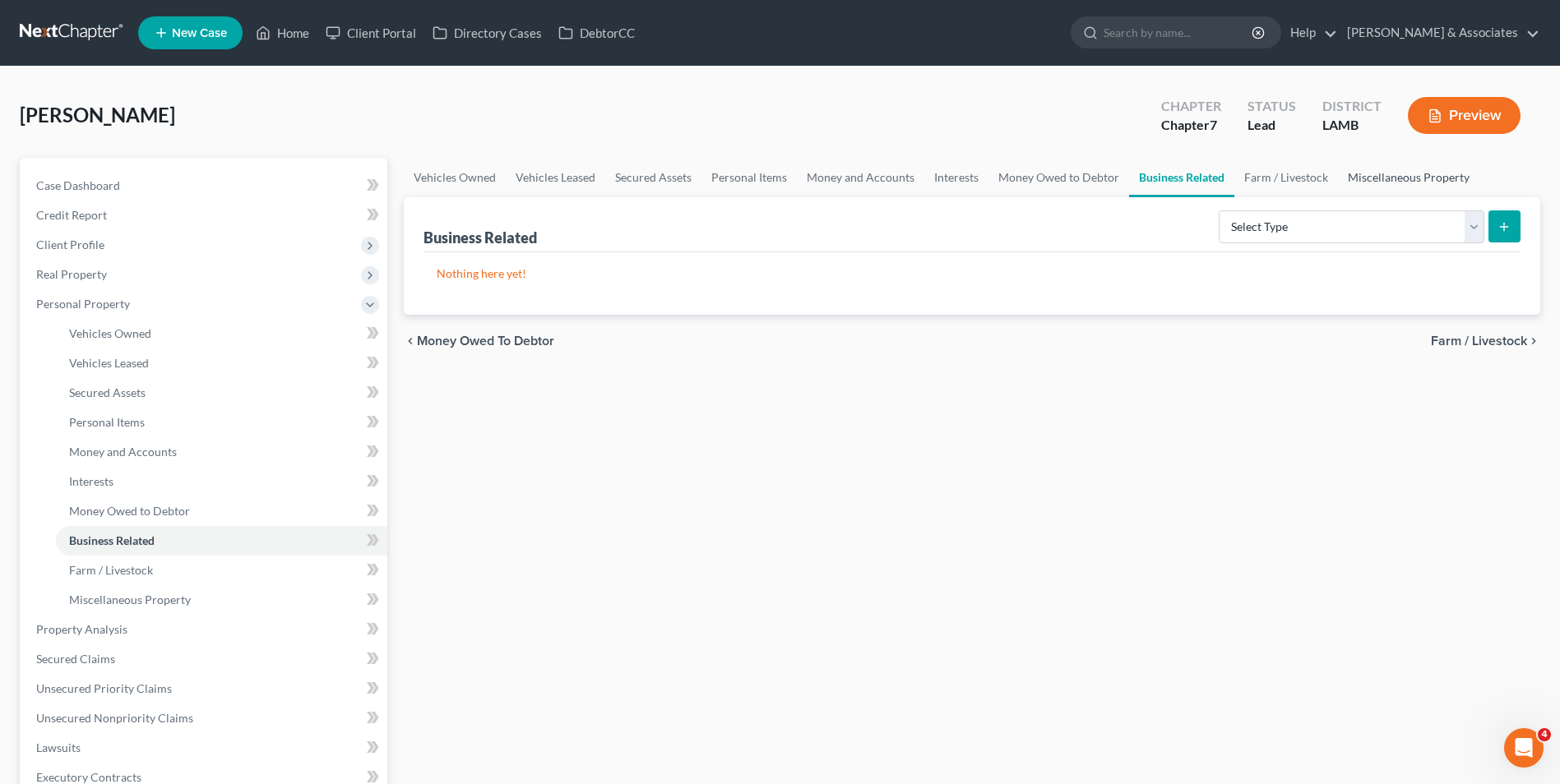
click at [1349, 180] on link "Miscellaneous Property" at bounding box center [1408, 177] width 141 height 39
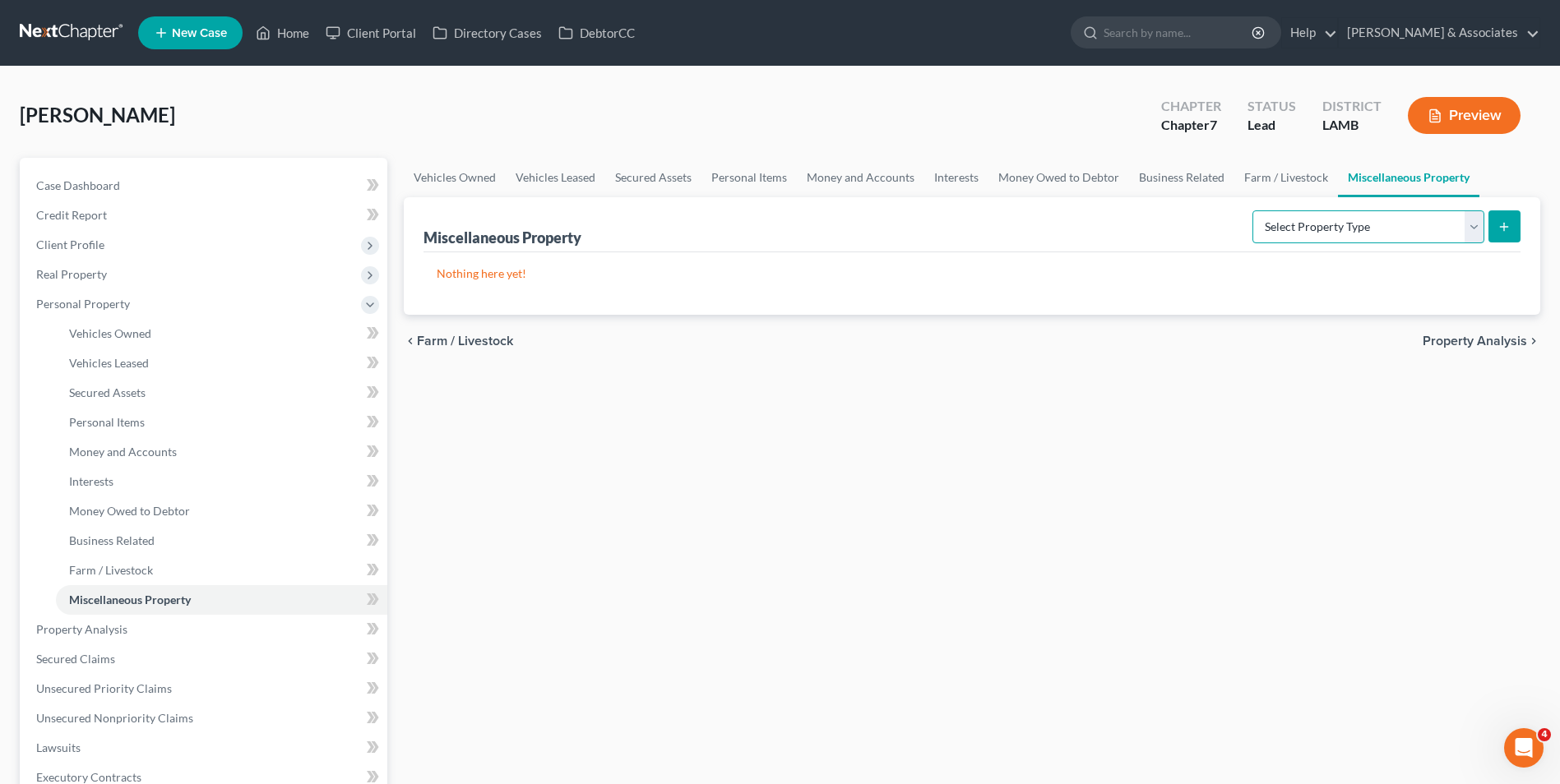
click at [1320, 227] on select "Select Property Type Assigned for Creditor Benefit [DATE] Holding for Another N…" at bounding box center [1368, 227] width 232 height 33
click at [1027, 361] on div "chevron_left Farm / Livestock Property Analysis chevron_right" at bounding box center [972, 341] width 1136 height 53
click at [43, 629] on span "Property Analysis" at bounding box center [82, 629] width 91 height 14
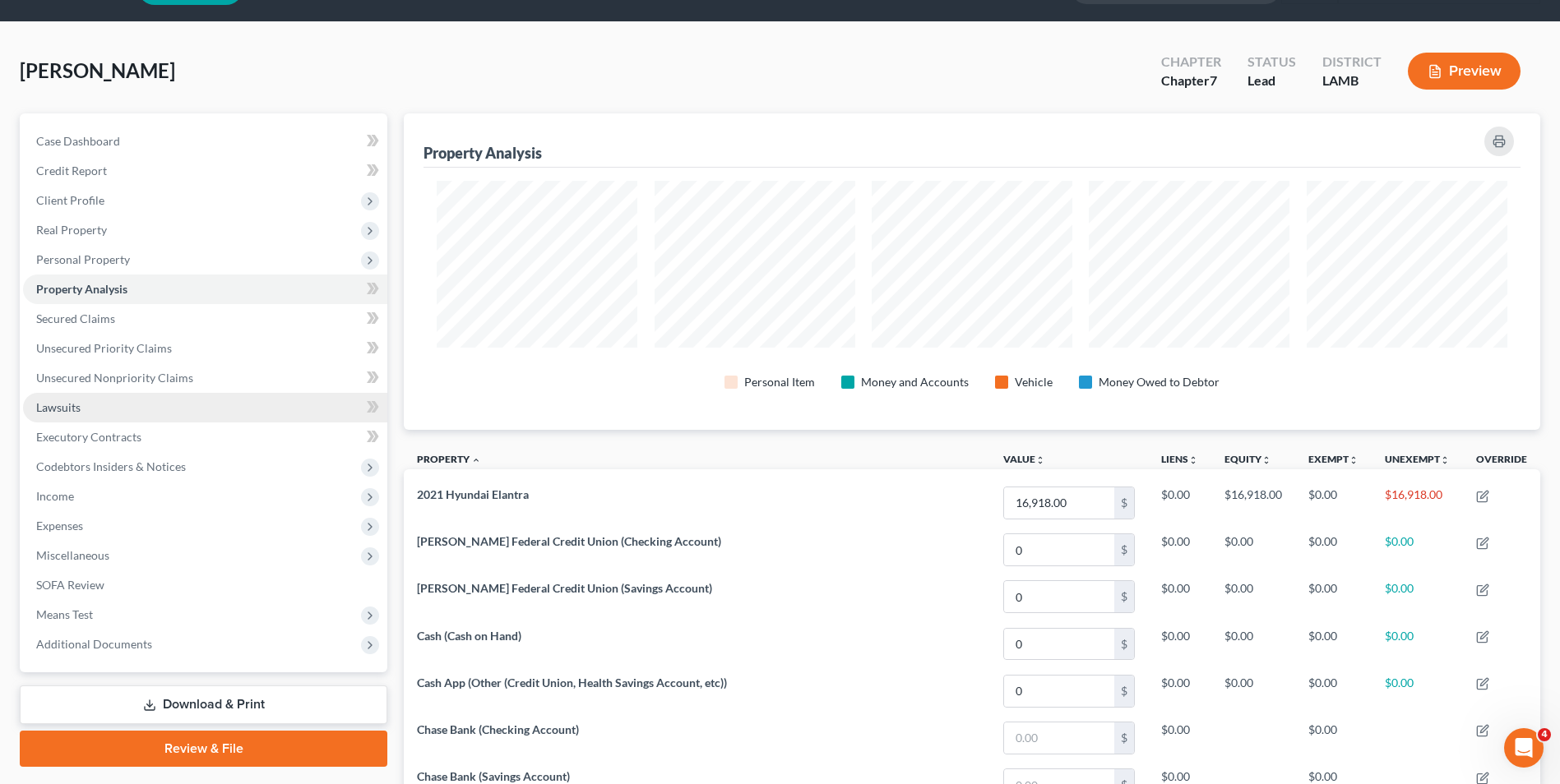
scroll to position [83, 0]
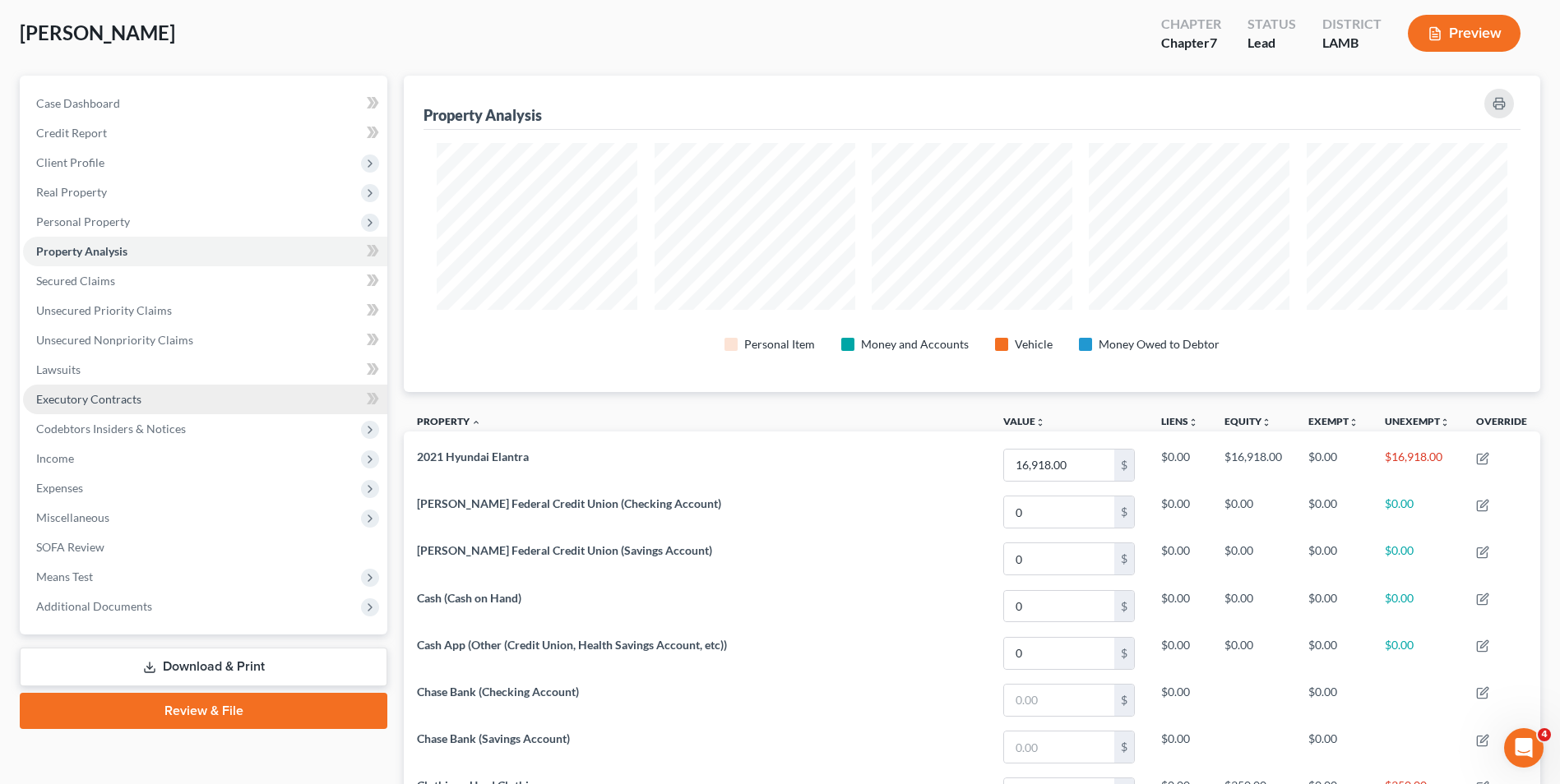
click at [168, 393] on link "Executory Contracts" at bounding box center [205, 399] width 364 height 30
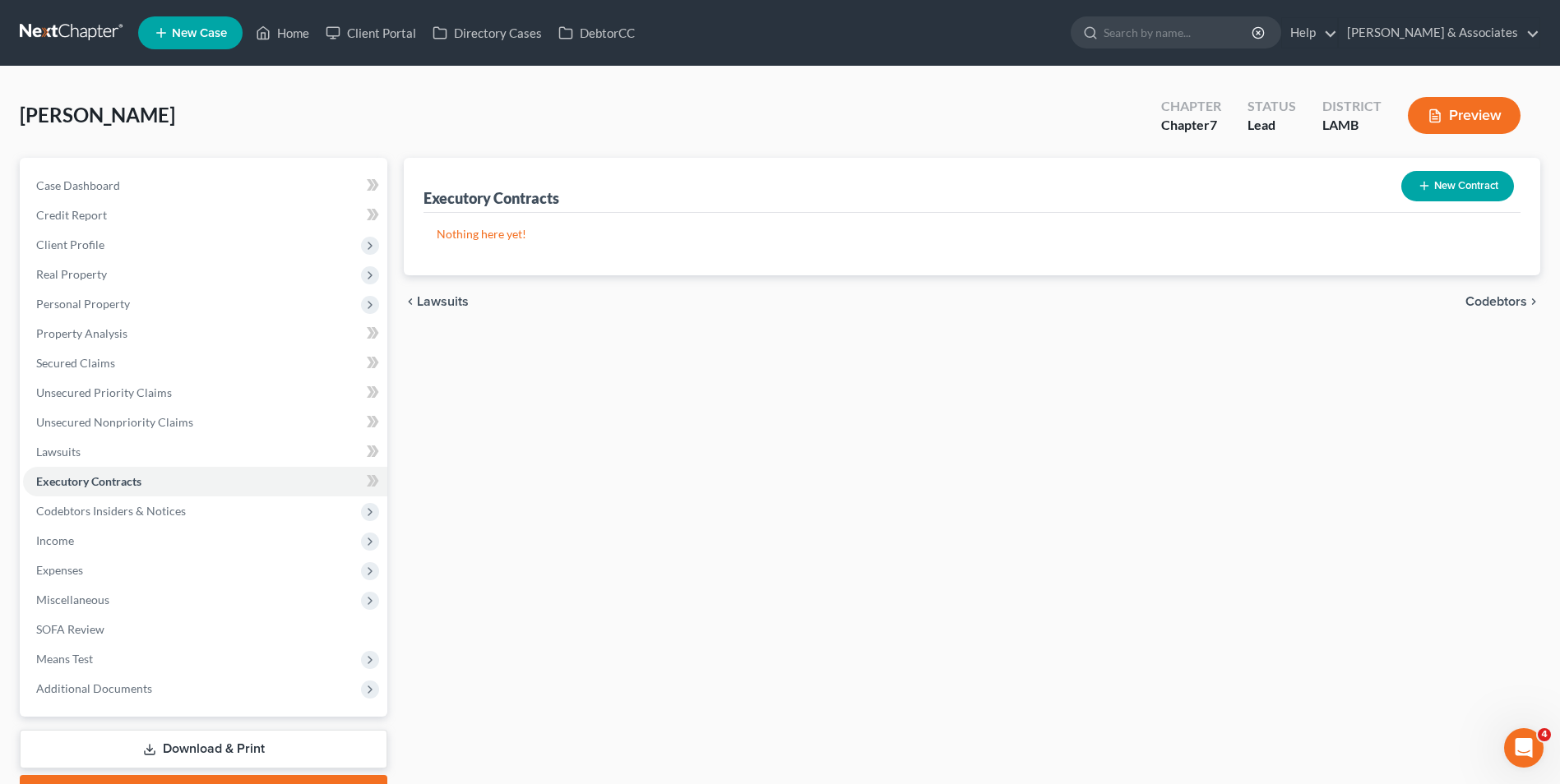
click at [1442, 192] on button "New Contract" at bounding box center [1457, 186] width 112 height 31
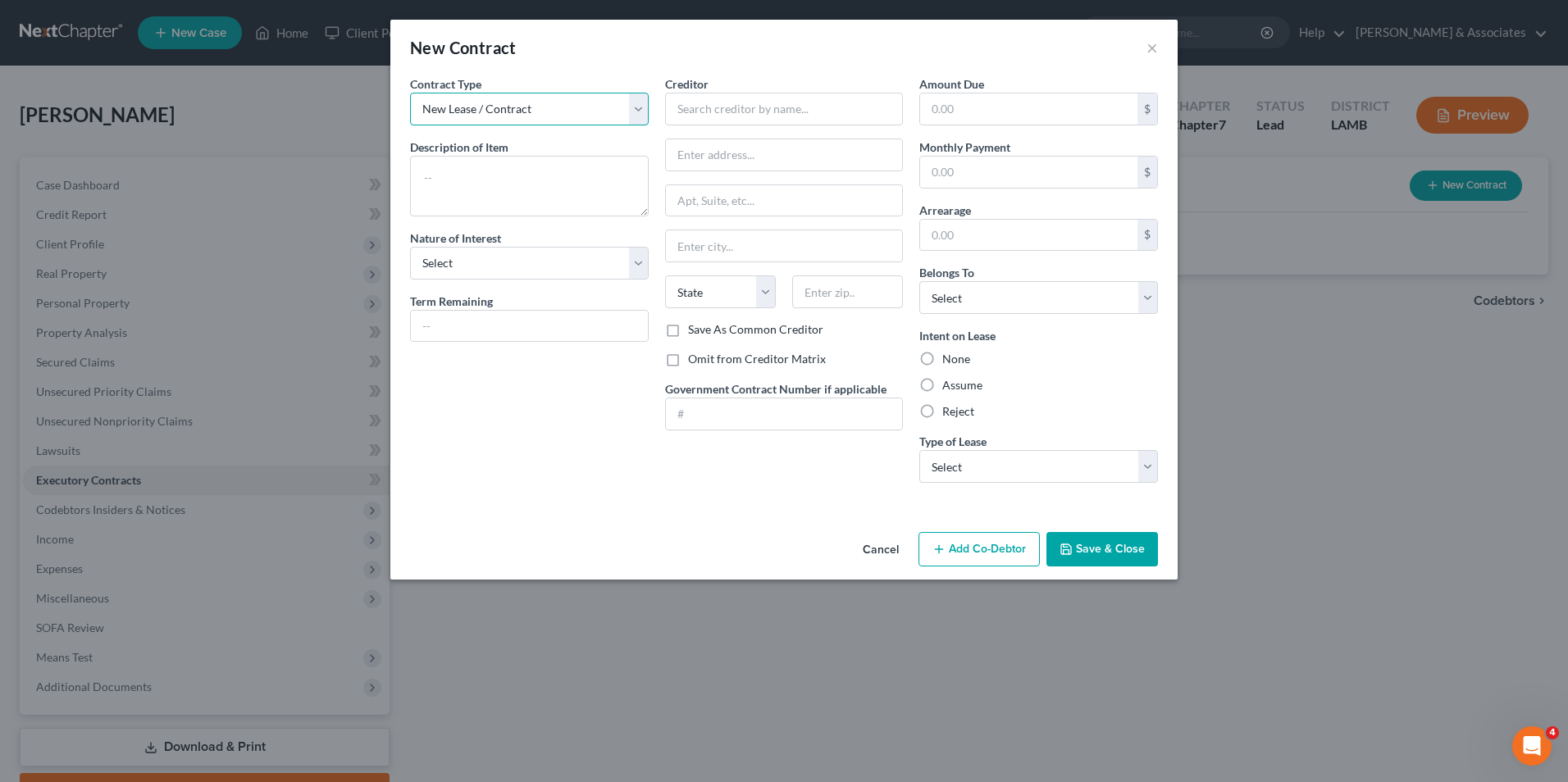
click at [600, 110] on select "New Lease / Contract New Timeshare" at bounding box center [529, 109] width 239 height 33
click at [575, 173] on textarea at bounding box center [529, 186] width 239 height 60
click at [690, 110] on input "text" at bounding box center [784, 109] width 239 height 33
click at [802, 161] on input "text" at bounding box center [784, 154] width 237 height 32
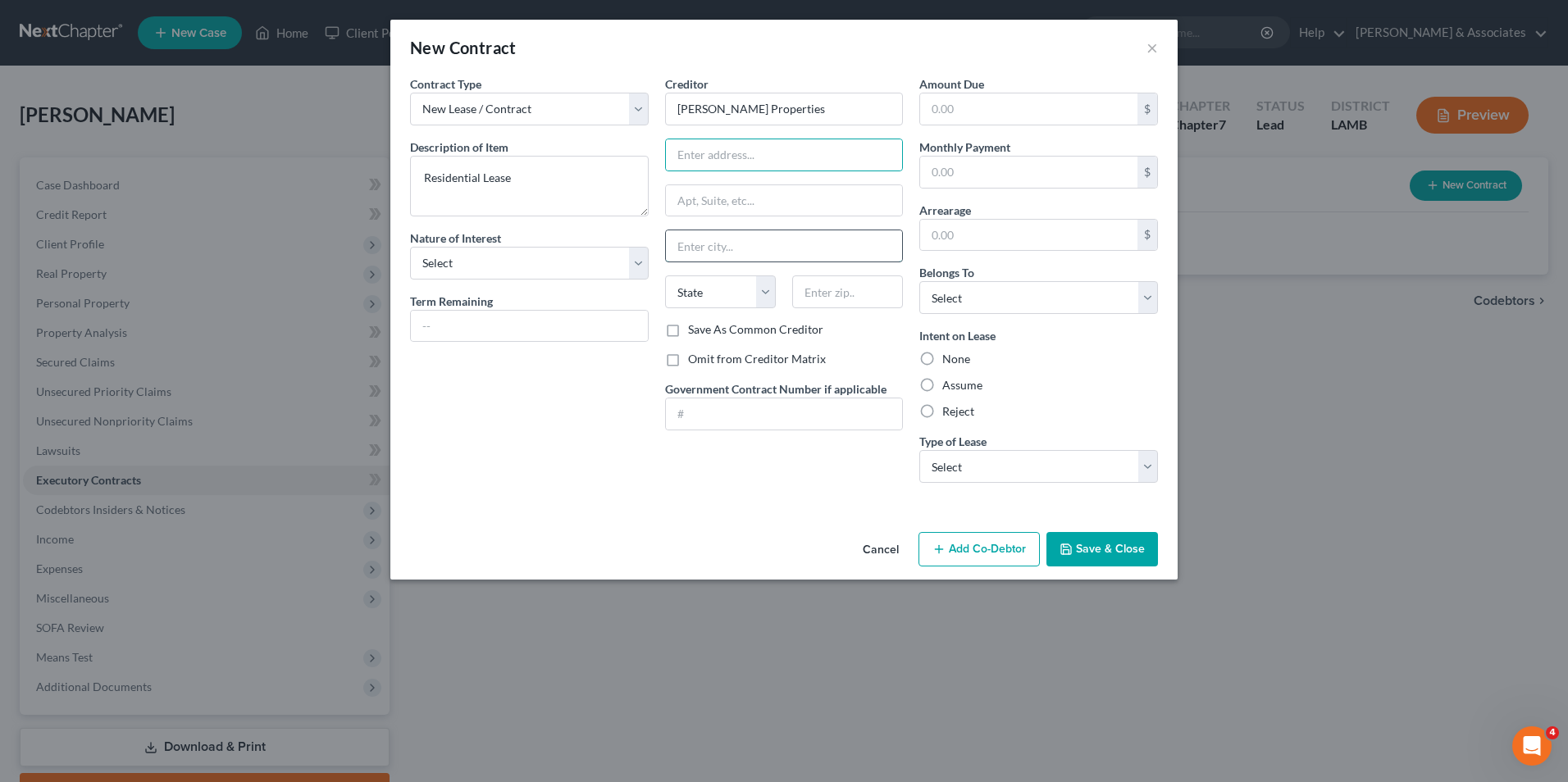
click at [681, 243] on input "text" at bounding box center [784, 245] width 237 height 32
click at [945, 452] on select "Select Real Estate Car Other" at bounding box center [1038, 467] width 239 height 33
click at [919, 450] on select "Select Real Estate Car Other" at bounding box center [1038, 467] width 239 height 33
click at [551, 318] on input "text" at bounding box center [529, 326] width 237 height 32
click at [542, 253] on select "Select Purchaser Agent Lessor Lessee" at bounding box center [529, 264] width 239 height 33
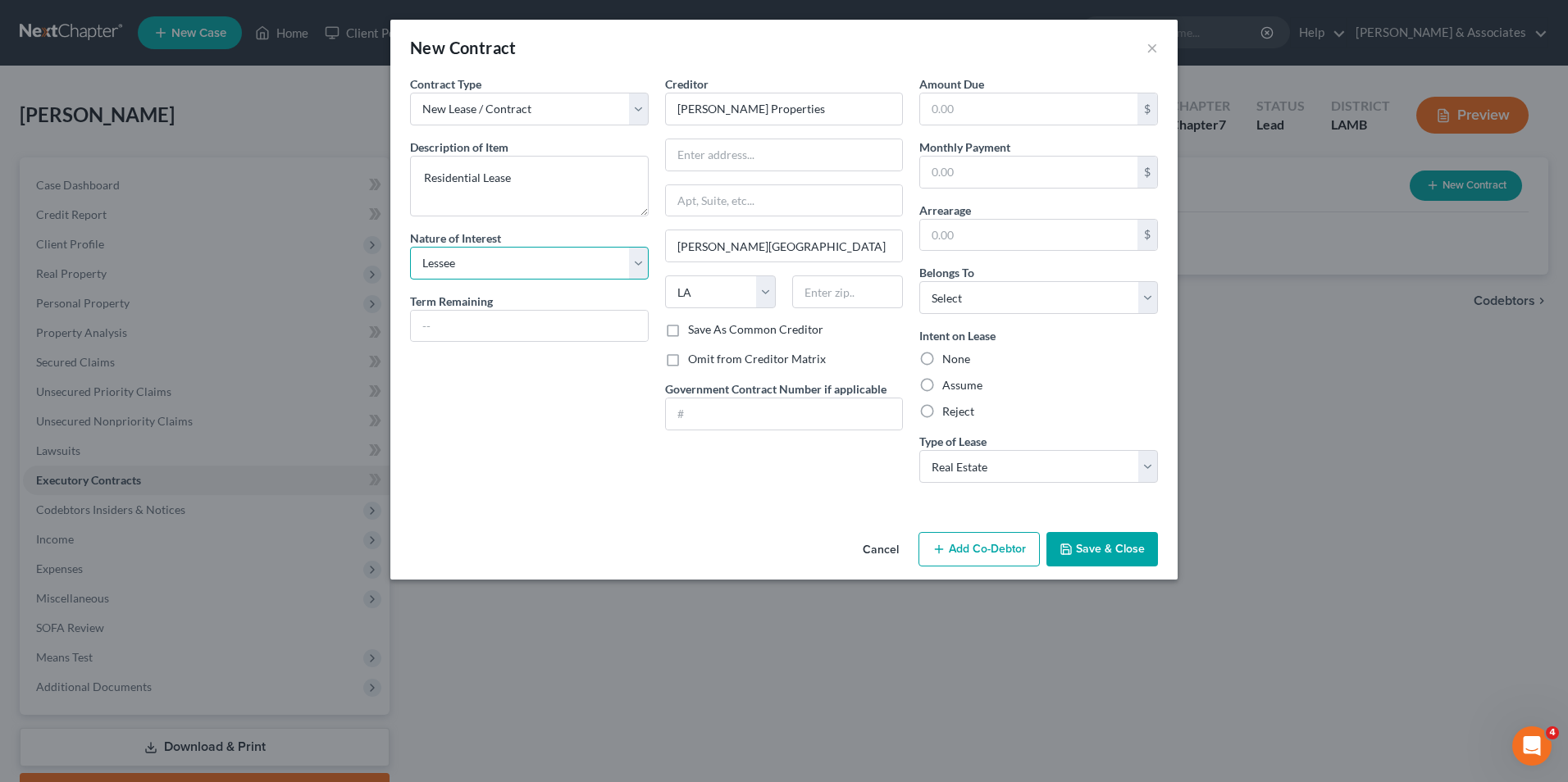
click at [410, 247] on select "Select Purchaser Agent Lessor Lessee" at bounding box center [529, 264] width 239 height 33
click at [481, 337] on input "text" at bounding box center [529, 326] width 237 height 32
click at [986, 179] on input "text" at bounding box center [1028, 172] width 218 height 32
click at [986, 305] on select "Select Debtor 1 Only Debtor 2 Only Debtor 1 And Debtor 2 Only At Least One Of T…" at bounding box center [1038, 297] width 239 height 33
click at [919, 281] on select "Select Debtor 1 Only Debtor 2 Only Debtor 1 And Debtor 2 Only At Least One Of T…" at bounding box center [1038, 297] width 239 height 33
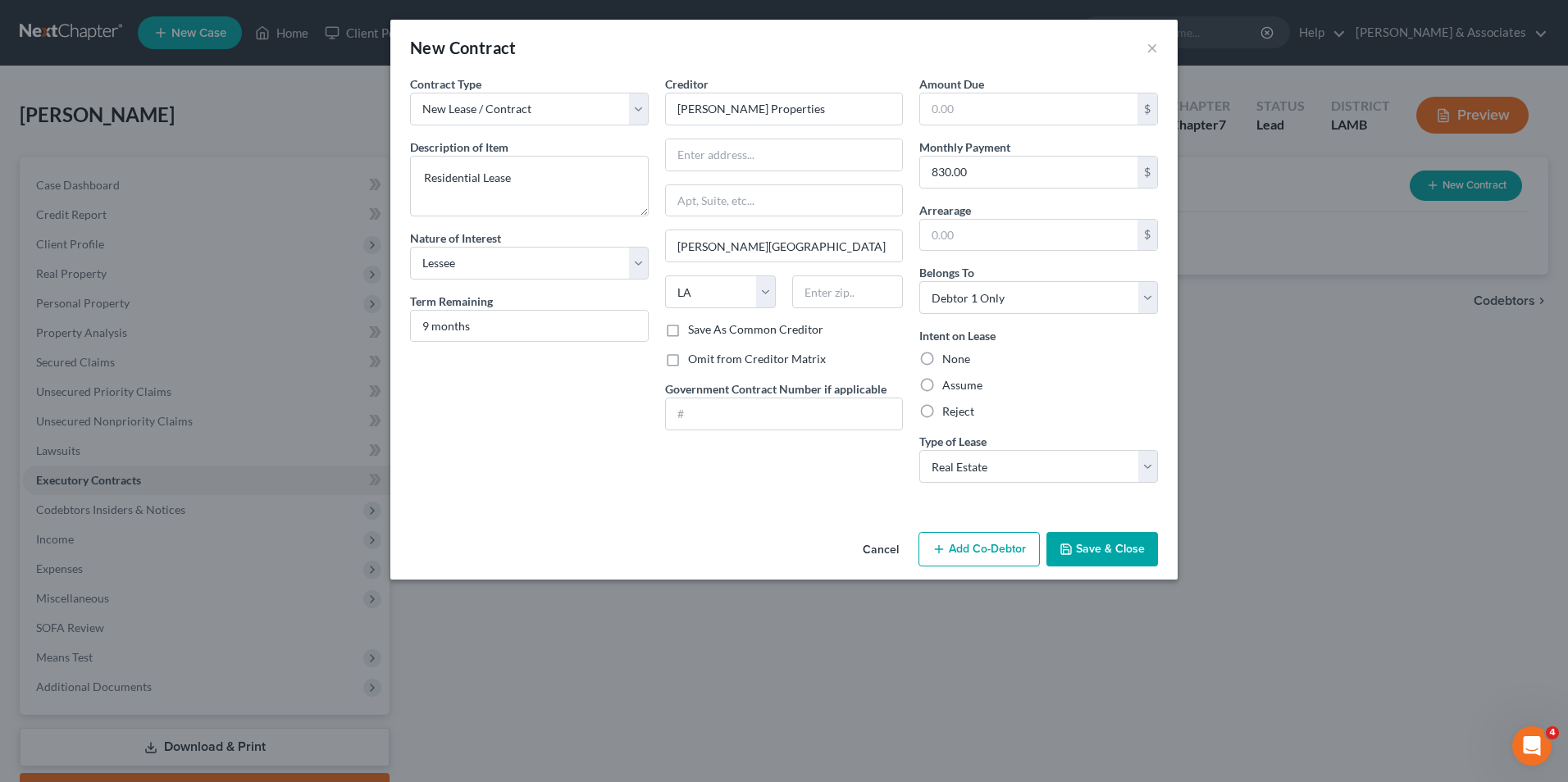
click at [942, 382] on label "Assume" at bounding box center [962, 385] width 40 height 16
click at [949, 382] on input "Assume" at bounding box center [954, 382] width 11 height 11
click at [758, 160] on input "text" at bounding box center [784, 154] width 237 height 32
click at [703, 496] on div "Contract Type New Lease / Contract New Timeshare Description of non-residential…" at bounding box center [783, 301] width 787 height 450
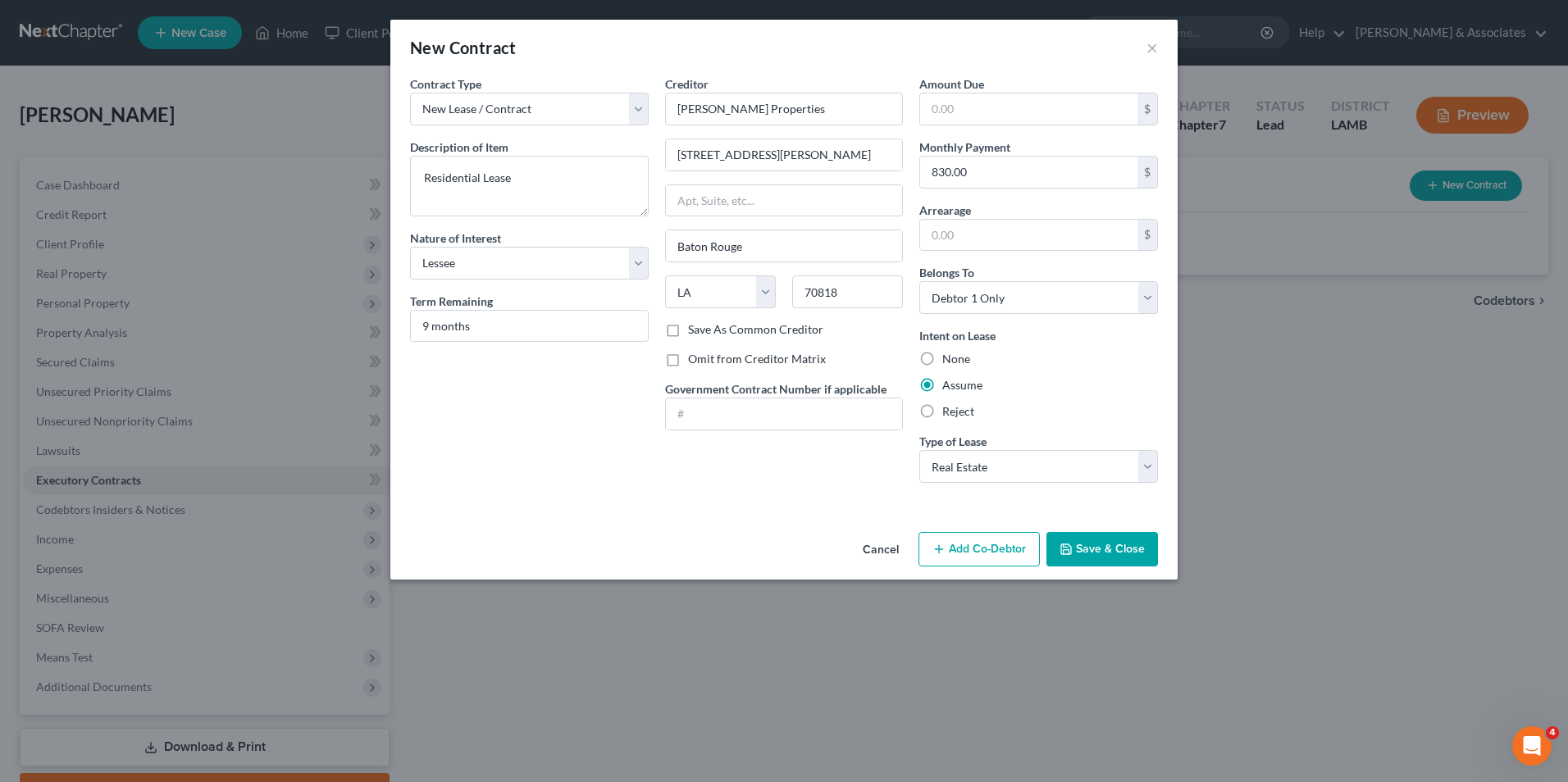
click at [1077, 555] on button "Save & Close" at bounding box center [1102, 549] width 111 height 34
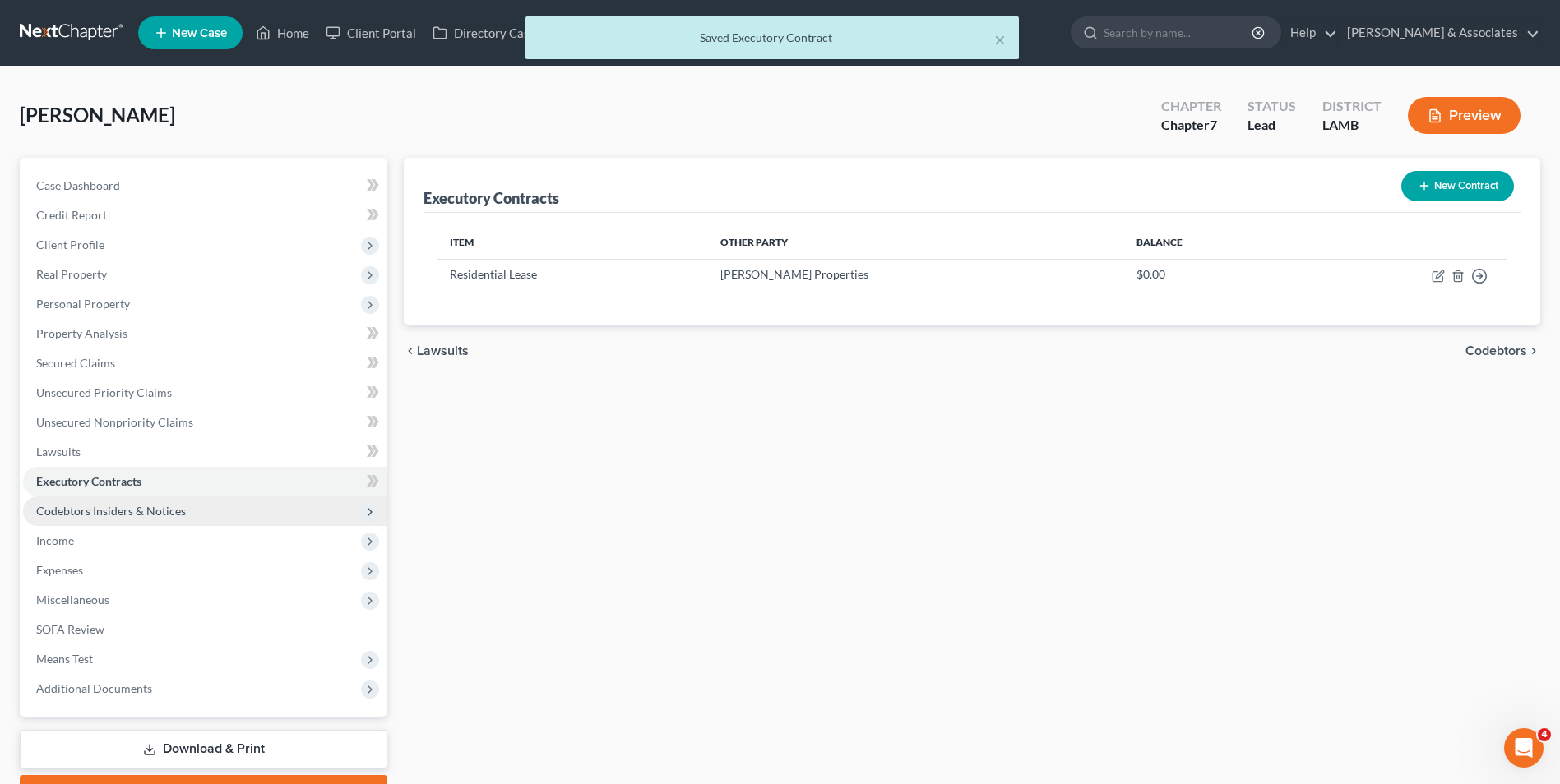
click at [236, 510] on span "Codebtors Insiders & Notices" at bounding box center [205, 511] width 364 height 30
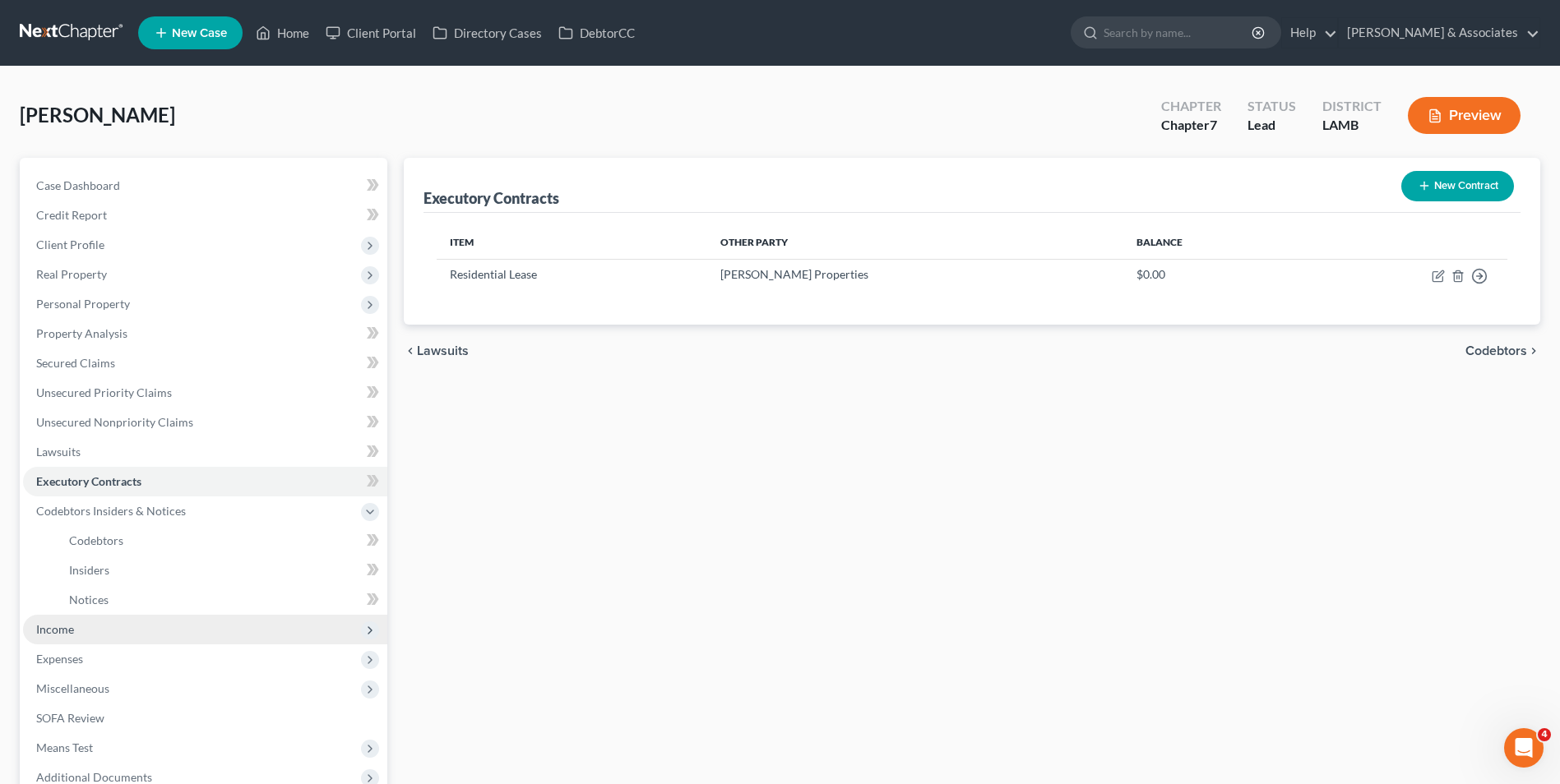
click at [184, 631] on span "Income" at bounding box center [205, 629] width 364 height 30
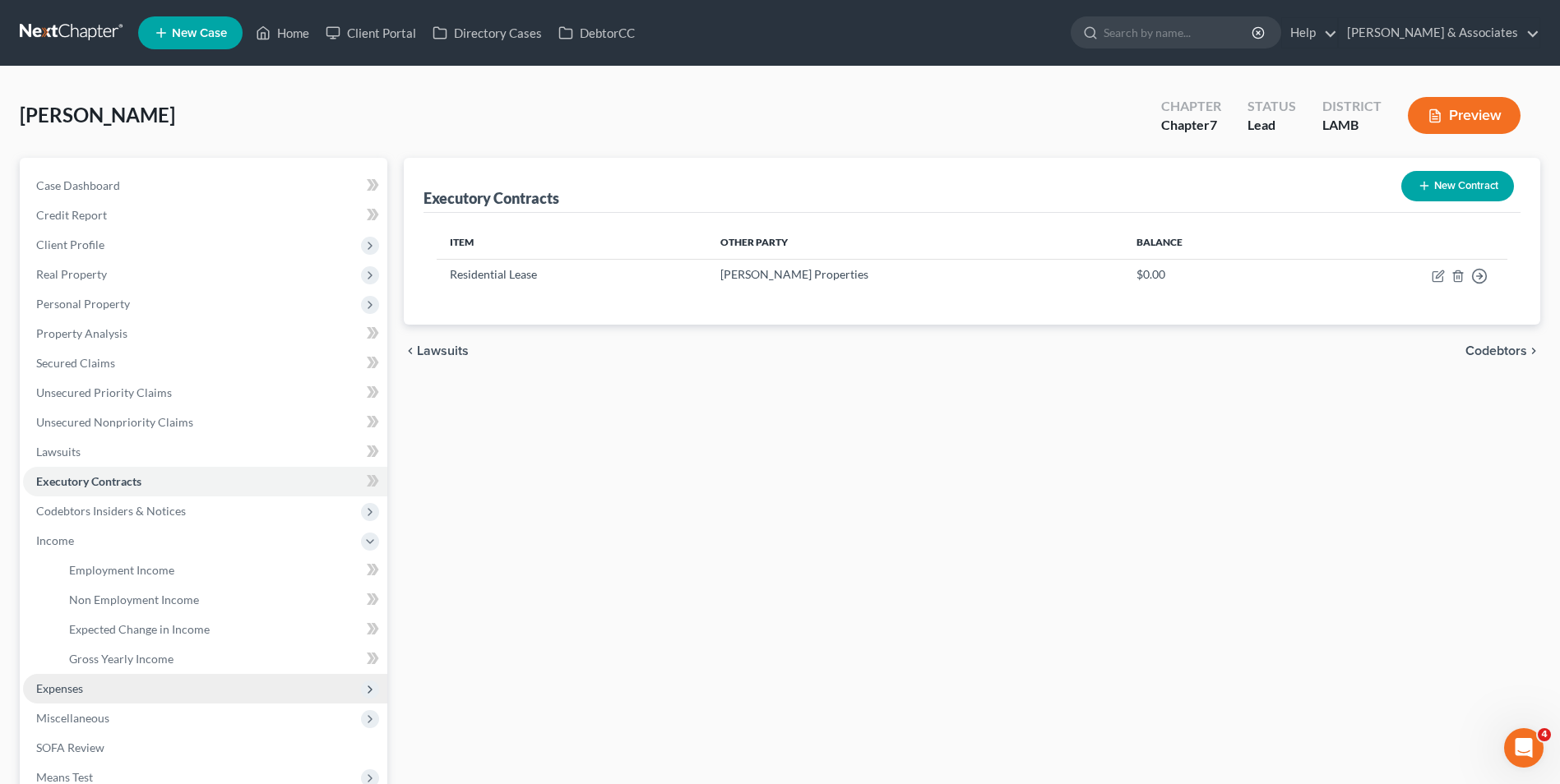
click at [147, 692] on span "Expenses" at bounding box center [205, 689] width 364 height 30
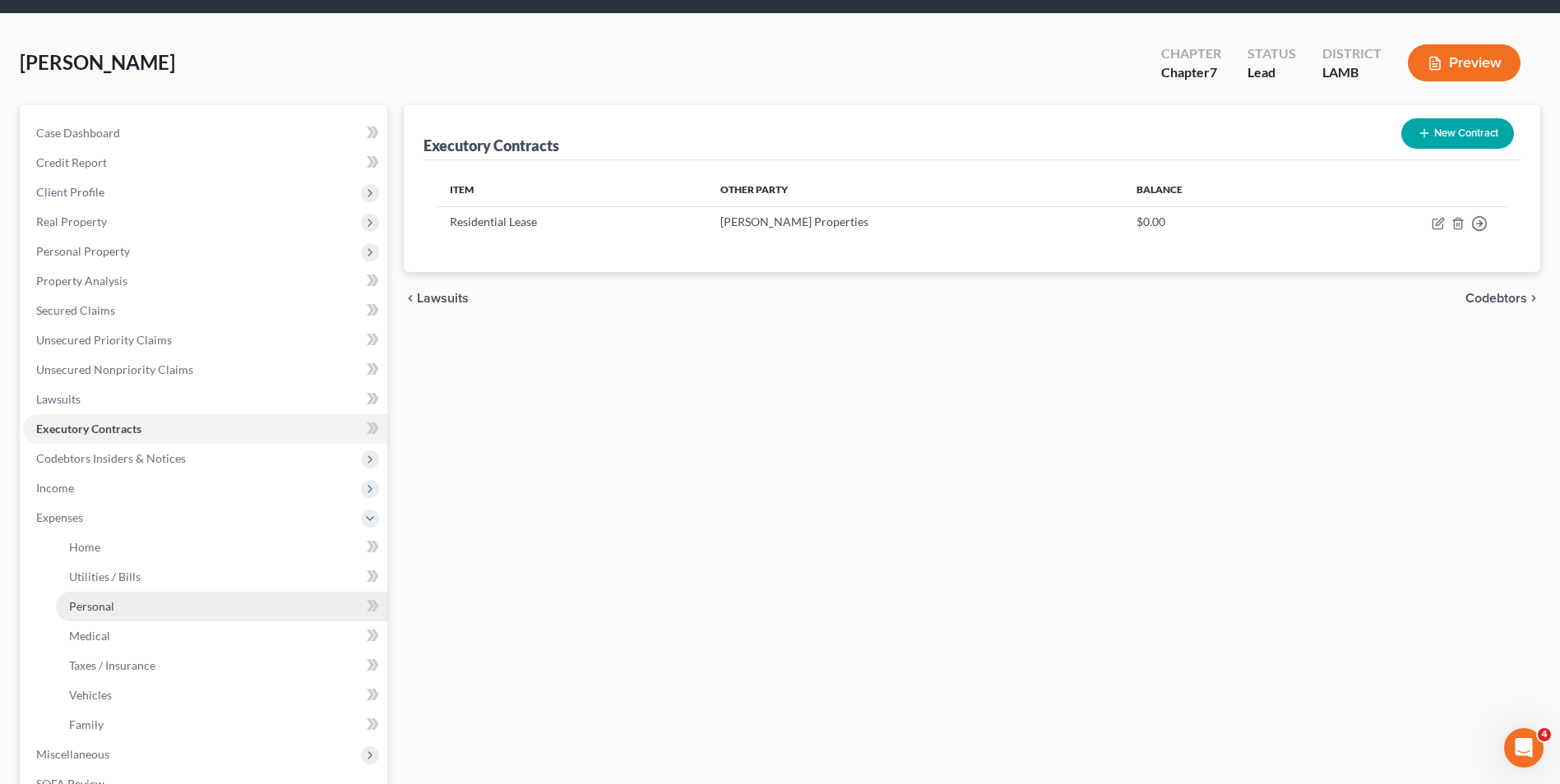
scroll to position [83, 0]
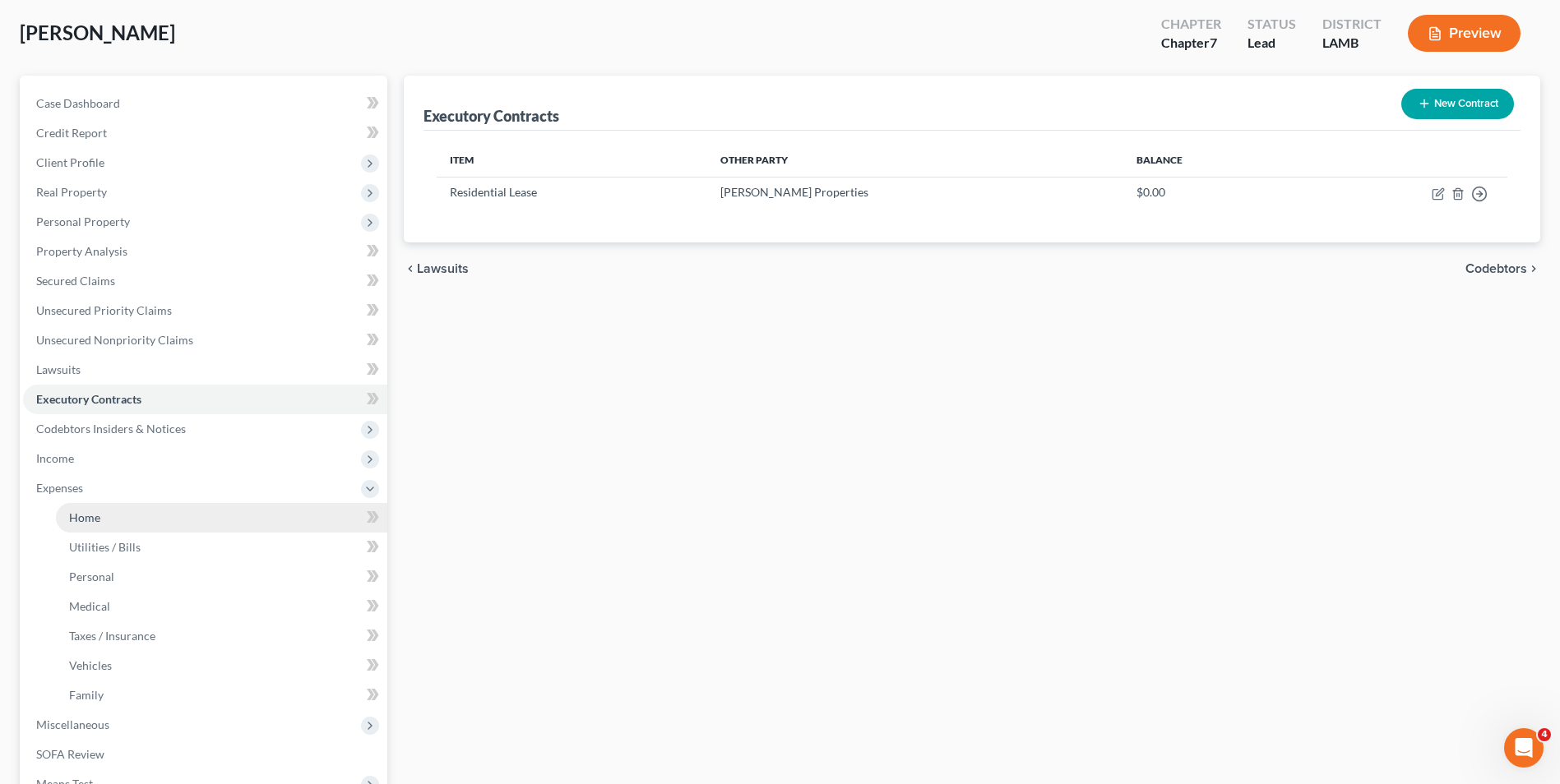
click at [140, 522] on link "Home" at bounding box center [221, 518] width 332 height 30
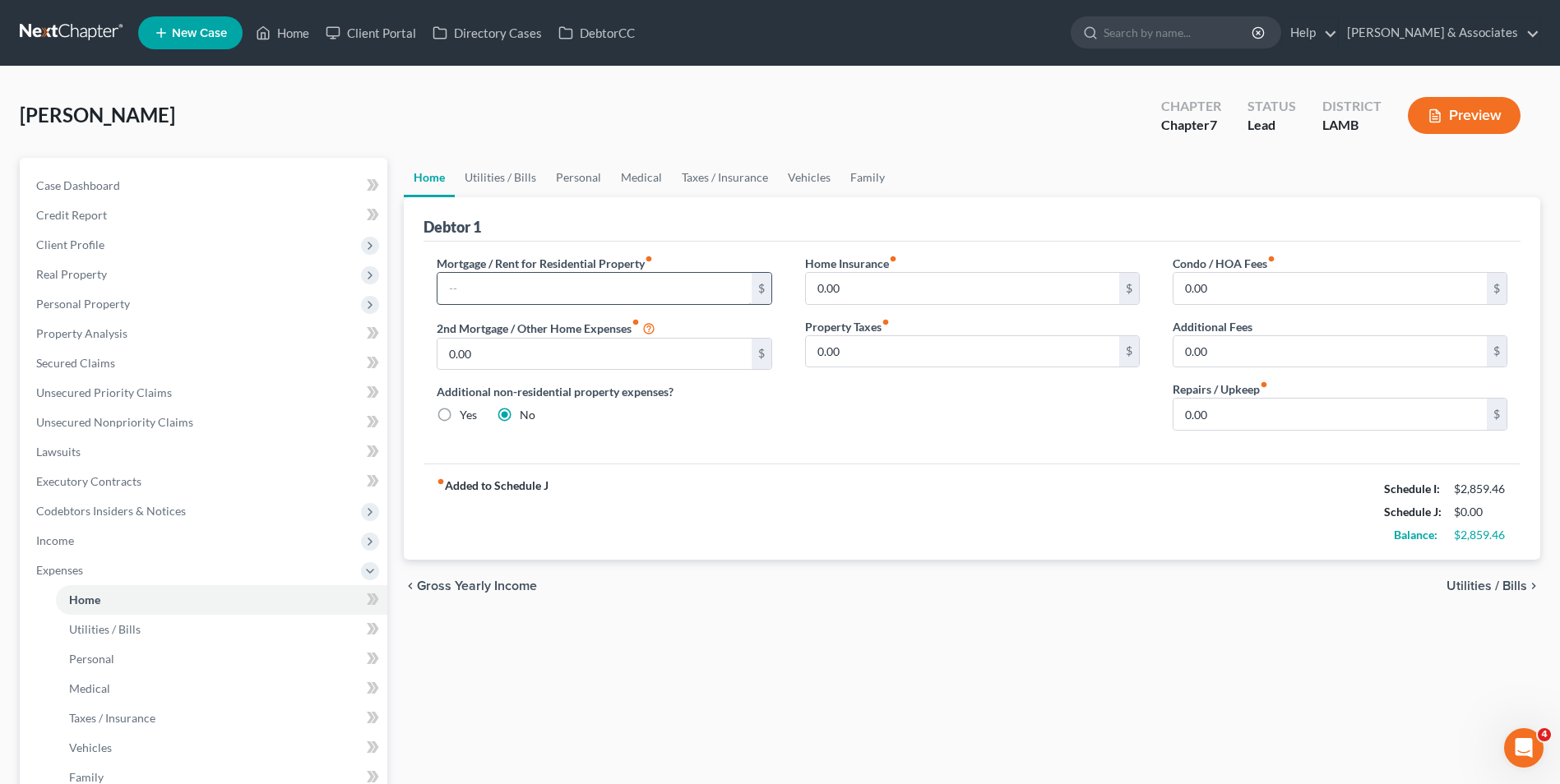
click at [589, 290] on input "text" at bounding box center [594, 288] width 313 height 32
click at [1192, 411] on input "0.00" at bounding box center [1330, 414] width 313 height 32
click at [510, 182] on link "Utilities / Bills" at bounding box center [500, 177] width 91 height 39
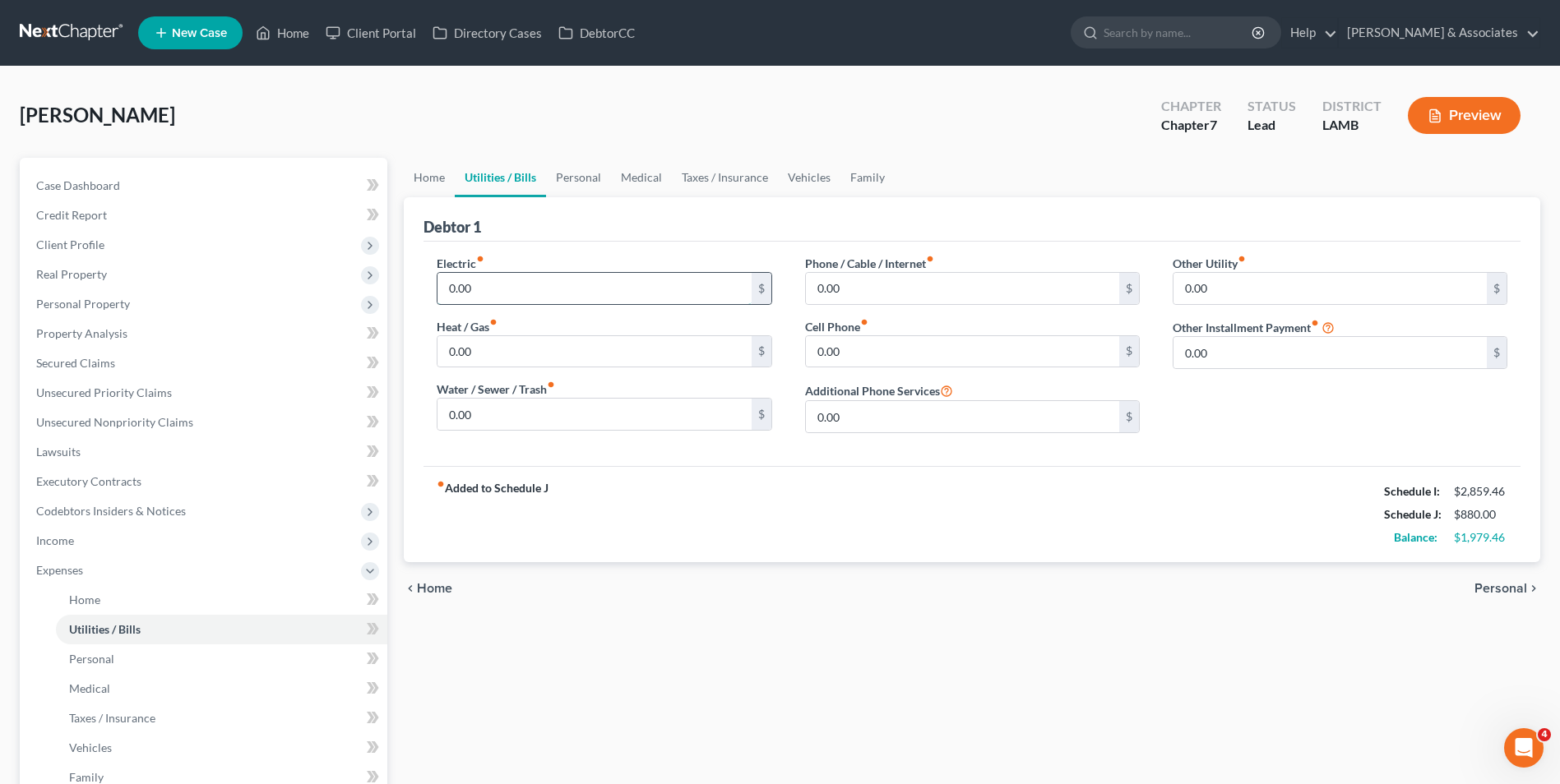
click at [559, 299] on input "0.00" at bounding box center [594, 288] width 313 height 32
click at [837, 293] on input "0.00" at bounding box center [962, 288] width 313 height 32
click at [862, 289] on input "0.00" at bounding box center [962, 288] width 313 height 32
click at [881, 344] on input "0.00" at bounding box center [962, 352] width 313 height 32
click at [633, 355] on input "0.00" at bounding box center [594, 352] width 313 height 32
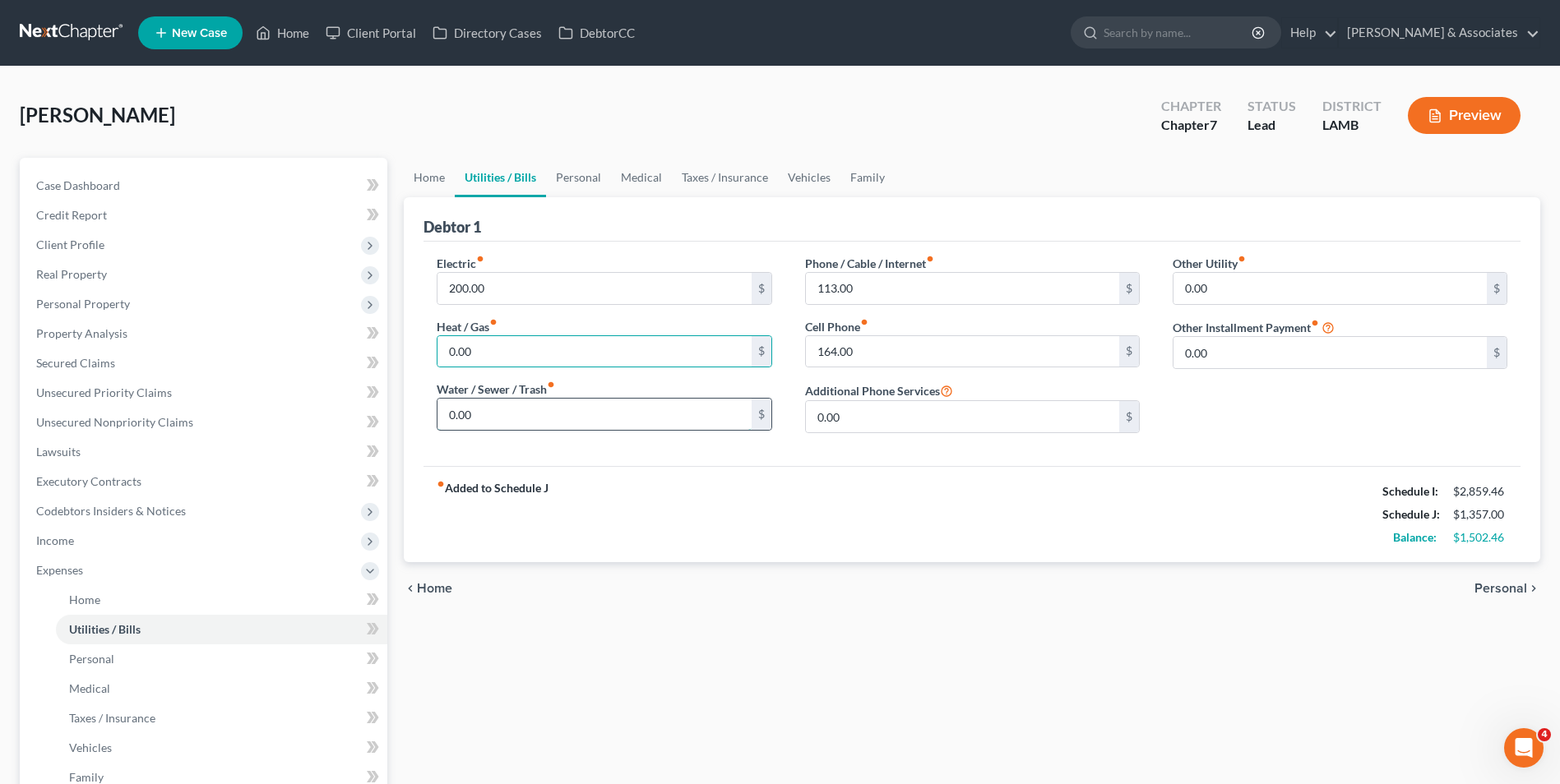
click at [582, 410] on input "0.00" at bounding box center [594, 414] width 313 height 32
click at [1496, 589] on span "Personal" at bounding box center [1500, 589] width 53 height 13
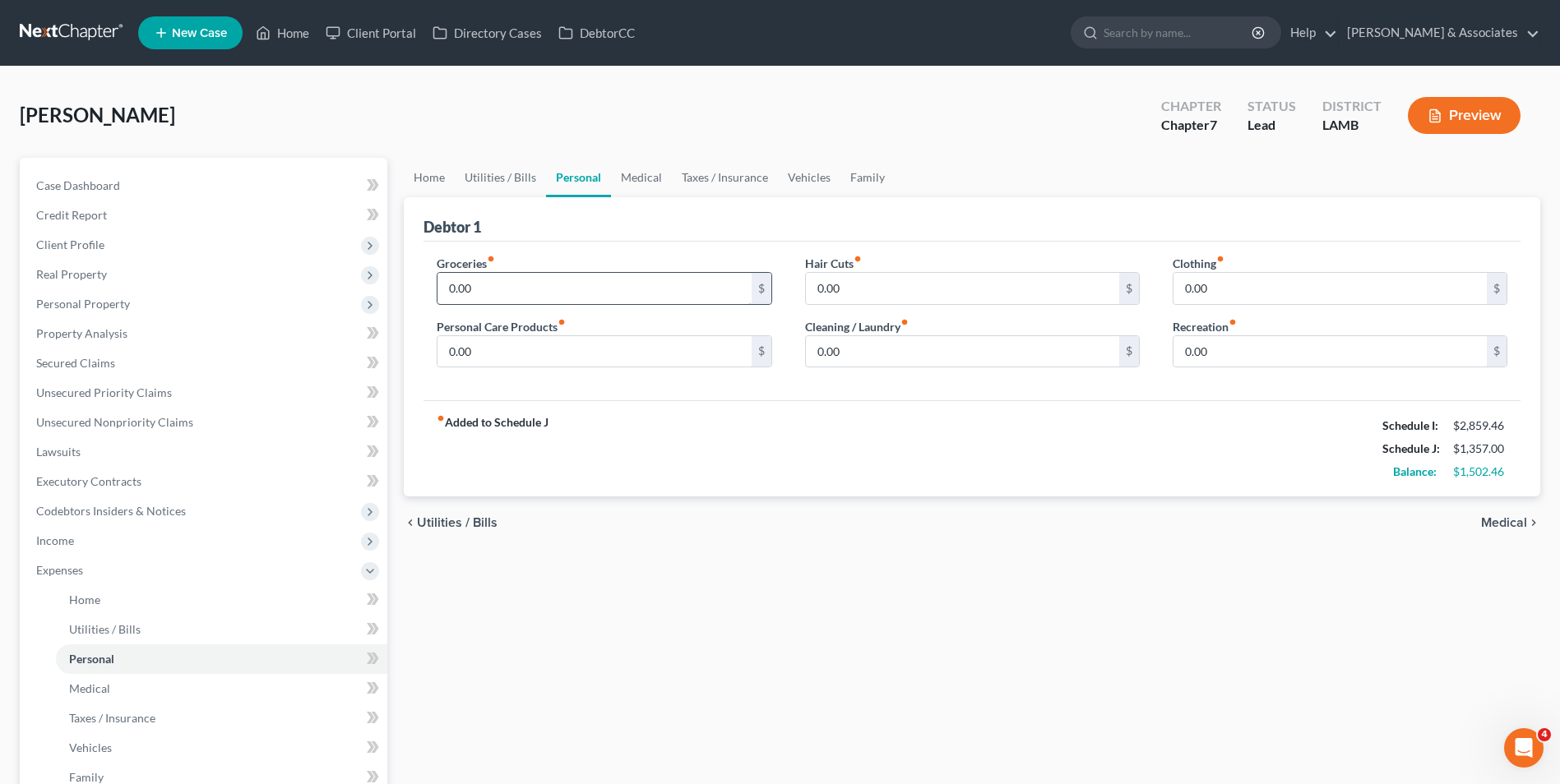
click at [629, 300] on input "0.00" at bounding box center [594, 288] width 313 height 32
click at [597, 276] on input "0.00" at bounding box center [594, 288] width 313 height 32
click at [681, 345] on input "0.00" at bounding box center [594, 352] width 313 height 32
click at [889, 361] on input "0.00" at bounding box center [962, 352] width 313 height 32
click at [1218, 291] on input "0.00" at bounding box center [1330, 288] width 313 height 32
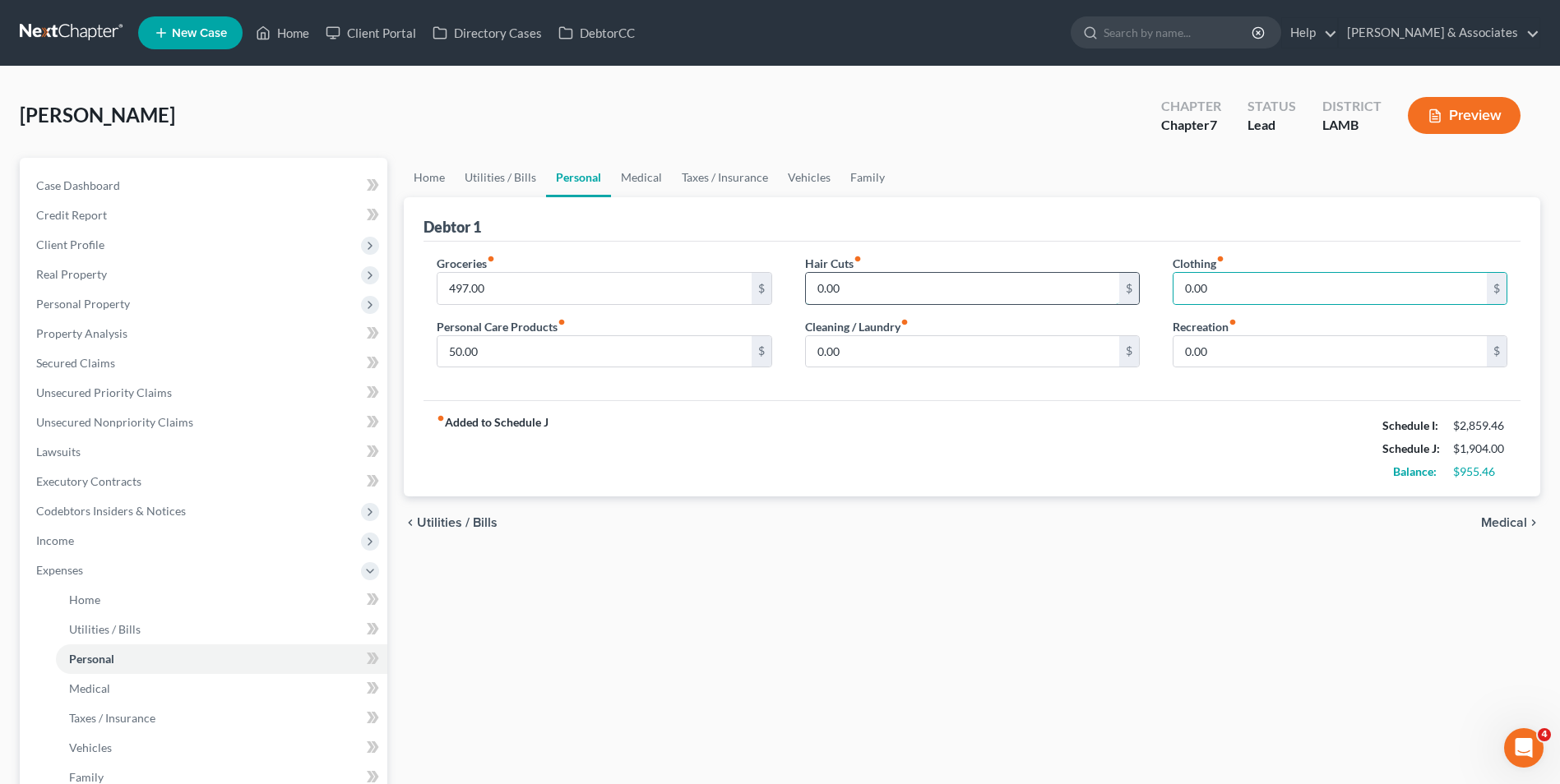
click at [979, 299] on input "0.00" at bounding box center [962, 288] width 313 height 32
click at [874, 347] on input "0.00" at bounding box center [962, 352] width 313 height 32
click at [830, 352] on input "53.00" at bounding box center [962, 352] width 313 height 32
click at [1193, 284] on input "0.00" at bounding box center [1330, 288] width 313 height 32
click at [1192, 354] on input "0.00" at bounding box center [1330, 352] width 313 height 32
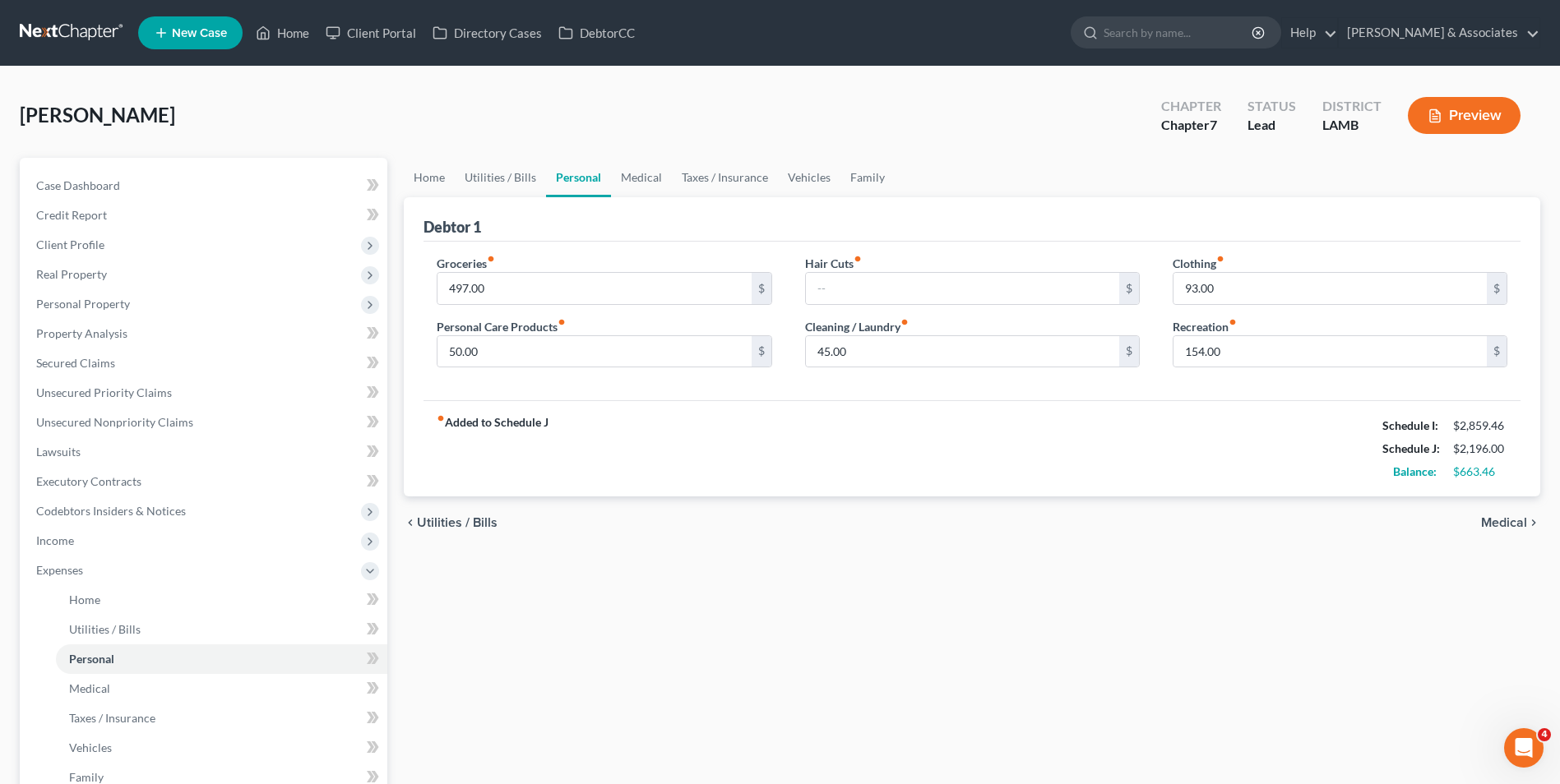
click at [1500, 527] on span "Medical" at bounding box center [1504, 523] width 46 height 13
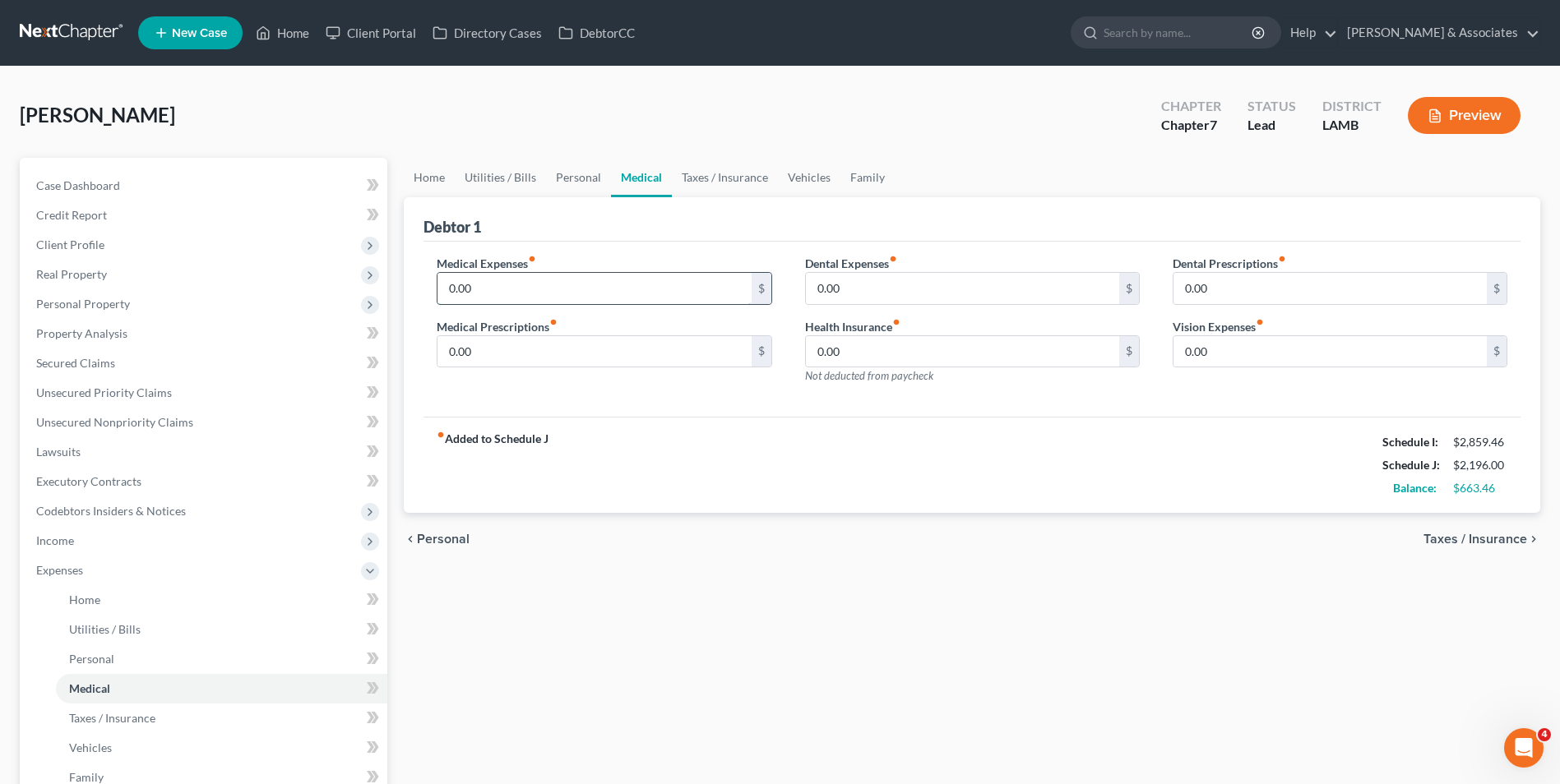
click at [624, 303] on input "0.00" at bounding box center [594, 288] width 313 height 32
click at [825, 288] on input "0.00" at bounding box center [962, 288] width 313 height 32
click at [1454, 536] on span "Taxes / Insurance" at bounding box center [1475, 539] width 104 height 13
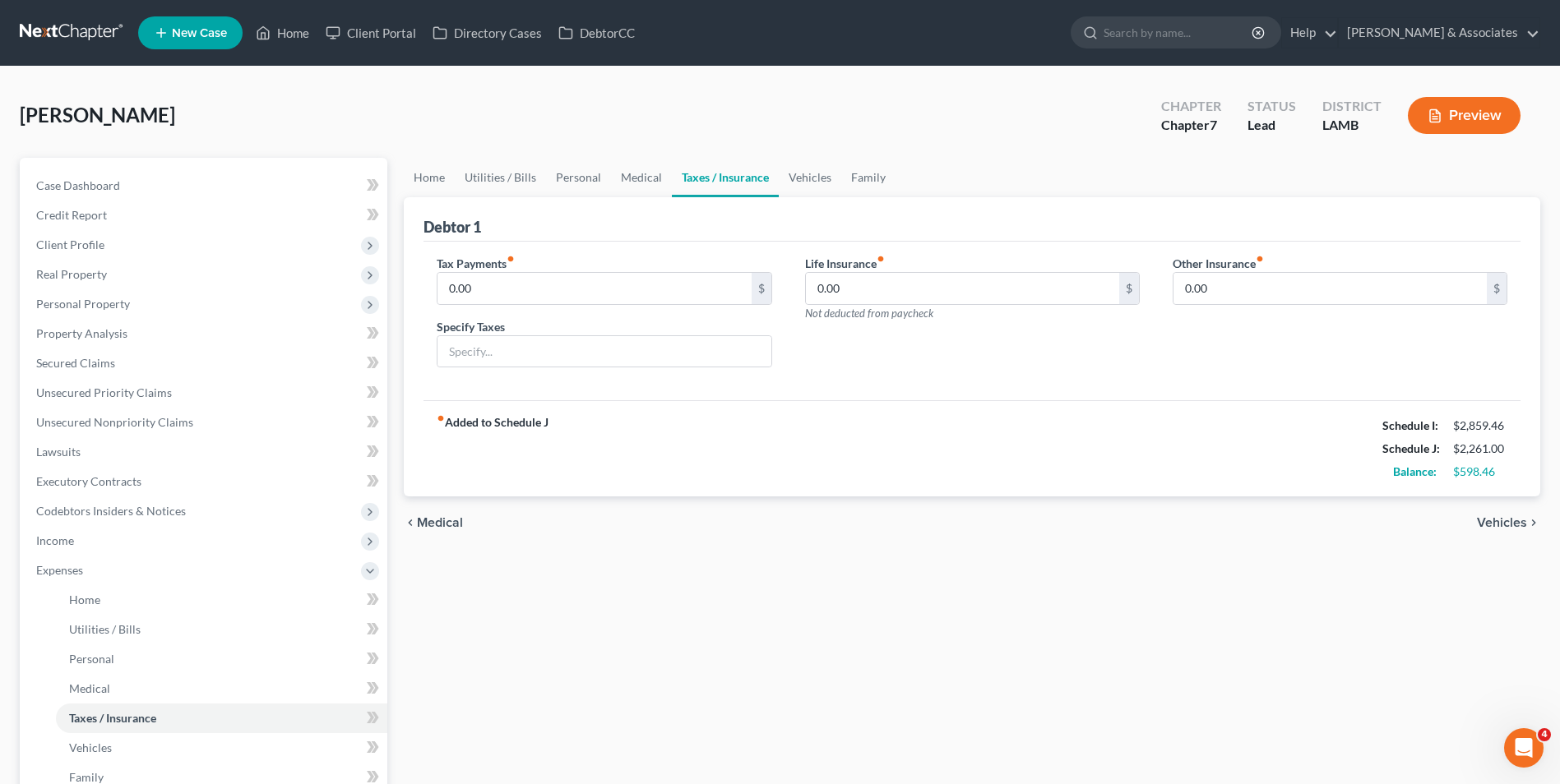
click at [1489, 521] on span "Vehicles" at bounding box center [1502, 523] width 50 height 13
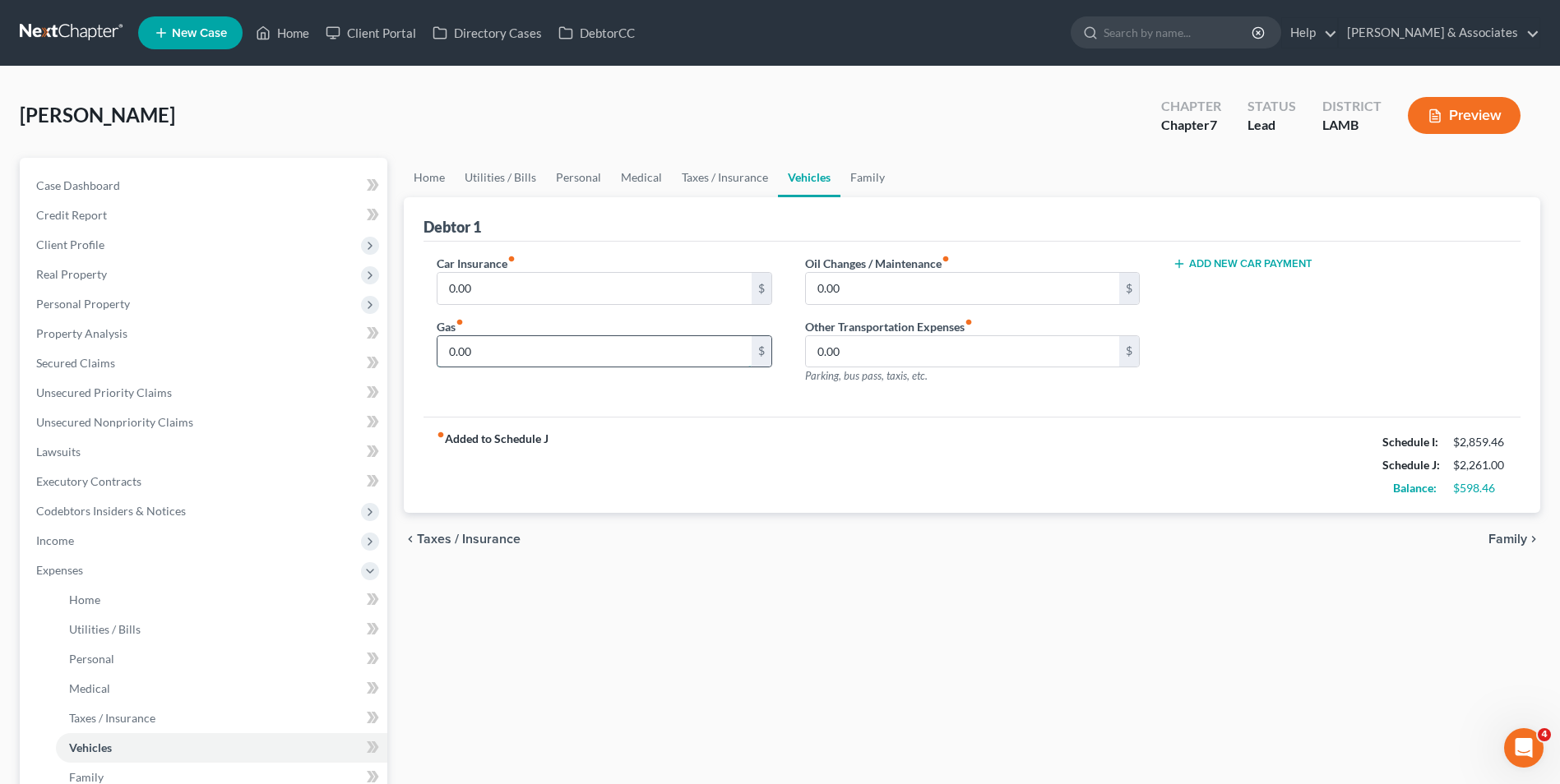
click at [632, 355] on input "0.00" at bounding box center [594, 352] width 313 height 32
click at [885, 355] on input "0.00" at bounding box center [962, 352] width 313 height 32
click at [1511, 534] on span "Family" at bounding box center [1508, 539] width 38 height 13
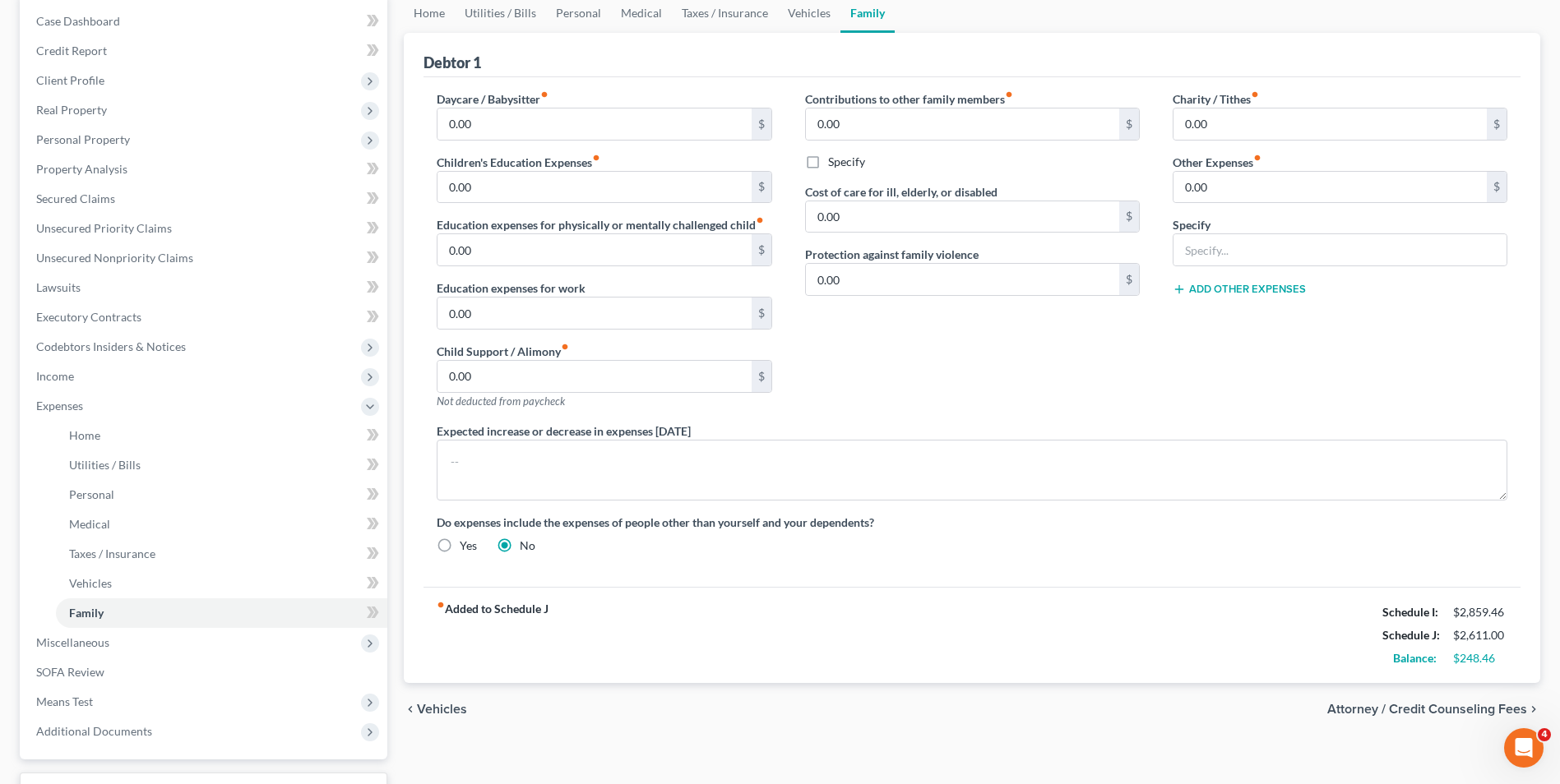
scroll to position [83, 0]
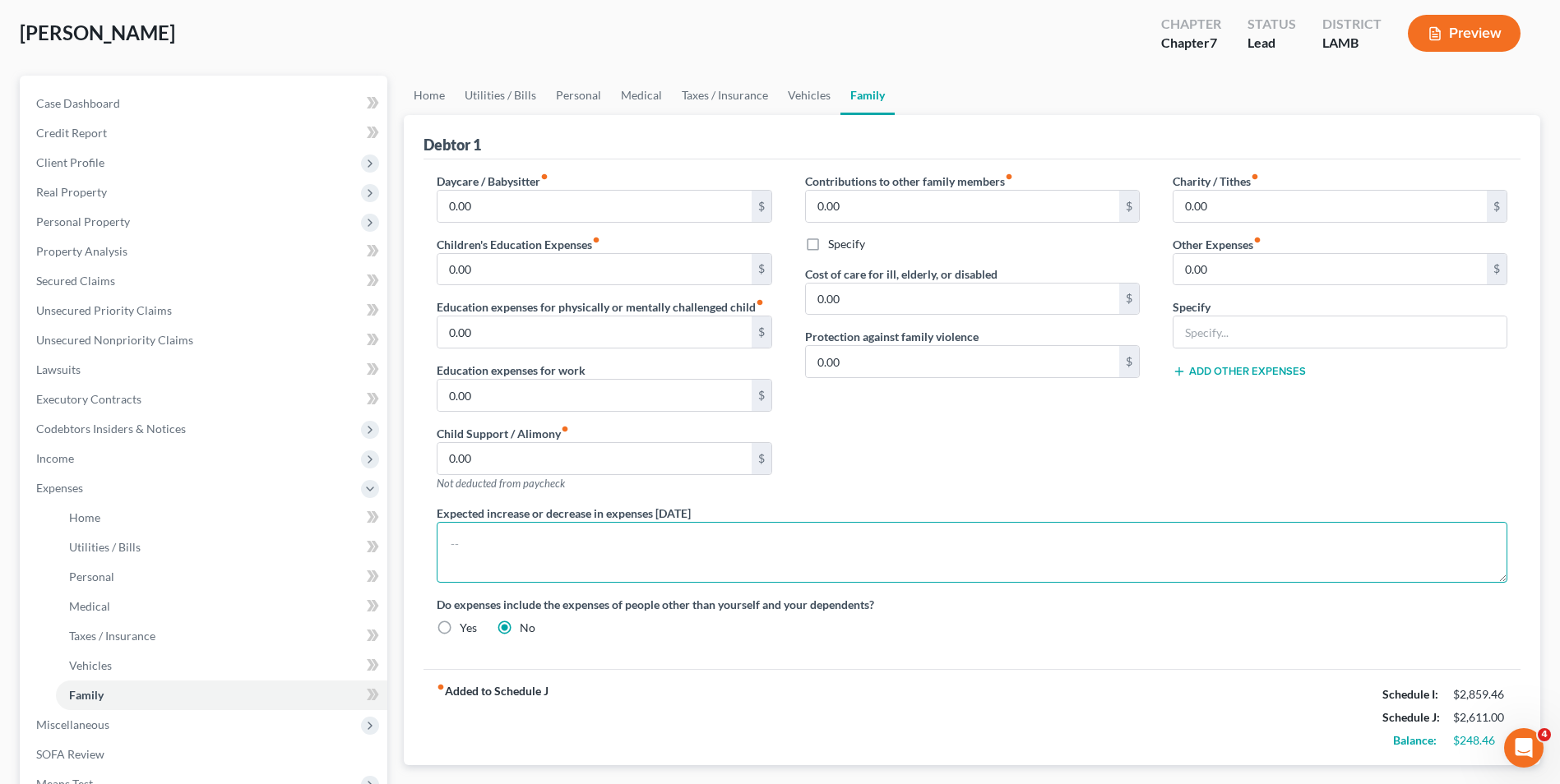
click at [840, 542] on textarea at bounding box center [972, 551] width 1071 height 61
click at [618, 541] on textarea "Debtor will need to buy a cash car and maintain insurance on that car." at bounding box center [972, 551] width 1071 height 61
click at [823, 547] on textarea "Debtor will need to buy a cash vehicle and maintain insurance on that car." at bounding box center [972, 551] width 1071 height 61
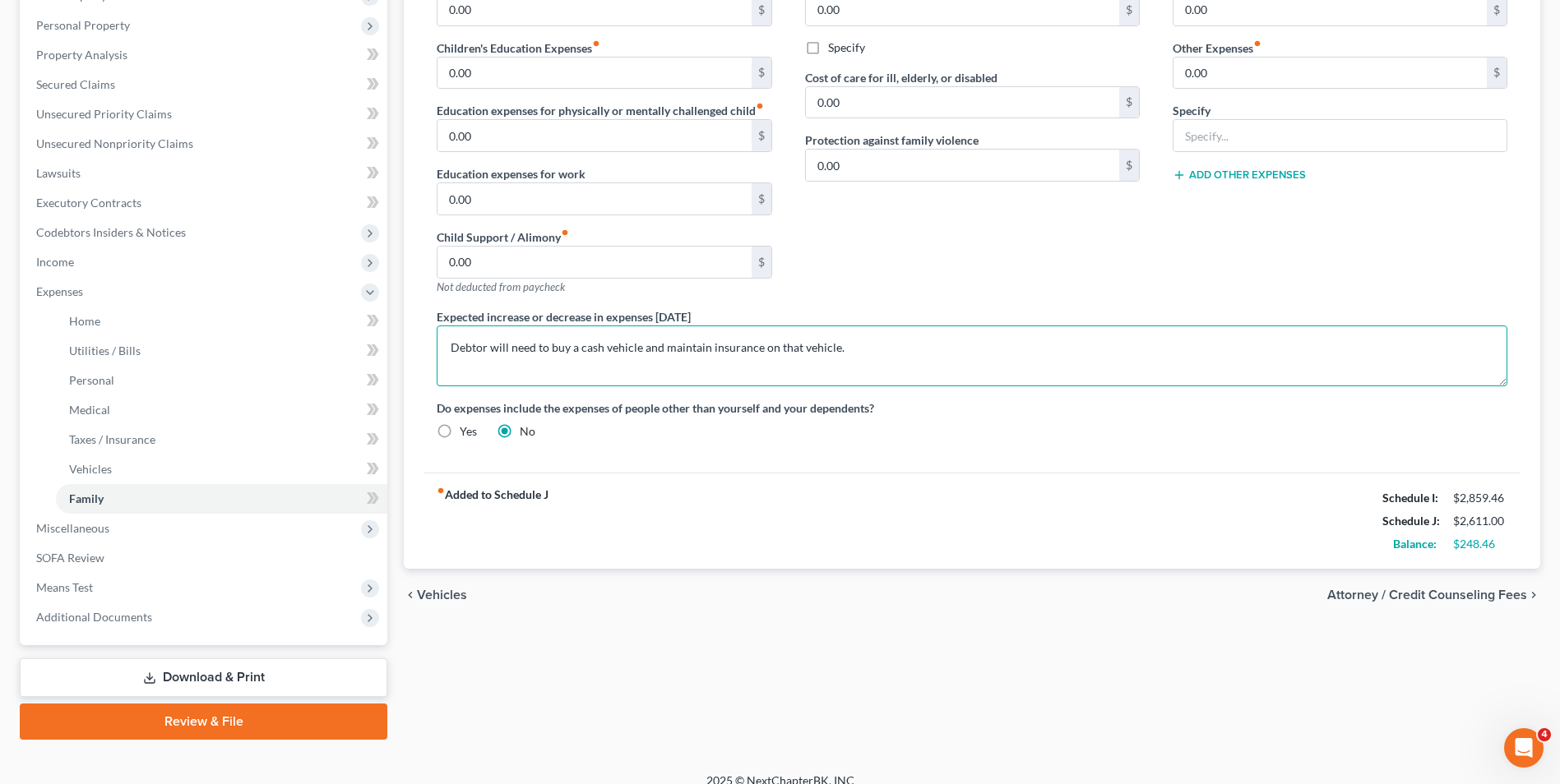
scroll to position [297, 0]
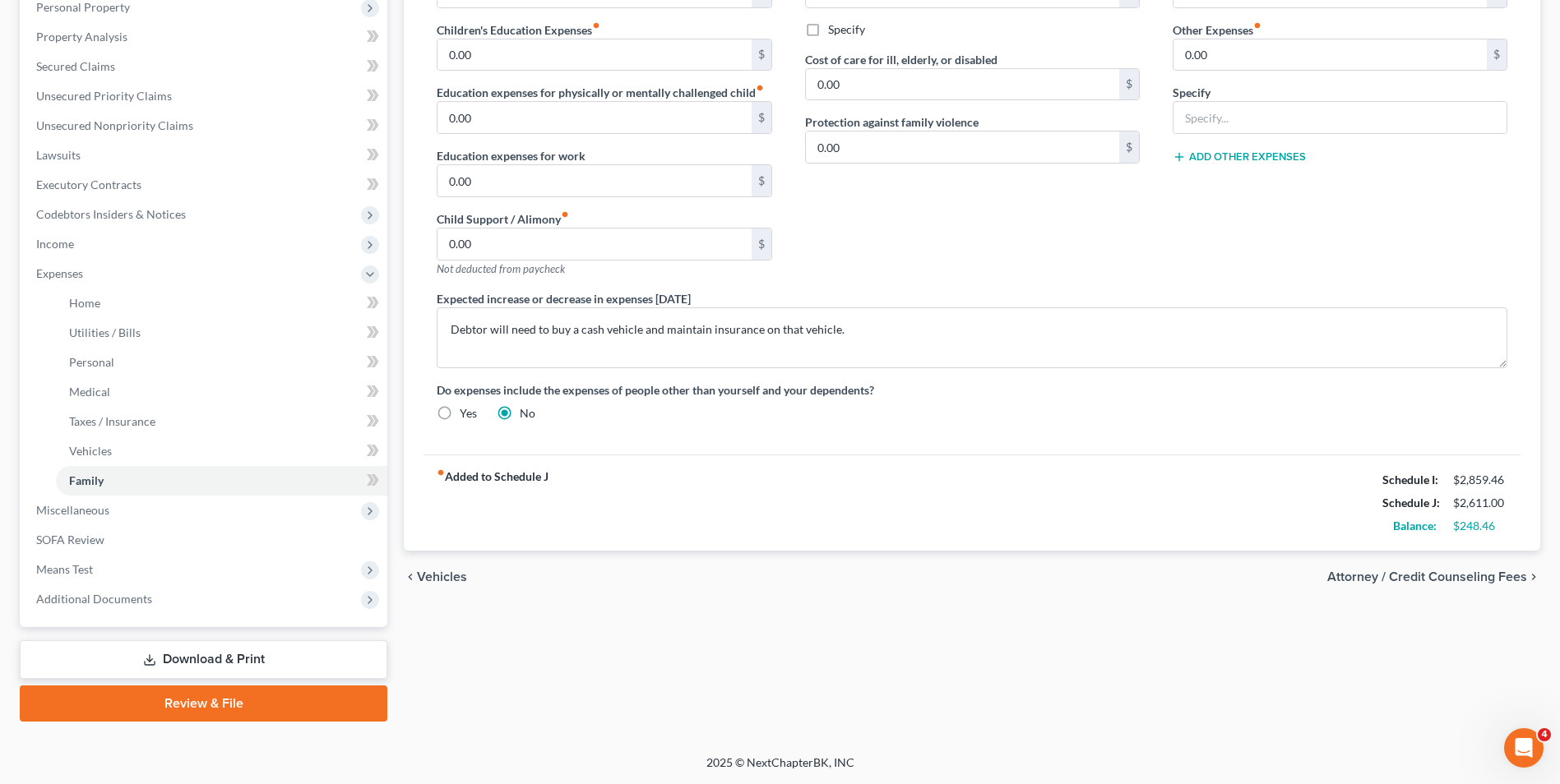
click at [1414, 579] on span "Attorney / Credit Counseling Fees" at bounding box center [1427, 577] width 200 height 13
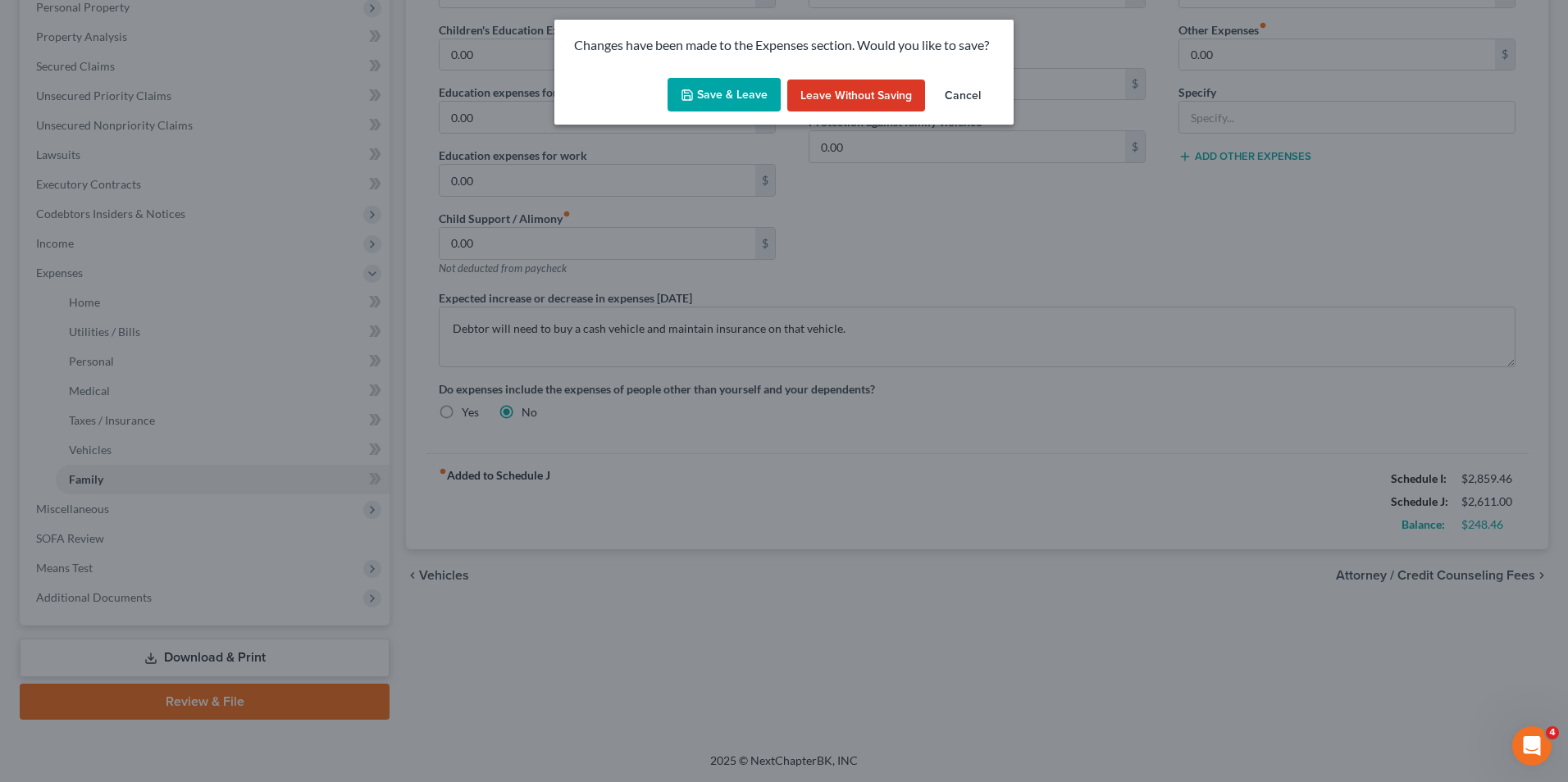
click at [754, 97] on button "Save & Leave" at bounding box center [724, 95] width 113 height 34
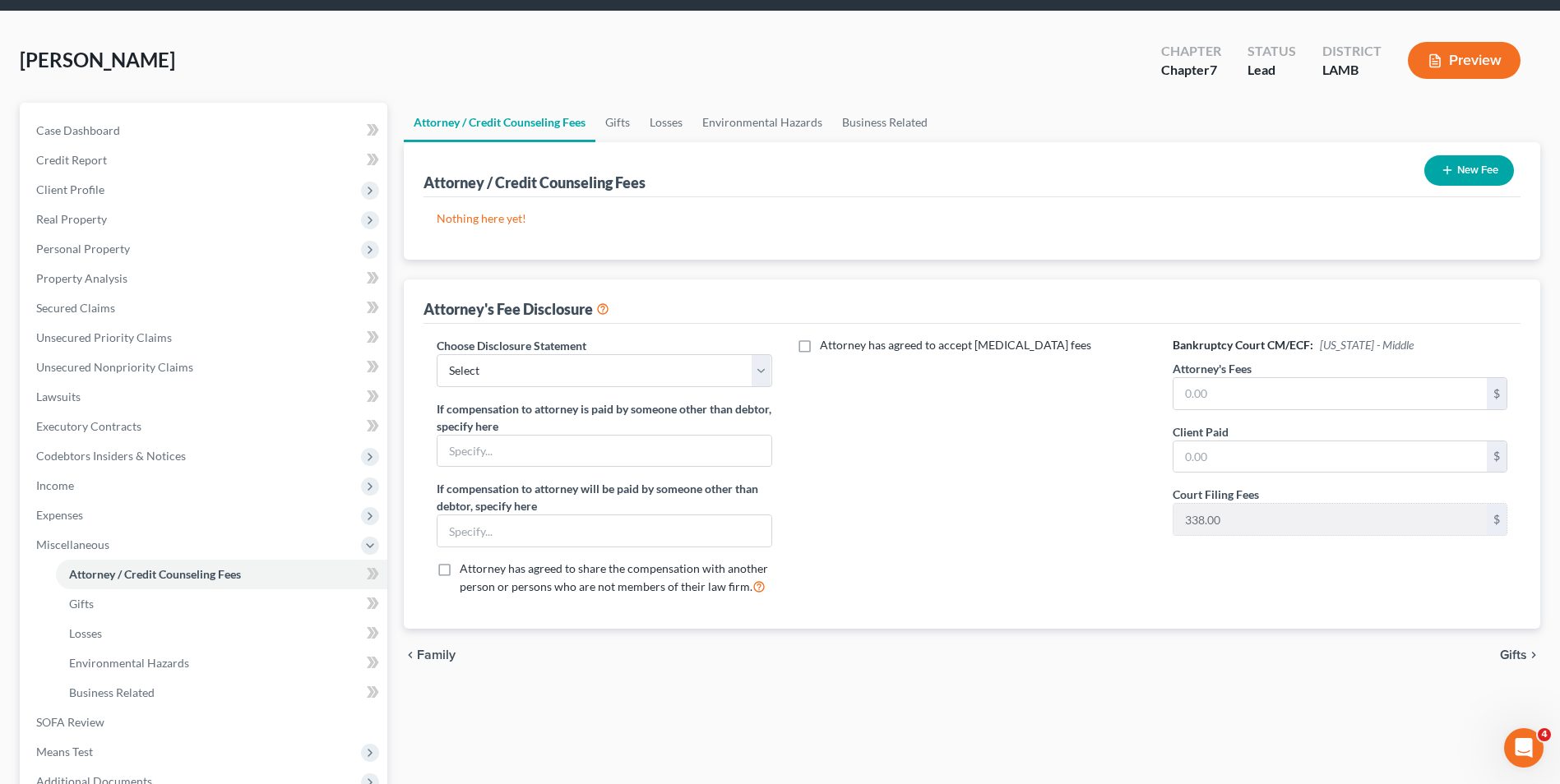
scroll to position [83, 0]
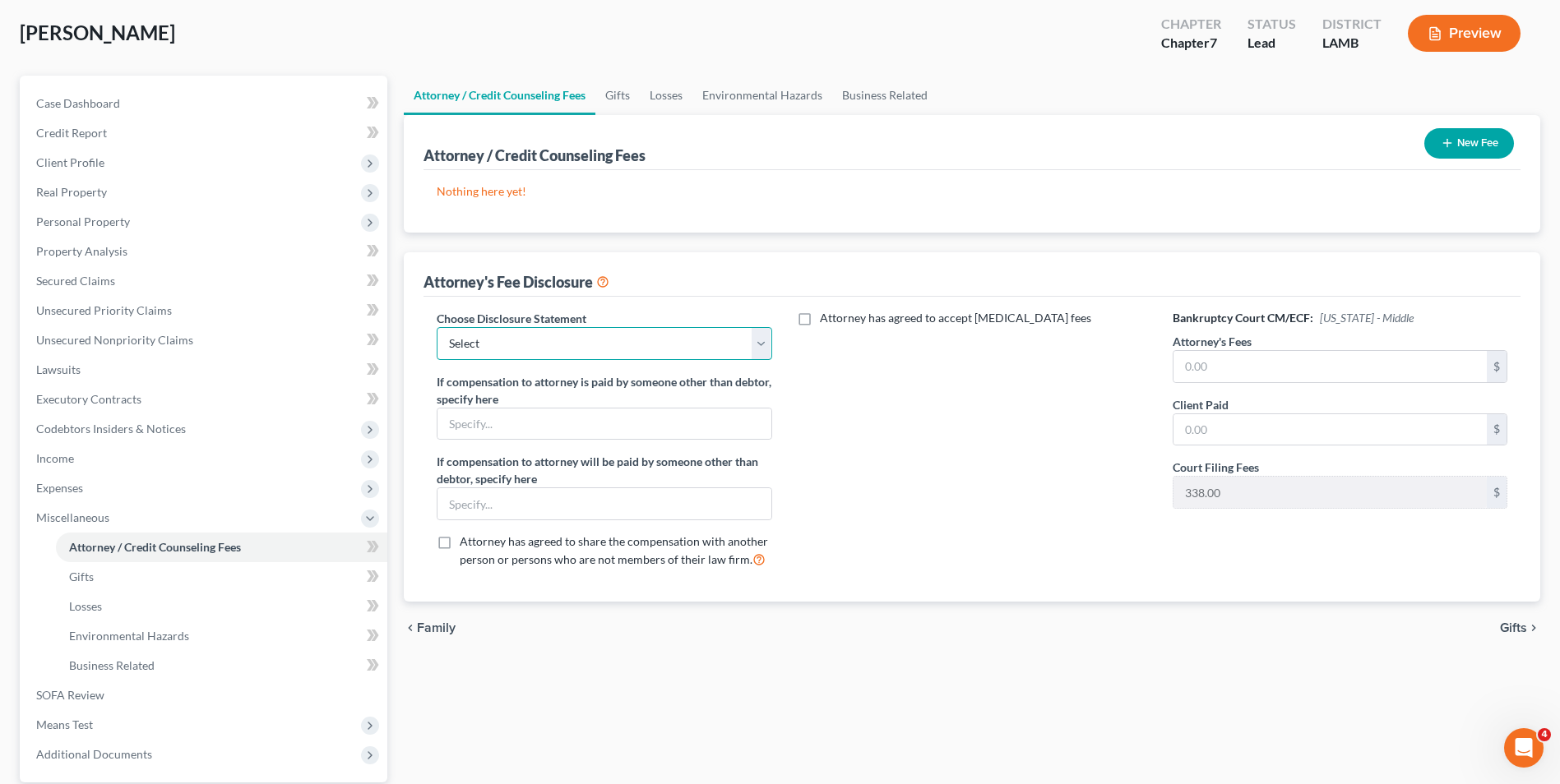
click at [708, 350] on select "Select LAWB 13 ALL CHECK NOT KOLWE LAWB 13 ONLY KOLWE TEST LAMB 13 LAMB 7 Ch 11…" at bounding box center [604, 344] width 334 height 33
click at [436, 328] on select "Select LAWB 13 ALL CHECK NOT KOLWE LAWB 13 ONLY KOLWE TEST LAMB 13 LAMB 7 Ch 11…" at bounding box center [604, 344] width 334 height 33
click at [1517, 634] on span "Gifts" at bounding box center [1514, 628] width 27 height 13
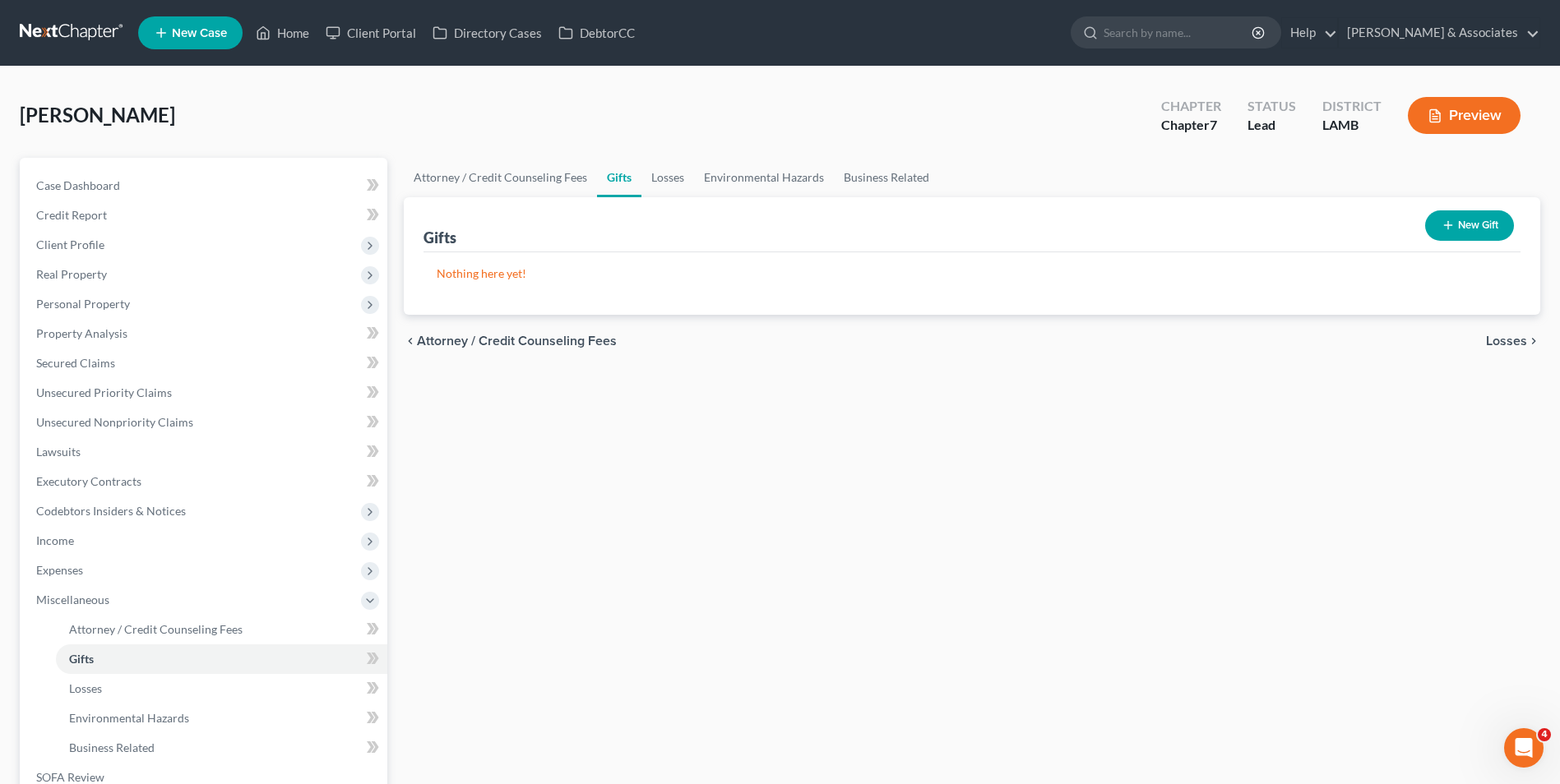
click at [1523, 342] on span "Losses" at bounding box center [1506, 341] width 41 height 13
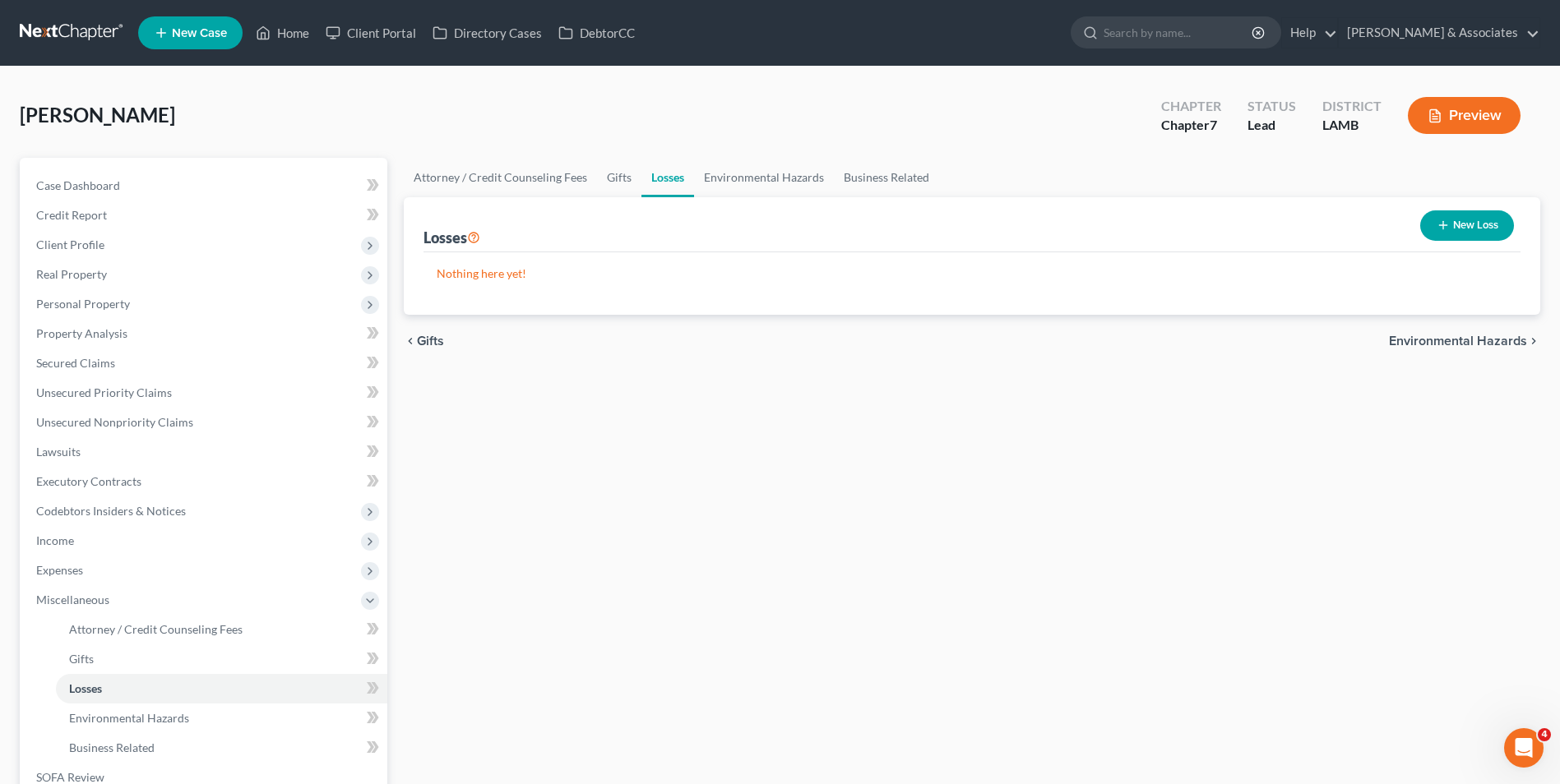
click at [1523, 342] on span "Environmental Hazards" at bounding box center [1458, 341] width 138 height 13
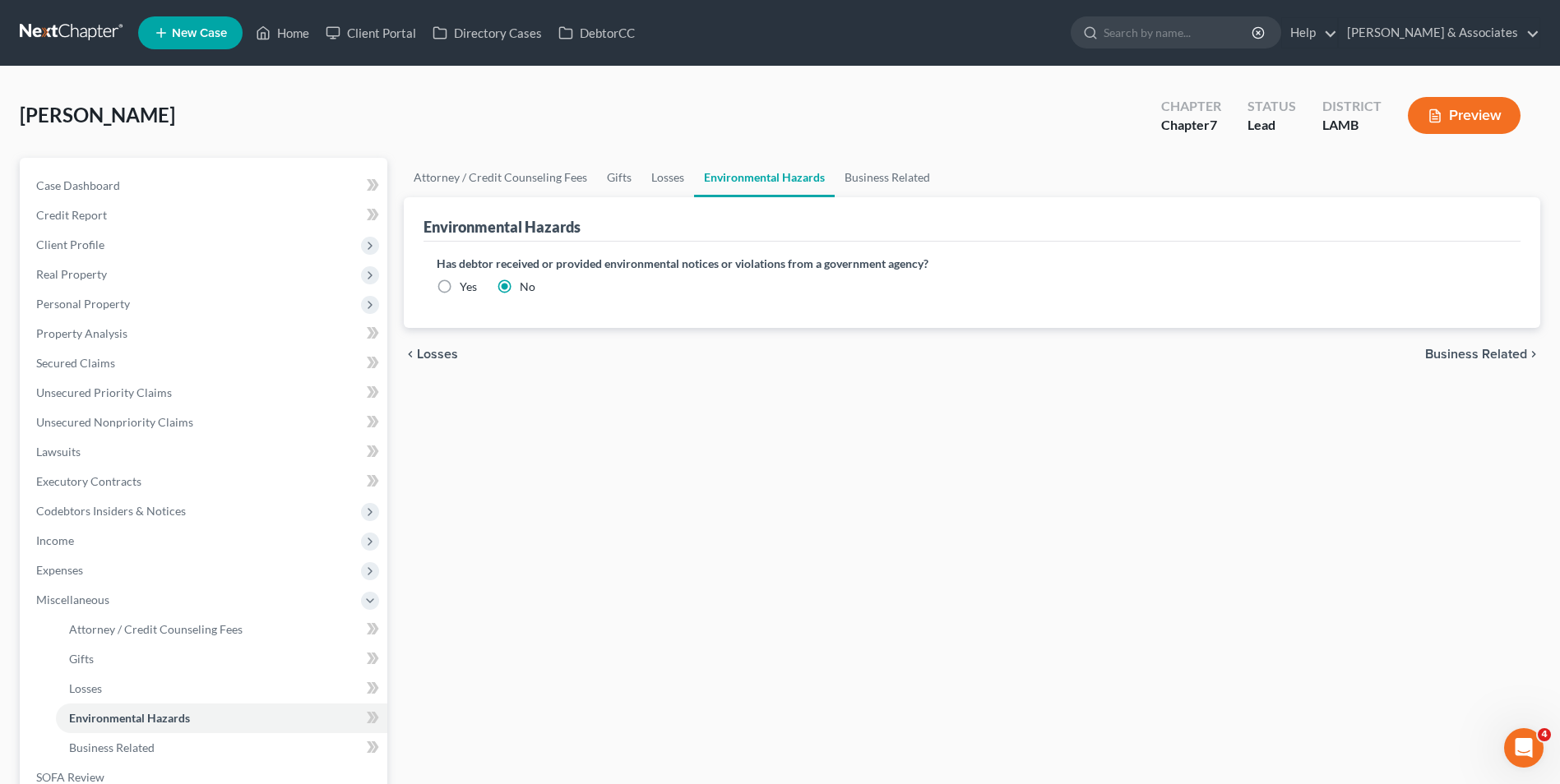
click at [454, 352] on span "Losses" at bounding box center [437, 355] width 41 height 13
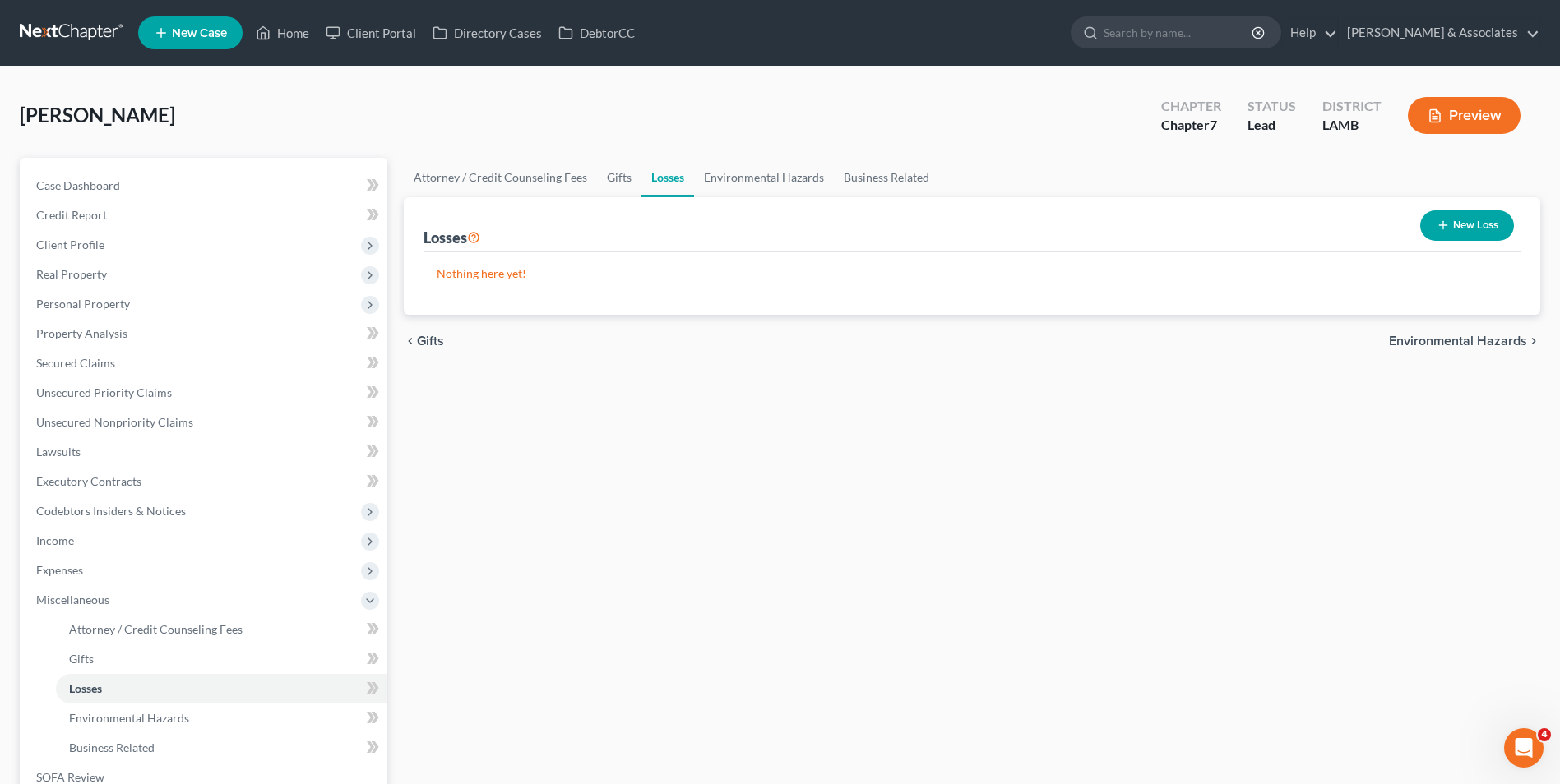
click at [1423, 338] on span "Environmental Hazards" at bounding box center [1458, 341] width 138 height 13
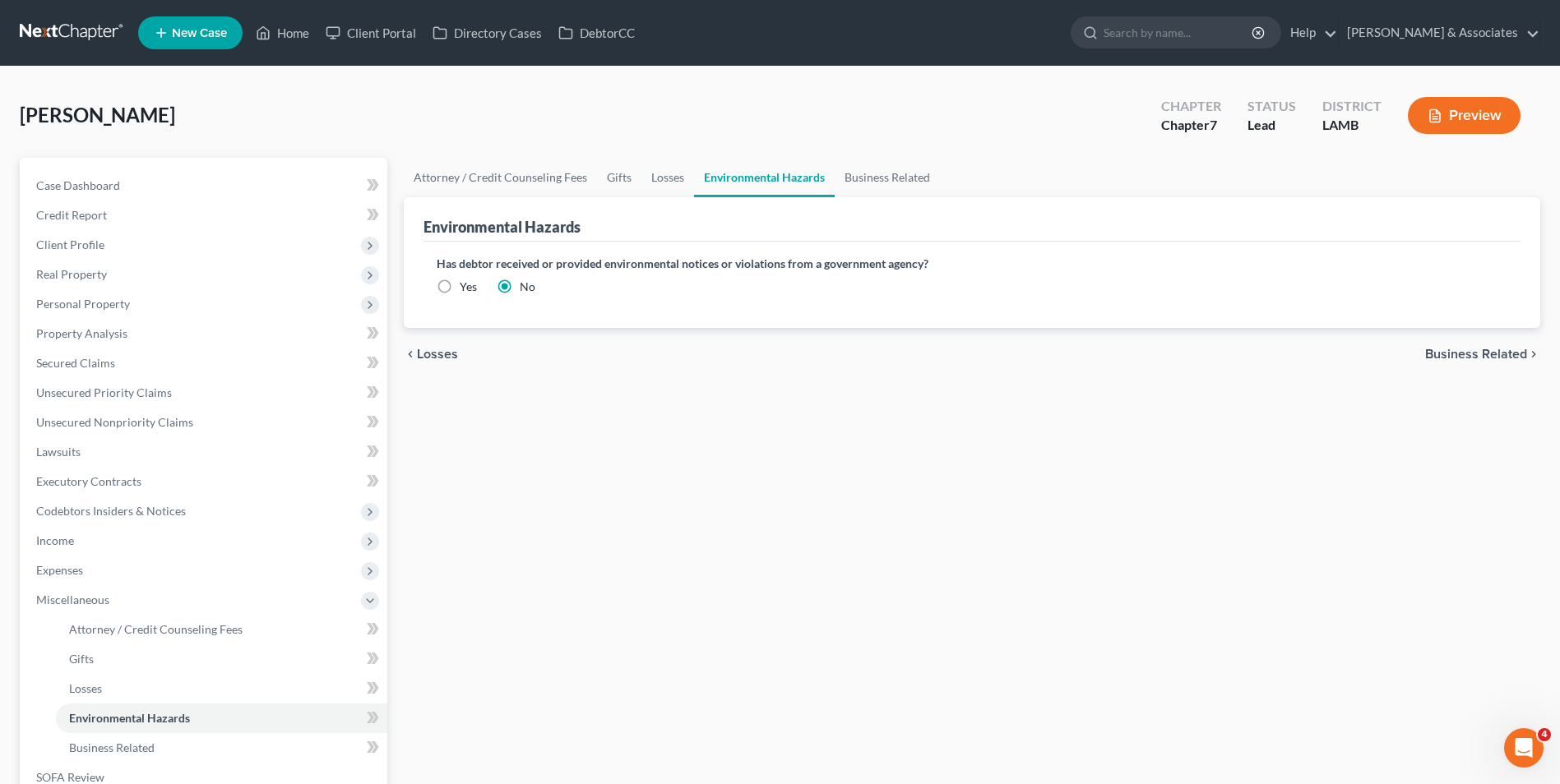
click at [1443, 353] on span "Business Related" at bounding box center [1476, 355] width 102 height 13
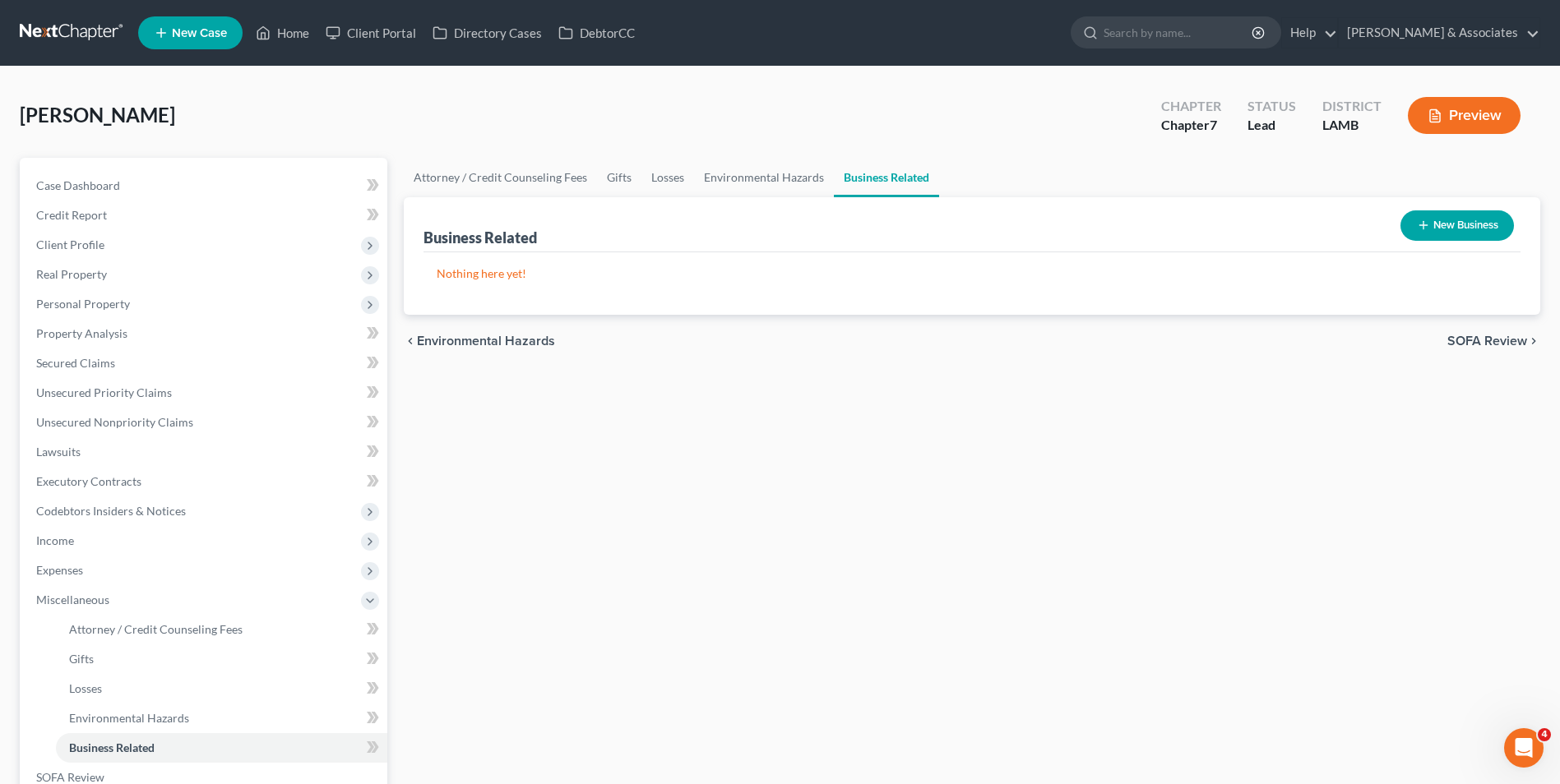
click at [1451, 340] on span "SOFA Review" at bounding box center [1487, 341] width 80 height 13
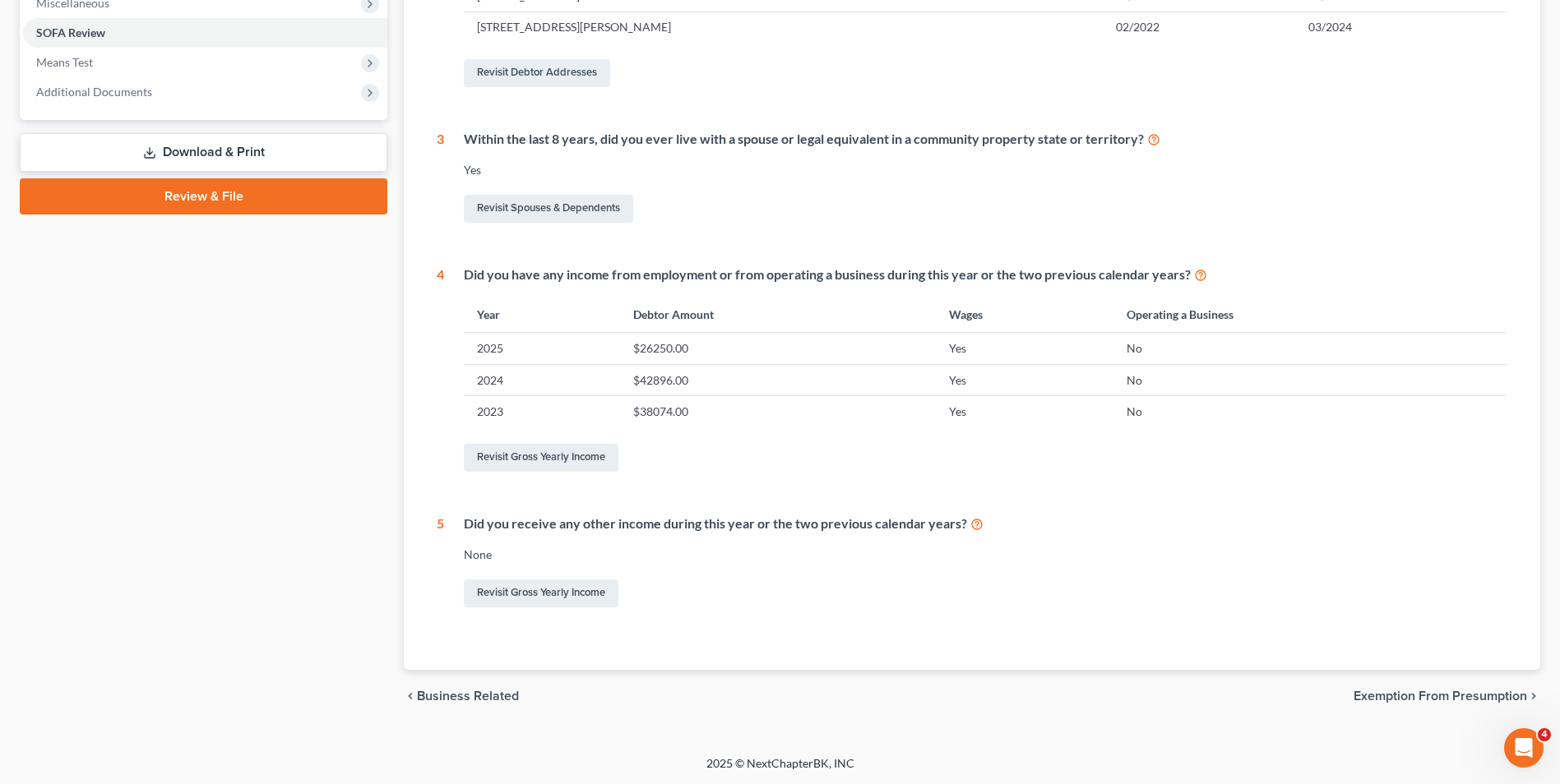
scroll to position [598, 0]
click at [1428, 689] on span "Exemption from Presumption" at bounding box center [1440, 696] width 174 height 13
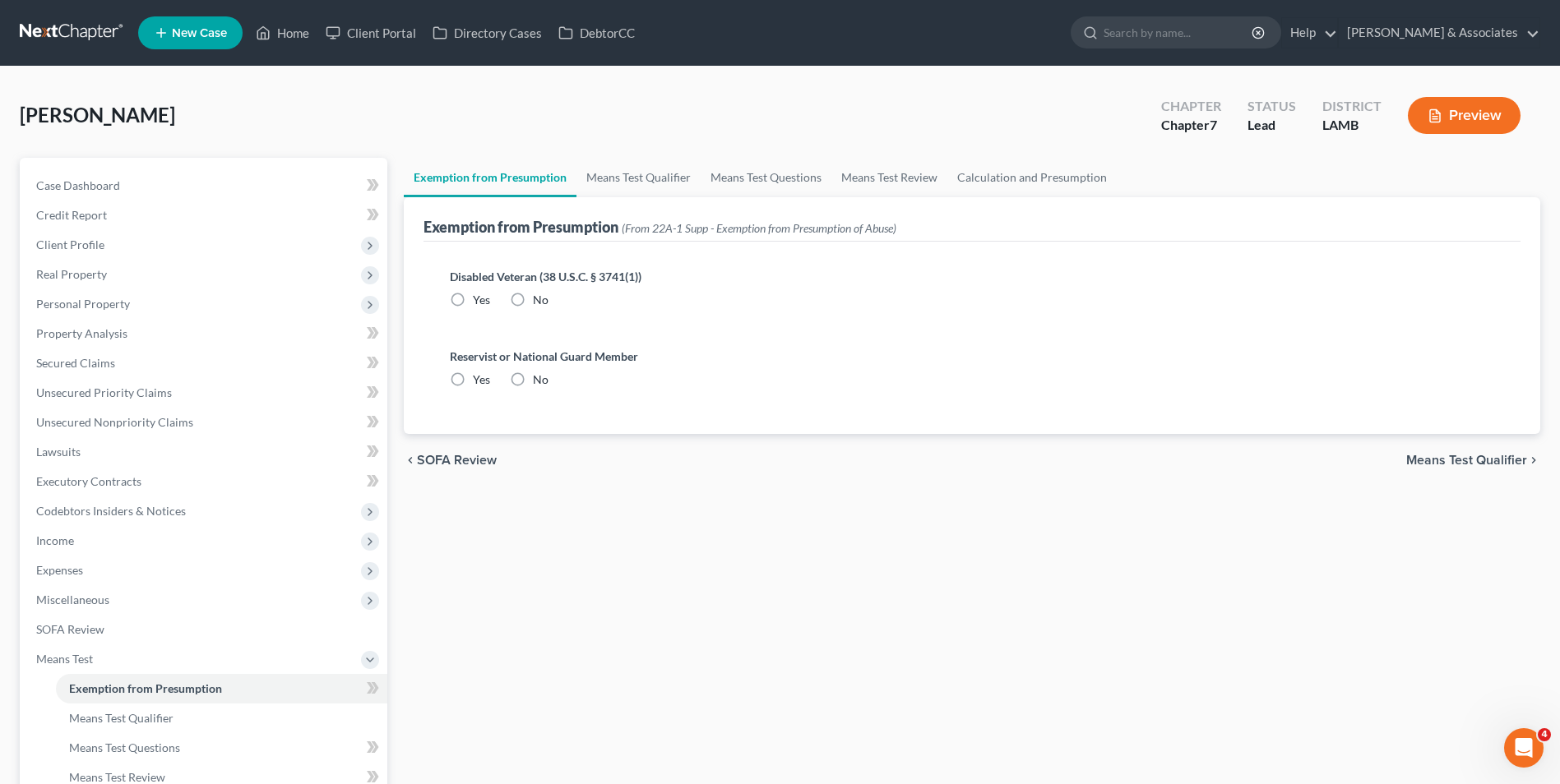
click at [532, 300] on label "No" at bounding box center [540, 300] width 15 height 16
click at [539, 300] on input "No" at bounding box center [544, 297] width 11 height 11
click at [532, 379] on label "No" at bounding box center [540, 380] width 15 height 16
click at [539, 379] on input "No" at bounding box center [544, 377] width 11 height 11
click at [1432, 454] on span "Means Test Qualifier" at bounding box center [1467, 460] width 121 height 13
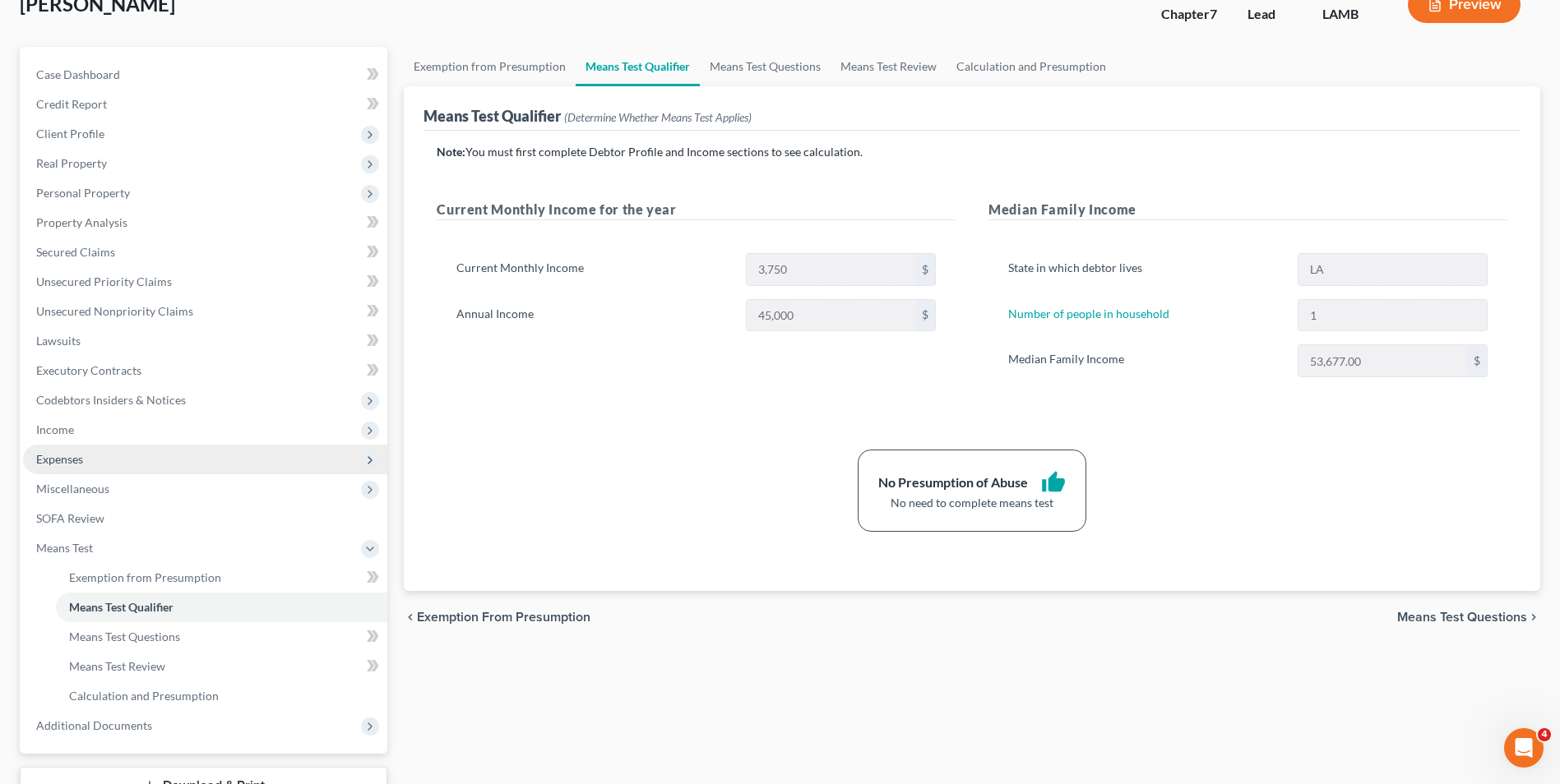
scroll to position [83, 0]
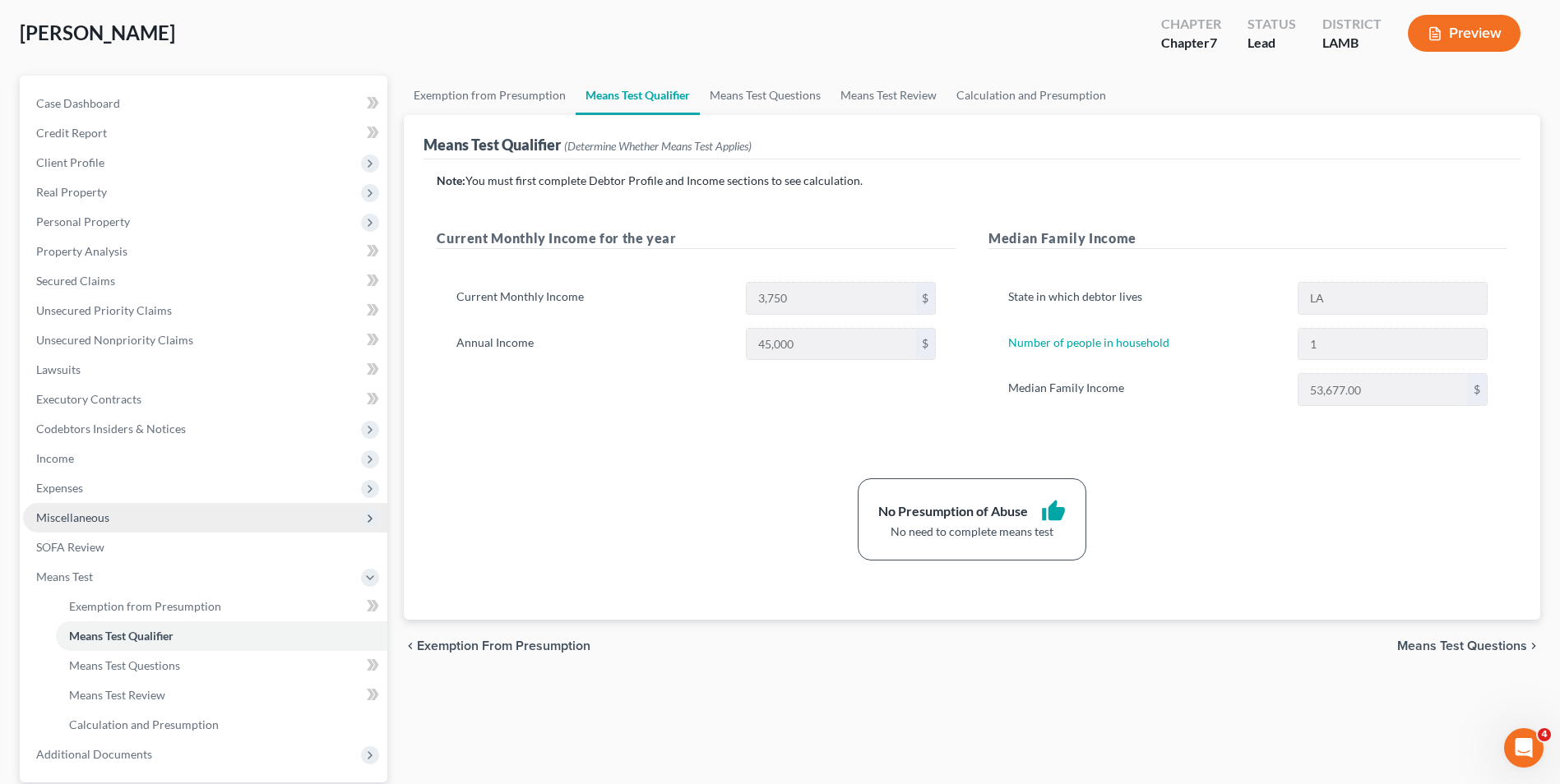
click at [126, 512] on span "Miscellaneous" at bounding box center [205, 518] width 364 height 30
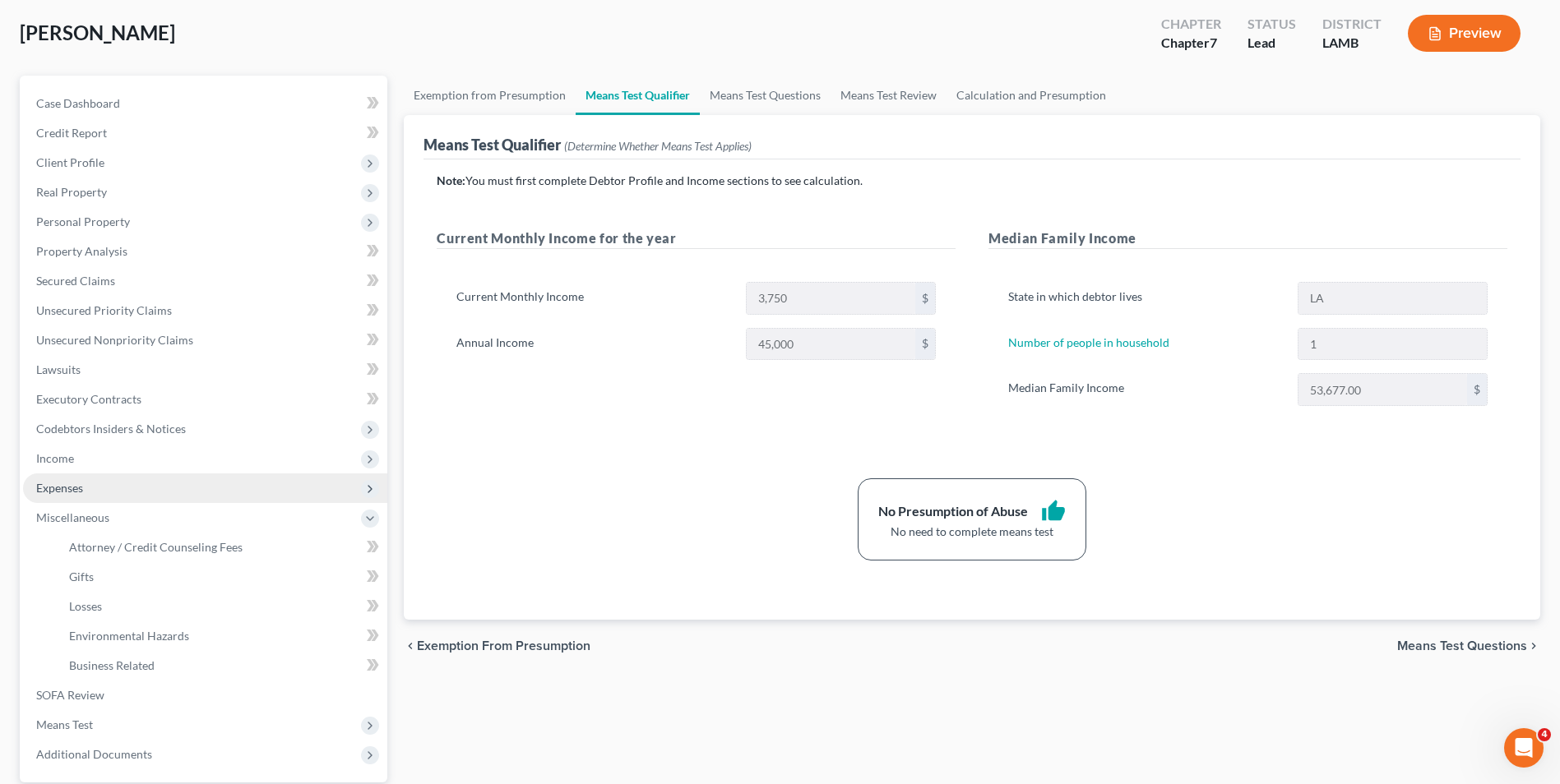
click at [118, 495] on span "Expenses" at bounding box center [205, 488] width 364 height 30
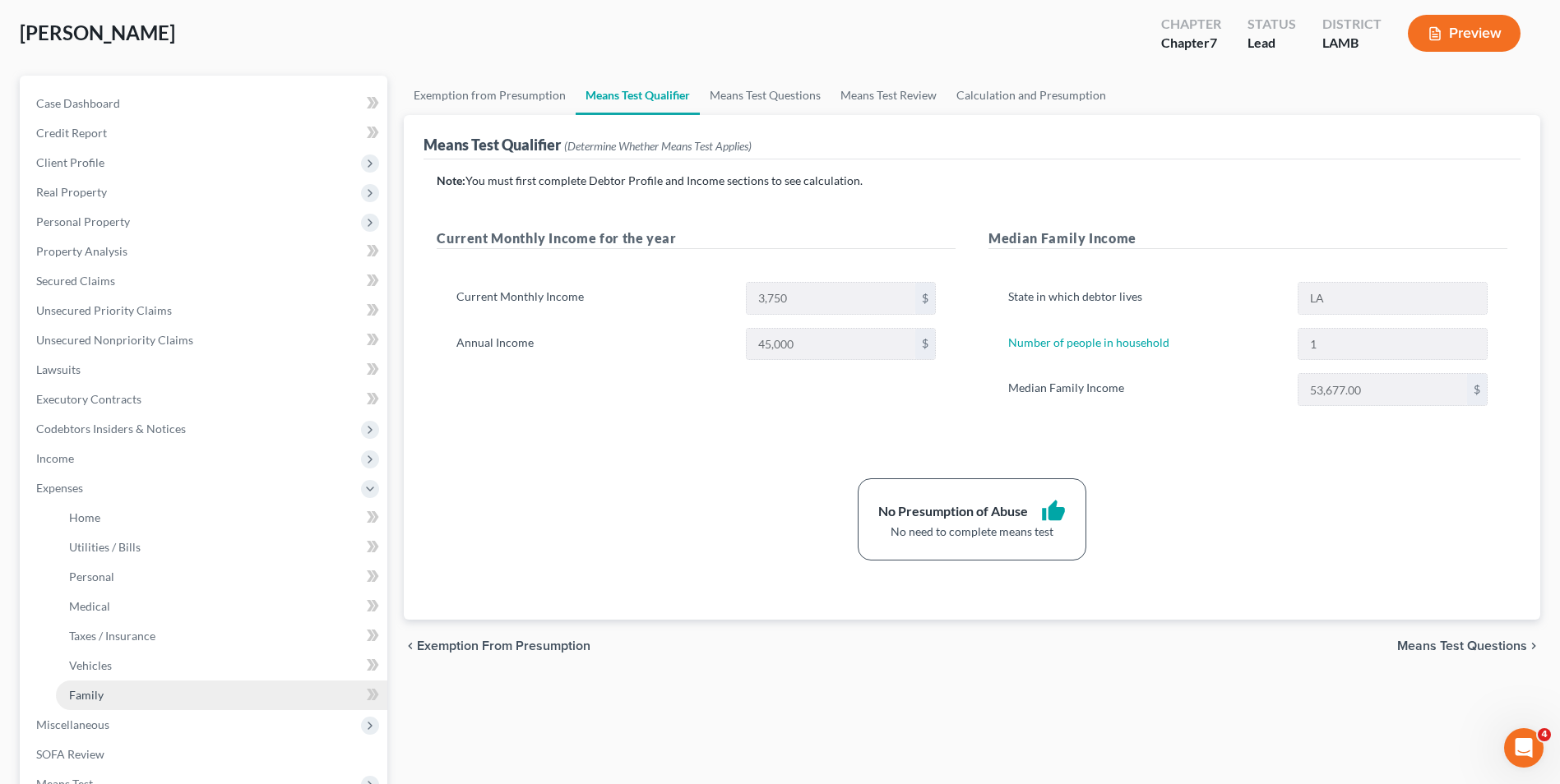
click at [156, 687] on link "Family" at bounding box center [221, 695] width 332 height 30
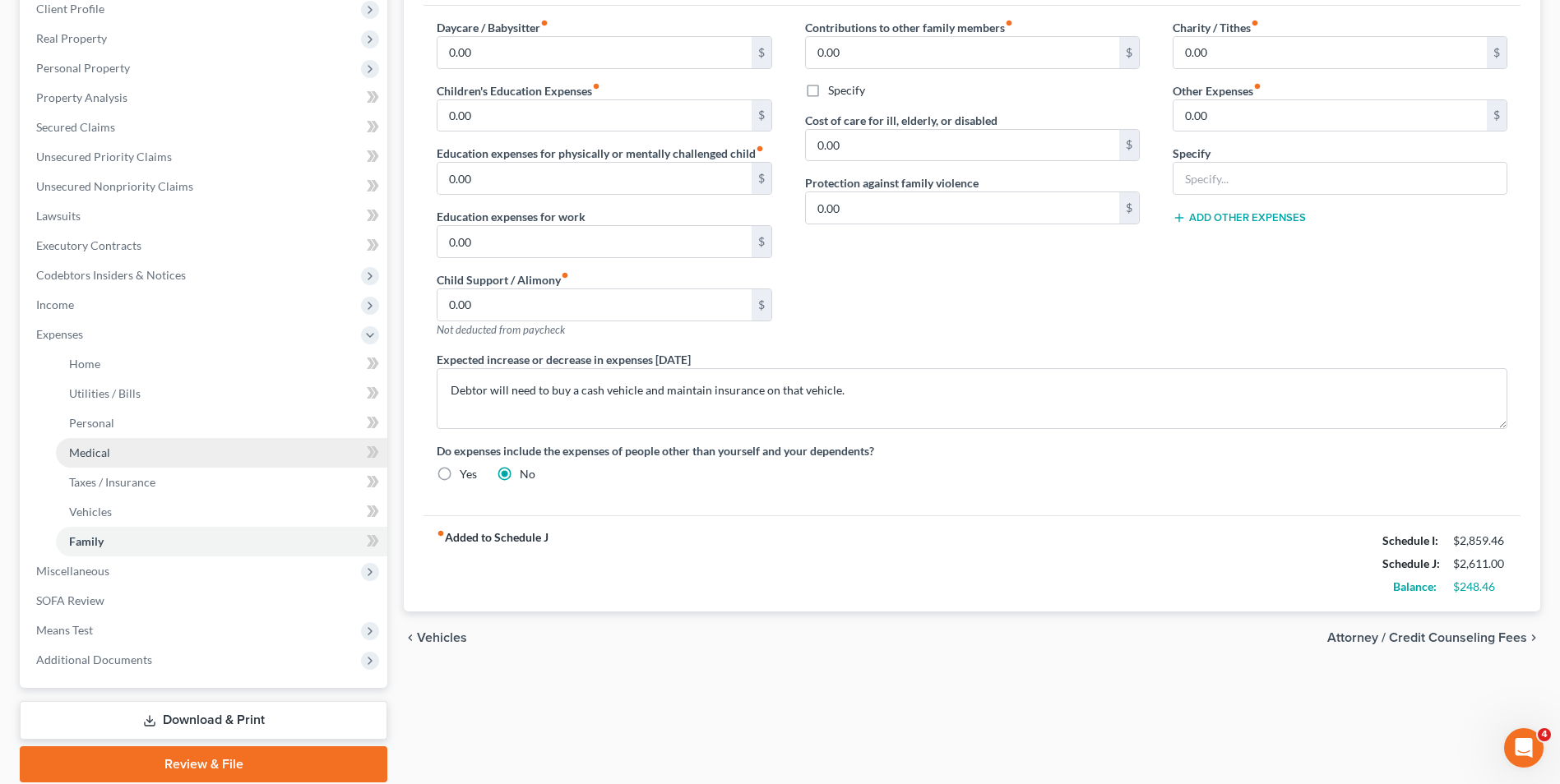
scroll to position [50, 0]
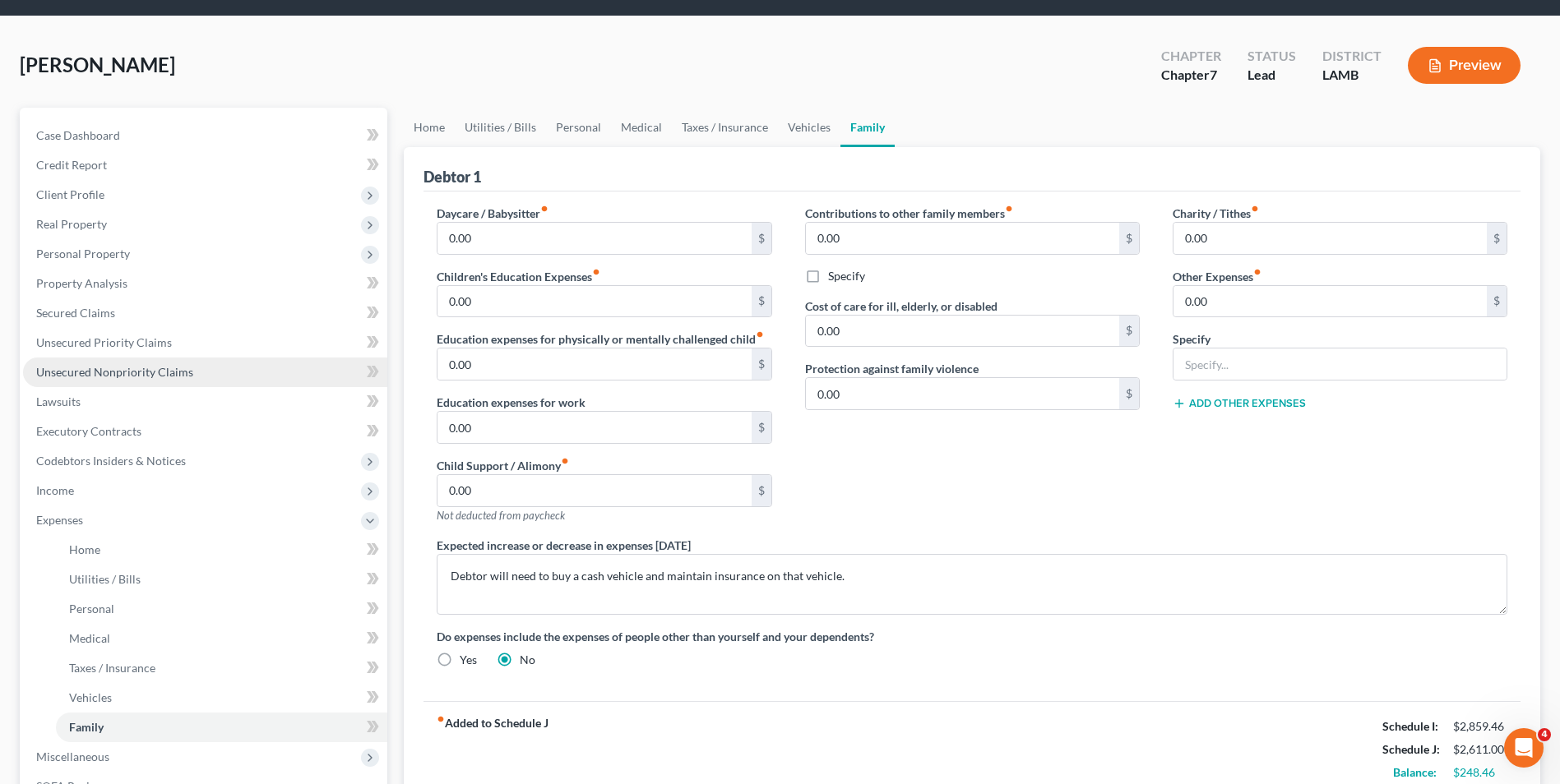
click at [95, 377] on span "Unsecured Nonpriority Claims" at bounding box center [114, 372] width 157 height 14
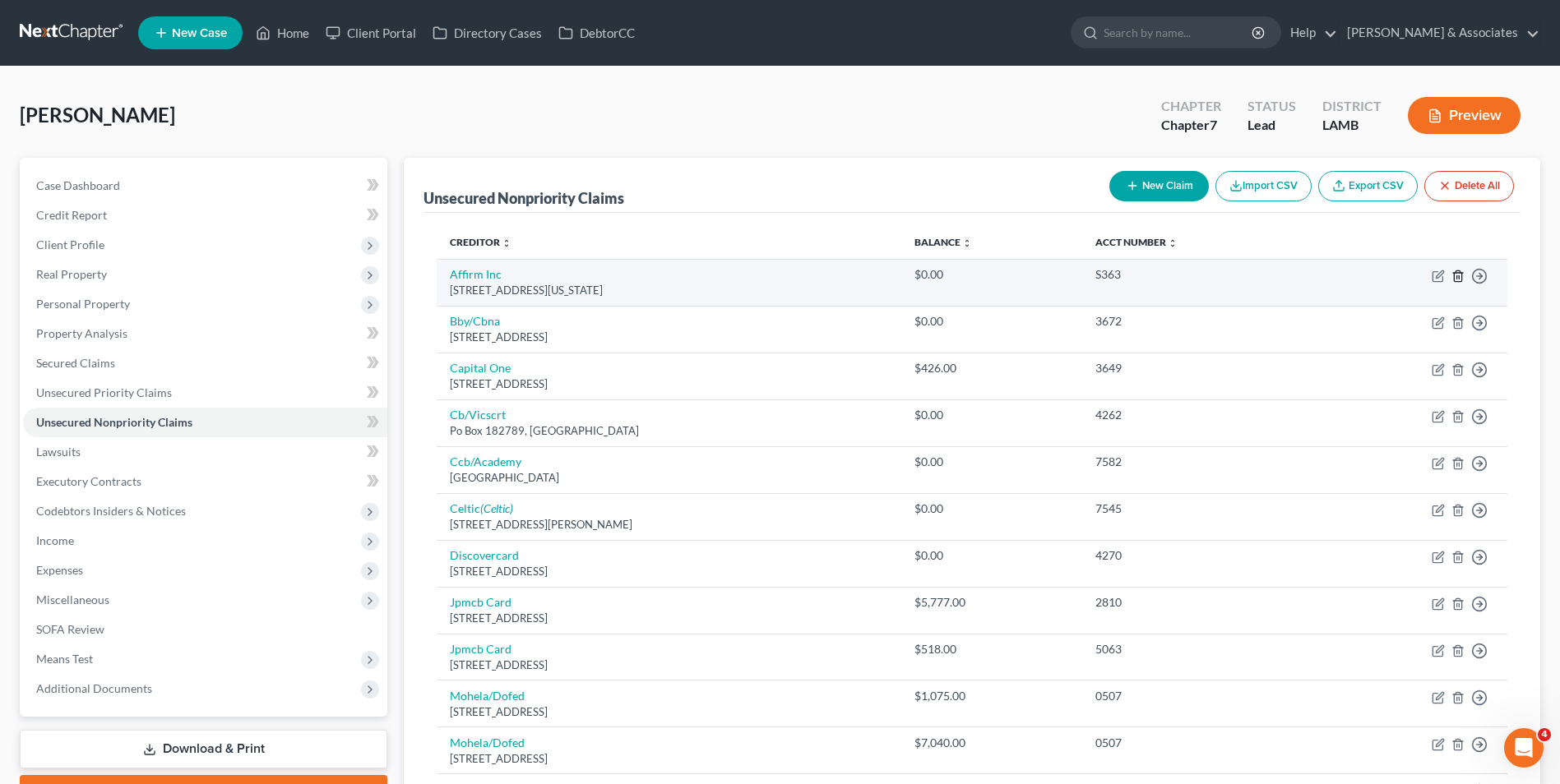
click at [1458, 281] on icon "button" at bounding box center [1458, 277] width 13 height 13
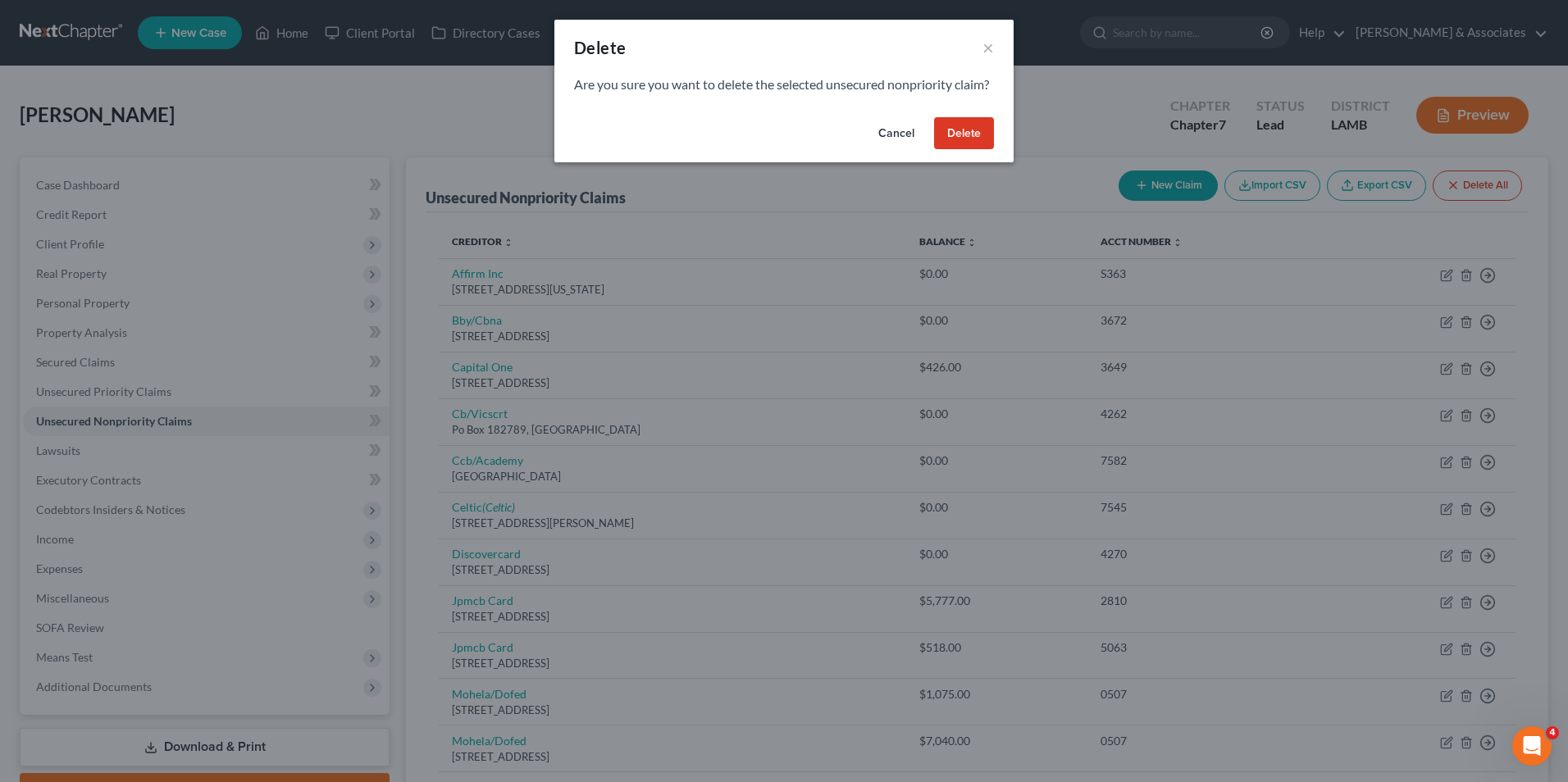
click at [984, 149] on button "Delete" at bounding box center [963, 133] width 59 height 33
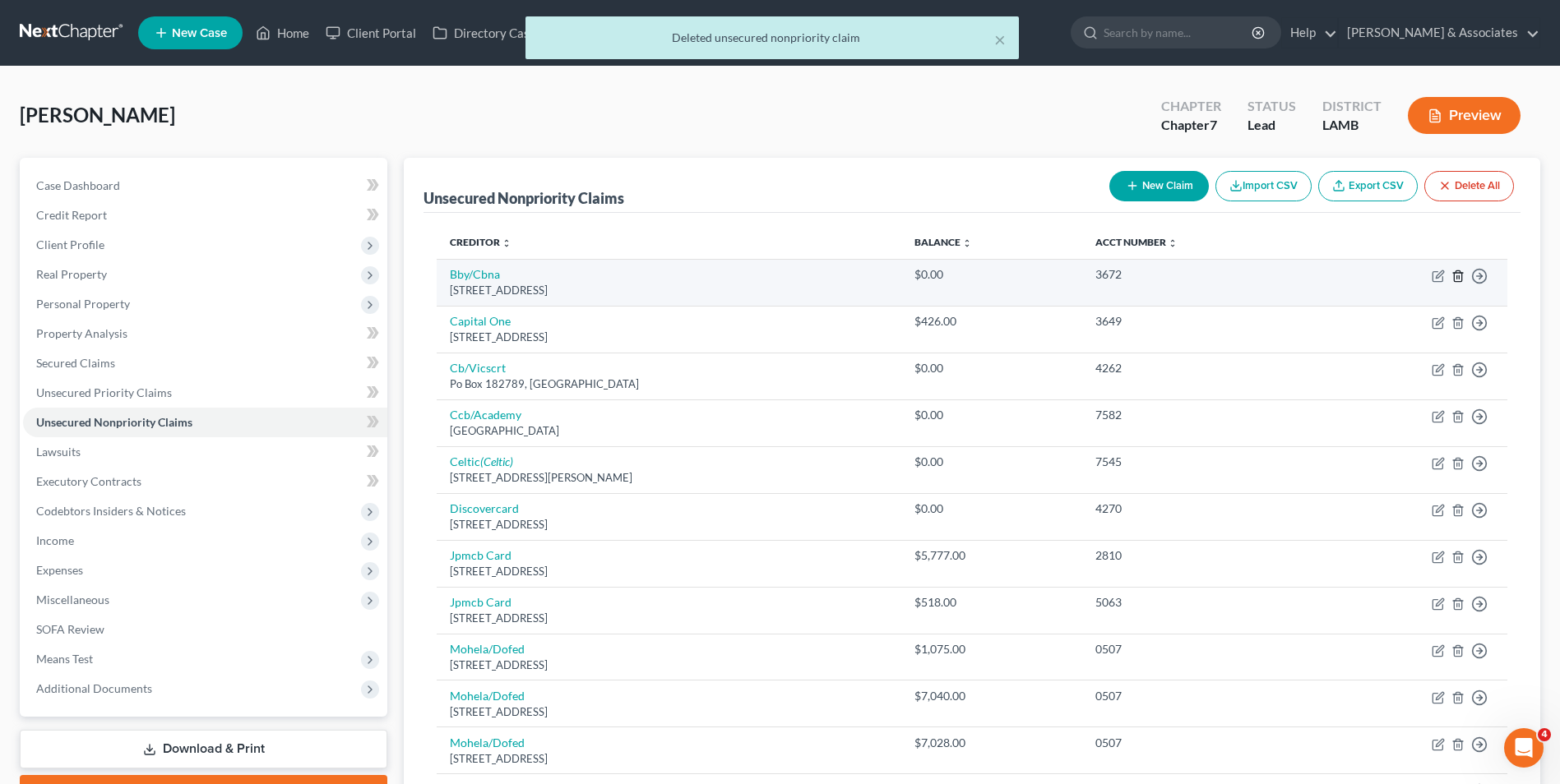
click at [1459, 273] on polyline "button" at bounding box center [1458, 273] width 10 height 0
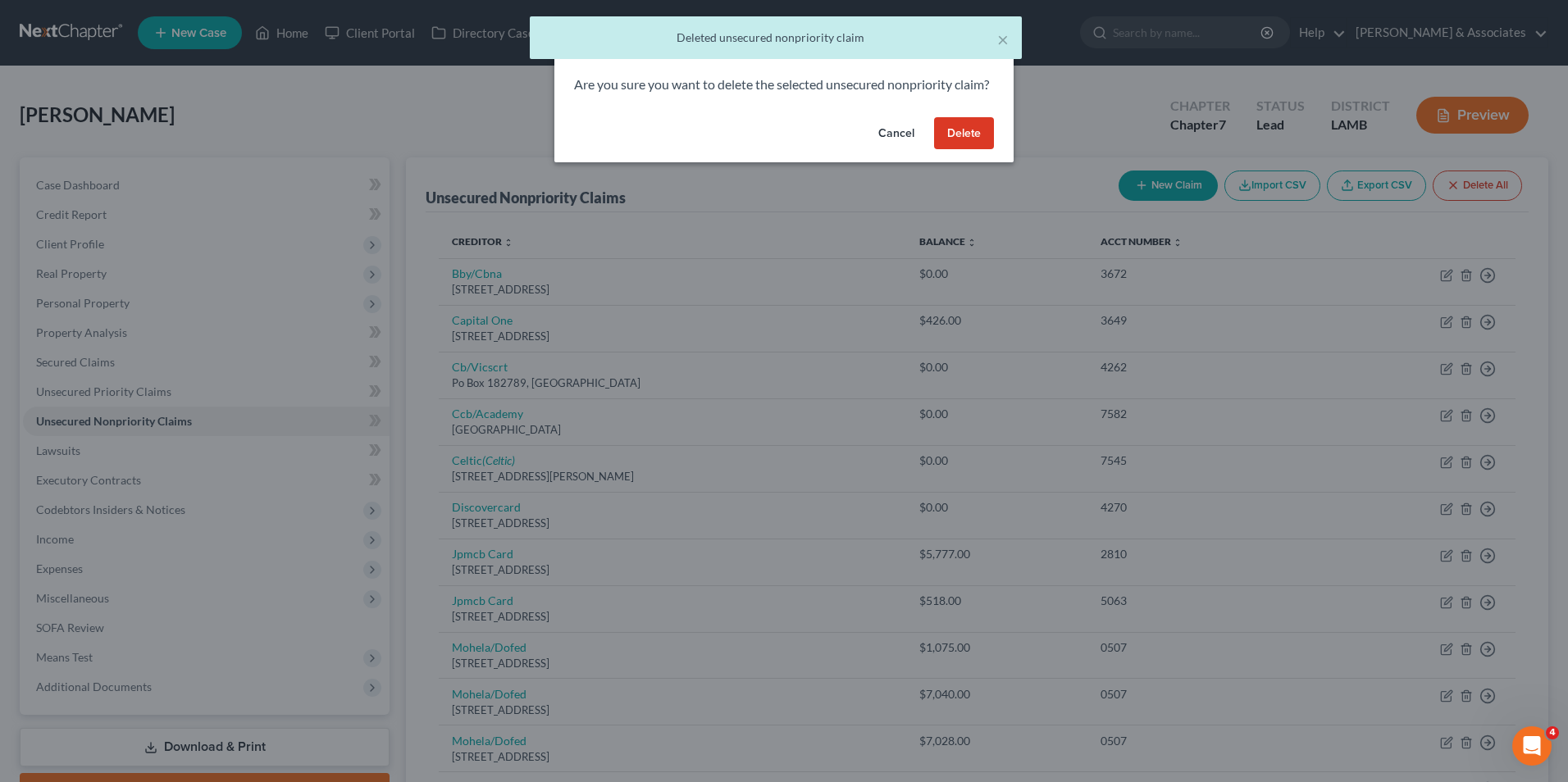
click at [978, 150] on button "Delete" at bounding box center [963, 133] width 59 height 33
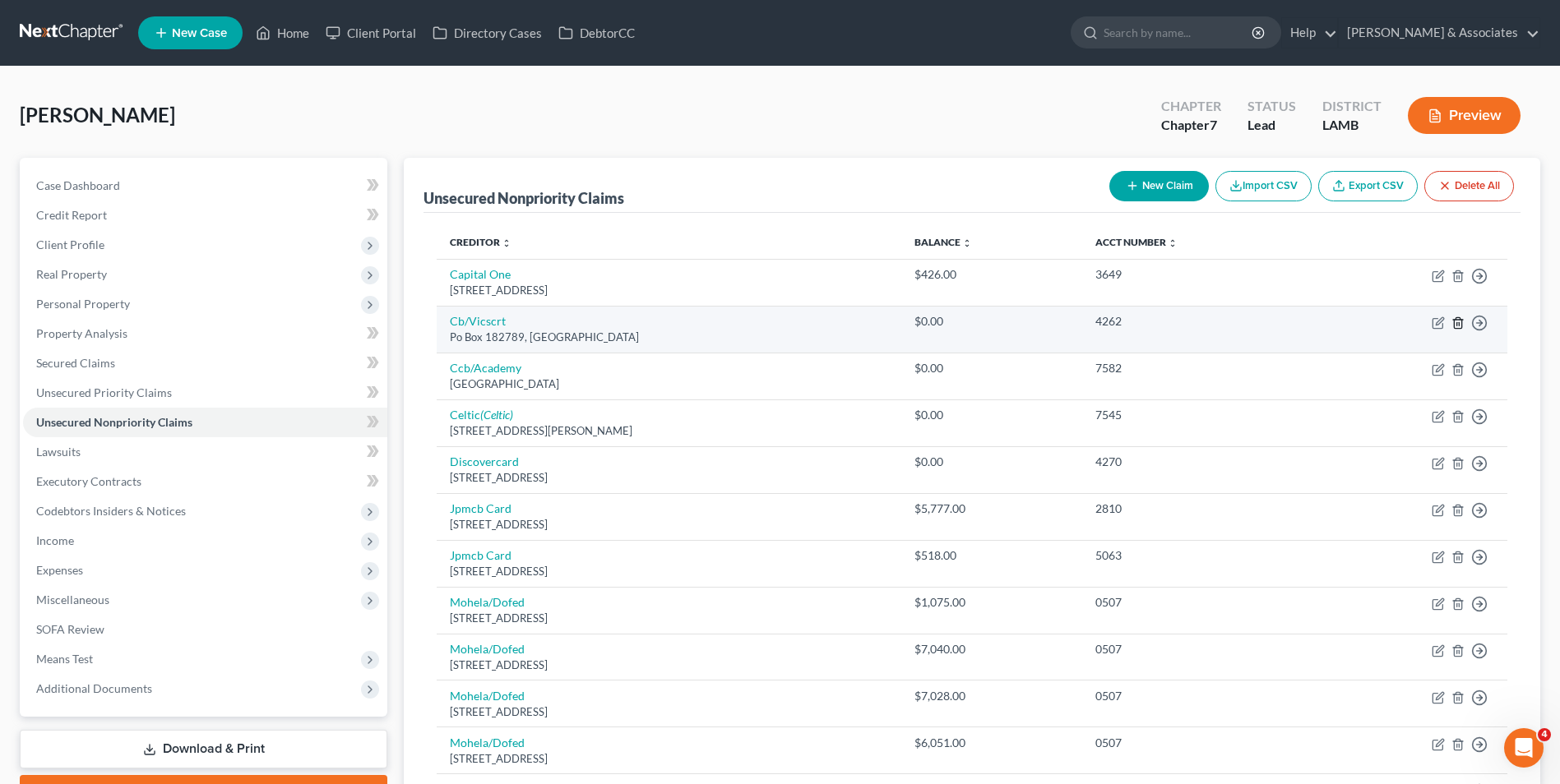
click at [1453, 327] on icon "button" at bounding box center [1458, 323] width 13 height 13
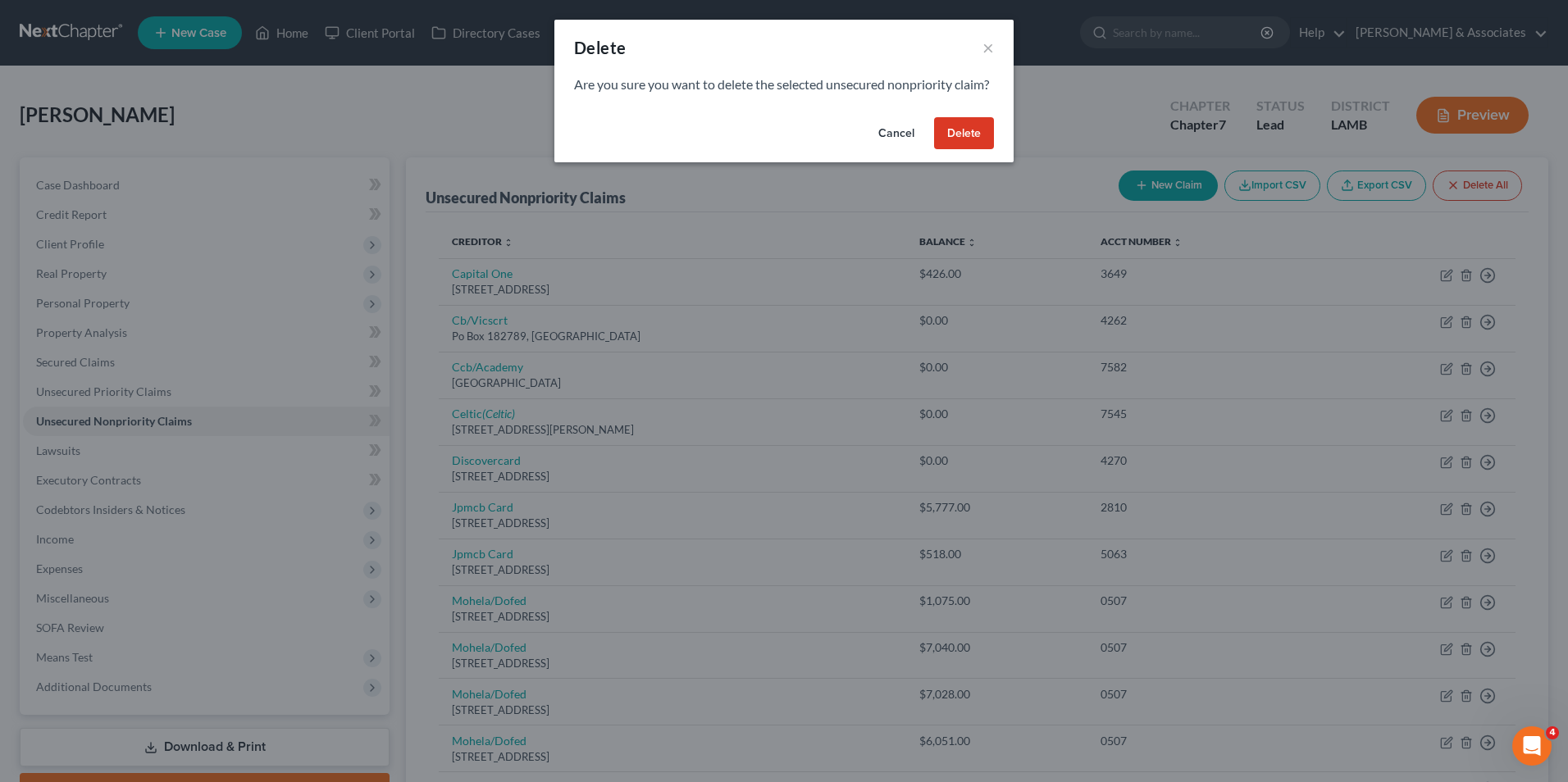
click at [945, 150] on button "Delete" at bounding box center [963, 133] width 59 height 33
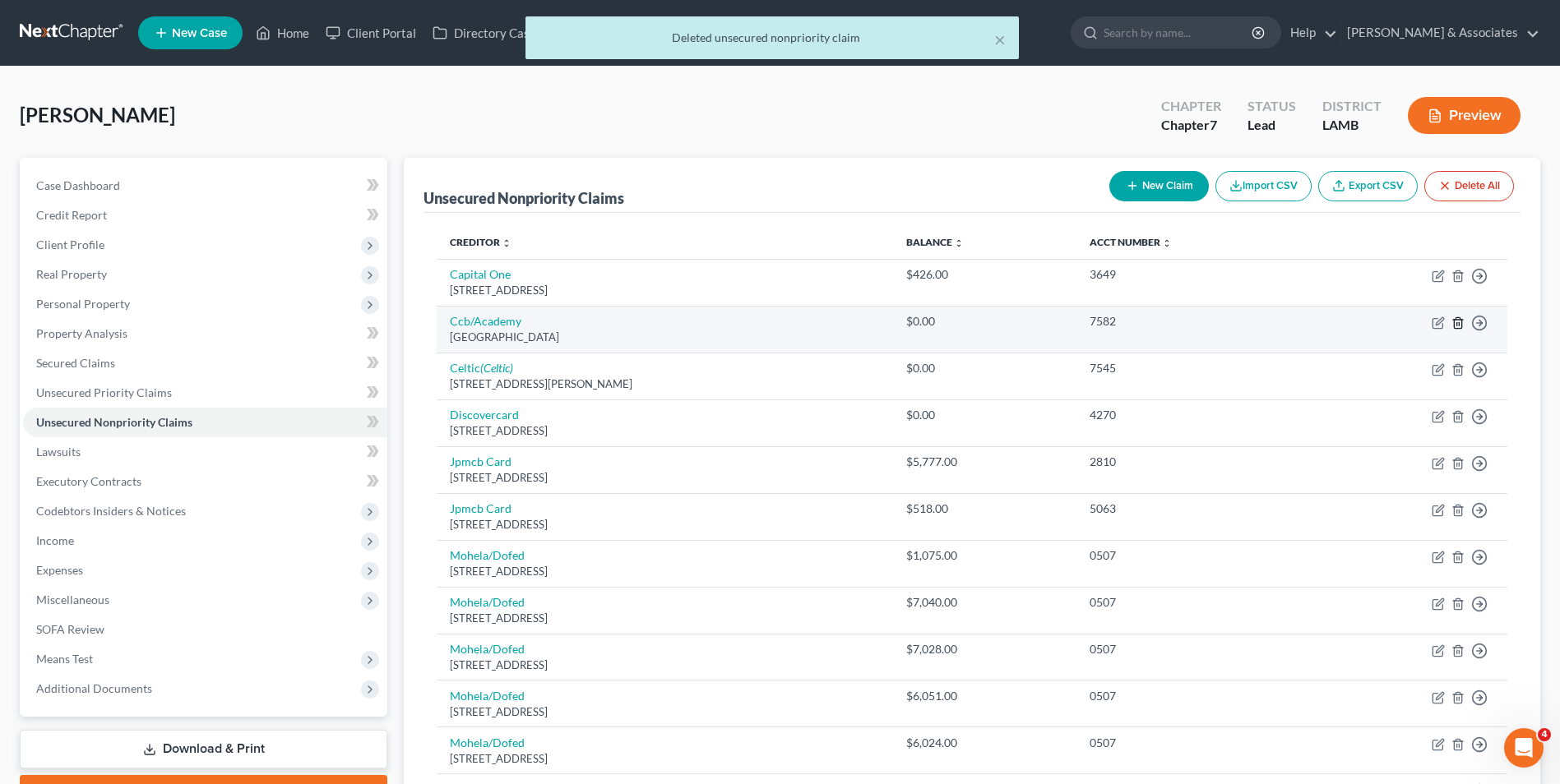
click at [1460, 327] on icon "button" at bounding box center [1458, 323] width 13 height 13
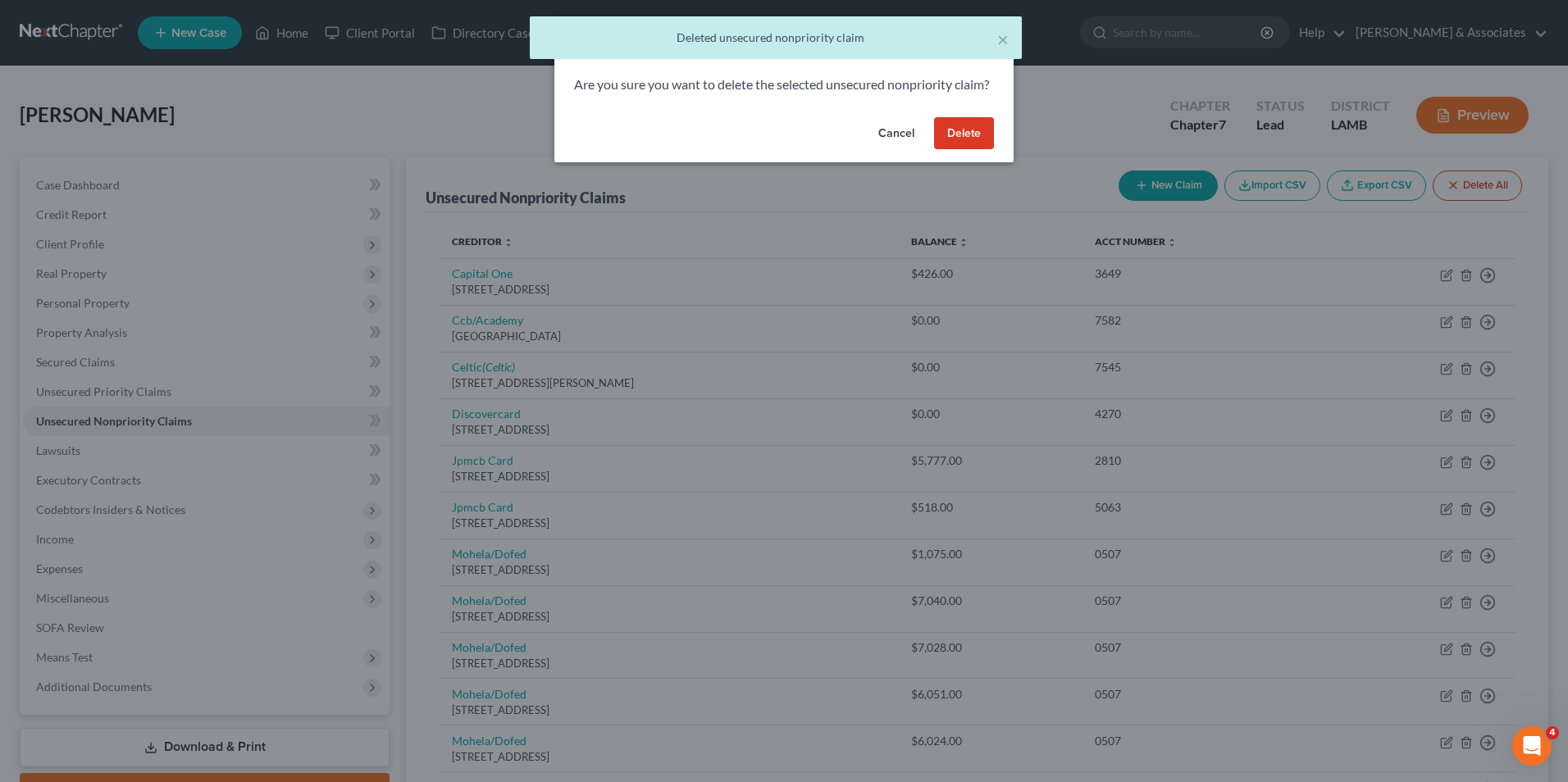
click at [946, 150] on button "Delete" at bounding box center [963, 133] width 59 height 33
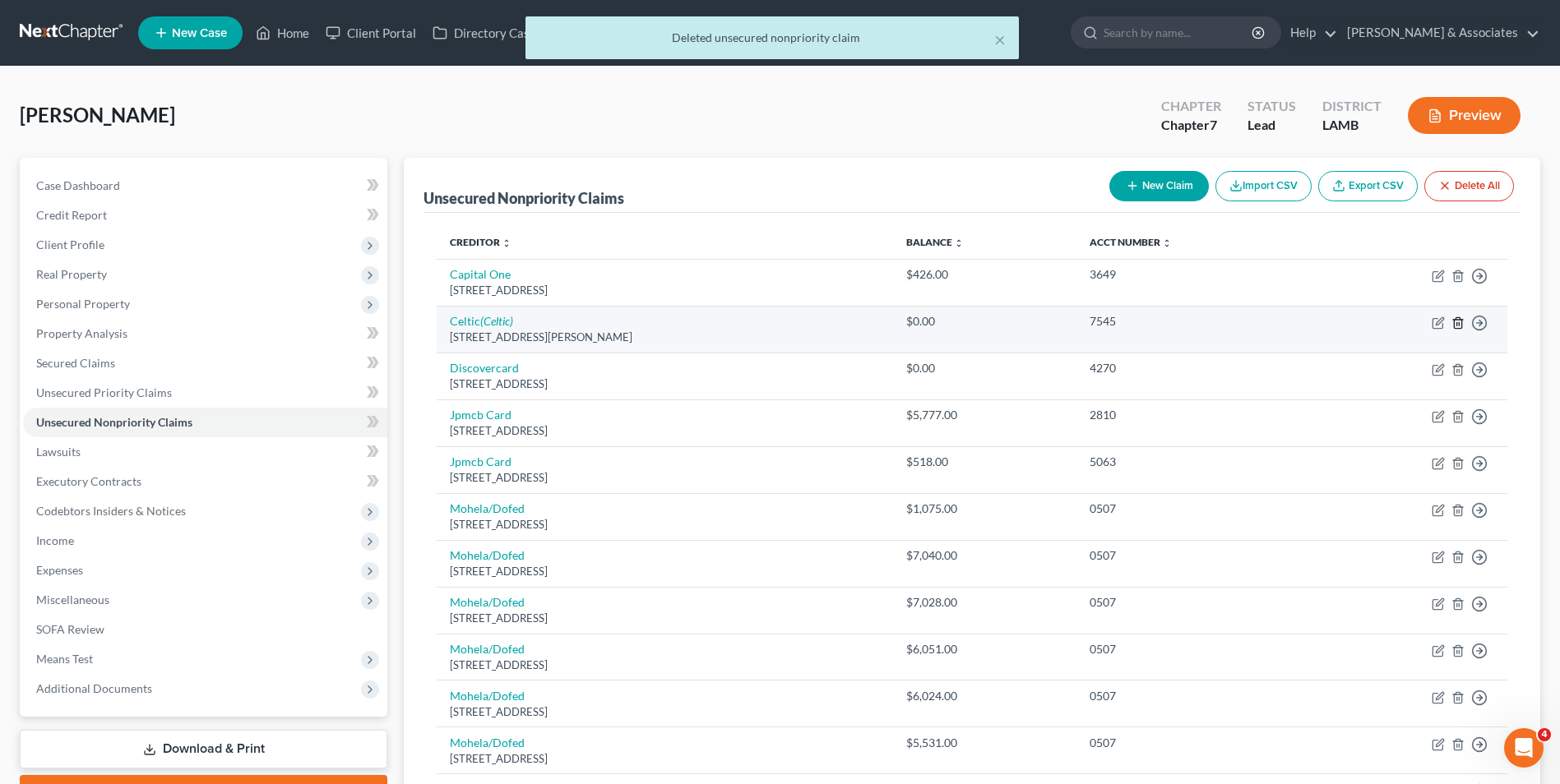
click at [1461, 321] on icon "button" at bounding box center [1458, 322] width 8 height 11
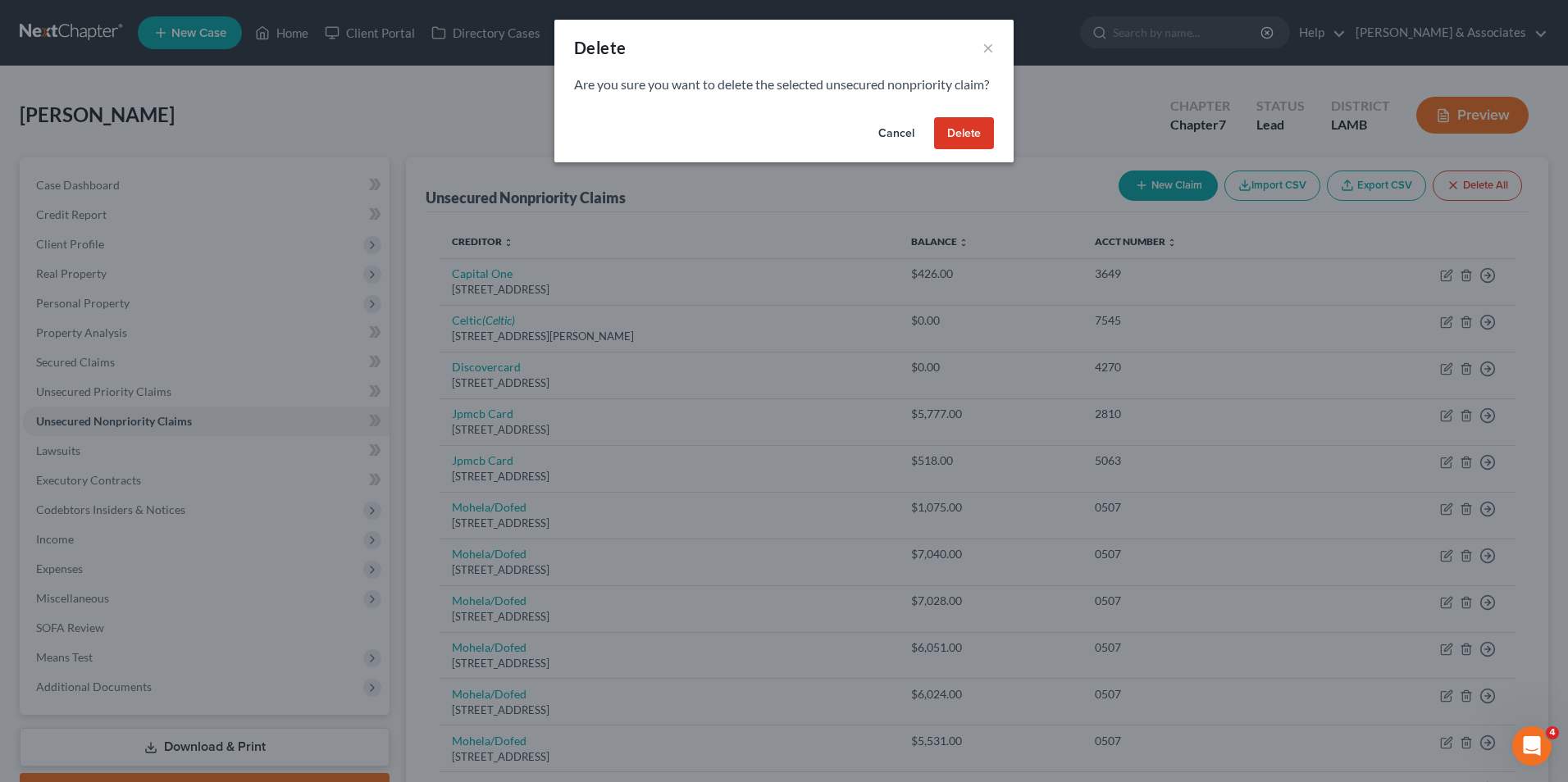
click at [945, 150] on button "Delete" at bounding box center [963, 133] width 59 height 33
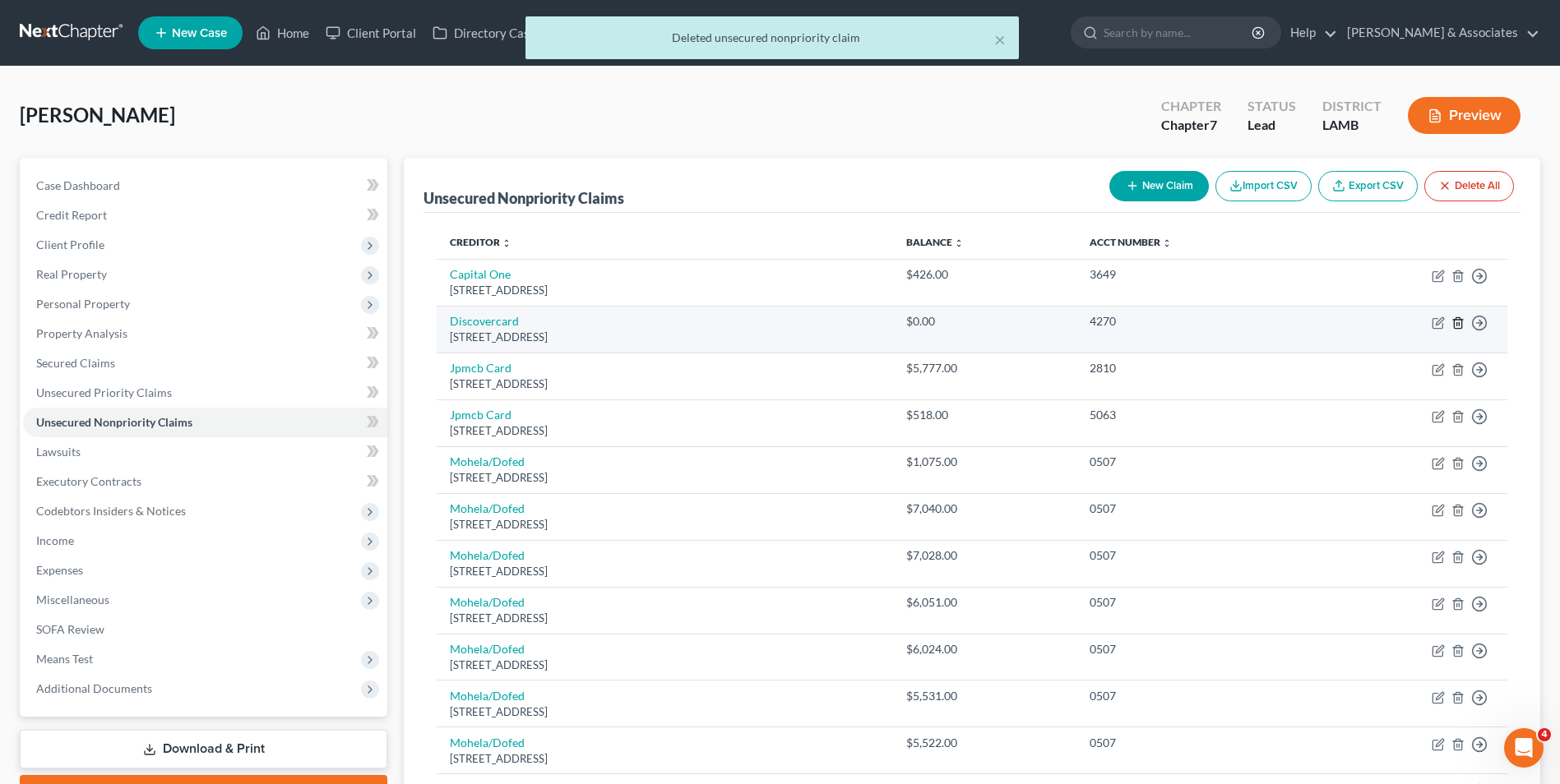
click at [1453, 324] on icon "button" at bounding box center [1458, 323] width 13 height 13
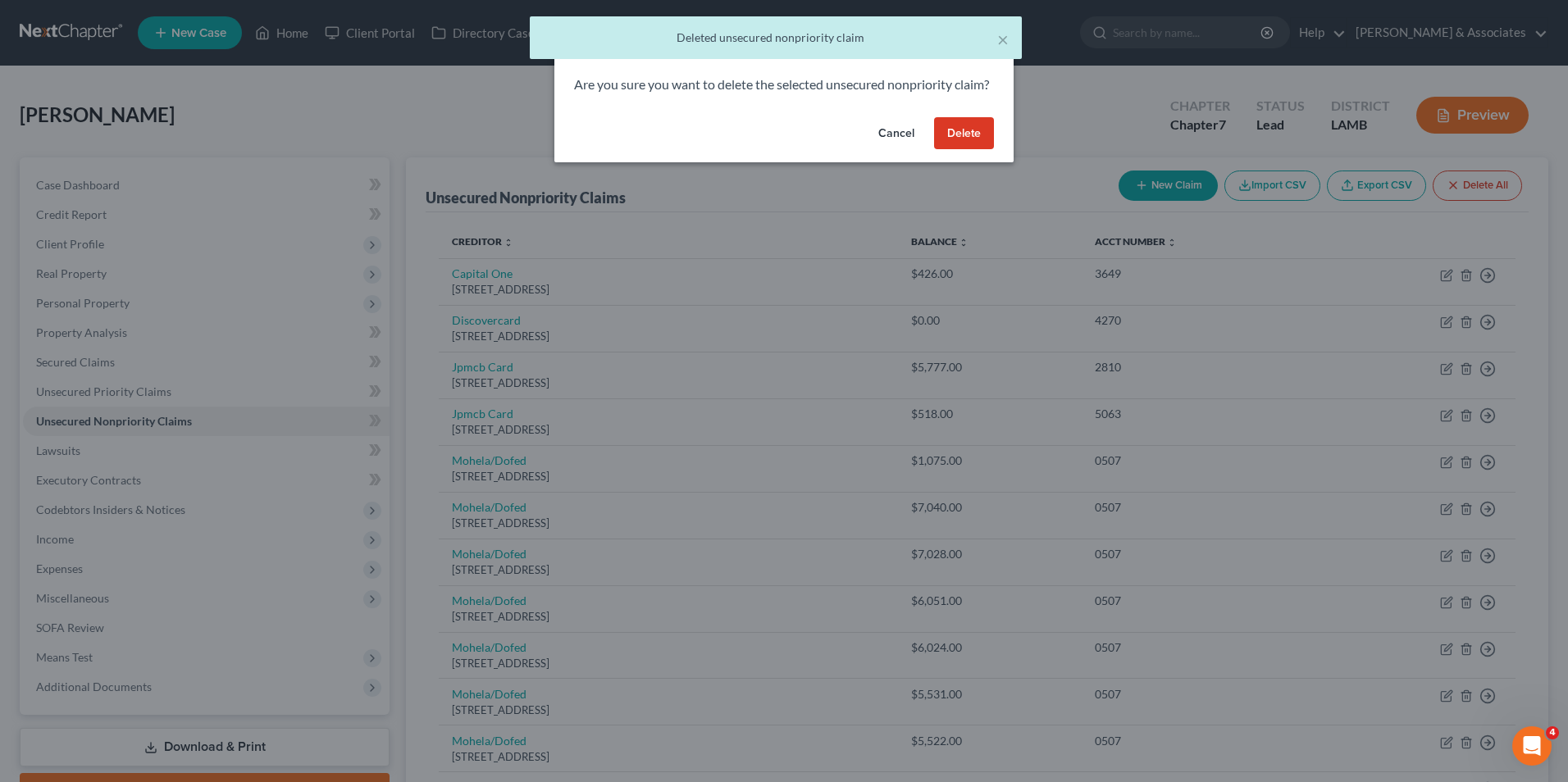
click at [945, 150] on button "Delete" at bounding box center [963, 133] width 59 height 33
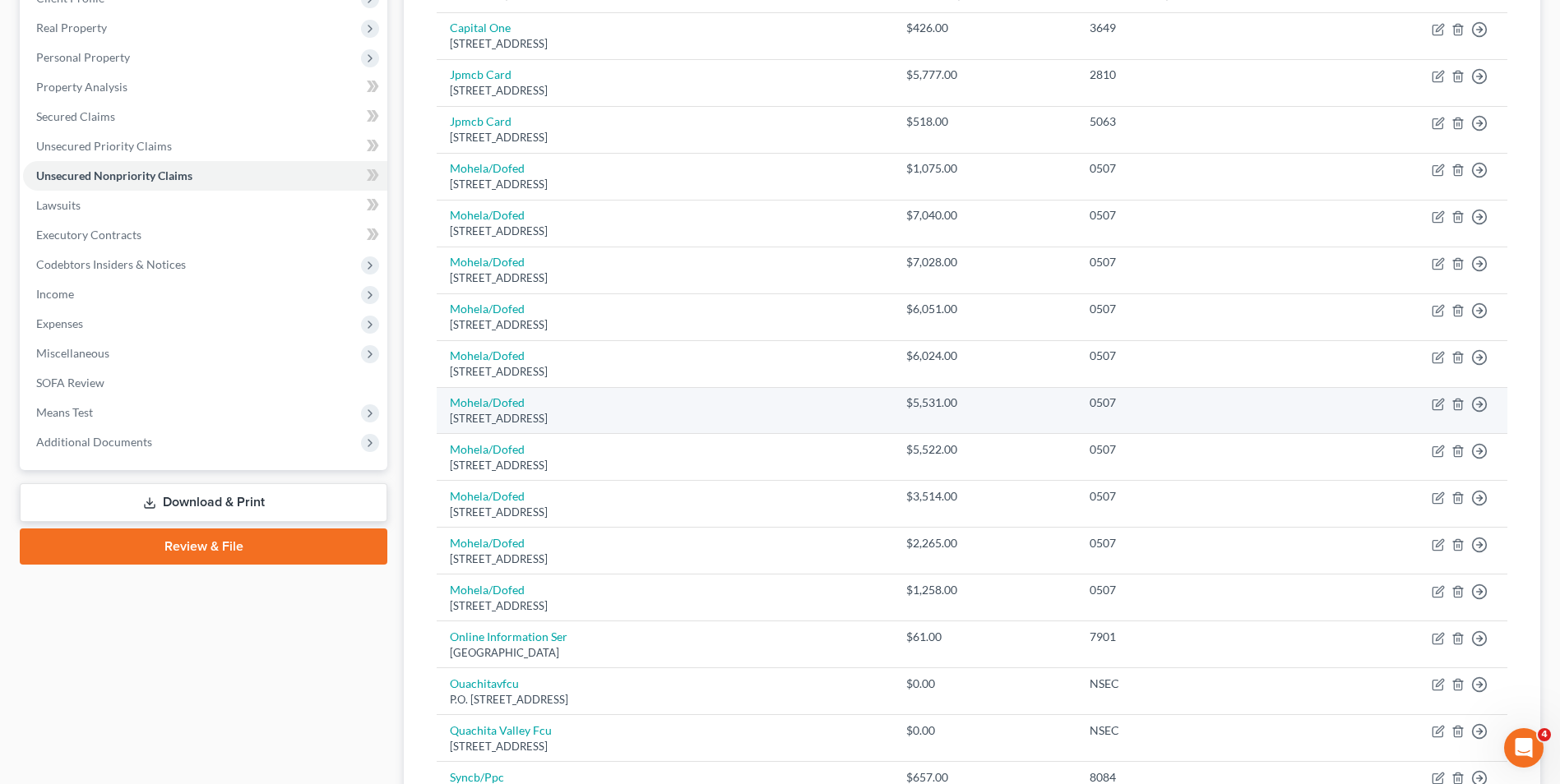
scroll to position [329, 0]
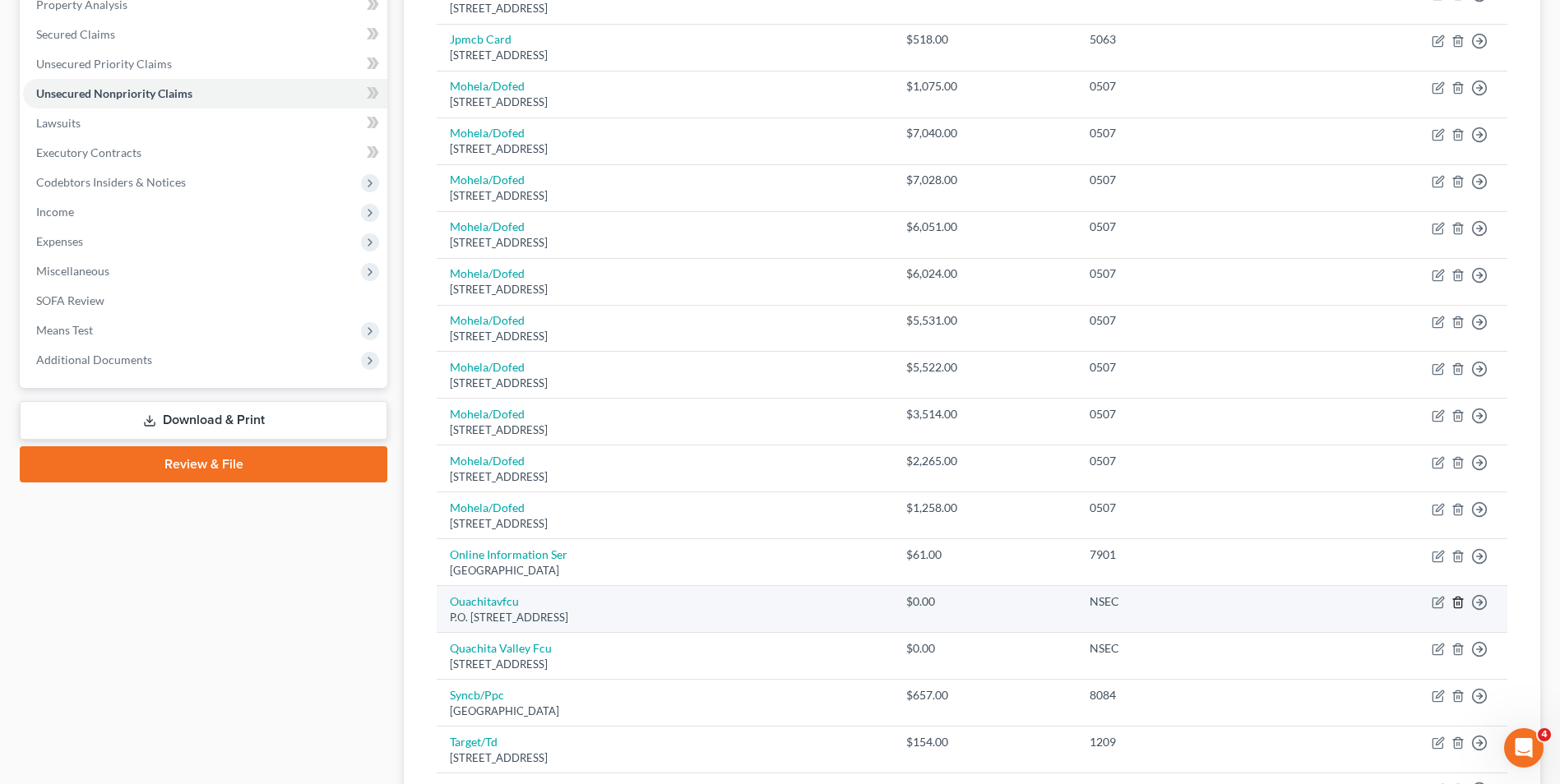
click at [1461, 605] on icon "button" at bounding box center [1458, 602] width 8 height 11
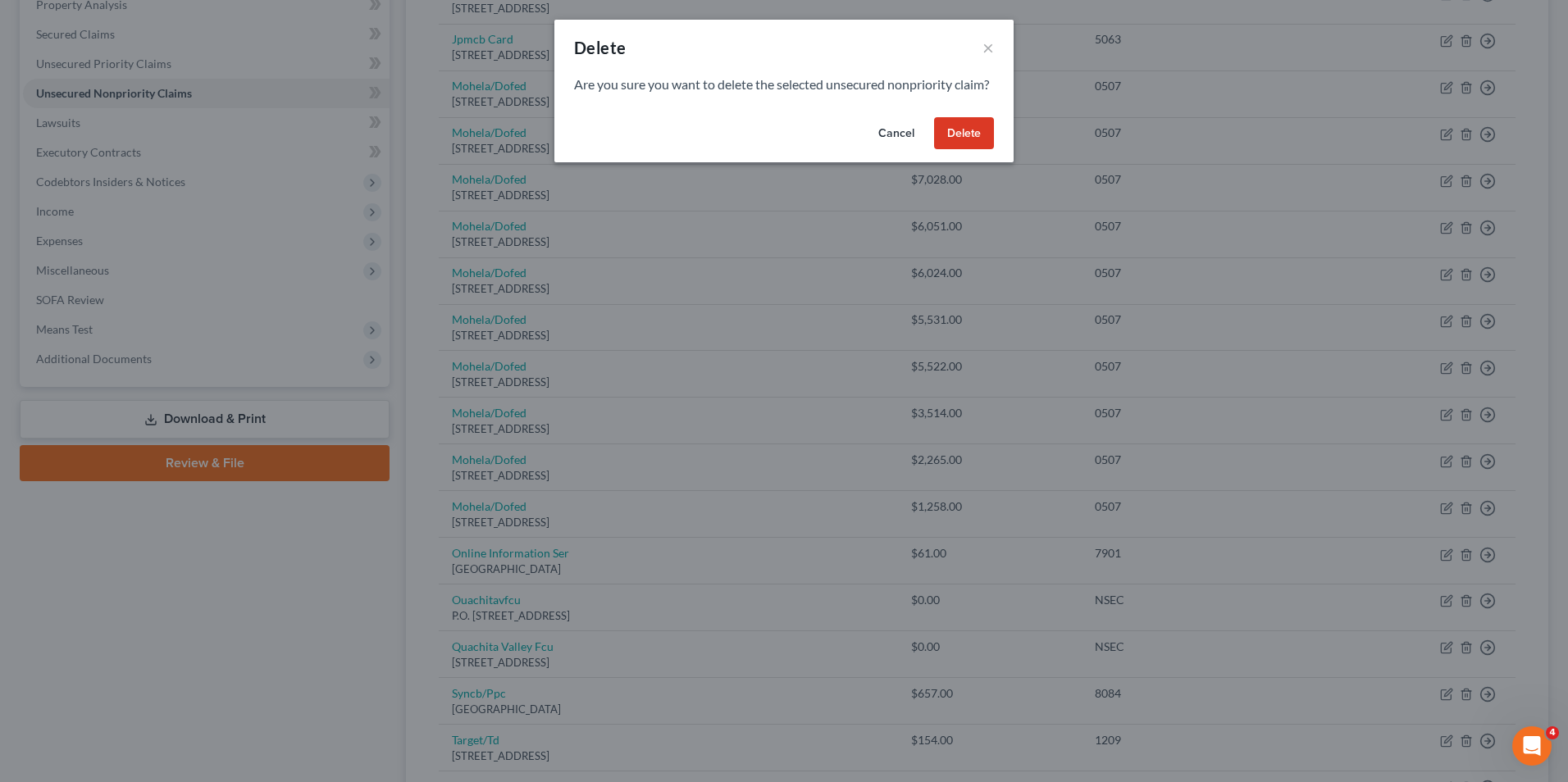
click at [949, 150] on button "Delete" at bounding box center [963, 133] width 59 height 33
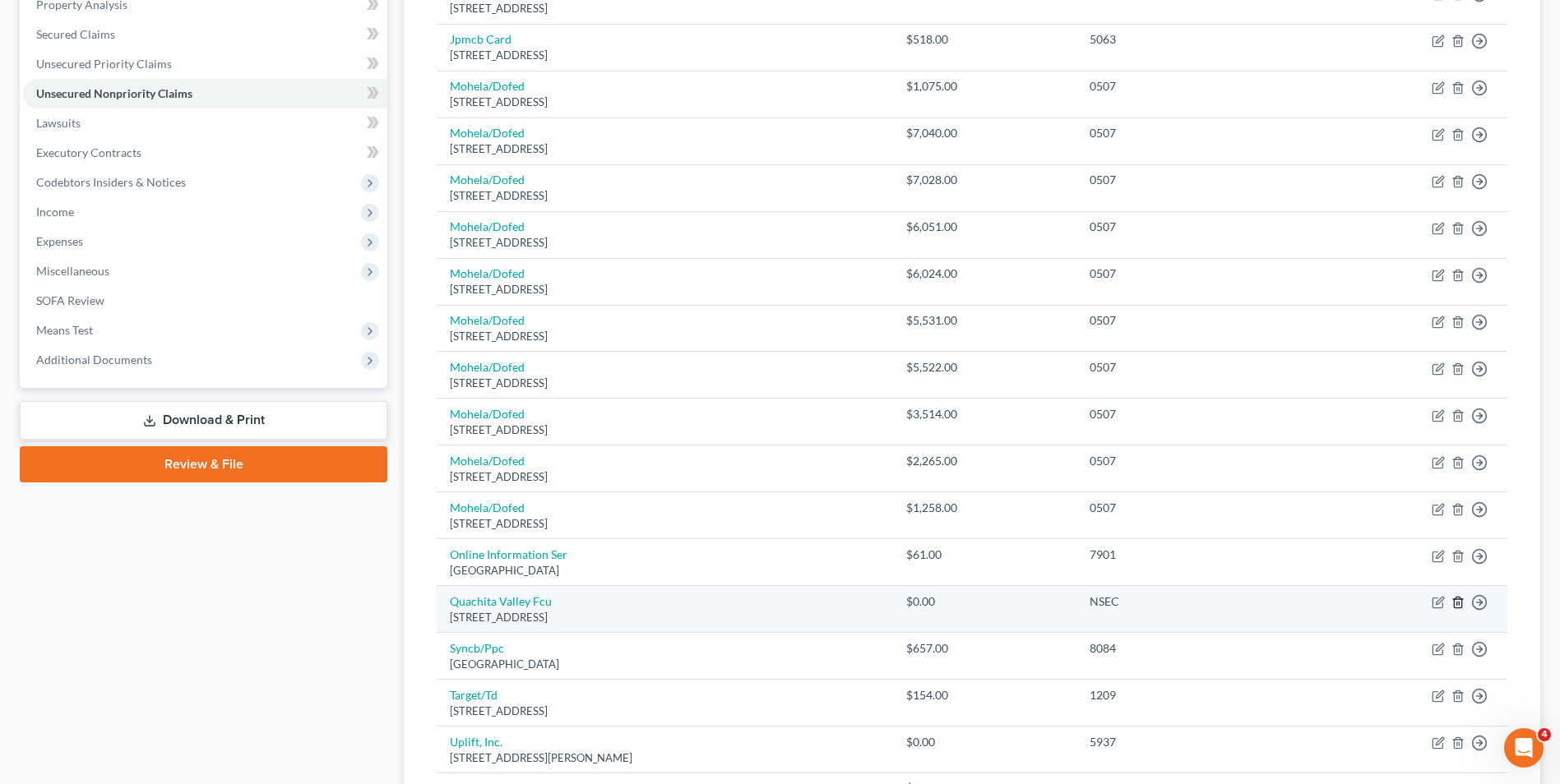
click at [1463, 599] on icon "button" at bounding box center [1458, 602] width 13 height 13
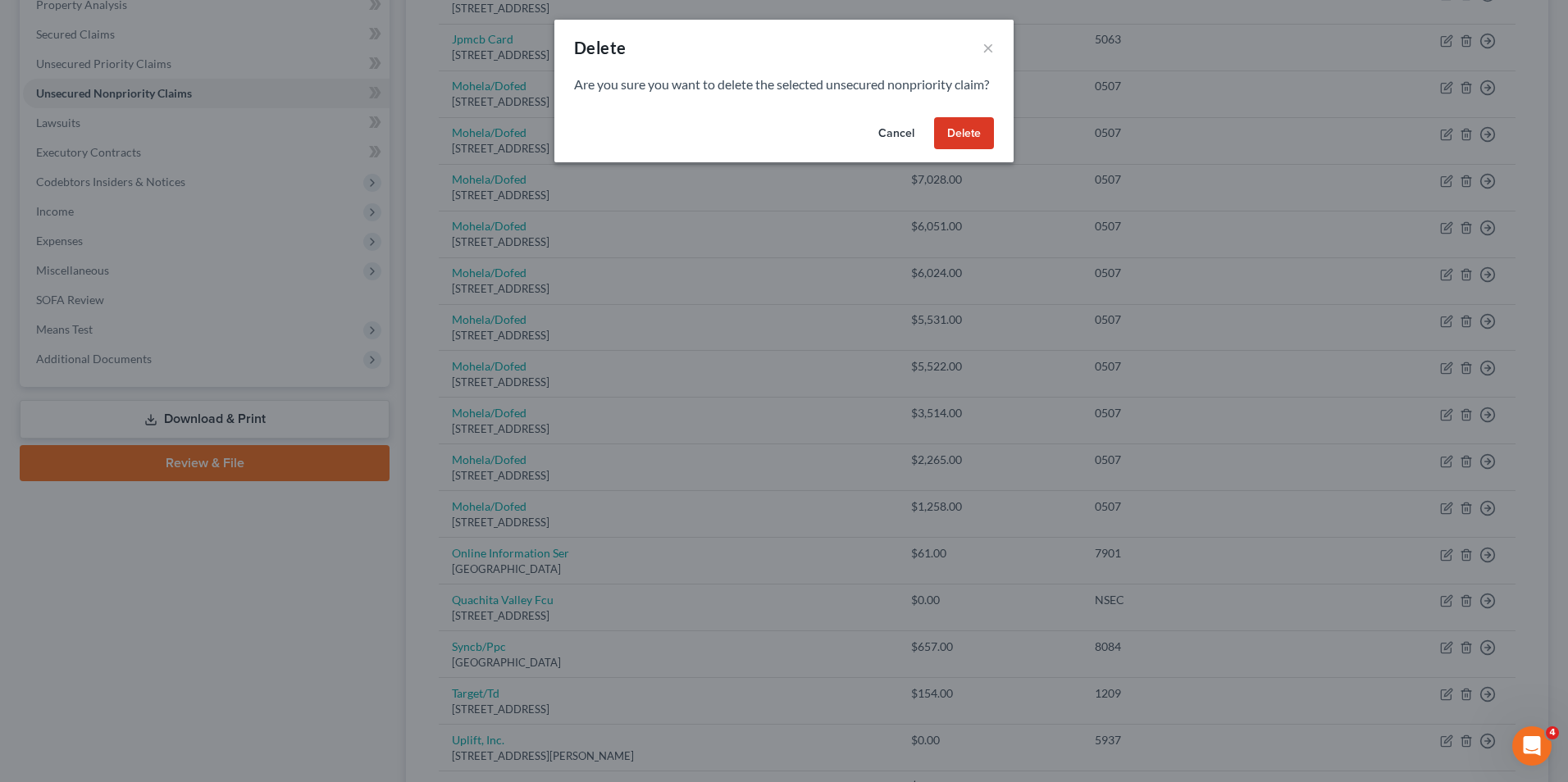
click at [968, 150] on button "Delete" at bounding box center [963, 133] width 59 height 33
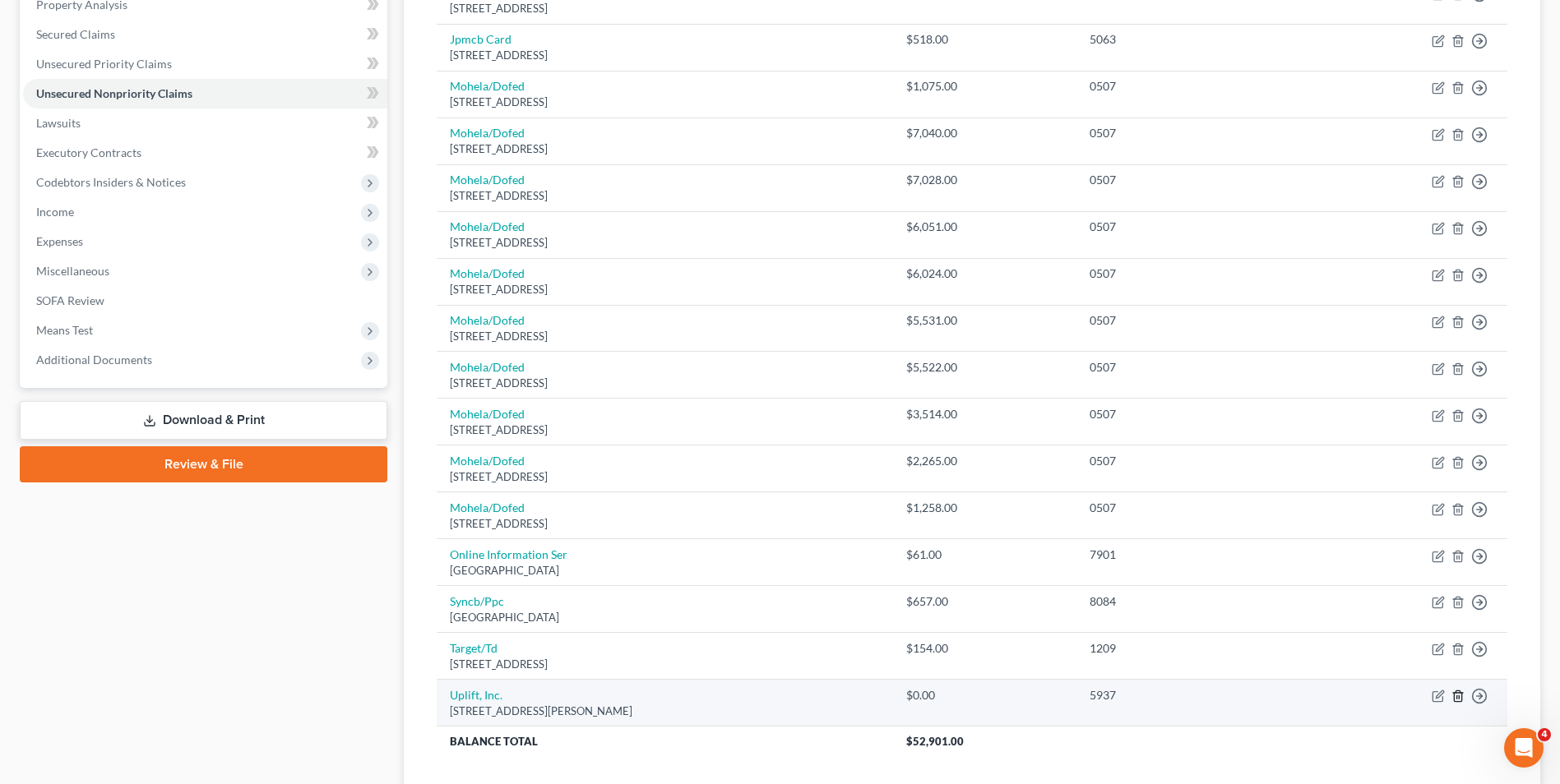
click at [1456, 693] on icon "button" at bounding box center [1458, 697] width 8 height 11
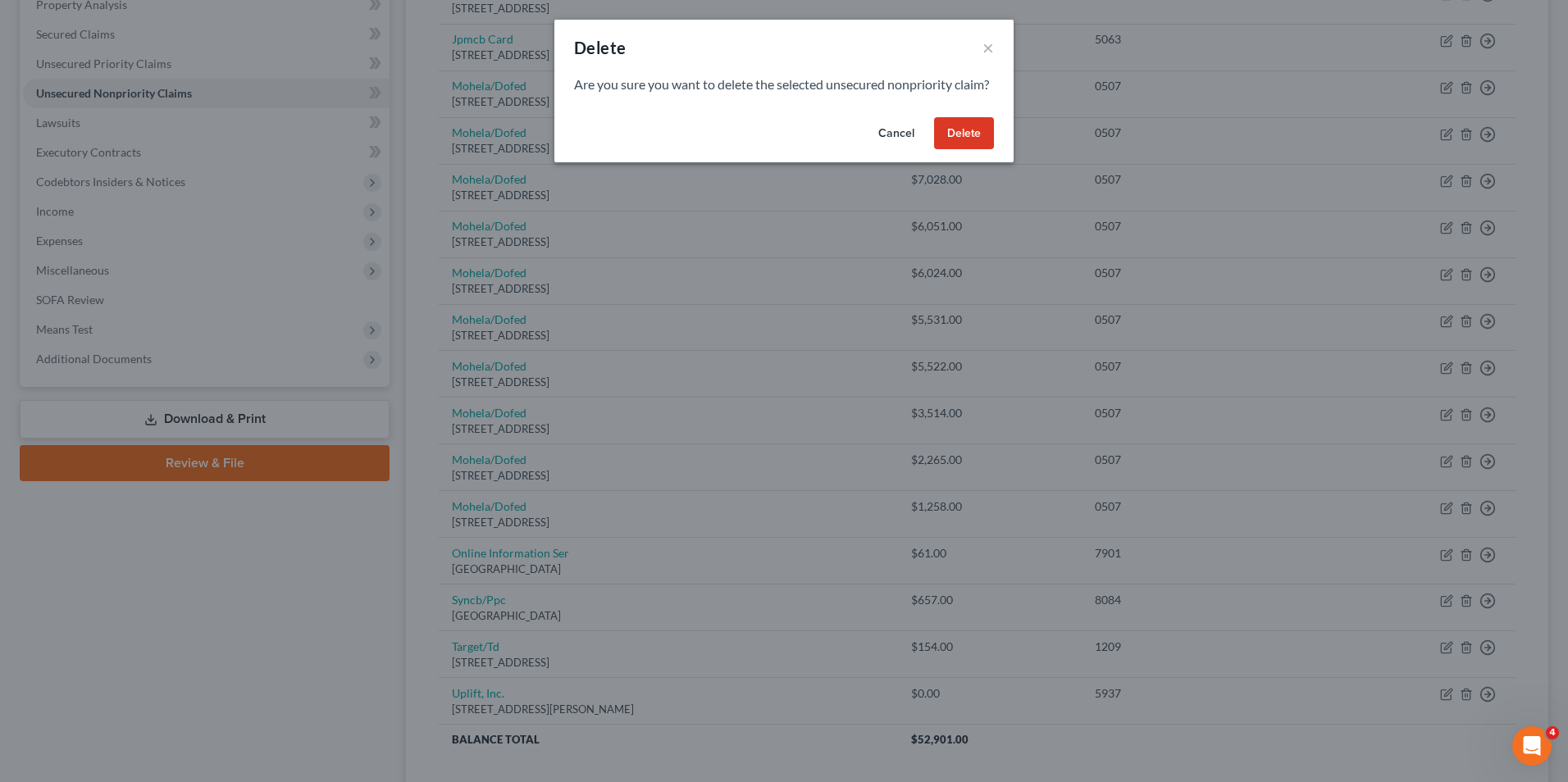
click at [977, 150] on button "Delete" at bounding box center [963, 133] width 59 height 33
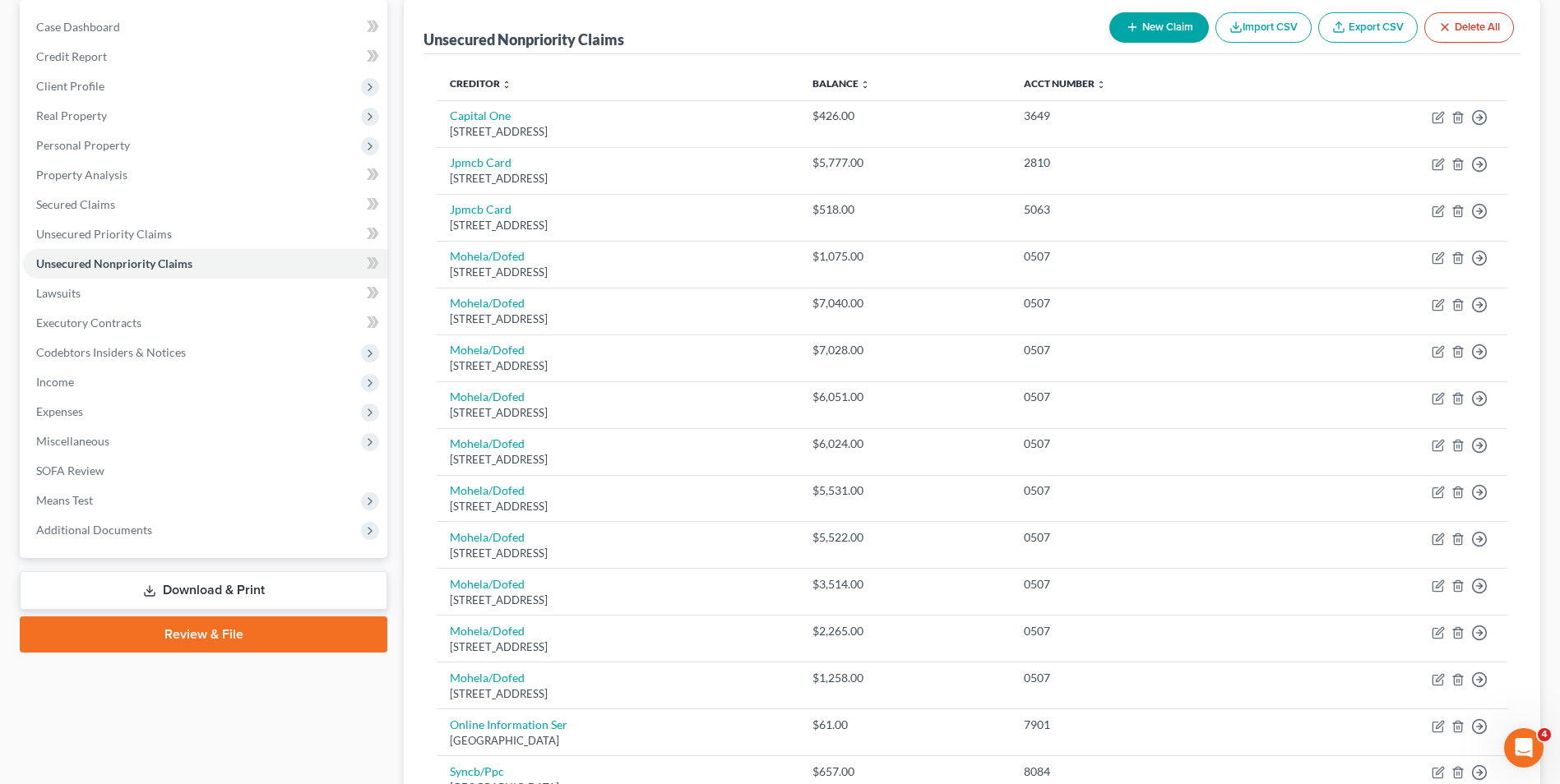
scroll to position [0, 0]
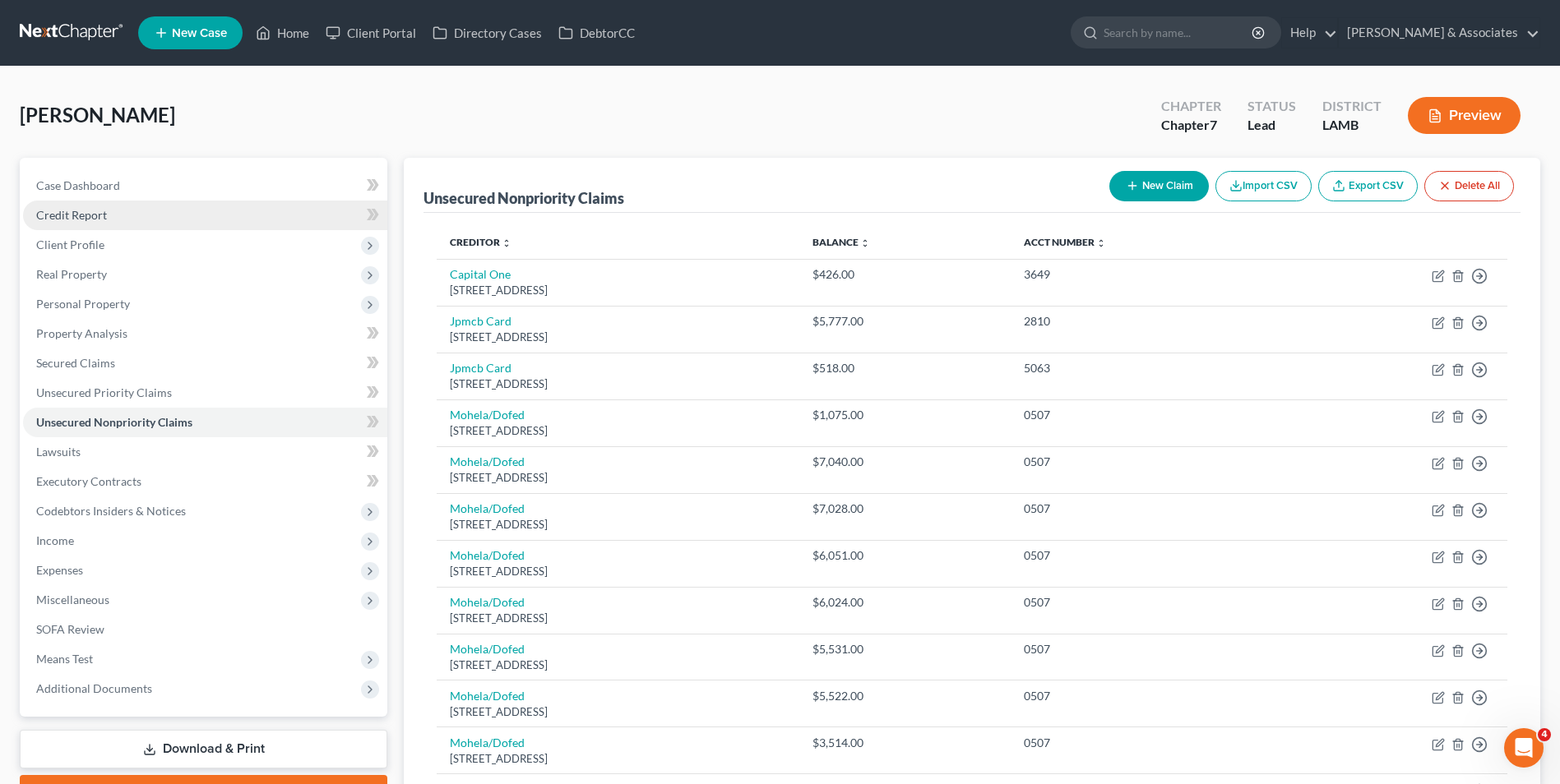
click at [101, 223] on link "Credit Report" at bounding box center [205, 215] width 364 height 30
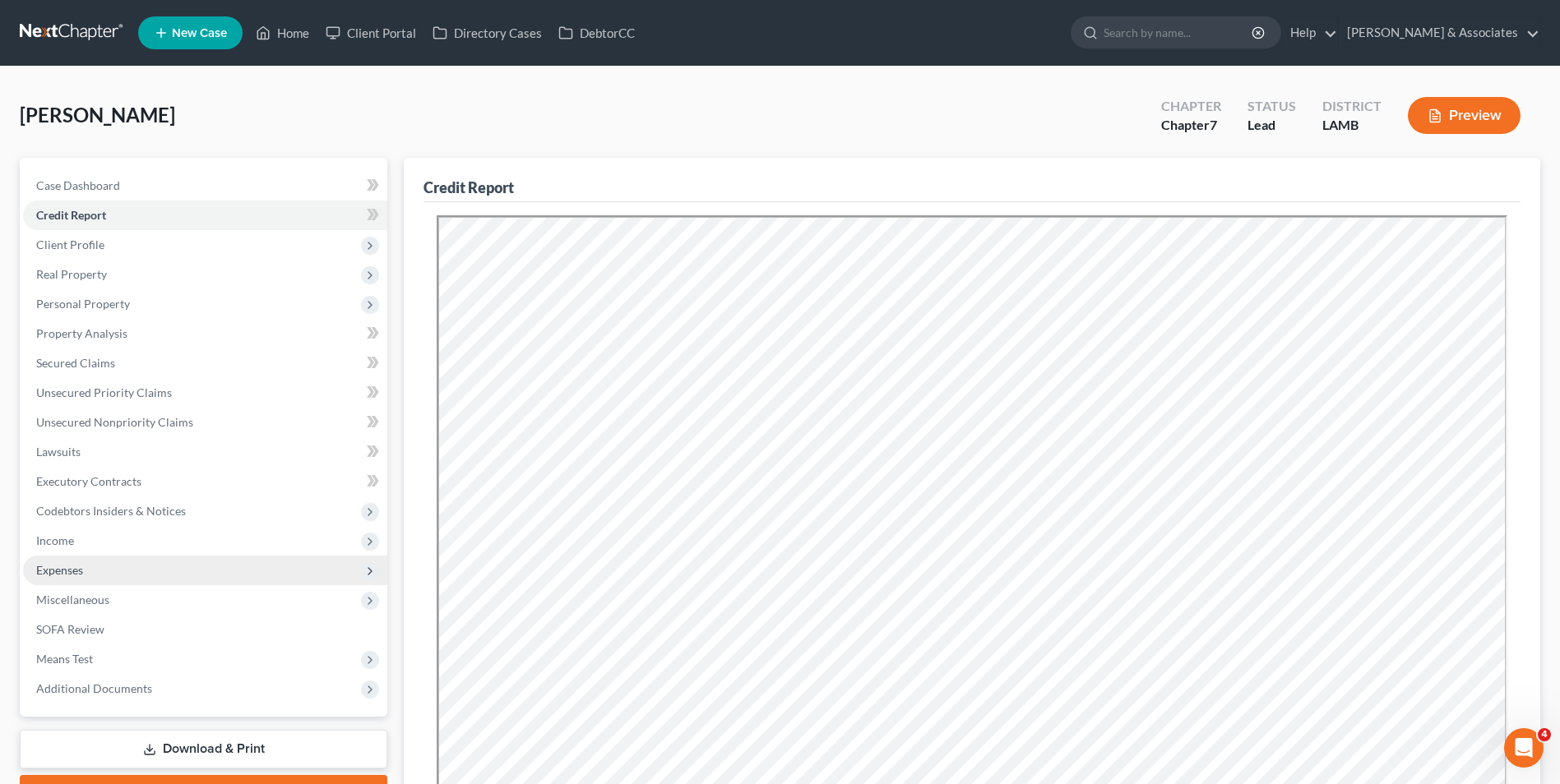
click at [283, 567] on span "Expenses" at bounding box center [205, 570] width 364 height 30
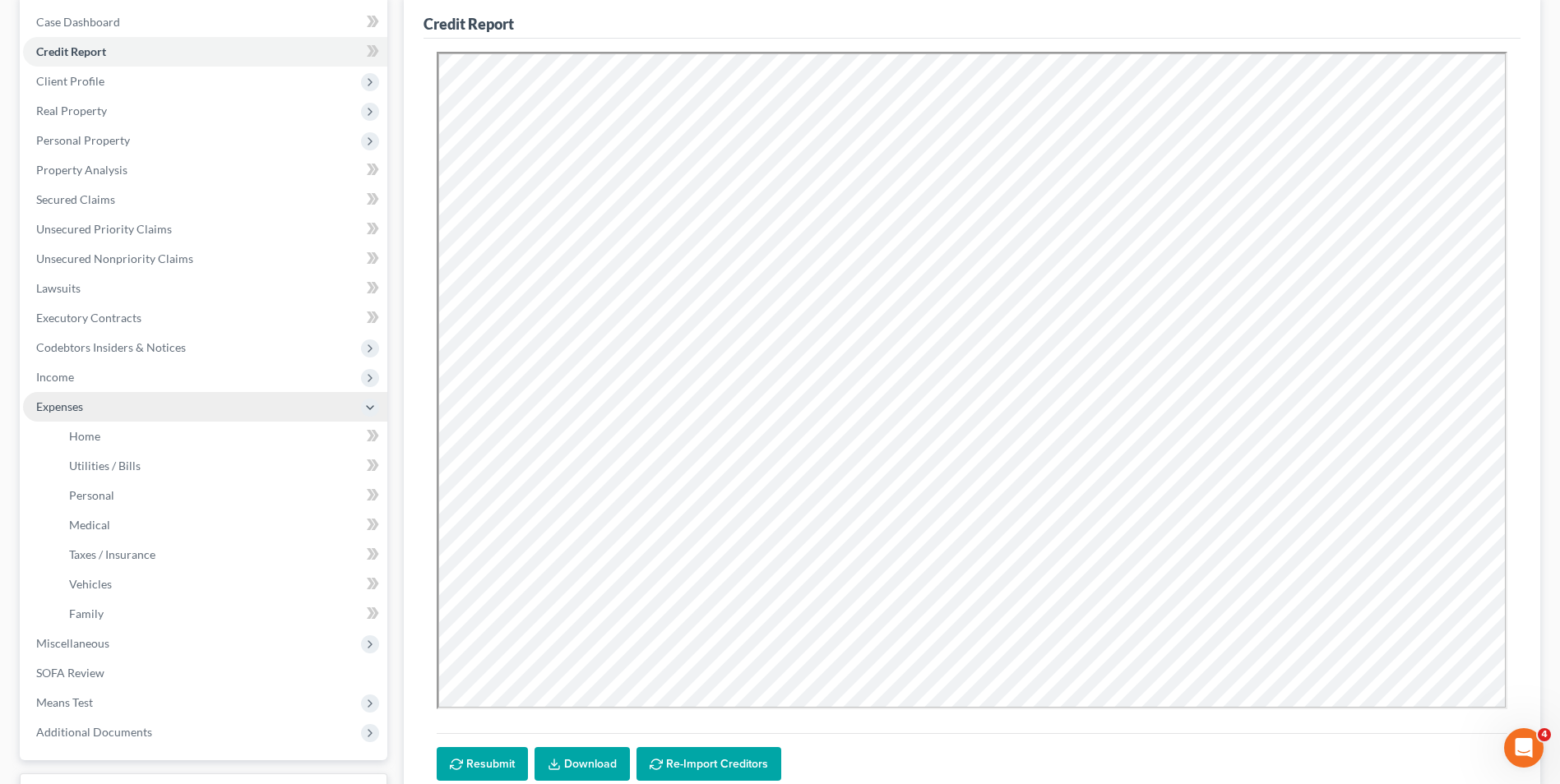
scroll to position [164, 0]
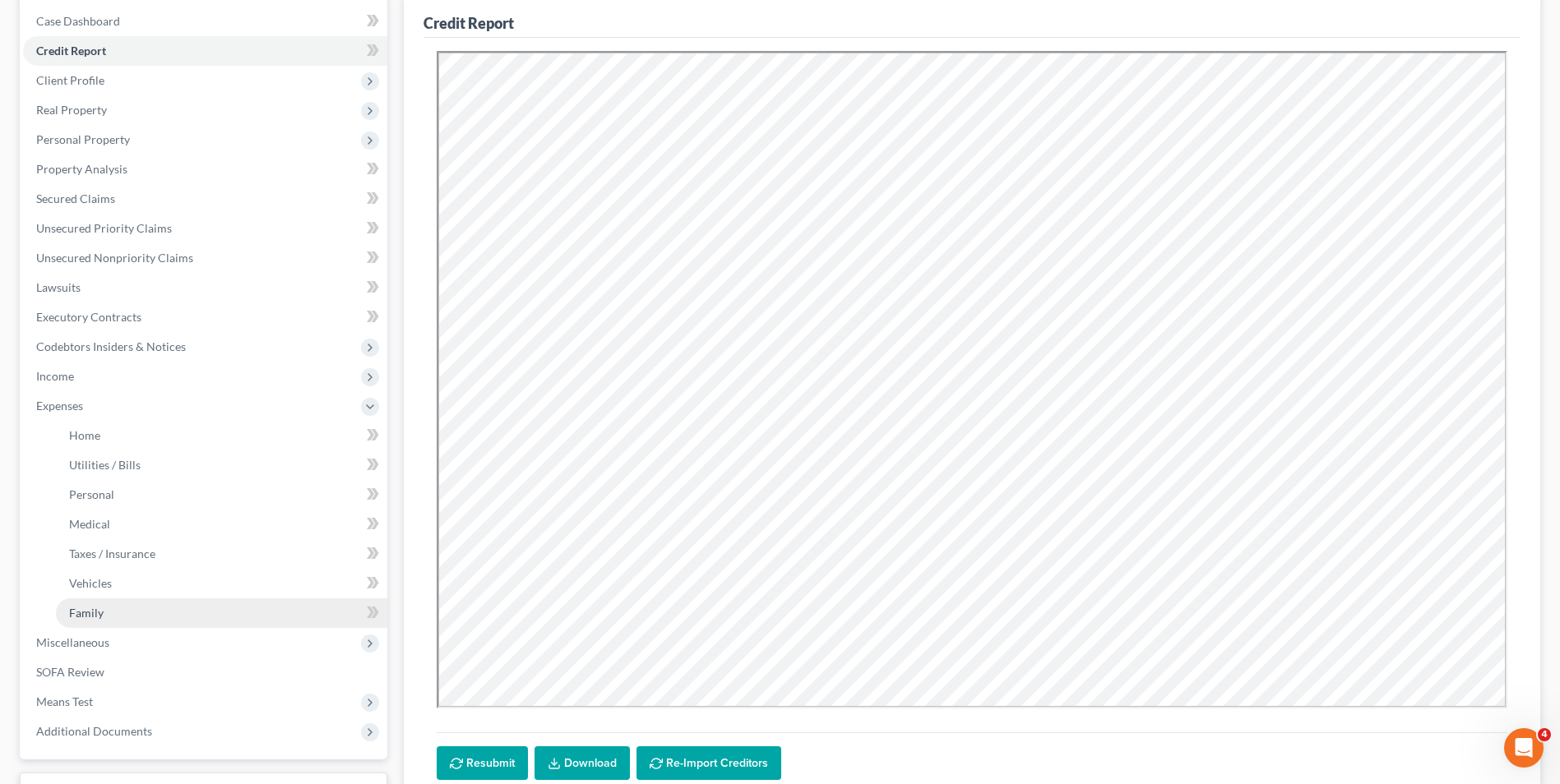
click at [272, 604] on link "Family" at bounding box center [221, 613] width 332 height 30
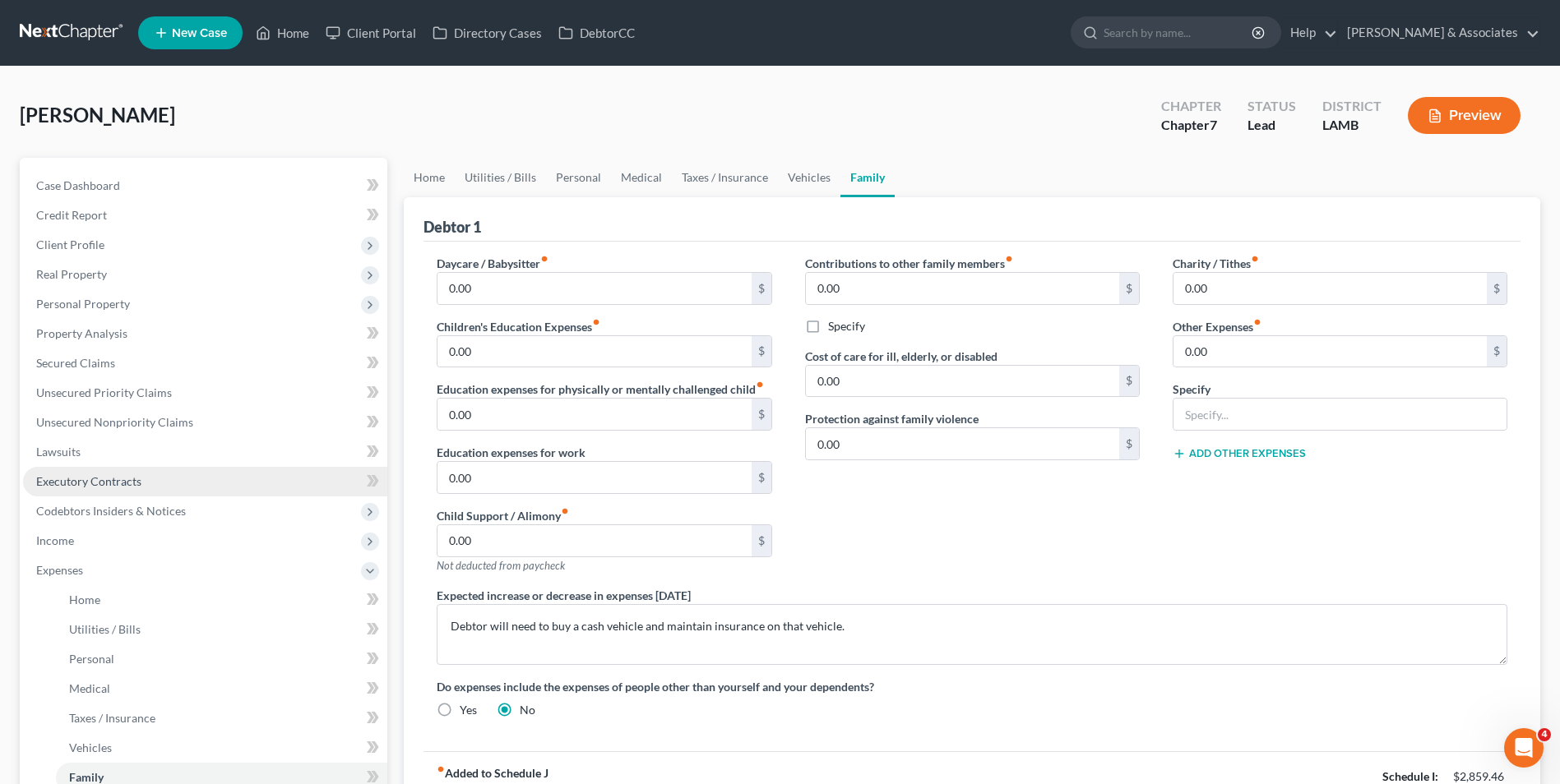
click at [215, 486] on link "Executory Contracts" at bounding box center [205, 481] width 364 height 30
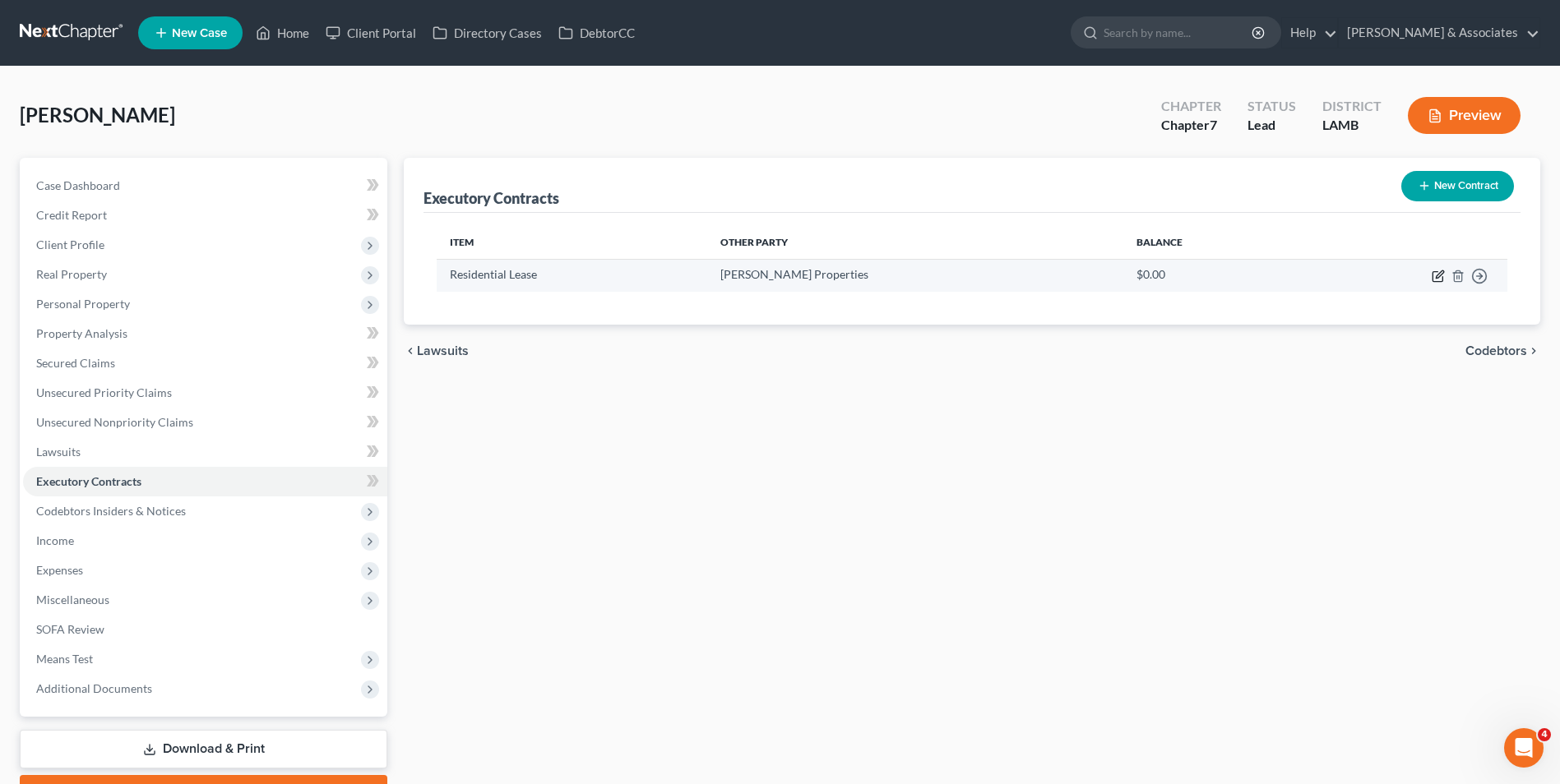
click at [1439, 276] on icon "button" at bounding box center [1439, 277] width 13 height 13
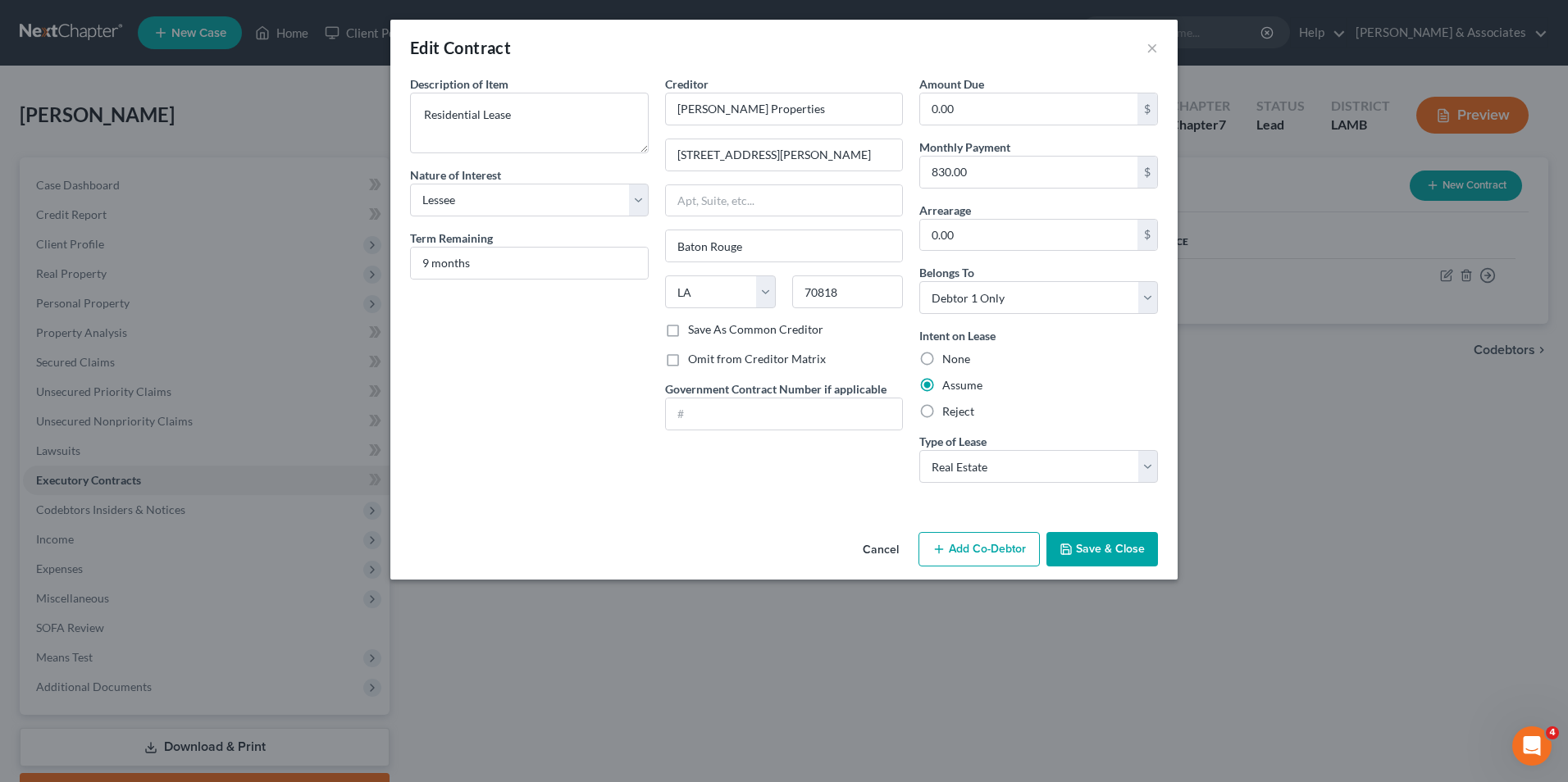
click at [1085, 551] on button "Save & Close" at bounding box center [1102, 549] width 111 height 34
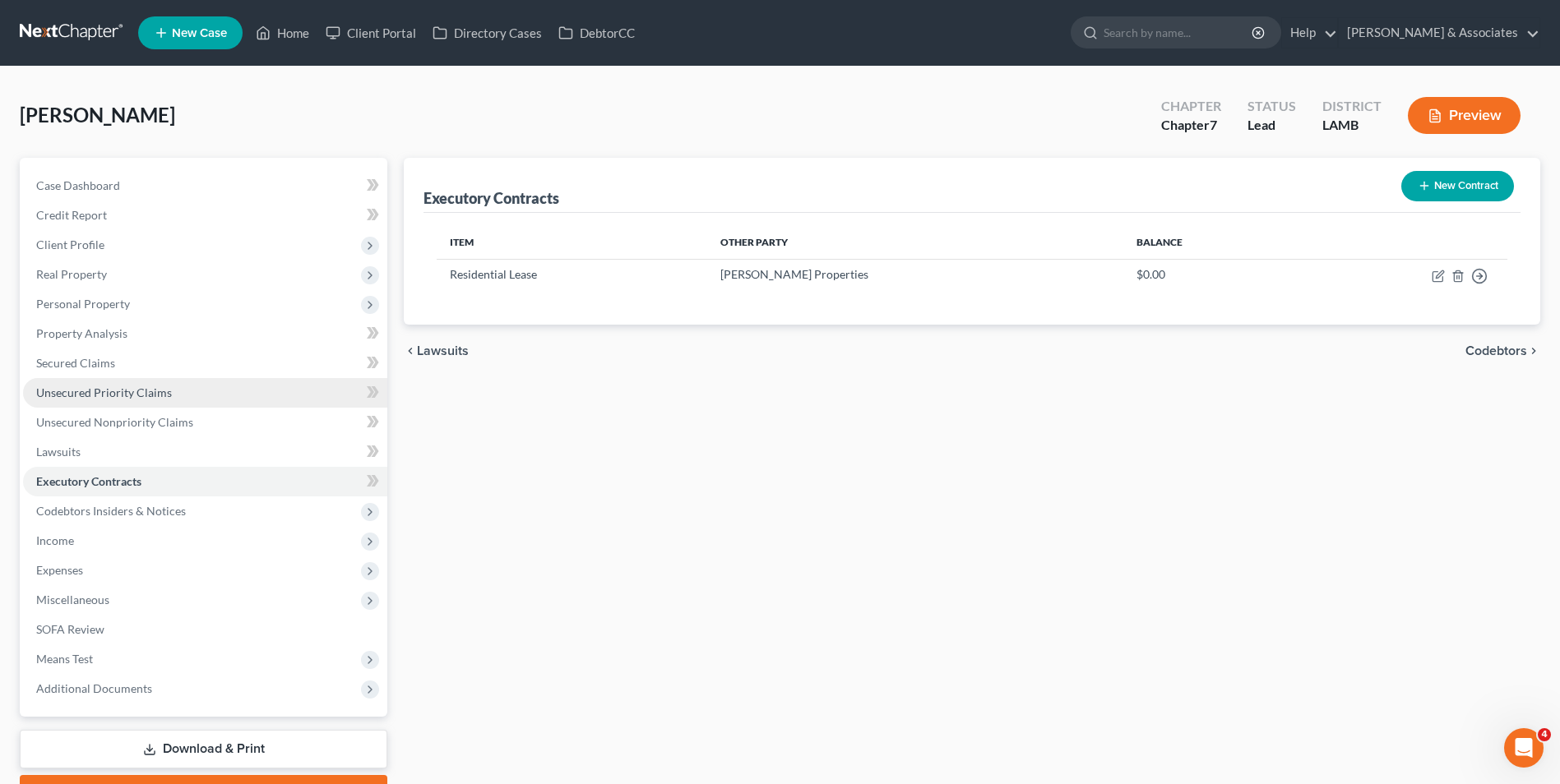
click at [239, 380] on link "Unsecured Priority Claims" at bounding box center [205, 393] width 364 height 30
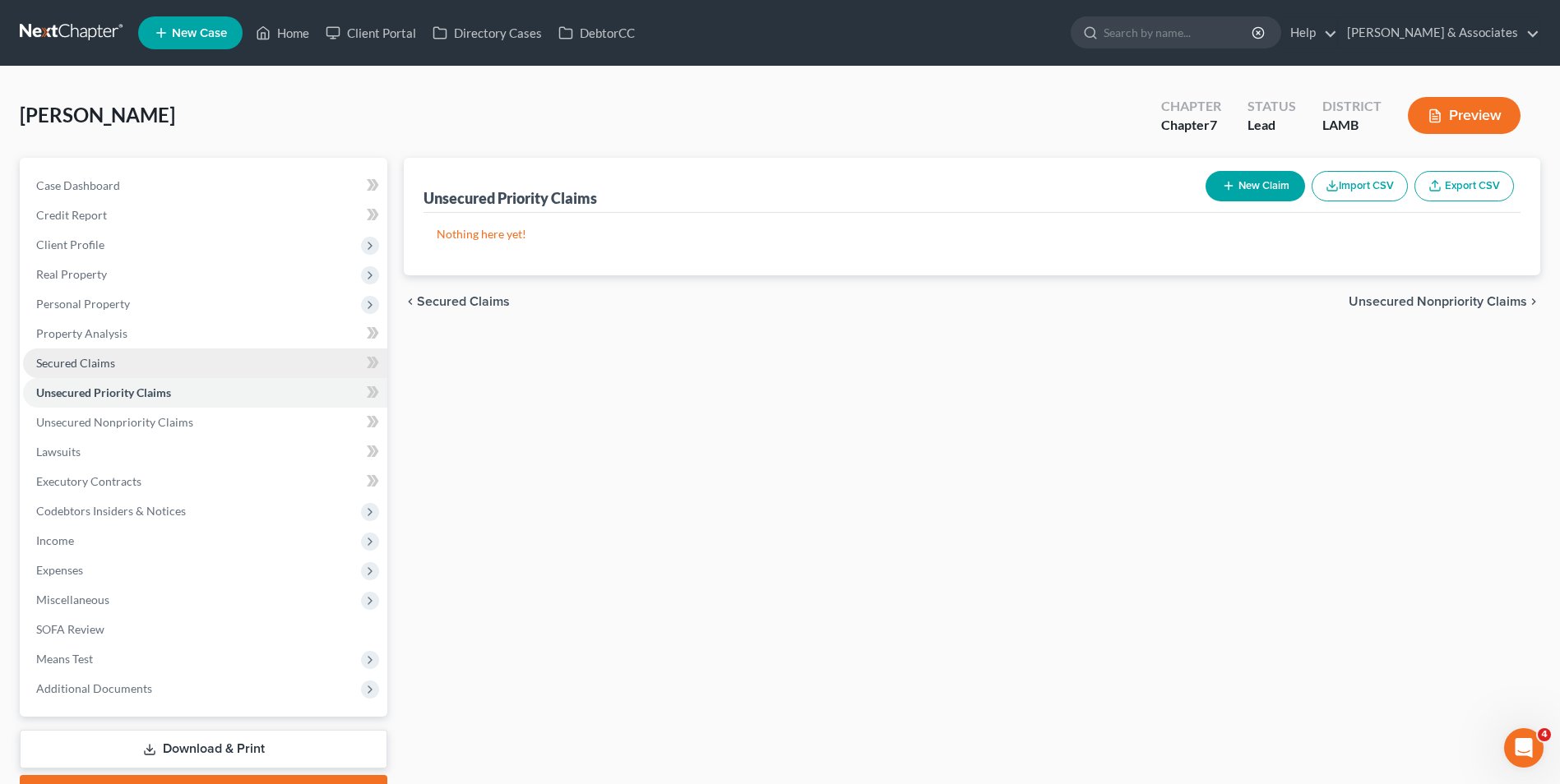
click at [241, 370] on link "Secured Claims" at bounding box center [205, 363] width 364 height 30
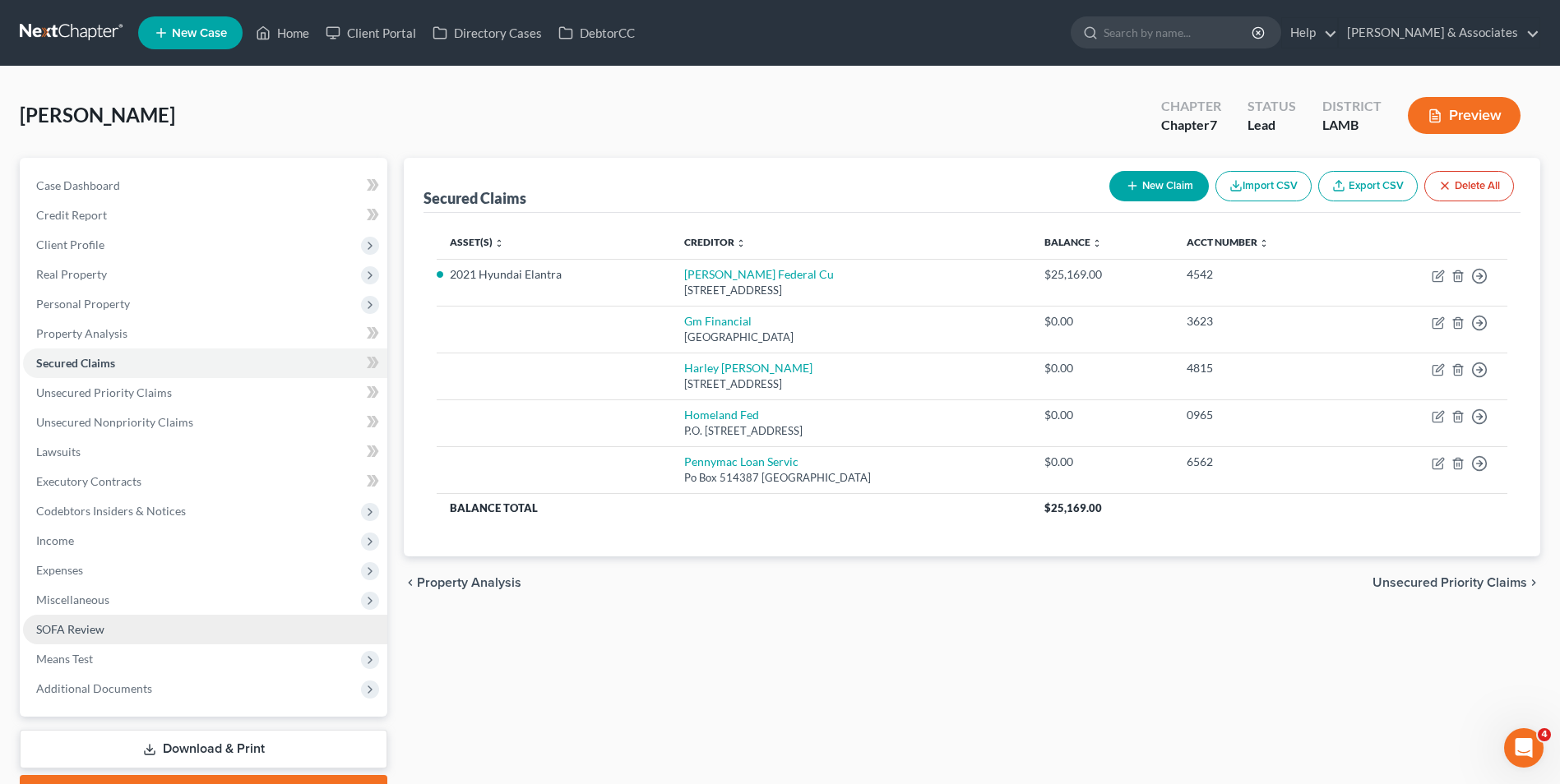
click at [239, 618] on link "SOFA Review" at bounding box center [205, 629] width 364 height 30
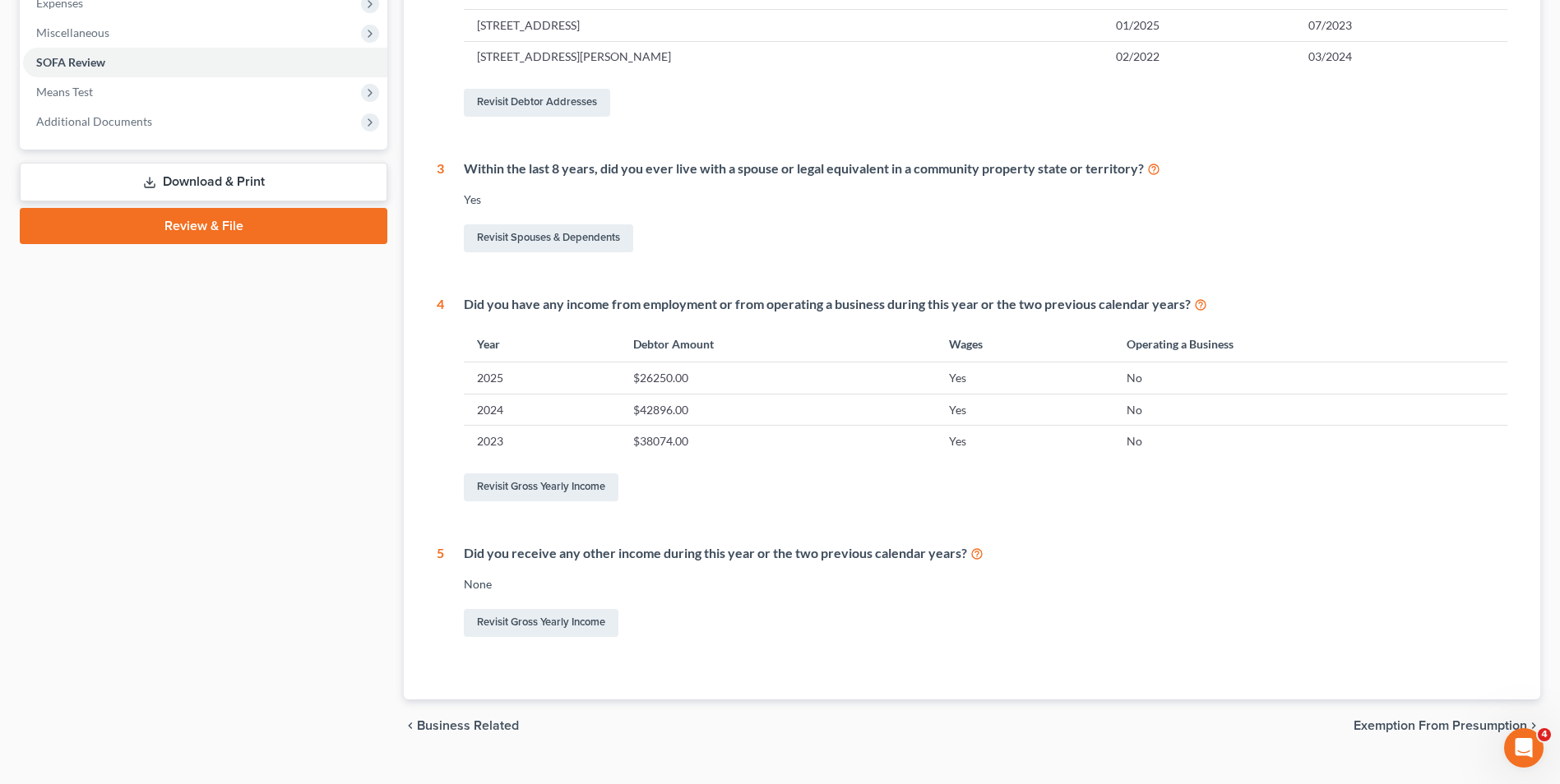
scroll to position [598, 0]
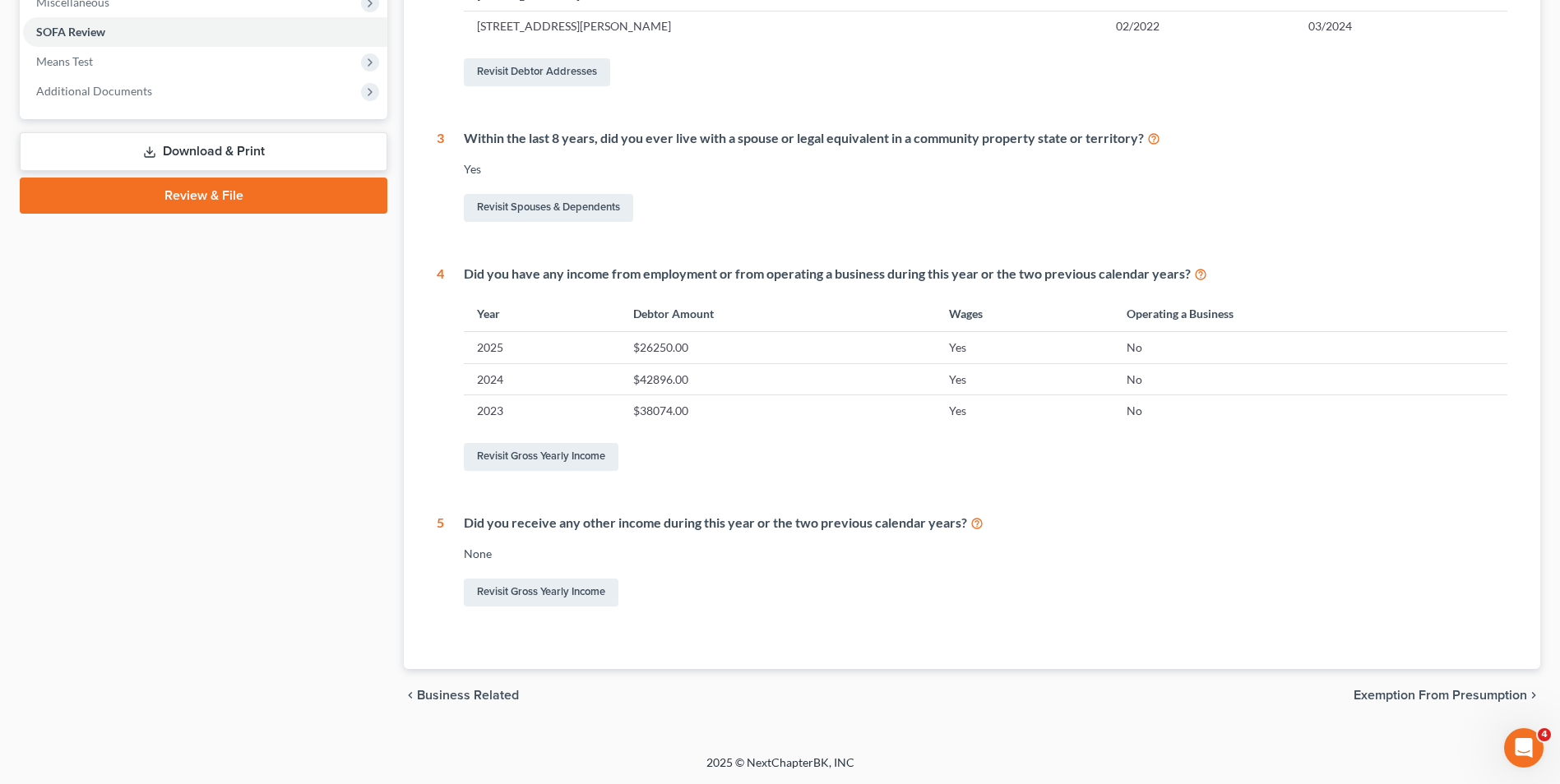
click at [1424, 690] on span "Exemption from Presumption" at bounding box center [1440, 696] width 174 height 13
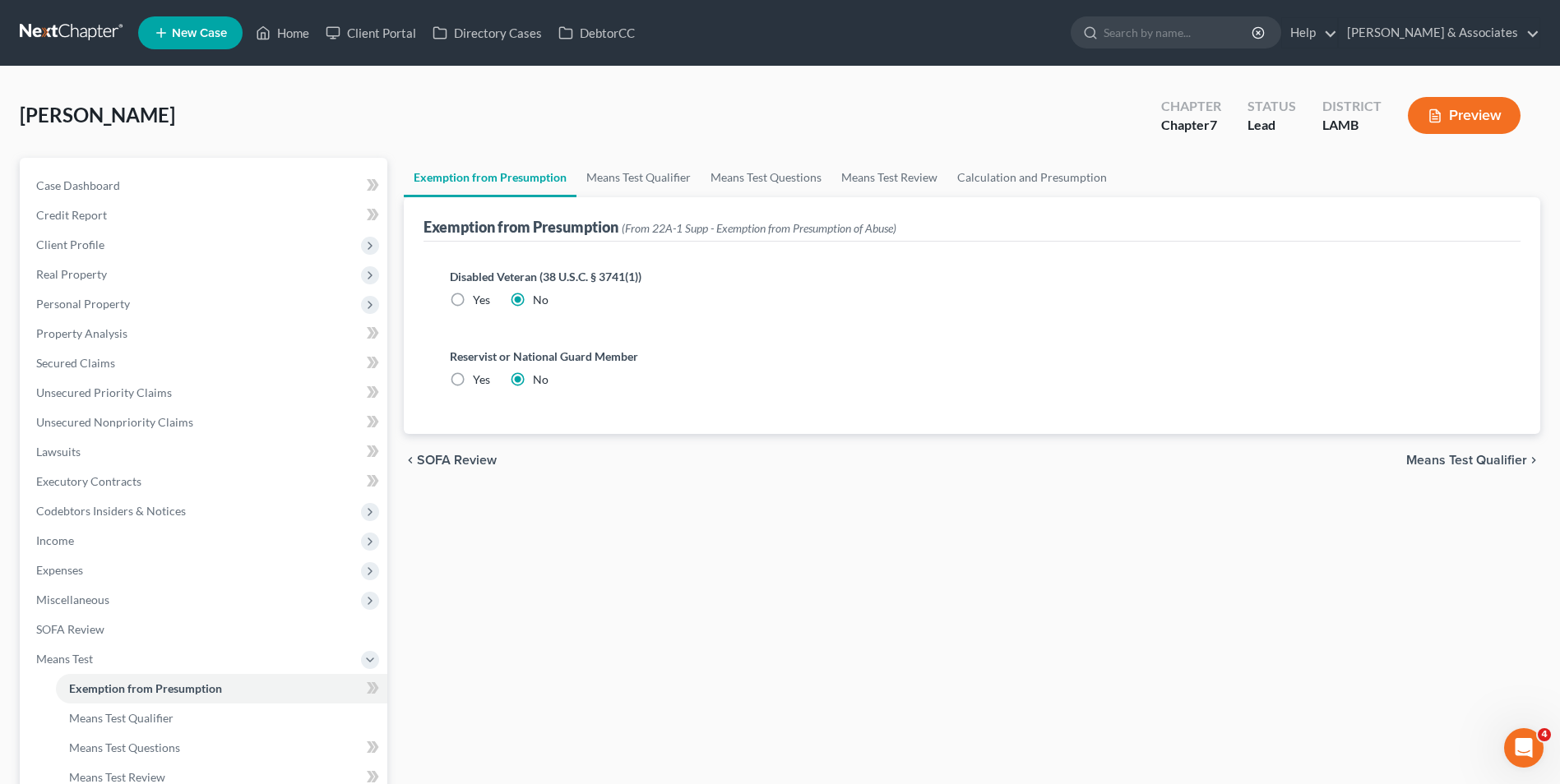
click at [1448, 461] on span "Means Test Qualifier" at bounding box center [1467, 460] width 121 height 13
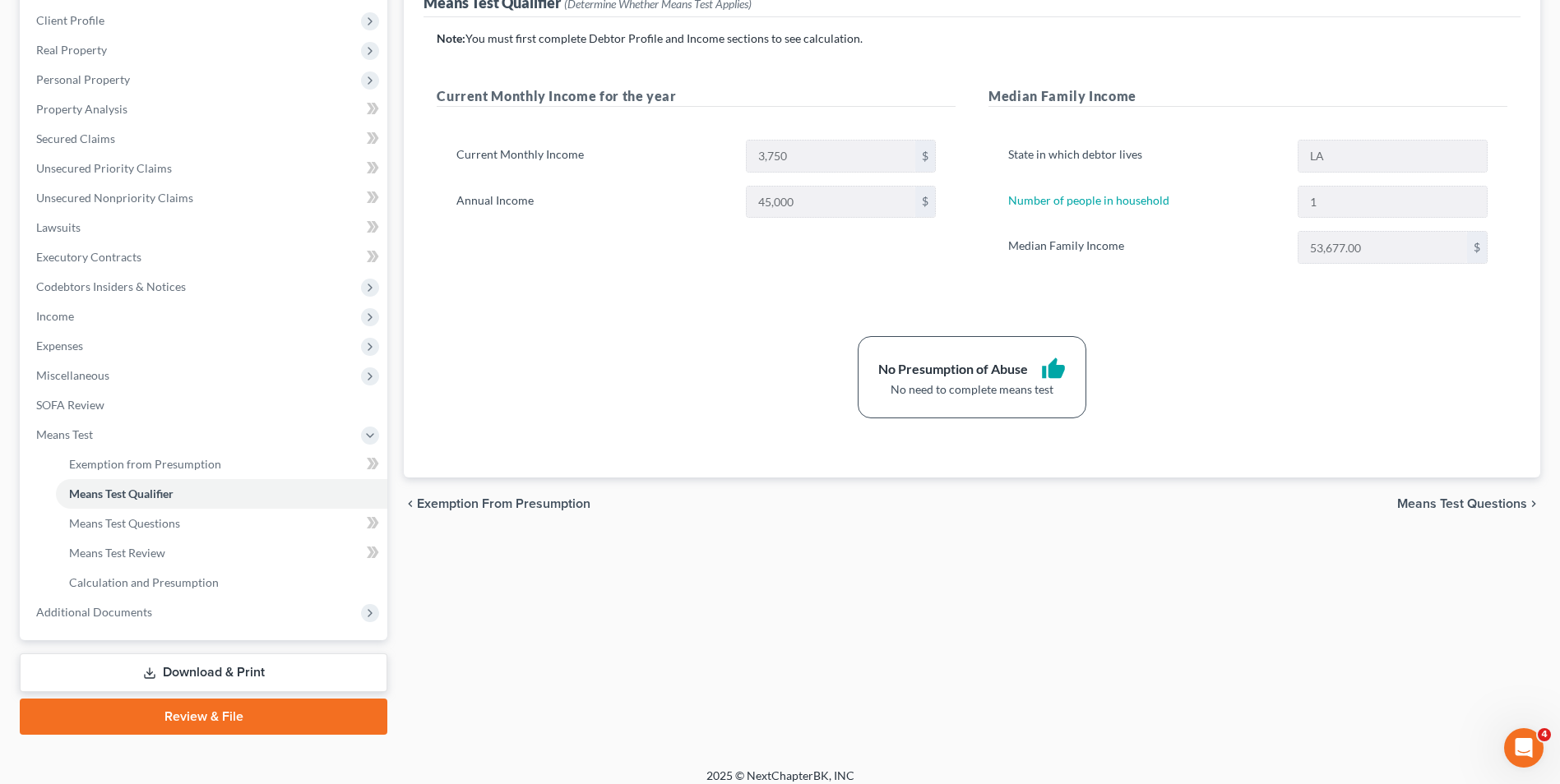
scroll to position [237, 0]
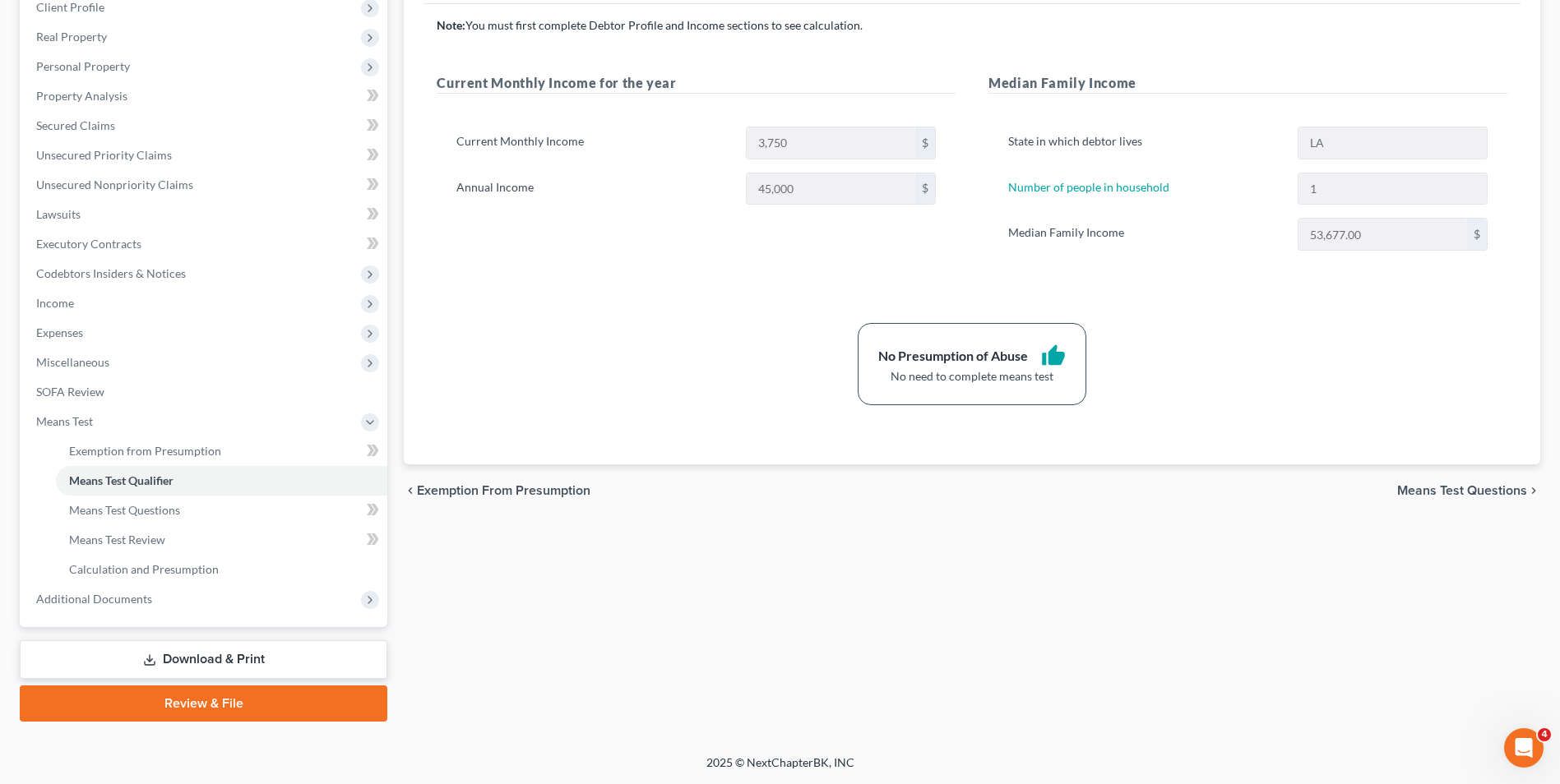
click at [1450, 499] on div "chevron_left Exemption from Presumption Means Test Questions chevron_right" at bounding box center [972, 490] width 1136 height 53
click at [1449, 484] on span "Means Test Questions" at bounding box center [1462, 491] width 130 height 13
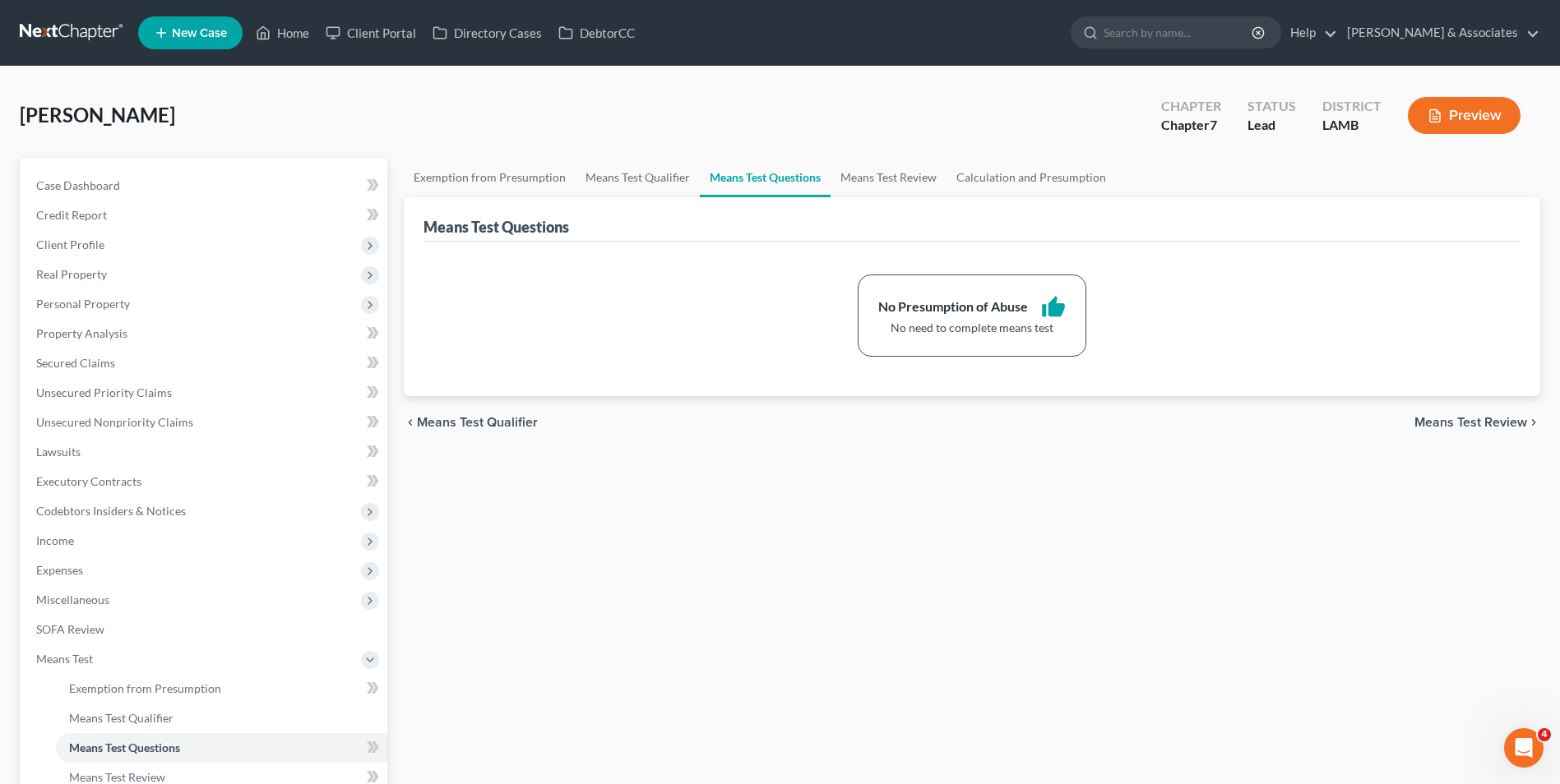
click at [1442, 424] on span "Means Test Review" at bounding box center [1471, 423] width 112 height 13
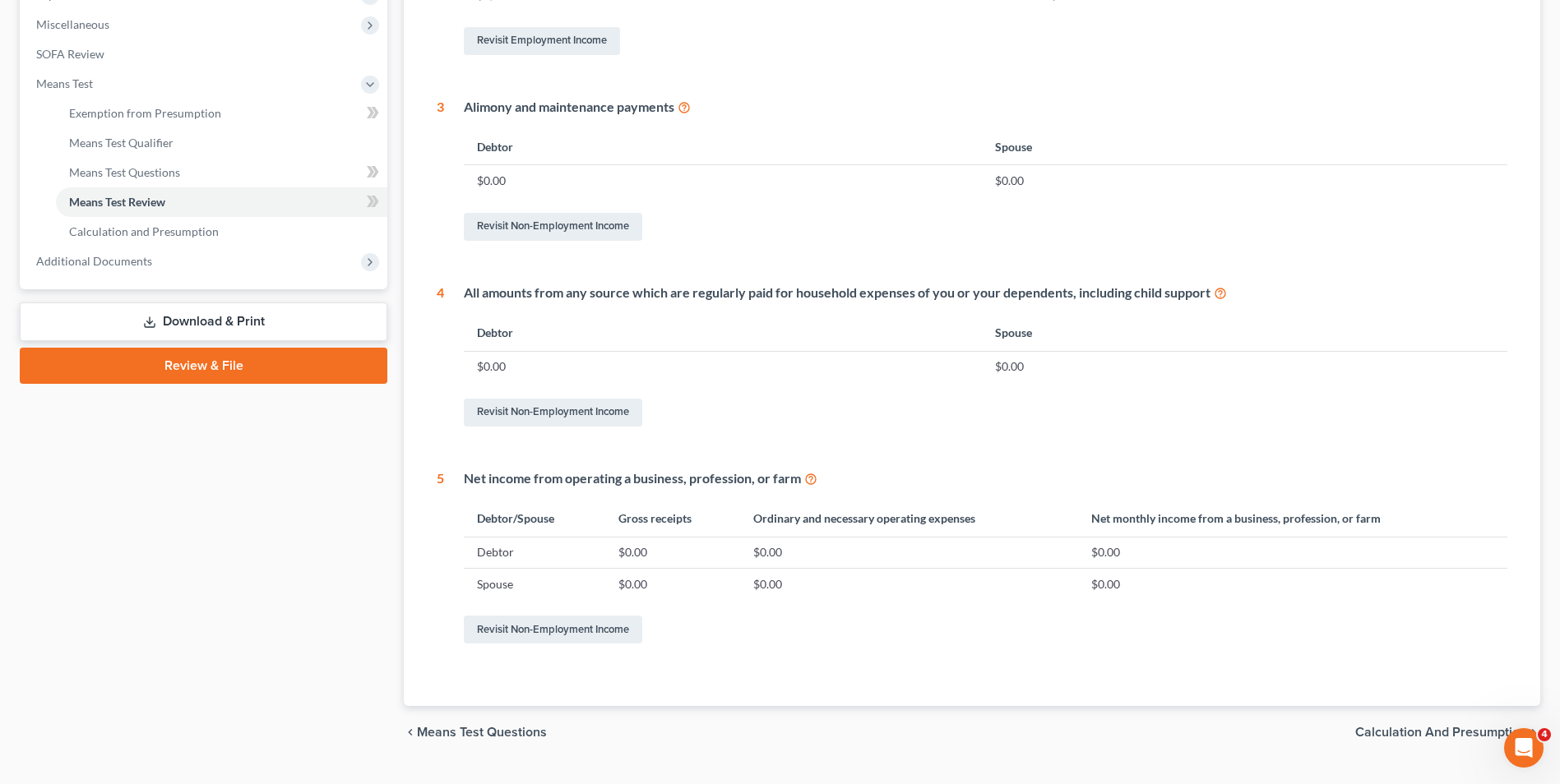
scroll to position [612, 0]
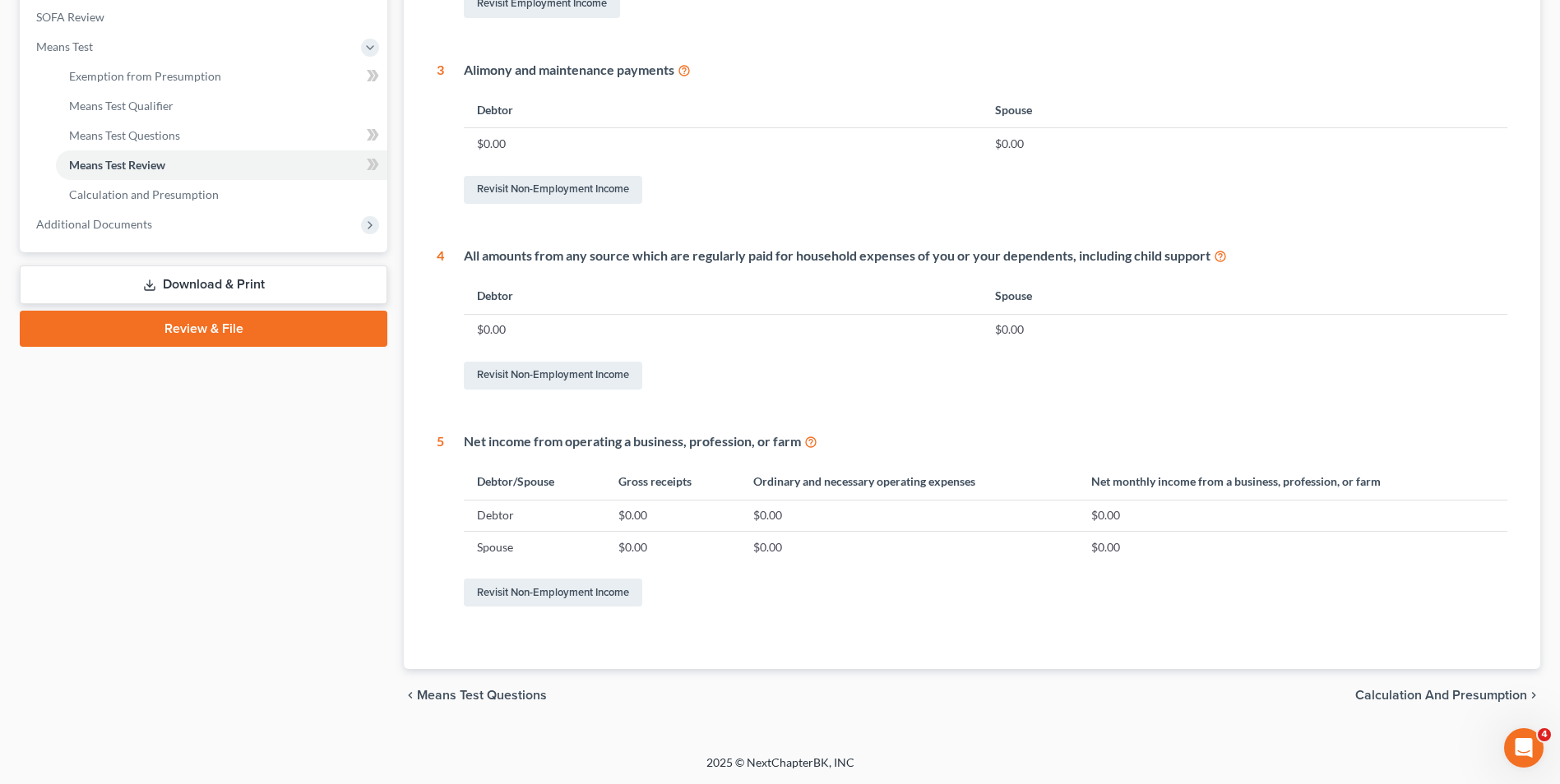
click at [1423, 693] on span "Calculation and Presumption" at bounding box center [1441, 696] width 172 height 13
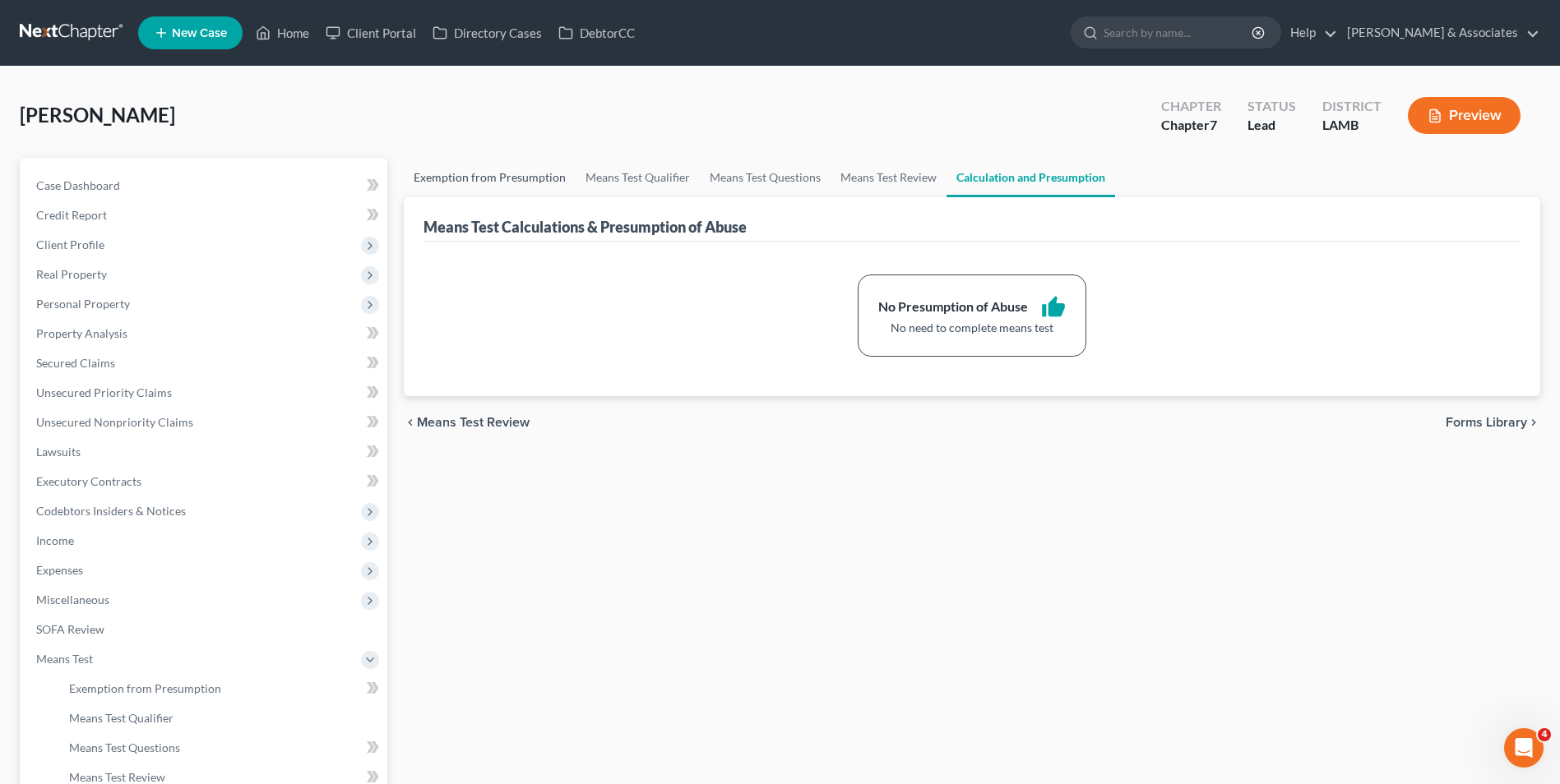
click at [481, 184] on link "Exemption from Presumption" at bounding box center [489, 177] width 172 height 39
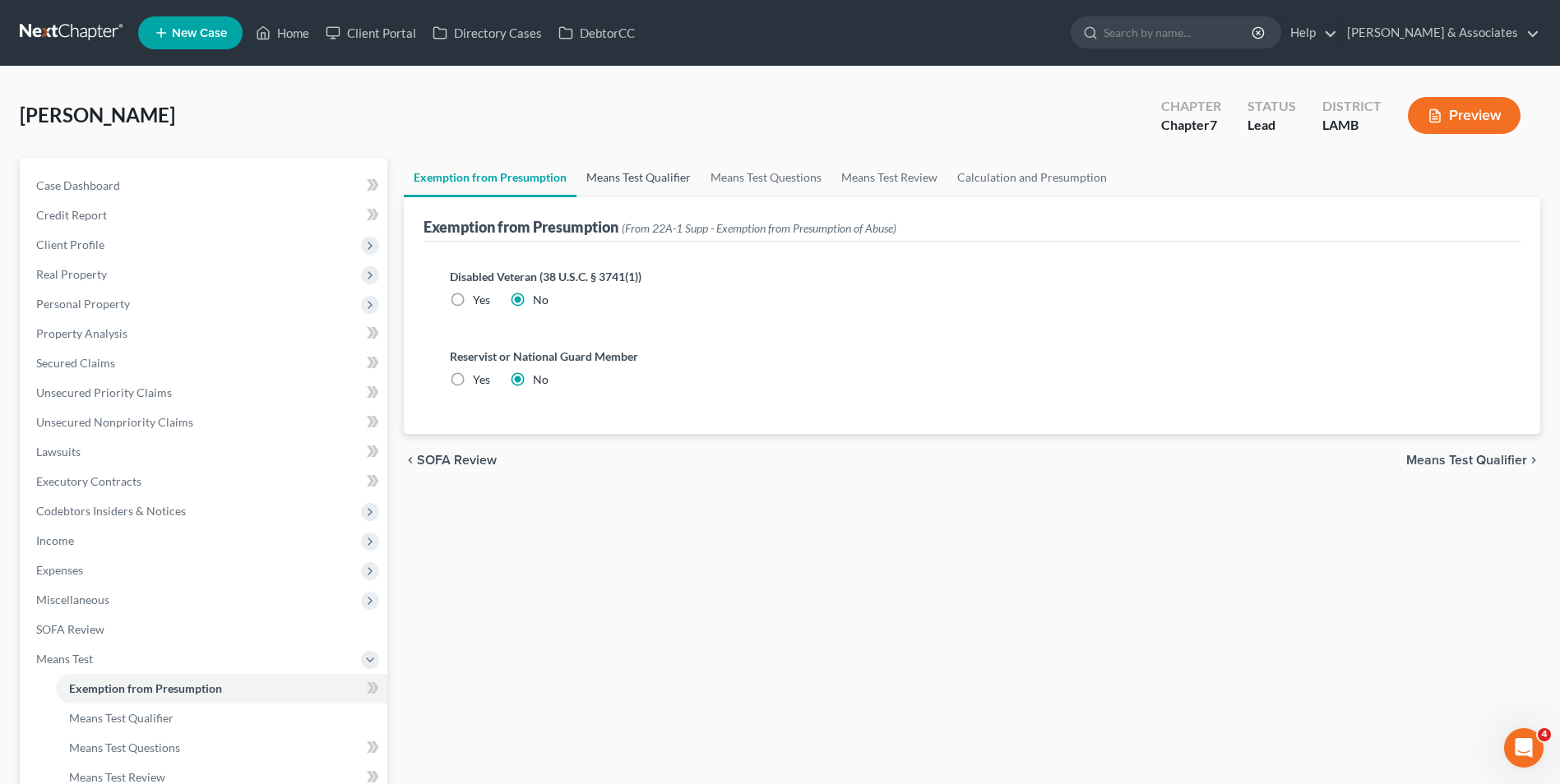
click at [599, 180] on link "Means Test Qualifier" at bounding box center [638, 177] width 124 height 39
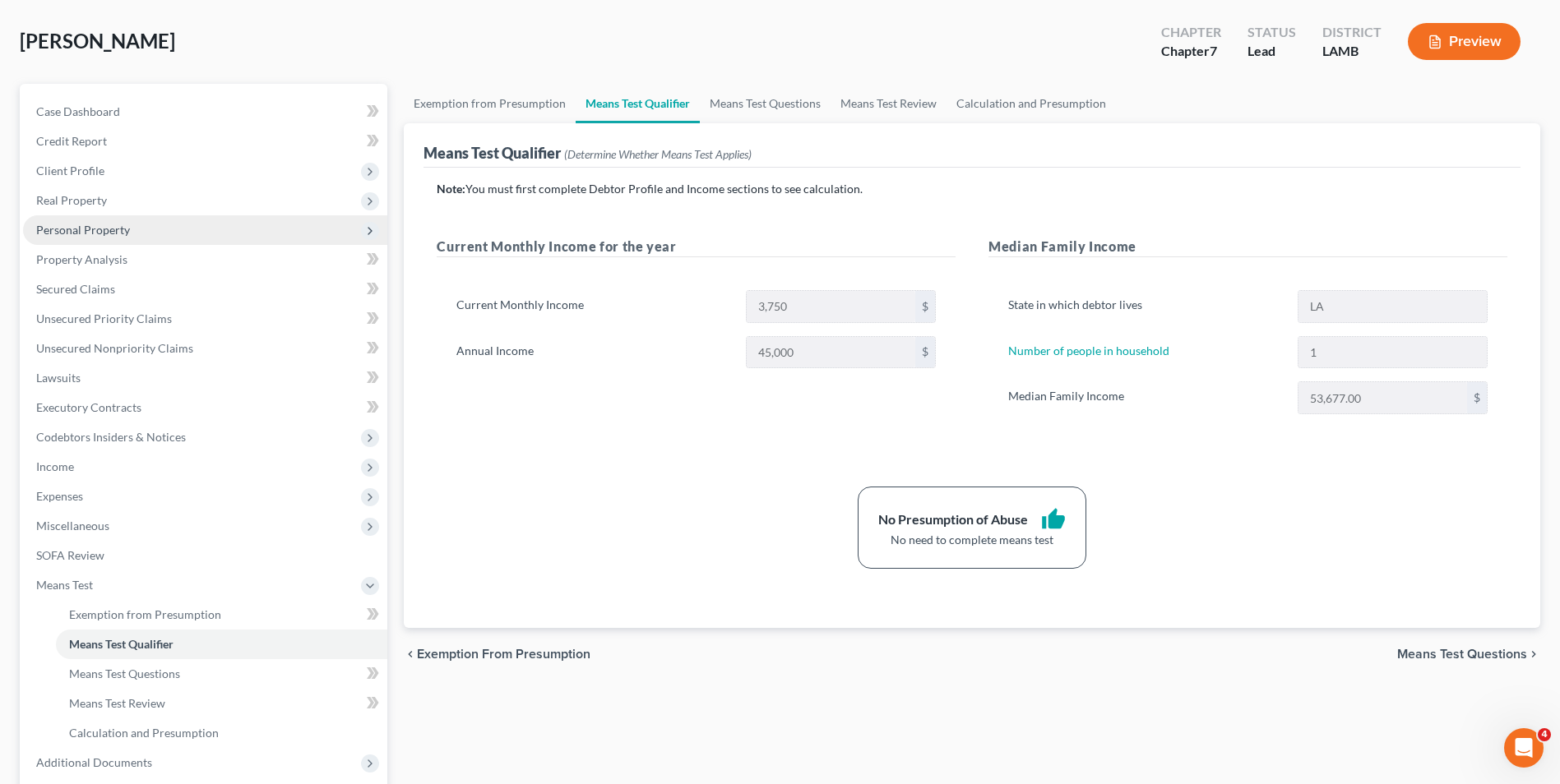
scroll to position [73, 0]
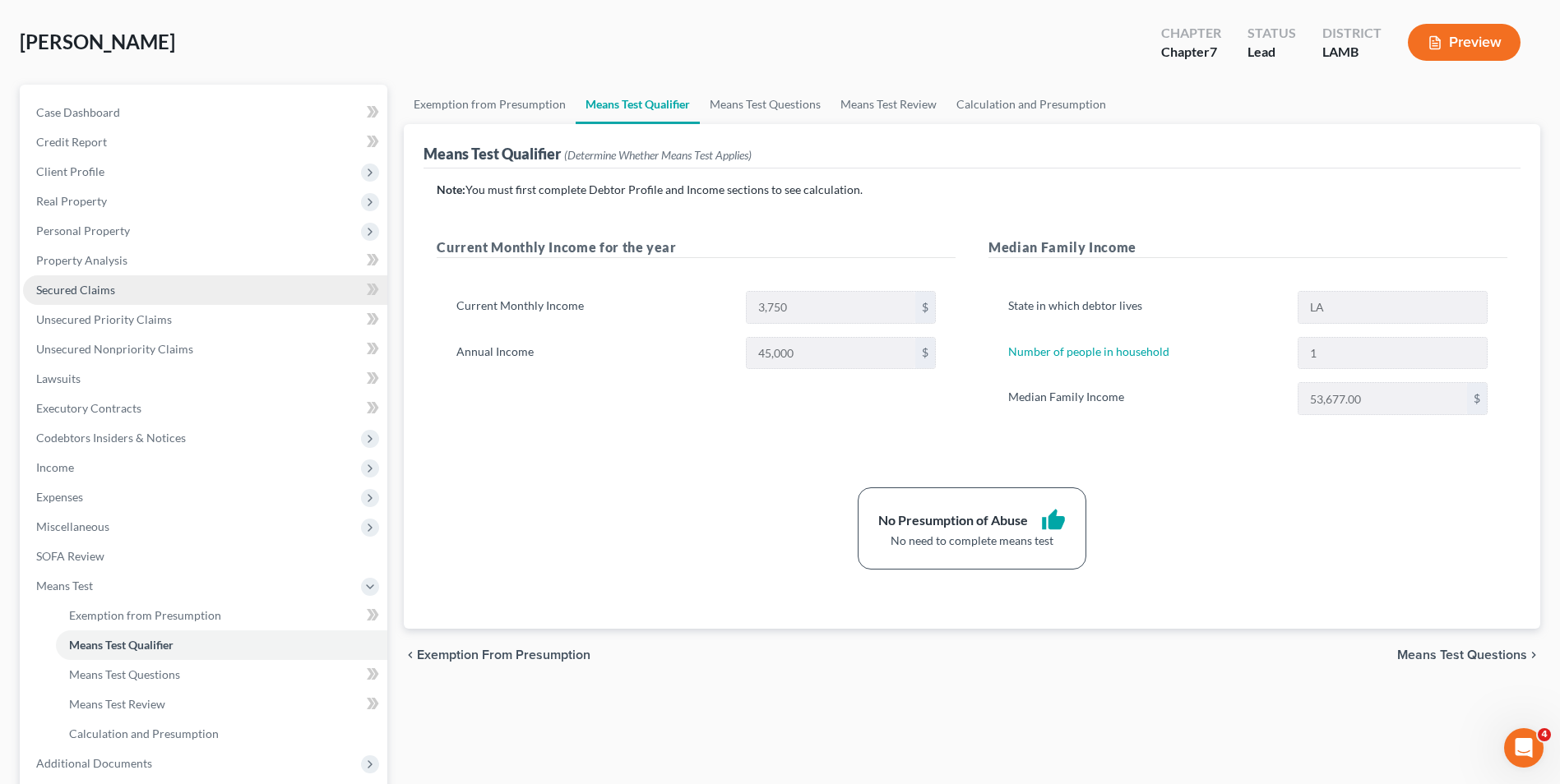
click at [127, 283] on link "Secured Claims" at bounding box center [205, 290] width 364 height 30
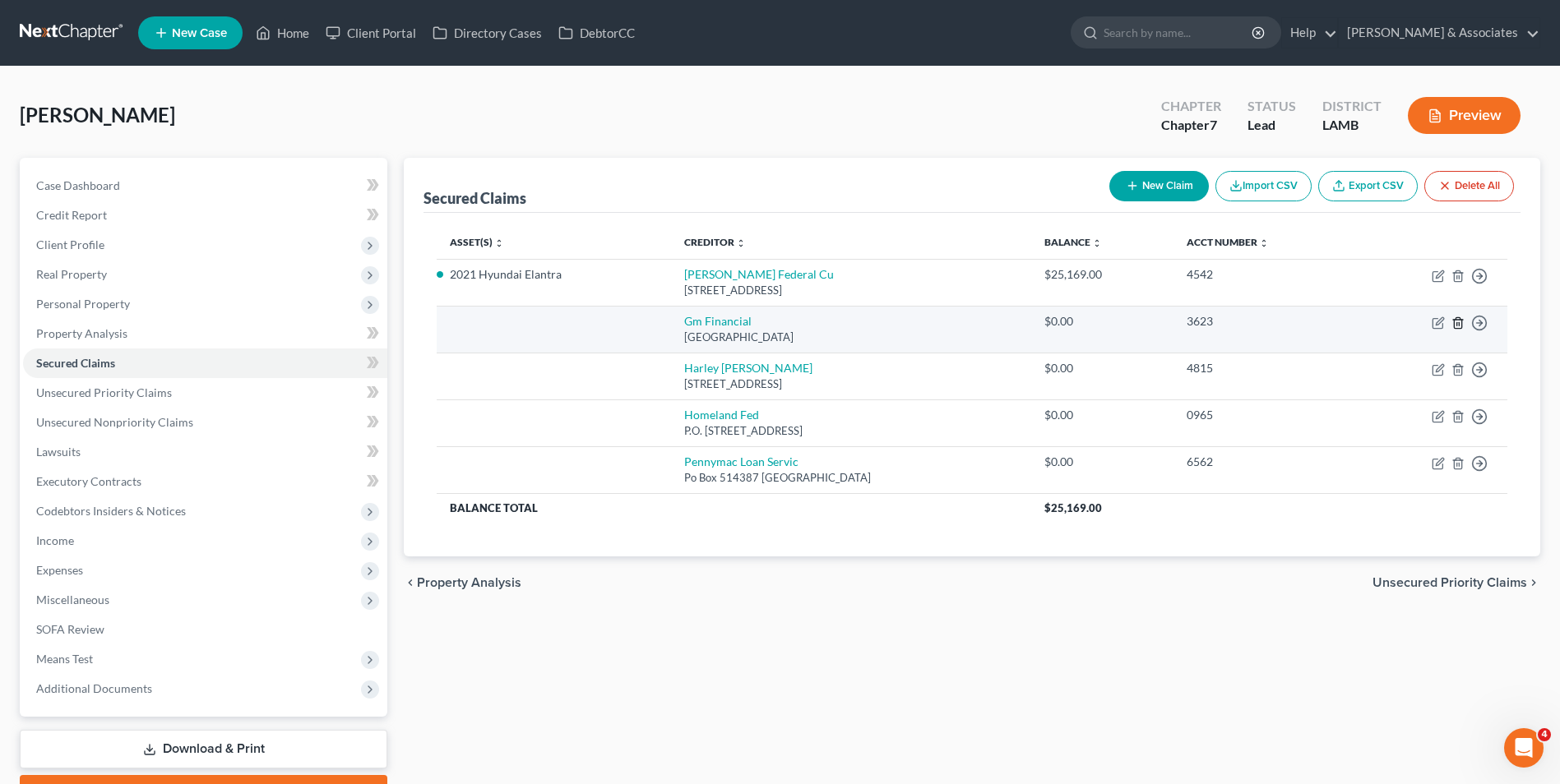
click at [1457, 326] on line "button" at bounding box center [1457, 323] width 0 height 3
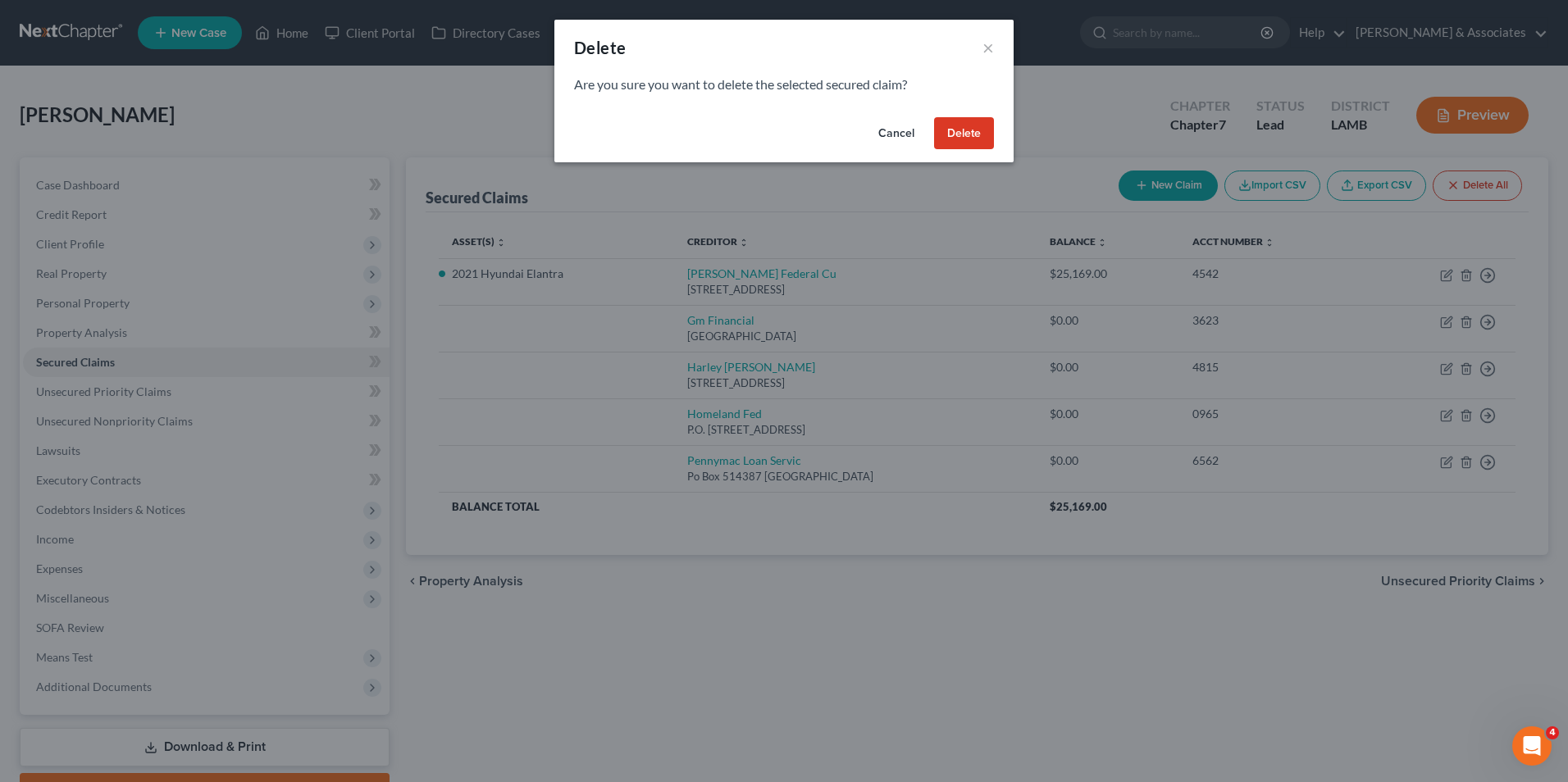
click at [973, 136] on button "Delete" at bounding box center [963, 133] width 59 height 33
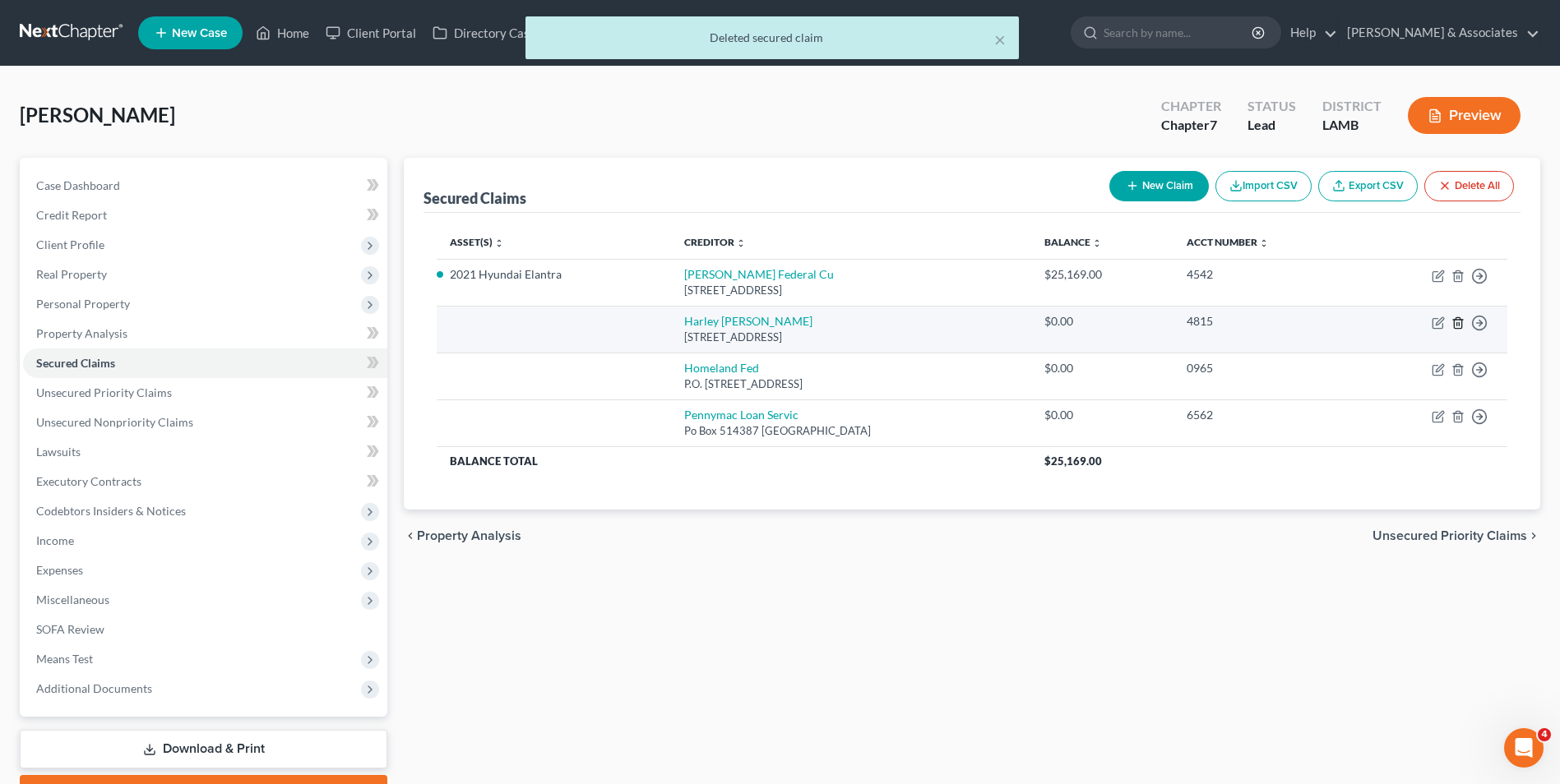
click at [1456, 328] on icon "button" at bounding box center [1458, 323] width 13 height 13
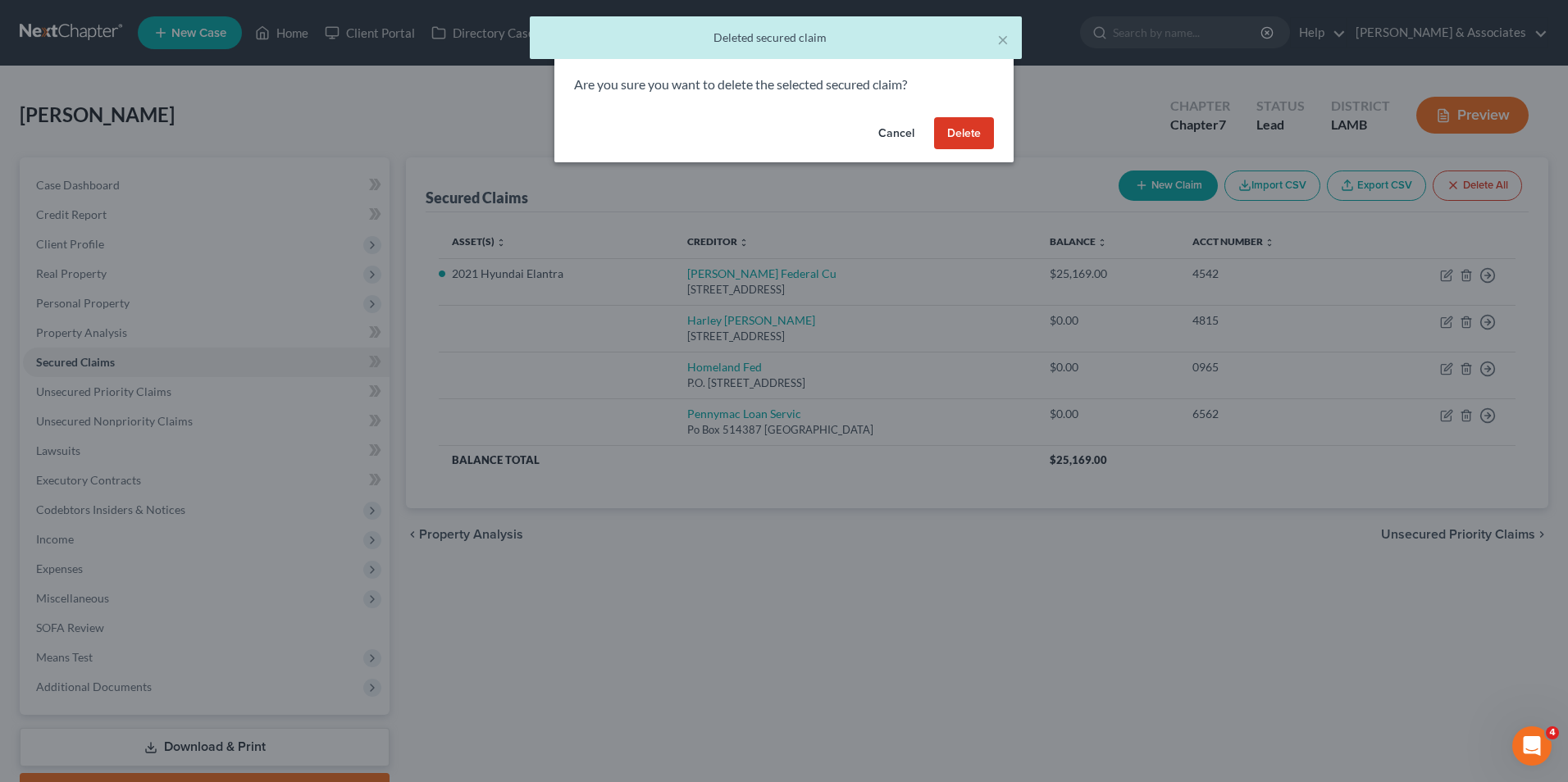
click at [951, 135] on button "Delete" at bounding box center [963, 133] width 59 height 33
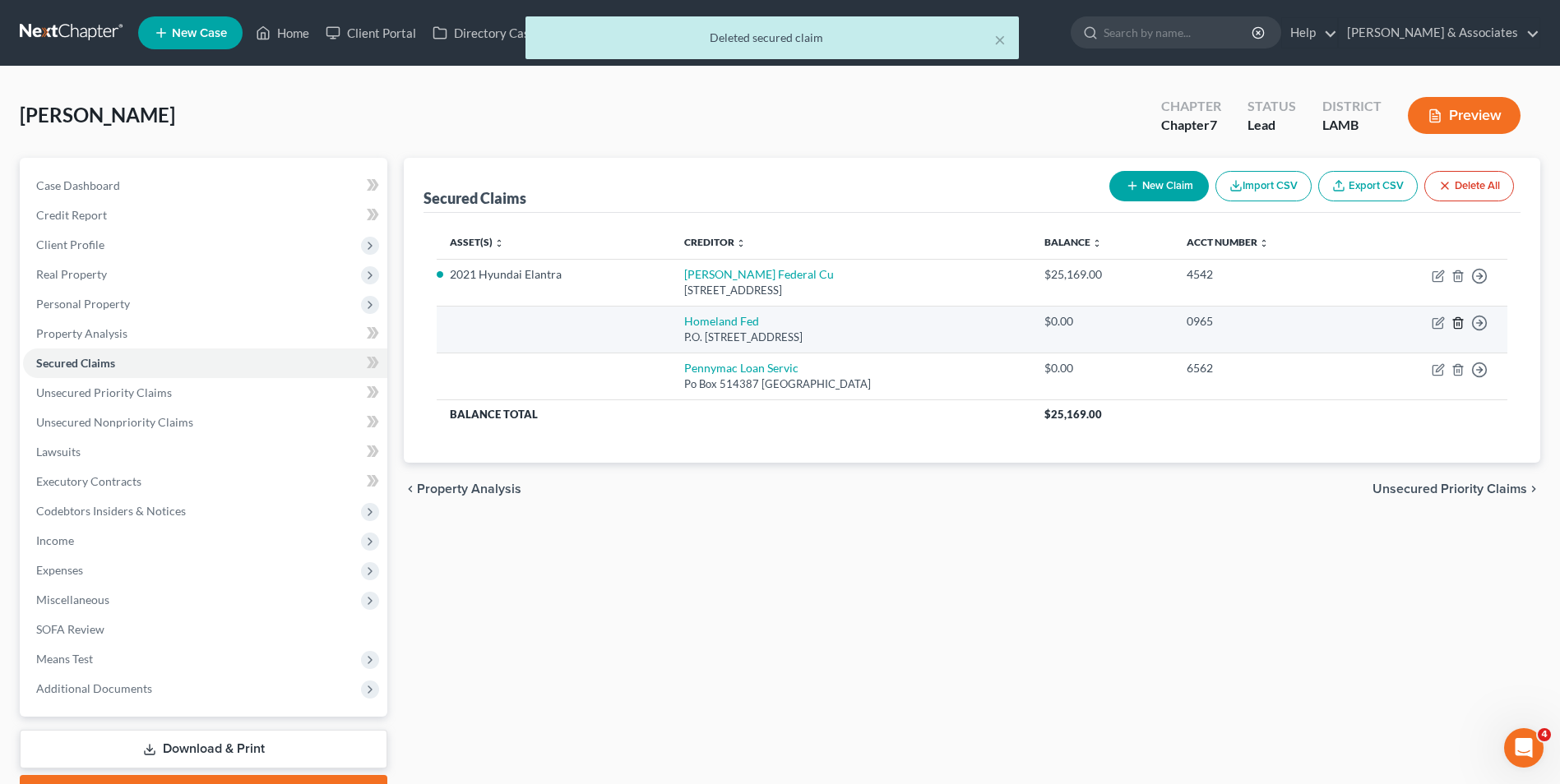
click at [1456, 328] on icon "button" at bounding box center [1458, 322] width 8 height 11
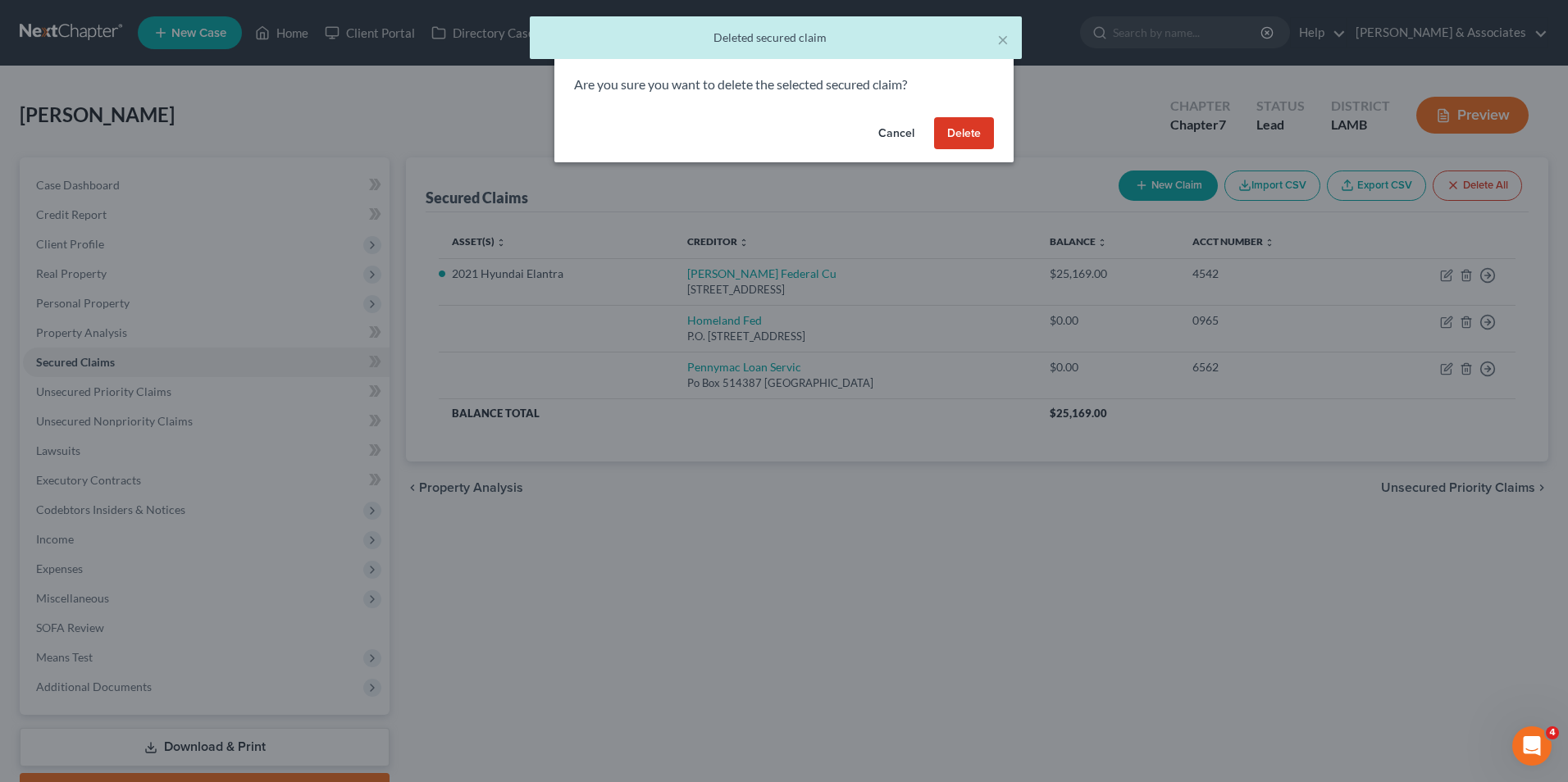
click at [974, 139] on button "Delete" at bounding box center [963, 133] width 59 height 33
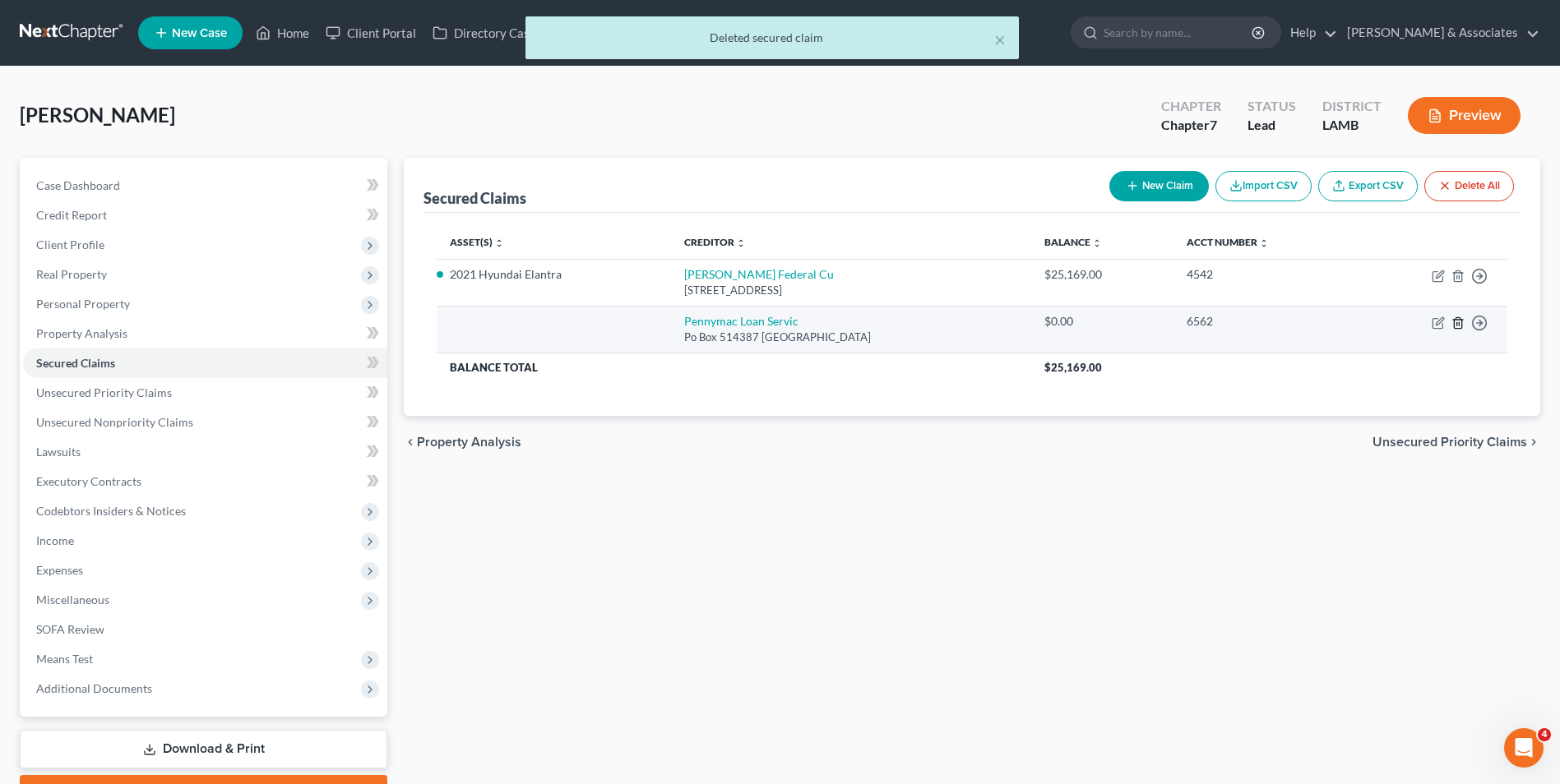
click at [1459, 326] on line "button" at bounding box center [1459, 323] width 0 height 3
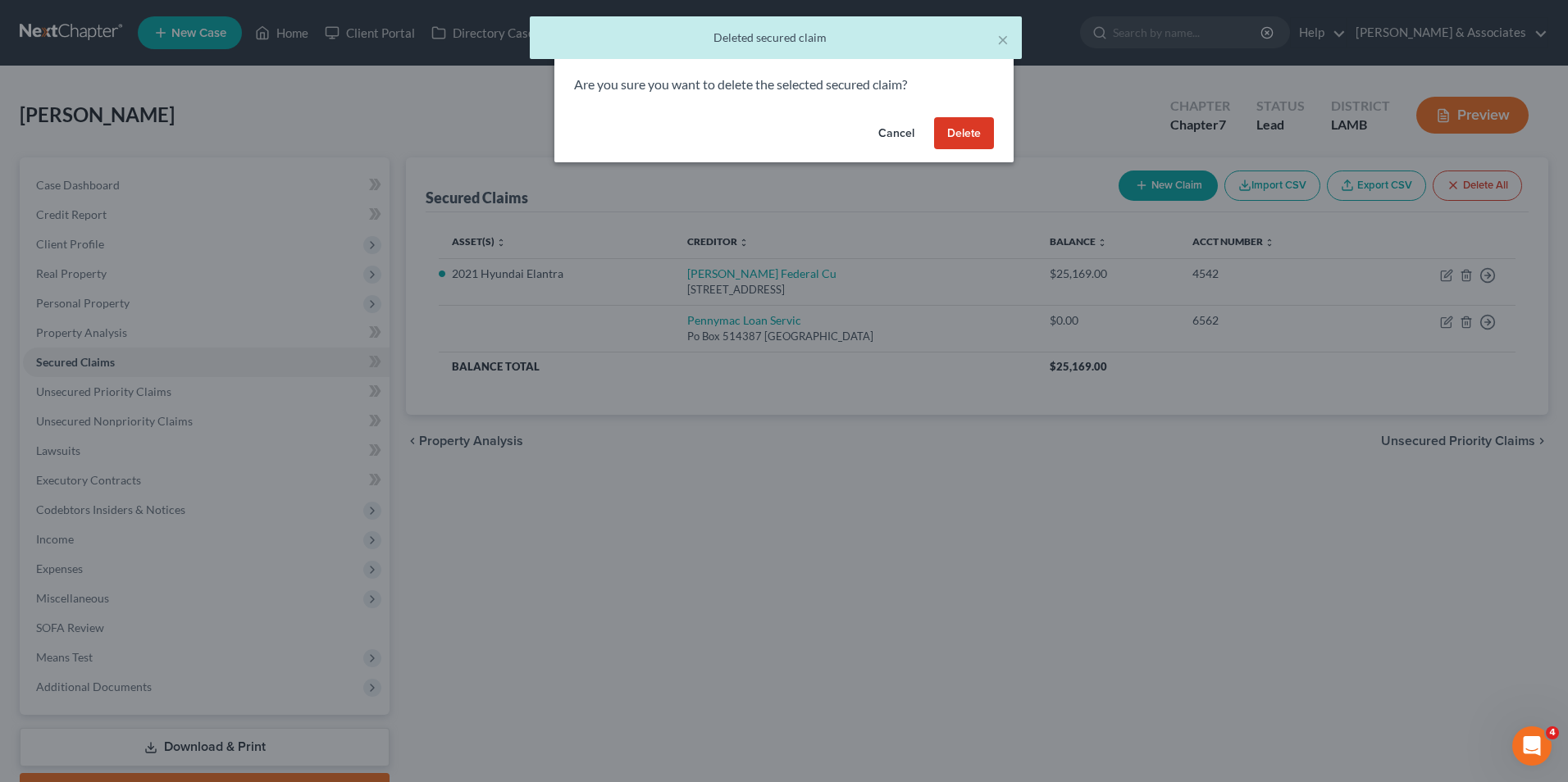
click at [980, 136] on button "Delete" at bounding box center [963, 133] width 59 height 33
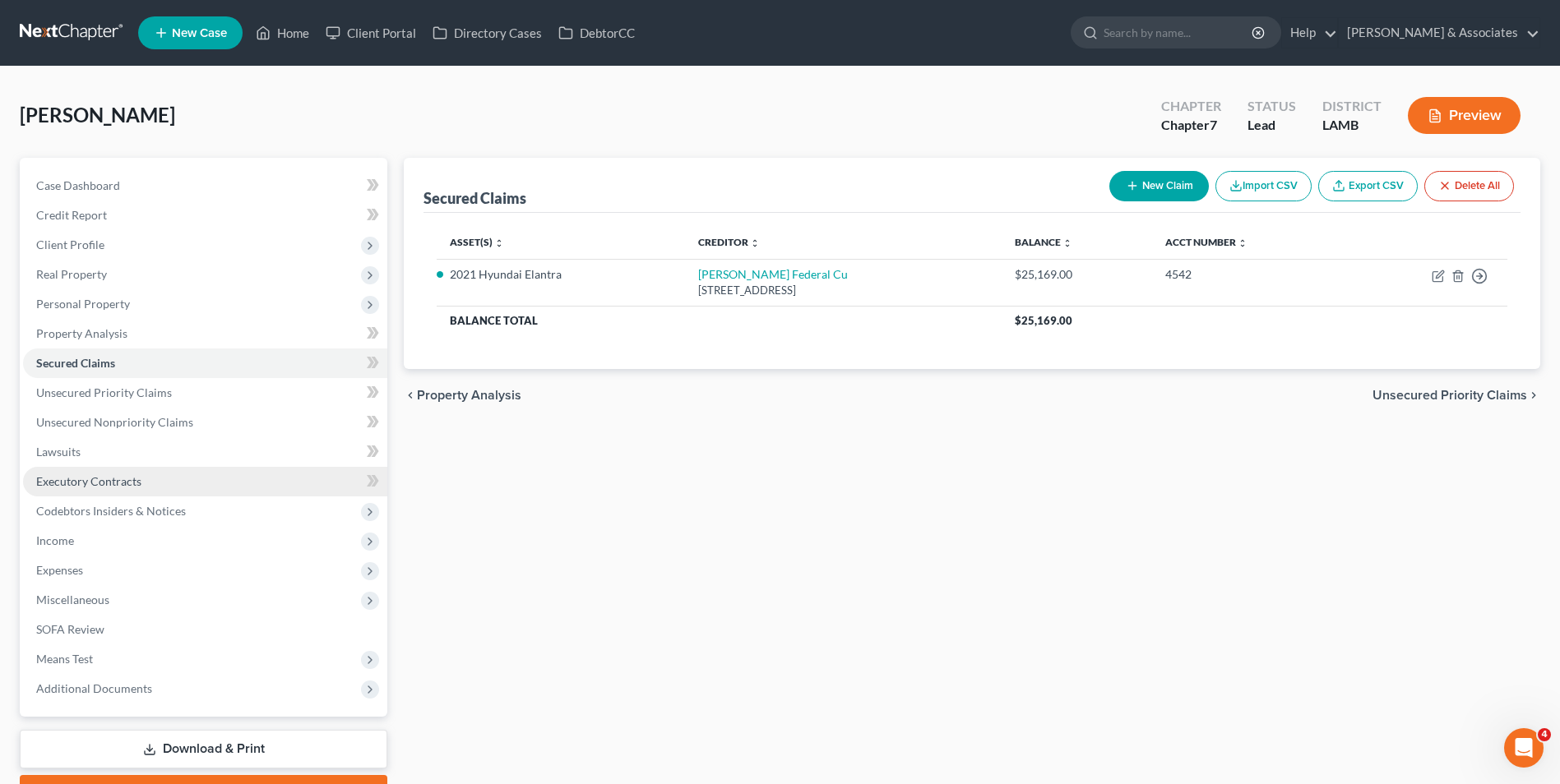
click at [180, 478] on link "Executory Contracts" at bounding box center [205, 481] width 364 height 30
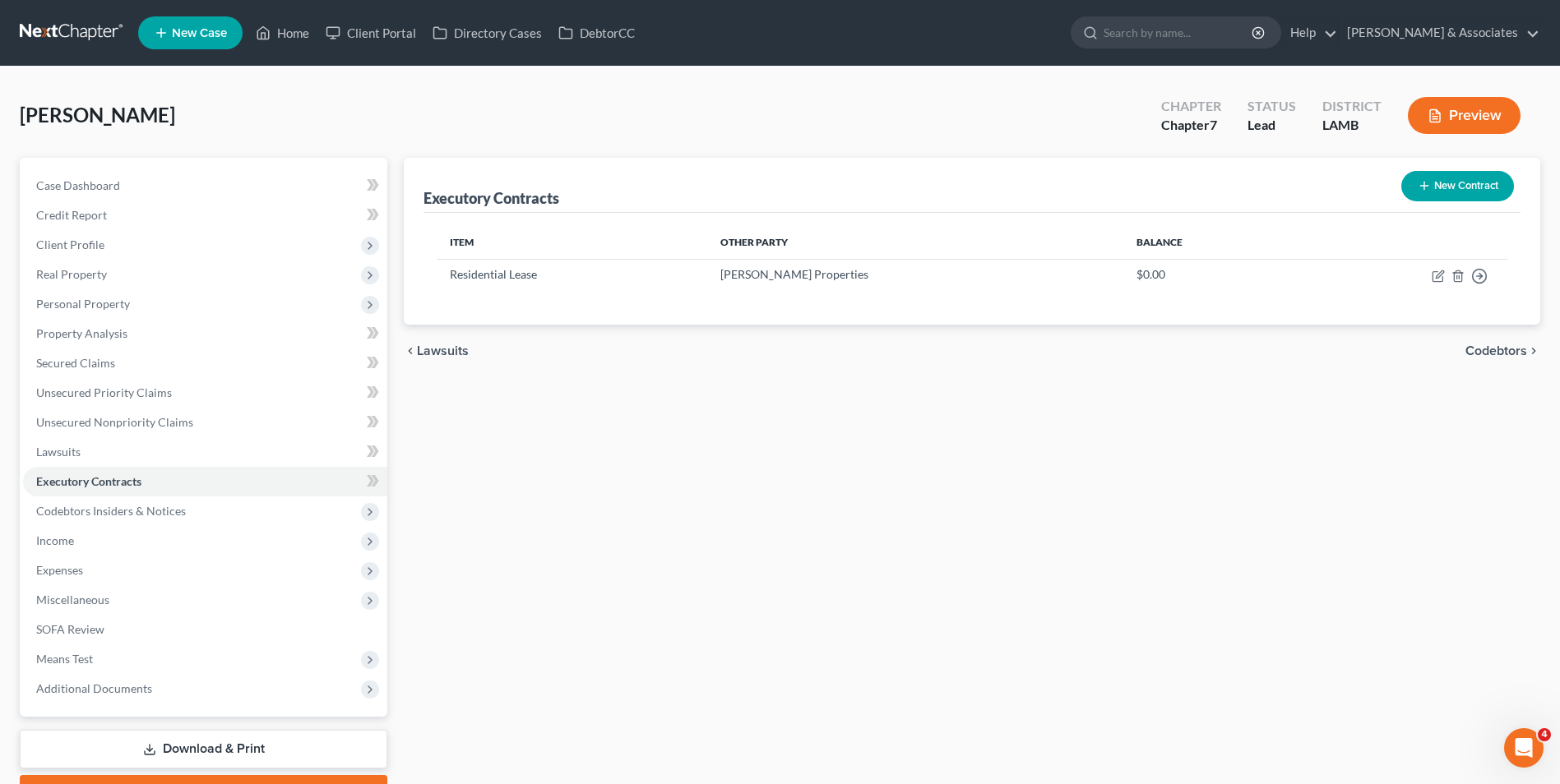
click at [1456, 187] on button "New Contract" at bounding box center [1457, 186] width 112 height 31
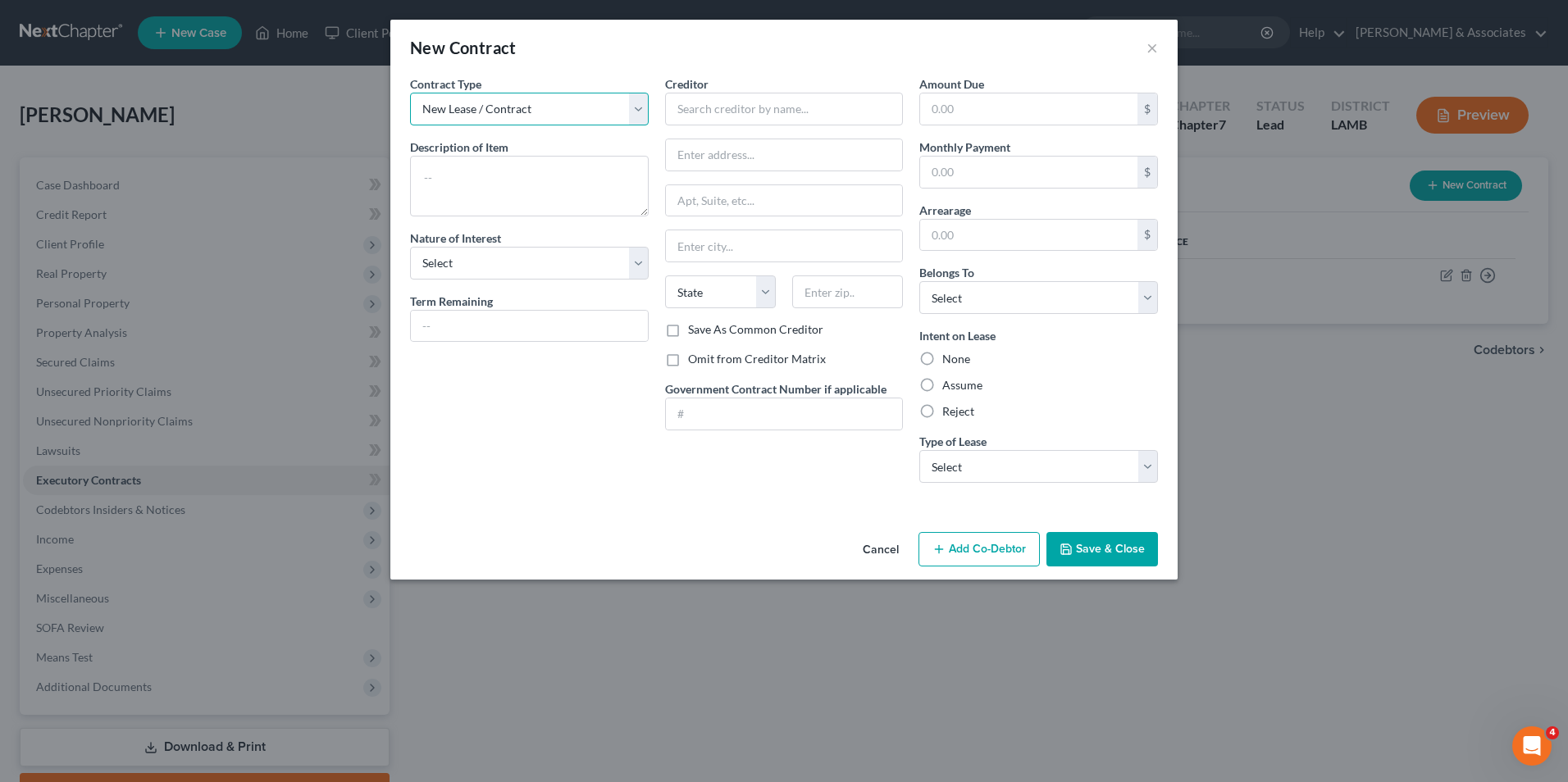
click at [611, 108] on select "New Lease / Contract New Timeshare" at bounding box center [529, 109] width 239 height 33
click at [1157, 49] on button "×" at bounding box center [1152, 47] width 12 height 20
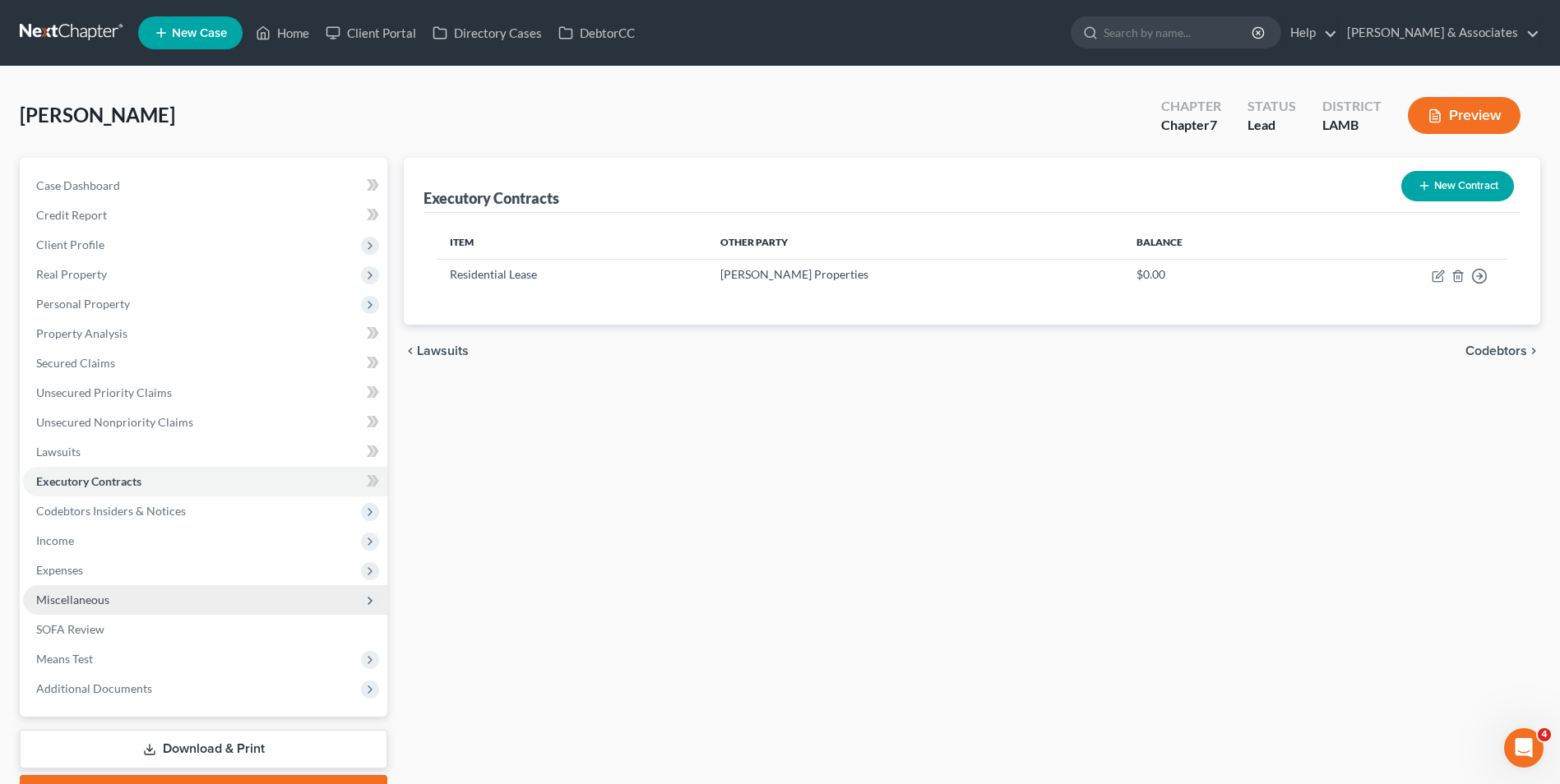
click at [172, 596] on span "Miscellaneous" at bounding box center [205, 600] width 364 height 30
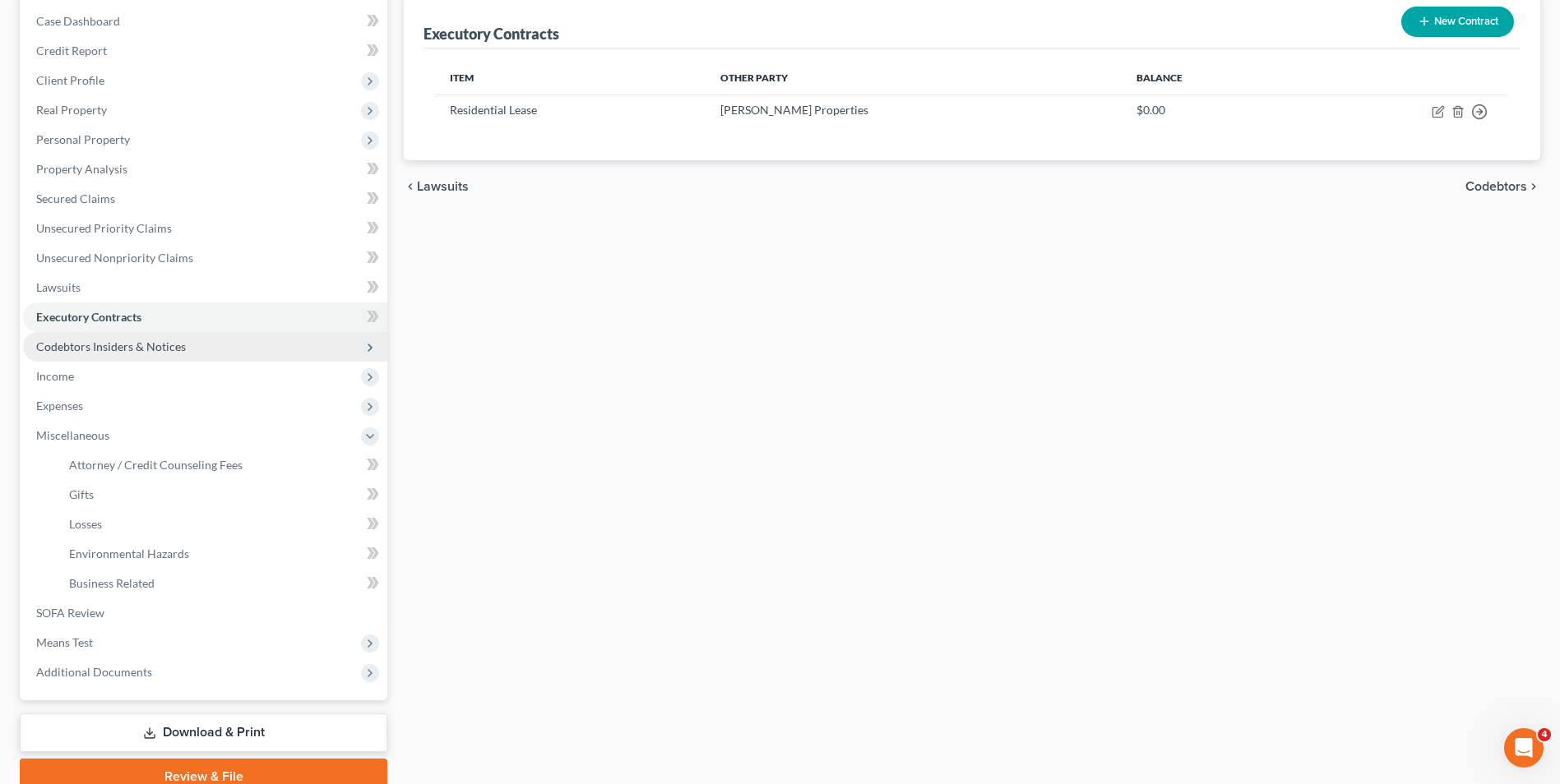
scroll to position [83, 0]
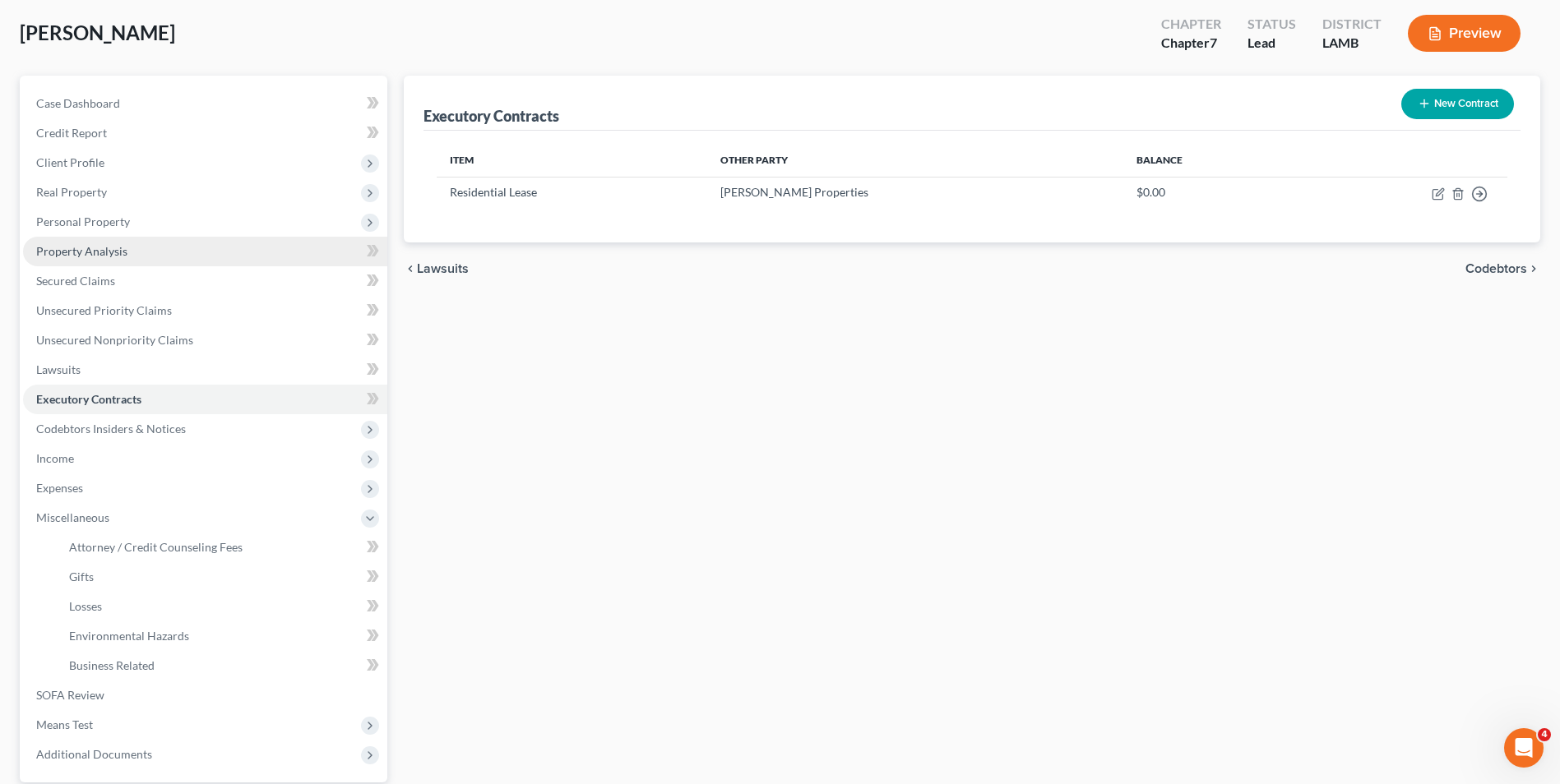
click at [151, 252] on link "Property Analysis" at bounding box center [205, 251] width 364 height 30
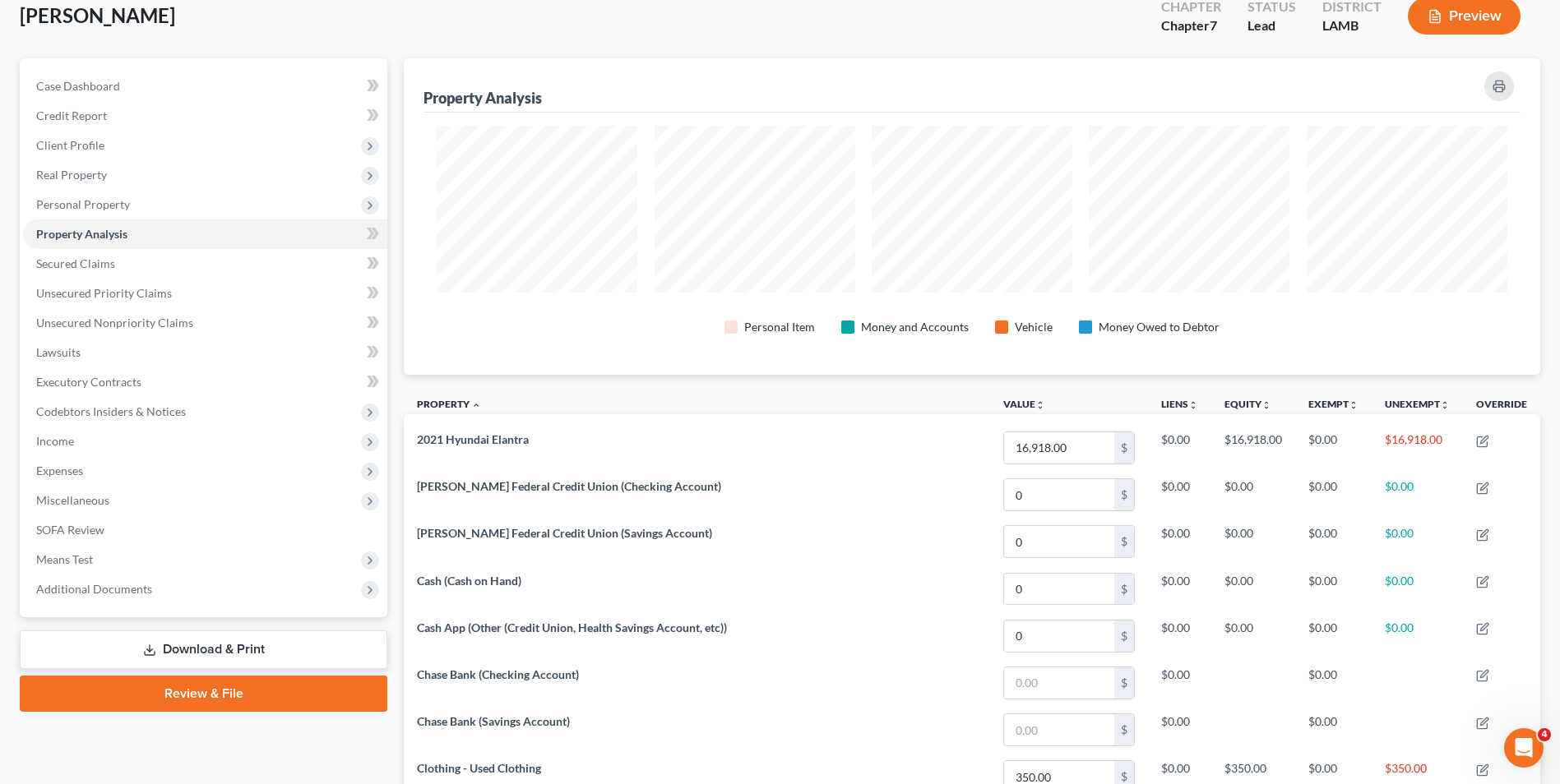
scroll to position [78, 0]
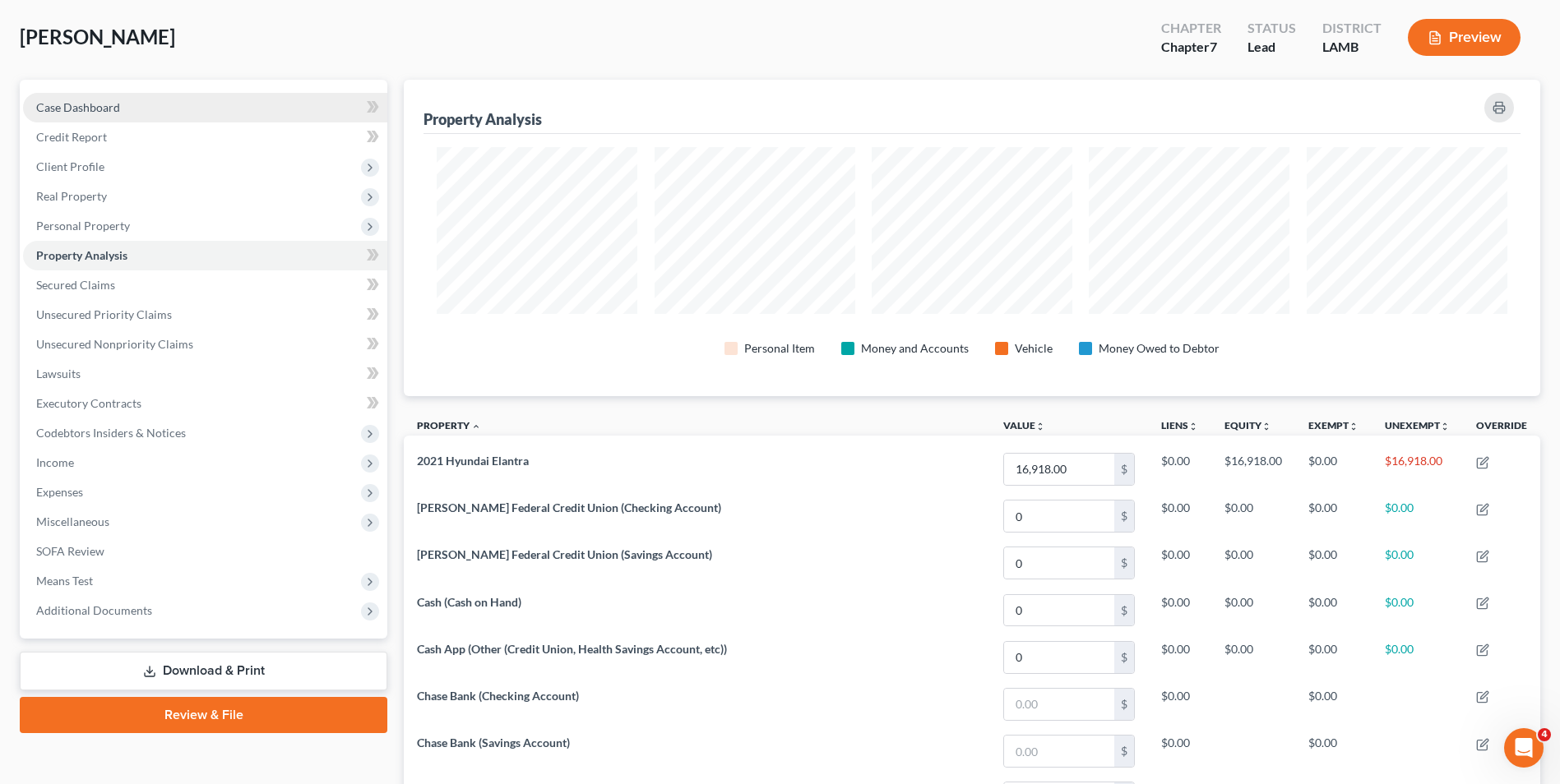
click at [88, 109] on span "Case Dashboard" at bounding box center [78, 107] width 84 height 14
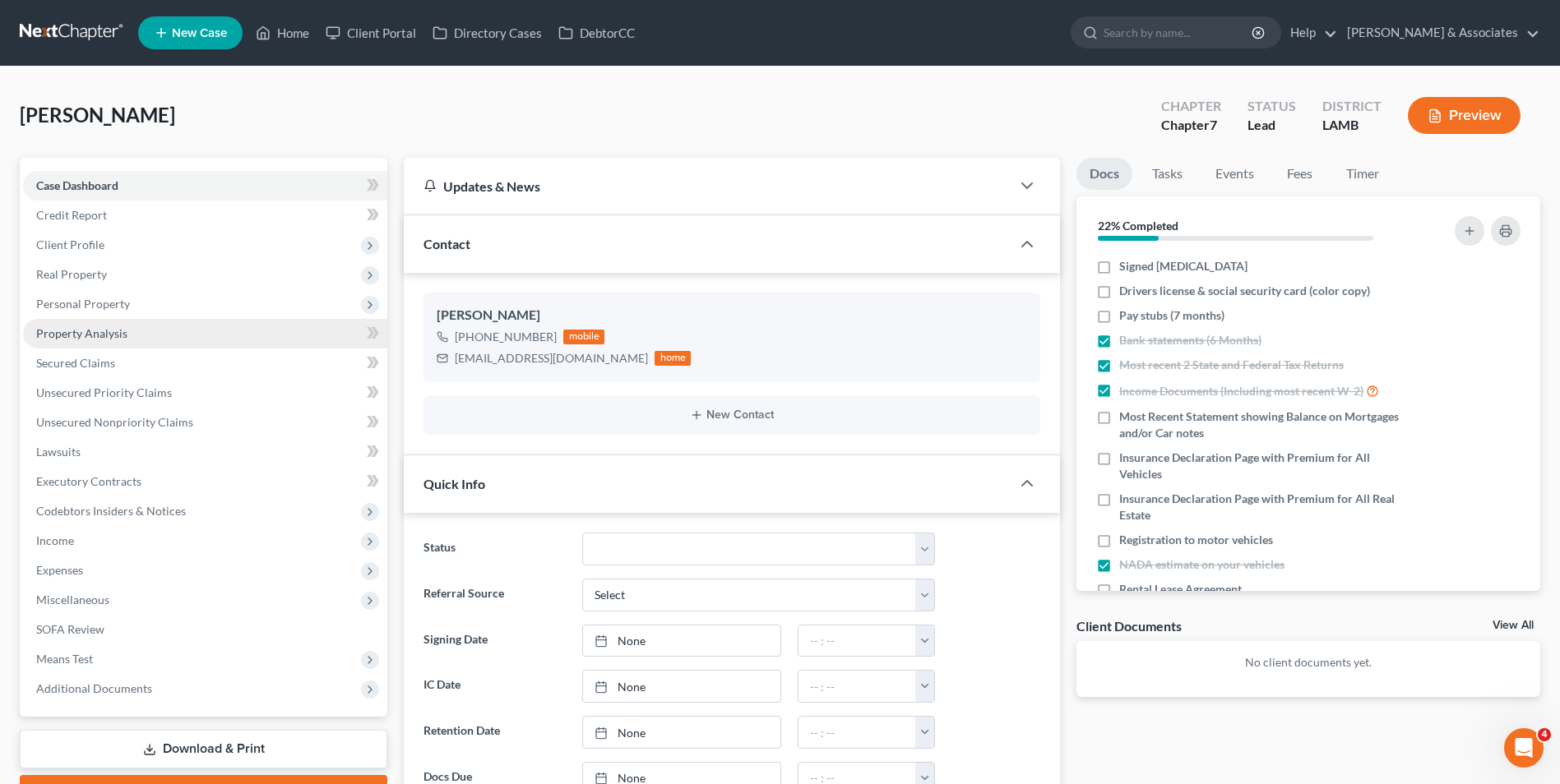
click at [136, 337] on link "Property Analysis" at bounding box center [205, 333] width 364 height 30
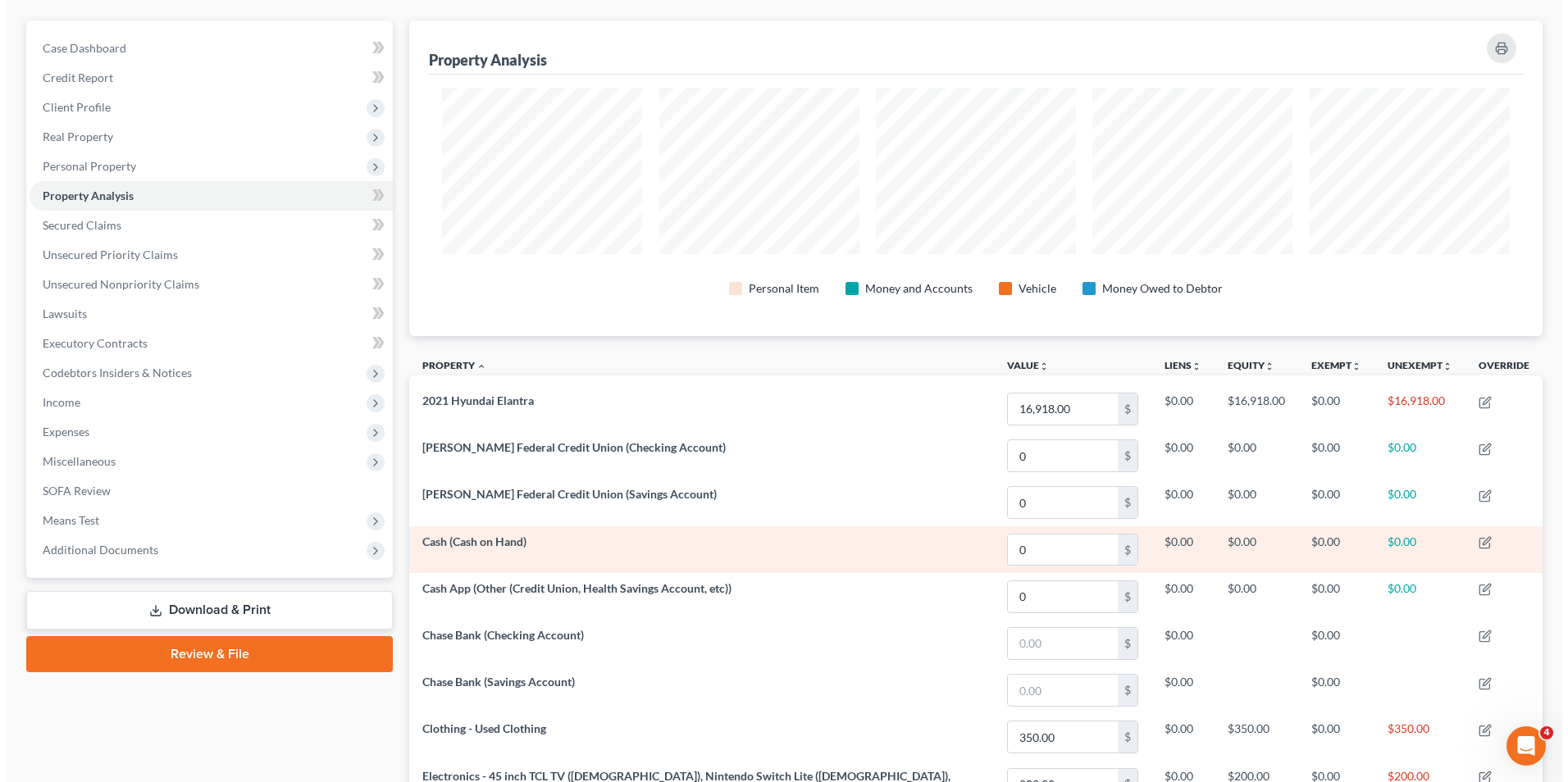
scroll to position [246, 0]
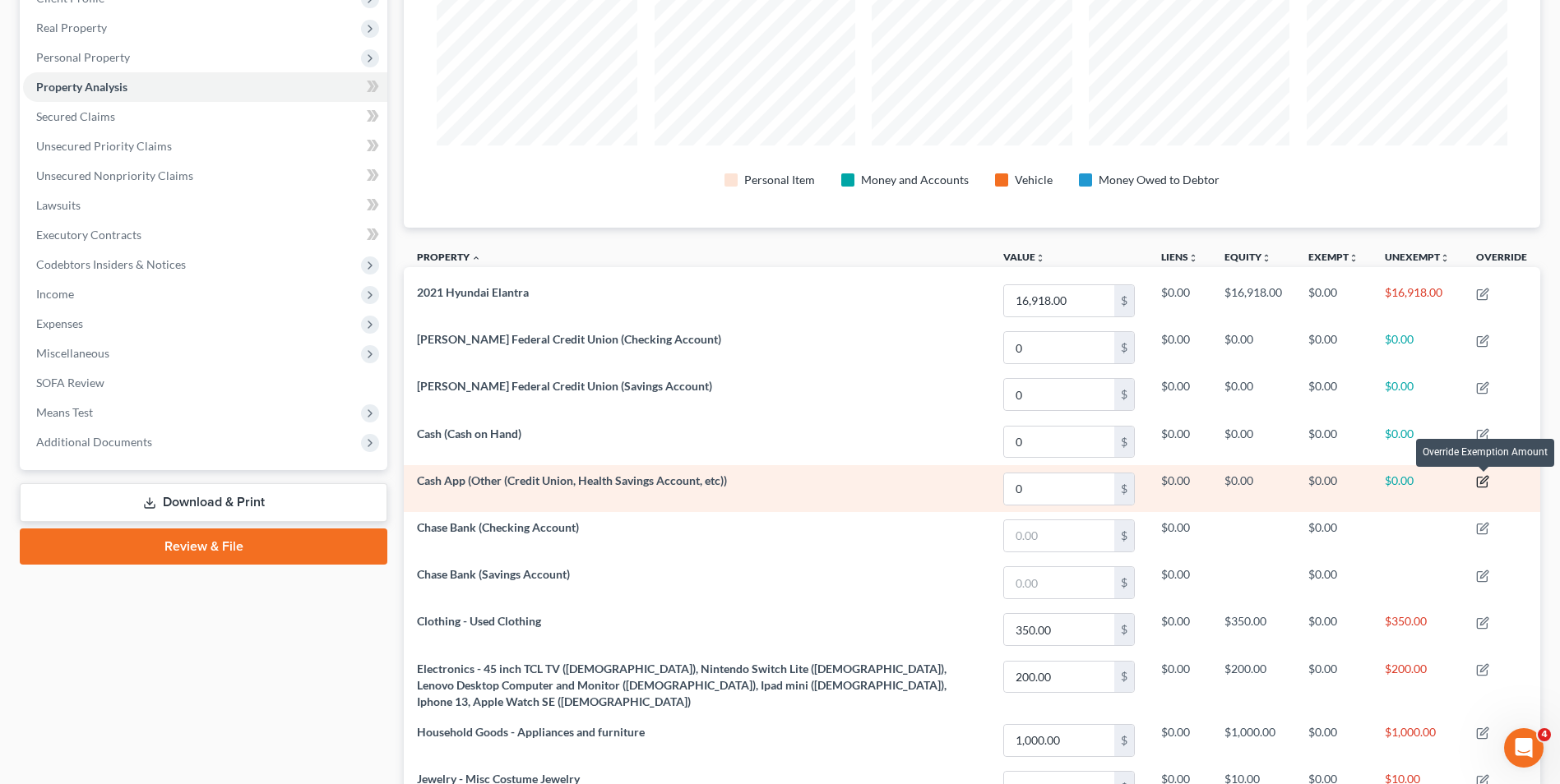
click at [1477, 483] on icon "button" at bounding box center [1483, 482] width 13 height 13
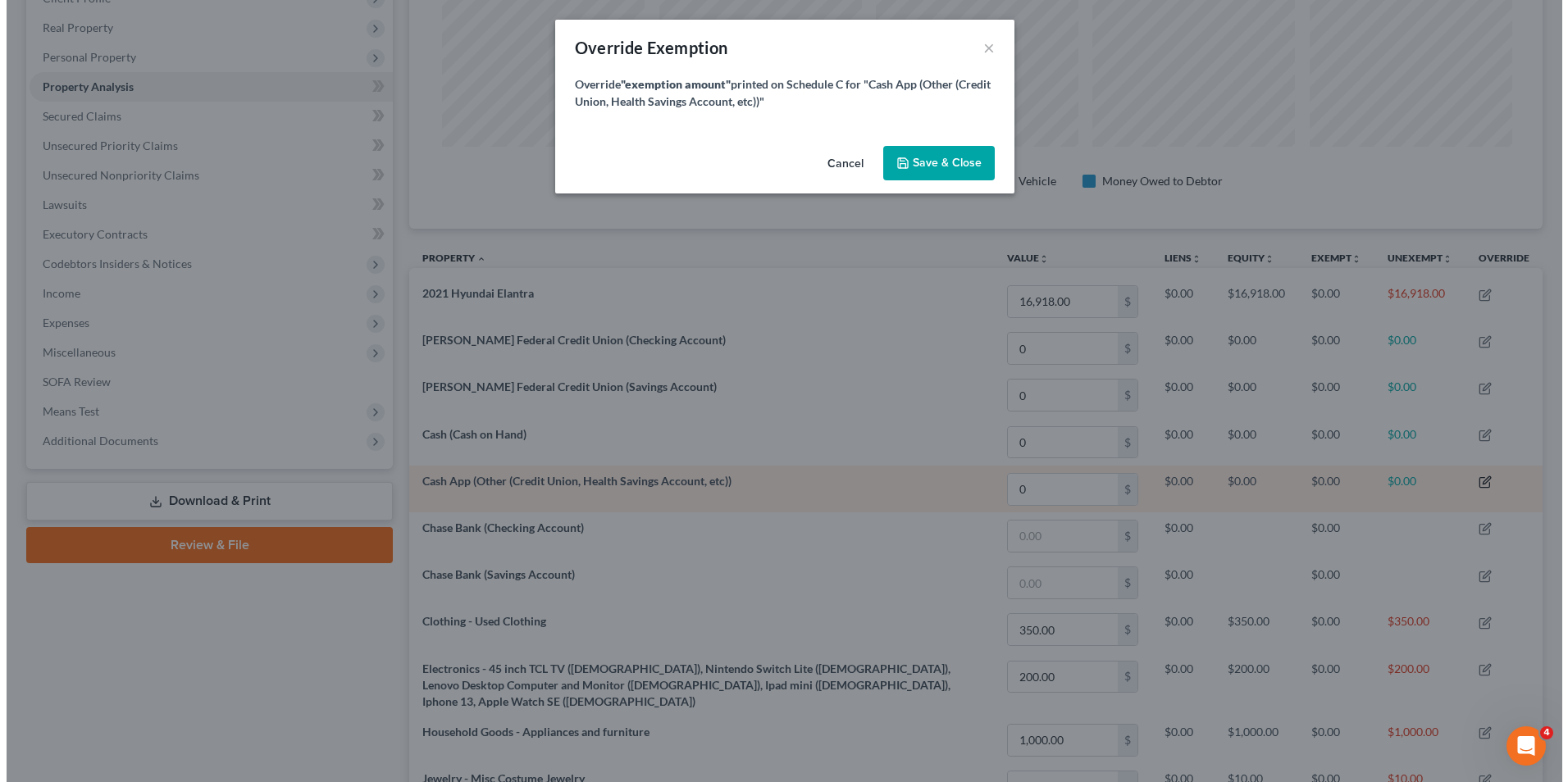
scroll to position [0, 0]
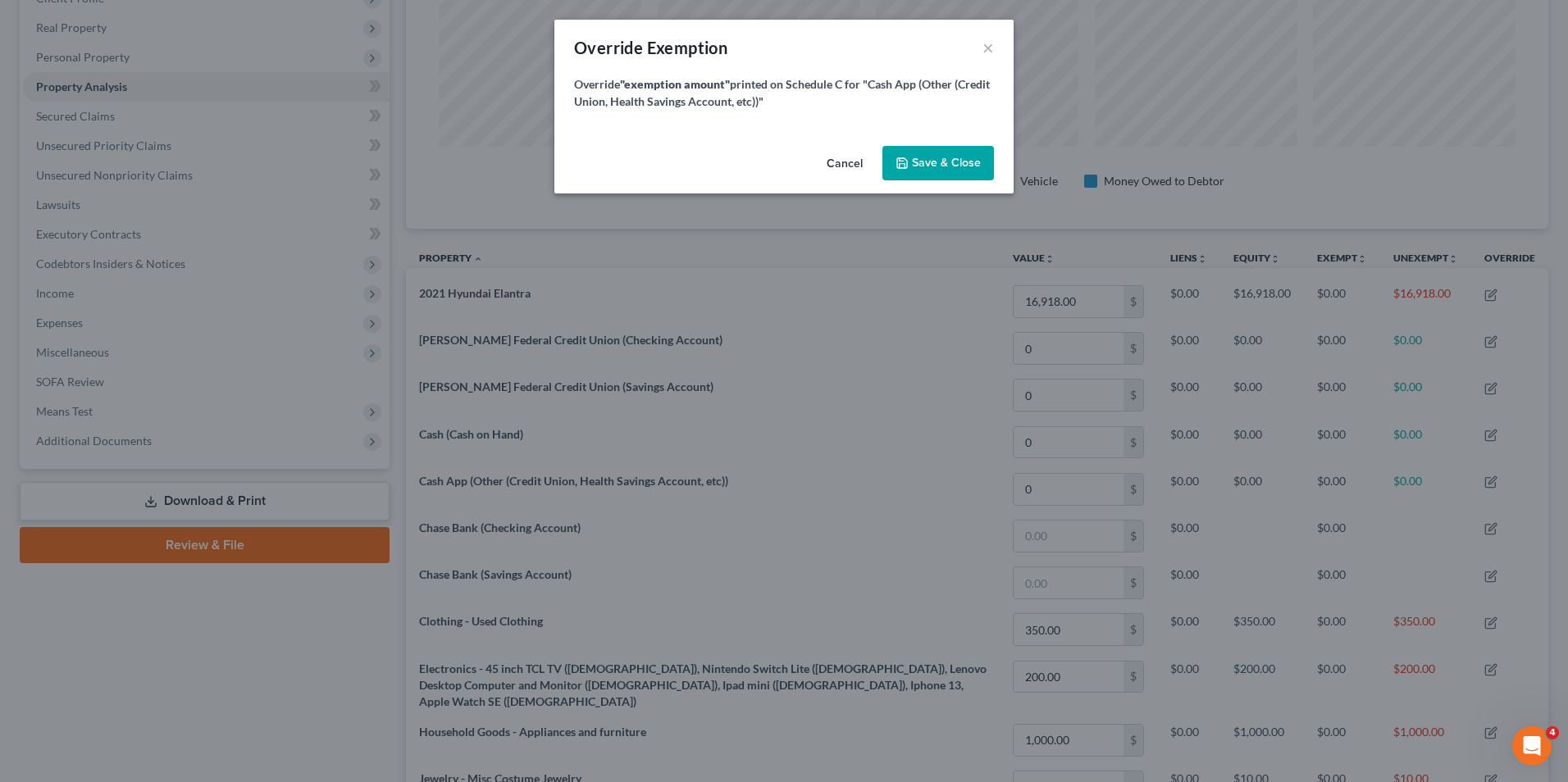
click at [861, 159] on button "Cancel" at bounding box center [844, 164] width 62 height 33
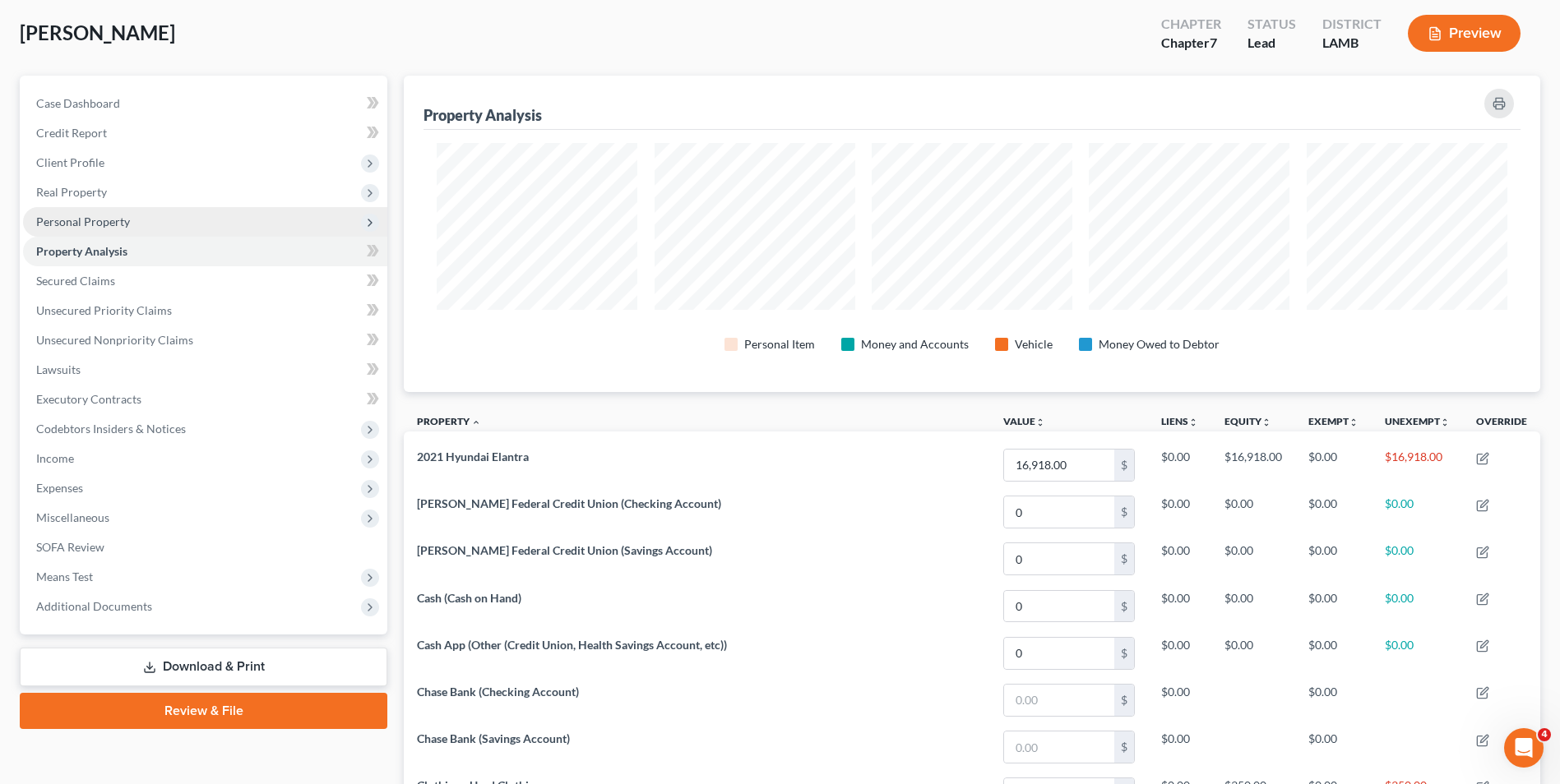
click at [88, 226] on span "Personal Property" at bounding box center [84, 221] width 94 height 14
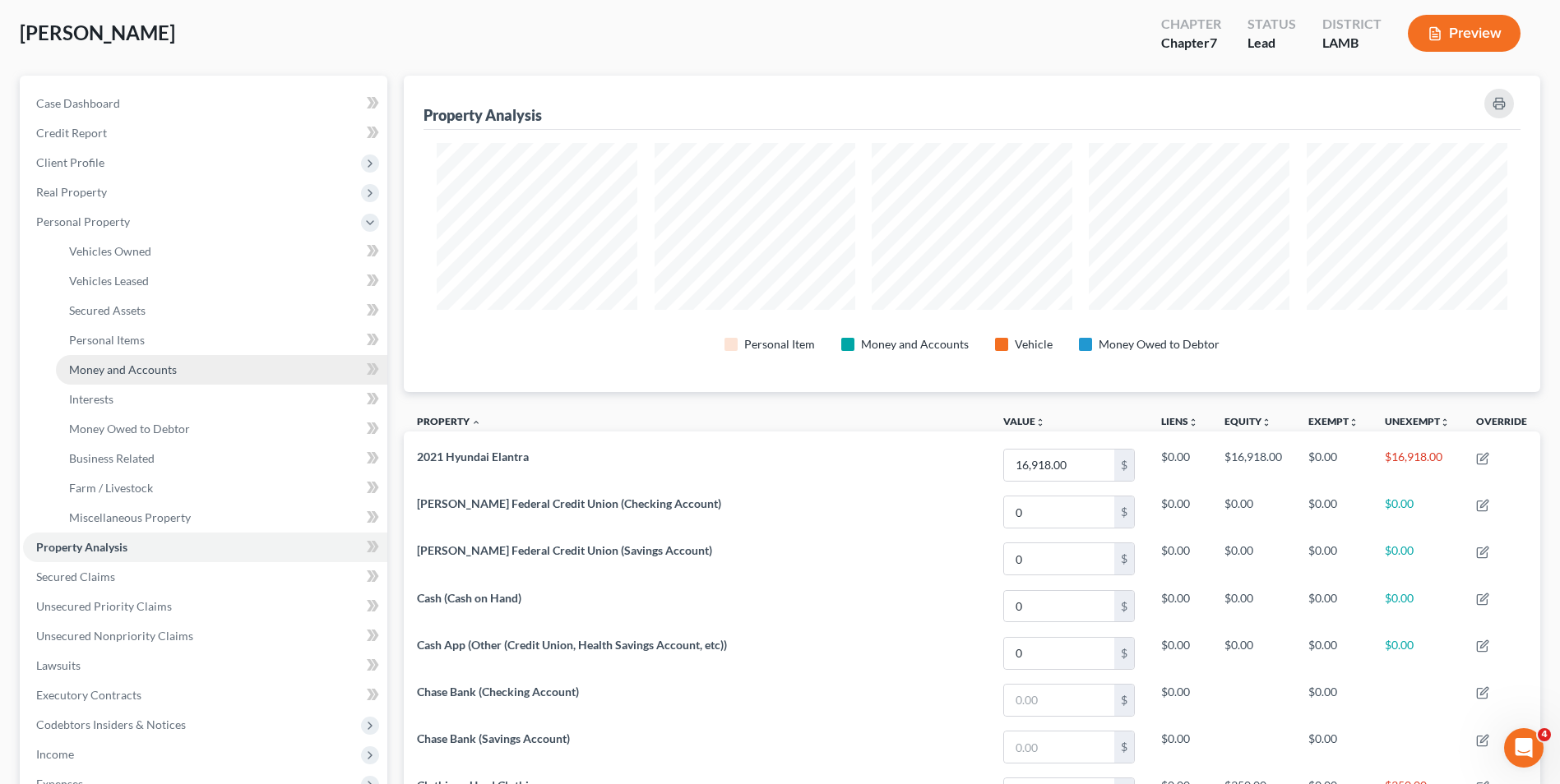
click at [99, 371] on span "Money and Accounts" at bounding box center [123, 369] width 108 height 14
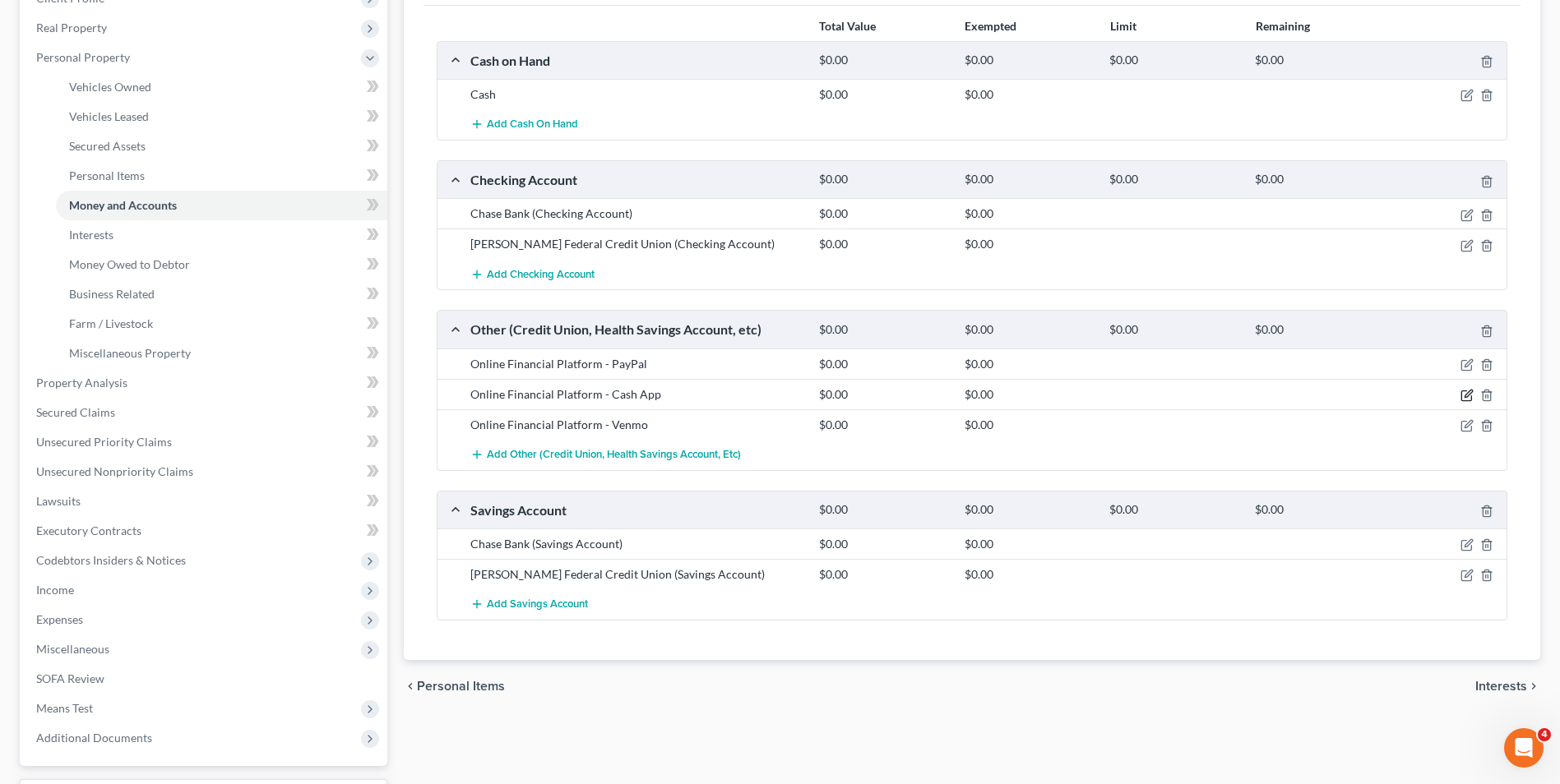
click at [1462, 398] on icon "button" at bounding box center [1467, 396] width 13 height 13
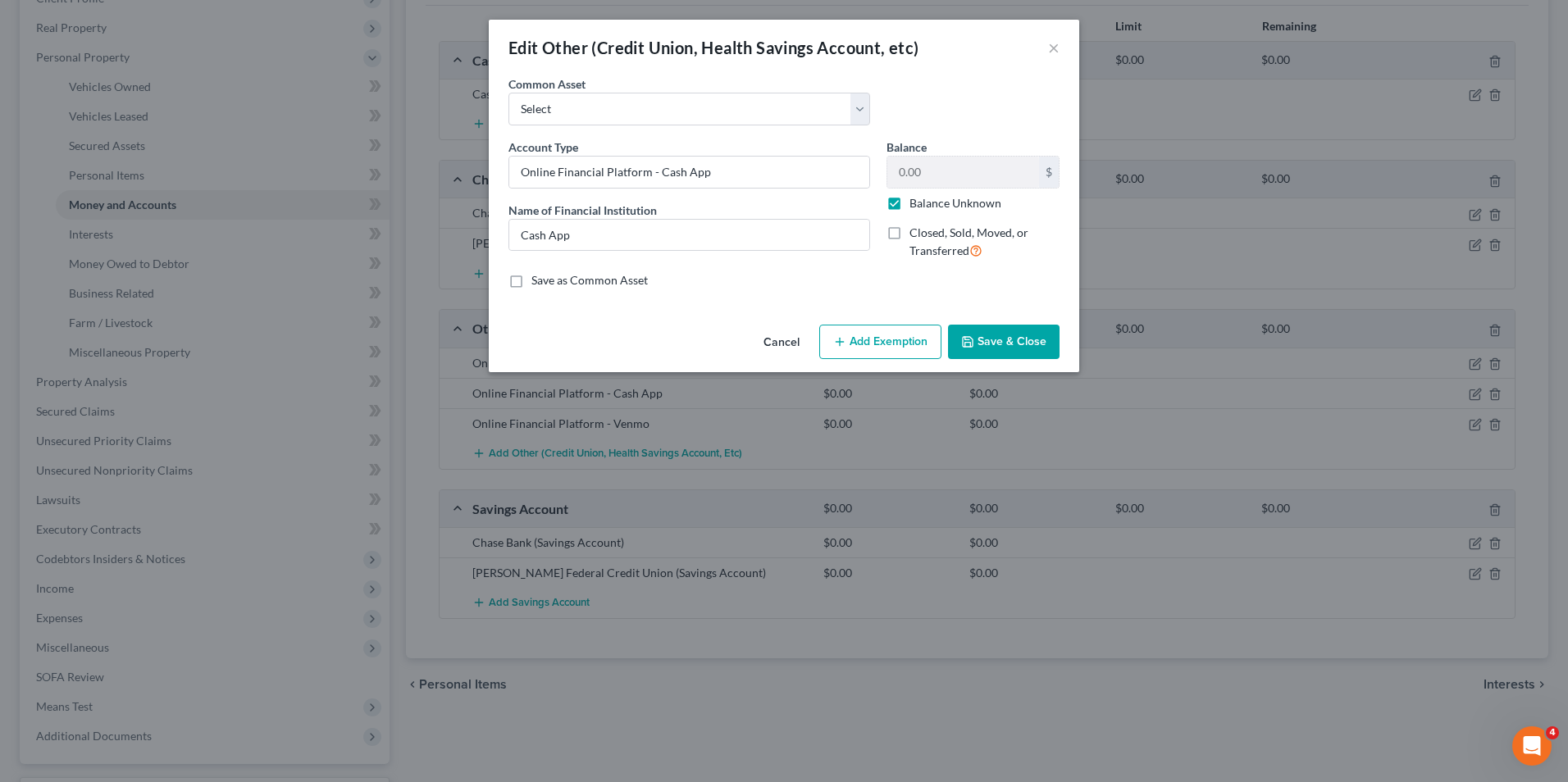
click at [910, 207] on label "Balance Unknown" at bounding box center [956, 203] width 92 height 16
click at [916, 206] on input "Balance Unknown" at bounding box center [921, 200] width 11 height 11
click at [901, 181] on input "0.00" at bounding box center [963, 172] width 151 height 32
click at [974, 337] on icon "button" at bounding box center [968, 342] width 13 height 13
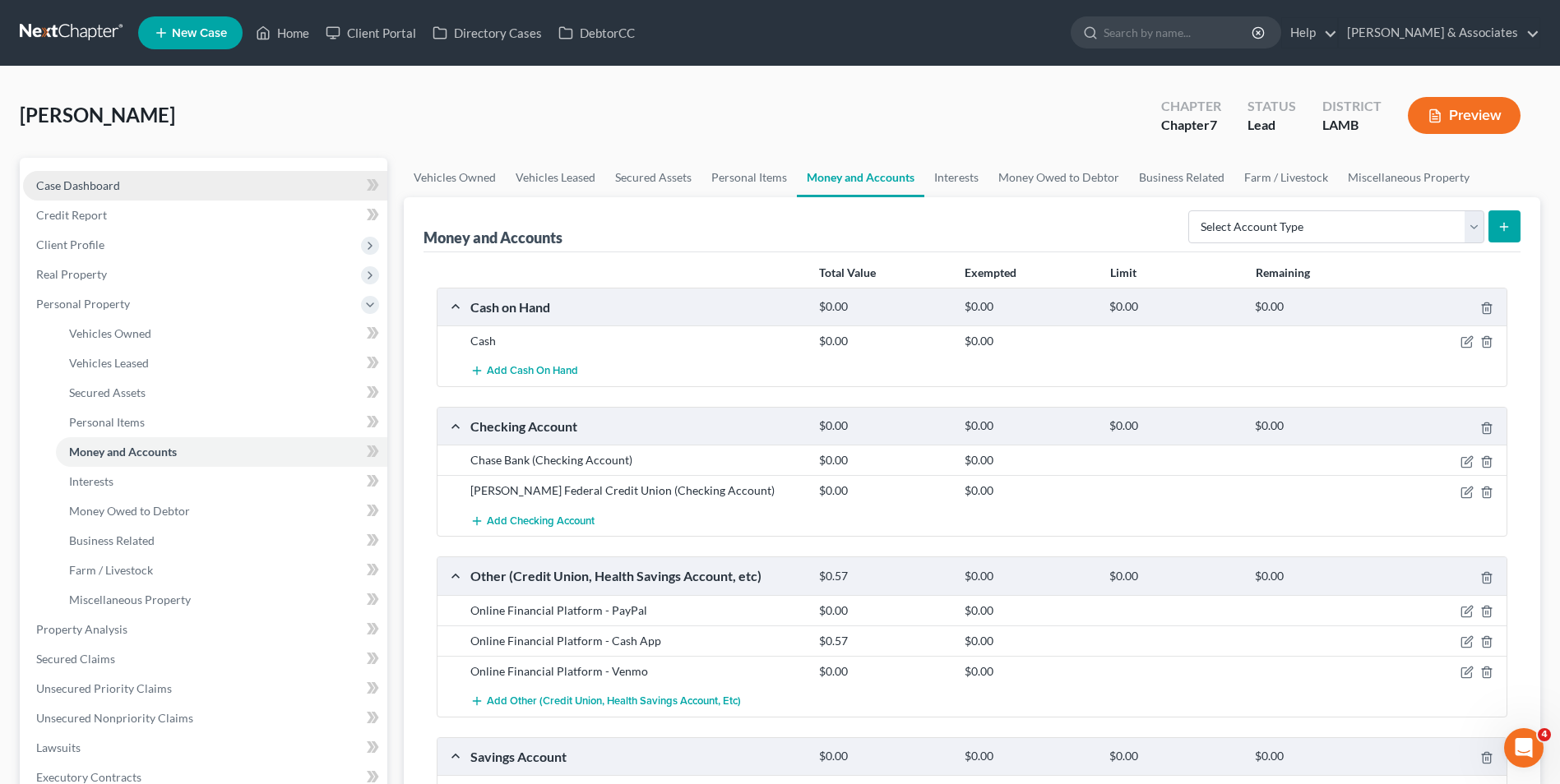
click at [138, 184] on link "Case Dashboard" at bounding box center [205, 185] width 364 height 30
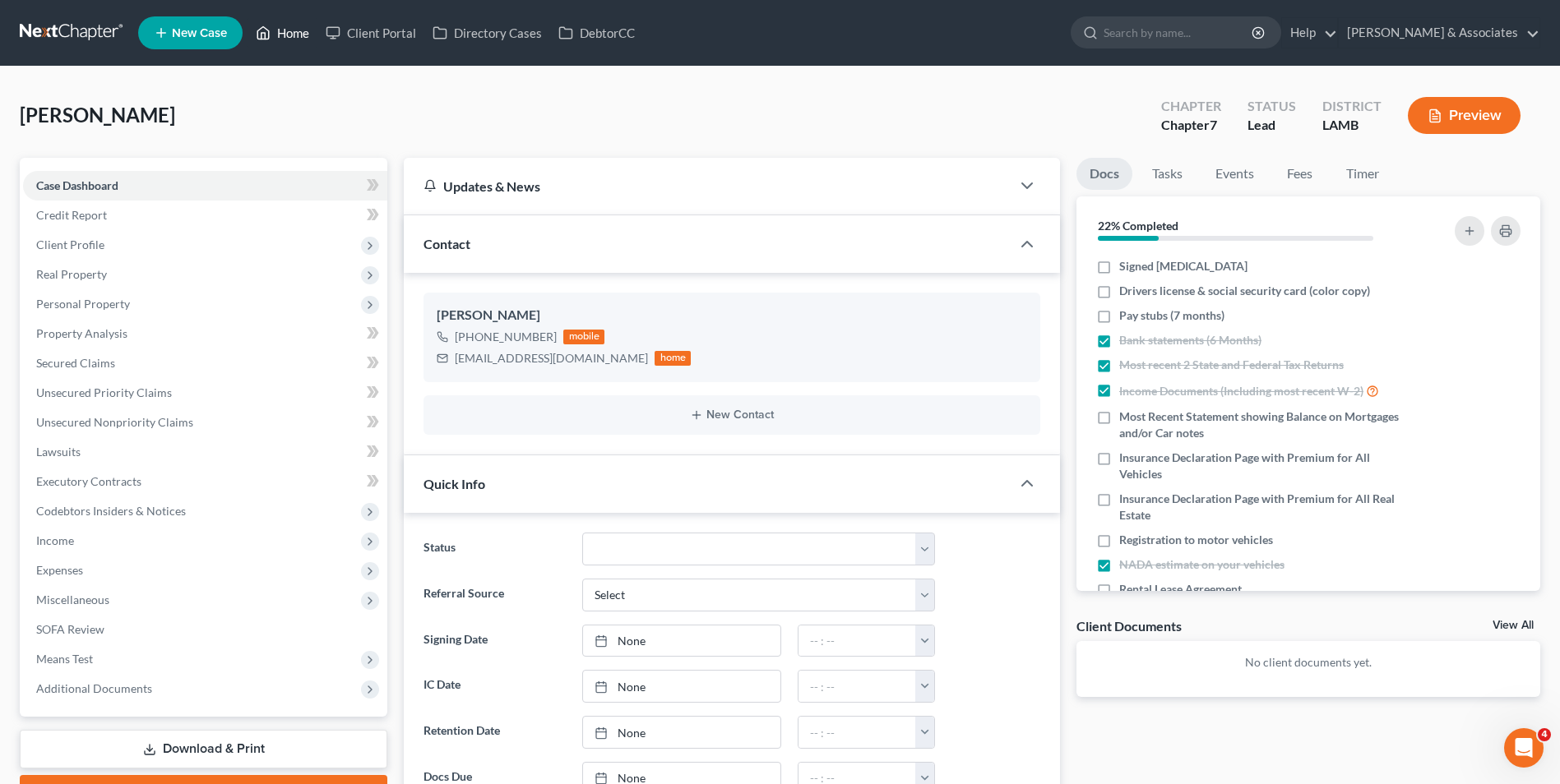
click at [298, 37] on link "Home" at bounding box center [283, 33] width 70 height 30
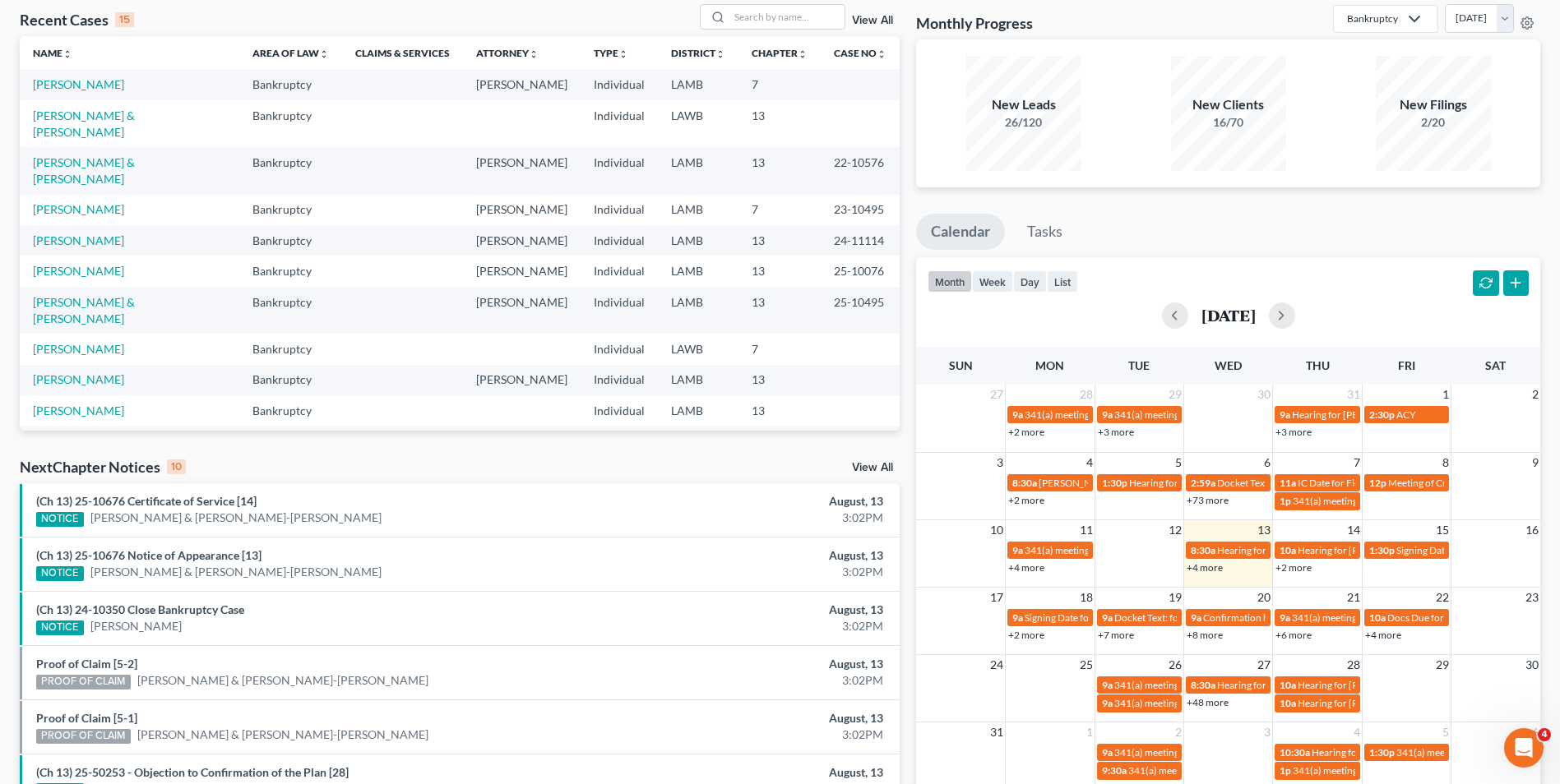
scroll to position [164, 0]
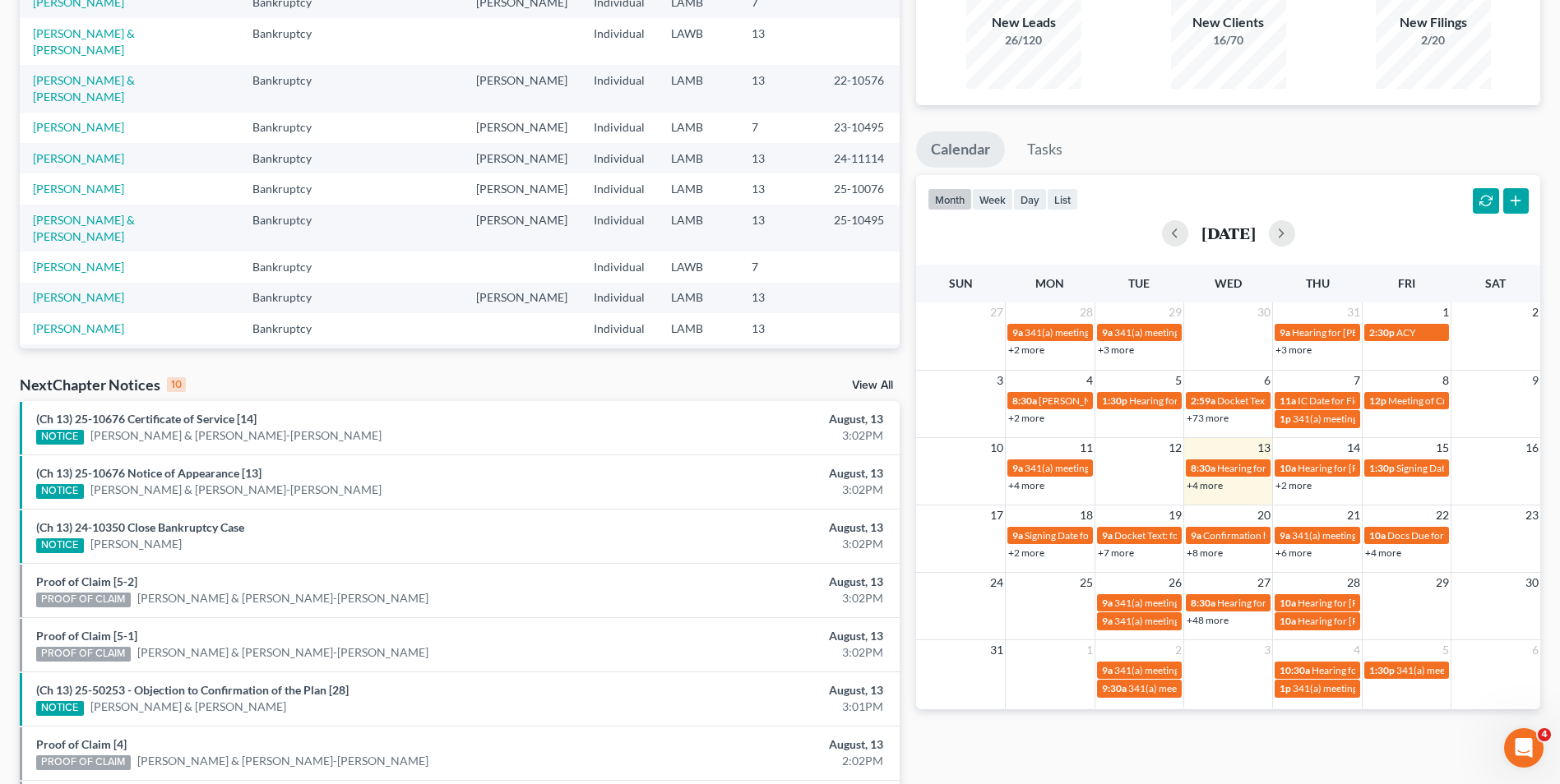
click at [1315, 486] on div "+2 more" at bounding box center [1317, 484] width 88 height 16
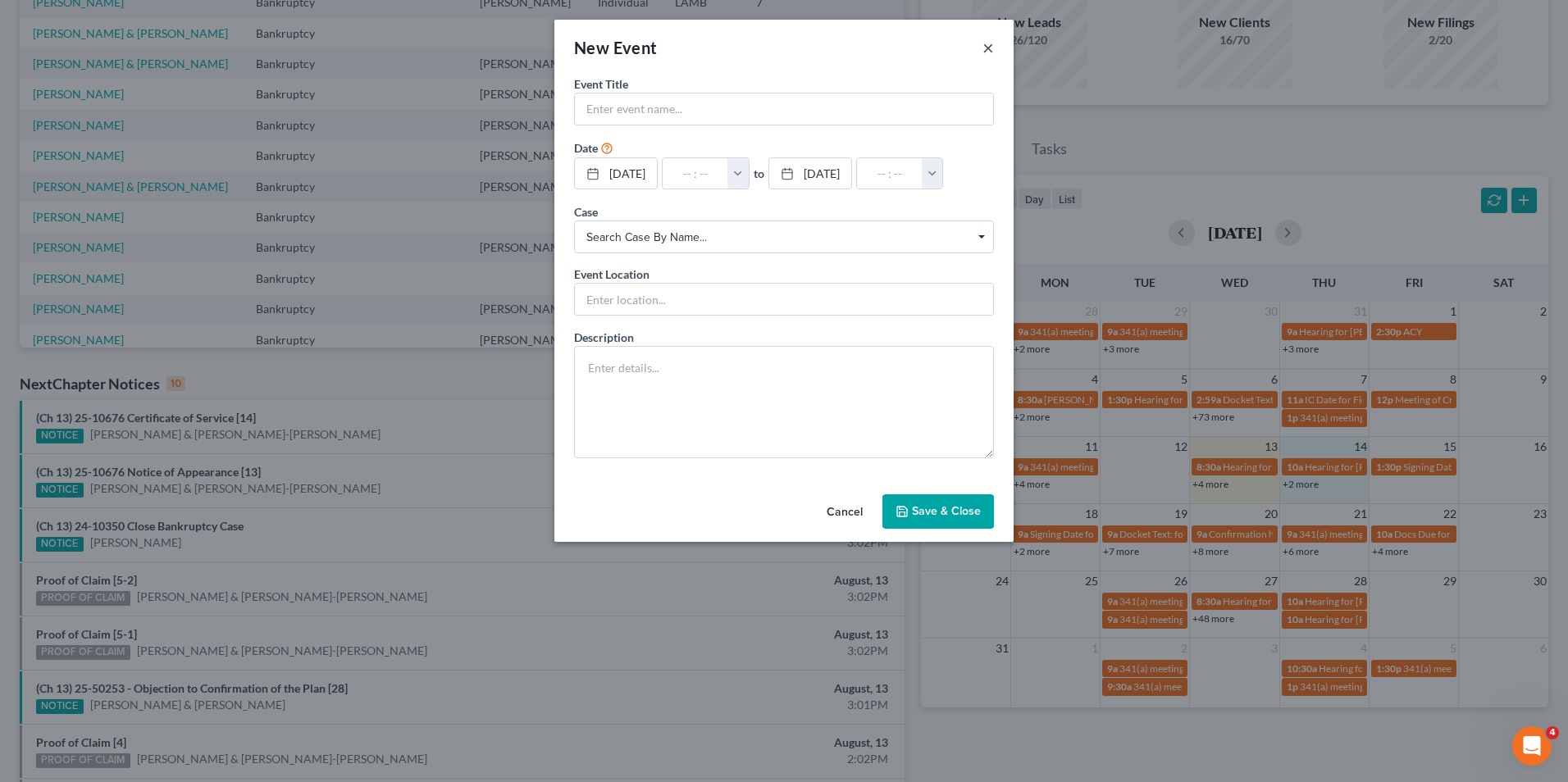
click at [988, 51] on button "×" at bounding box center [988, 47] width 12 height 20
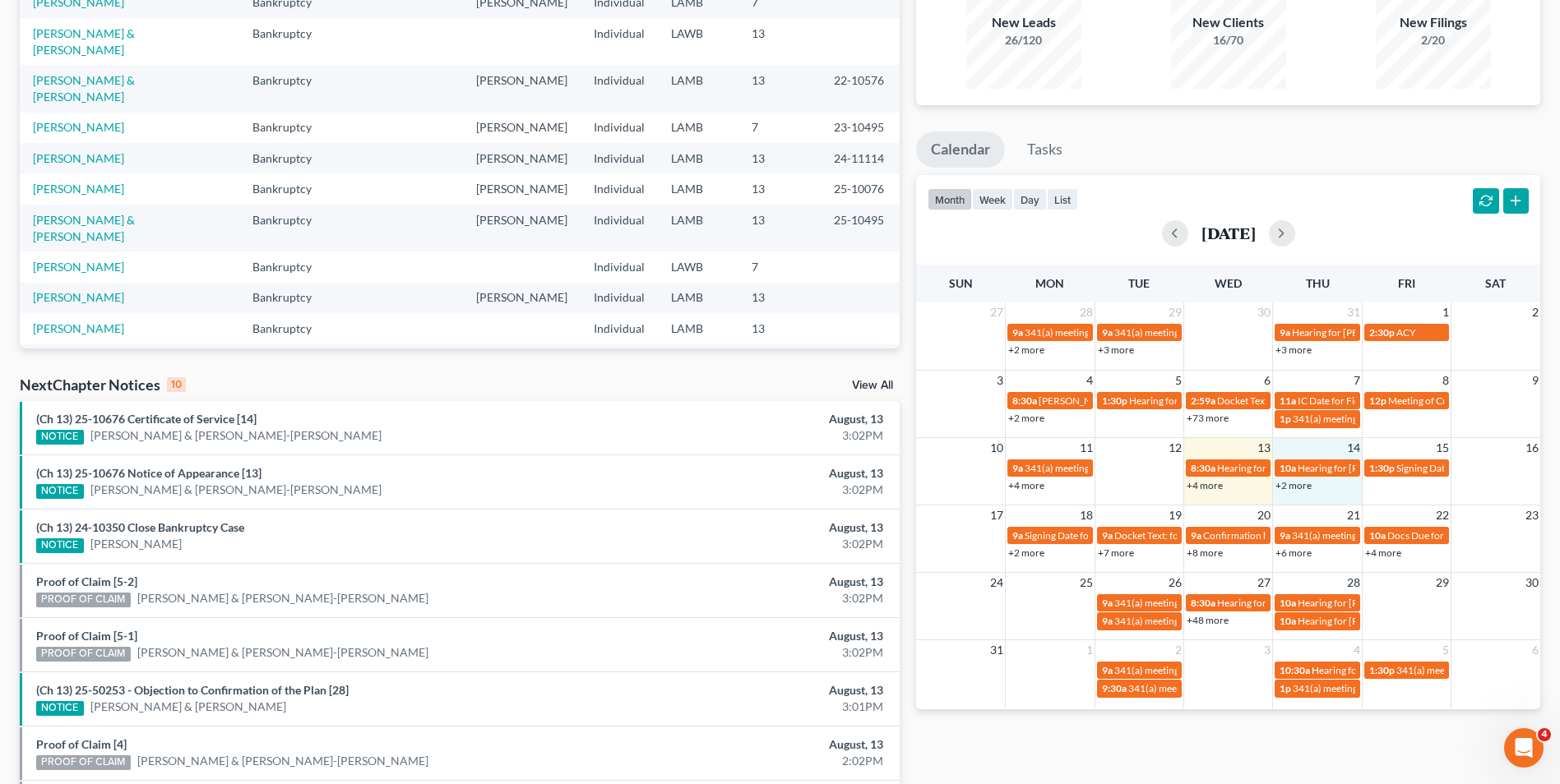
click at [1286, 486] on link "+2 more" at bounding box center [1294, 485] width 37 height 12
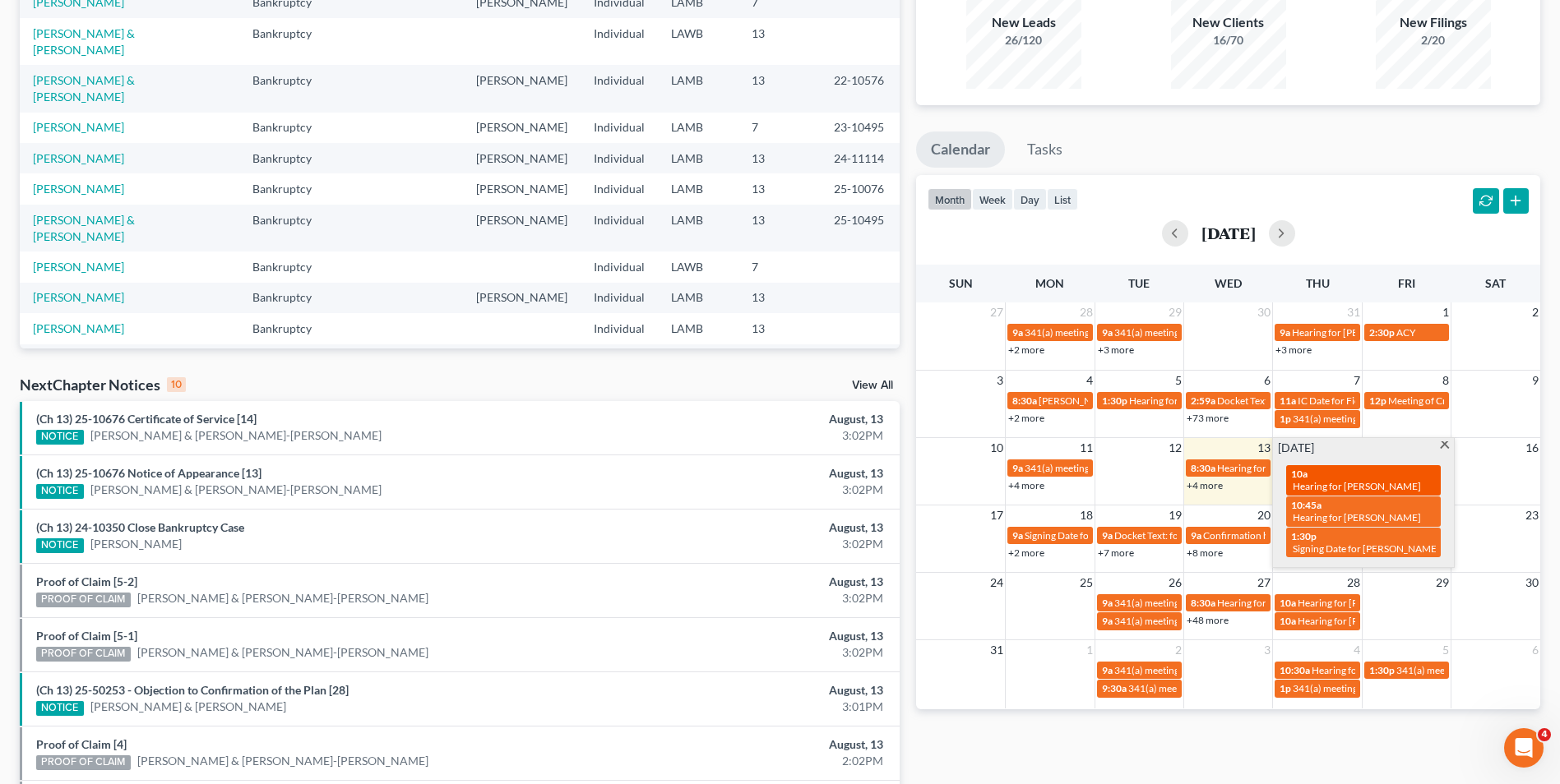
click at [1355, 471] on div "10a Hearing for [PERSON_NAME]" at bounding box center [1363, 480] width 145 height 26
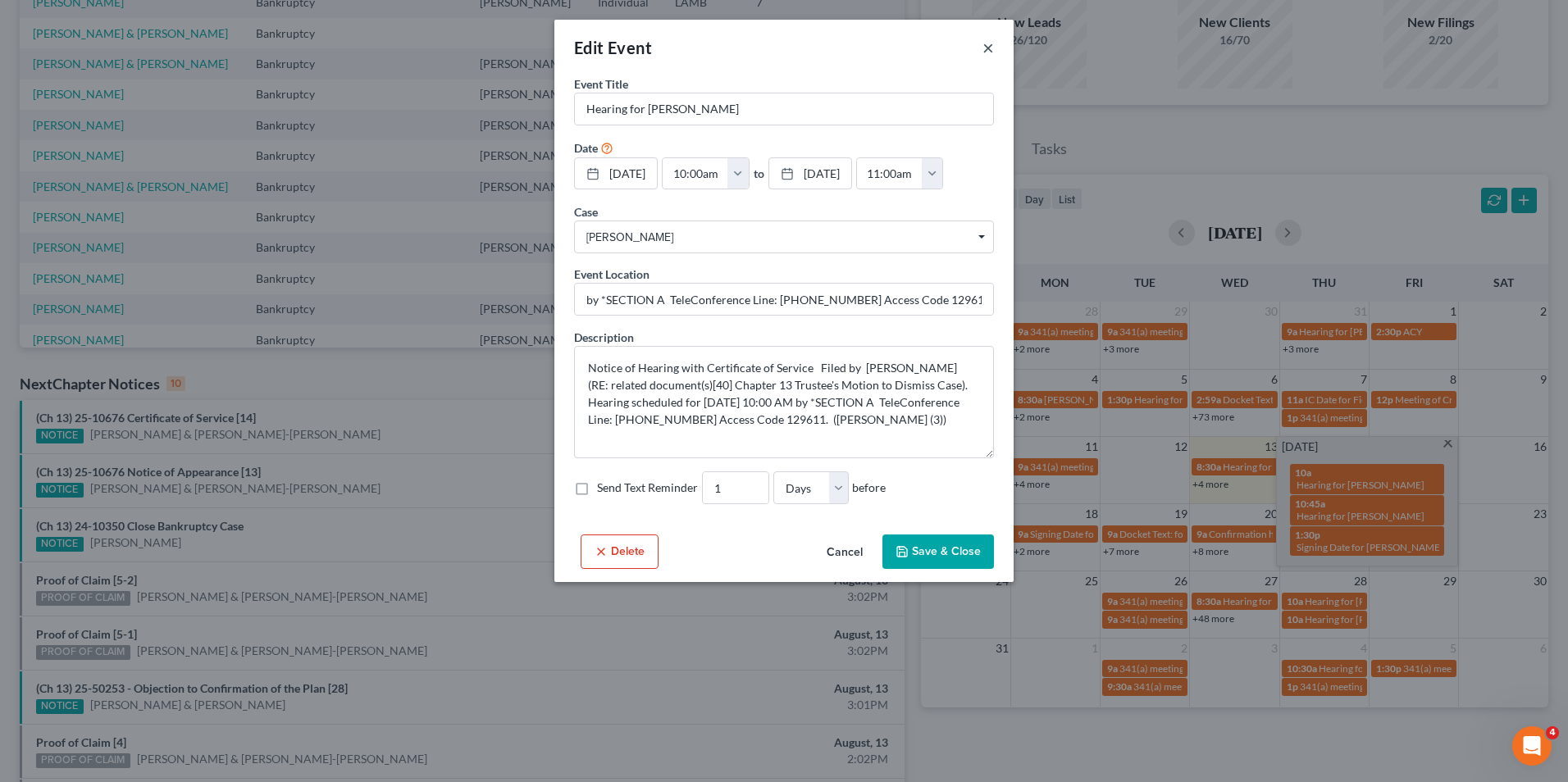
click at [988, 44] on button "×" at bounding box center [988, 47] width 12 height 20
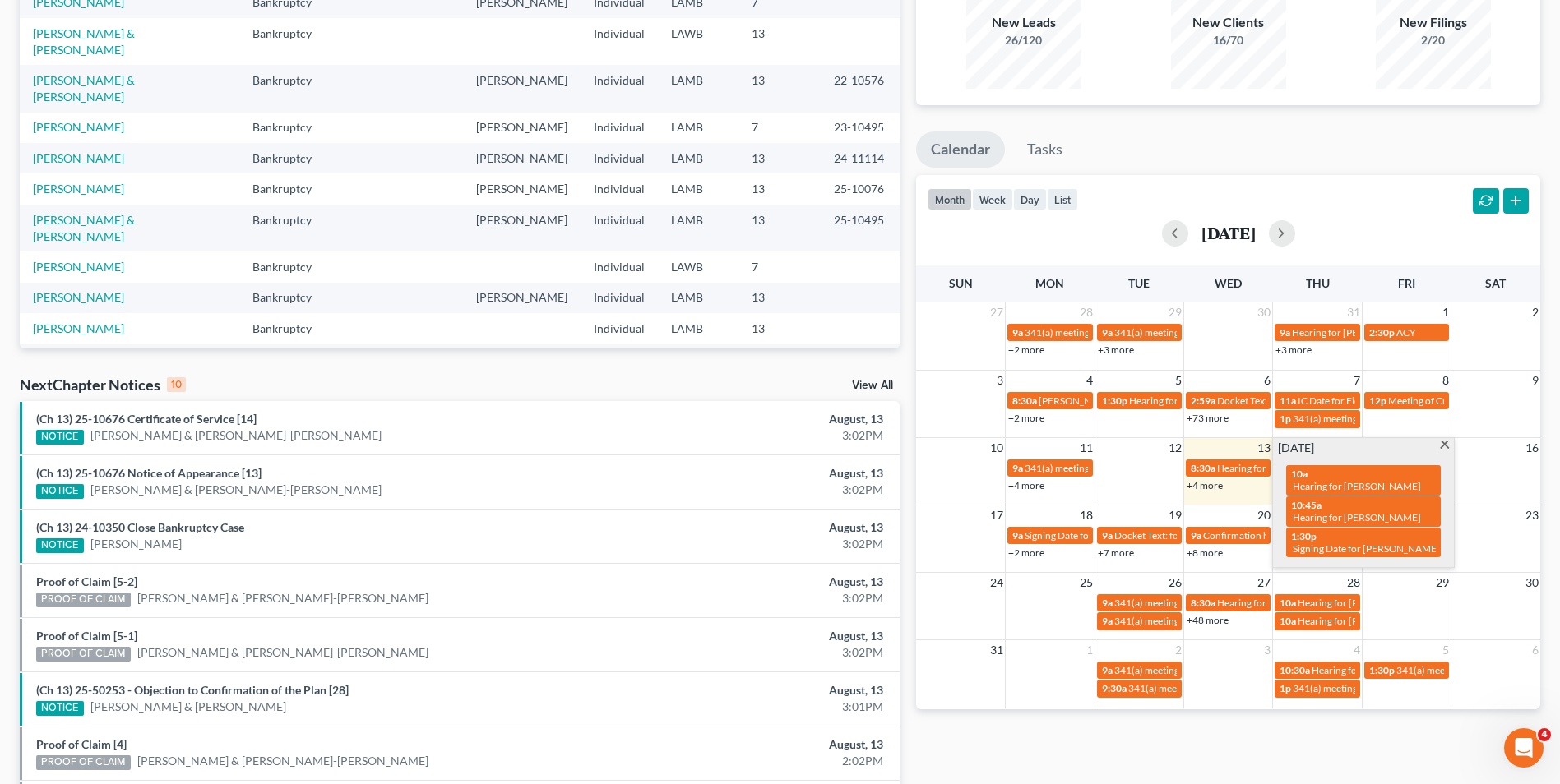
click at [1498, 520] on td "23" at bounding box center [1496, 514] width 88 height 20
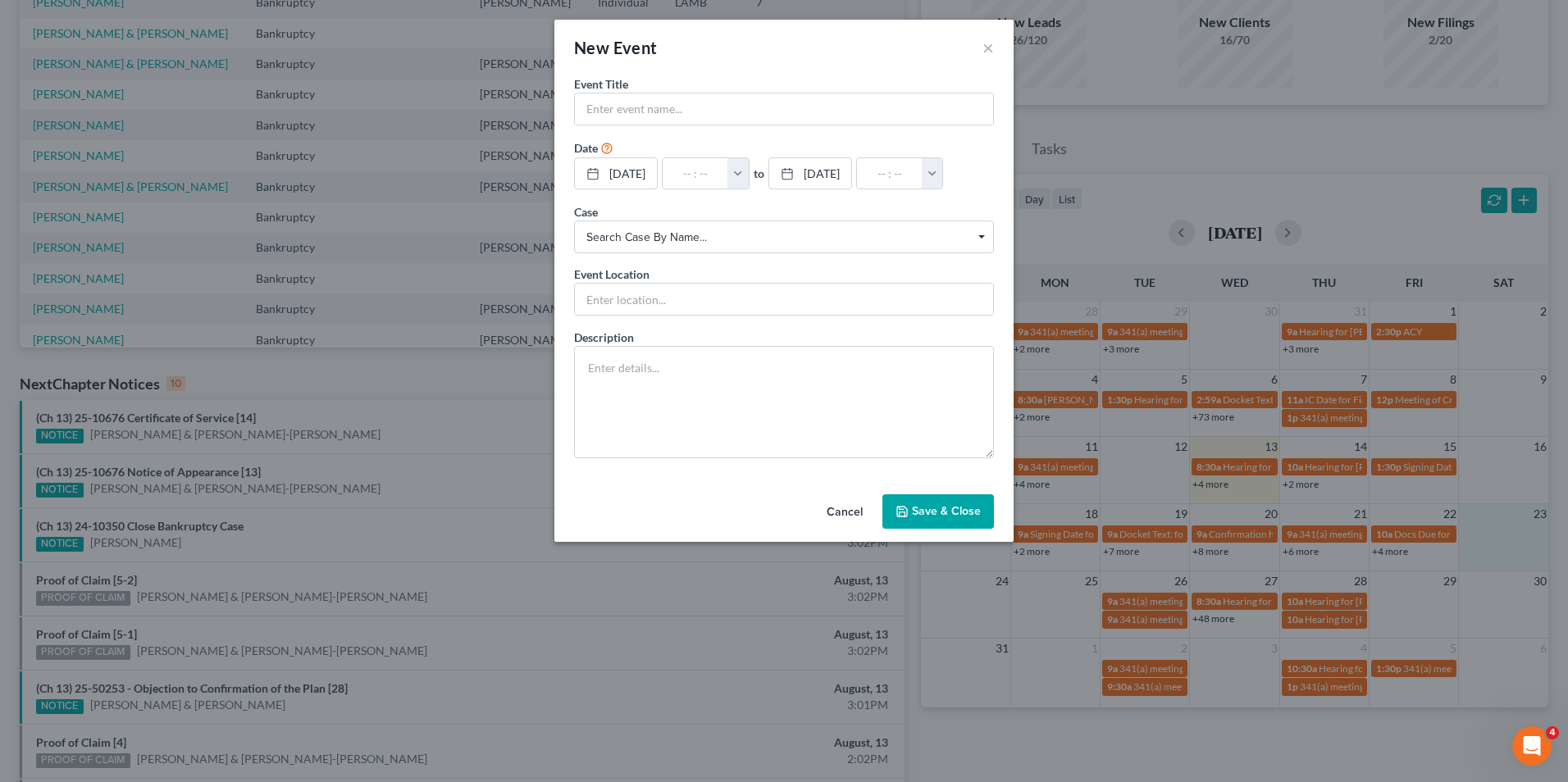
click at [1427, 481] on div "New Event × Event Title * Date [DATE] close Date [DATE] Time 12:00 AM chevron_l…" at bounding box center [784, 391] width 1568 height 782
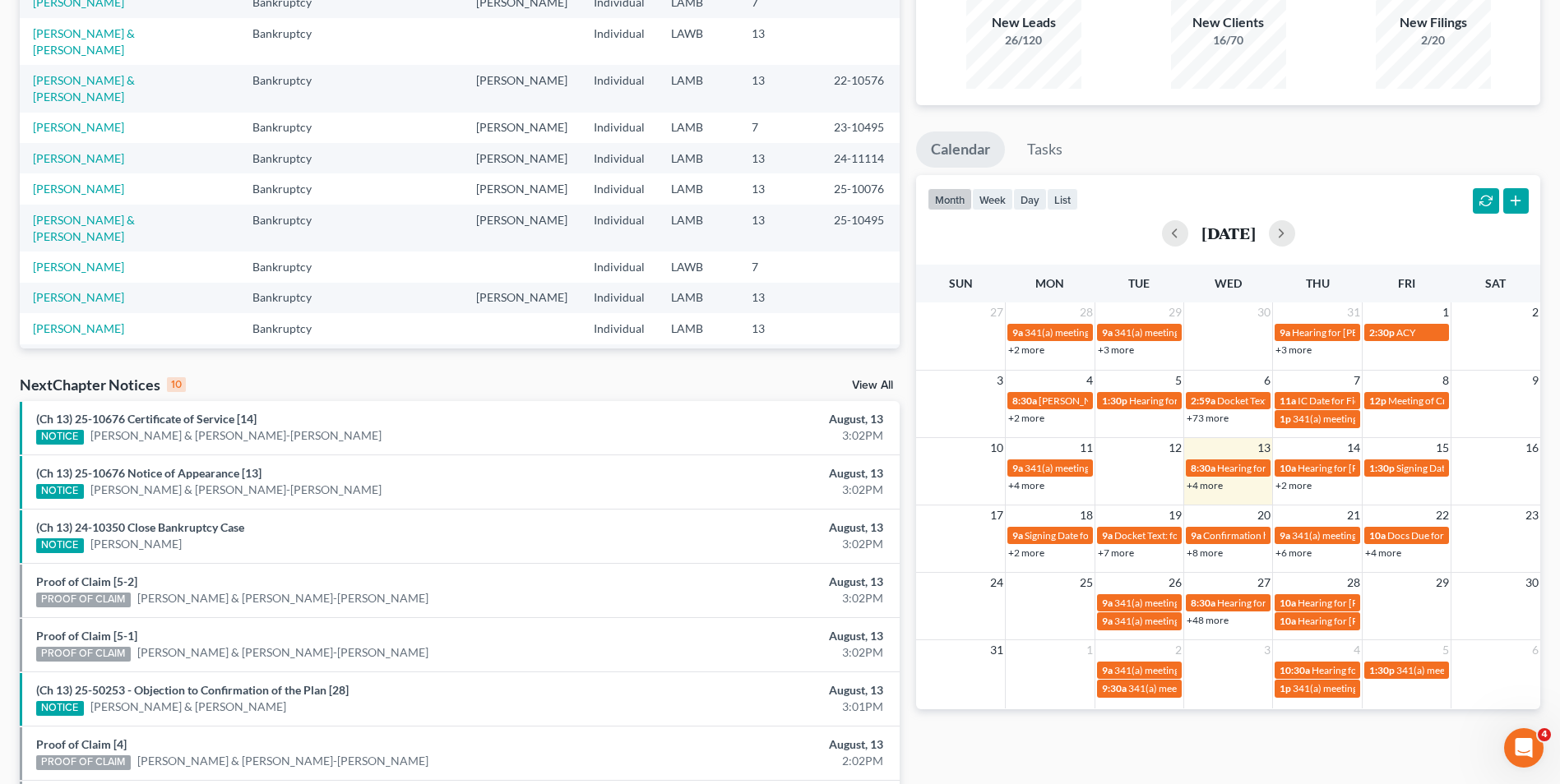
click at [1289, 490] on link "+2 more" at bounding box center [1294, 485] width 37 height 12
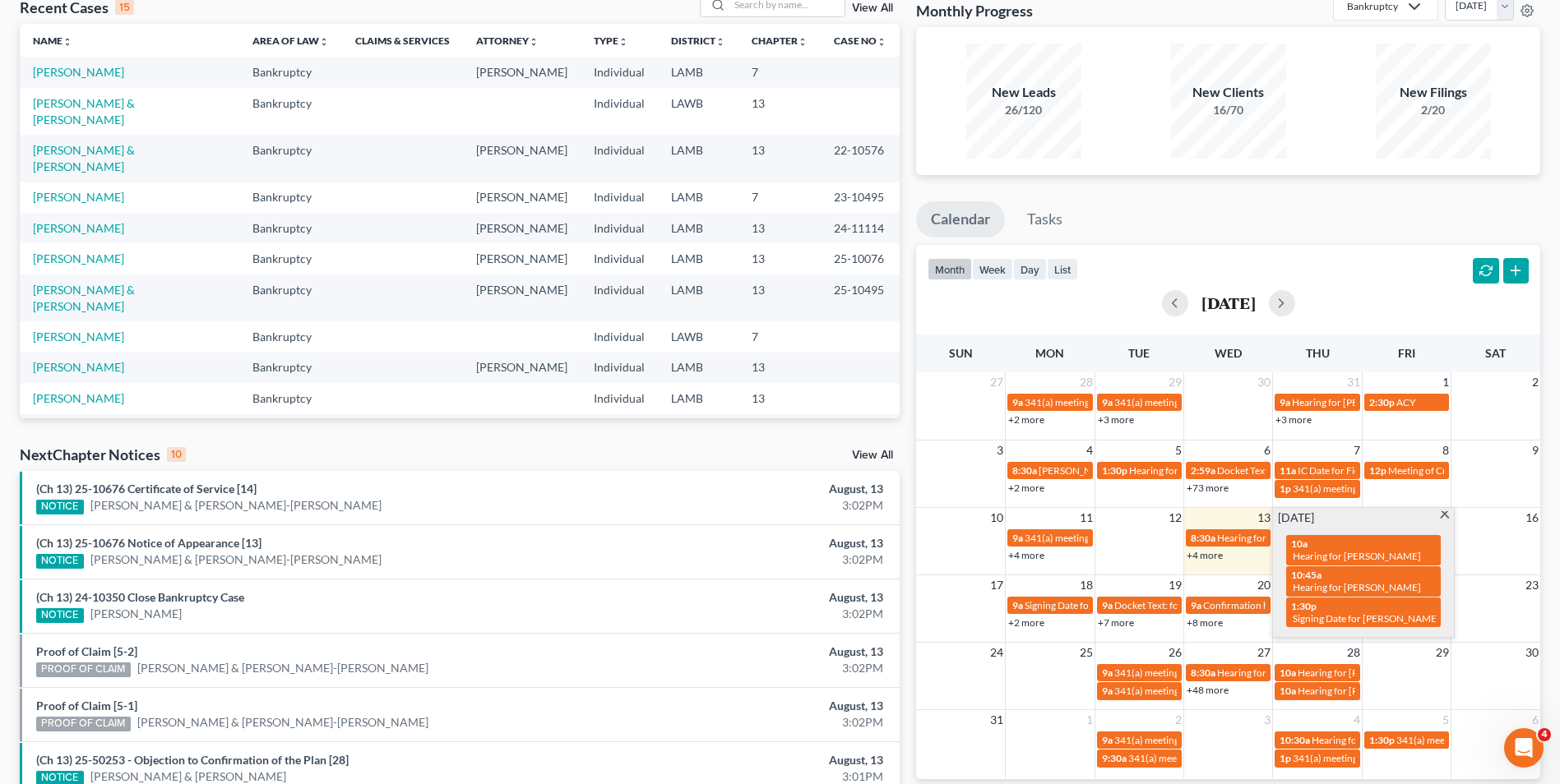
scroll to position [0, 0]
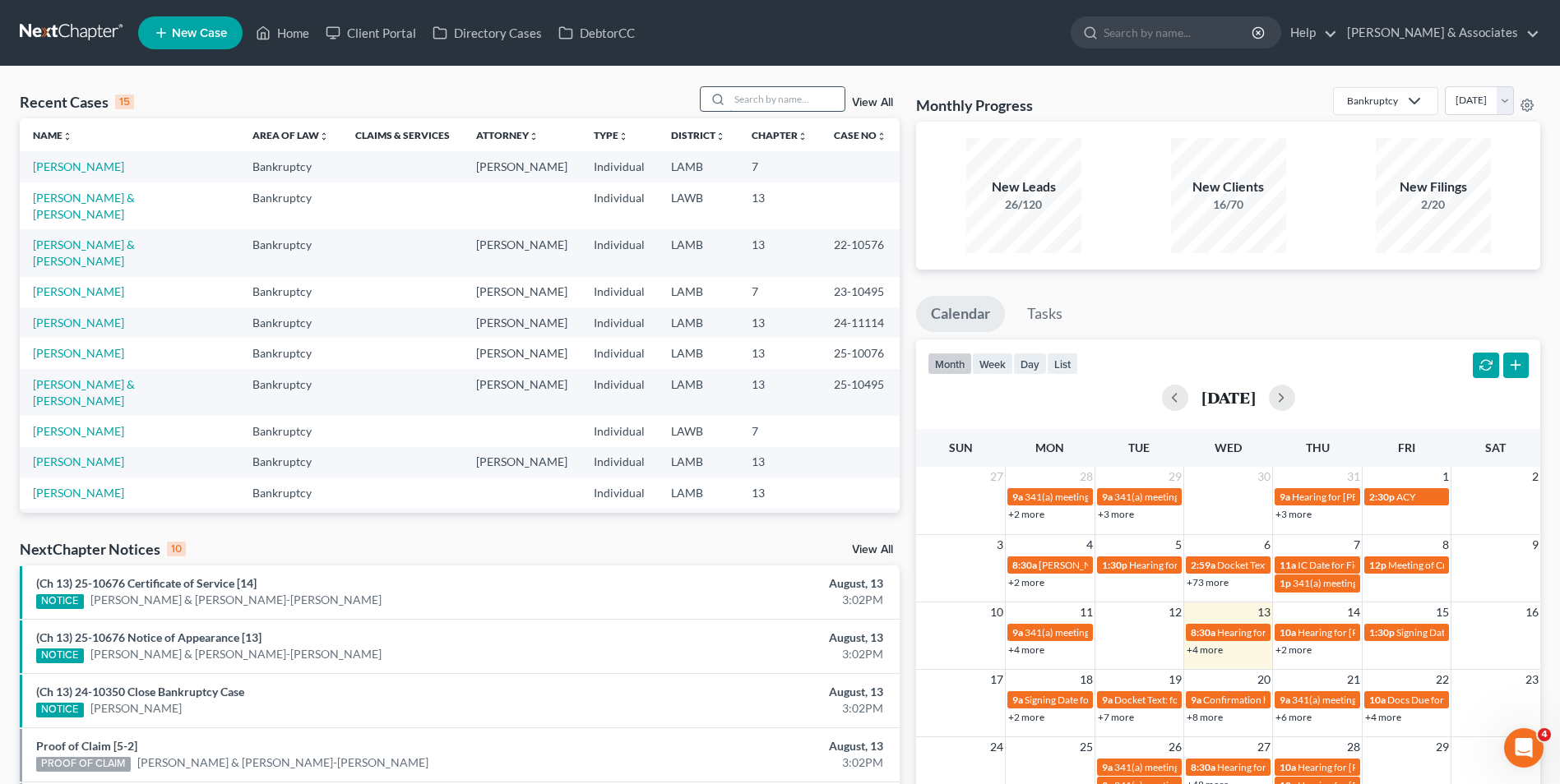
click at [771, 106] on input "search" at bounding box center [787, 99] width 115 height 24
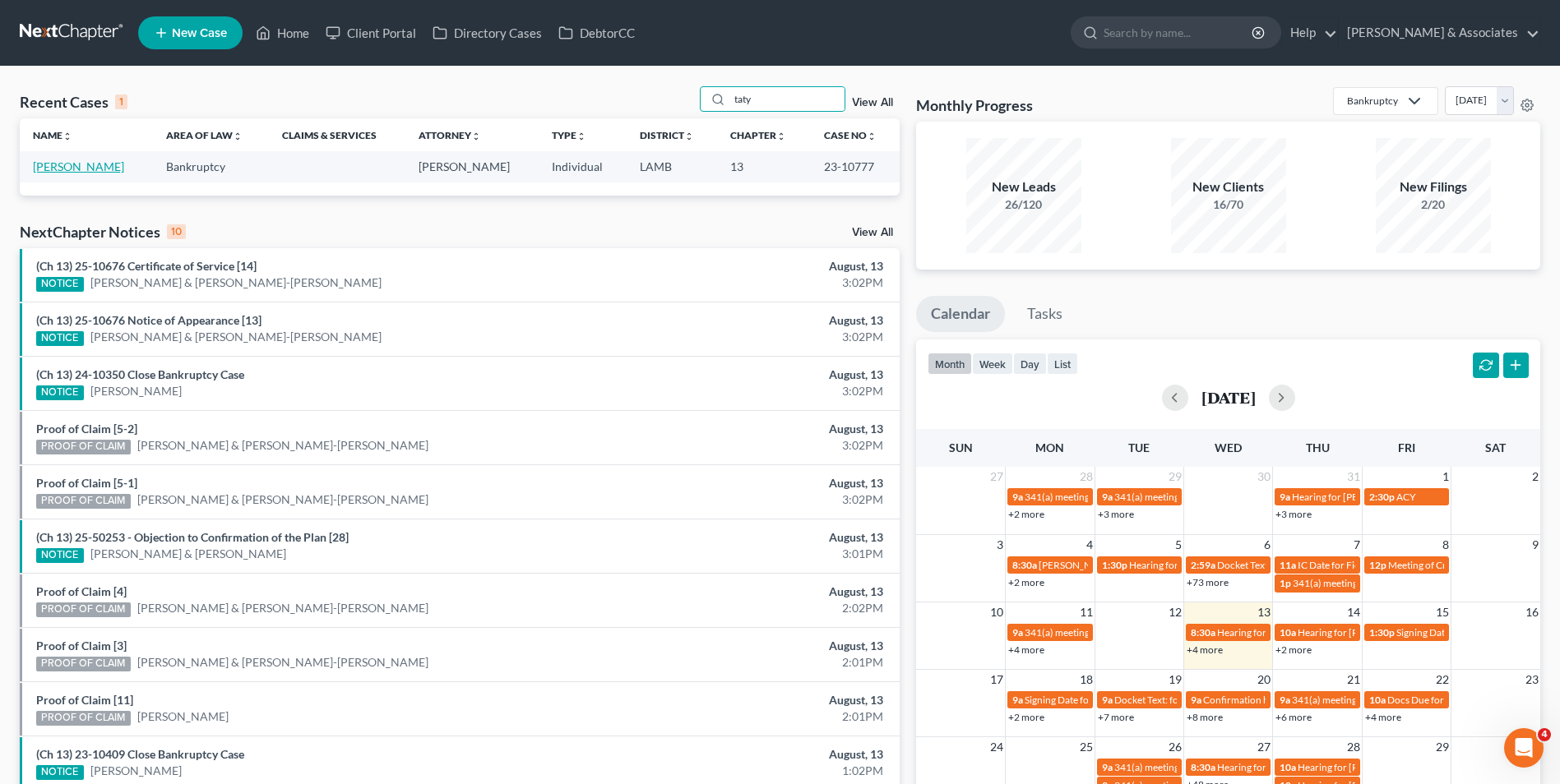
click at [108, 162] on link "[PERSON_NAME]" at bounding box center [78, 166] width 91 height 14
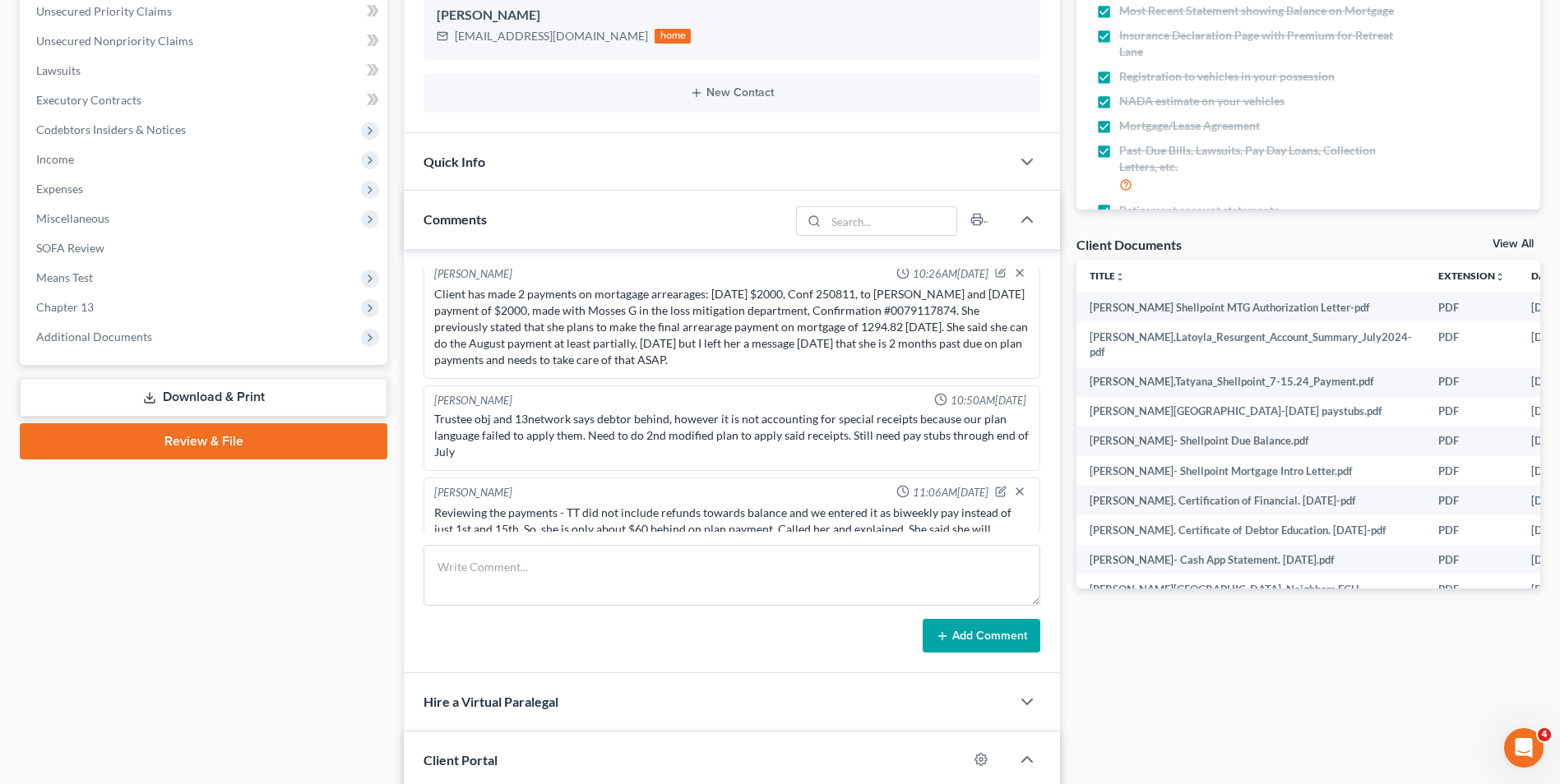
scroll to position [164, 0]
